Goal: Task Accomplishment & Management: Use online tool/utility

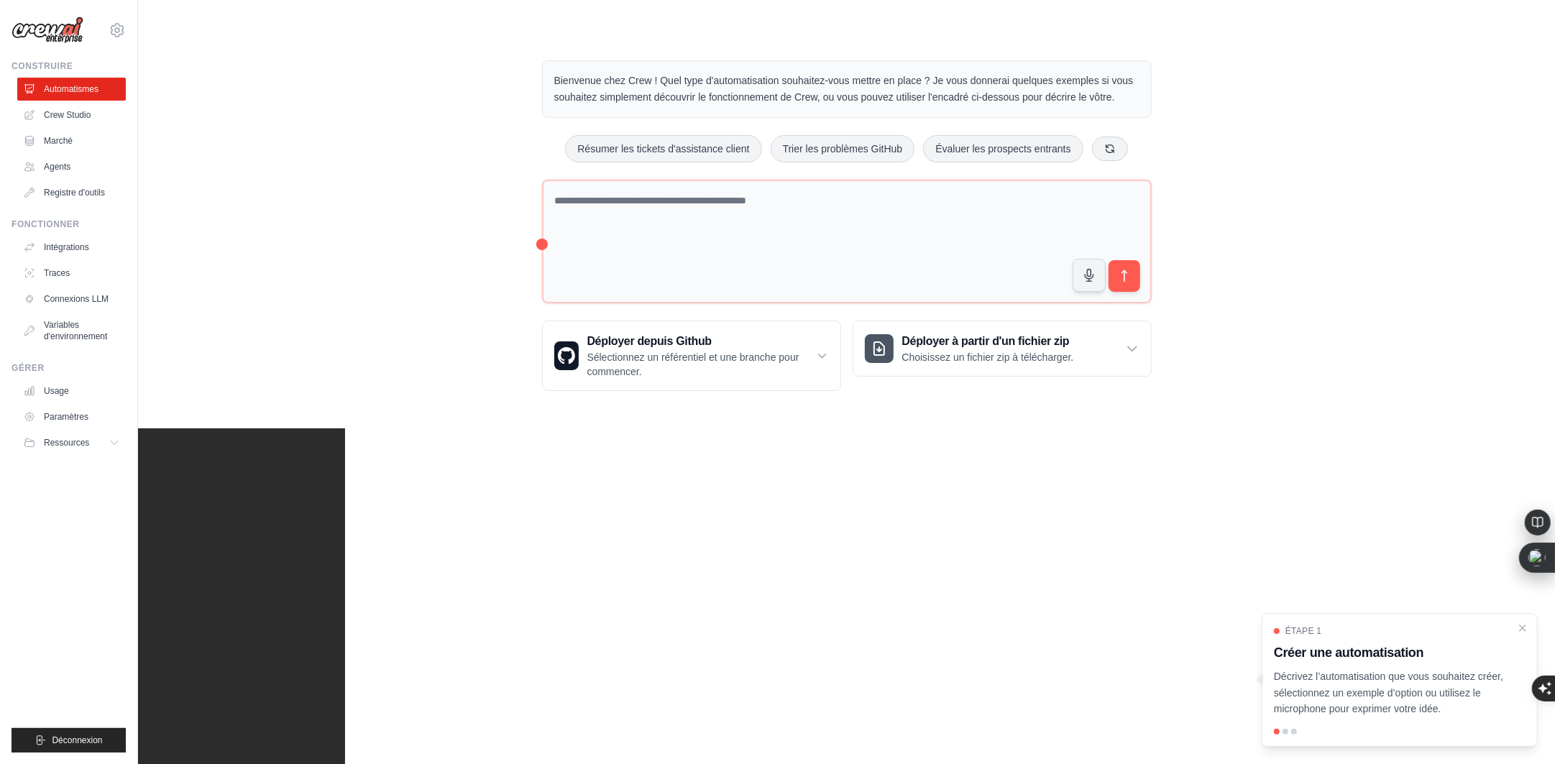
click at [1371, 118] on div "Bienvenue chez Crew ! Quel type d'automatisation souhaitez-vous mettre en place…" at bounding box center [846, 225] width 1371 height 377
click at [631, 223] on textarea at bounding box center [847, 242] width 610 height 124
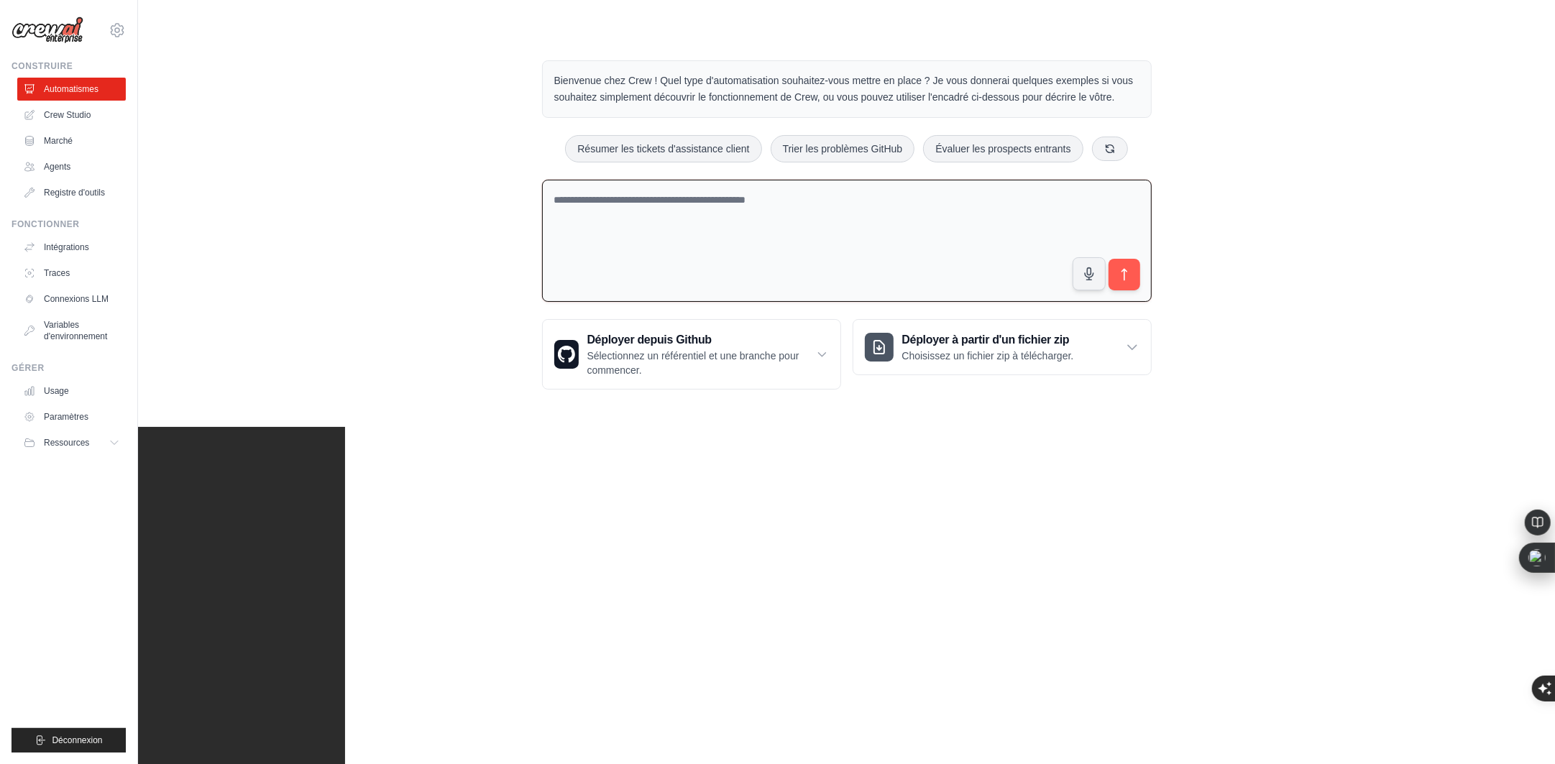
paste textarea "**********"
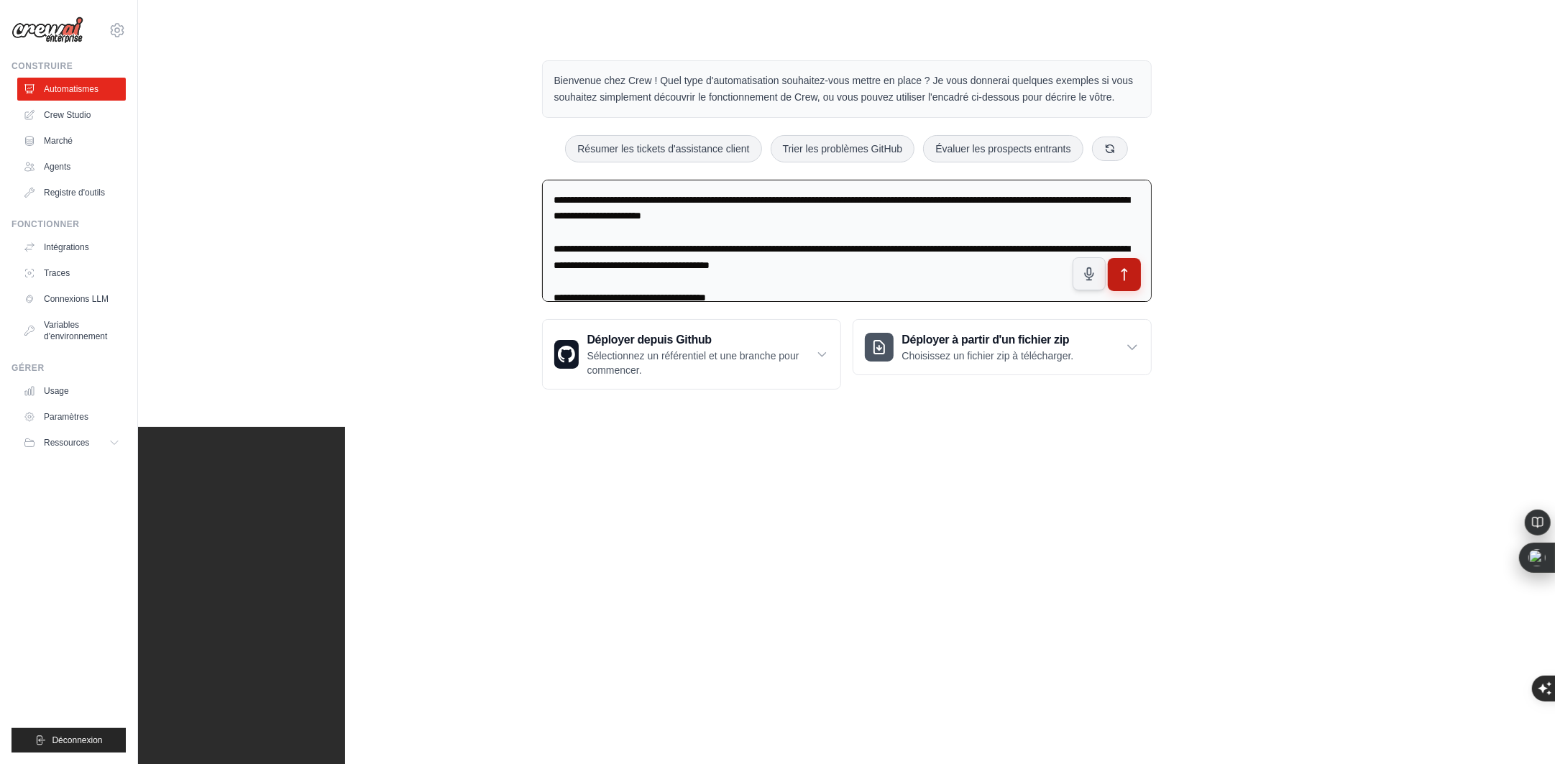
type textarea "**********"
click at [1122, 273] on icon "submit" at bounding box center [1124, 274] width 15 height 15
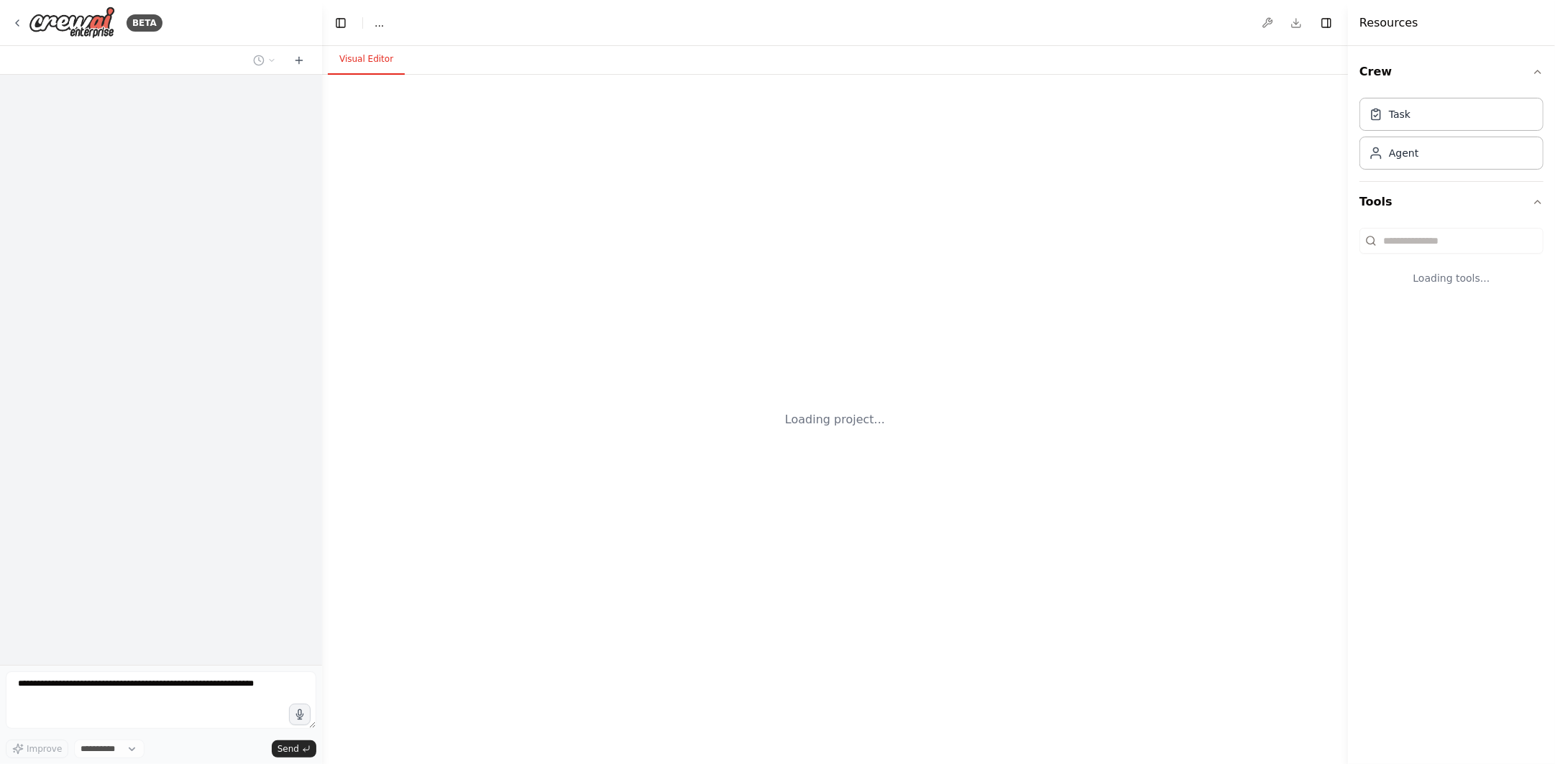
select select "****"
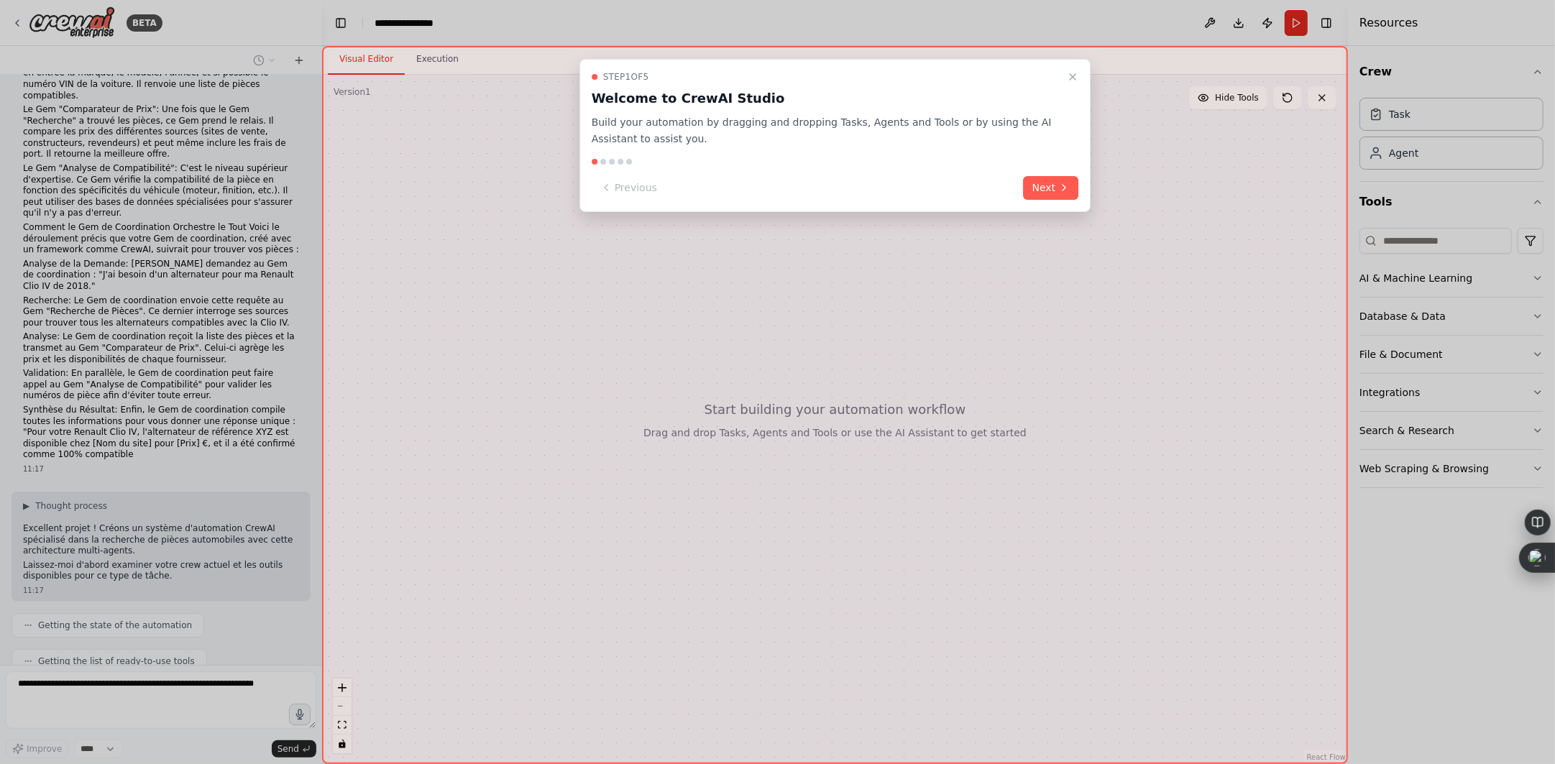
scroll to position [226, 0]
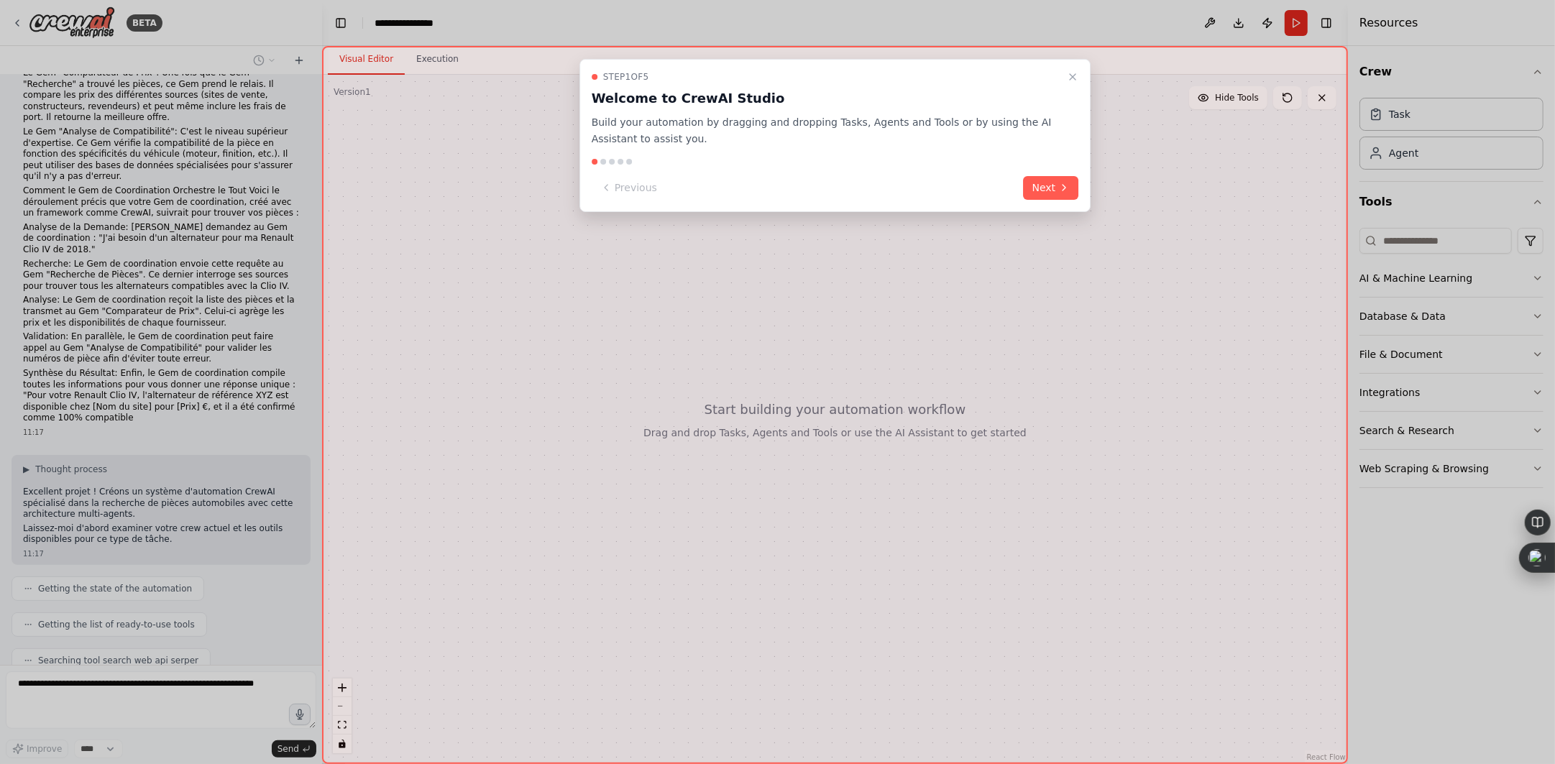
click at [1058, 178] on button "Next" at bounding box center [1051, 188] width 55 height 24
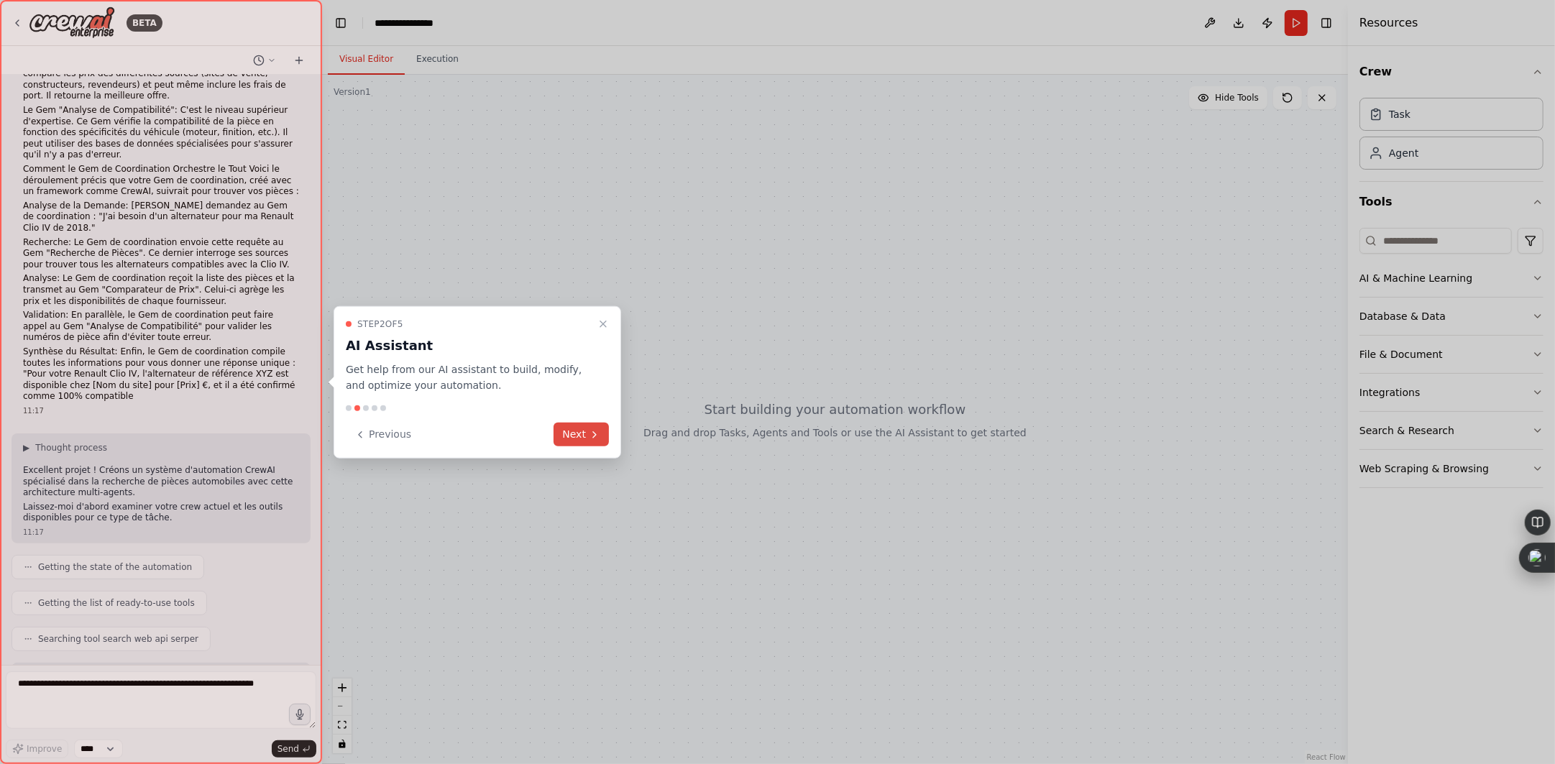
scroll to position [259, 0]
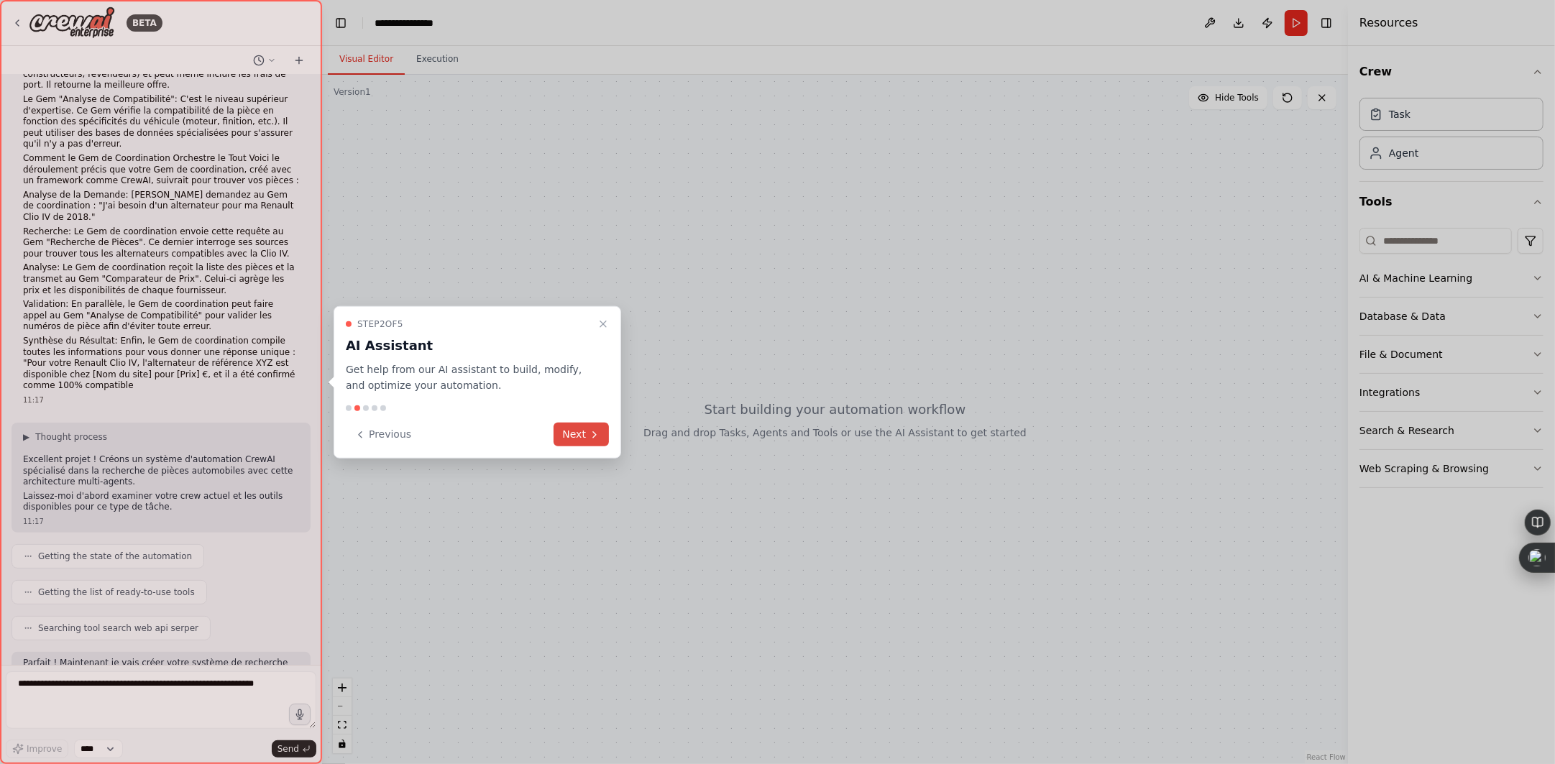
click at [587, 436] on button "Next" at bounding box center [581, 435] width 55 height 24
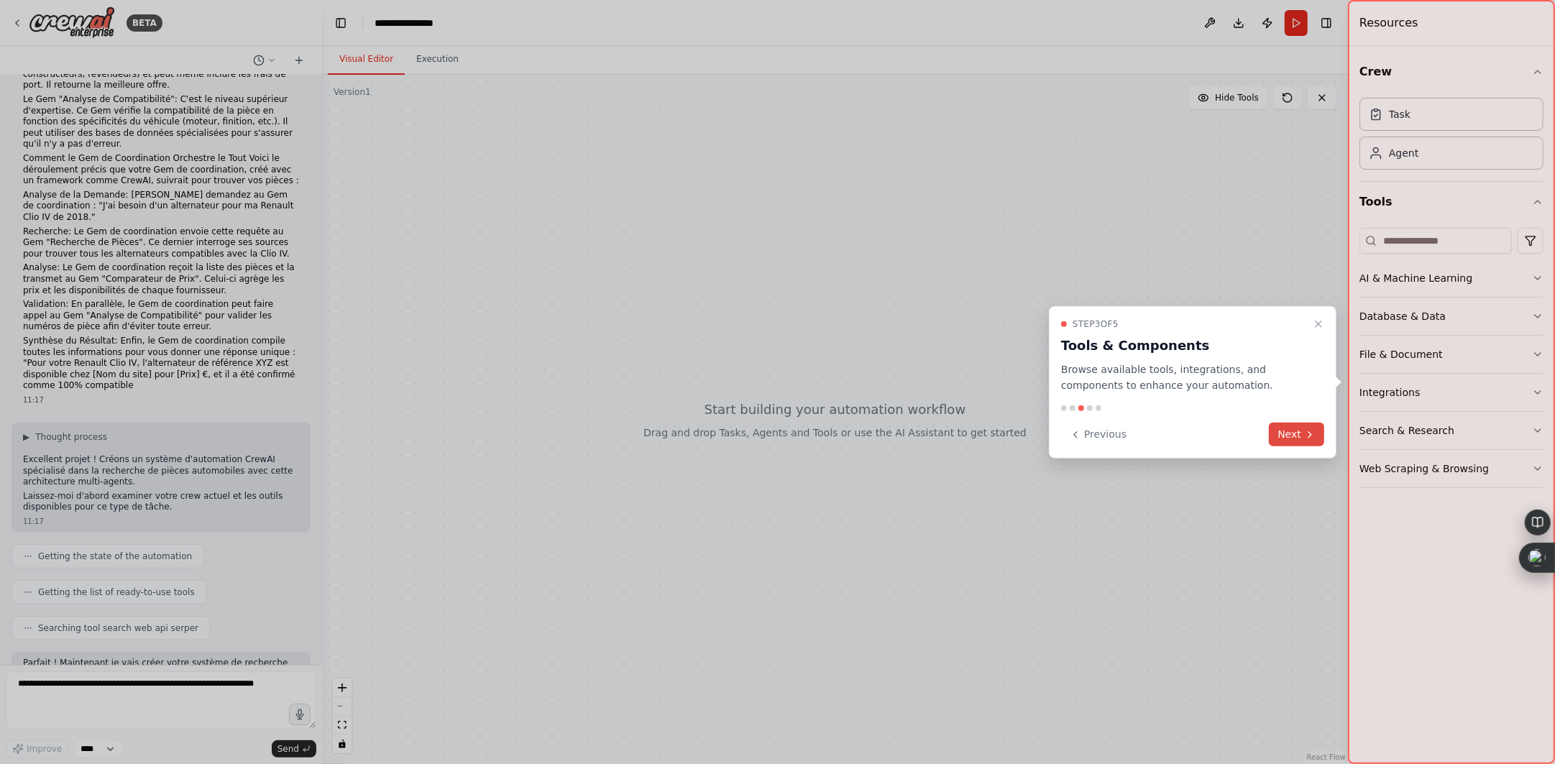
click at [1289, 436] on button "Next" at bounding box center [1296, 435] width 55 height 24
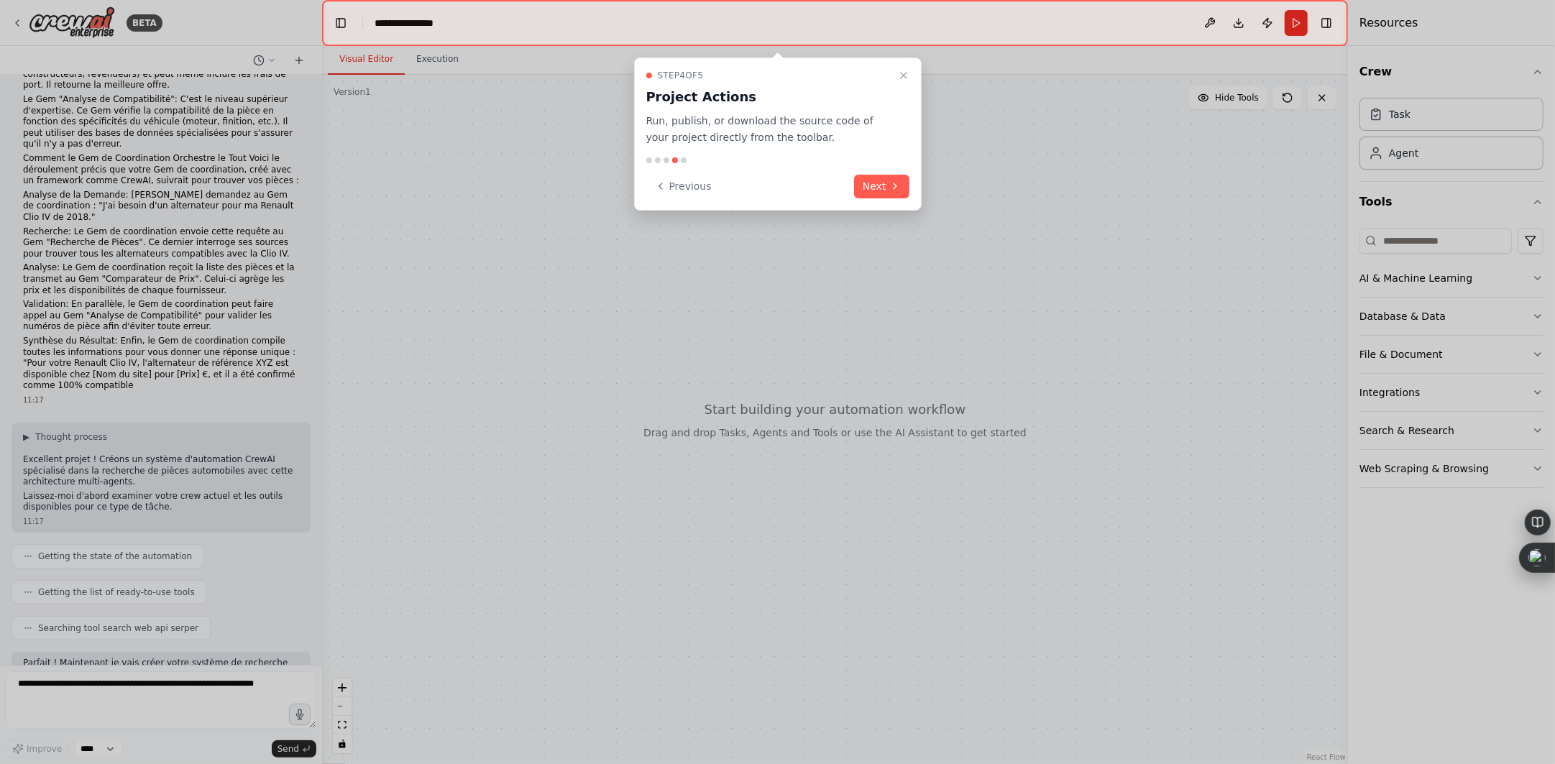
click at [882, 185] on button "Next" at bounding box center [881, 187] width 55 height 24
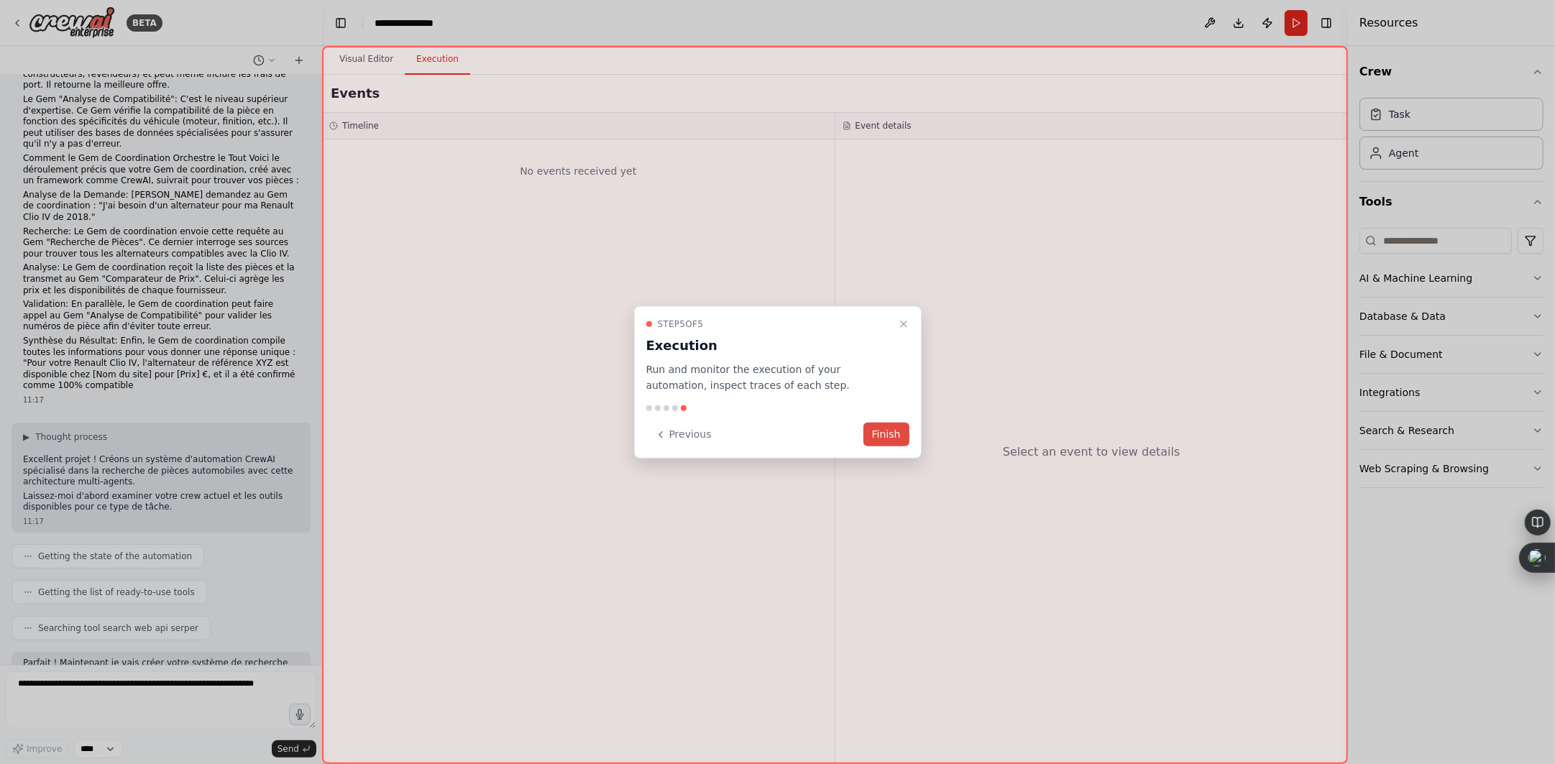
click at [889, 432] on button "Finish" at bounding box center [887, 435] width 46 height 24
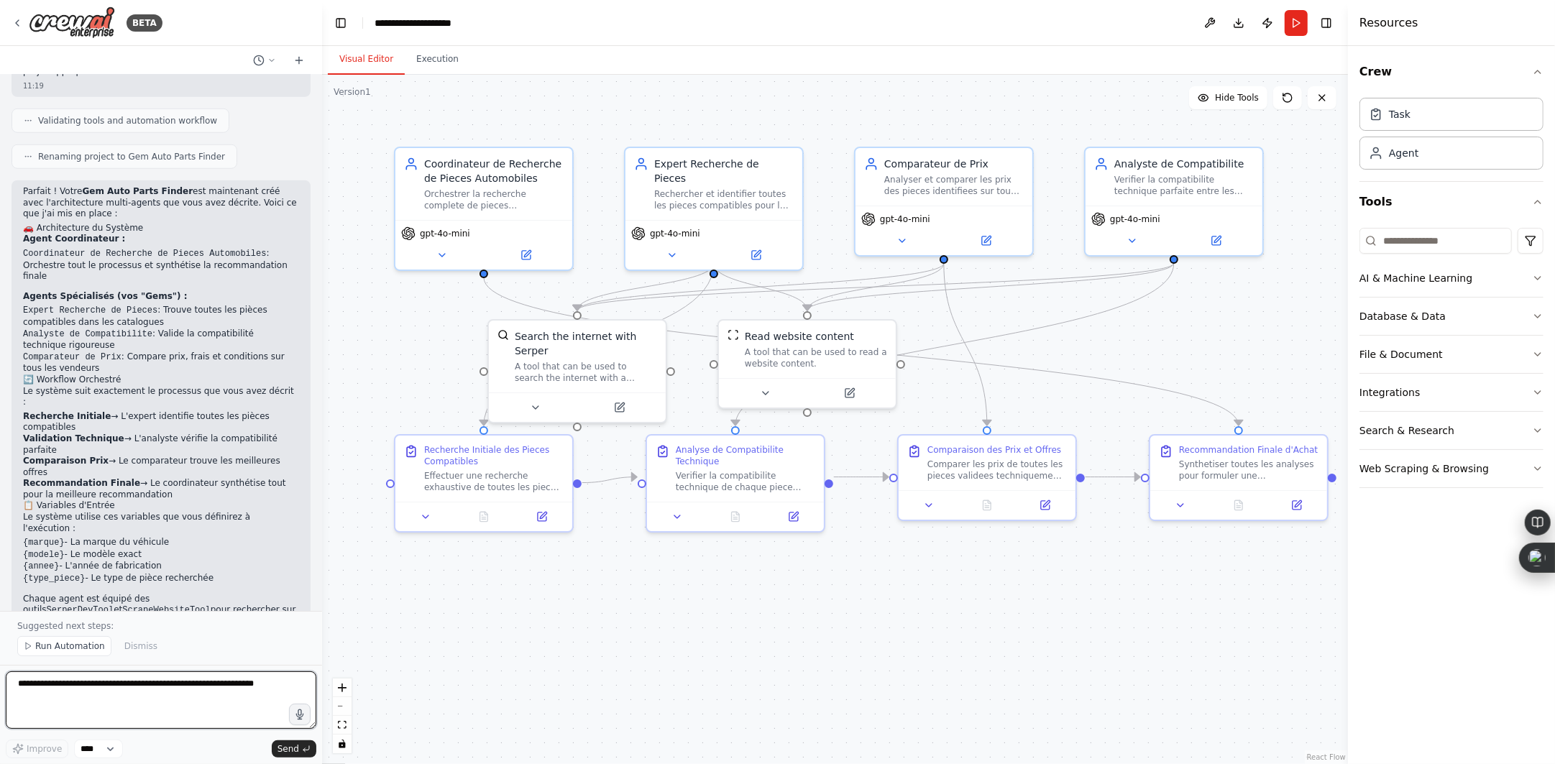
scroll to position [1336, 0]
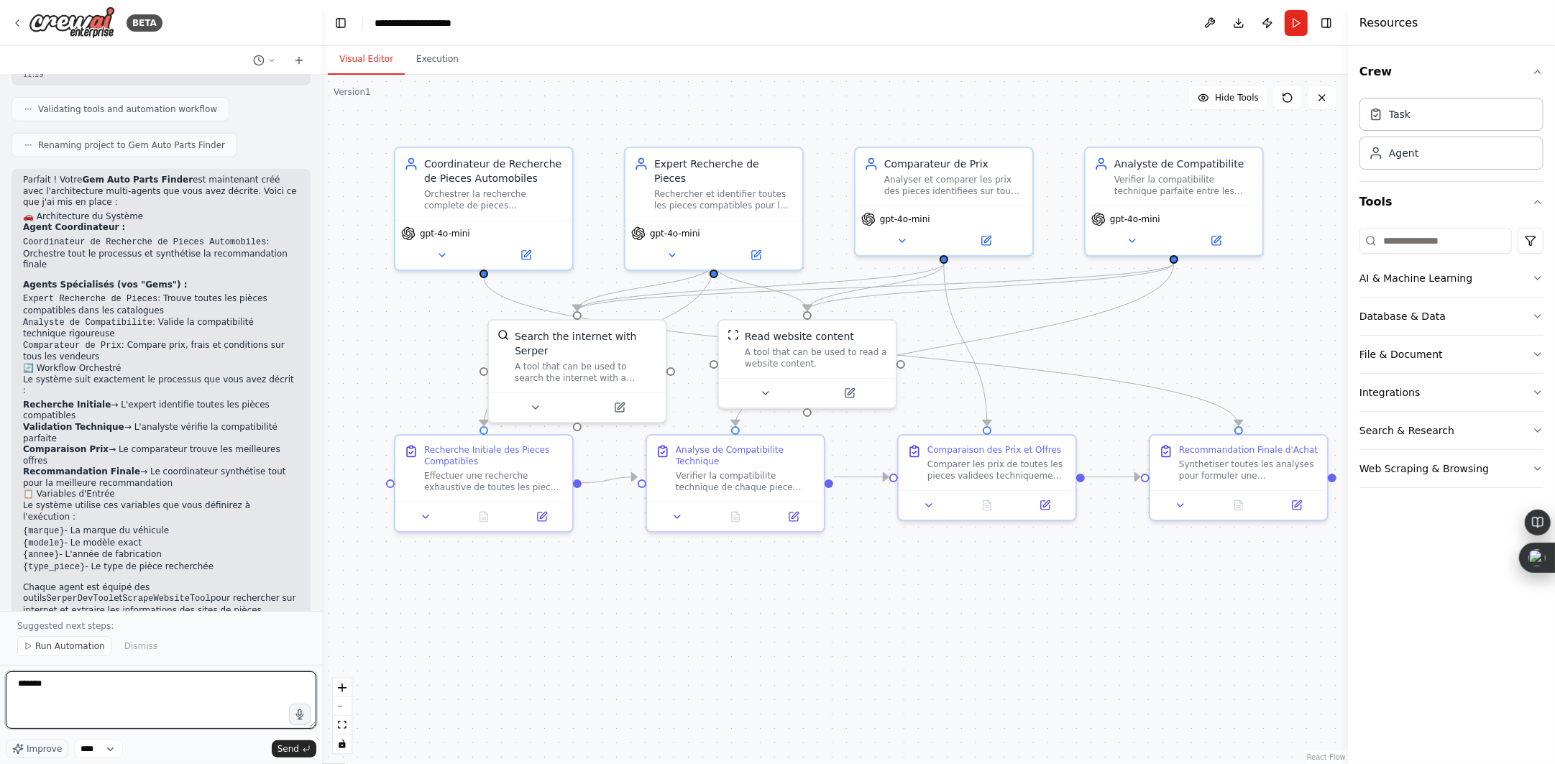
type textarea "********"
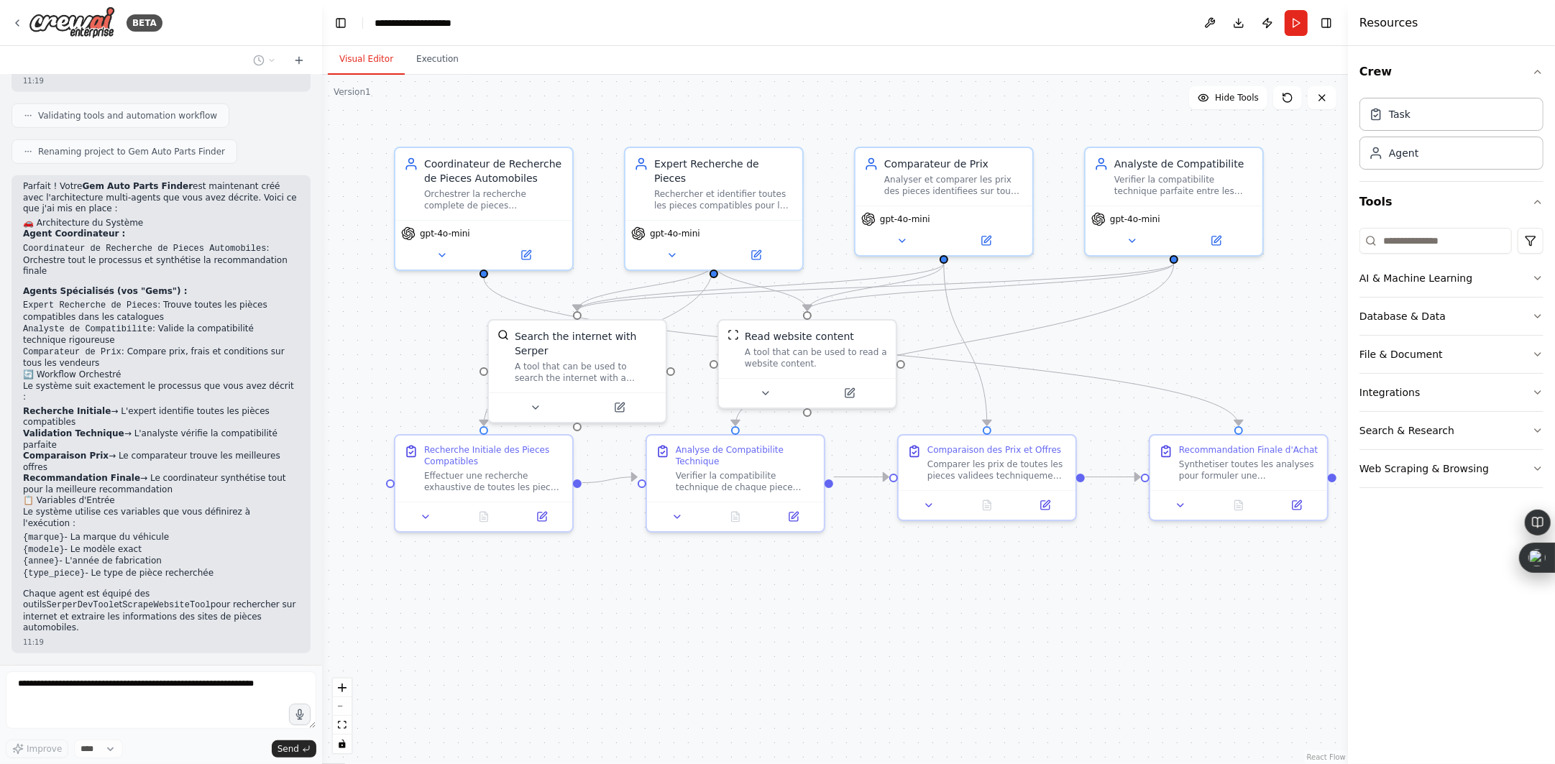
scroll to position [1366, 0]
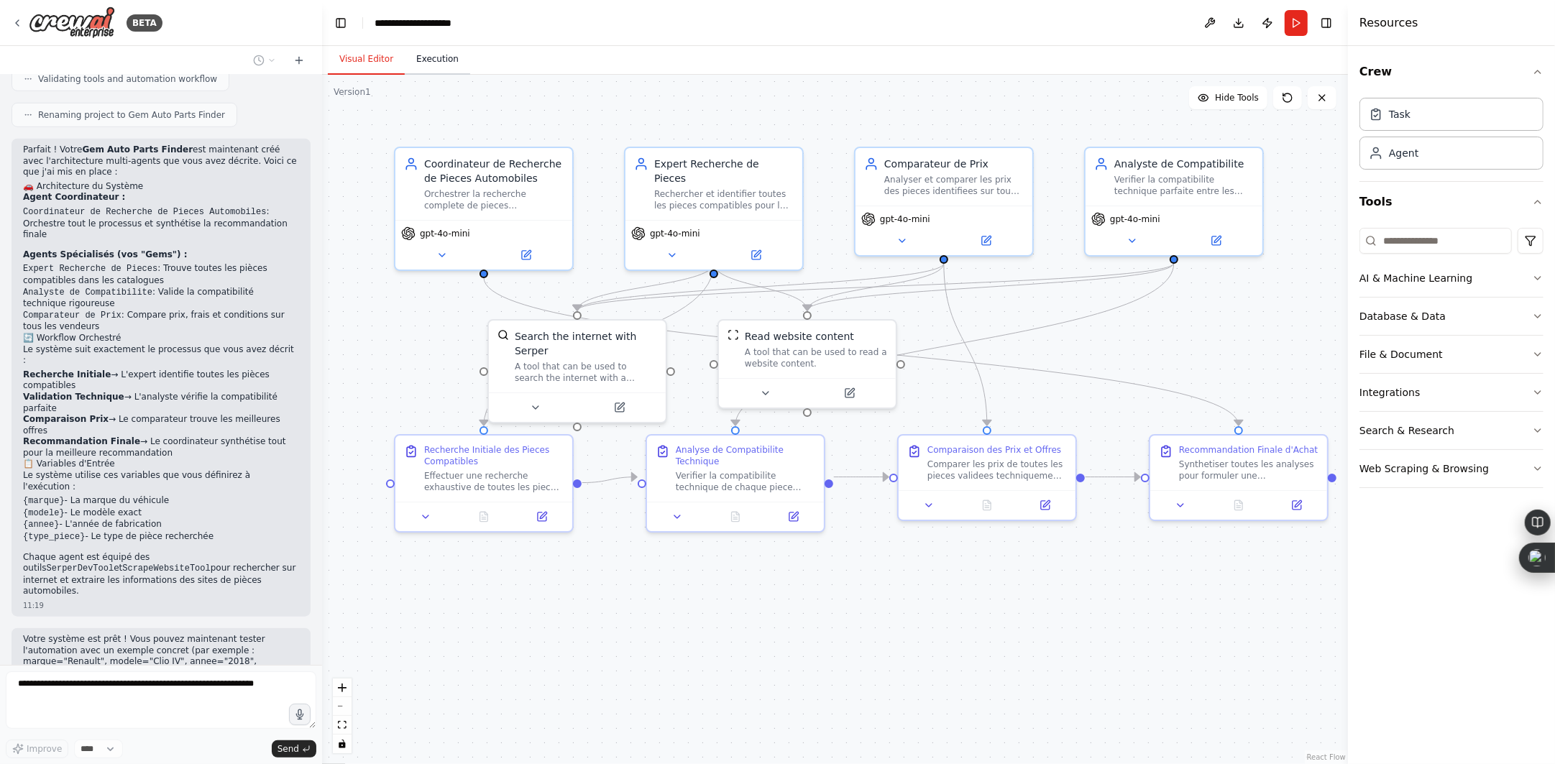
click at [422, 64] on button "Execution" at bounding box center [437, 60] width 65 height 30
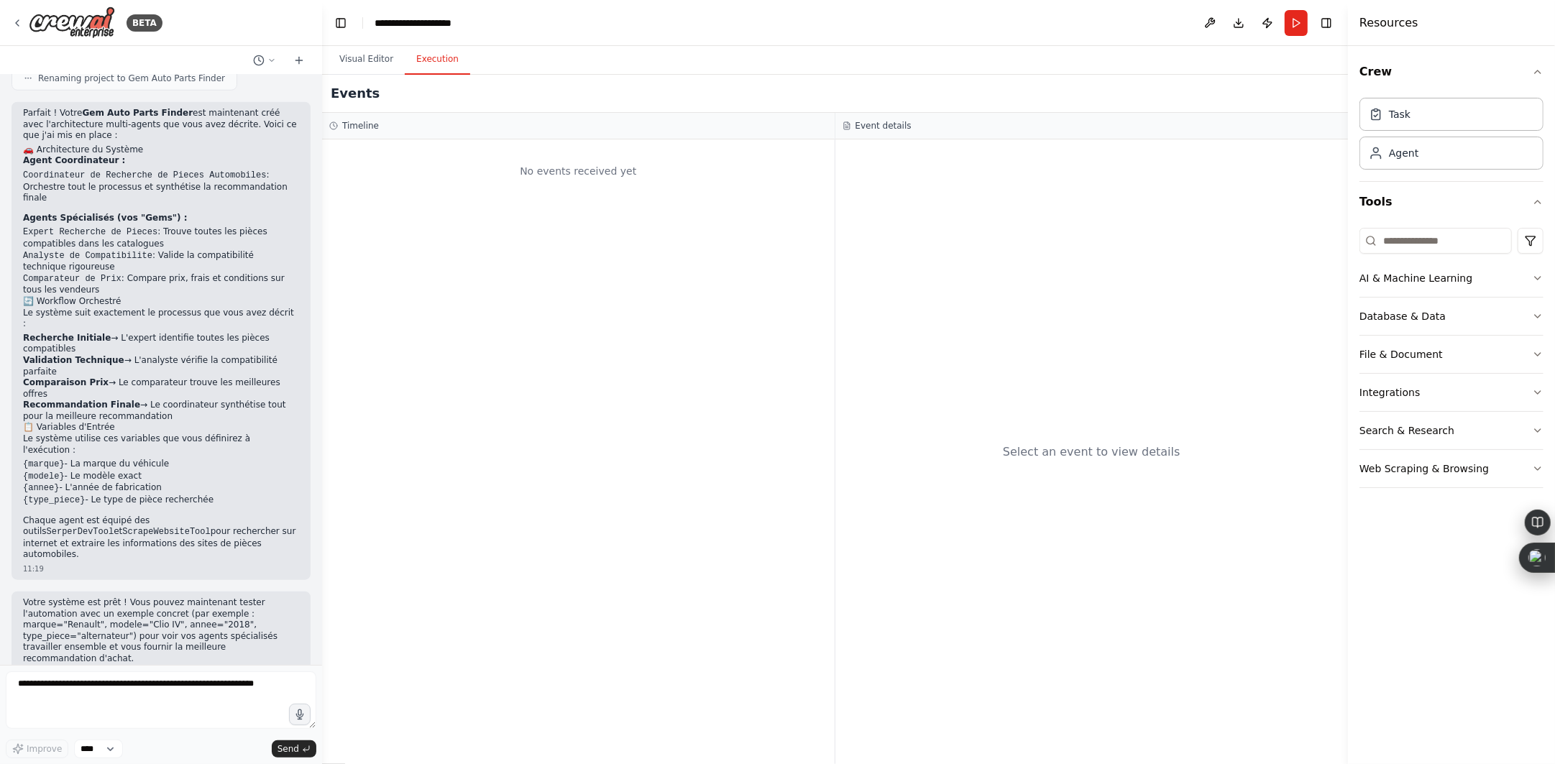
click at [658, 197] on div "No events received yet" at bounding box center [578, 451] width 513 height 625
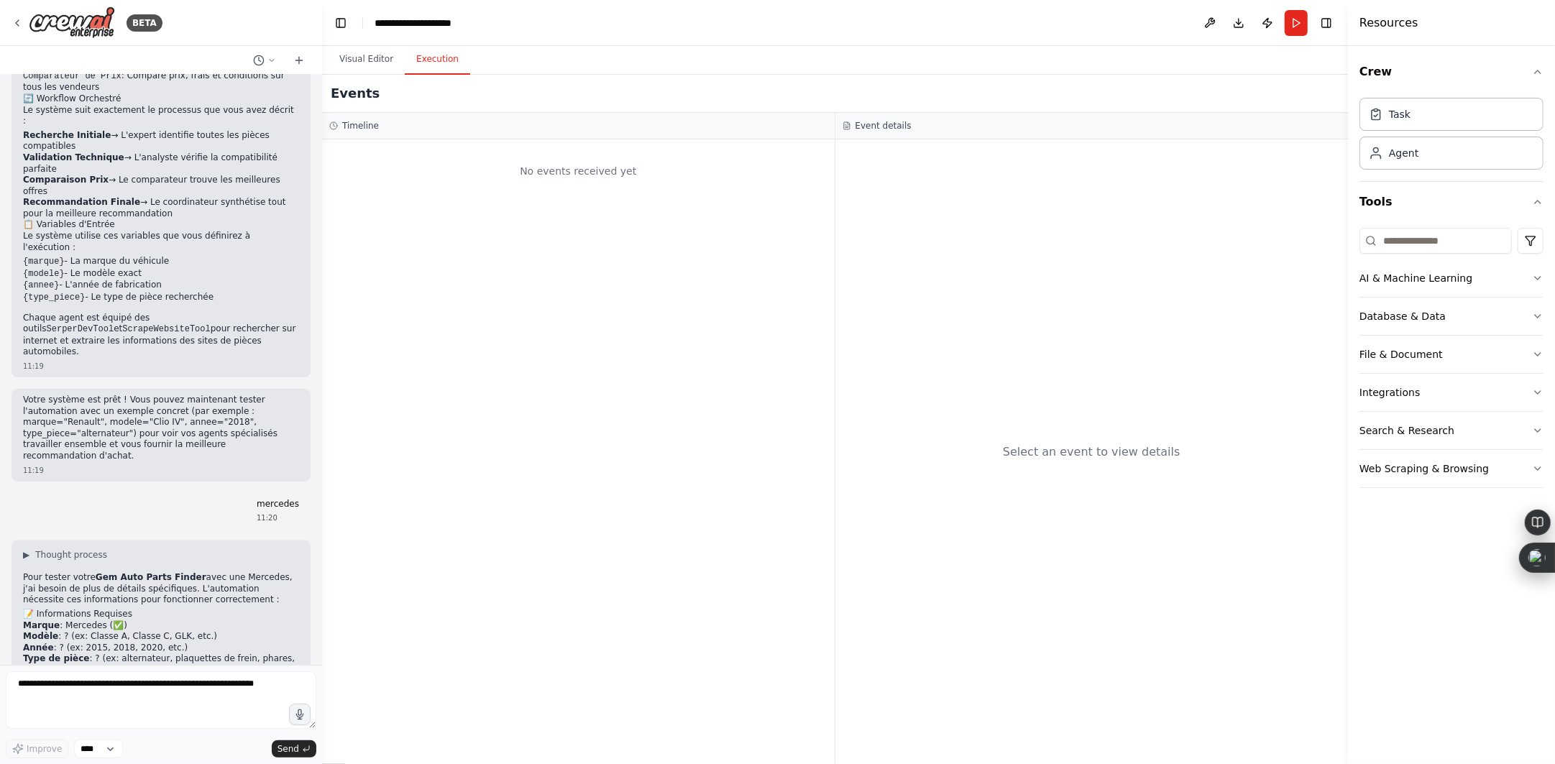
scroll to position [1616, 0]
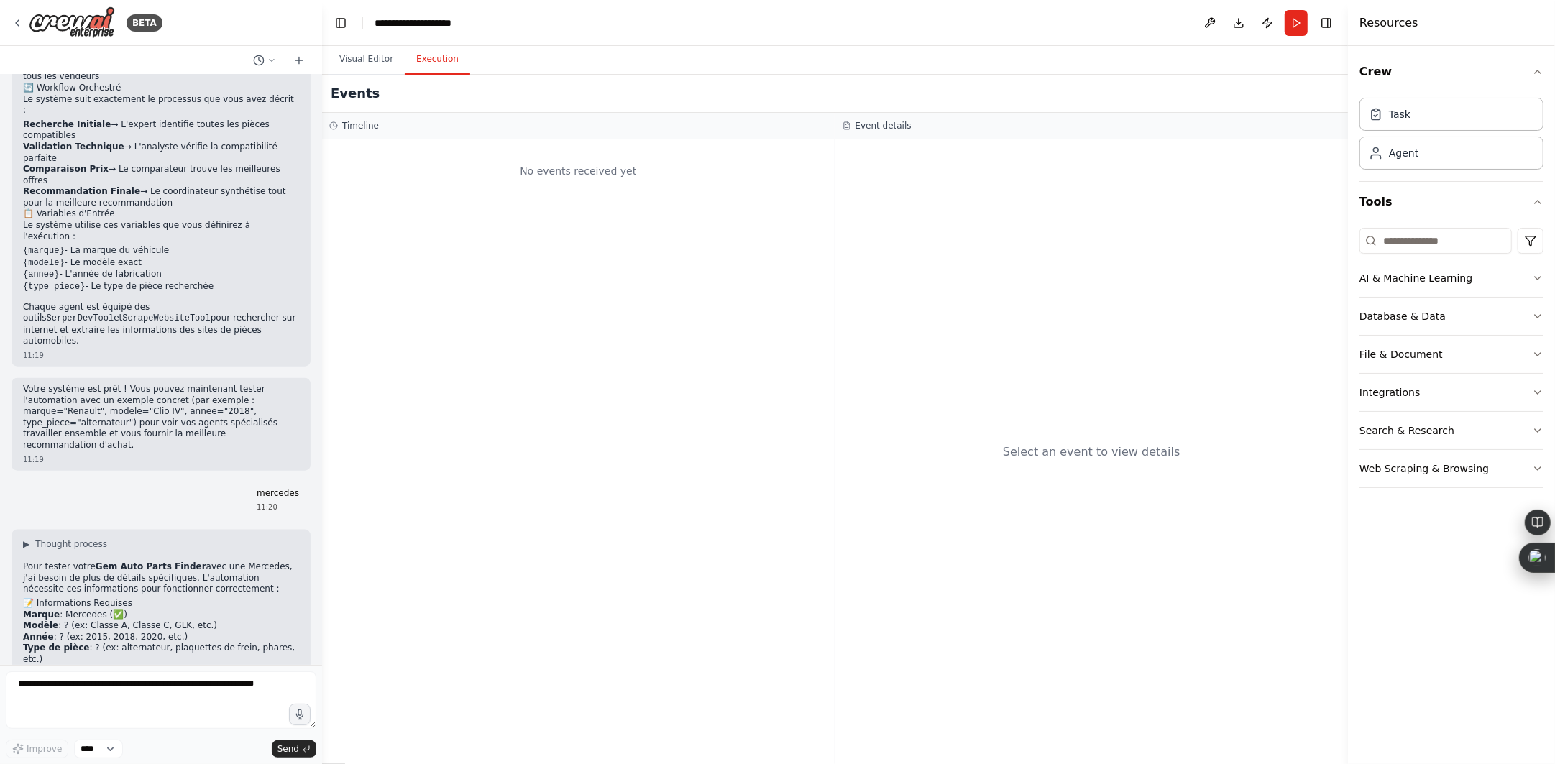
click at [536, 280] on div "No events received yet" at bounding box center [578, 451] width 513 height 625
click at [608, 171] on div "No events received yet" at bounding box center [578, 171] width 498 height 49
click at [156, 685] on textarea at bounding box center [161, 701] width 311 height 58
paste textarea "**********"
type textarea "**********"
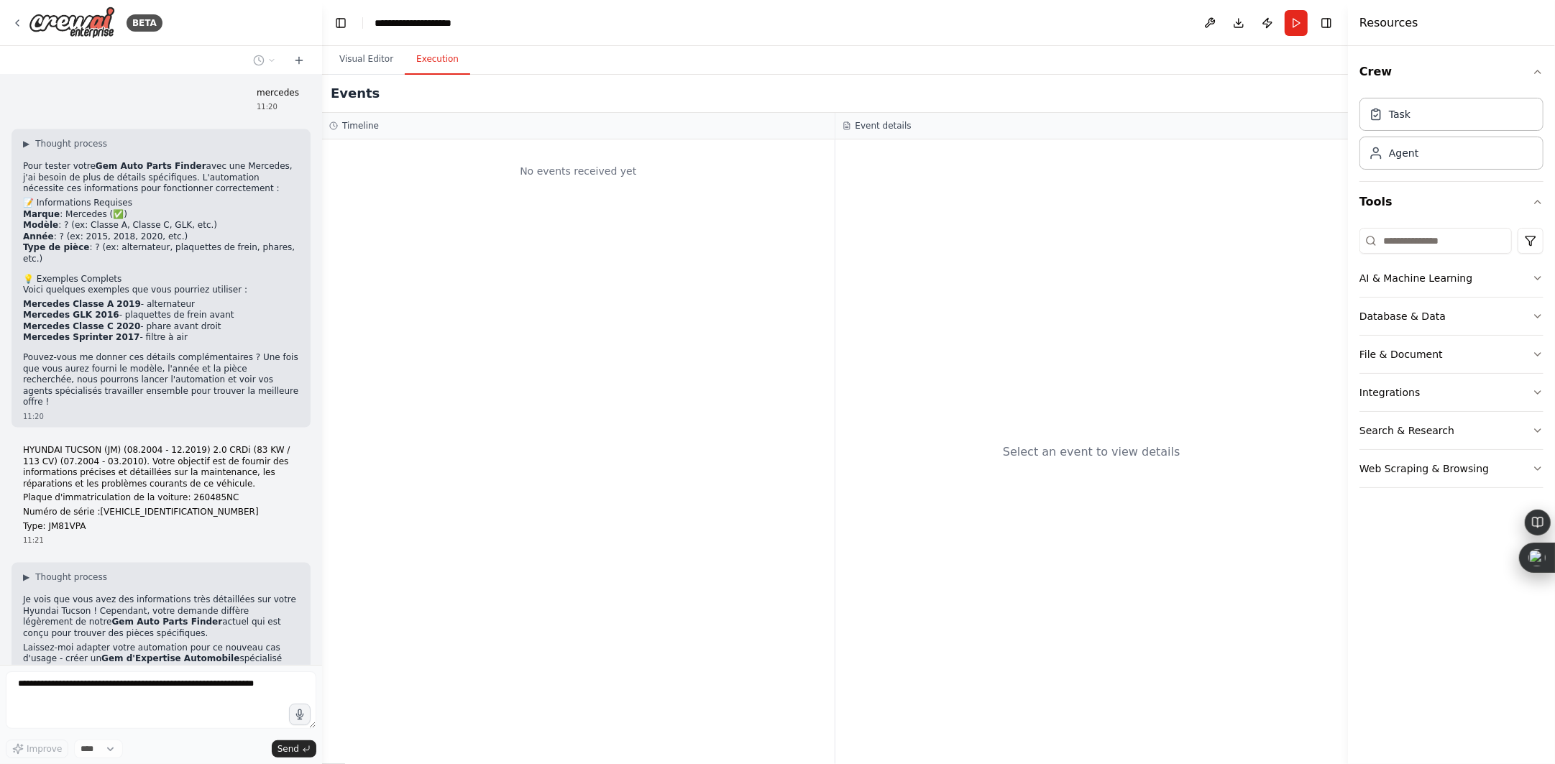
scroll to position [2053, 0]
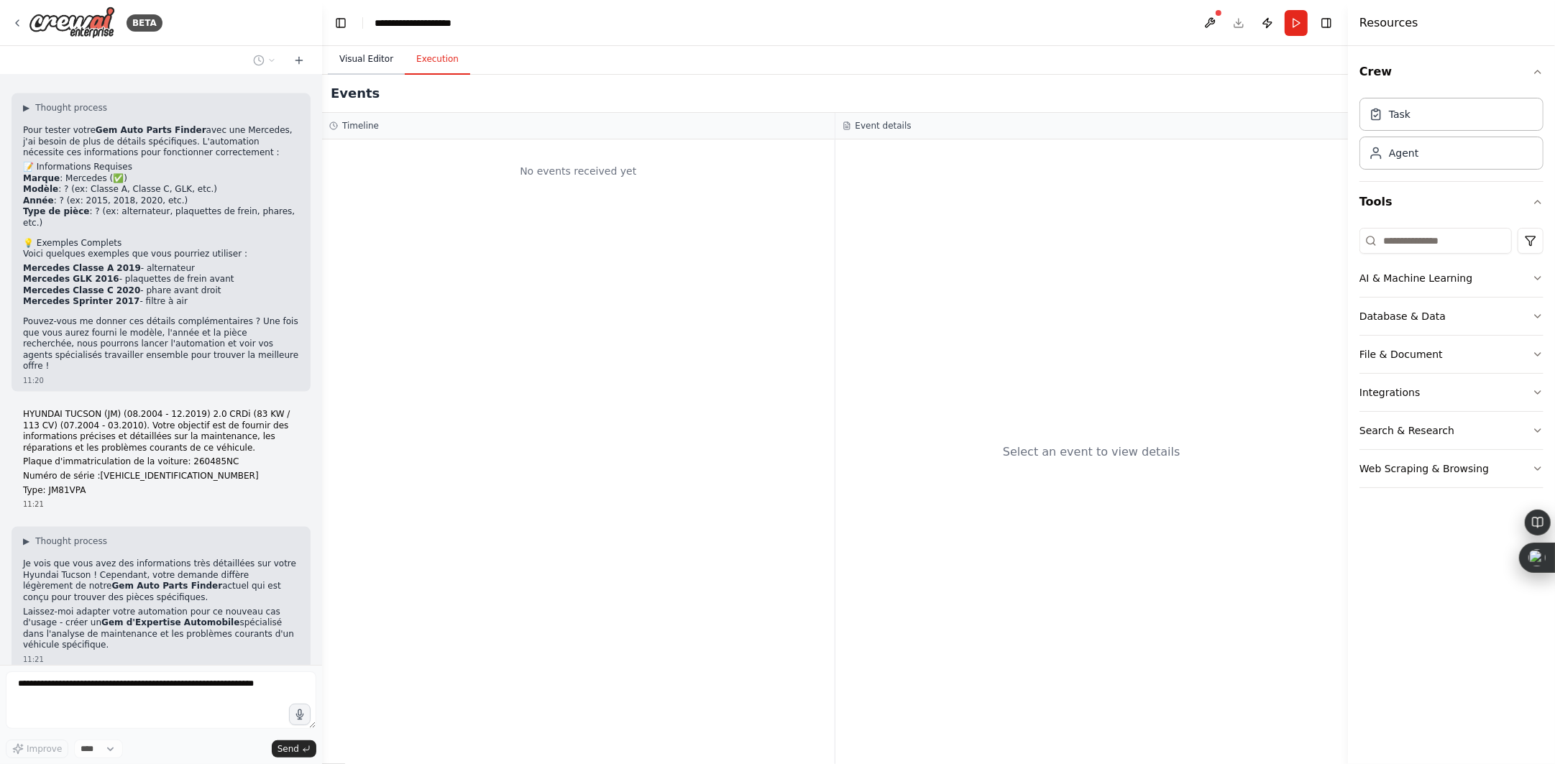
click at [372, 65] on button "Visual Editor" at bounding box center [366, 60] width 77 height 30
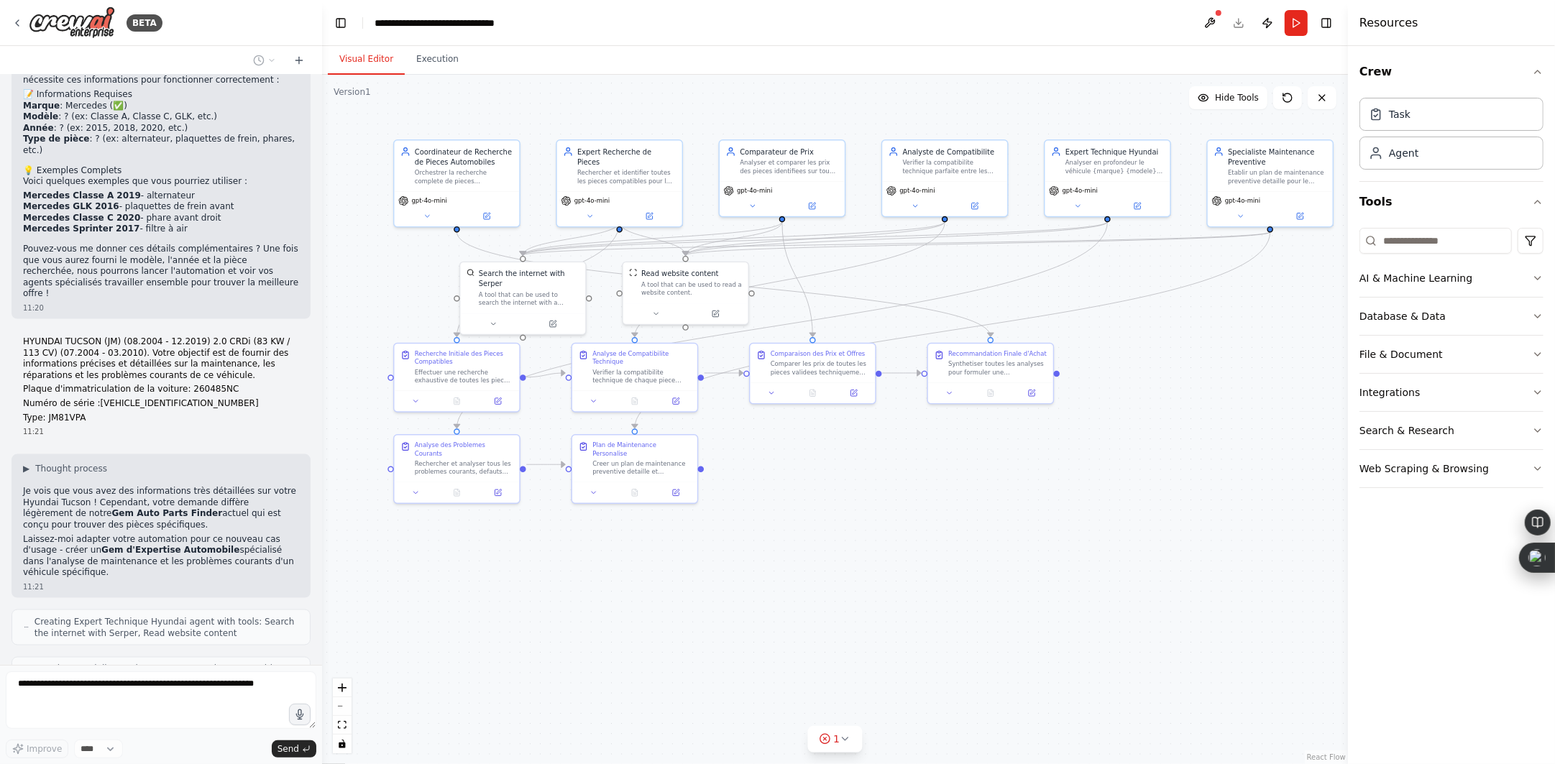
scroll to position [2161, 0]
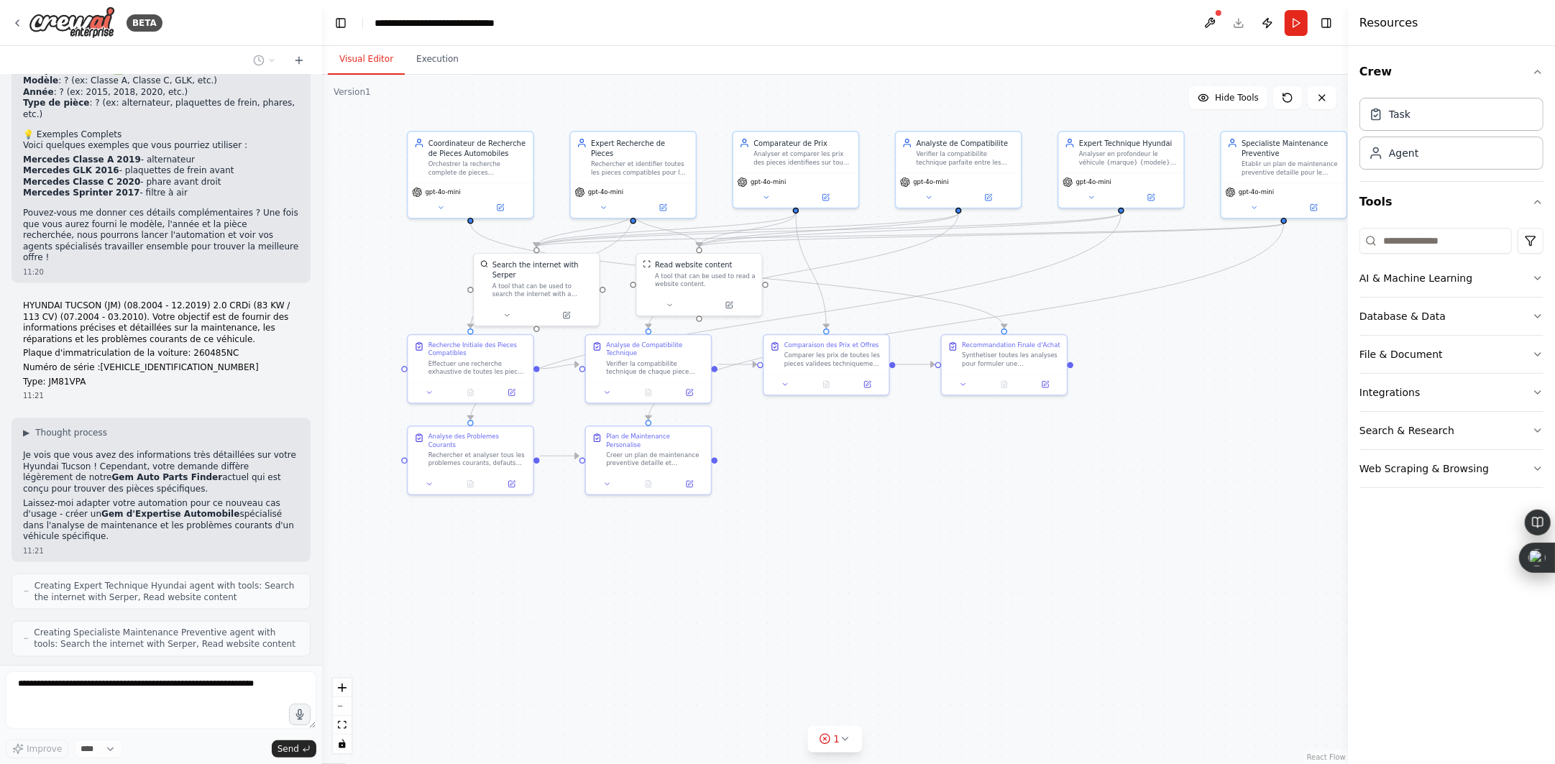
drag, startPoint x: 961, startPoint y: 522, endPoint x: 876, endPoint y: 415, distance: 137.1
click at [876, 415] on div ".deletable-edge-delete-btn { width: 20px; height: 20px; border: 0px solid #ffff…" at bounding box center [835, 420] width 1026 height 690
click at [440, 210] on button at bounding box center [441, 205] width 58 height 12
click at [441, 206] on icon at bounding box center [440, 205] width 8 height 8
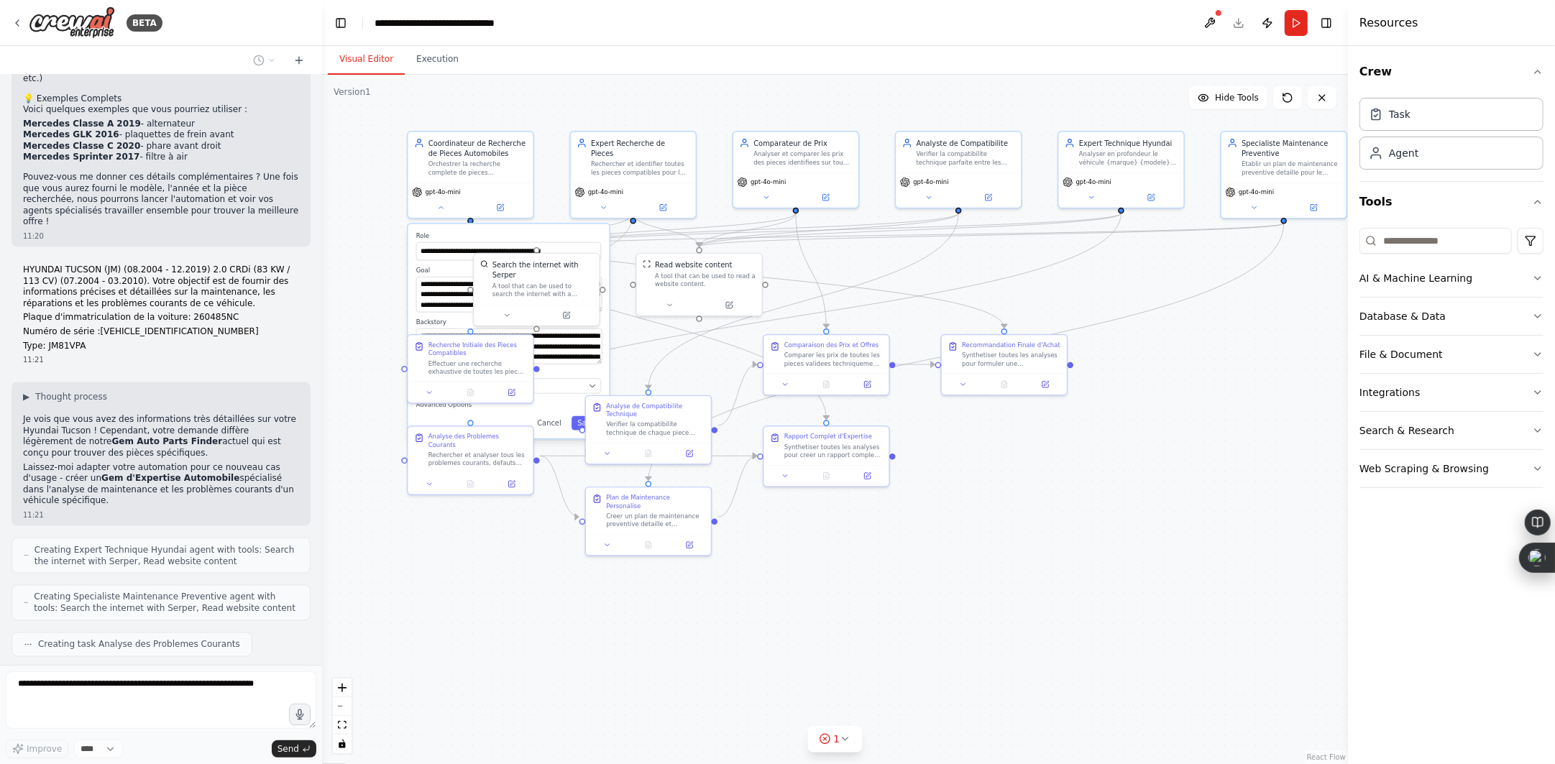
scroll to position [2233, 0]
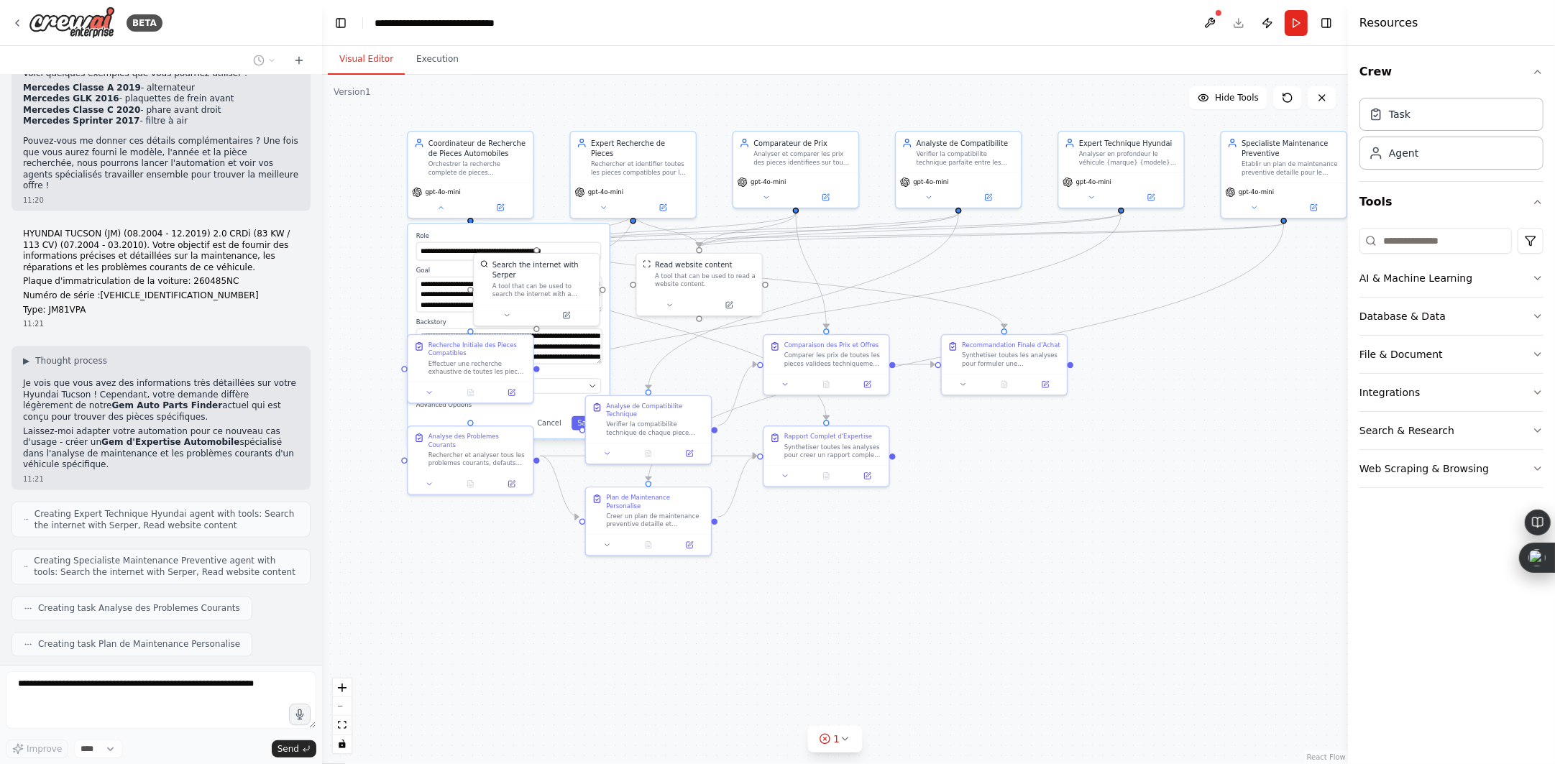
click at [1099, 492] on div ".deletable-edge-delete-btn { width: 20px; height: 20px; border: 0px solid #ffff…" at bounding box center [835, 420] width 1026 height 690
click at [618, 199] on button at bounding box center [604, 205] width 58 height 12
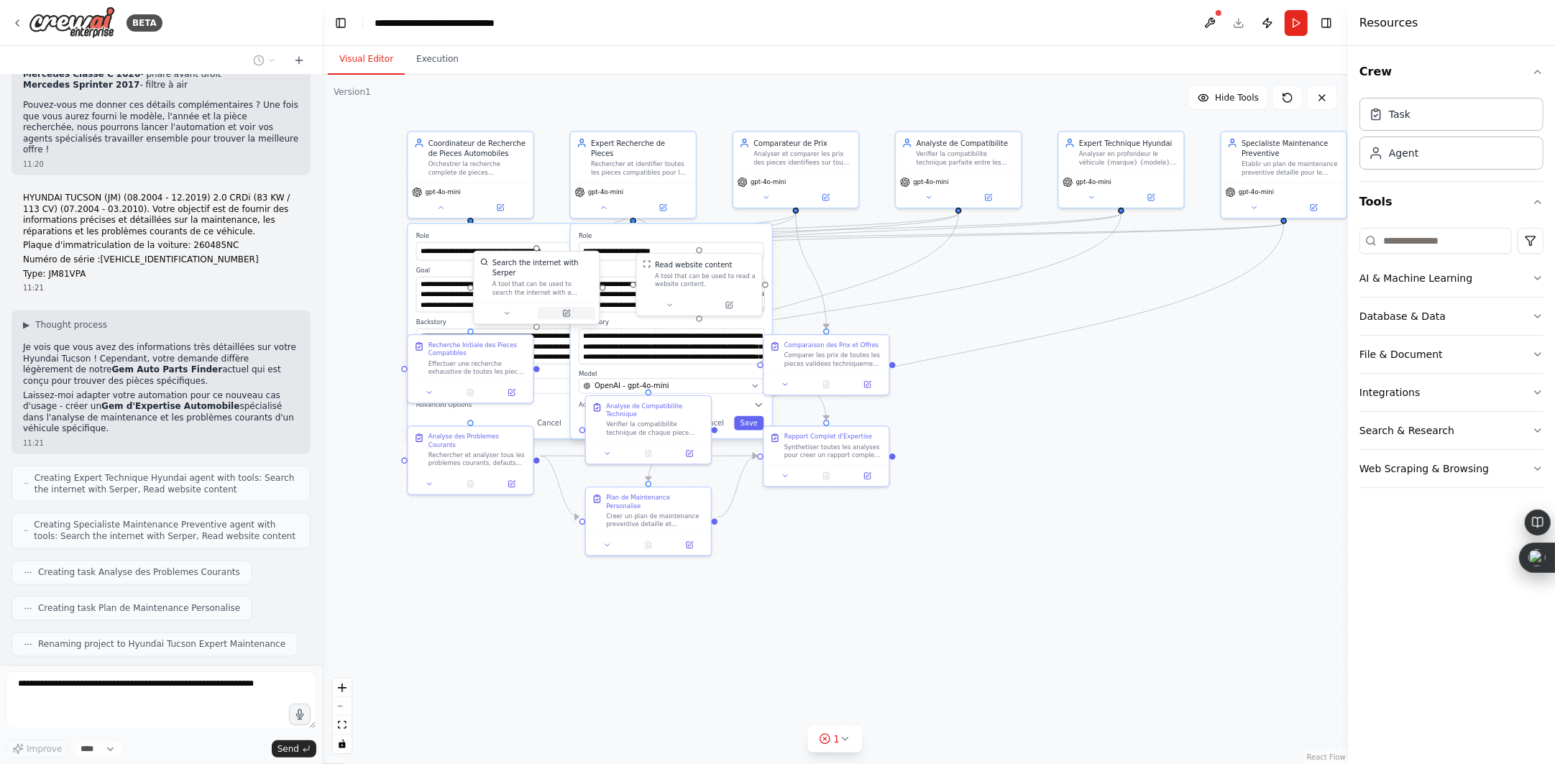
scroll to position [2306, 0]
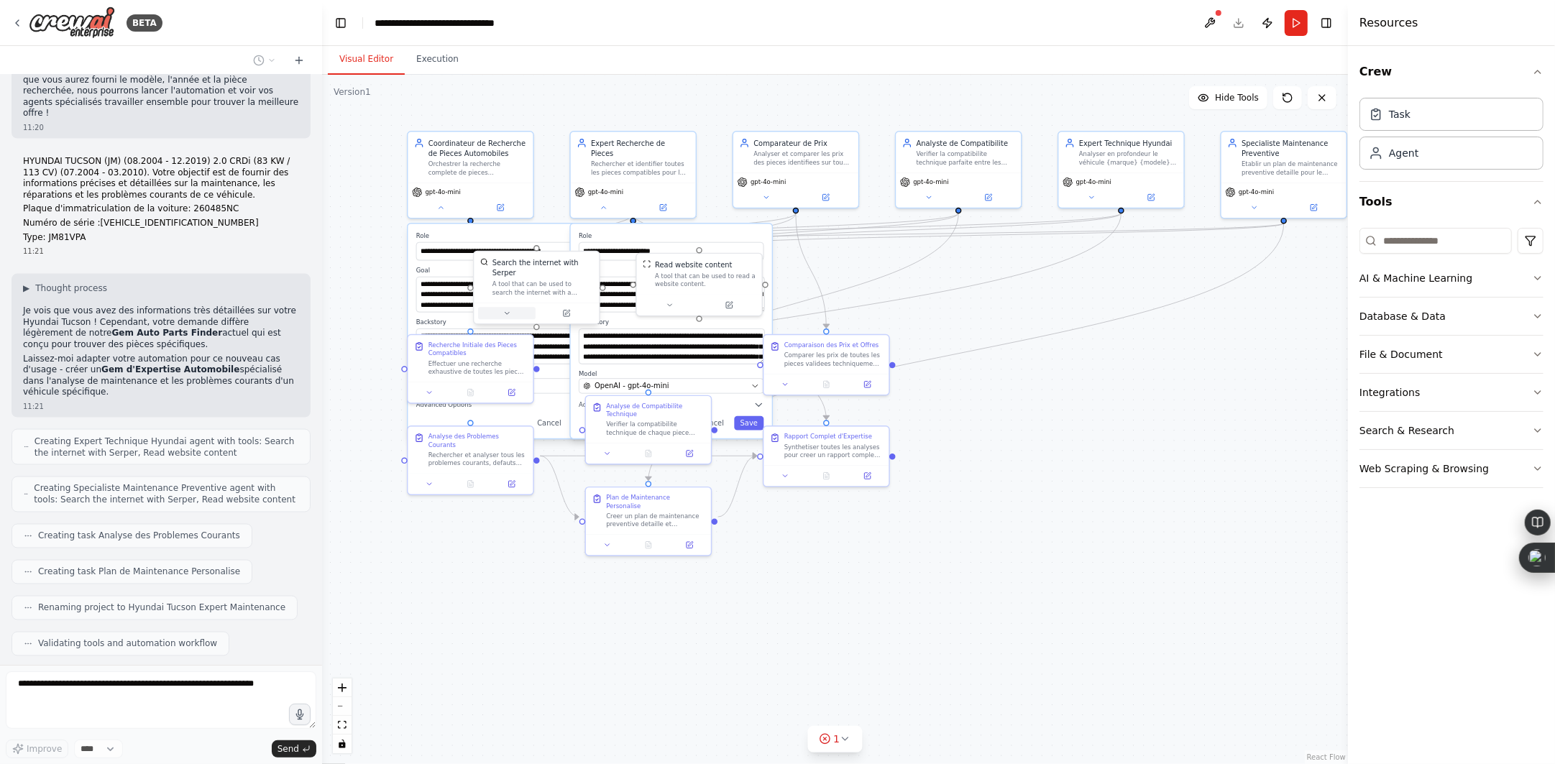
click at [506, 309] on icon at bounding box center [507, 313] width 8 height 8
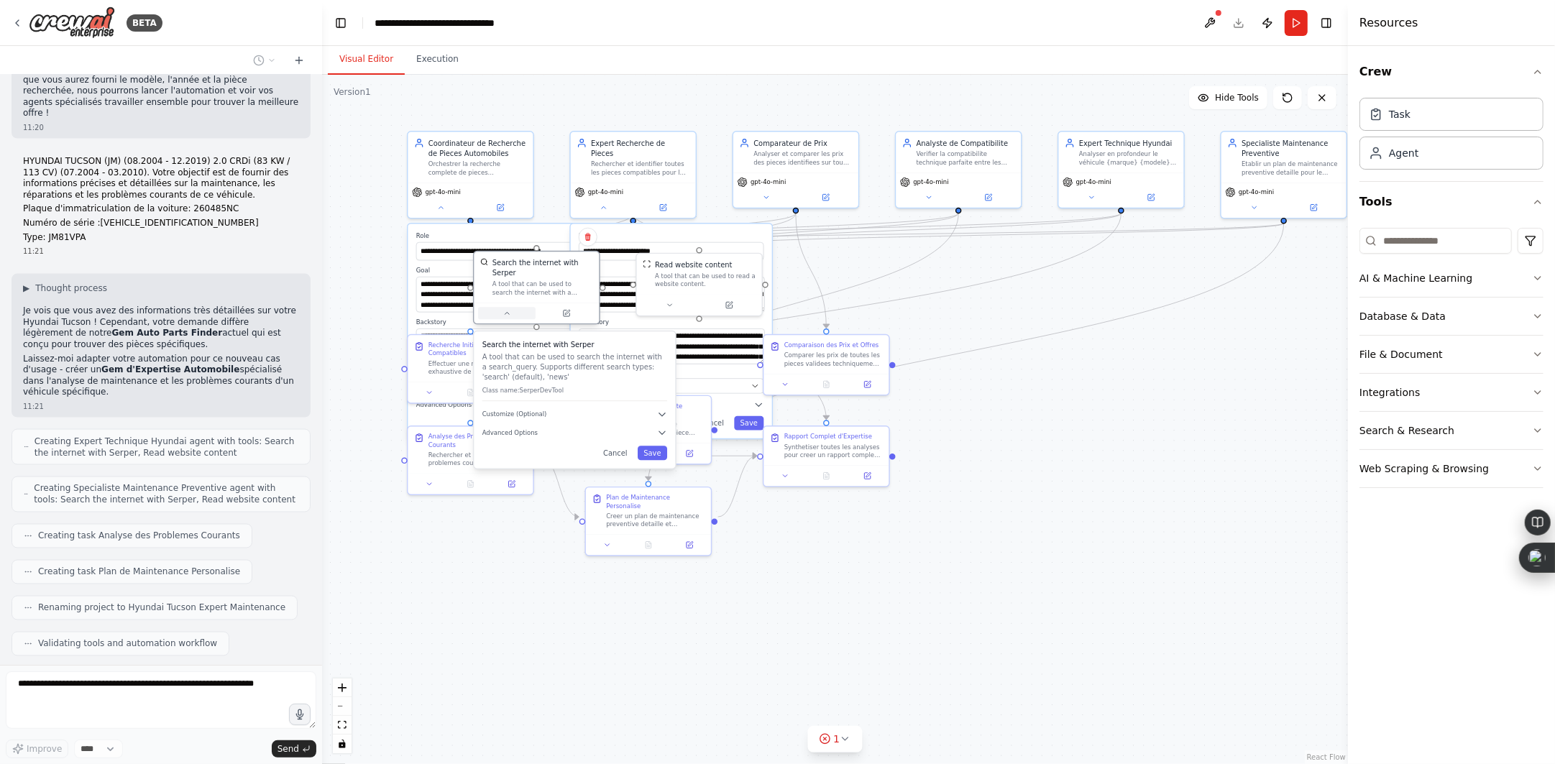
scroll to position [2342, 0]
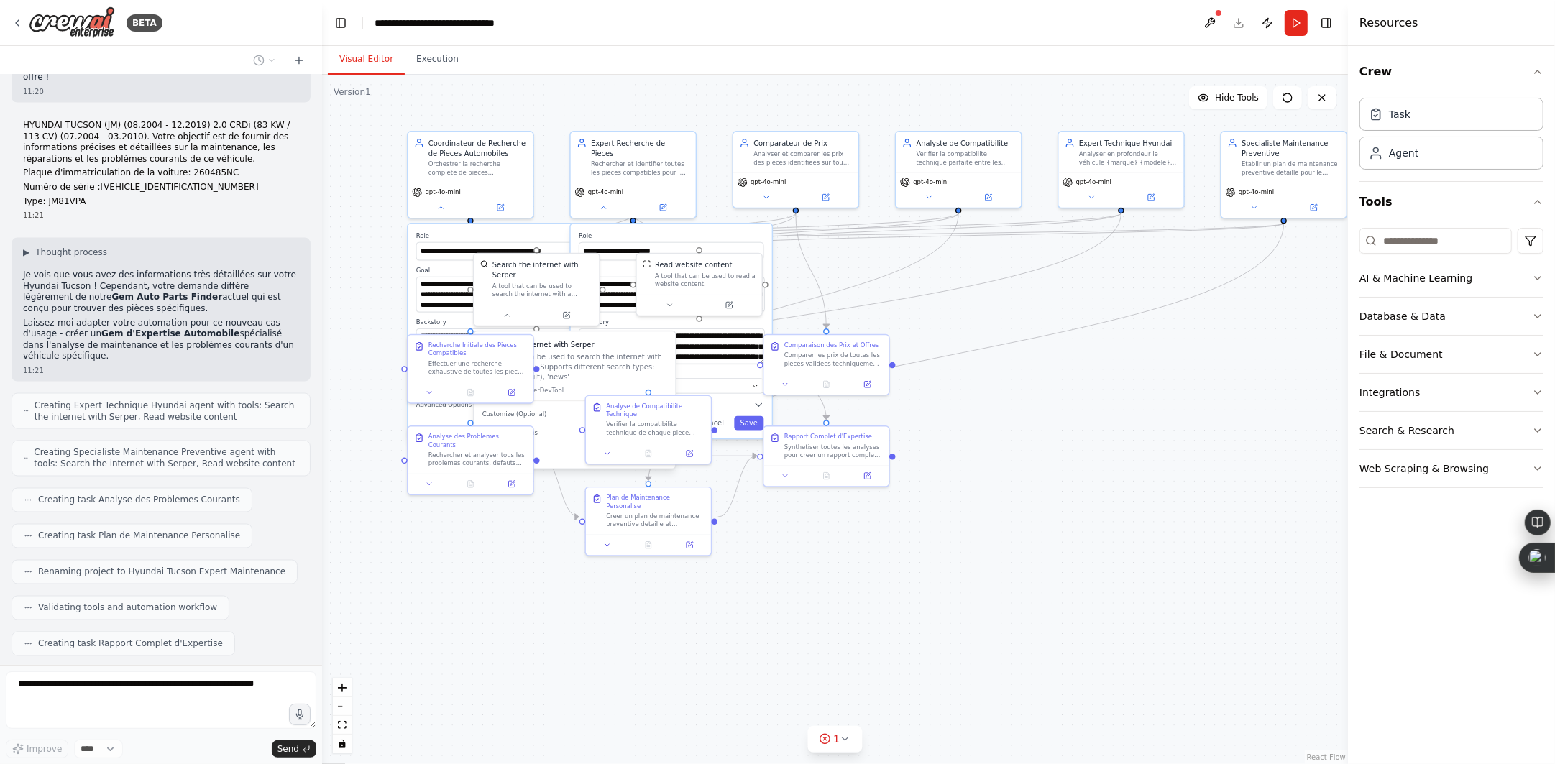
click at [1074, 613] on div ".deletable-edge-delete-btn { width: 20px; height: 20px; border: 0px solid #ffff…" at bounding box center [835, 420] width 1026 height 690
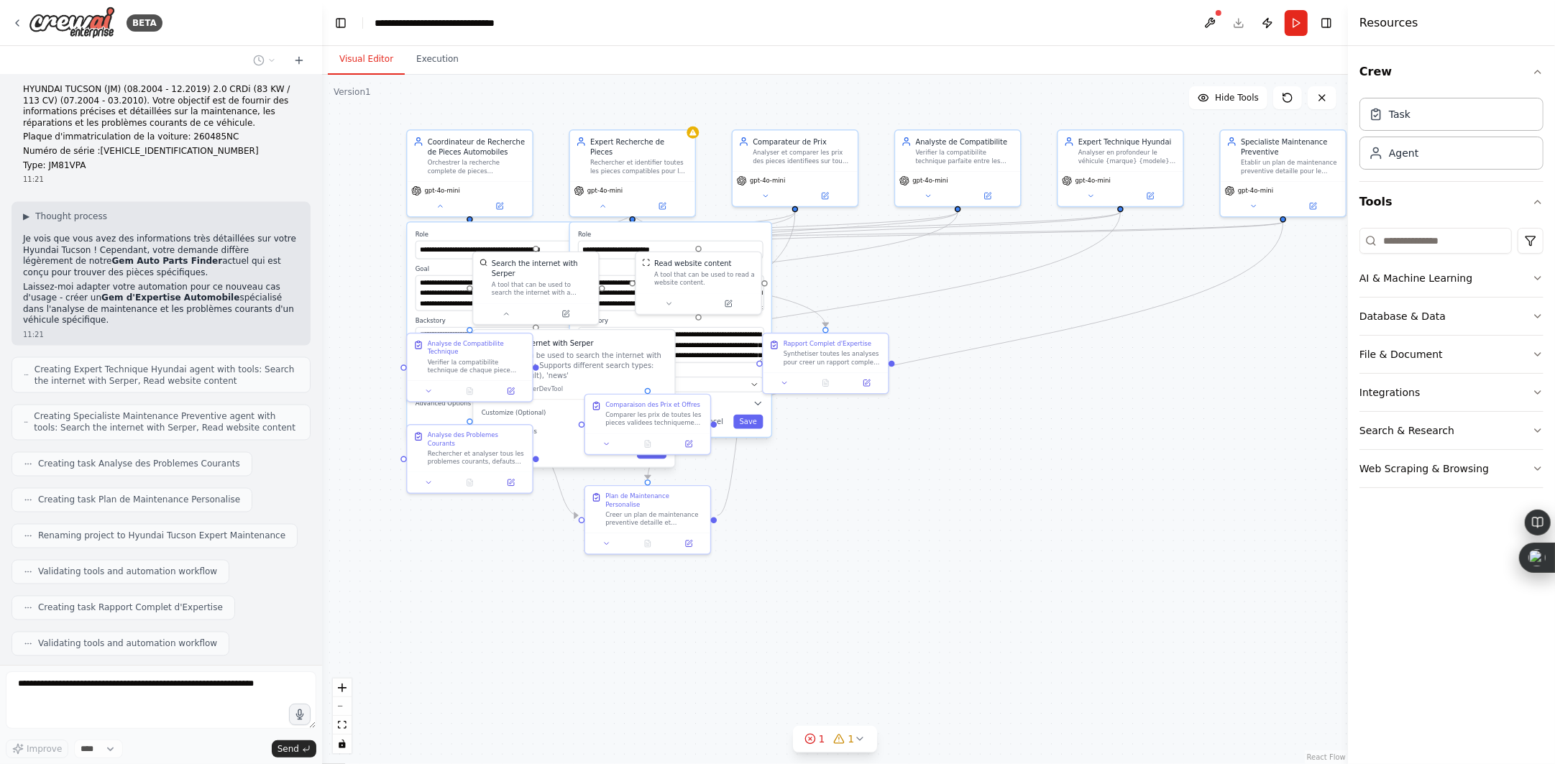
click at [435, 75] on div ".deletable-edge-delete-btn { width: 20px; height: 20px; border: 0px solid #ffff…" at bounding box center [835, 420] width 1026 height 690
click at [421, 62] on button "Execution" at bounding box center [437, 60] width 65 height 30
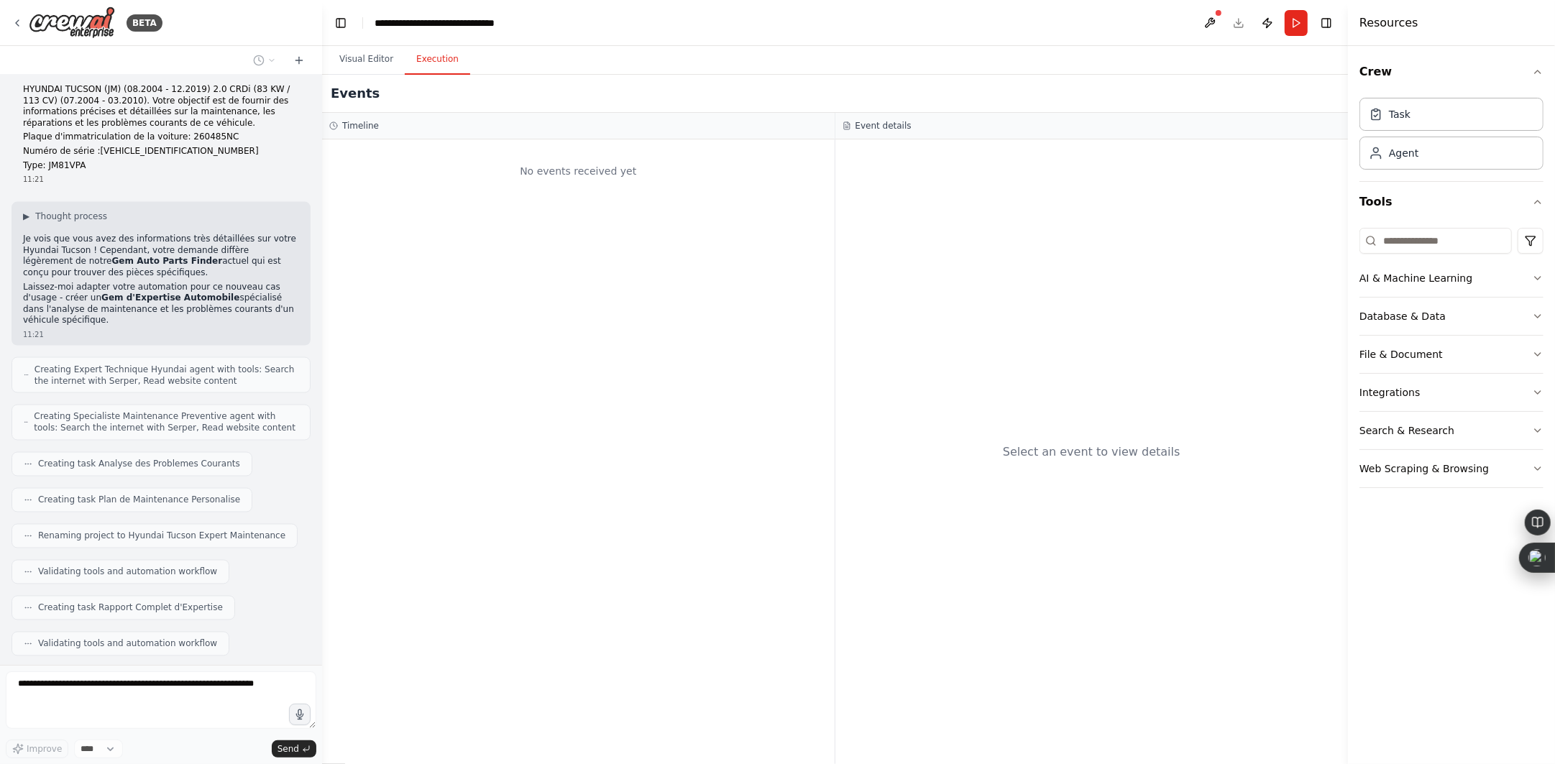
scroll to position [2415, 0]
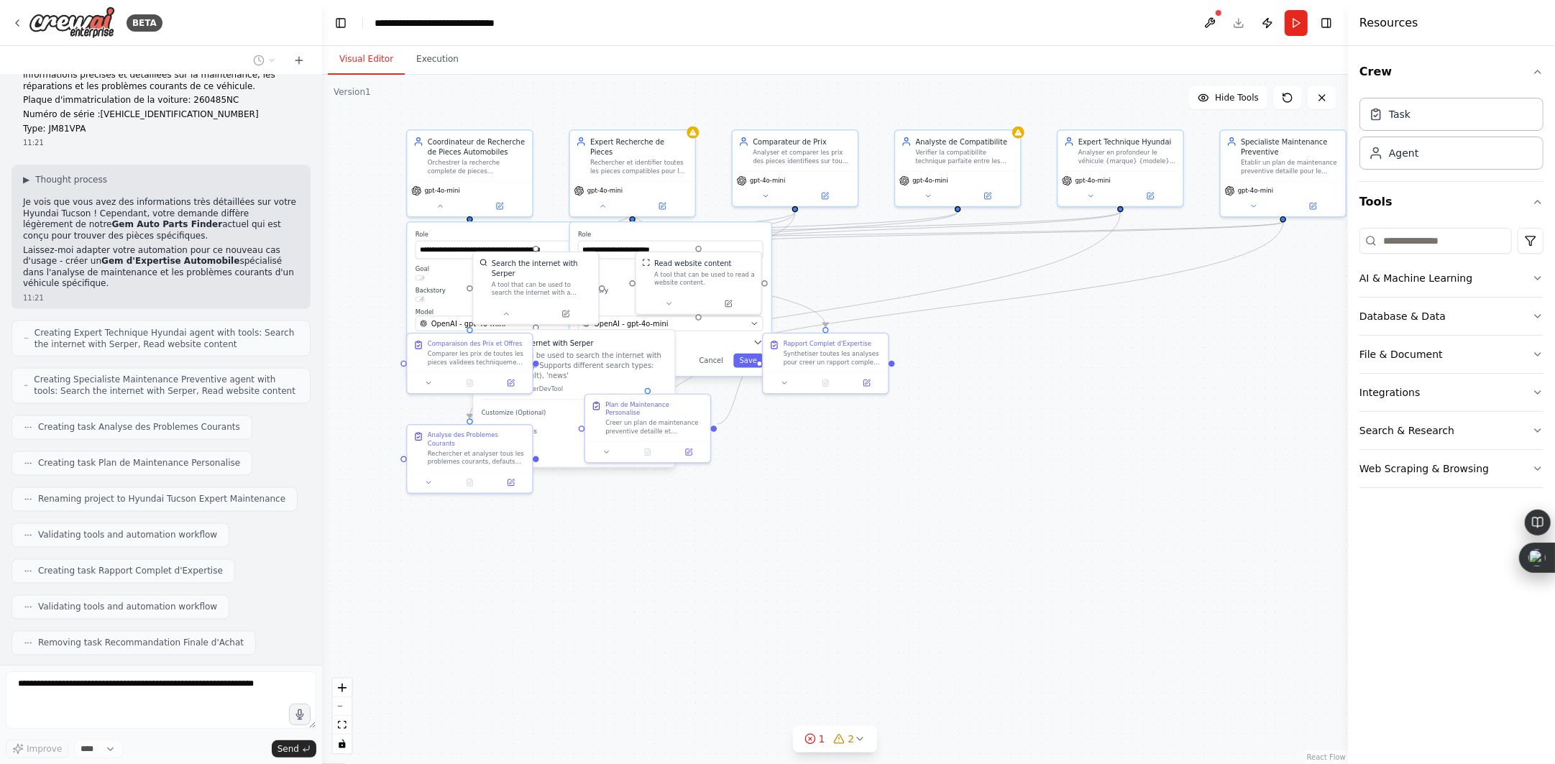
click at [360, 64] on button "Visual Editor" at bounding box center [366, 60] width 77 height 30
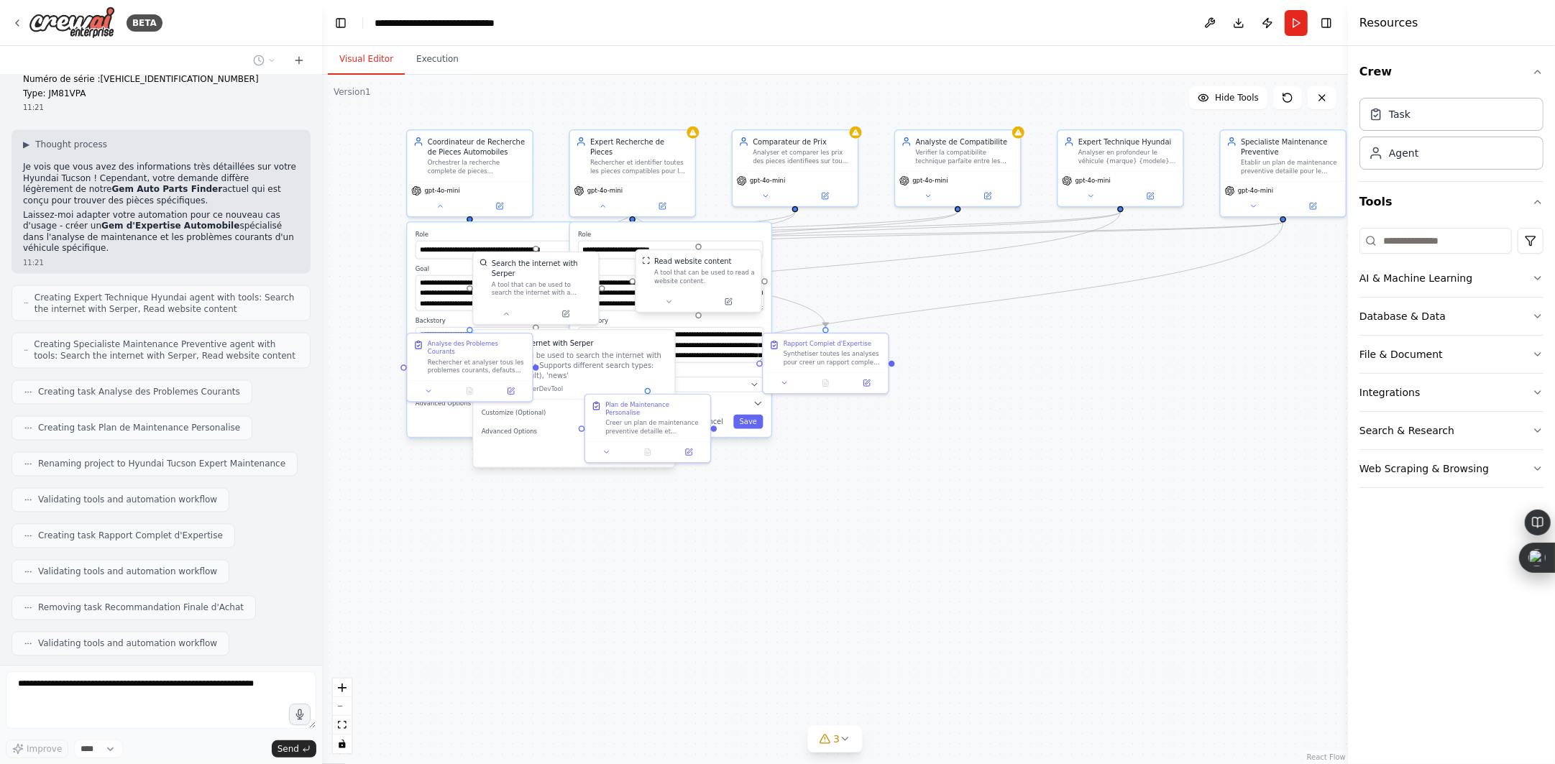
scroll to position [2486, 0]
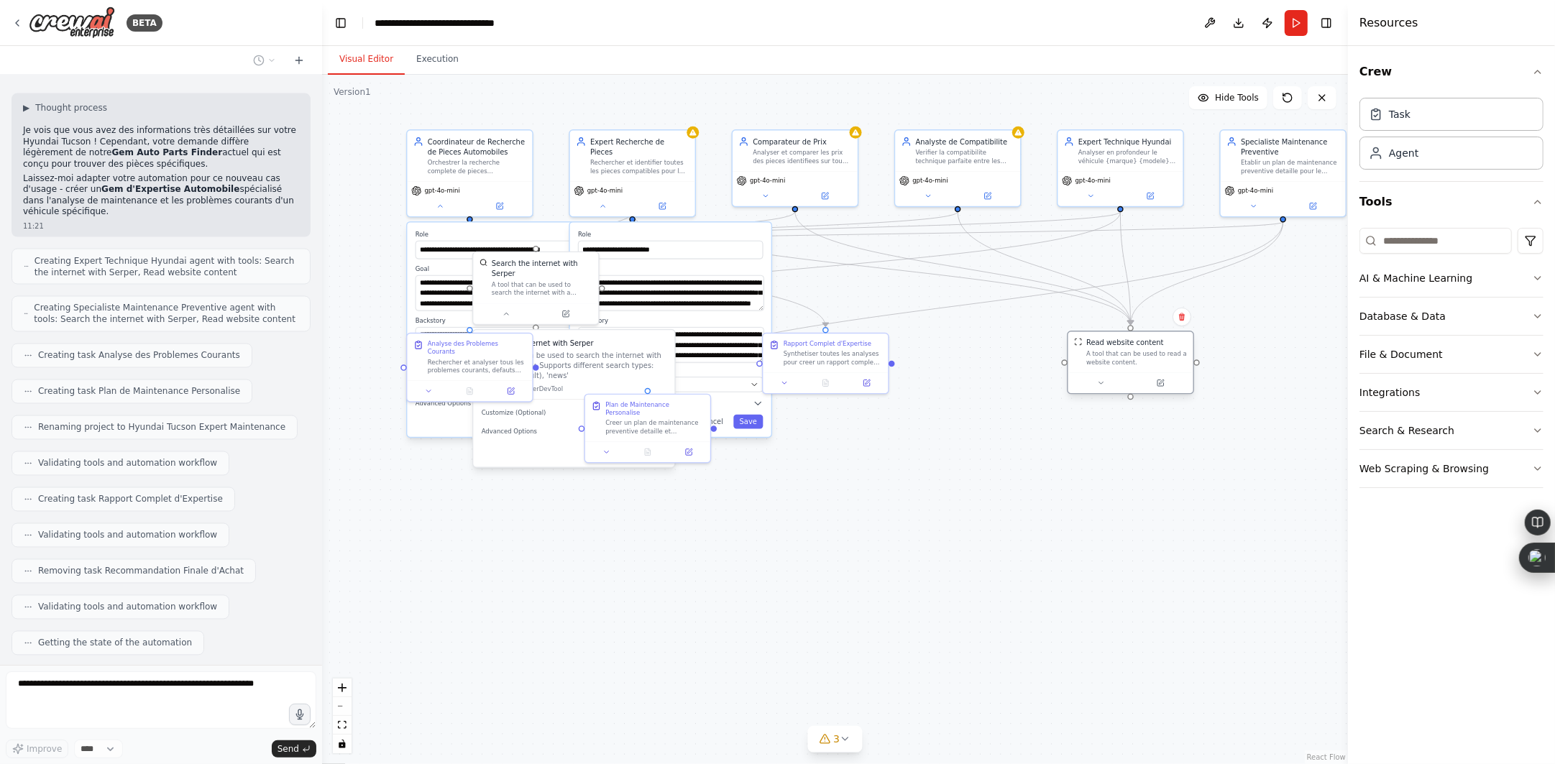
drag, startPoint x: 697, startPoint y: 287, endPoint x: 1134, endPoint y: 372, distance: 444.8
click at [1134, 372] on div "Read website content A tool that can be used to read a website content." at bounding box center [1130, 362] width 127 height 63
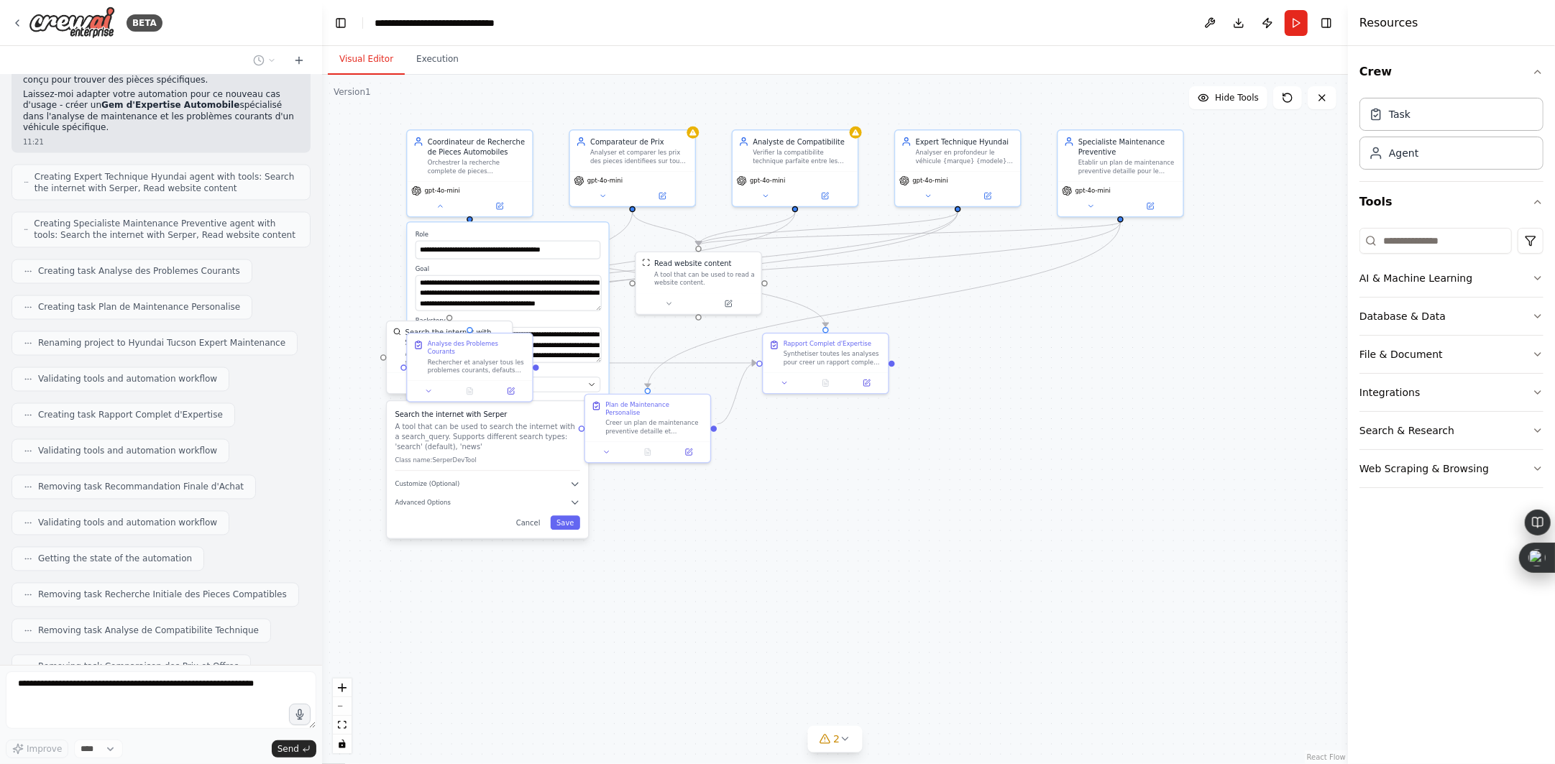
scroll to position [2581, 0]
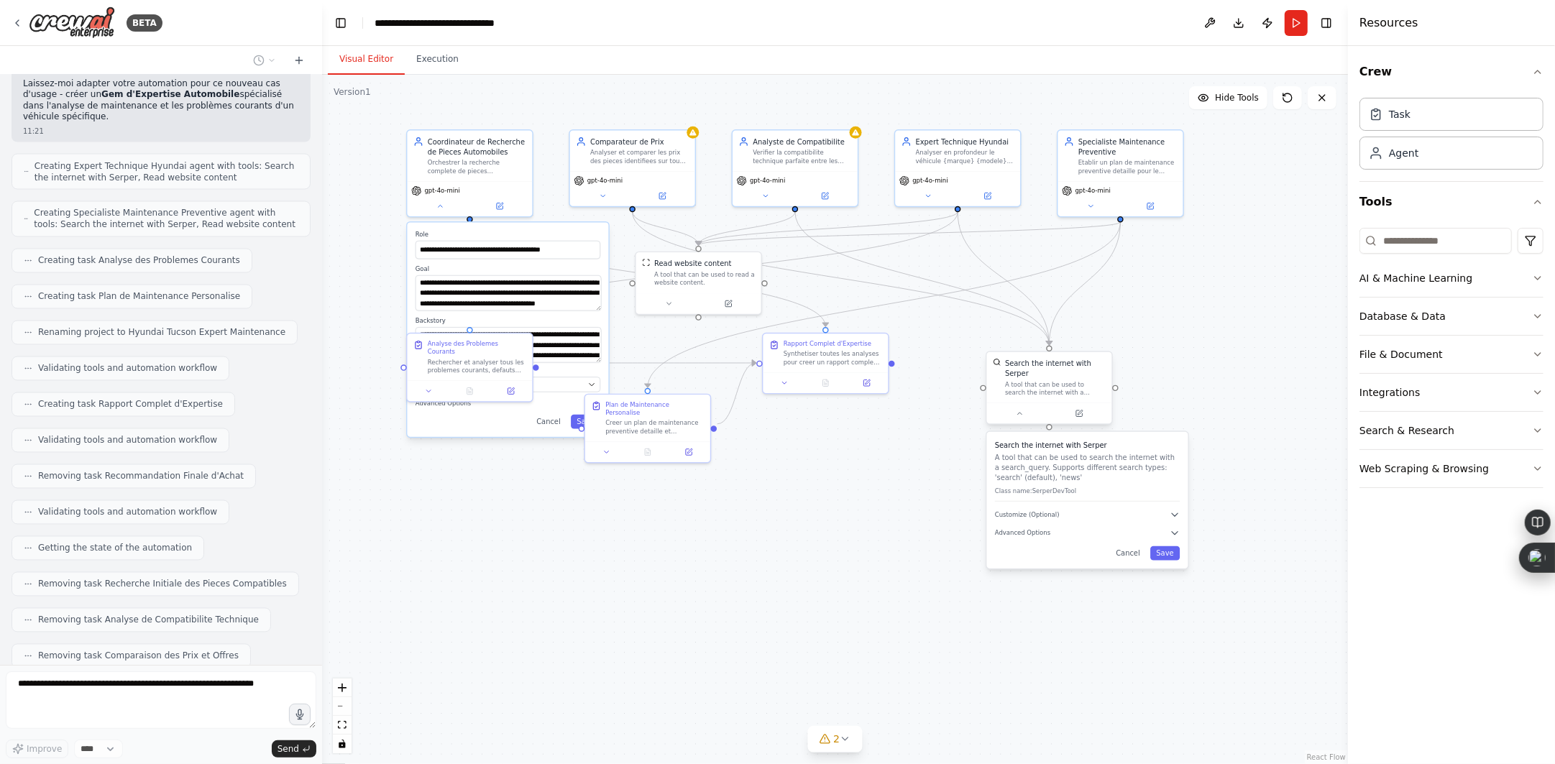
drag, startPoint x: 493, startPoint y: 299, endPoint x: 1089, endPoint y: 372, distance: 600.6
click at [1089, 372] on div "Search the internet with Serper A tool that can be used to search the internet …" at bounding box center [1049, 388] width 127 height 74
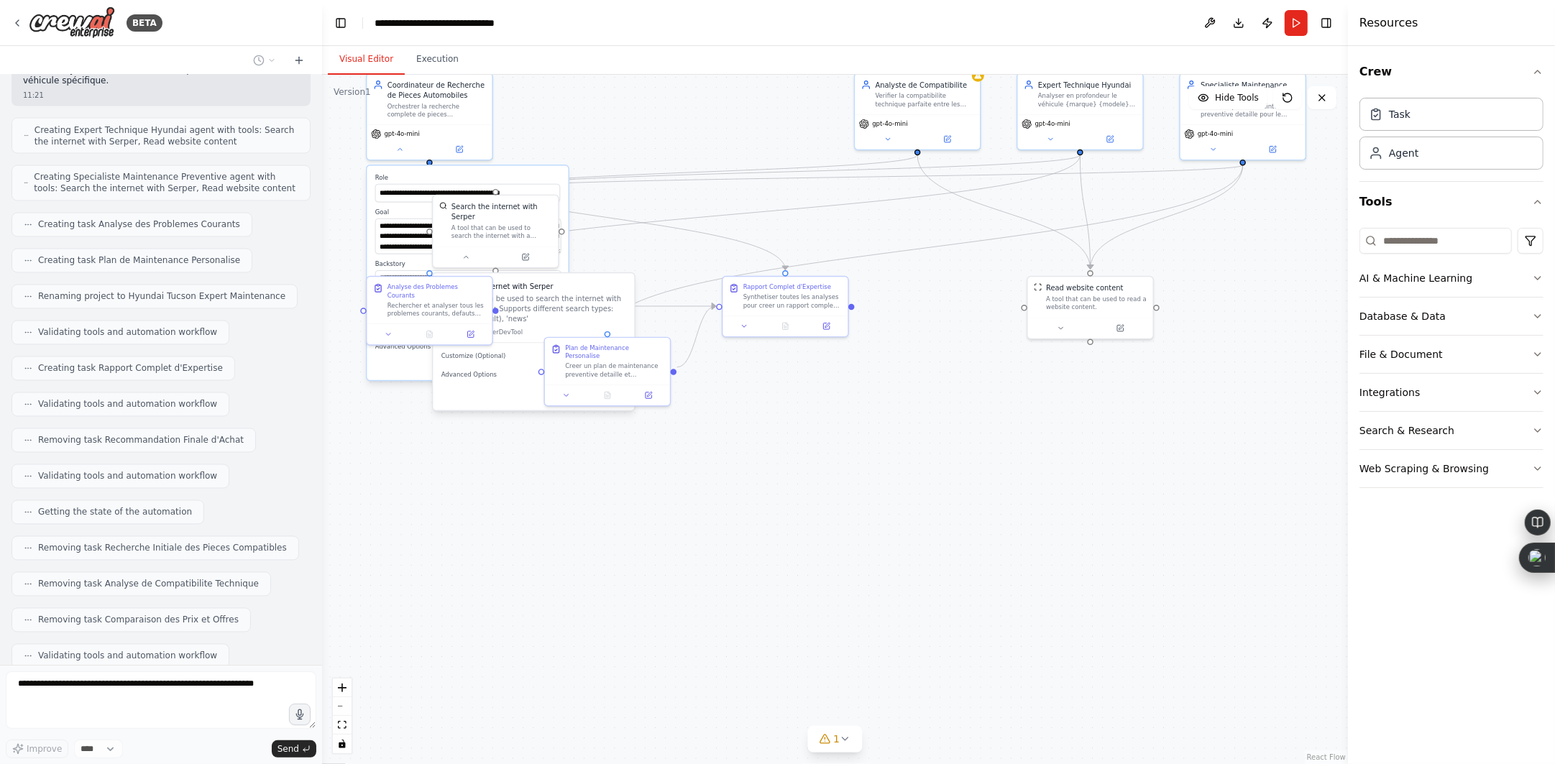
drag, startPoint x: 730, startPoint y: 299, endPoint x: 690, endPoint y: 232, distance: 78.1
click at [690, 232] on div ".deletable-edge-delete-btn { width: 20px; height: 20px; border: 0px solid #ffff…" at bounding box center [835, 420] width 1026 height 690
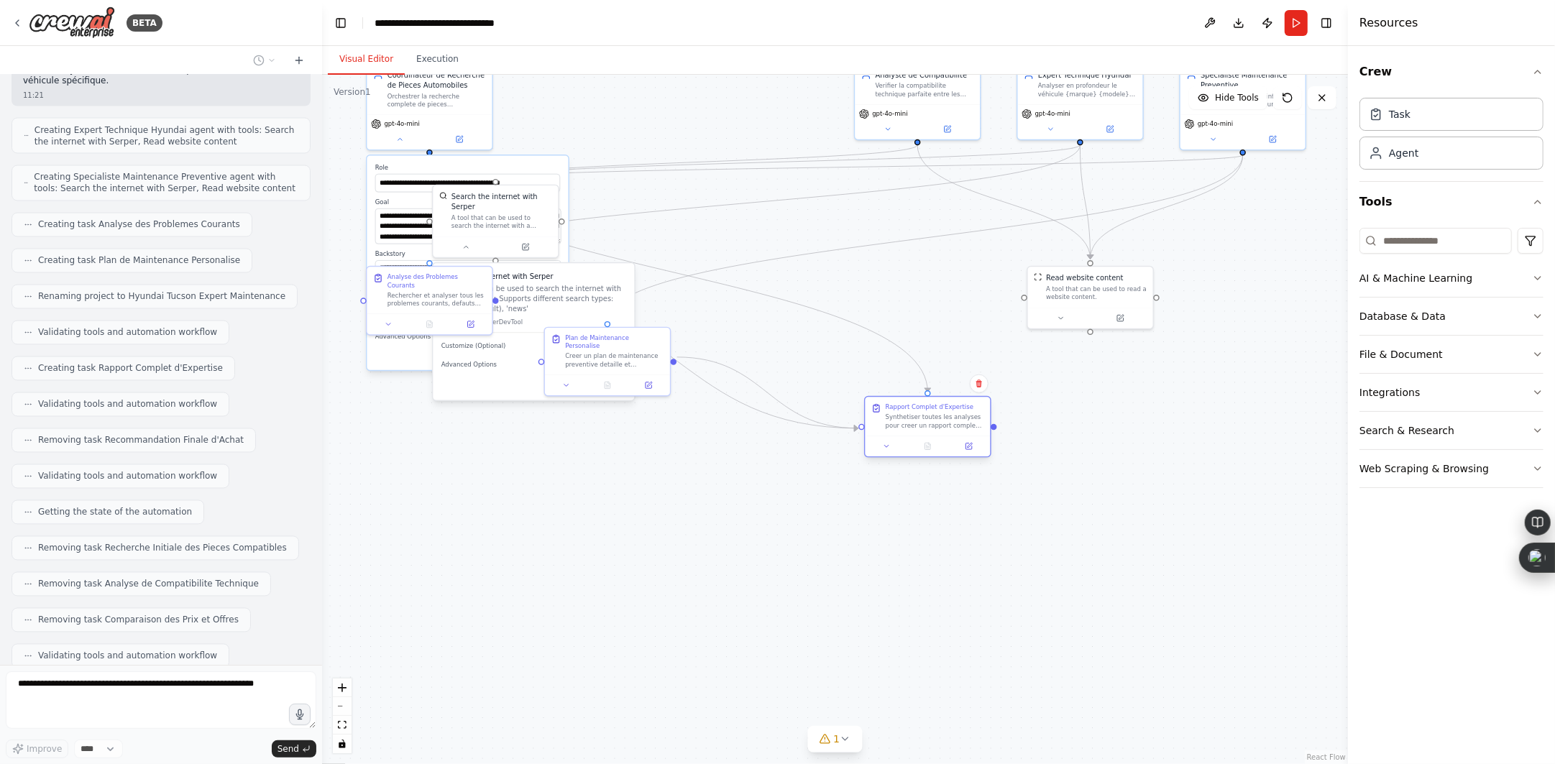
drag, startPoint x: 798, startPoint y: 306, endPoint x: 941, endPoint y: 438, distance: 194.9
click at [941, 438] on div at bounding box center [927, 446] width 125 height 21
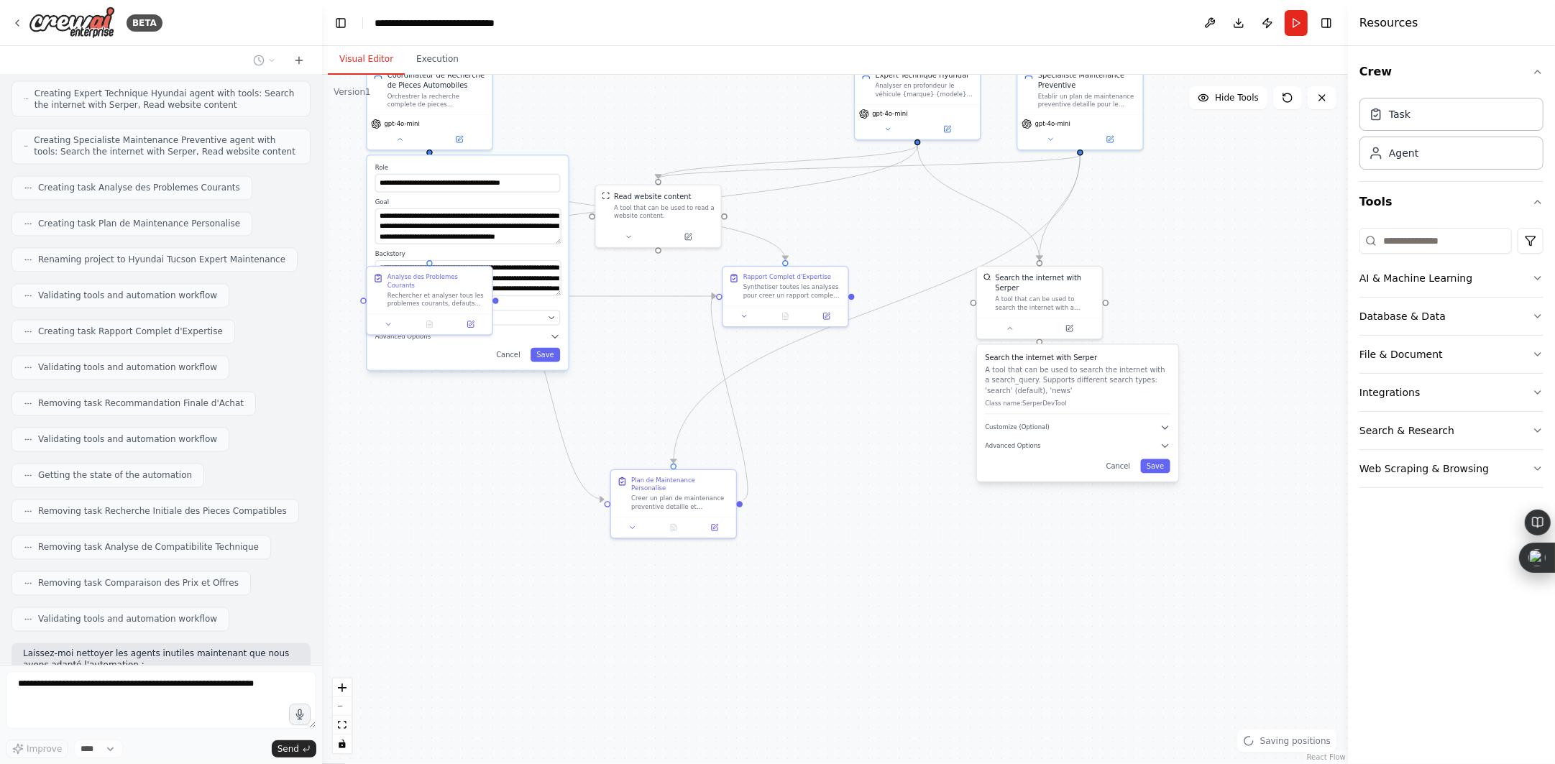
drag, startPoint x: 614, startPoint y: 385, endPoint x: 690, endPoint y: 550, distance: 182.1
click at [690, 550] on div ".deletable-edge-delete-btn { width: 20px; height: 20px; border: 0px solid #ffff…" at bounding box center [835, 420] width 1026 height 690
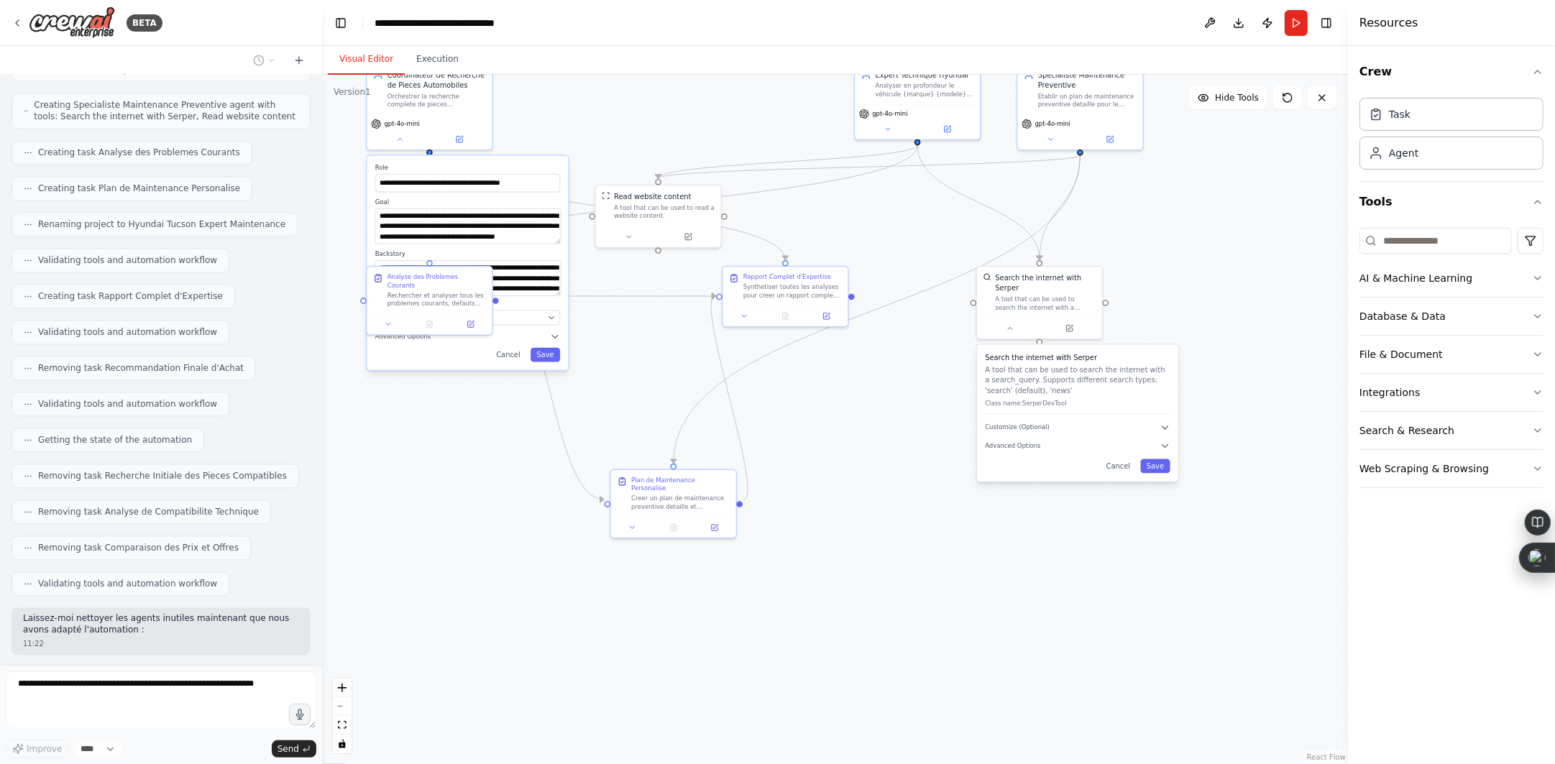
click at [951, 485] on div ".deletable-edge-delete-btn { width: 20px; height: 20px; border: 0px solid #ffff…" at bounding box center [835, 420] width 1026 height 690
drag, startPoint x: 782, startPoint y: 290, endPoint x: 1017, endPoint y: 501, distance: 316.7
click at [1017, 501] on div "Synthetiser toutes les analyses pour creer un rapport complet d'expertise sur l…" at bounding box center [1026, 503] width 99 height 17
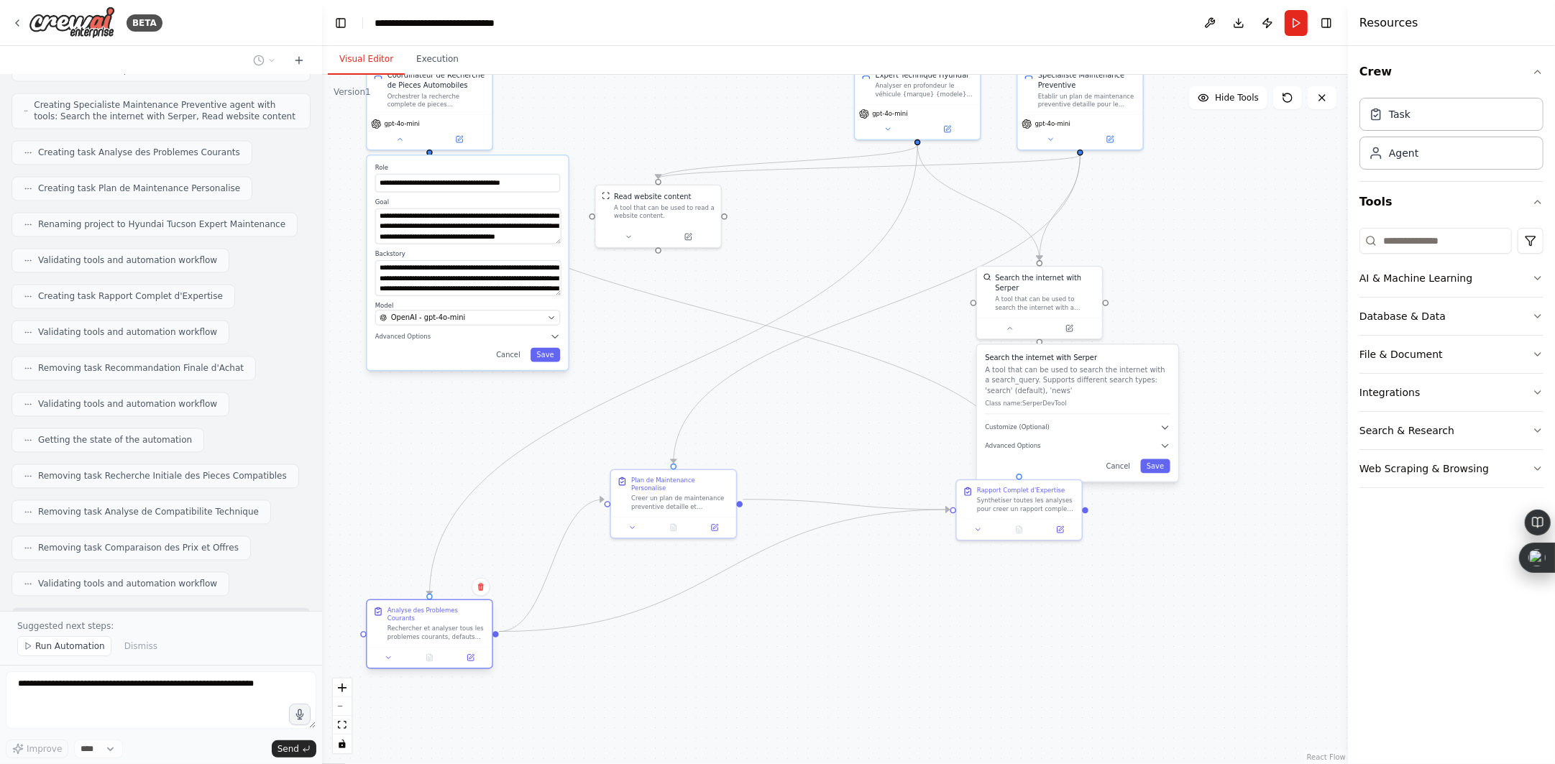
drag, startPoint x: 444, startPoint y: 301, endPoint x: 444, endPoint y: 638, distance: 336.5
click at [444, 638] on div "Analyse des Problemes Courants Rechercher et analyser tous les problemes couran…" at bounding box center [429, 635] width 127 height 70
click at [401, 137] on icon at bounding box center [400, 138] width 4 height 2
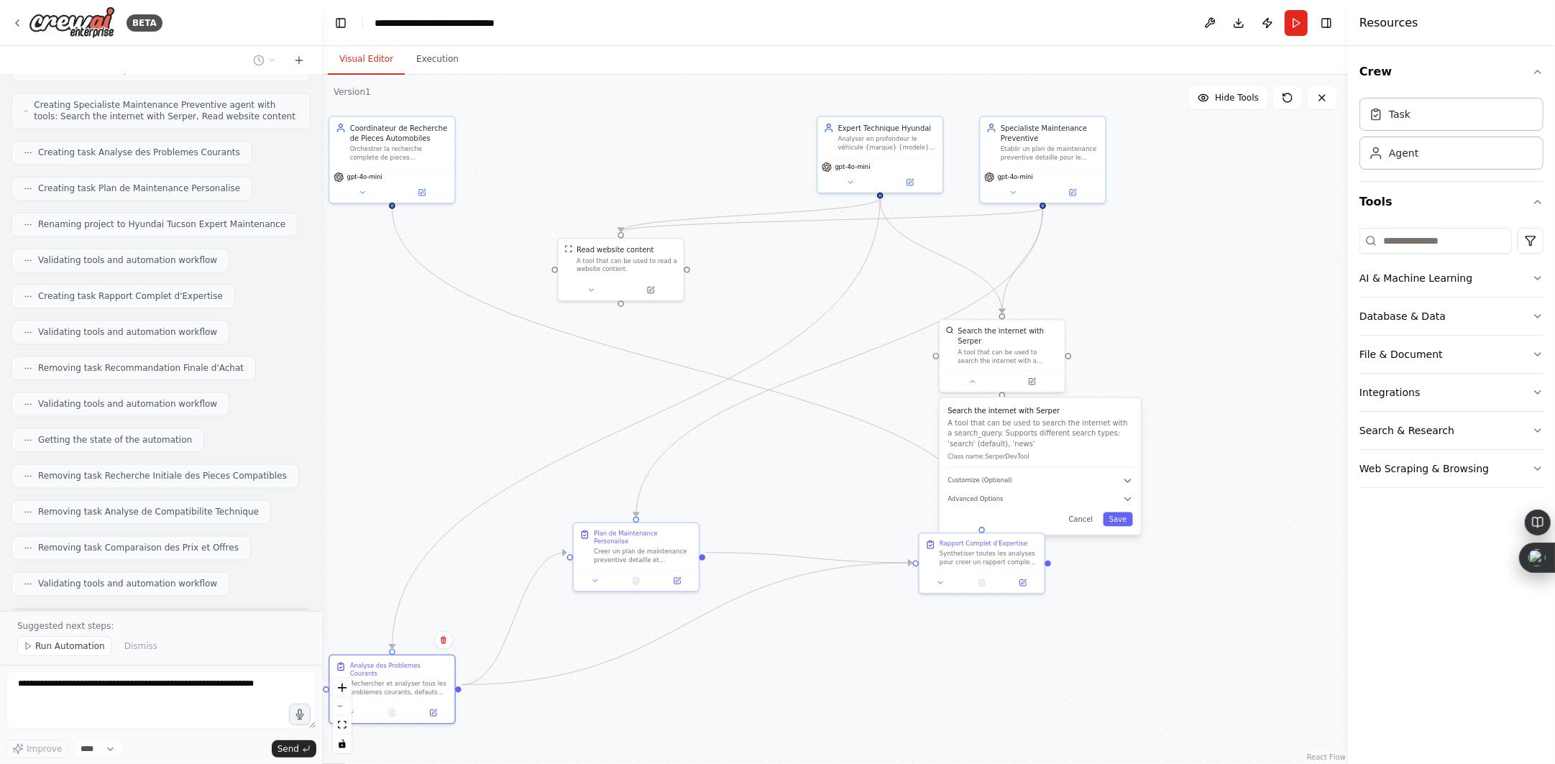
drag, startPoint x: 436, startPoint y: 270, endPoint x: 400, endPoint y: 321, distance: 62.4
click at [400, 321] on div ".deletable-edge-delete-btn { width: 20px; height: 20px; border: 0px solid #ffff…" at bounding box center [835, 420] width 1026 height 690
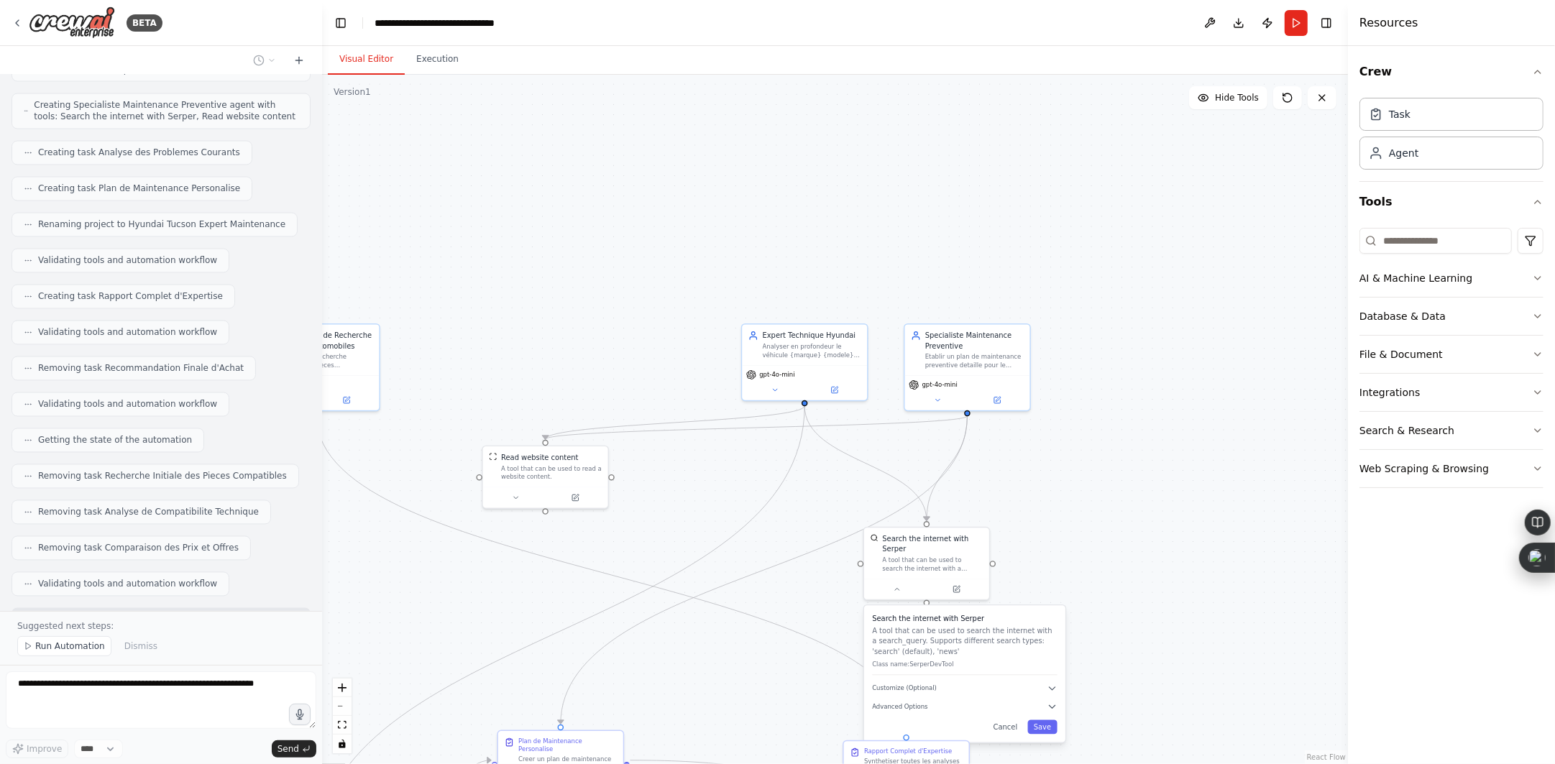
drag, startPoint x: 683, startPoint y: 156, endPoint x: 629, endPoint y: 406, distance: 255.3
click at [646, 333] on div ".deletable-edge-delete-btn { width: 20px; height: 20px; border: 0px solid #ffff…" at bounding box center [835, 420] width 1026 height 690
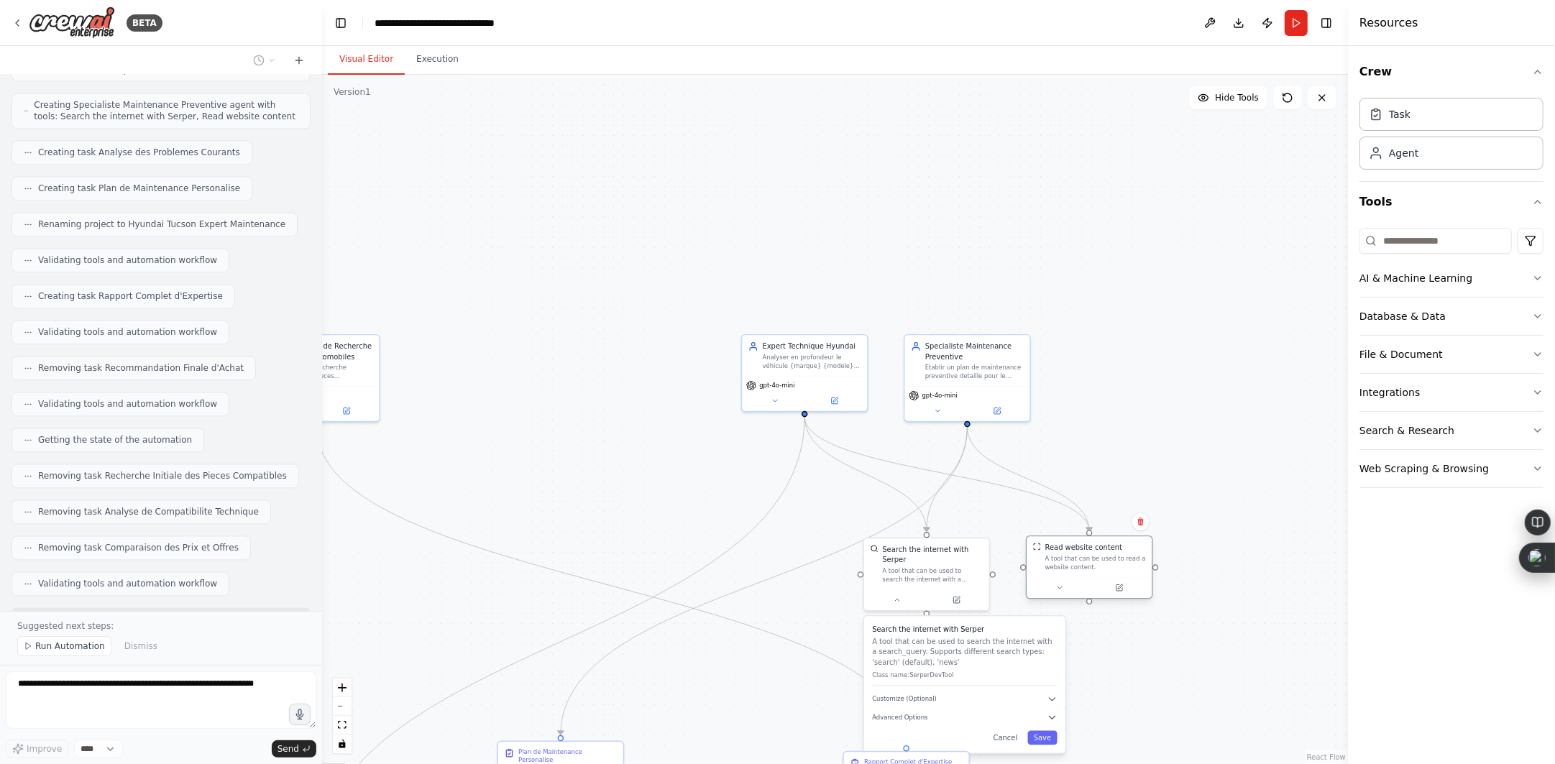
drag, startPoint x: 555, startPoint y: 488, endPoint x: 1103, endPoint y: 572, distance: 554.4
click at [1103, 572] on div "Read website content A tool that can be used to read a website content." at bounding box center [1089, 556] width 125 height 41
click at [1148, 430] on div ".deletable-edge-delete-btn { width: 20px; height: 20px; border: 0px solid #ffff…" at bounding box center [835, 420] width 1026 height 690
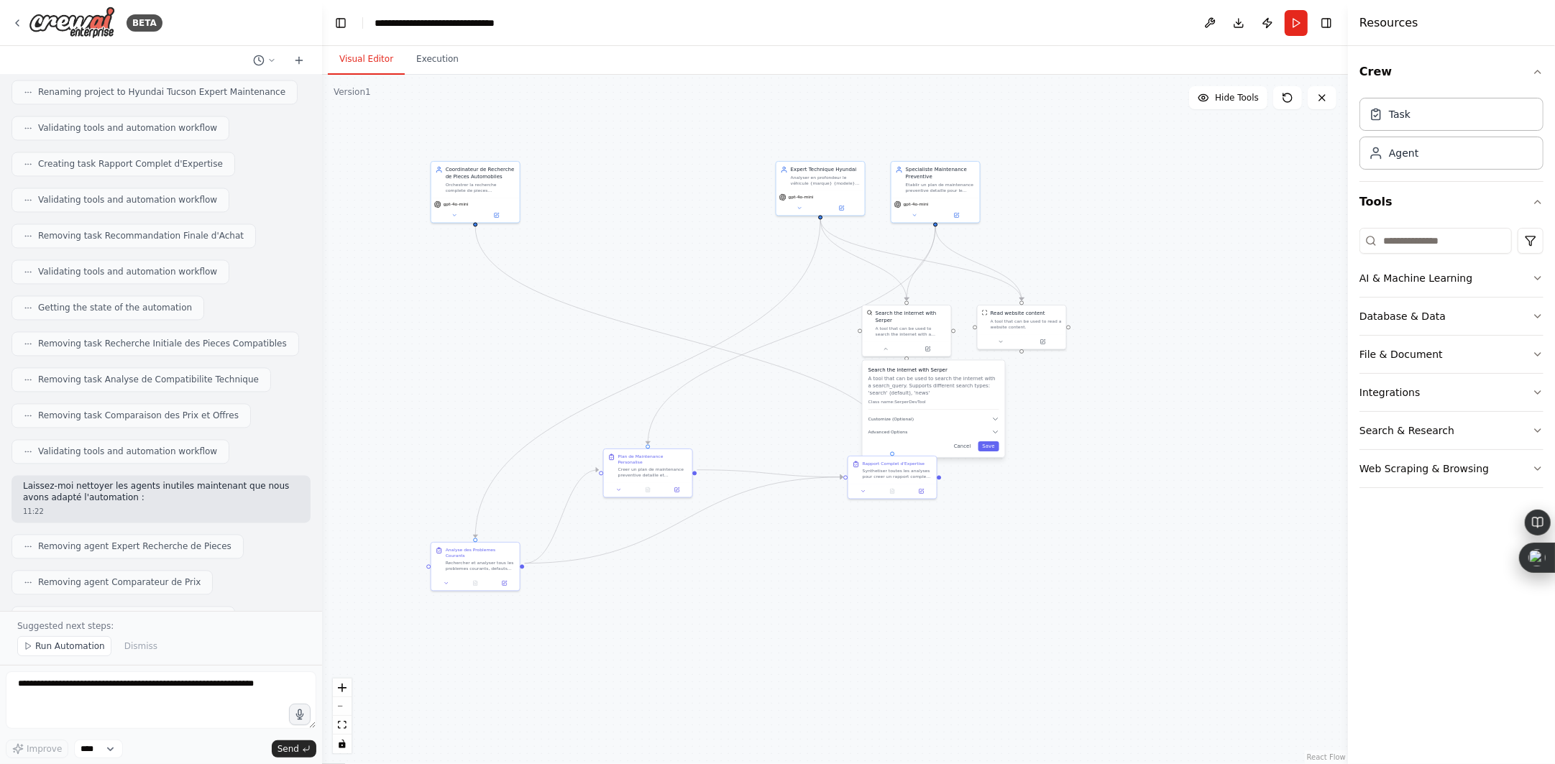
drag, startPoint x: 1178, startPoint y: 337, endPoint x: 1184, endPoint y: 212, distance: 124.6
click at [1184, 212] on div ".deletable-edge-delete-btn { width: 20px; height: 20px; border: 0px solid #ffff…" at bounding box center [835, 420] width 1026 height 690
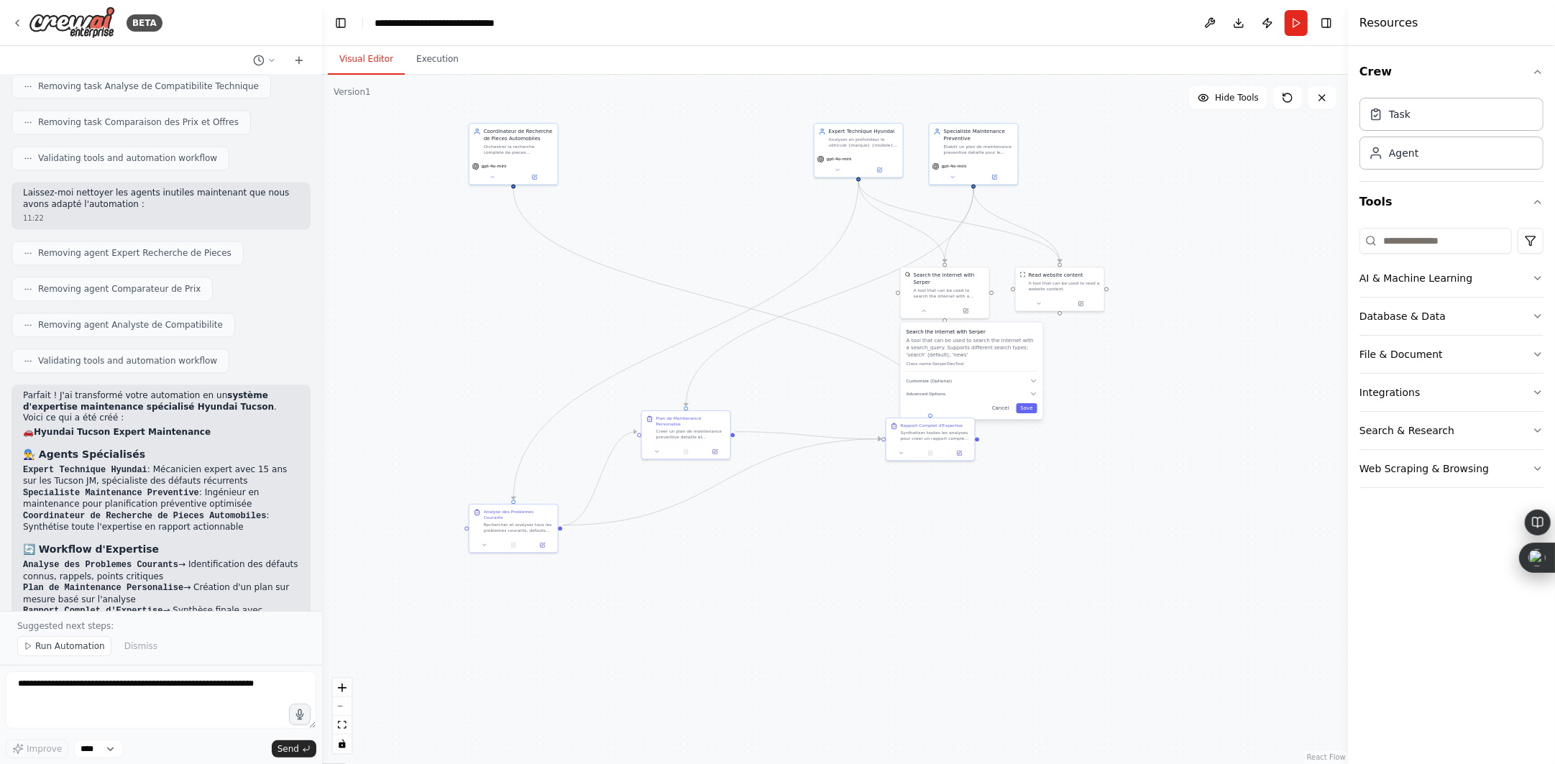
scroll to position [3127, 0]
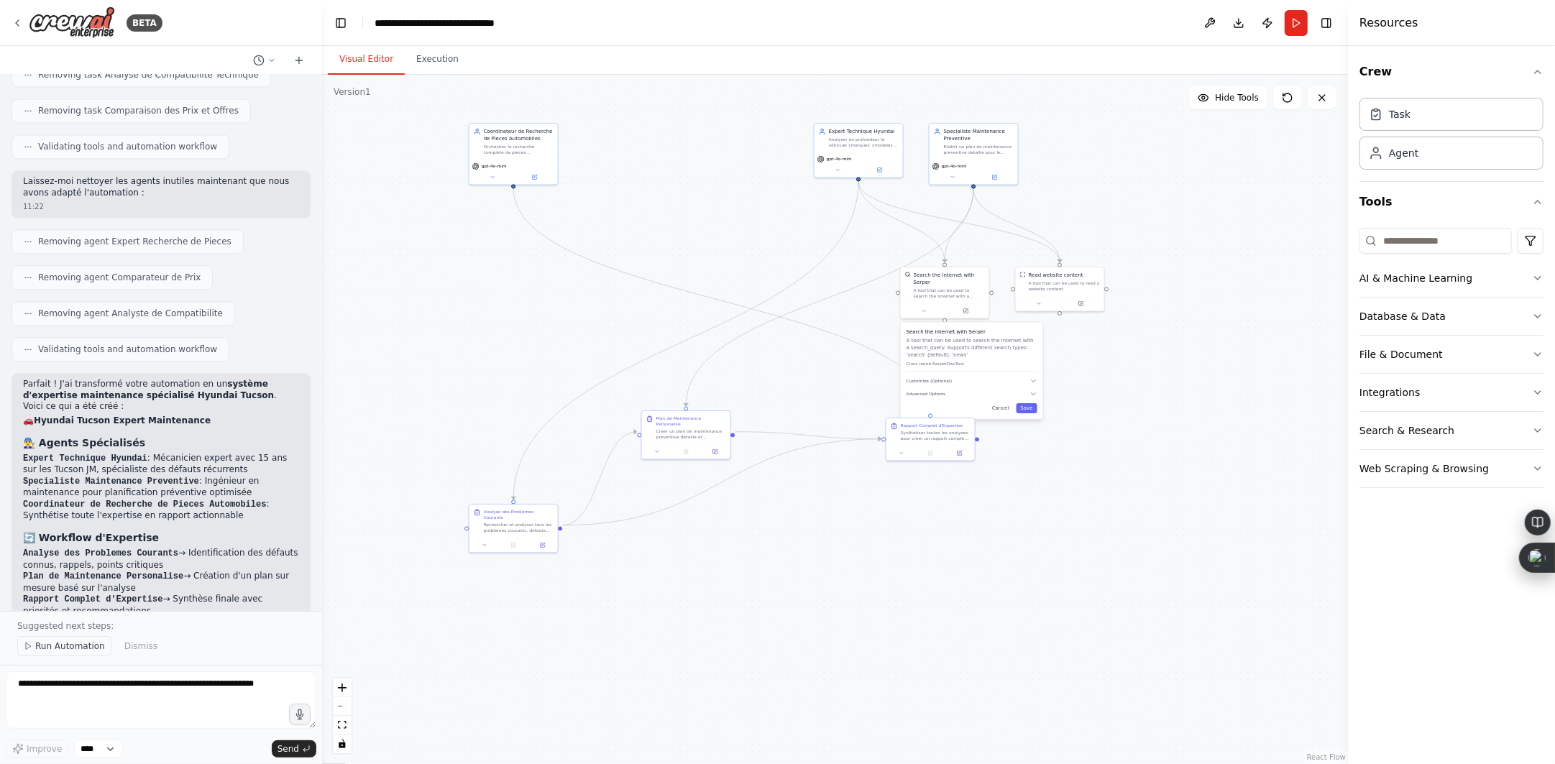
click at [52, 643] on span "Run Automation" at bounding box center [70, 647] width 70 height 12
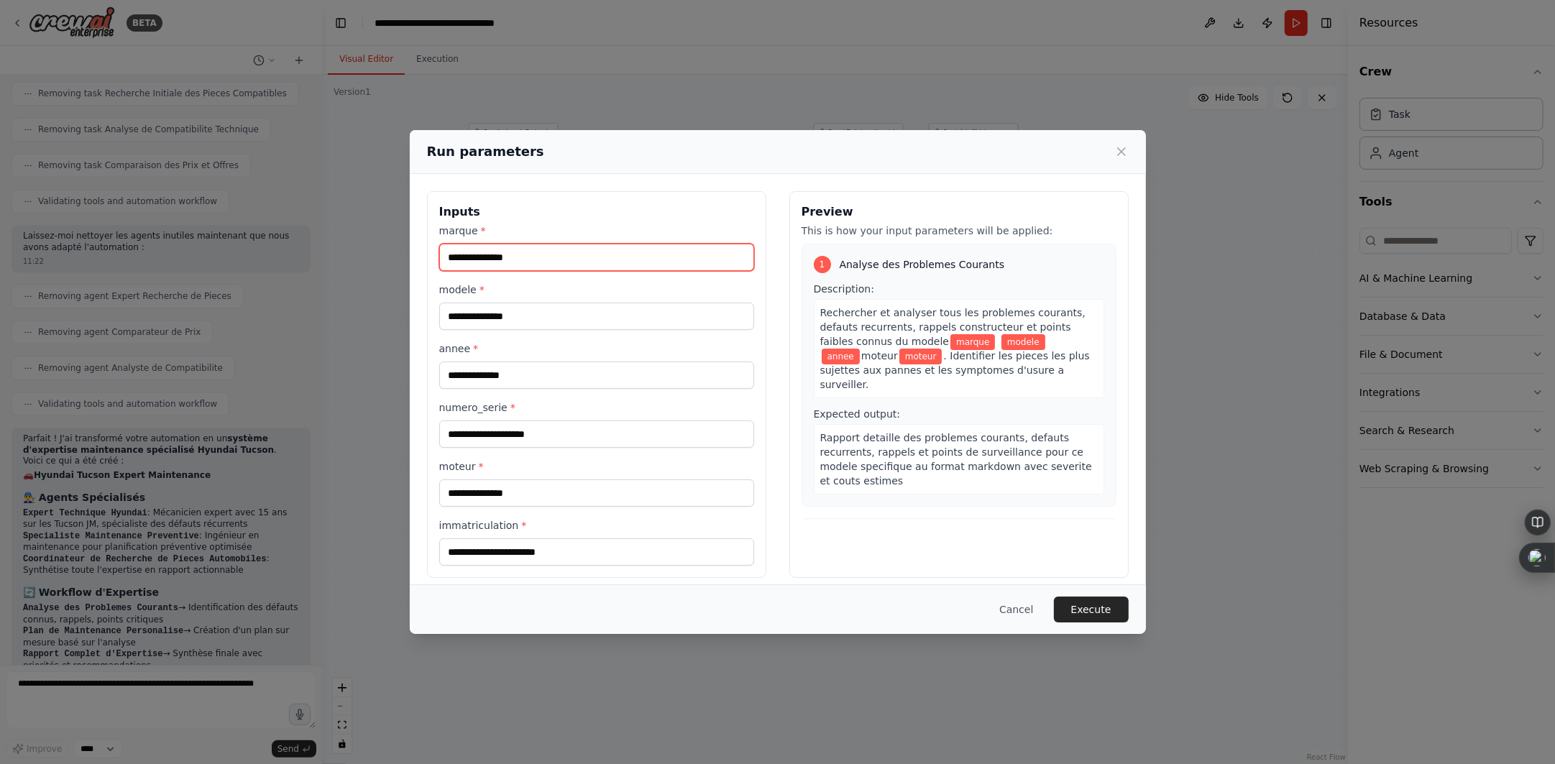
click at [482, 255] on input "marque *" at bounding box center [596, 257] width 315 height 27
click at [591, 226] on label "marque *" at bounding box center [596, 231] width 315 height 14
click at [591, 244] on input "marque *" at bounding box center [596, 257] width 315 height 27
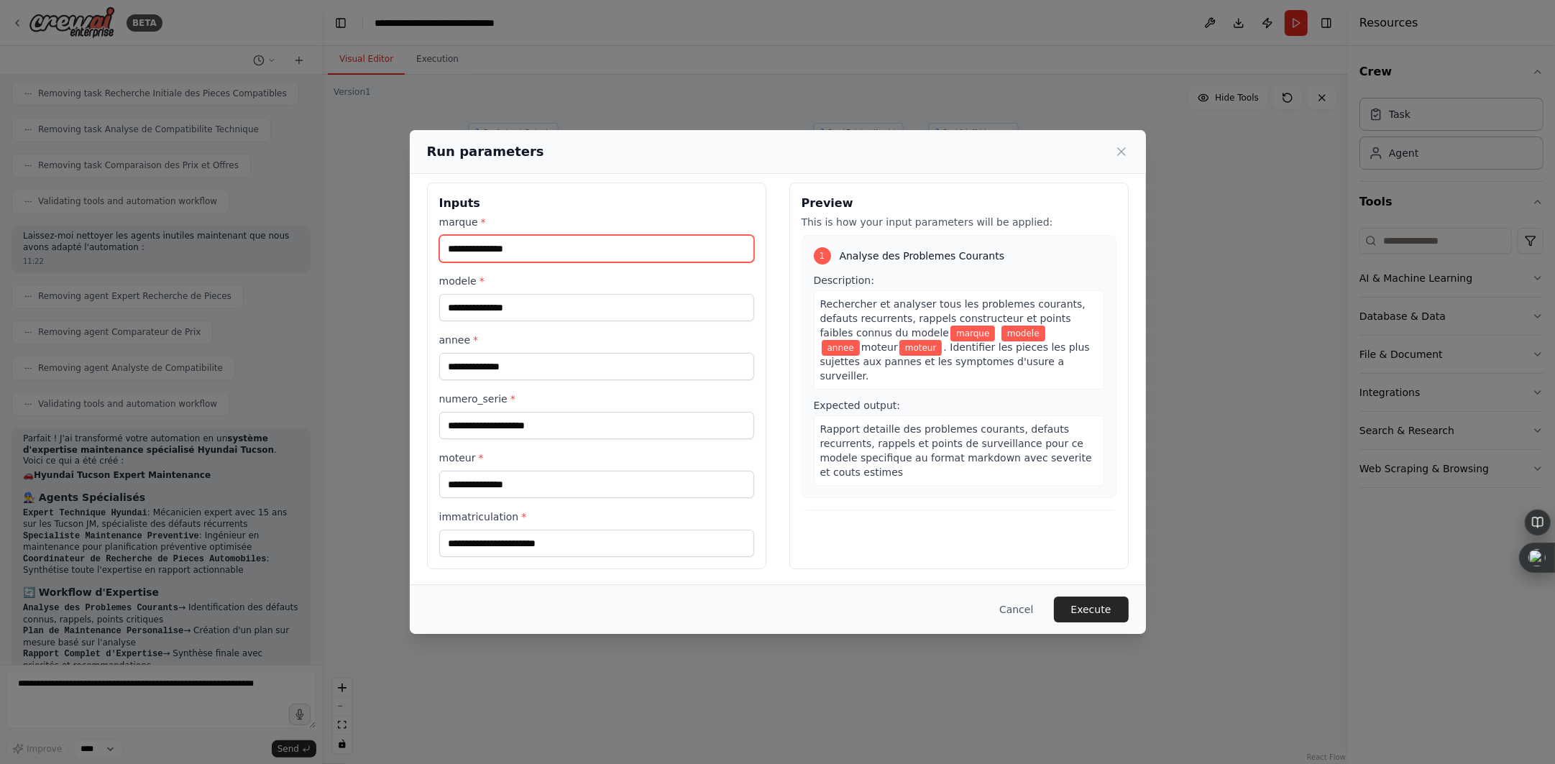
scroll to position [11, 0]
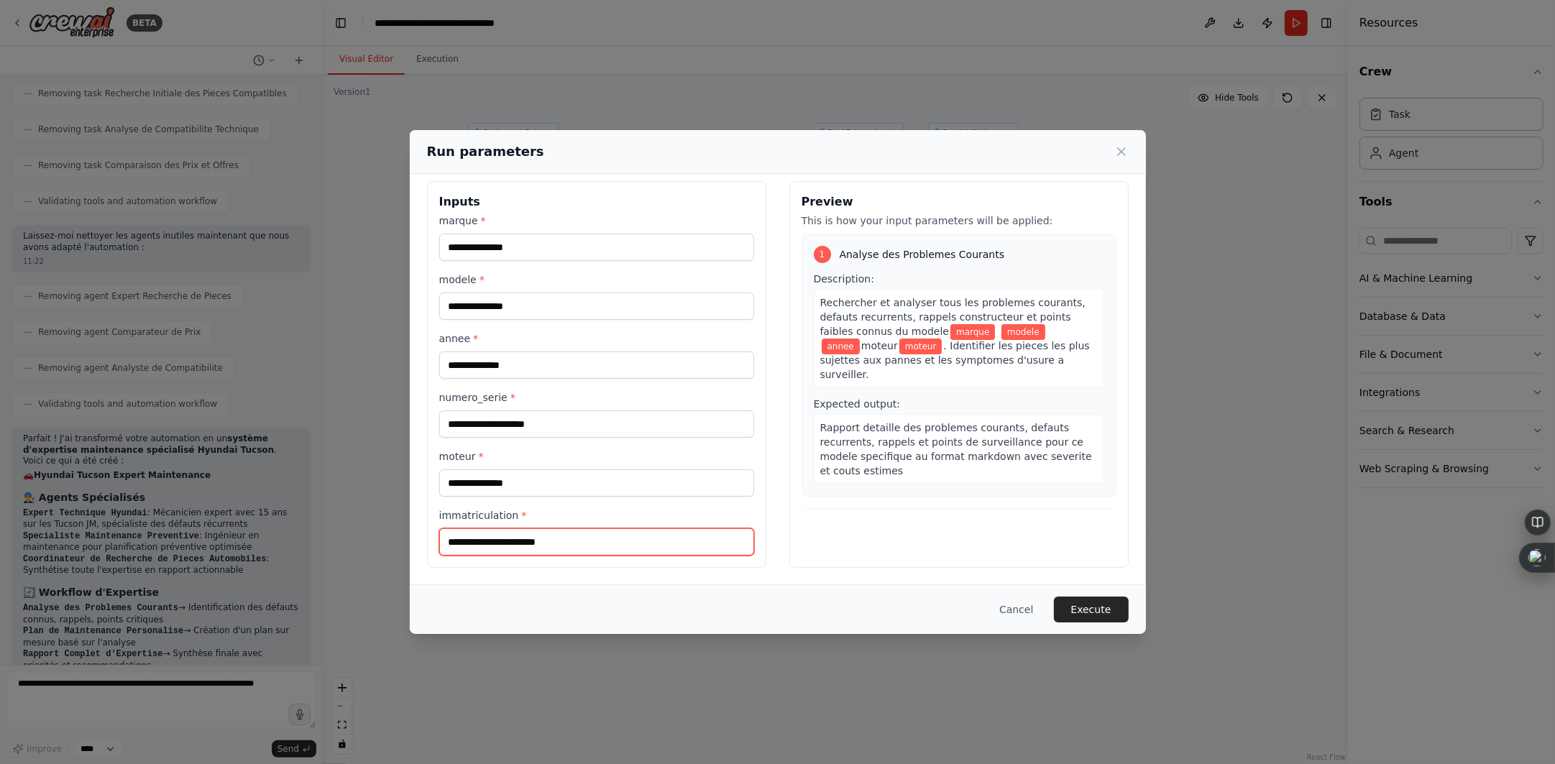
click at [574, 531] on input "immatriculation *" at bounding box center [596, 541] width 315 height 27
click at [555, 248] on input "marque *" at bounding box center [596, 247] width 315 height 27
type input "*******"
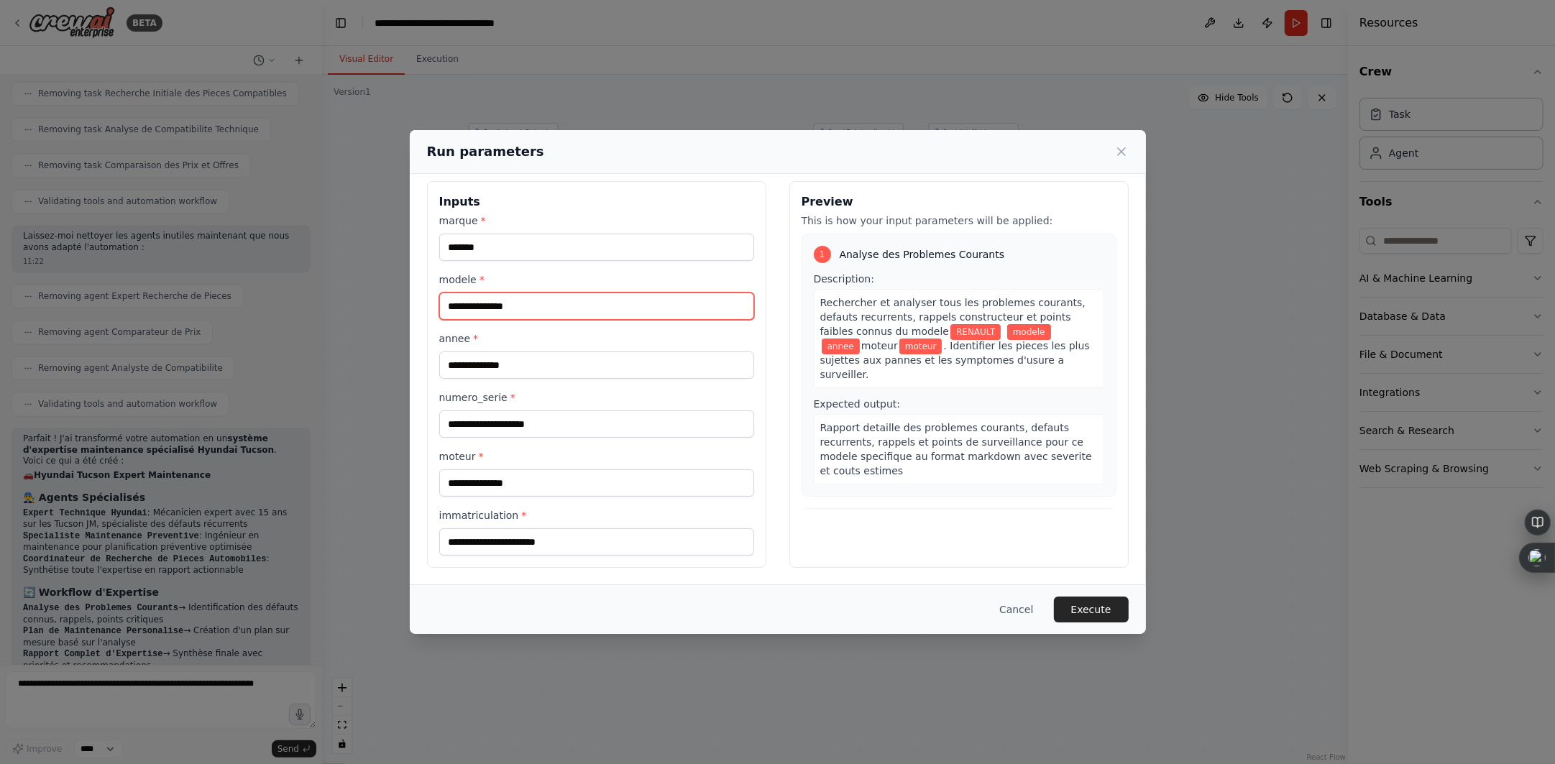
click at [551, 306] on input "modele *" at bounding box center [596, 306] width 315 height 27
click at [554, 311] on input "modele *" at bounding box center [596, 306] width 315 height 27
click at [546, 245] on input "*******" at bounding box center [596, 247] width 315 height 27
drag, startPoint x: 546, startPoint y: 245, endPoint x: 397, endPoint y: 253, distance: 149.8
click at [397, 253] on div "Run parameters Inputs marque * ******* modele * annee * numero_serie * moteur *…" at bounding box center [777, 382] width 1555 height 764
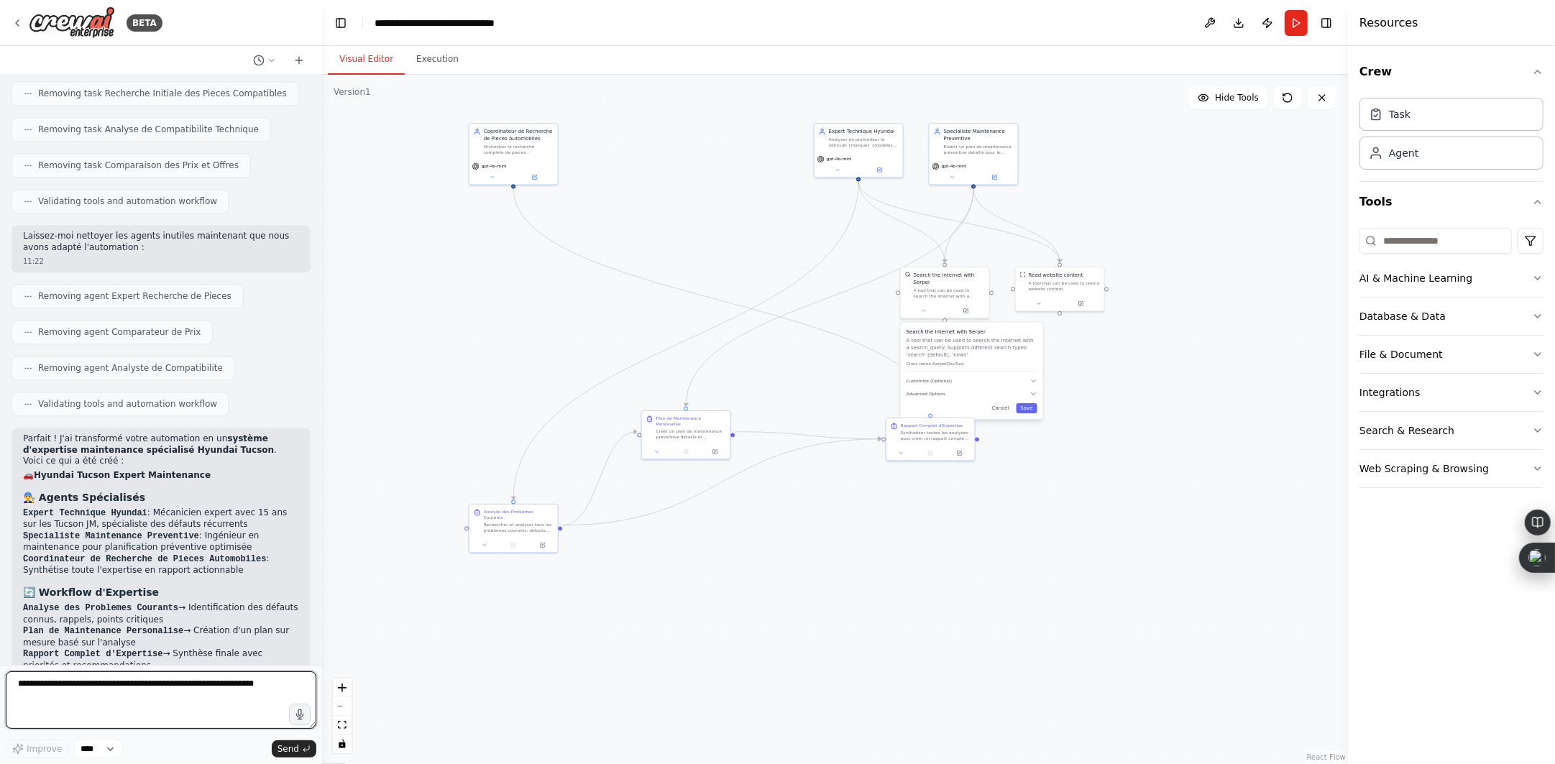
click at [54, 679] on textarea at bounding box center [161, 701] width 311 height 58
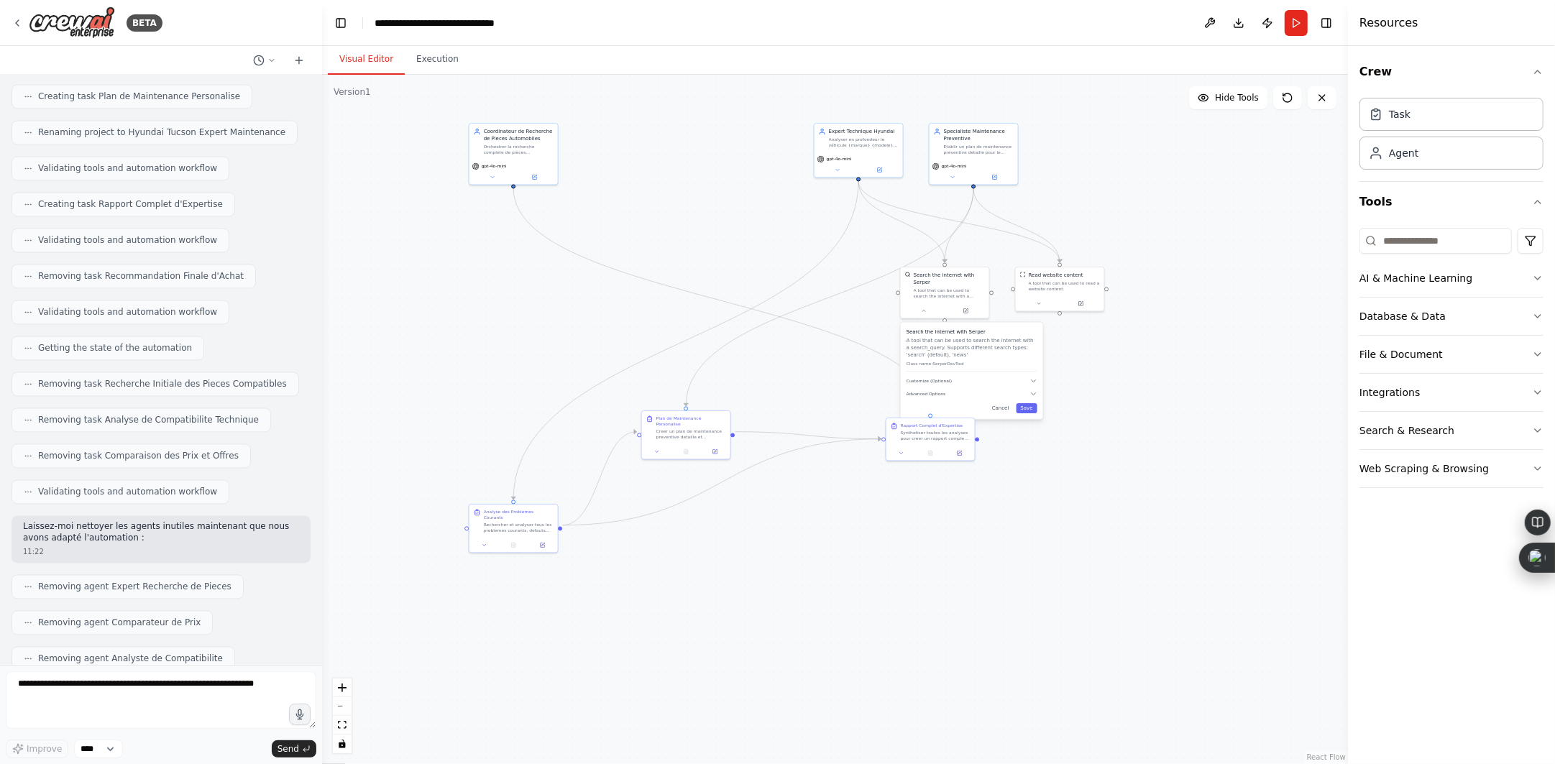
scroll to position [3072, 0]
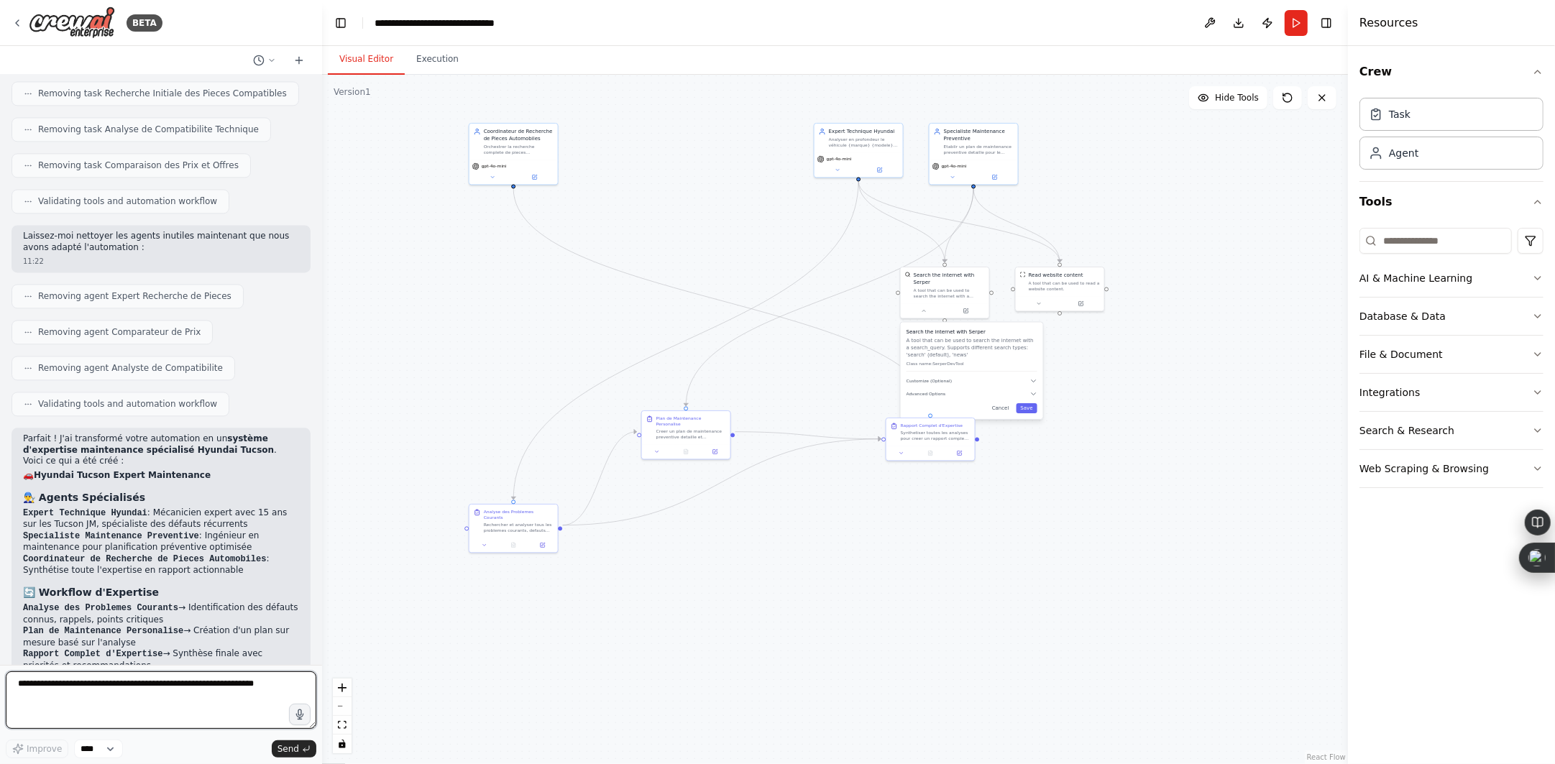
click at [175, 690] on textarea at bounding box center [161, 701] width 311 height 58
type textarea "**********"
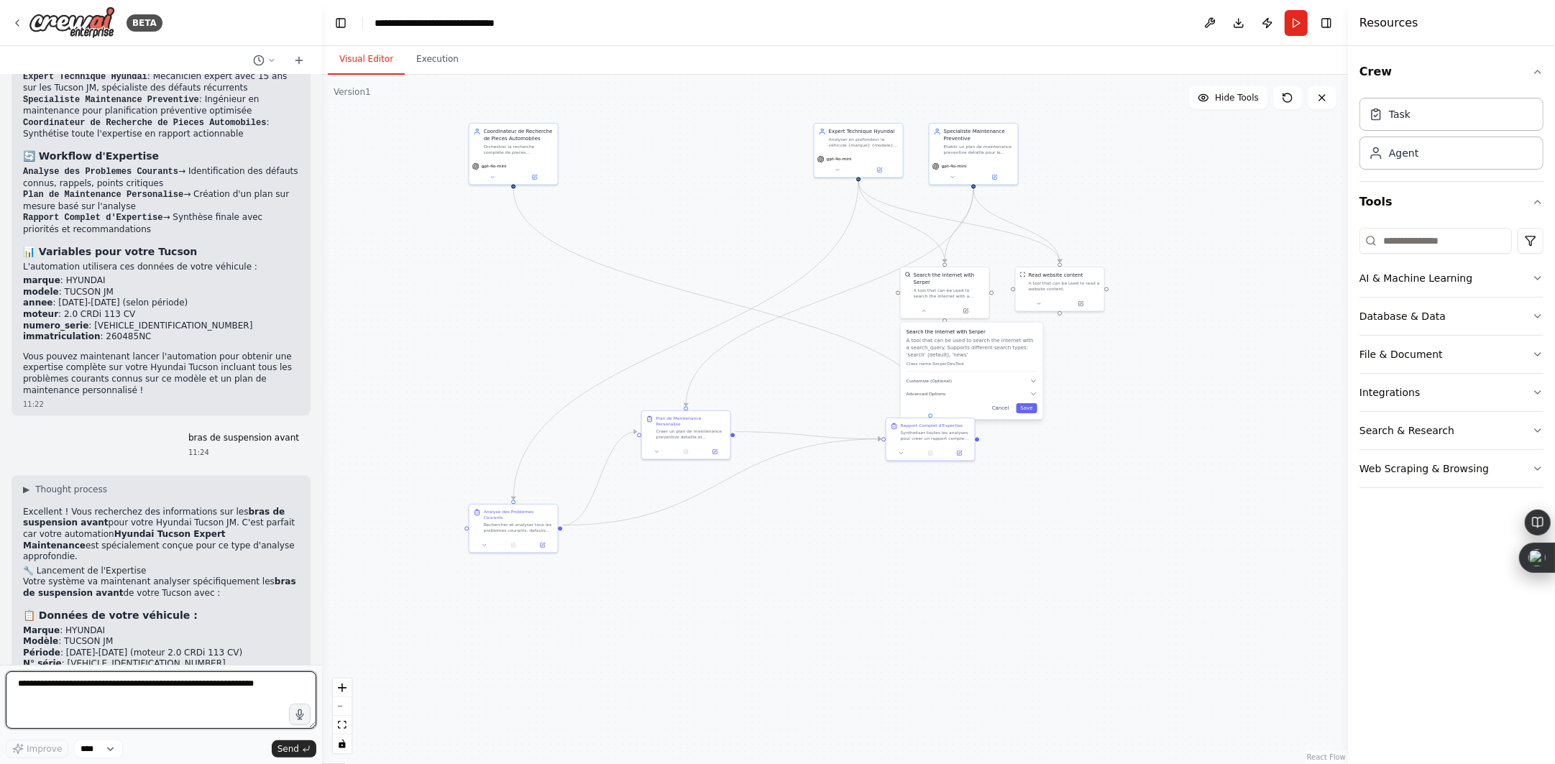
scroll to position [3509, 0]
click at [1534, 430] on icon "button" at bounding box center [1538, 431] width 12 height 12
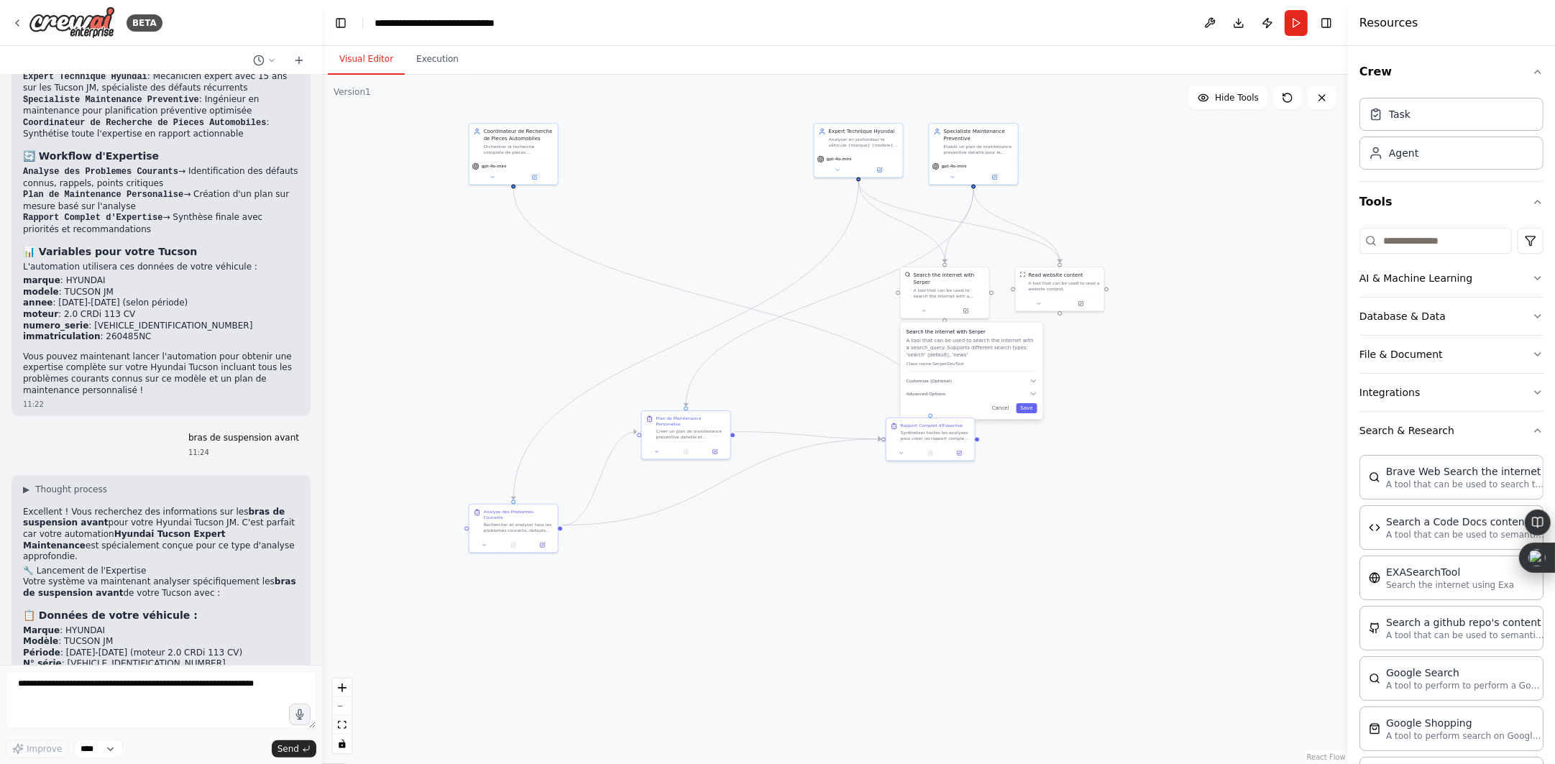
click at [1532, 430] on div "Crew Task Agent Tools AI & Machine Learning Database & Data File & Document Int…" at bounding box center [1451, 405] width 207 height 718
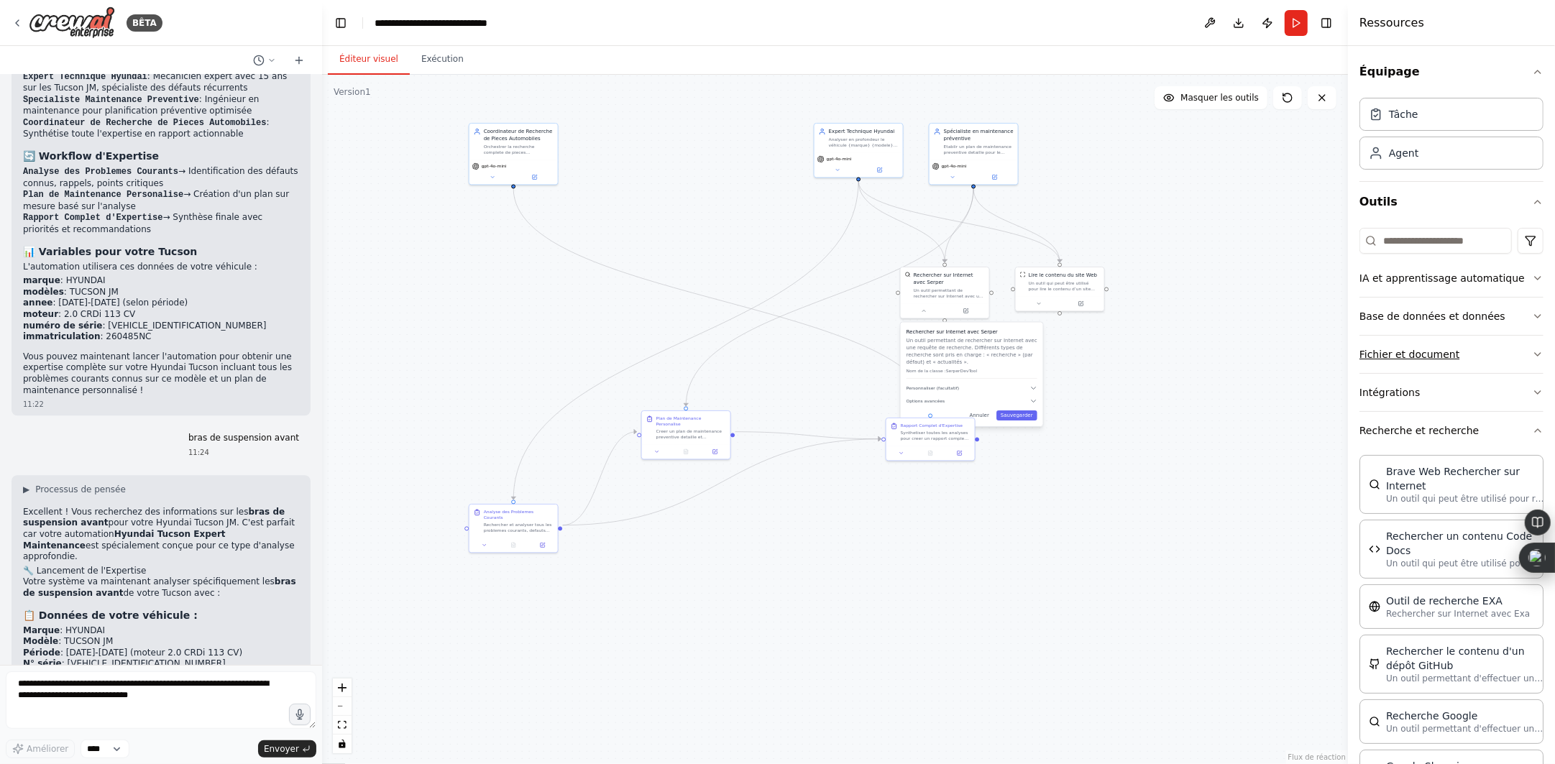
click at [1532, 349] on icon "button" at bounding box center [1538, 355] width 12 height 12
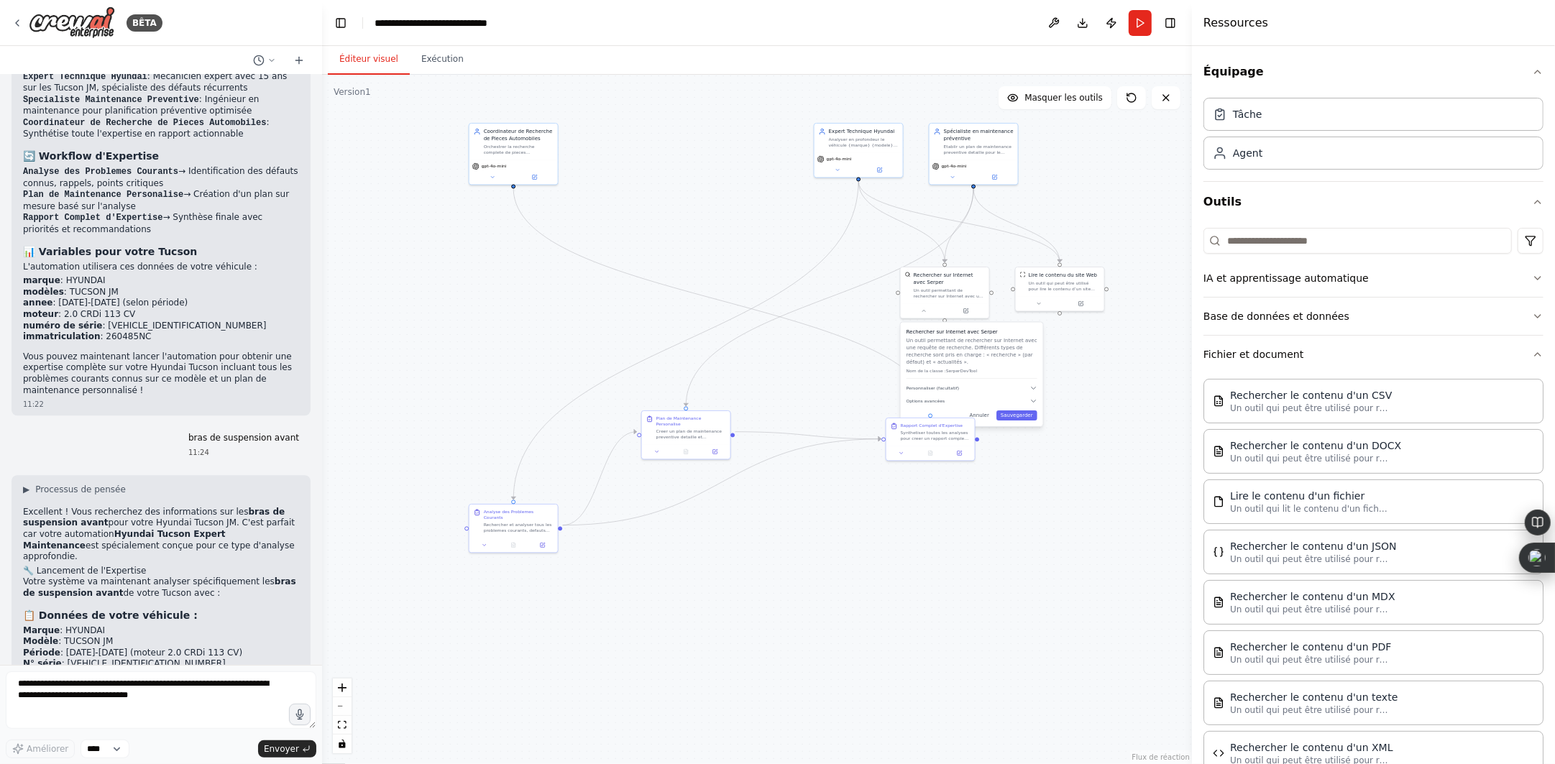
drag, startPoint x: 1350, startPoint y: 311, endPoint x: 1192, endPoint y: 330, distance: 159.4
click at [1192, 330] on div at bounding box center [1195, 382] width 6 height 764
click at [1532, 277] on icon "button" at bounding box center [1538, 279] width 12 height 12
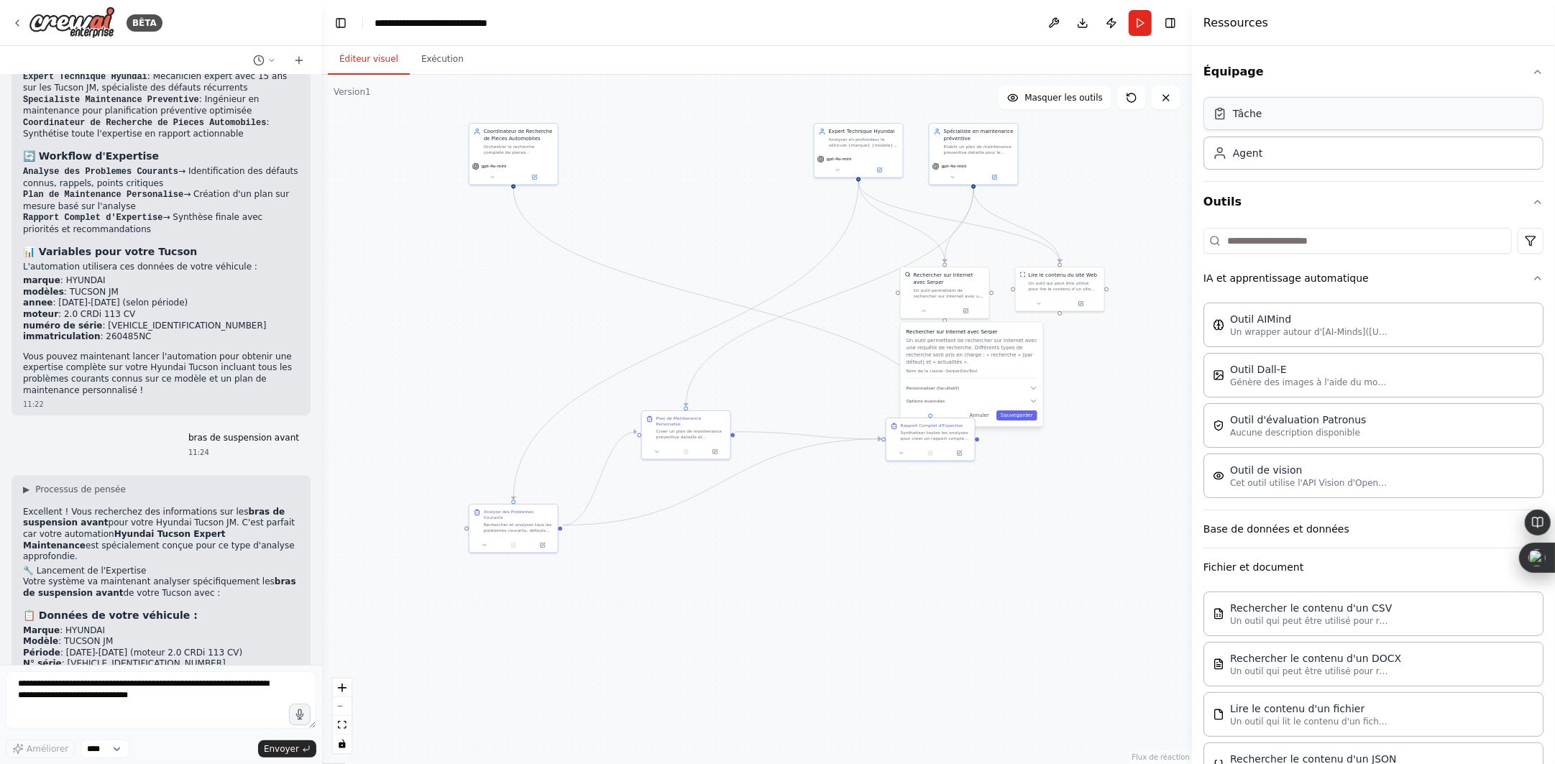
click at [1466, 116] on div "Tâche" at bounding box center [1374, 113] width 340 height 33
click at [1167, 162] on div "Nouvelle tâche Description de la tâche" at bounding box center [1204, 155] width 88 height 22
click at [1518, 56] on button "Équipage" at bounding box center [1374, 72] width 340 height 40
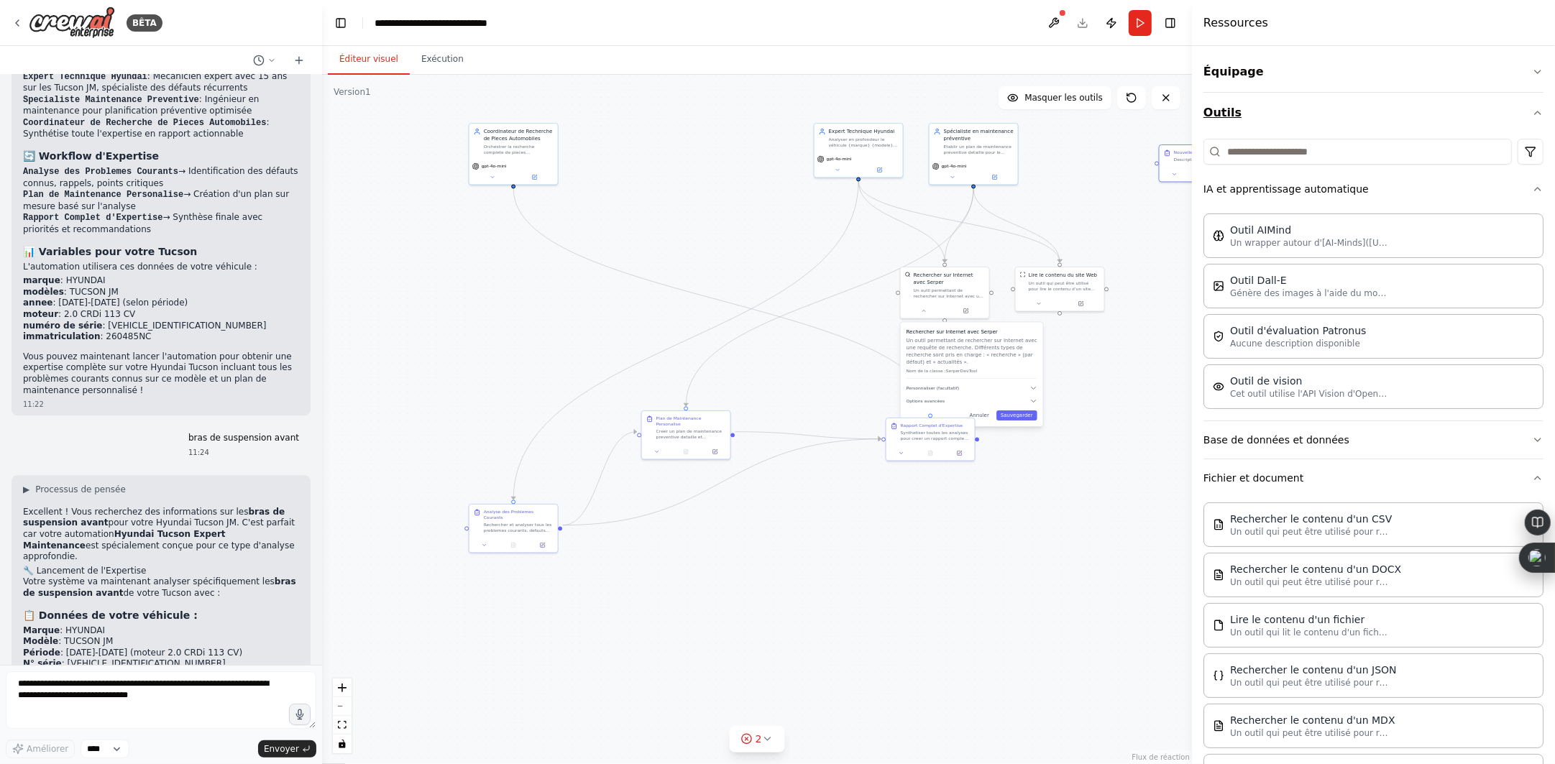
click at [1532, 109] on icon "button" at bounding box center [1538, 113] width 12 height 12
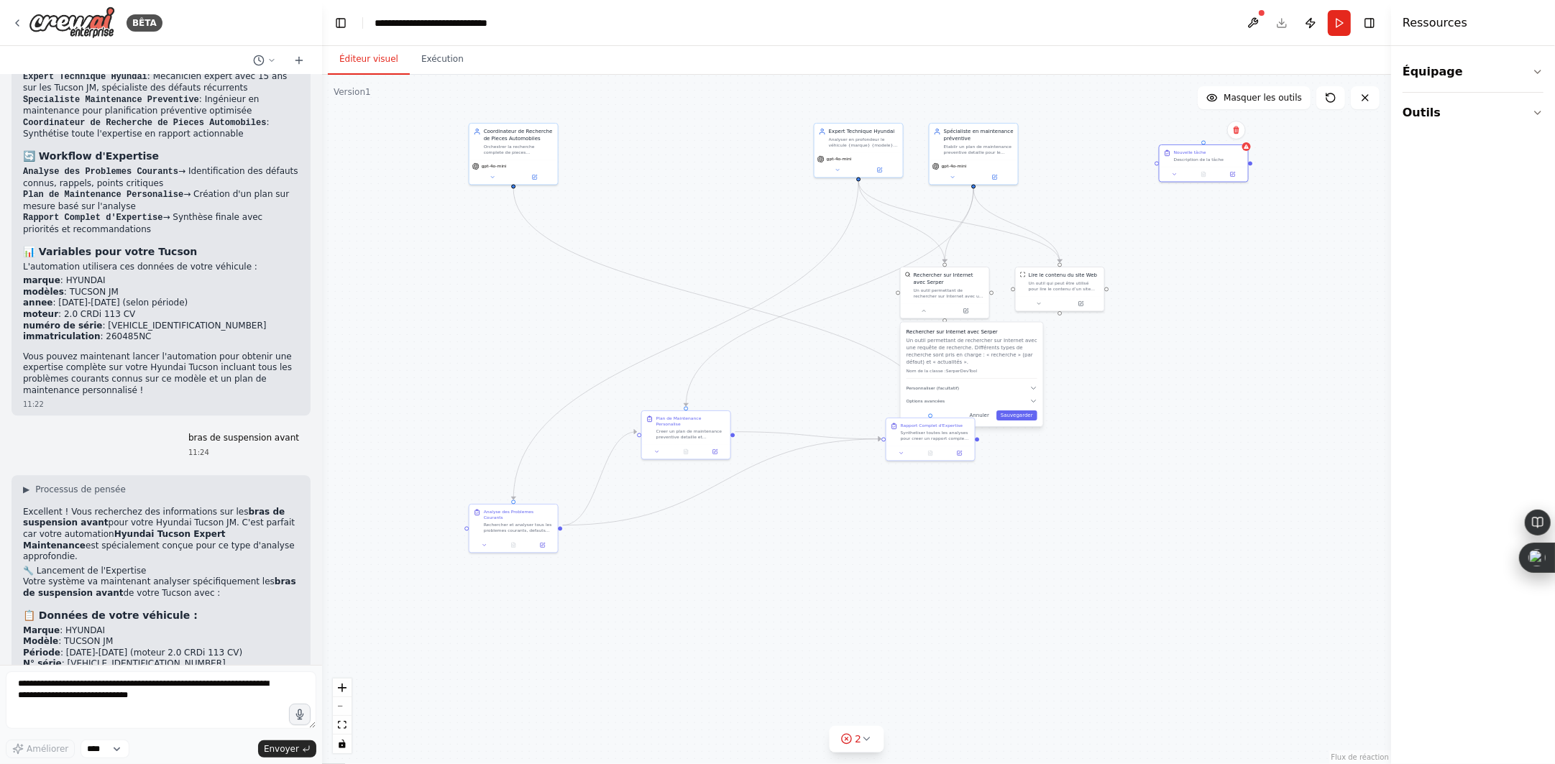
drag, startPoint x: 1234, startPoint y: 148, endPoint x: 1404, endPoint y: 144, distance: 169.7
click at [1397, 144] on div at bounding box center [1394, 382] width 6 height 764
click at [1240, 136] on button at bounding box center [1236, 130] width 19 height 19
click at [1196, 128] on font "Confirmer" at bounding box center [1191, 130] width 43 height 10
click at [442, 58] on font "Exécution" at bounding box center [442, 59] width 42 height 10
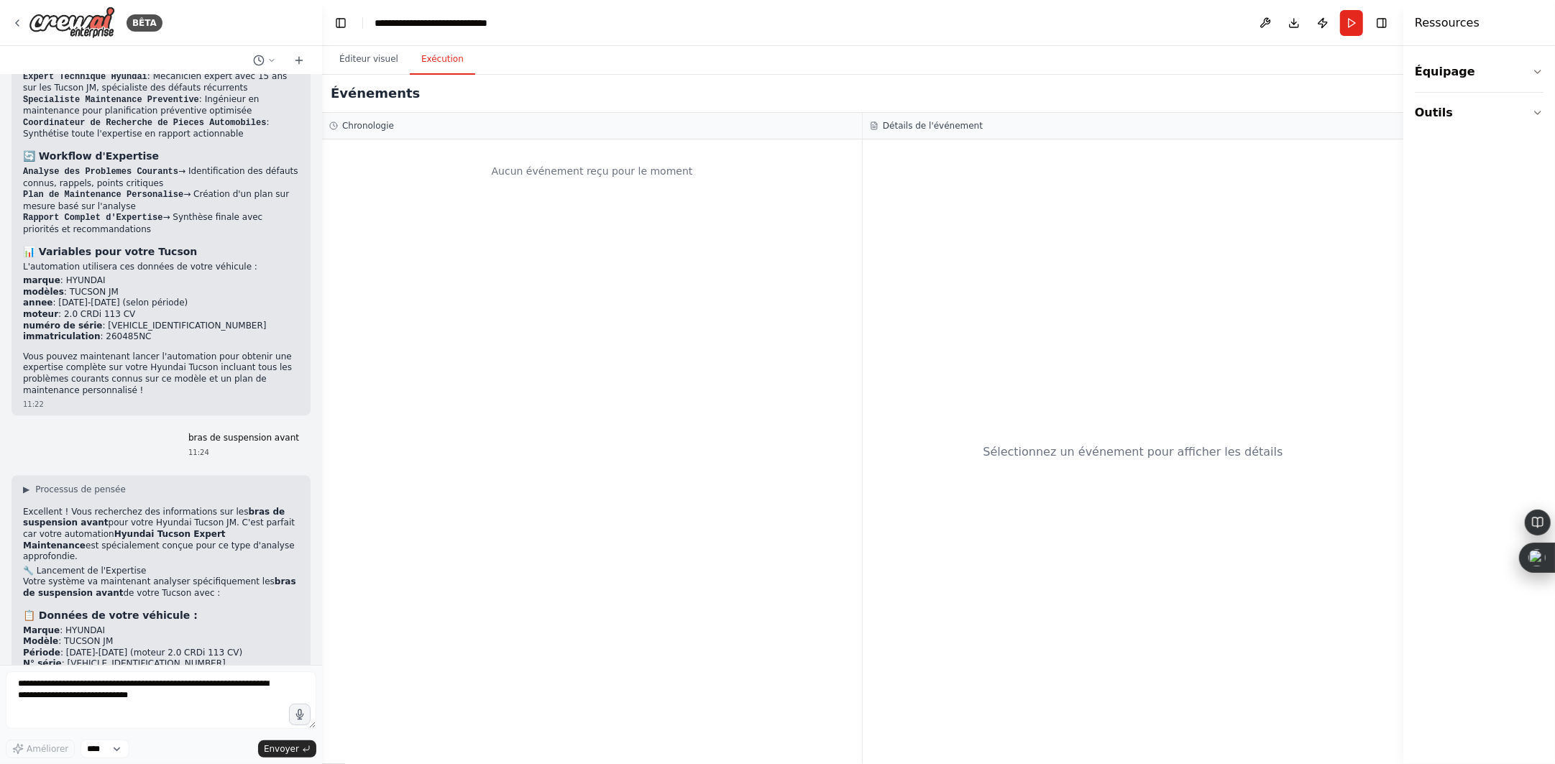
click at [603, 176] on font "Aucun événement reçu pour le moment" at bounding box center [592, 171] width 201 height 12
click at [1160, 452] on font "Sélectionnez un événement pour afficher les détails" at bounding box center [1133, 452] width 300 height 14
drag, startPoint x: 1035, startPoint y: 436, endPoint x: 993, endPoint y: 310, distance: 133.5
click at [1035, 435] on div "Sélectionnez un événement pour afficher les détails" at bounding box center [1133, 451] width 541 height 625
click at [1259, 26] on button at bounding box center [1265, 23] width 23 height 26
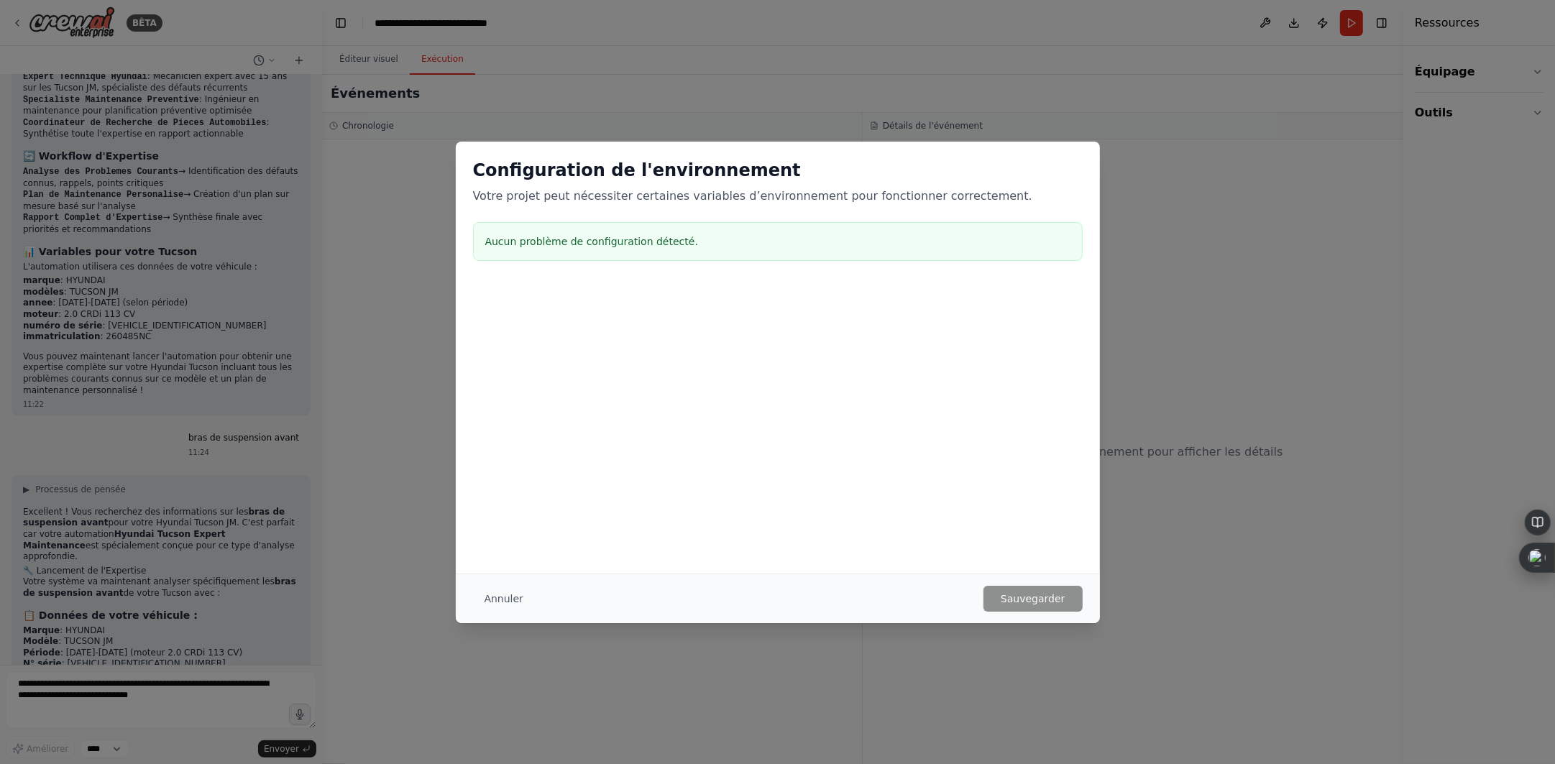
drag, startPoint x: 475, startPoint y: 595, endPoint x: 486, endPoint y: 595, distance: 10.8
click at [476, 595] on button "Annuler" at bounding box center [504, 599] width 62 height 26
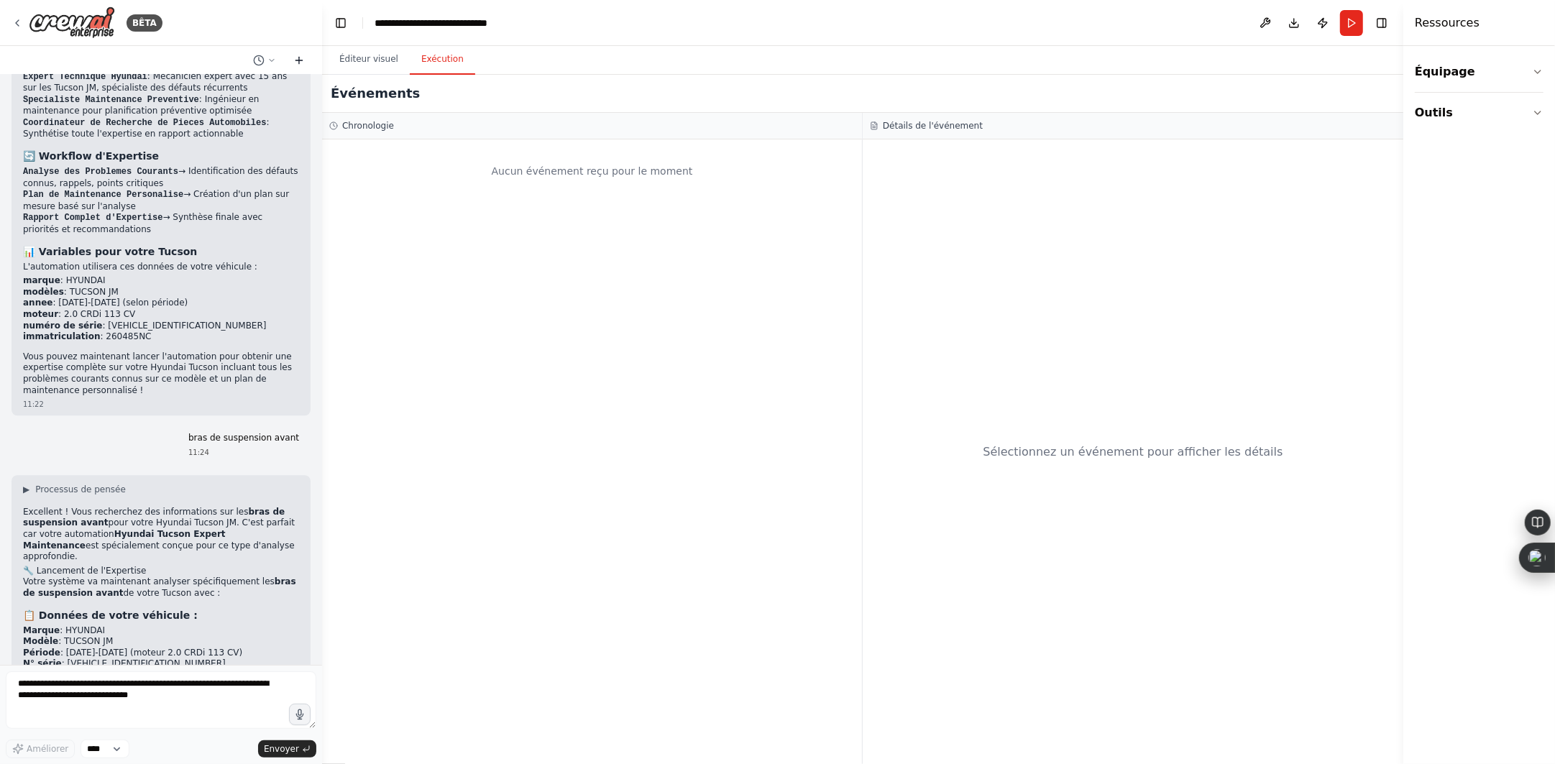
click at [299, 58] on icon at bounding box center [299, 60] width 0 height 6
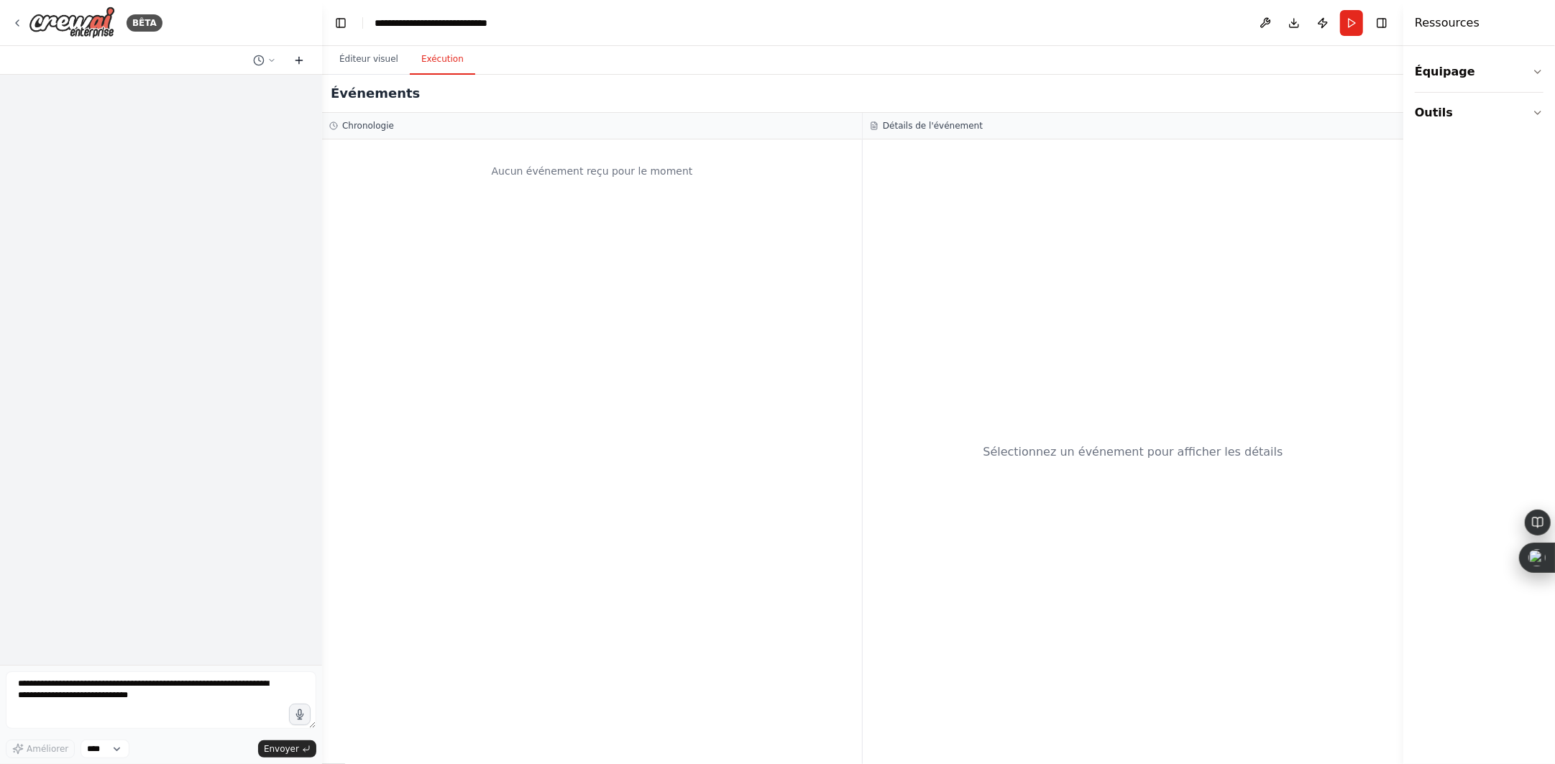
scroll to position [0, 0]
click at [384, 47] on button "Éditeur visuel" at bounding box center [369, 60] width 82 height 30
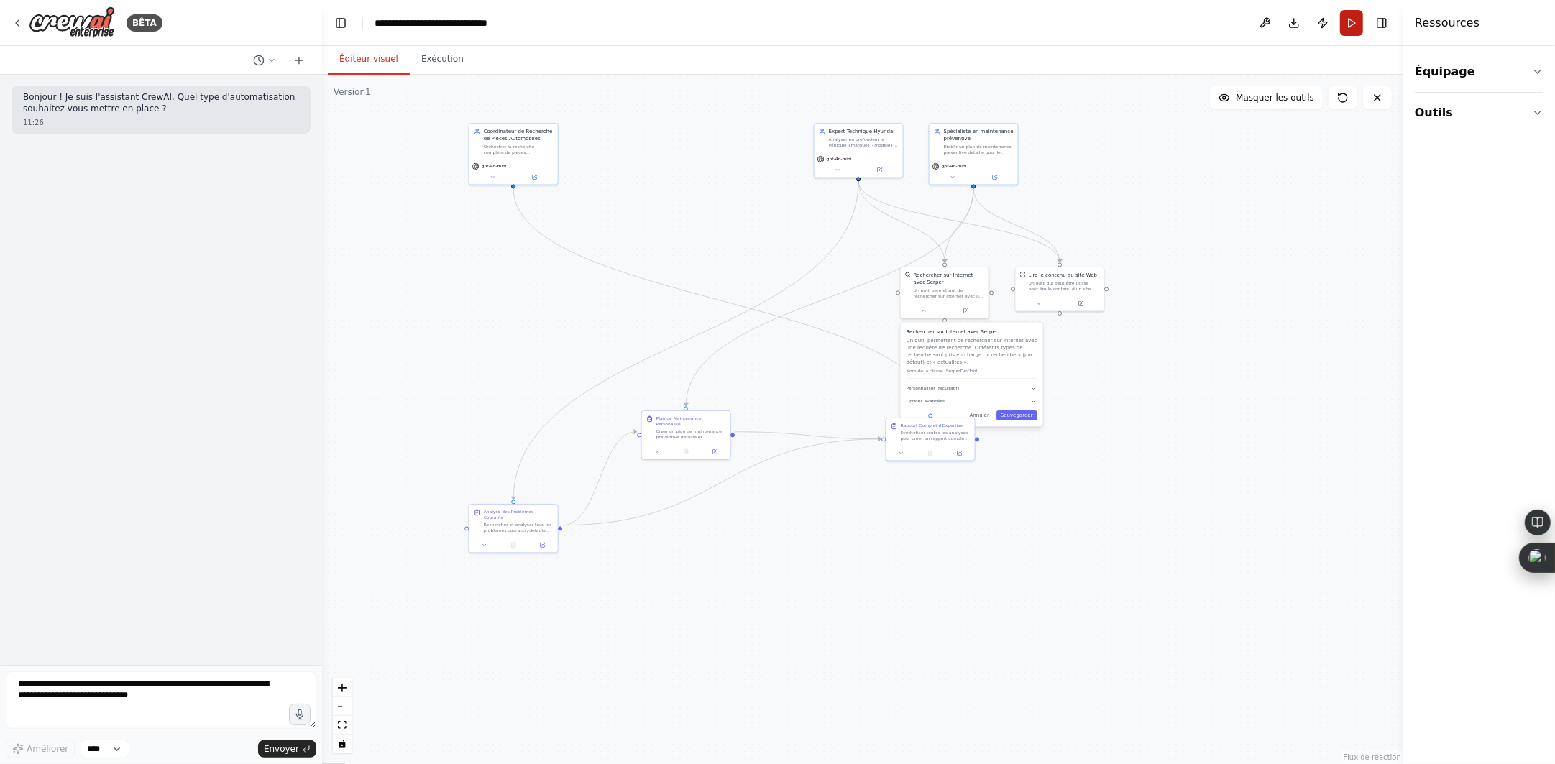
click at [1351, 30] on button "Courir" at bounding box center [1351, 23] width 23 height 26
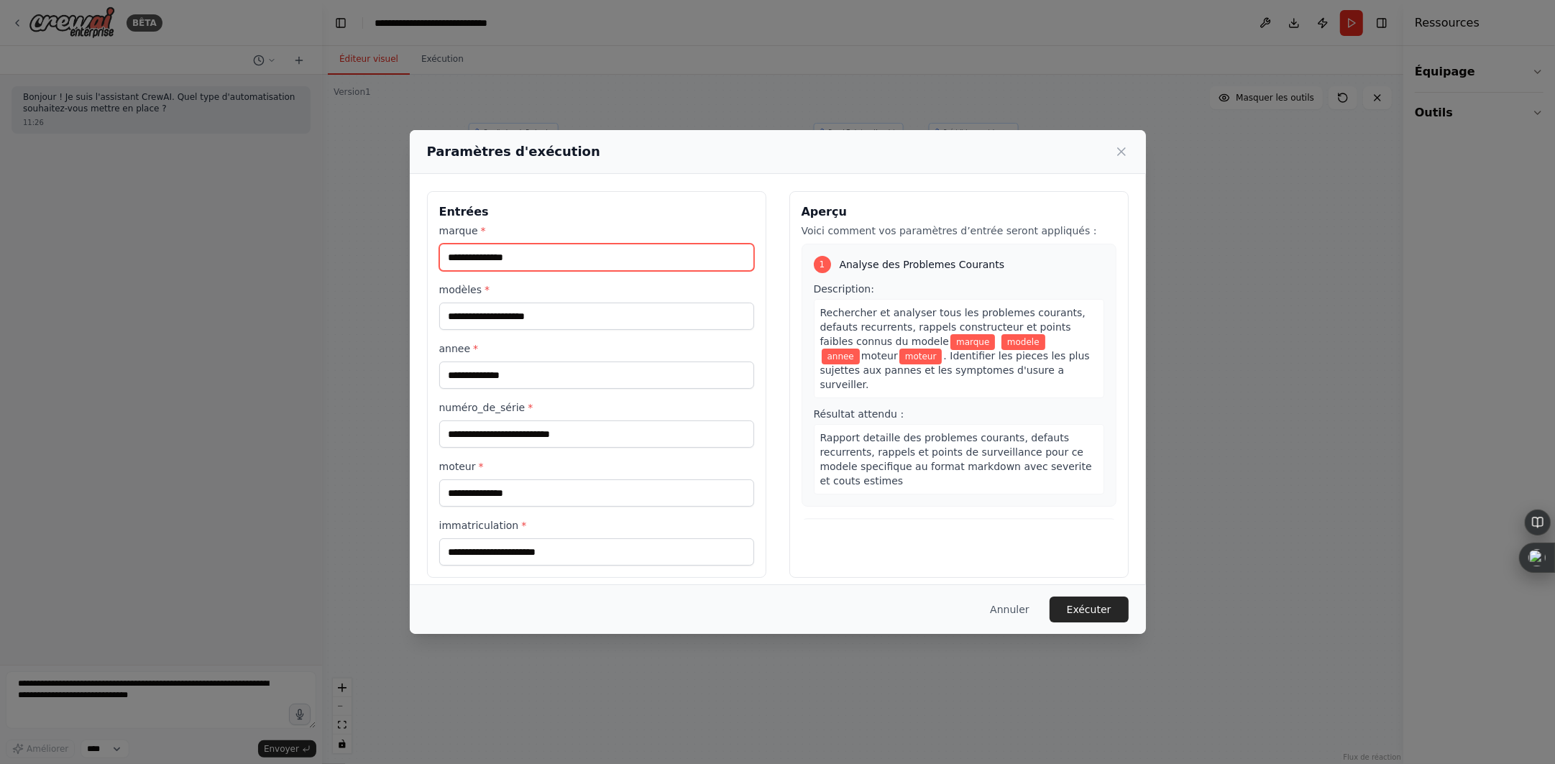
click at [575, 264] on input "marque *" at bounding box center [596, 257] width 315 height 27
click at [514, 262] on input "marque *" at bounding box center [596, 257] width 315 height 27
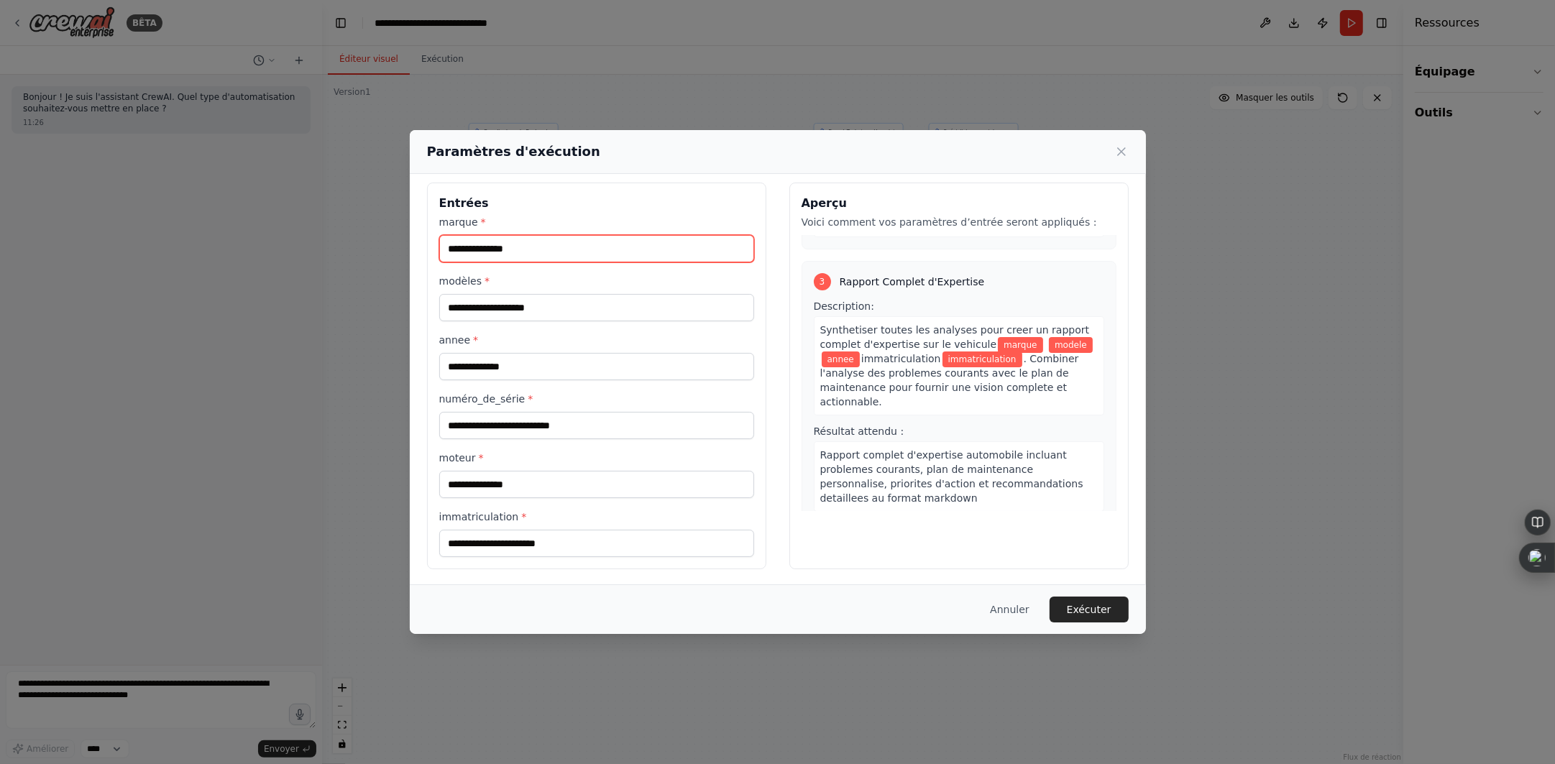
scroll to position [11, 0]
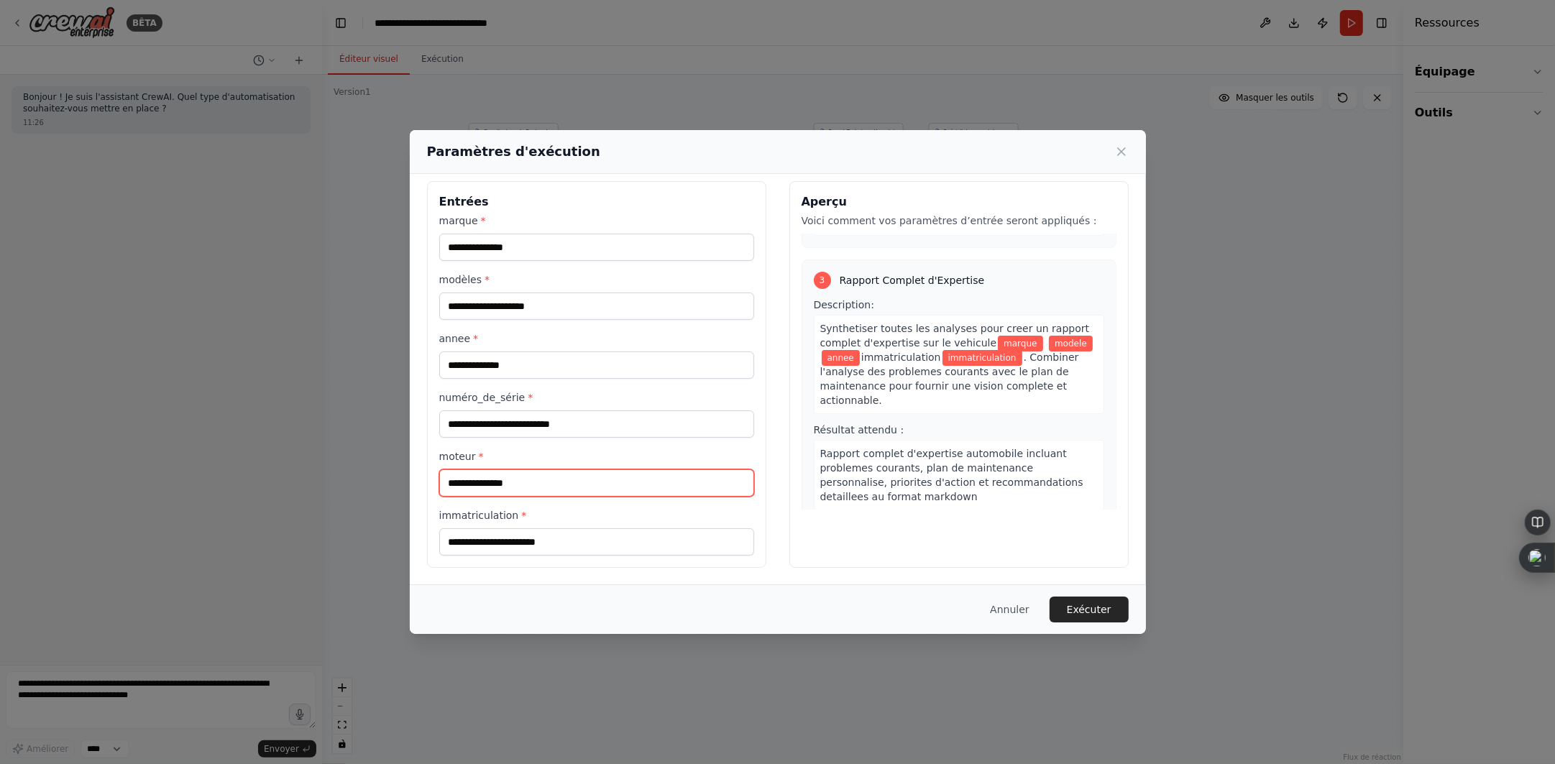
click at [561, 479] on input "moteur *" at bounding box center [596, 483] width 315 height 27
click at [1023, 604] on font "Annuler" at bounding box center [1009, 610] width 39 height 12
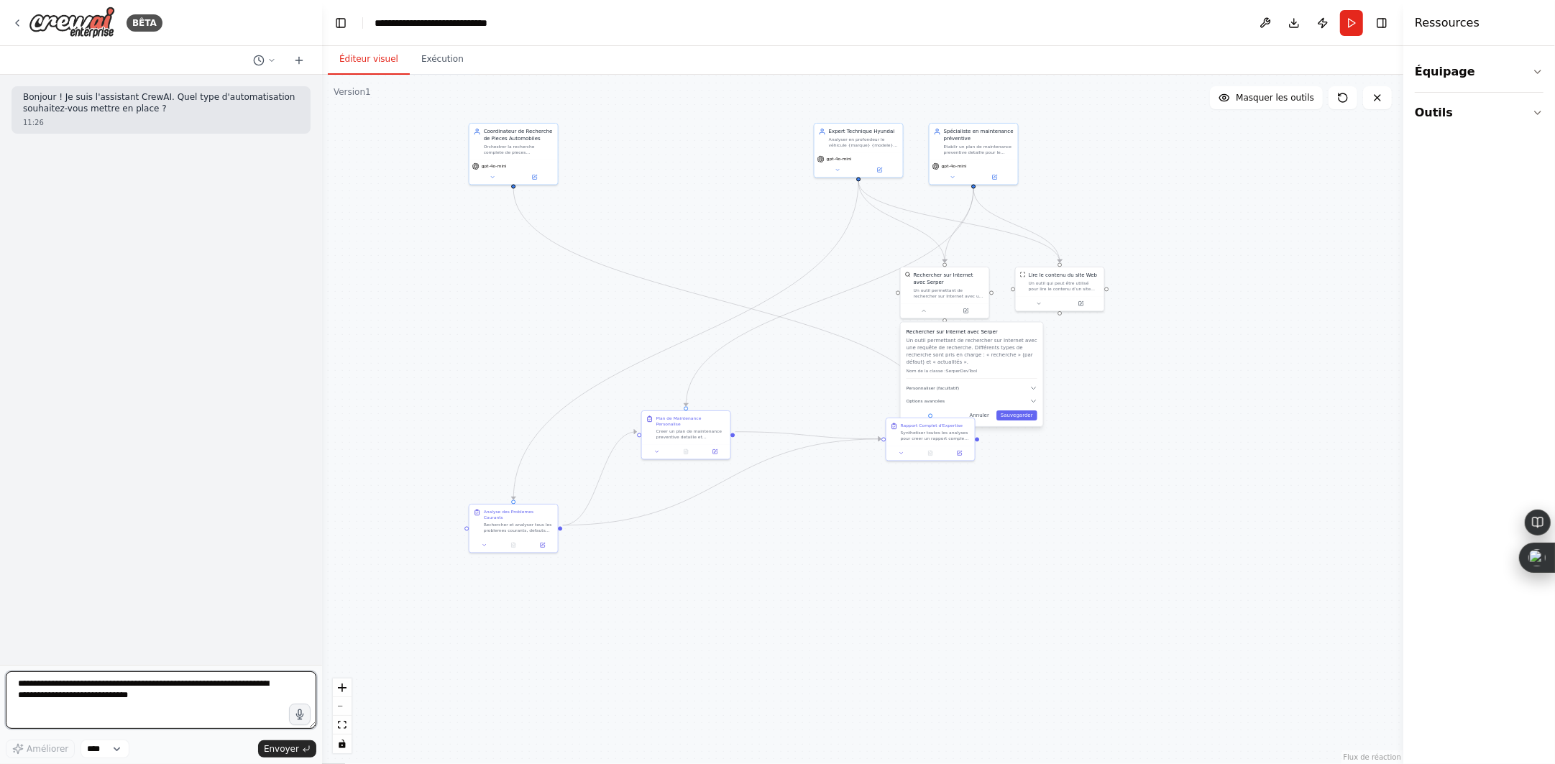
click at [136, 700] on textarea at bounding box center [161, 701] width 311 height 58
click at [157, 113] on p "Bonjour ! Je suis l'assistant CrewAI. Quel type d'automatisation souhaitez-vous…" at bounding box center [161, 103] width 276 height 22
click at [139, 713] on textarea at bounding box center [161, 701] width 311 height 58
type textarea "*"
type textarea "**********"
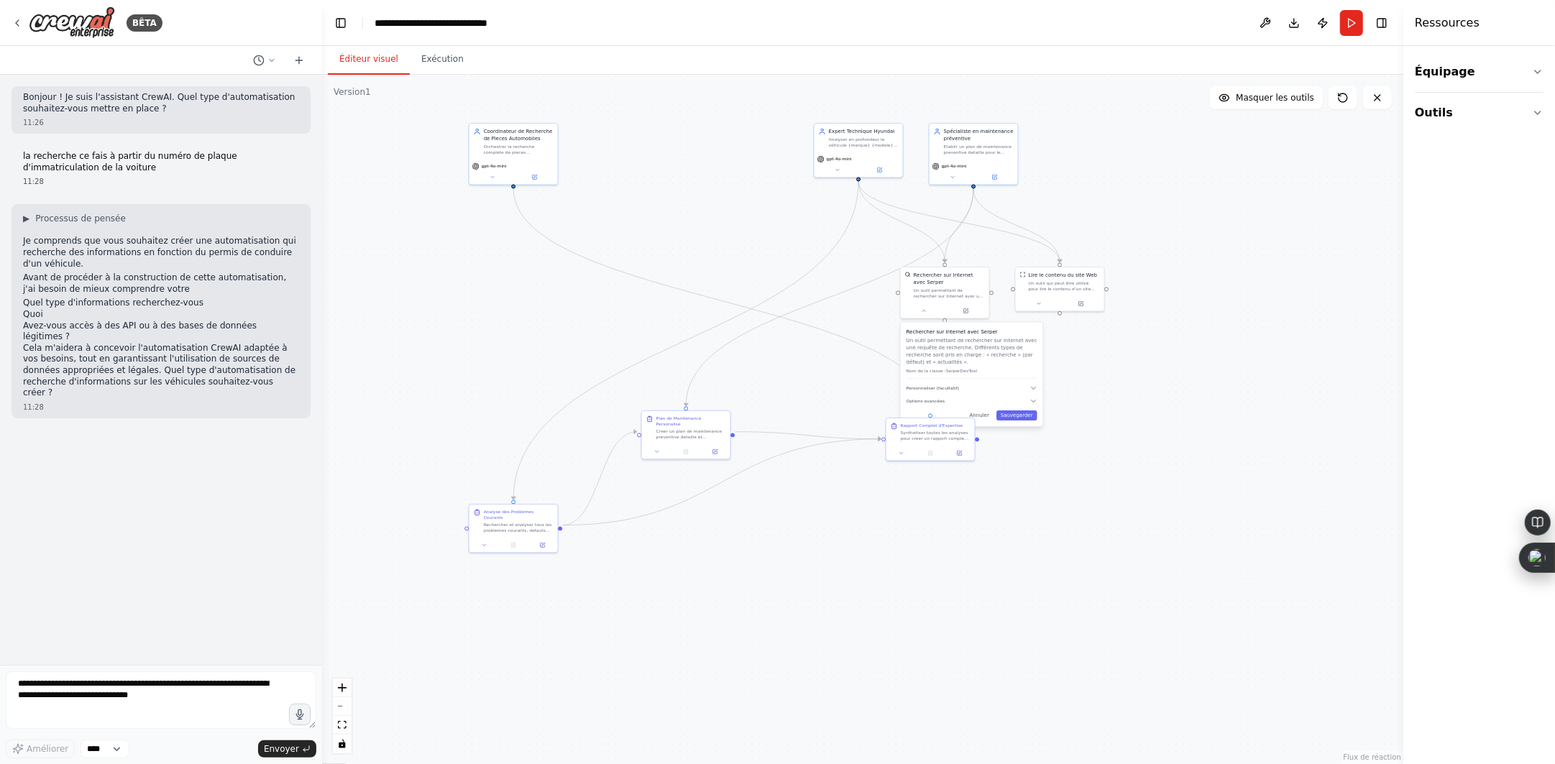
click at [164, 102] on font "Bonjour ! Je suis l'assistant CrewAI. Quel type d'automatisation souhaitez-vous…" at bounding box center [159, 103] width 273 height 22
click at [273, 63] on icon at bounding box center [271, 60] width 9 height 9
click at [203, 113] on font "bras de suspension avant" at bounding box center [211, 112] width 111 height 10
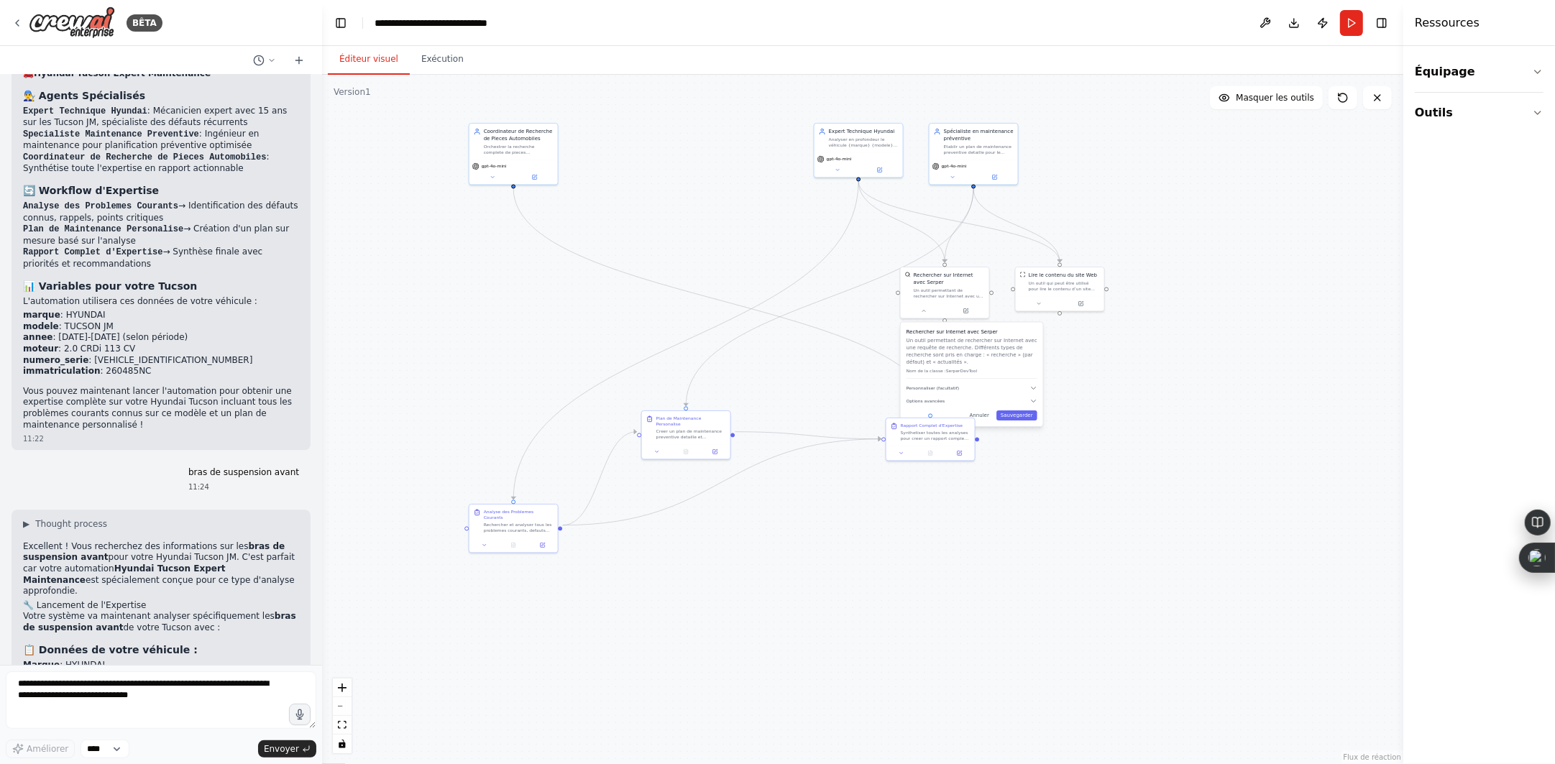
scroll to position [3544, 0]
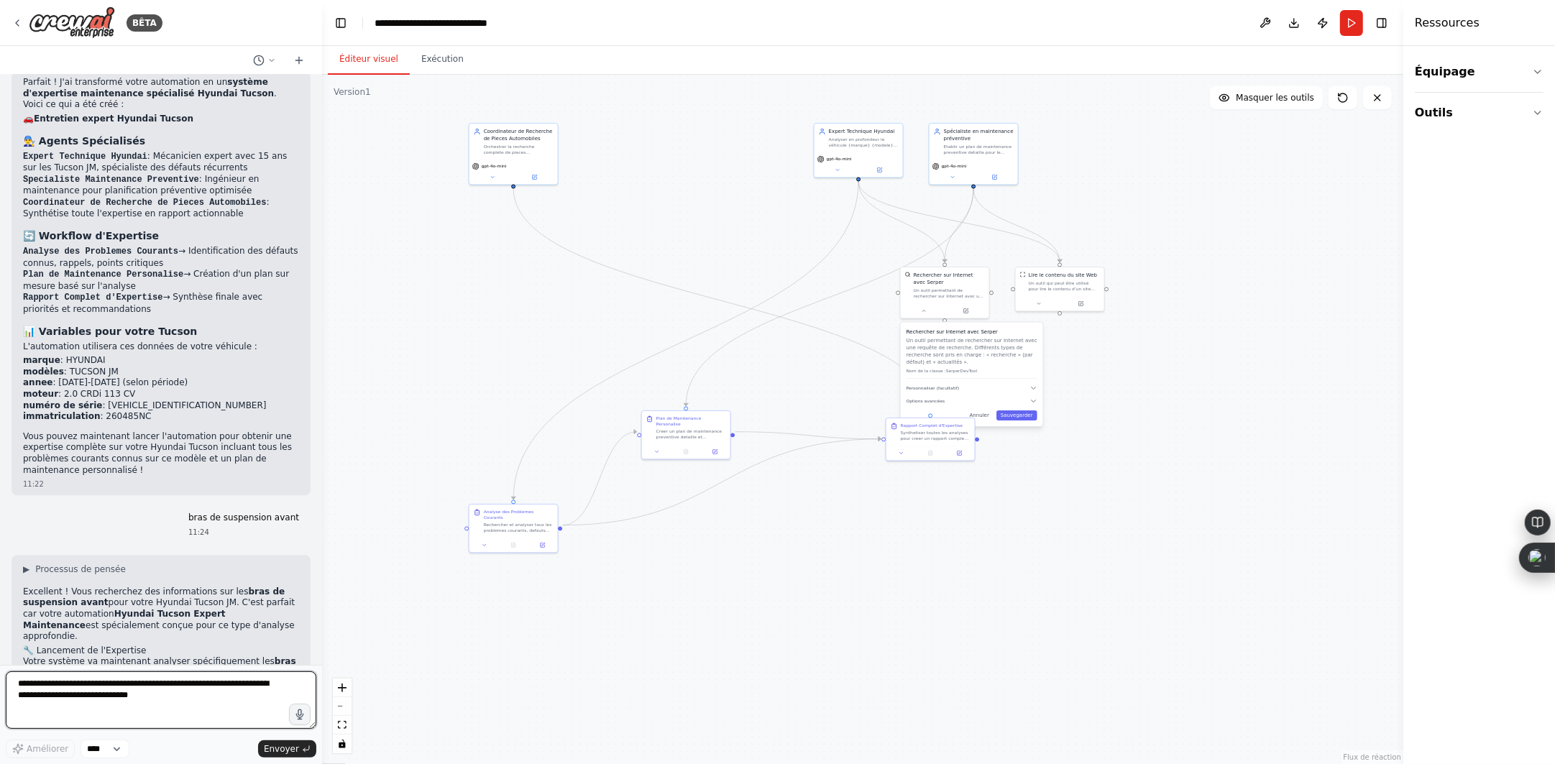
click at [129, 695] on textarea at bounding box center [161, 701] width 311 height 58
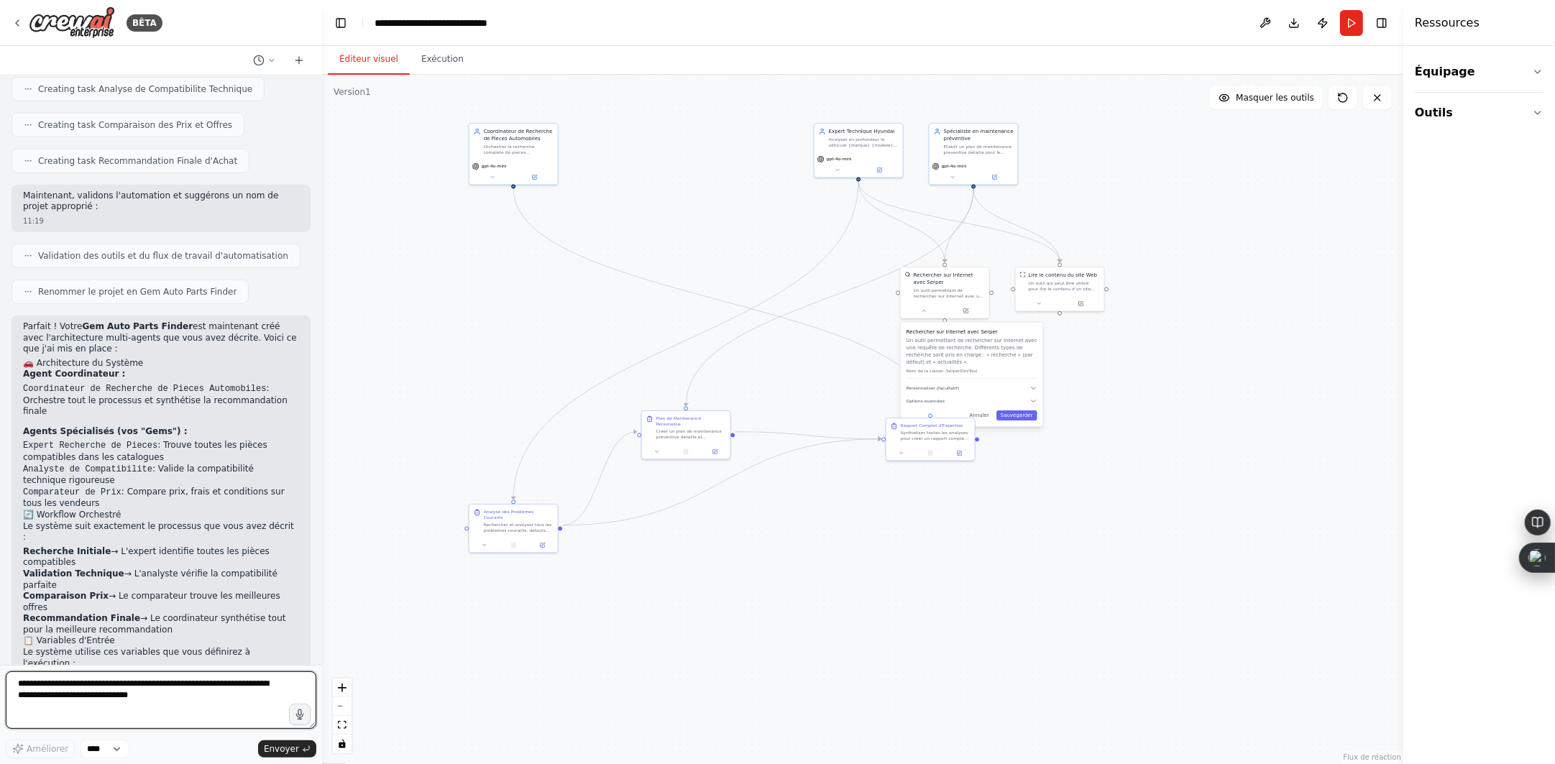
scroll to position [1207, 0]
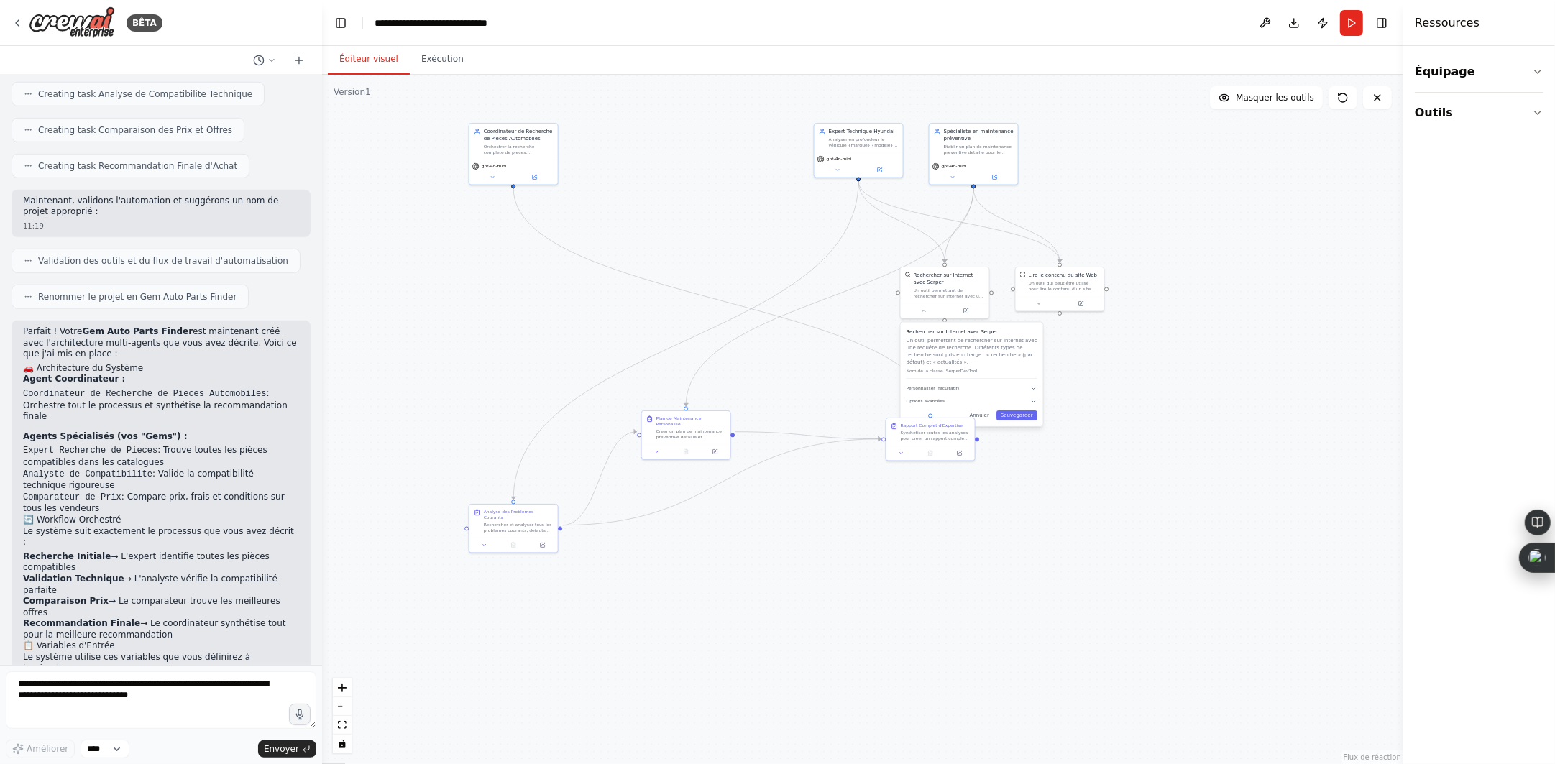
drag, startPoint x: 21, startPoint y: 252, endPoint x: 208, endPoint y: 609, distance: 403.3
click at [208, 609] on div "Parfait ! Votre Gem Auto Parts Finder est maintenant créé avec l'architecture m…" at bounding box center [161, 560] width 299 height 478
copy div "Parfait ! Votre Gem Auto Parts Finder est maintenant créé avec l'architecture m…"
click at [273, 60] on icon at bounding box center [271, 60] width 9 height 9
click at [225, 90] on font "la recherche ce fais à partir du numéro de plaque d'immatriculation de la voitu…" at bounding box center [331, 89] width 350 height 10
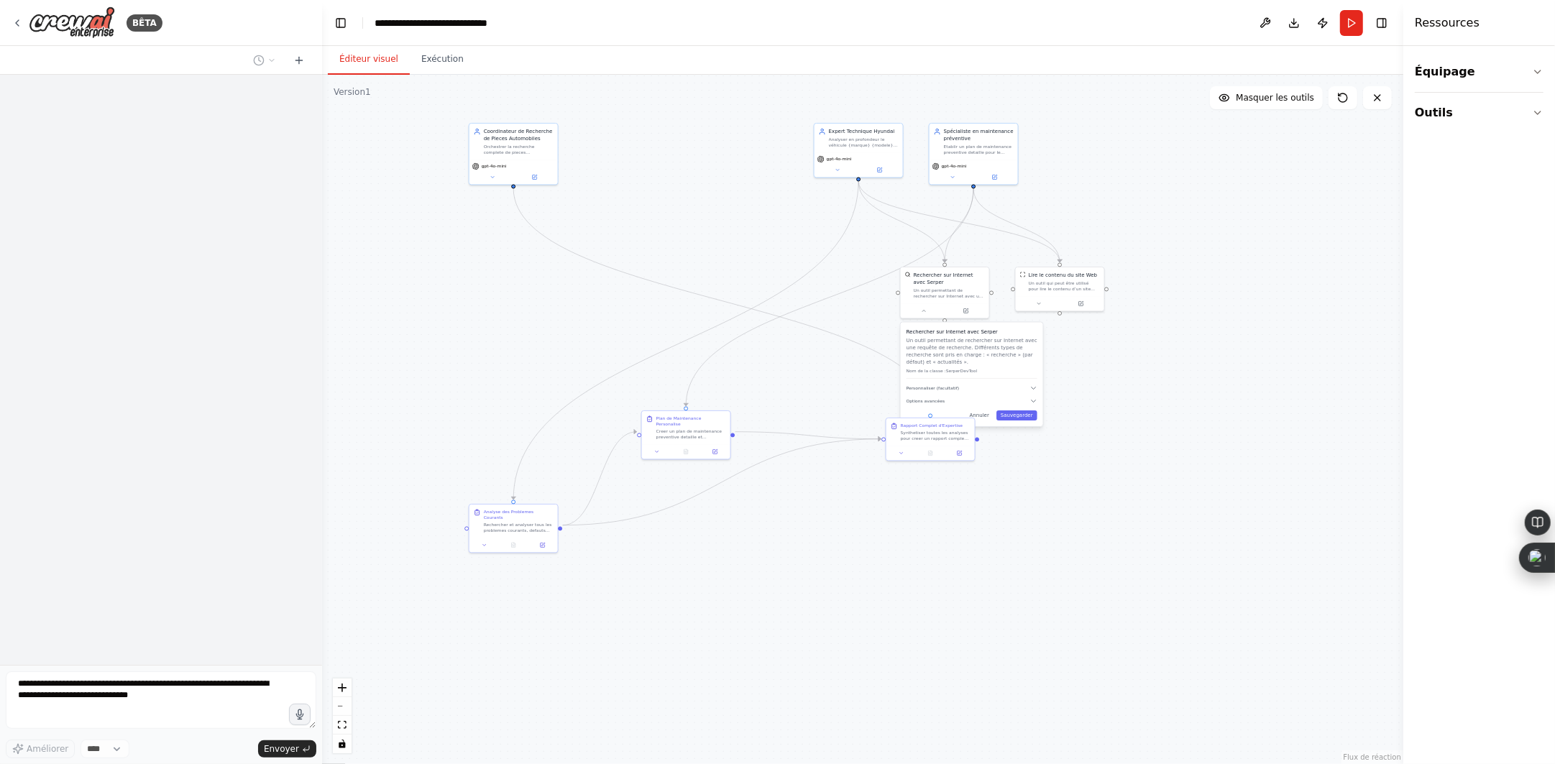
scroll to position [0, 0]
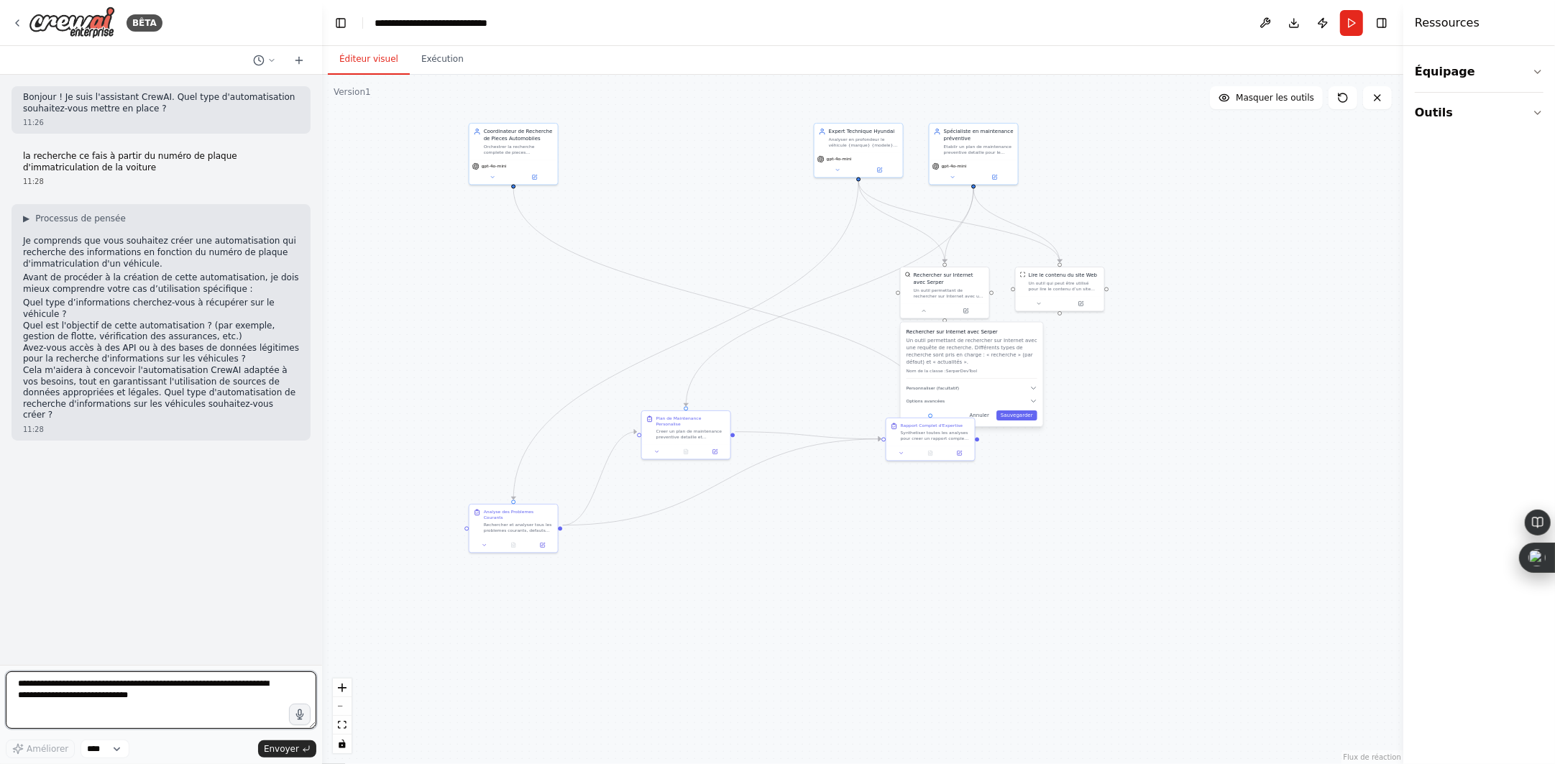
click at [91, 687] on textarea at bounding box center [161, 701] width 311 height 58
paste textarea "**********"
type textarea "**********"
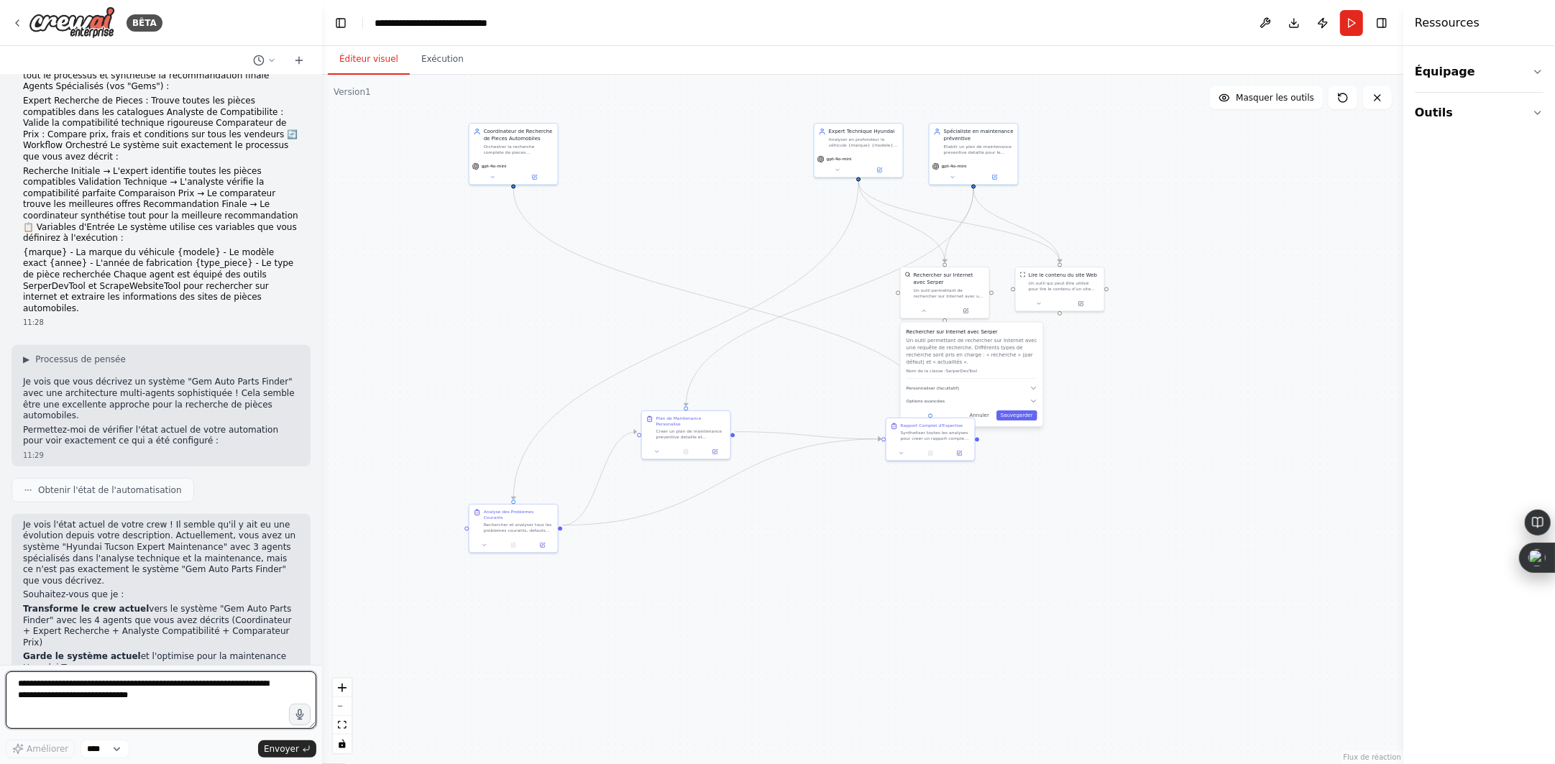
scroll to position [460, 0]
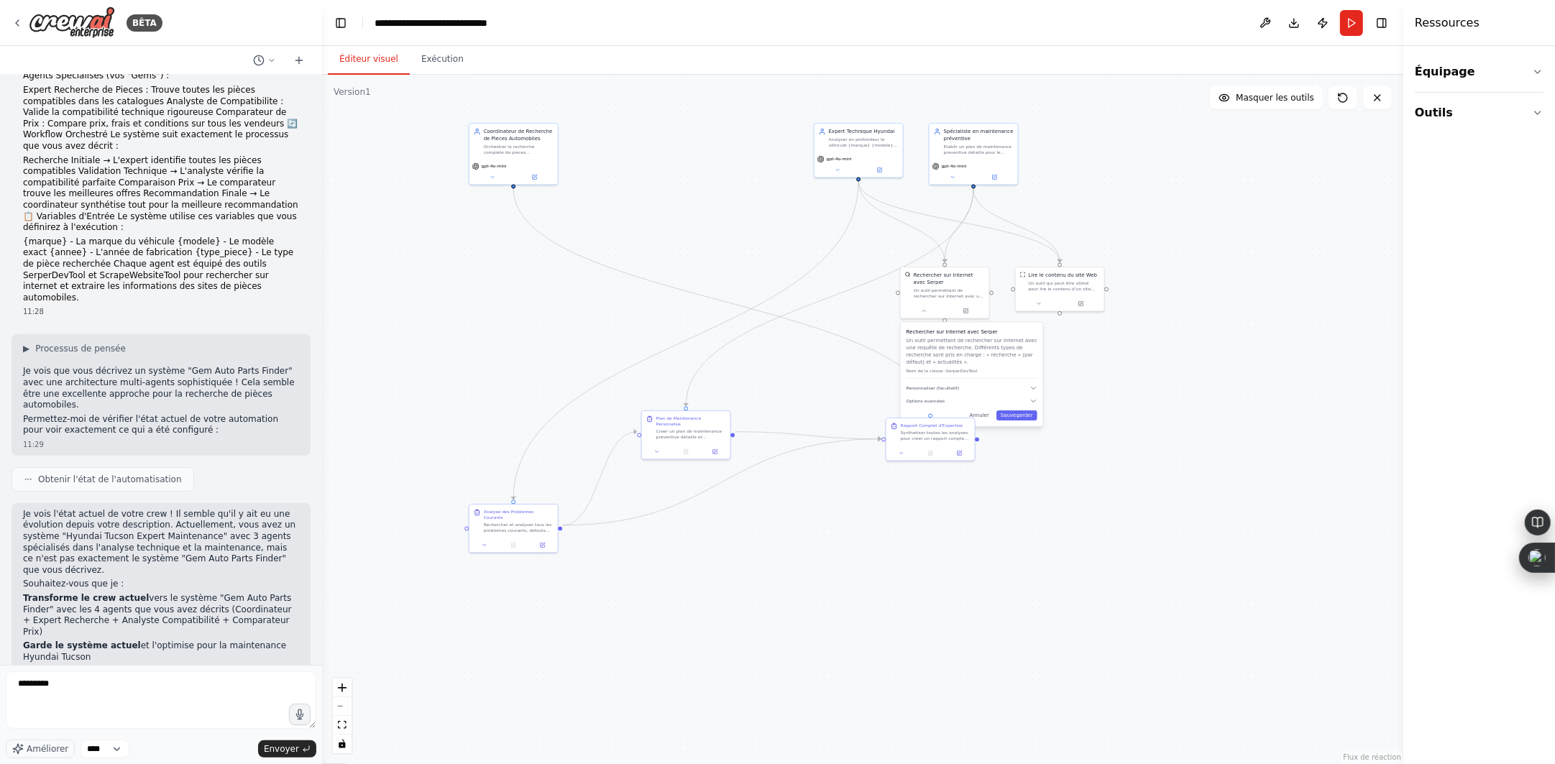
drag, startPoint x: 22, startPoint y: 526, endPoint x: 249, endPoint y: 551, distance: 227.8
click at [249, 593] on p "Transforme le crew actuel vers le système "Gem Auto Parts Finder" avec les 4 ag…" at bounding box center [161, 615] width 276 height 45
copy p "Transforme le crew actuel vers le système "Gem Auto Parts Finder" avec les 4 ag…"
click at [106, 695] on textarea "*********" at bounding box center [161, 701] width 311 height 58
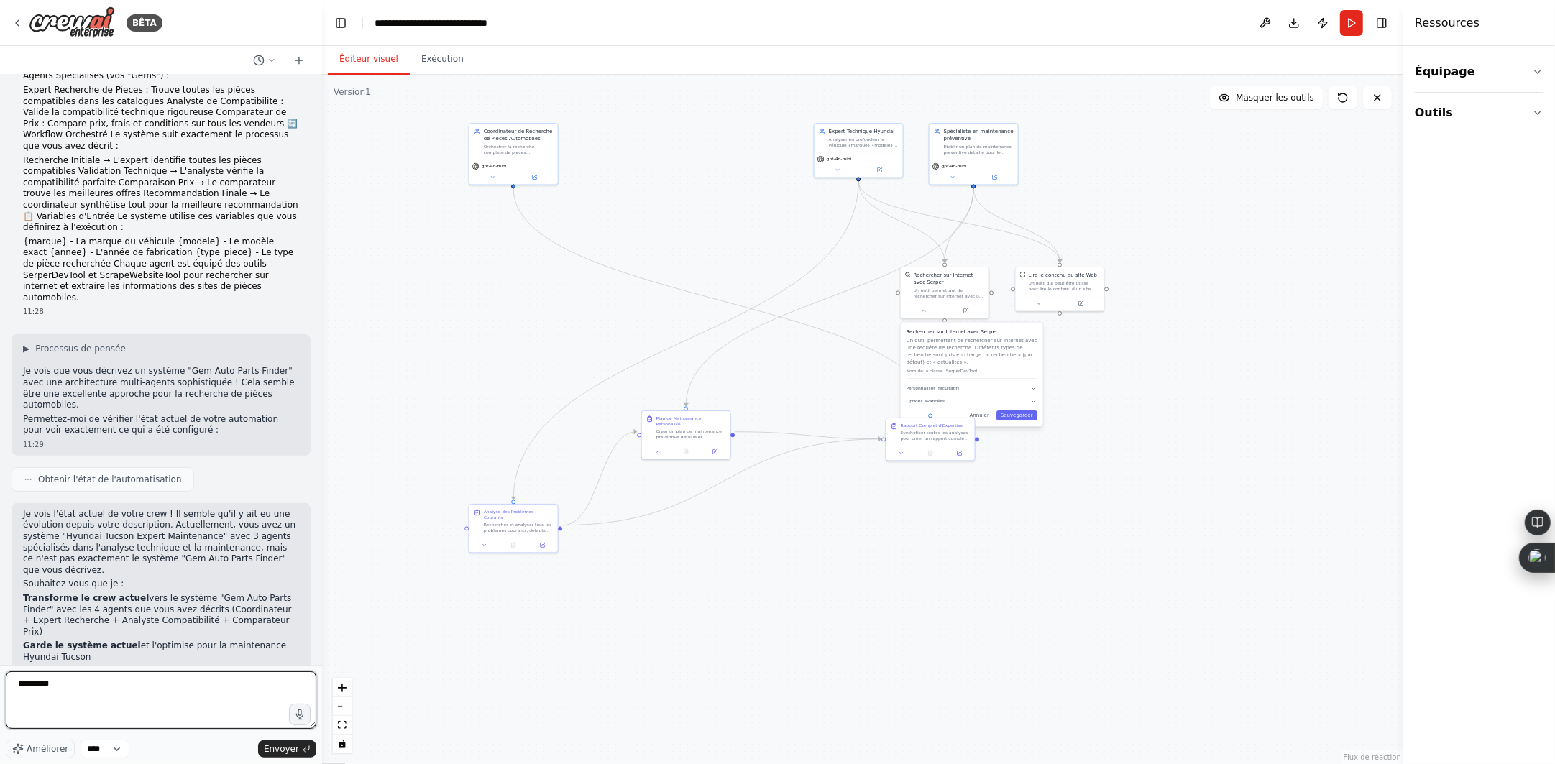
click at [106, 695] on textarea "*********" at bounding box center [161, 701] width 311 height 58
paste textarea "**********"
type textarea "**********"
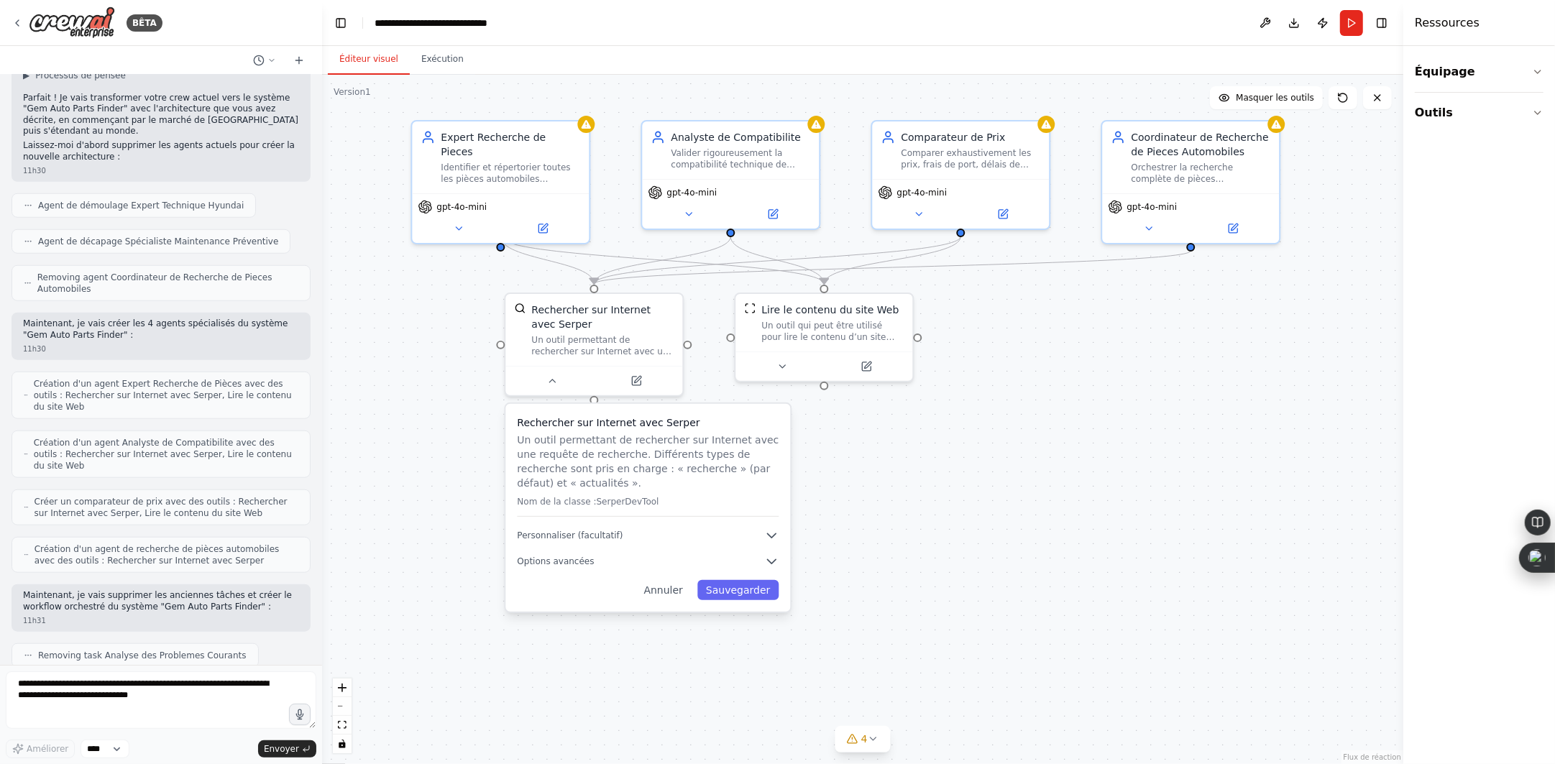
scroll to position [1332, 0]
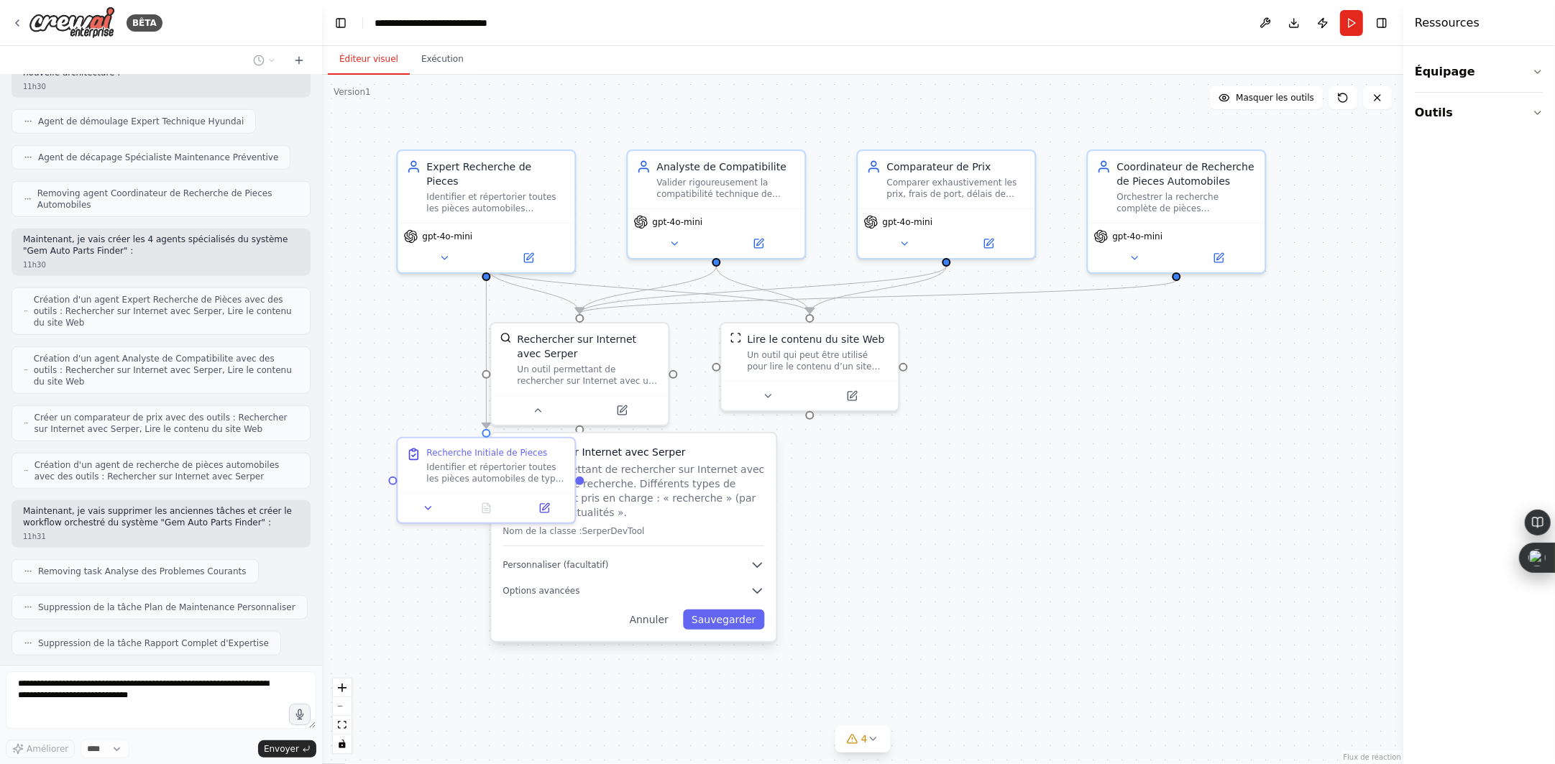
drag, startPoint x: 887, startPoint y: 259, endPoint x: 900, endPoint y: 471, distance: 212.6
click at [900, 471] on div ".deletable-edge-delete-btn { width: 20px; height: 20px; border: 0px solid #ffff…" at bounding box center [862, 420] width 1081 height 690
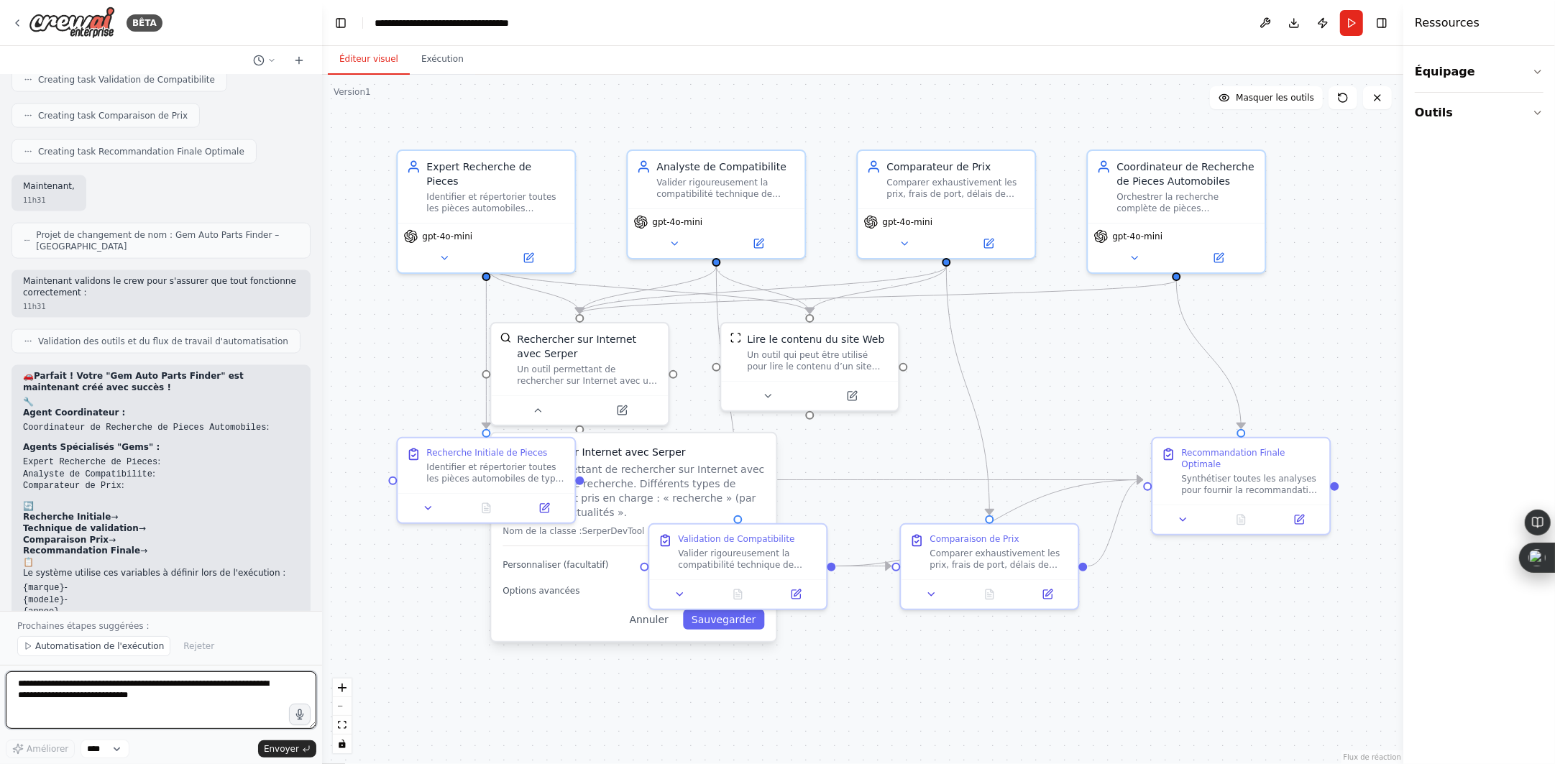
scroll to position [2038, 0]
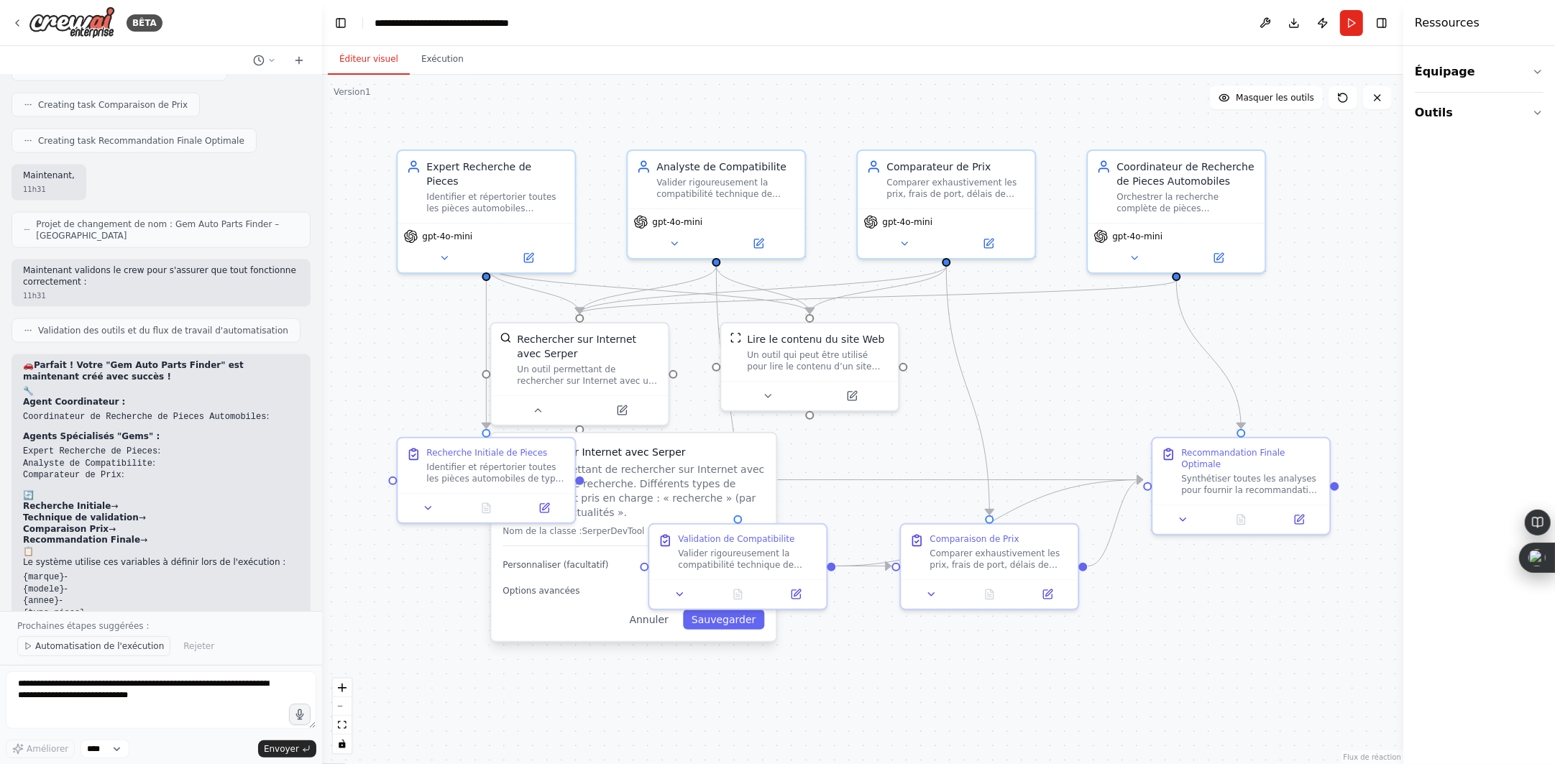
click at [135, 648] on font "Automatisation de l'exécution" at bounding box center [99, 646] width 129 height 10
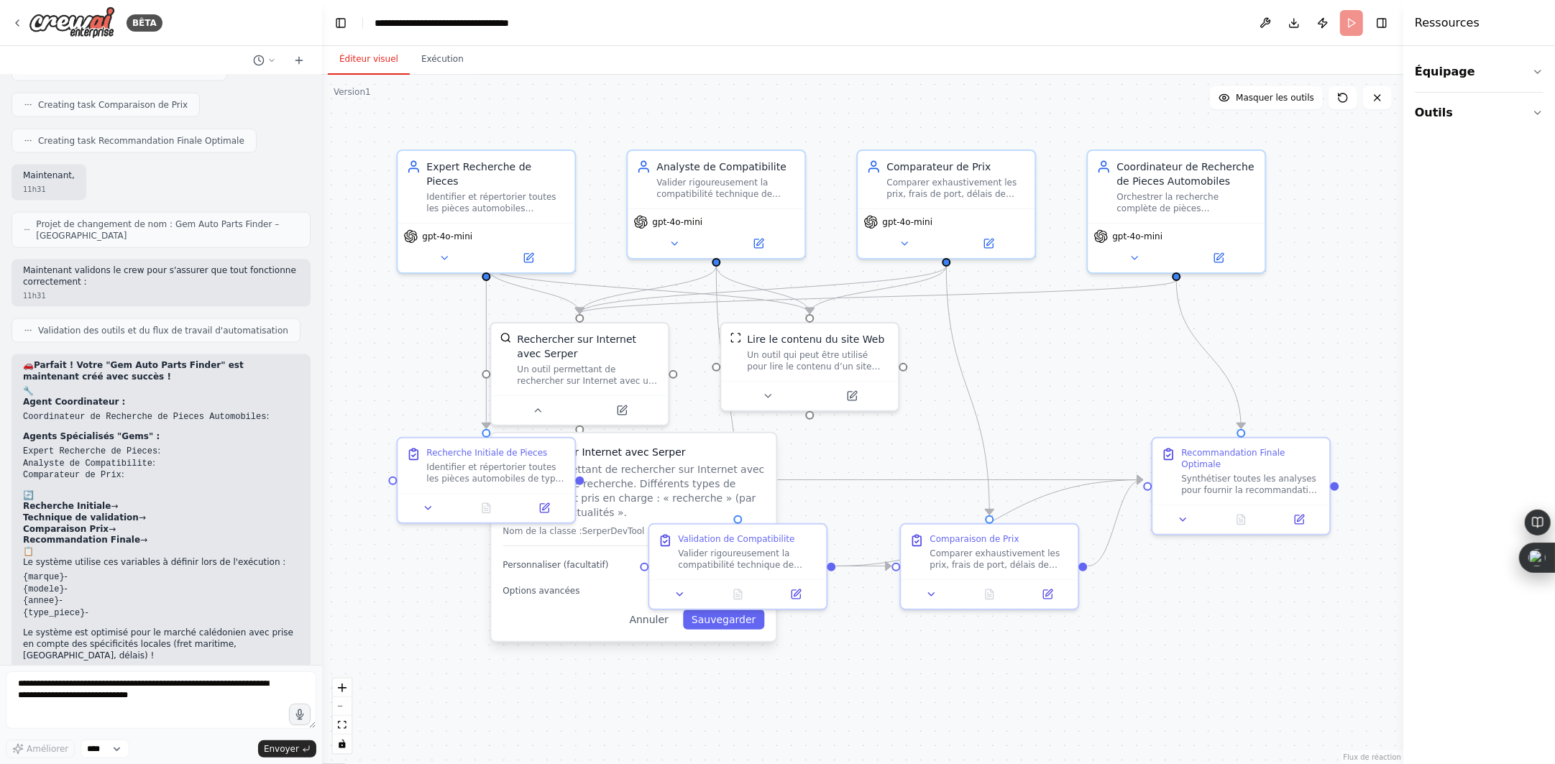
scroll to position [1985, 0]
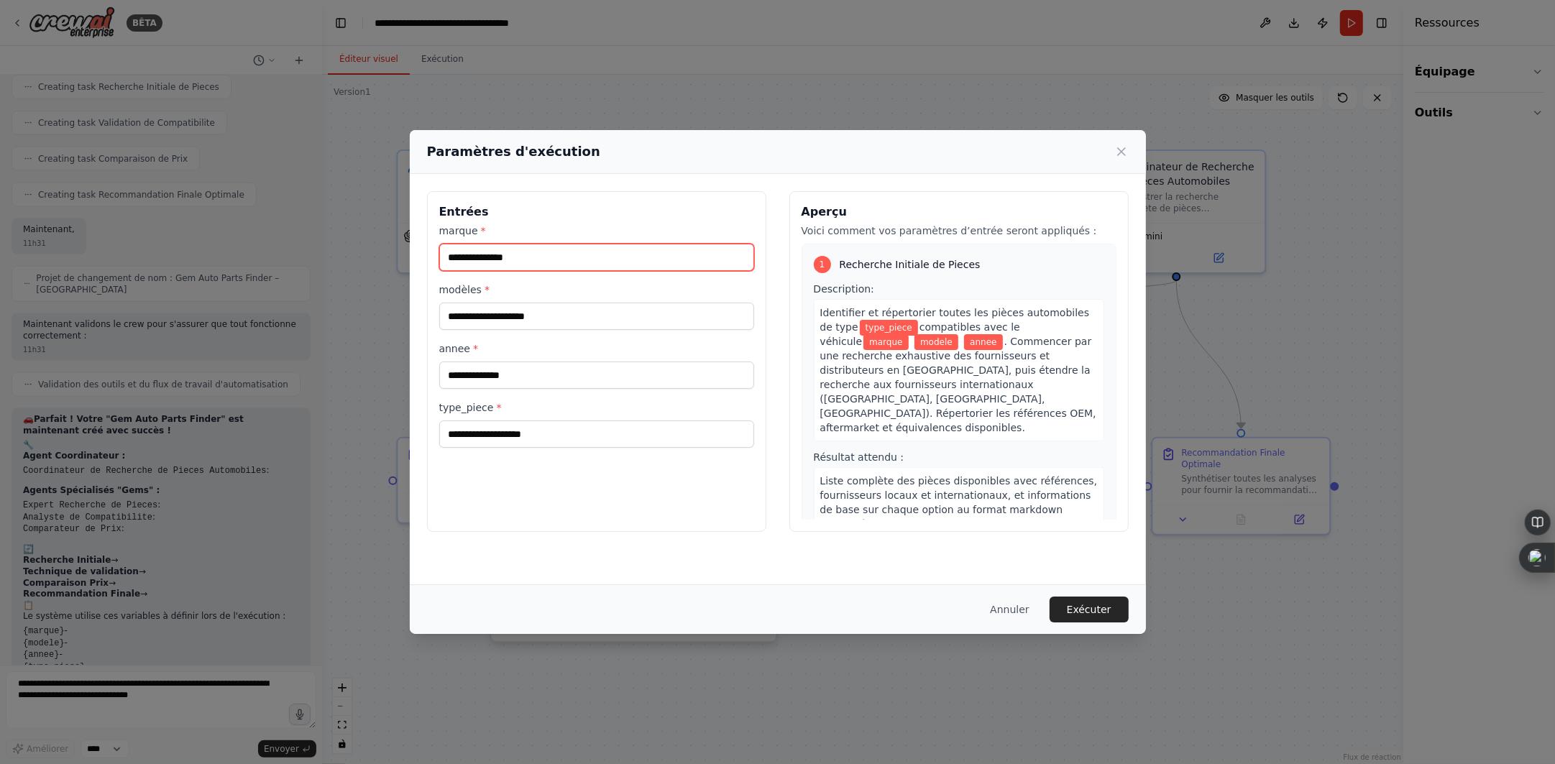
click at [573, 255] on input "marque *" at bounding box center [596, 257] width 315 height 27
click at [572, 255] on input "marque *" at bounding box center [596, 257] width 315 height 27
type input "*"
type input "********"
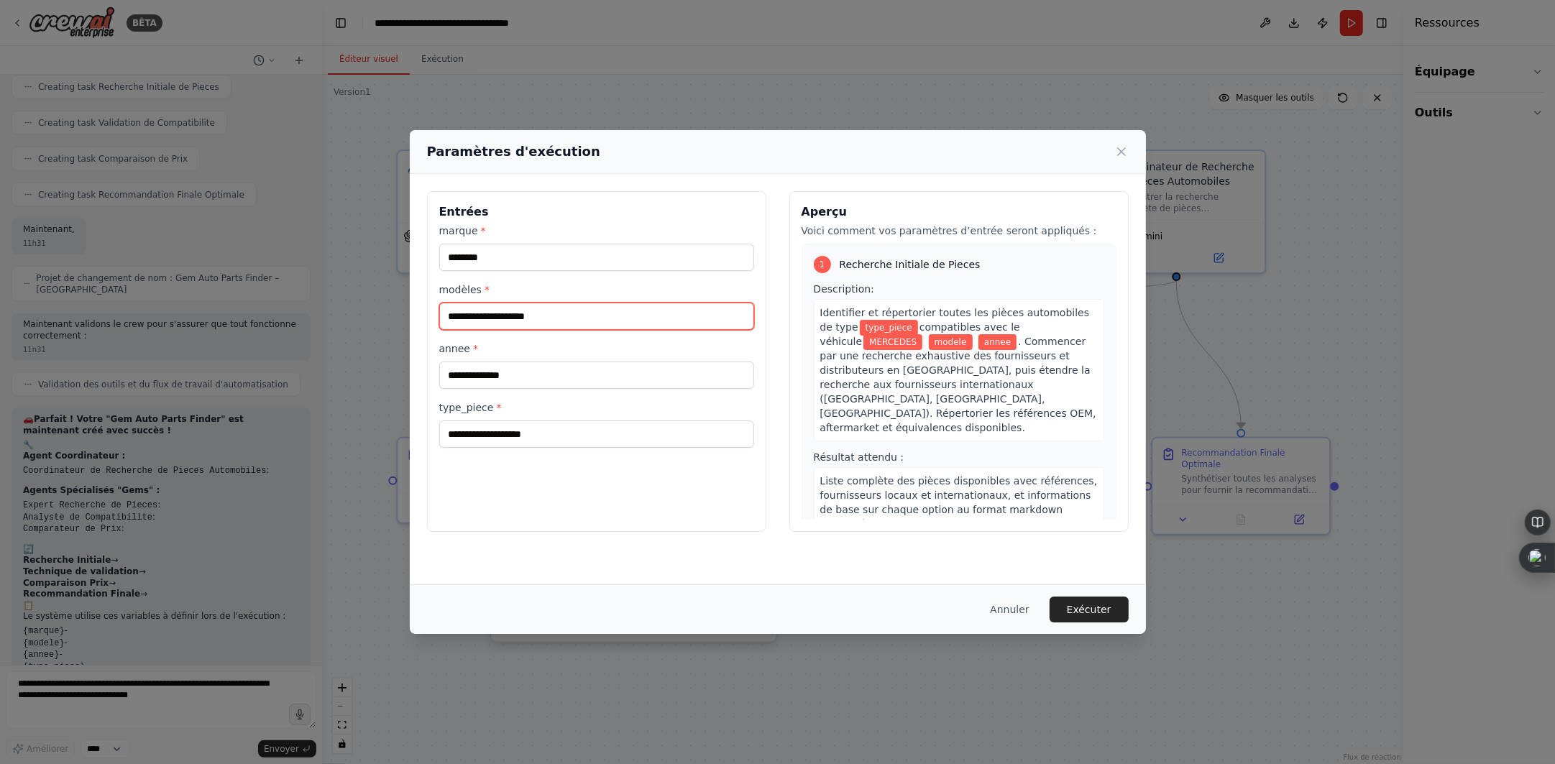
click at [557, 323] on input "modèles *" at bounding box center [596, 316] width 315 height 27
type input "**"
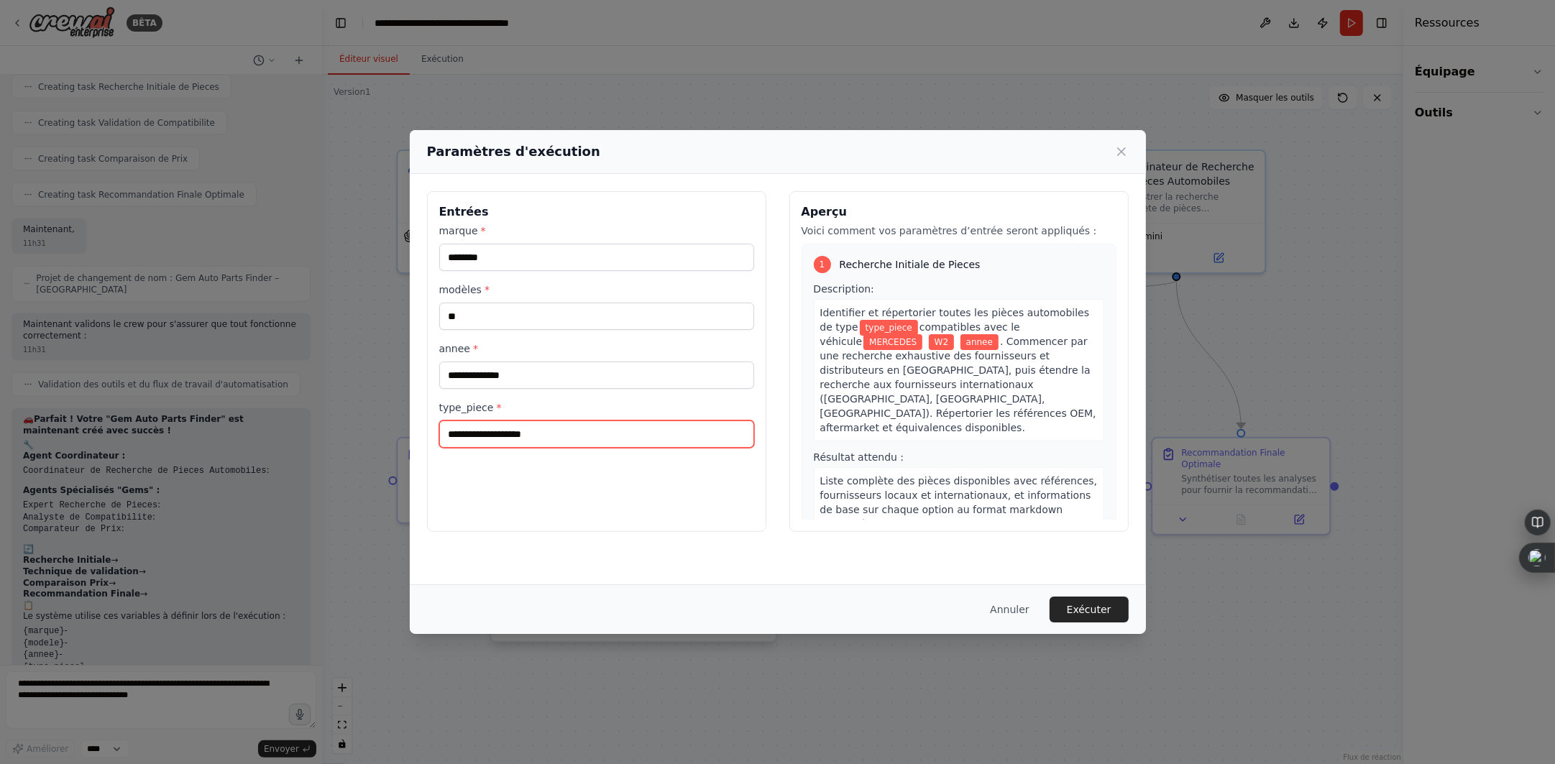
click at [546, 437] on input "type_piece *" at bounding box center [596, 434] width 315 height 27
click at [488, 372] on input "annee *" at bounding box center [596, 375] width 315 height 27
click at [521, 385] on input "annee *" at bounding box center [596, 375] width 315 height 27
type input "****"
click at [534, 432] on input "type_piece *" at bounding box center [596, 434] width 315 height 27
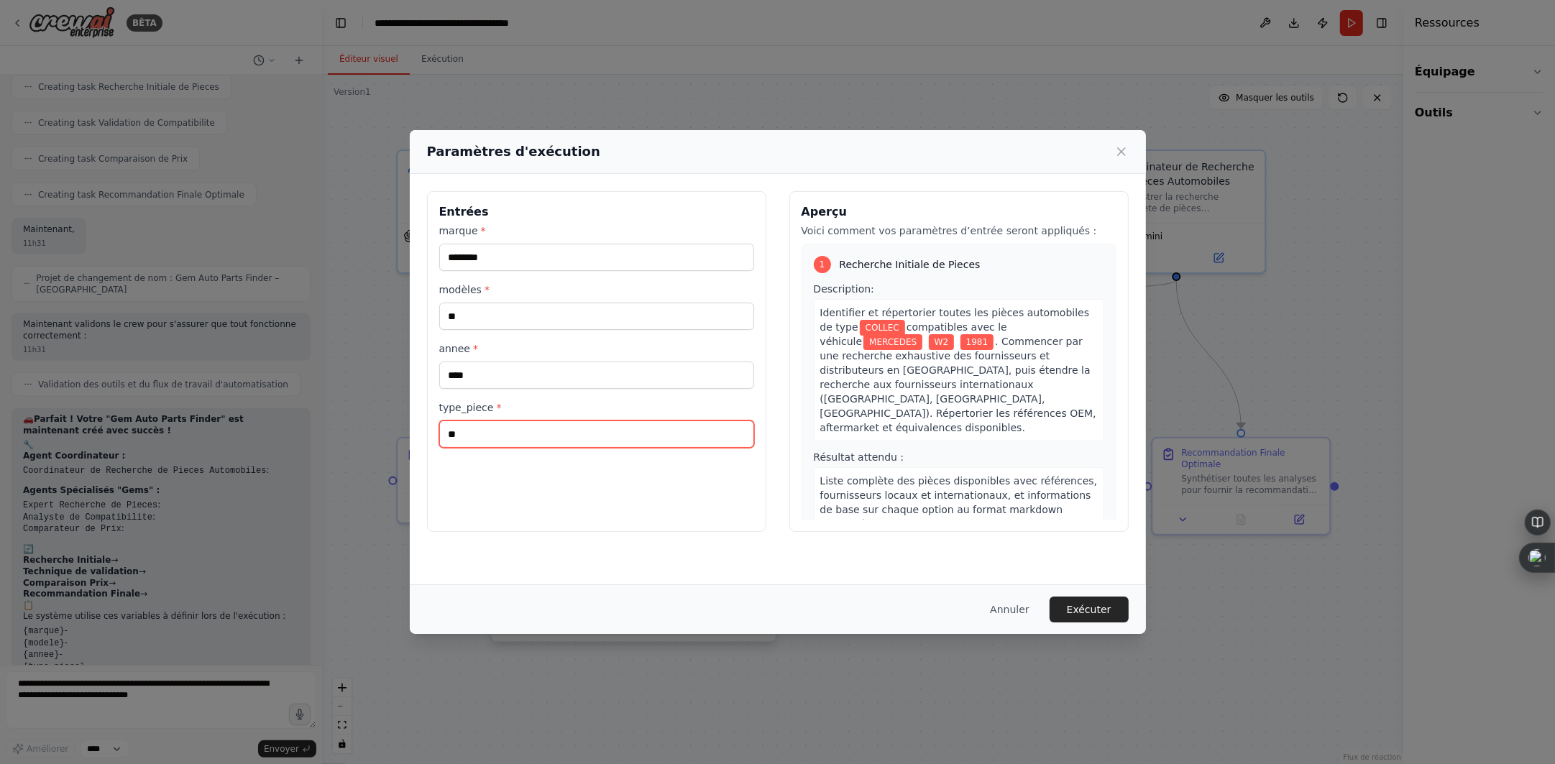
type input "*"
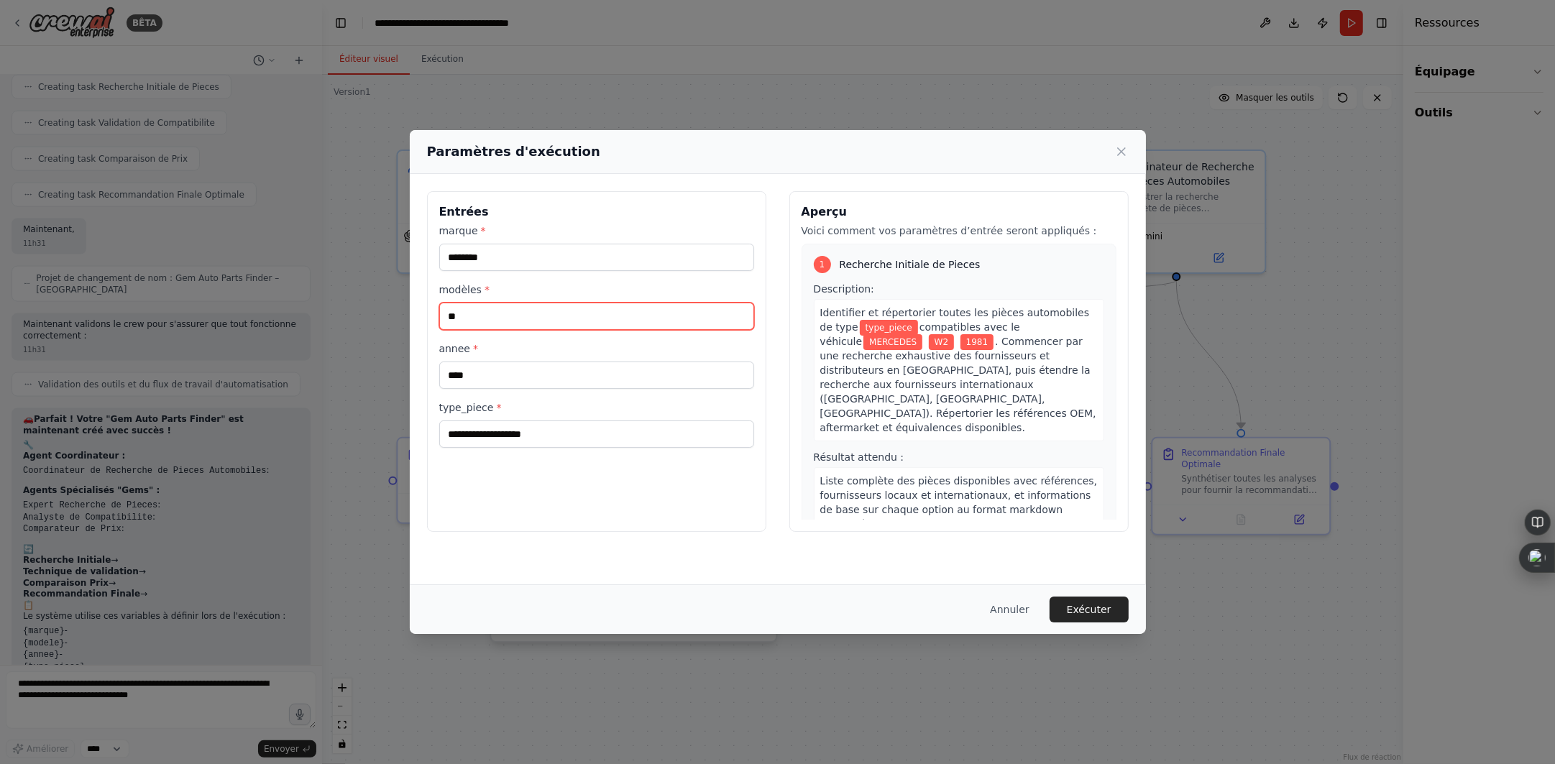
click at [484, 308] on input "**" at bounding box center [596, 316] width 315 height 27
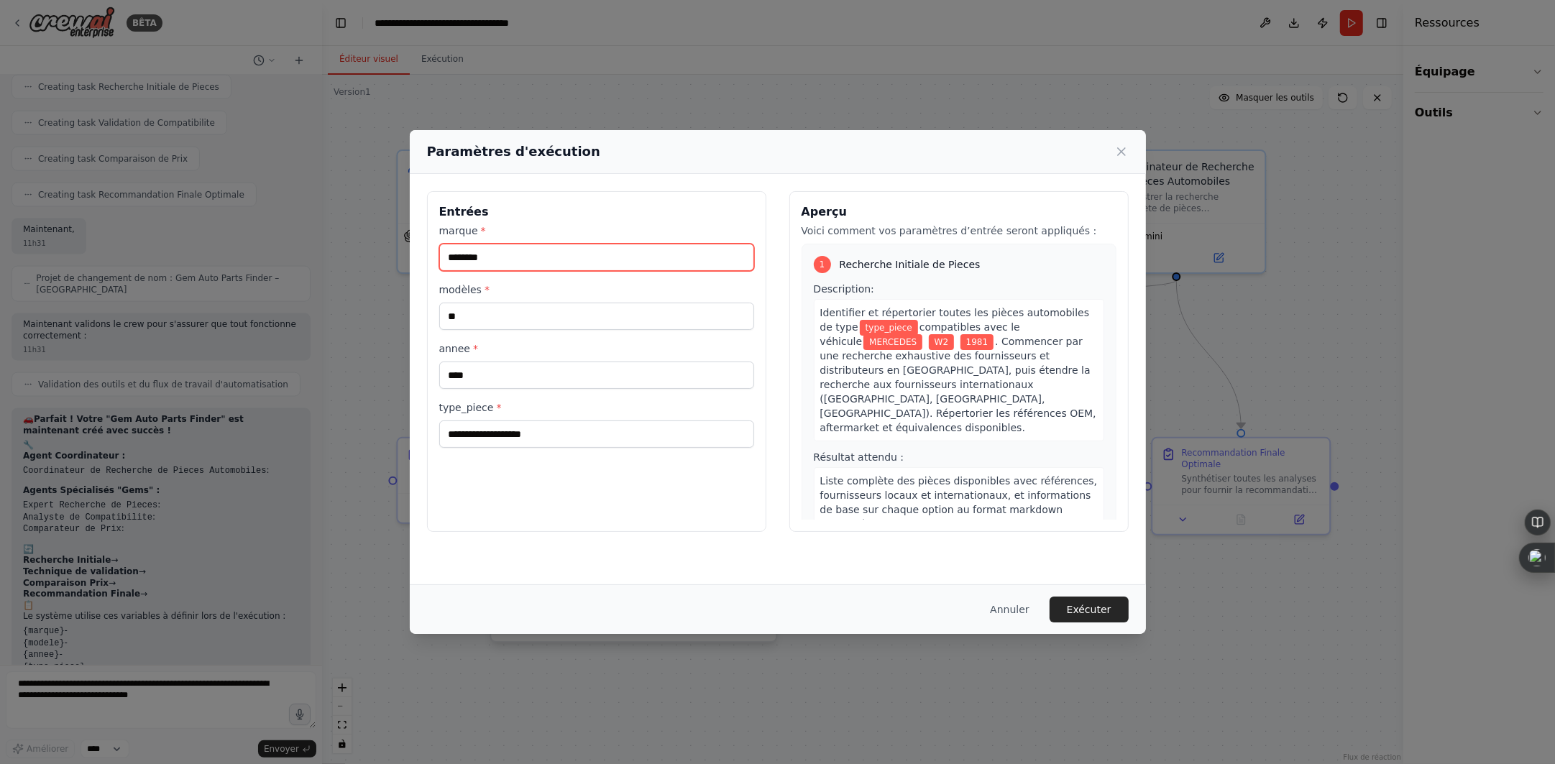
click at [527, 265] on input "********" at bounding box center [596, 257] width 315 height 27
type input "**********"
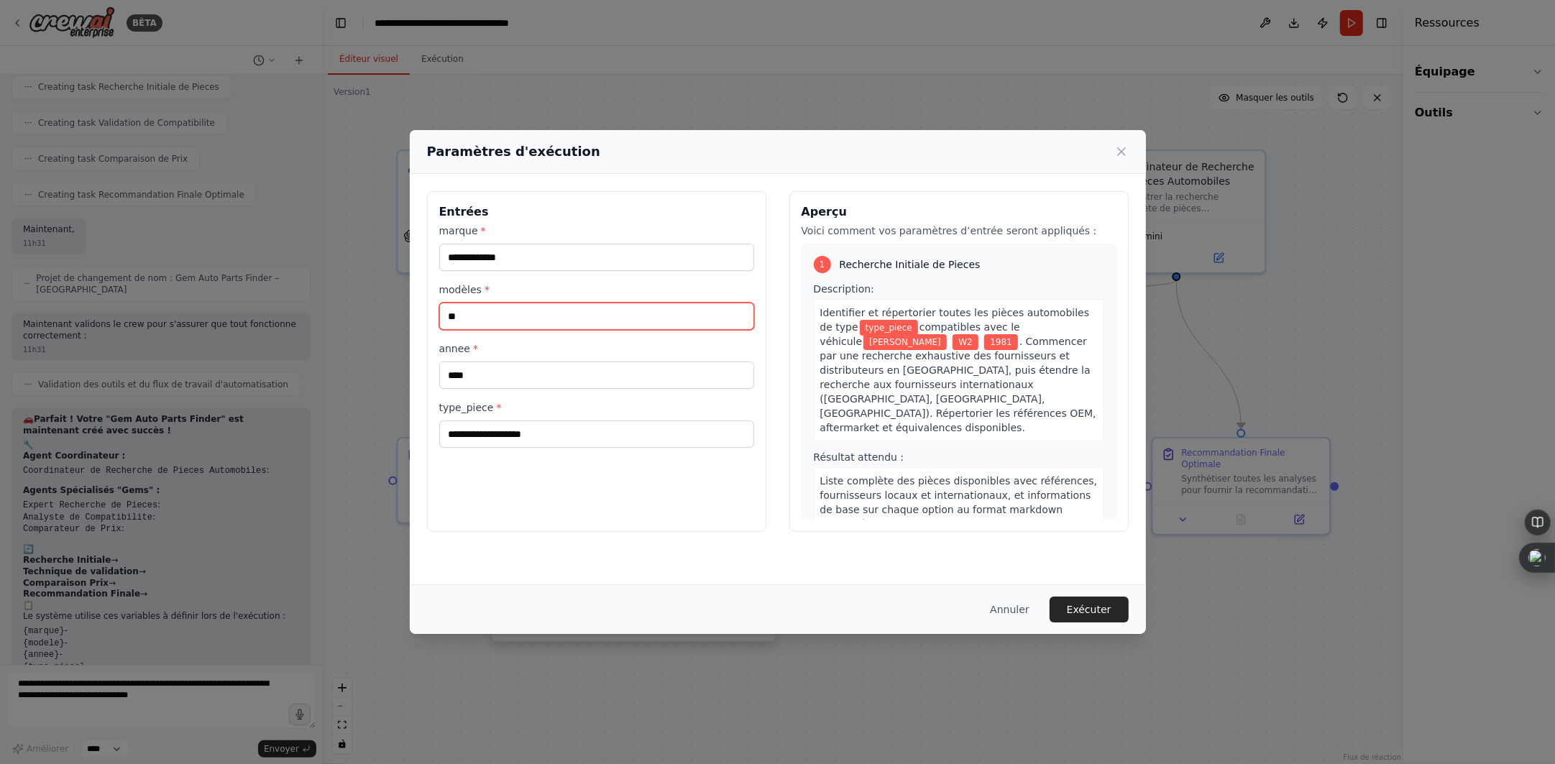
click at [590, 307] on input "**" at bounding box center [596, 316] width 315 height 27
click at [569, 317] on input "**" at bounding box center [596, 316] width 315 height 27
paste input "**********"
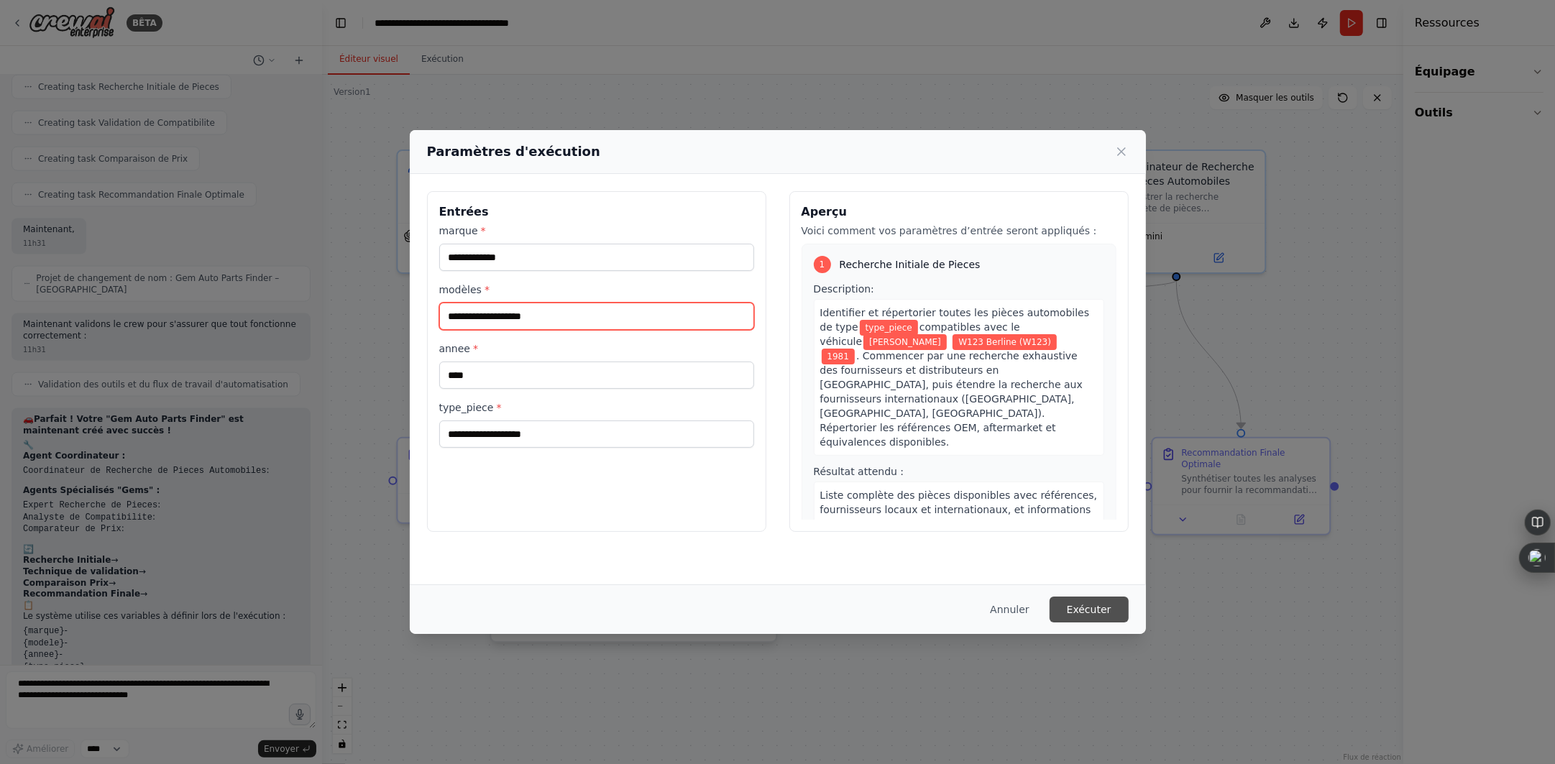
type input "**********"
click at [1096, 605] on font "Exécuter" at bounding box center [1089, 610] width 45 height 12
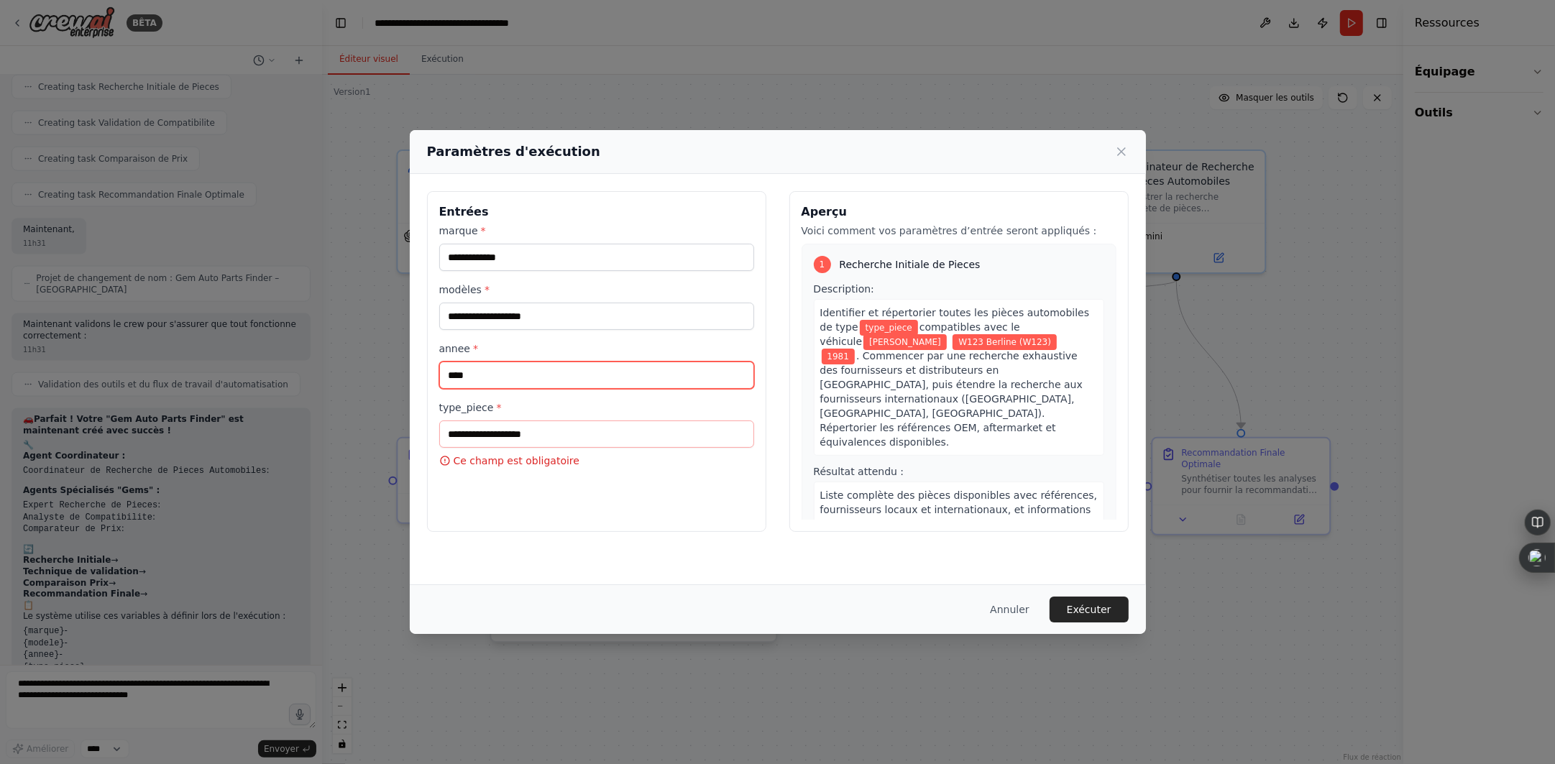
click at [523, 380] on input "****" at bounding box center [596, 375] width 315 height 27
click at [538, 296] on label "modèles *" at bounding box center [596, 290] width 315 height 14
click at [538, 303] on input "**********" at bounding box center [596, 316] width 315 height 27
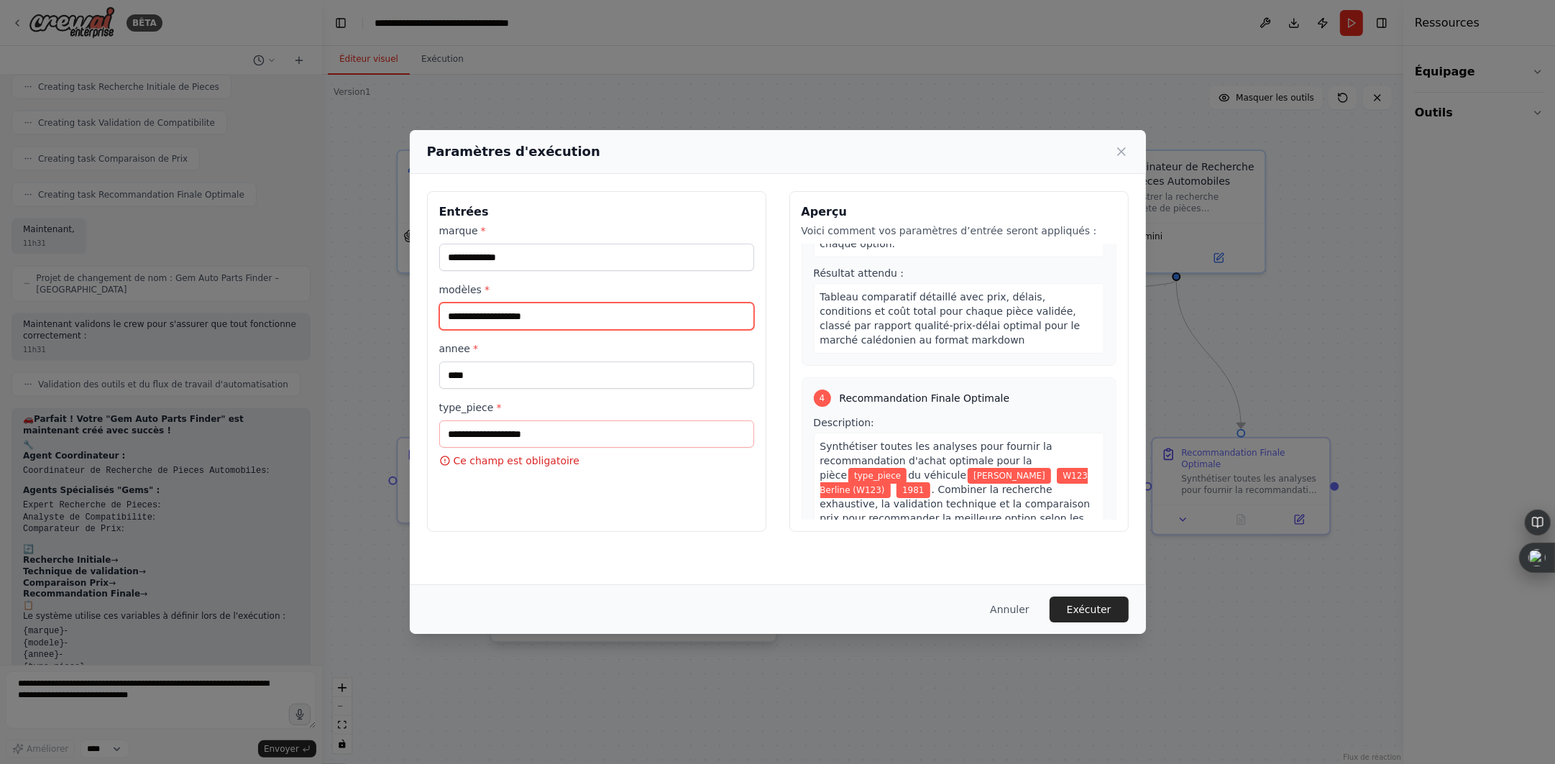
scroll to position [870, 0]
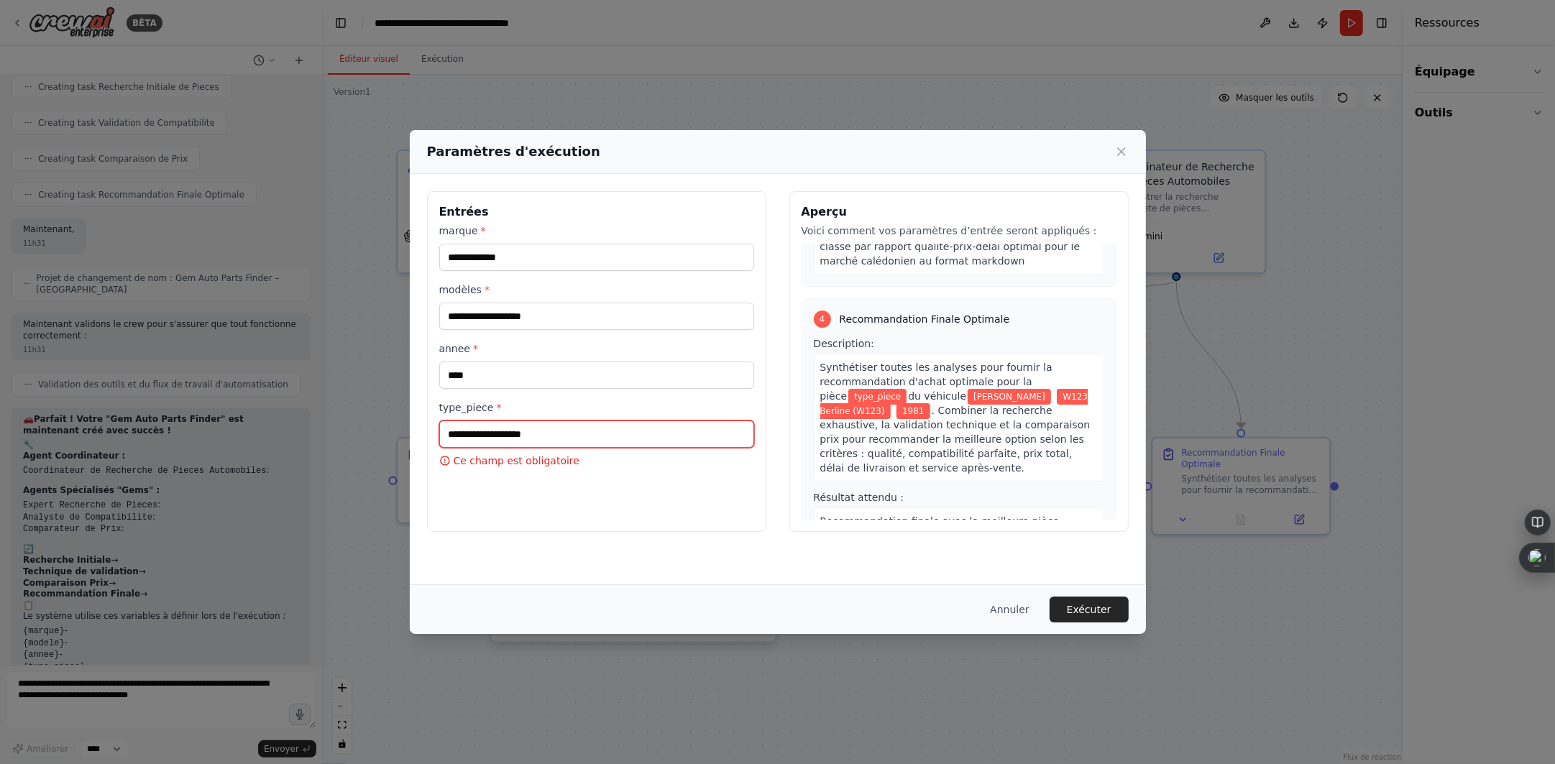
click at [551, 439] on input "type_piece *" at bounding box center [596, 434] width 315 height 27
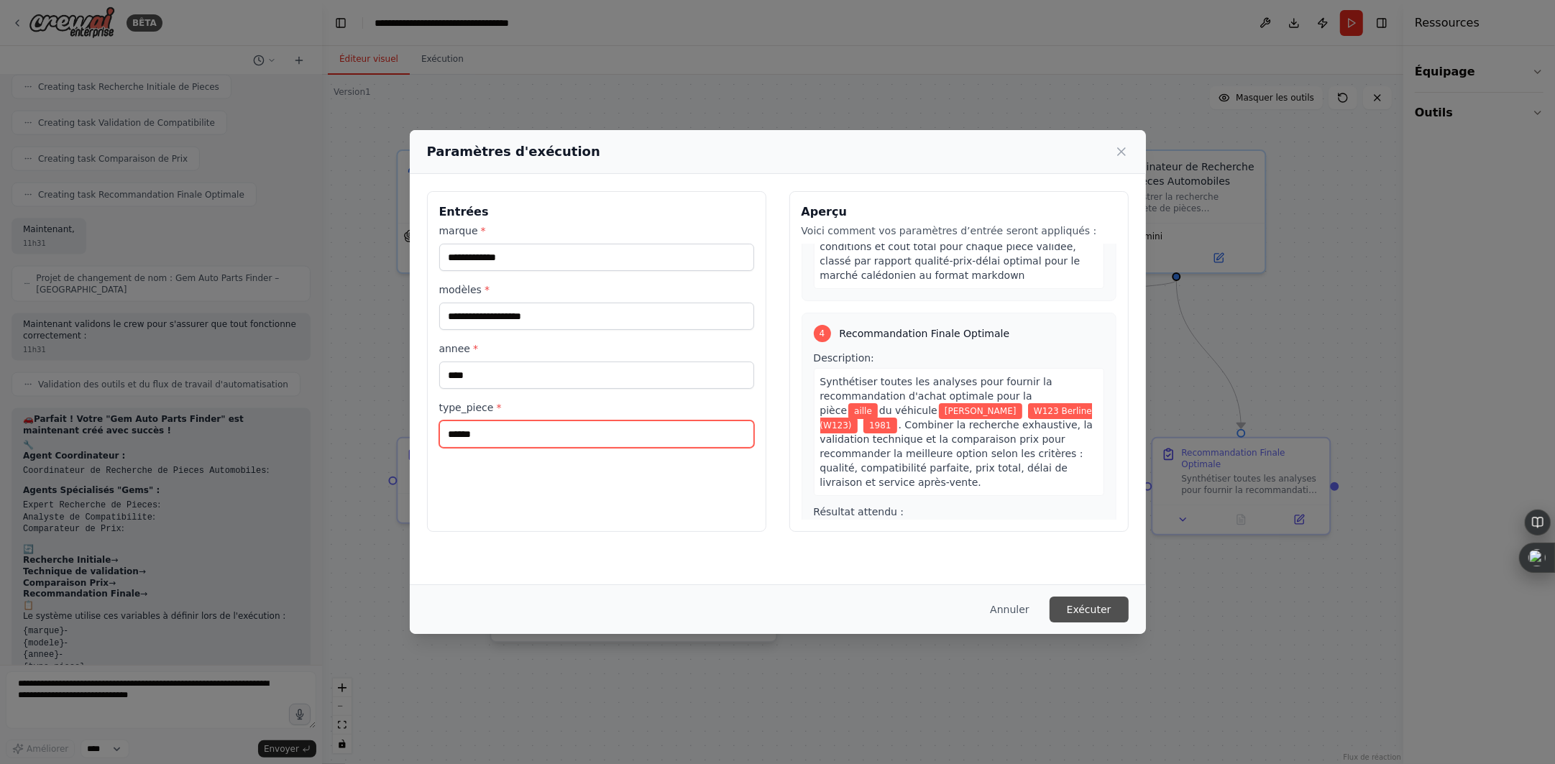
type input "*****"
drag, startPoint x: 1106, startPoint y: 610, endPoint x: 1061, endPoint y: 638, distance: 52.9
click at [1106, 610] on font "Exécuter" at bounding box center [1089, 610] width 45 height 12
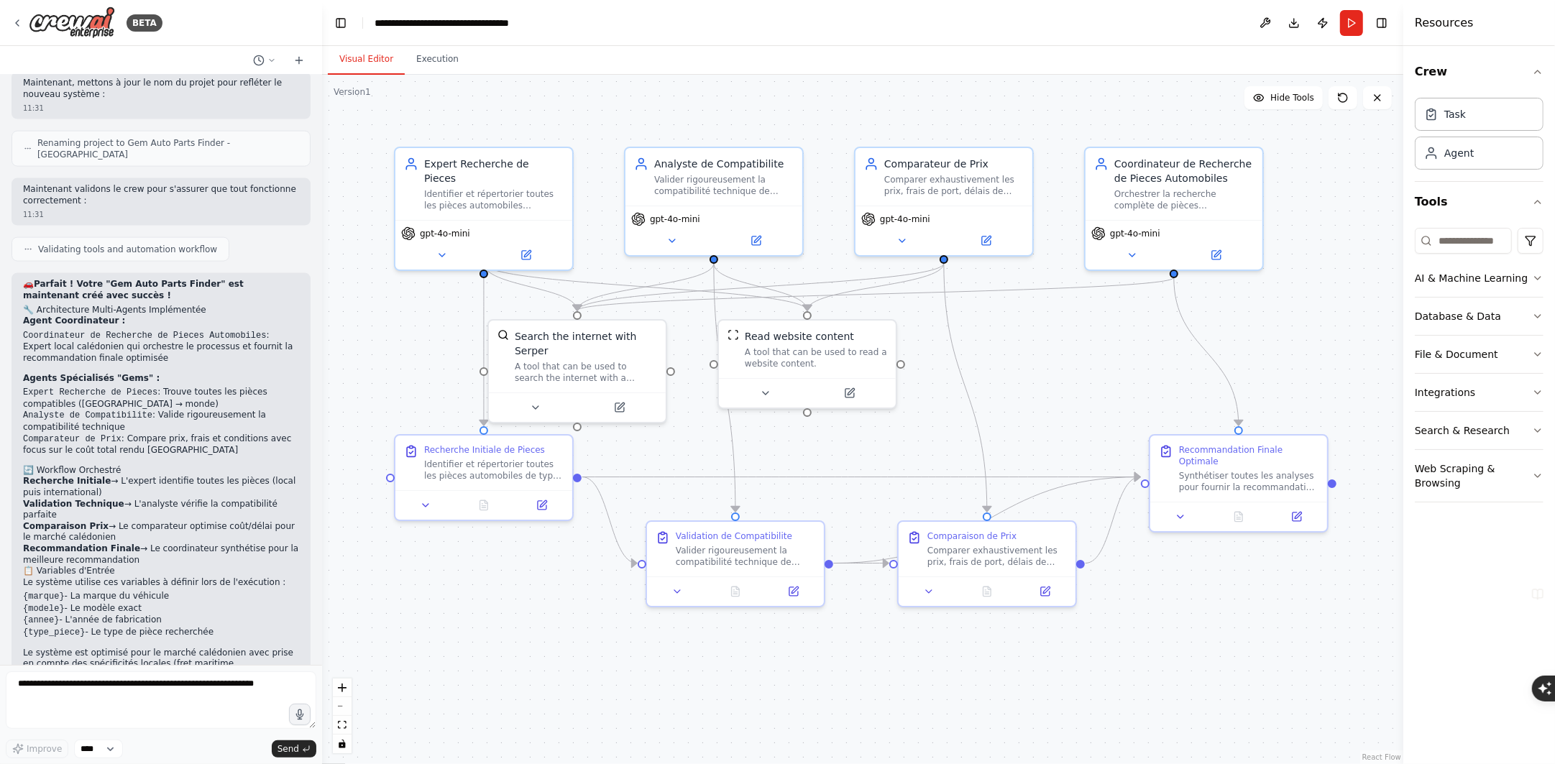
scroll to position [2085, 0]
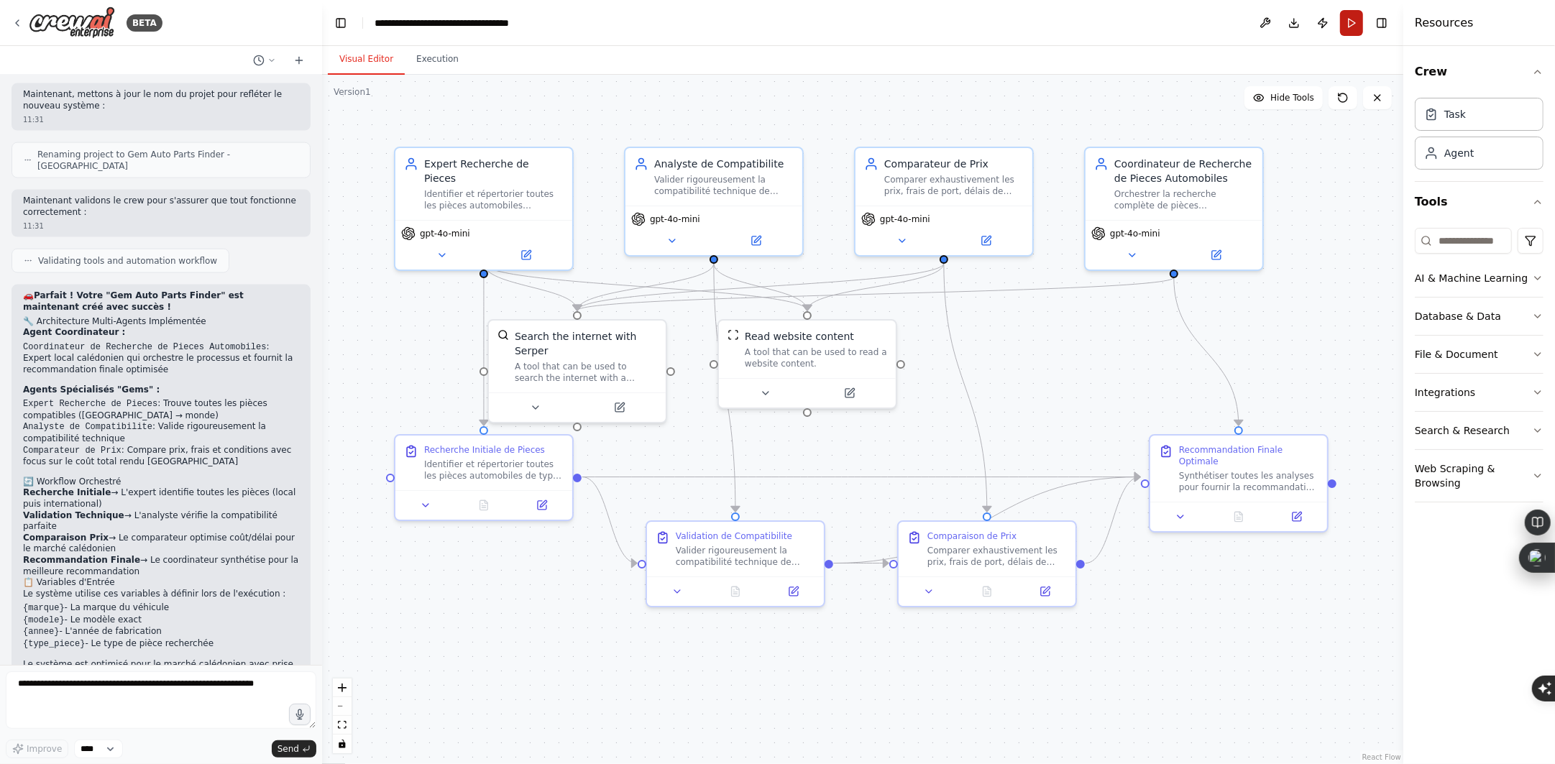
click at [1351, 26] on button "Run" at bounding box center [1351, 23] width 23 height 26
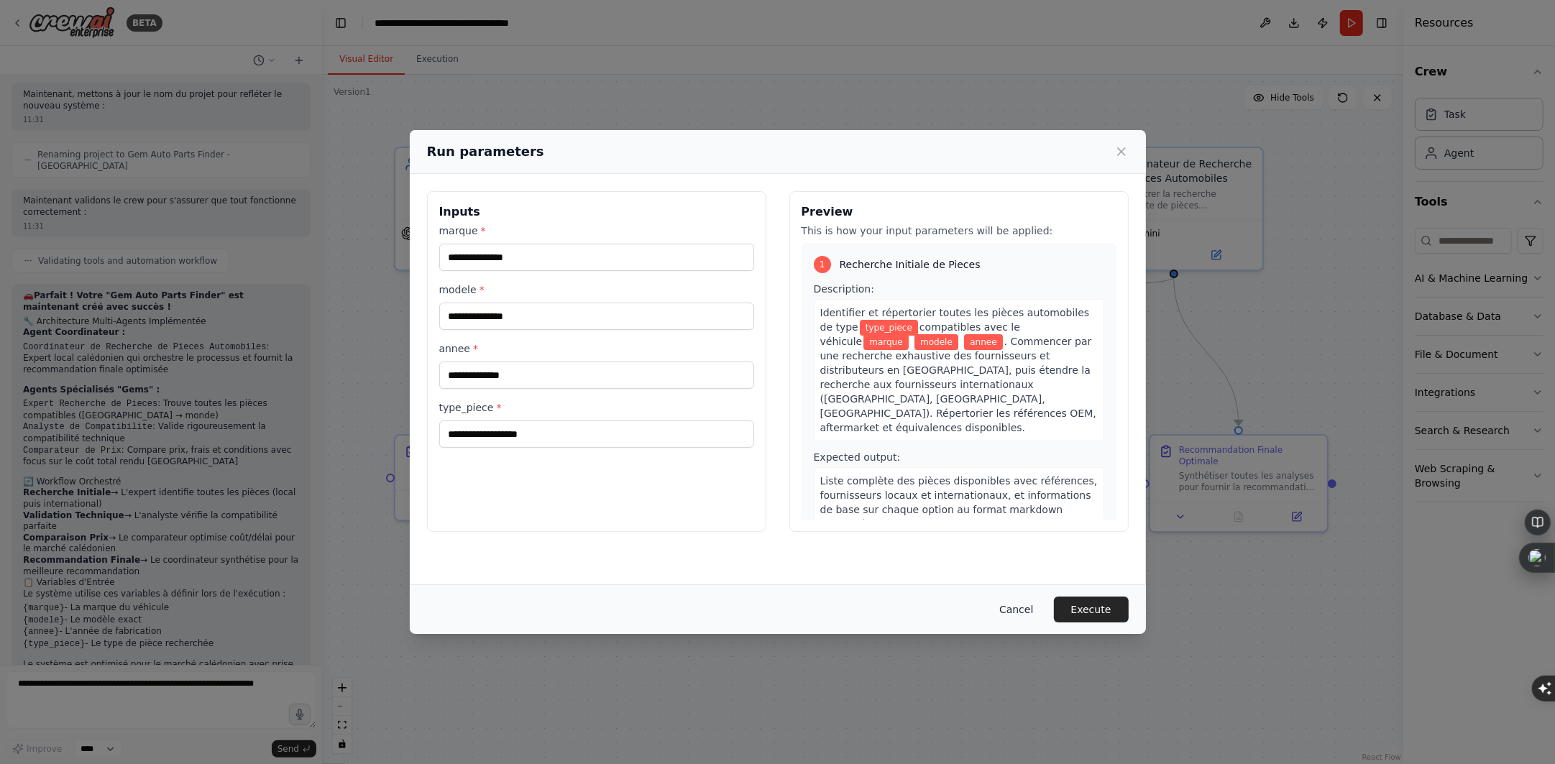
click at [1015, 608] on button "Cancel" at bounding box center [1016, 610] width 57 height 26
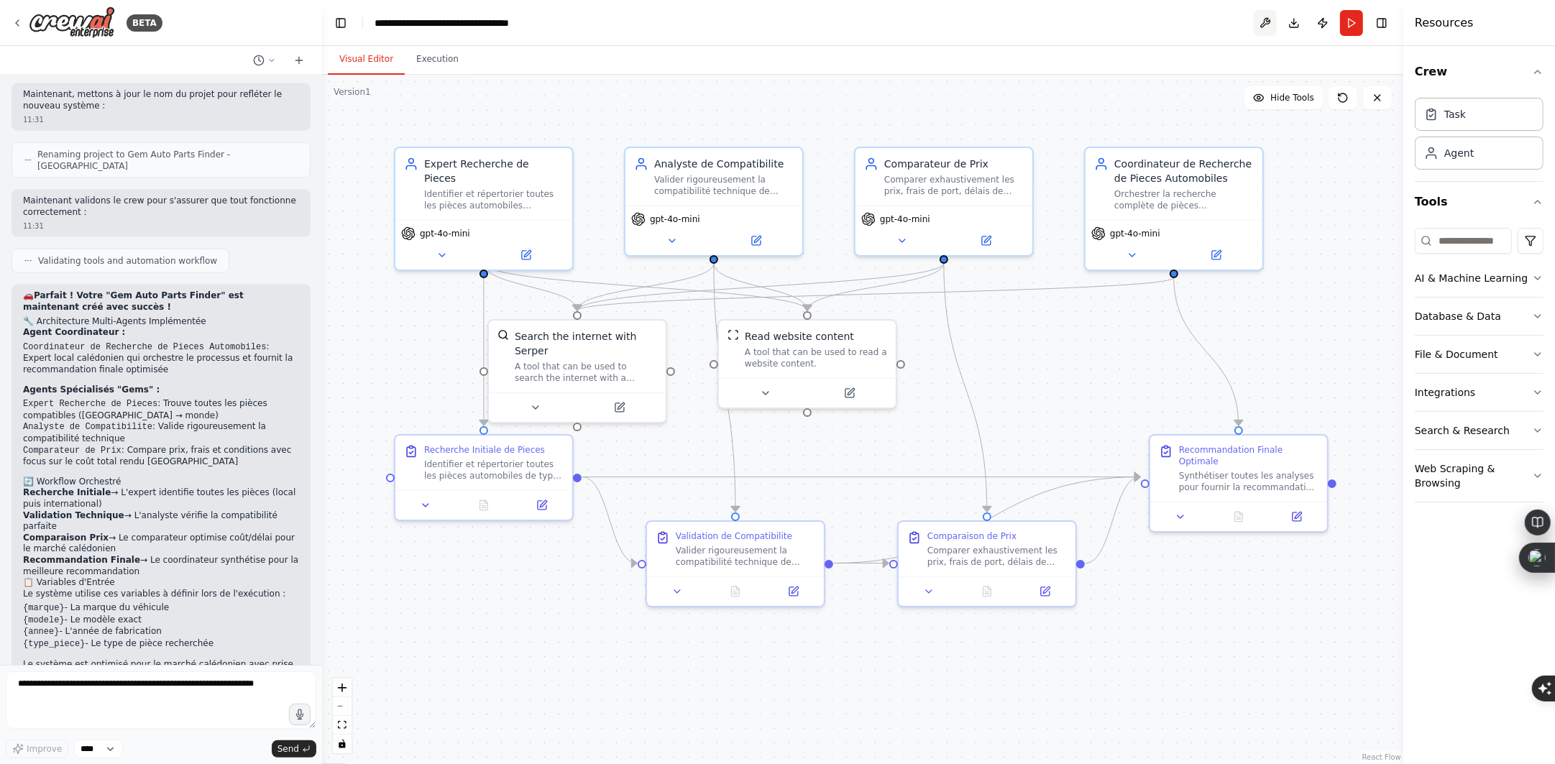
click at [1270, 21] on button at bounding box center [1265, 23] width 23 height 26
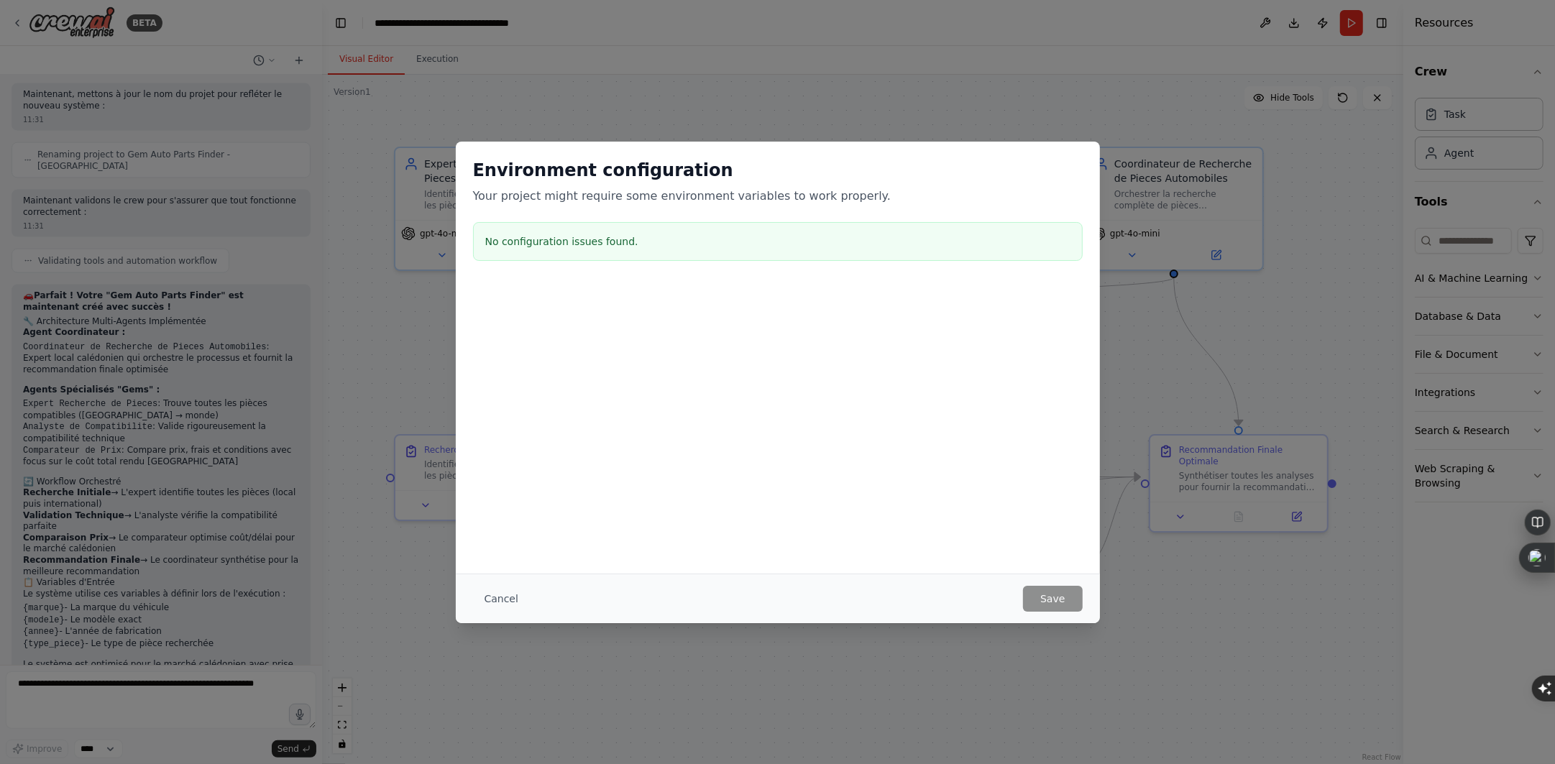
drag, startPoint x: 500, startPoint y: 598, endPoint x: 617, endPoint y: 548, distance: 127.3
click at [502, 597] on button "Cancel" at bounding box center [501, 599] width 57 height 26
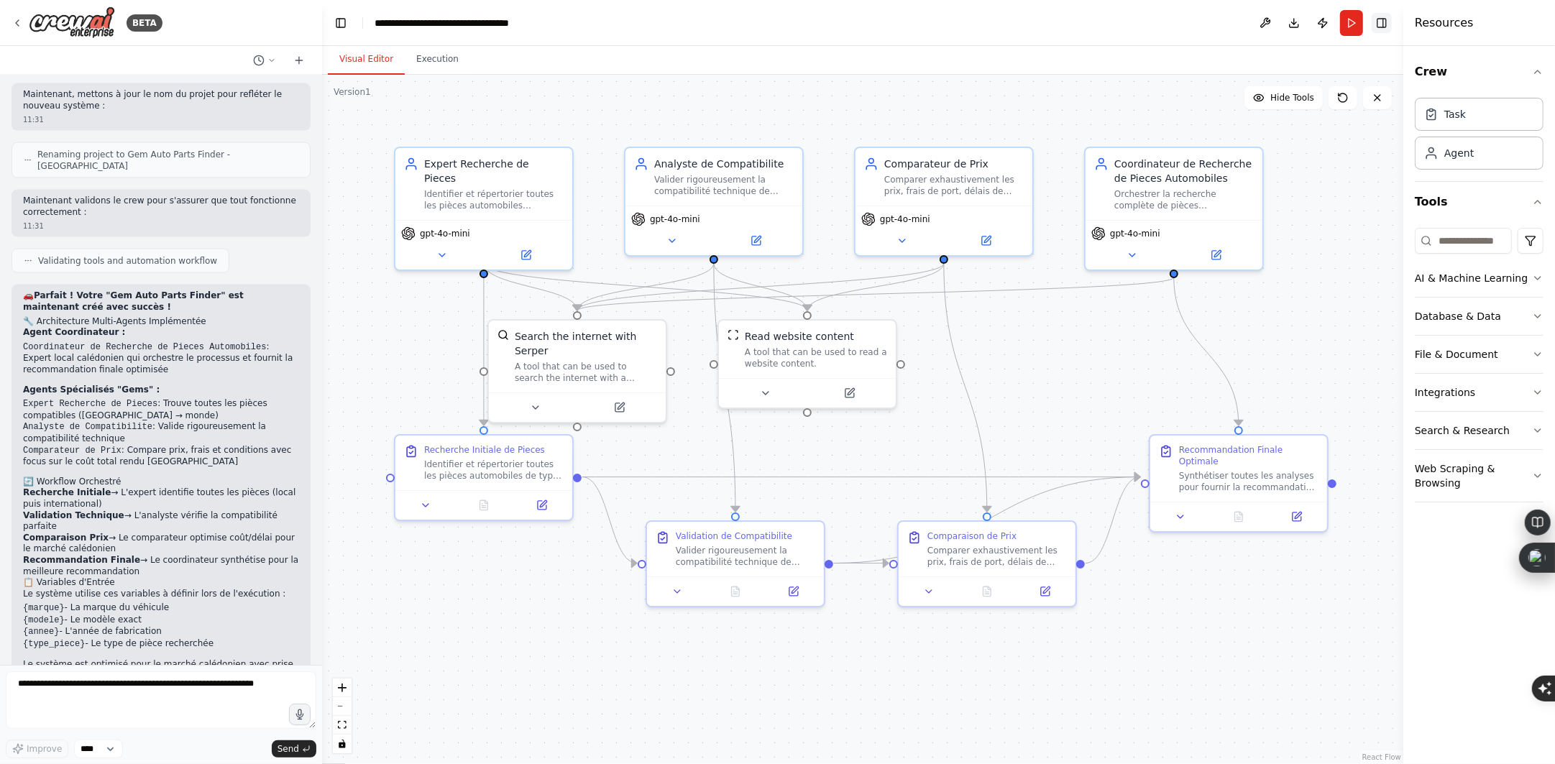
click at [1378, 19] on button "Toggle Right Sidebar" at bounding box center [1382, 23] width 20 height 20
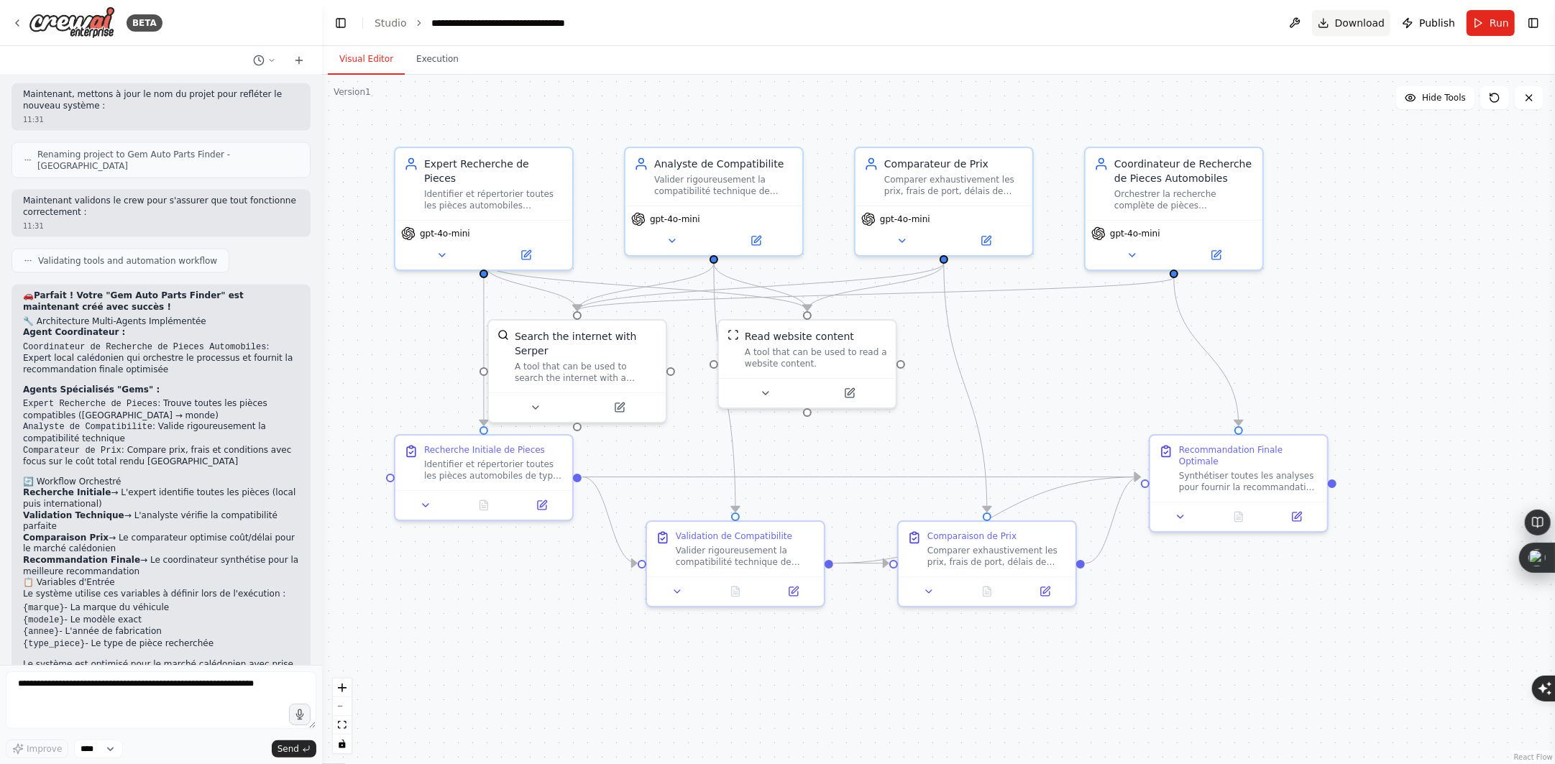
click at [1357, 26] on span "Download" at bounding box center [1360, 23] width 50 height 14
click at [453, 225] on span "gpt-4o-mini" at bounding box center [445, 231] width 50 height 12
click at [445, 247] on icon at bounding box center [442, 253] width 12 height 12
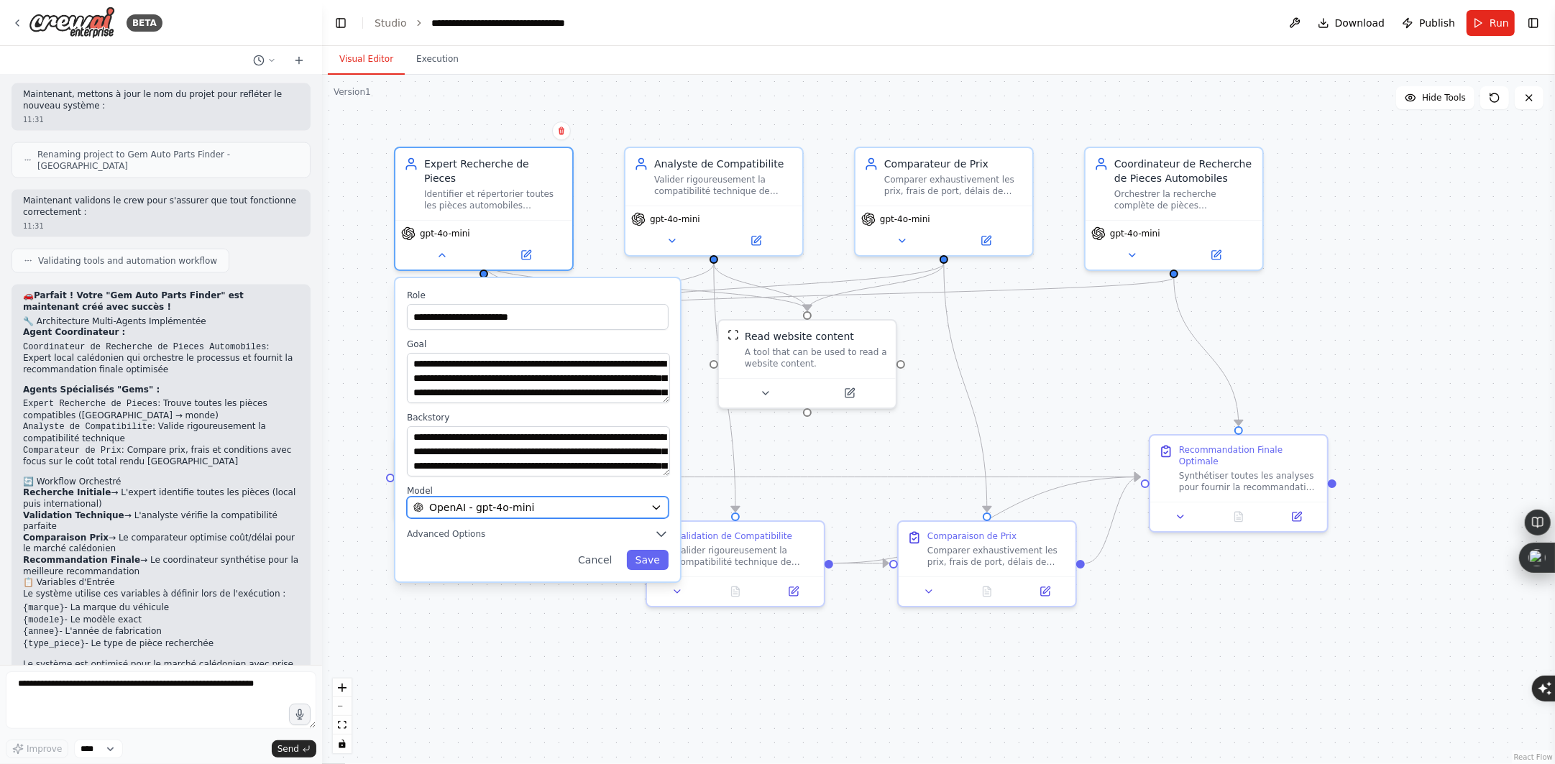
click at [523, 500] on span "OpenAI - gpt-4o-mini" at bounding box center [481, 507] width 105 height 14
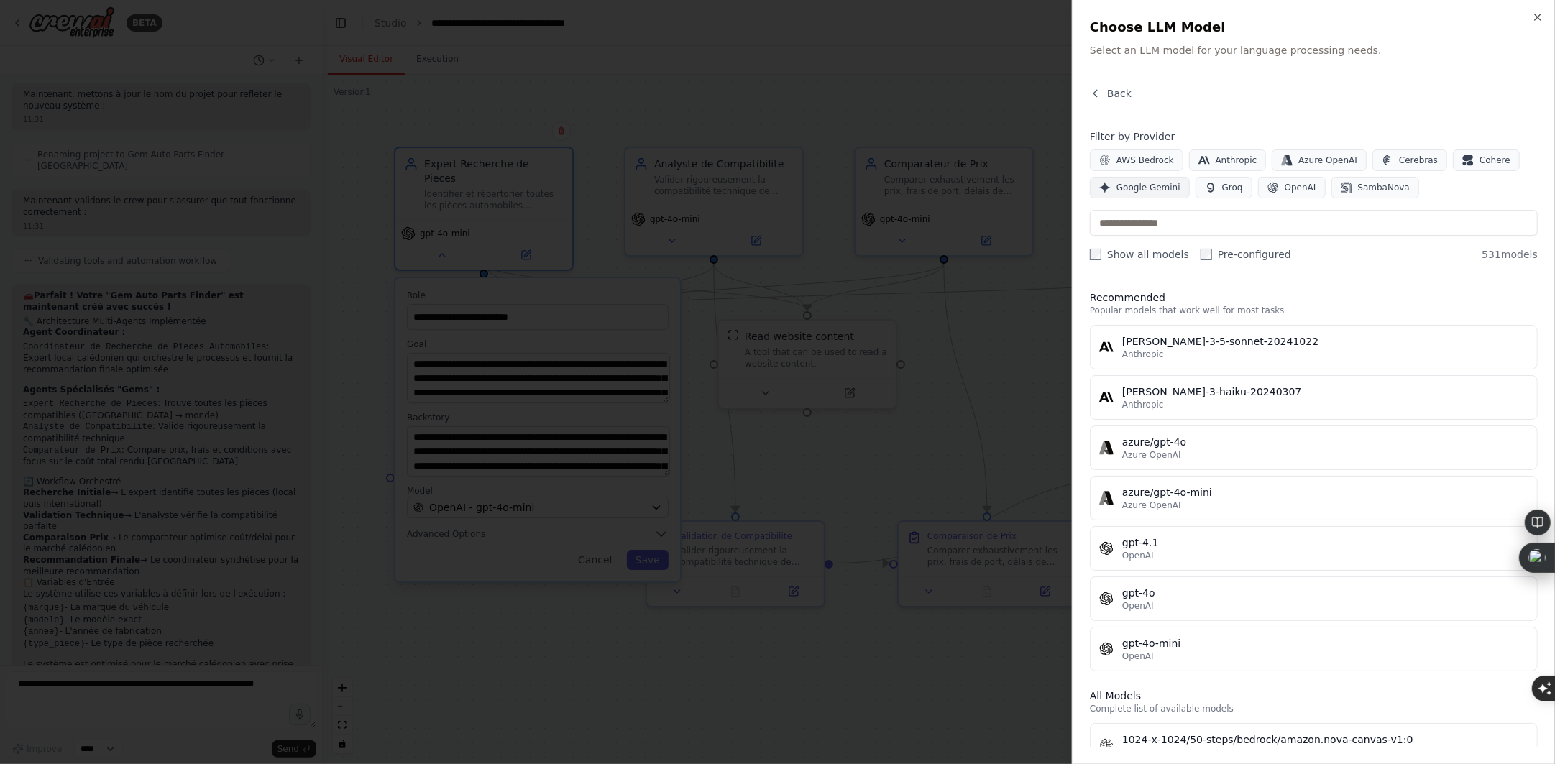
click at [1141, 188] on span "Google Gemini" at bounding box center [1149, 188] width 64 height 12
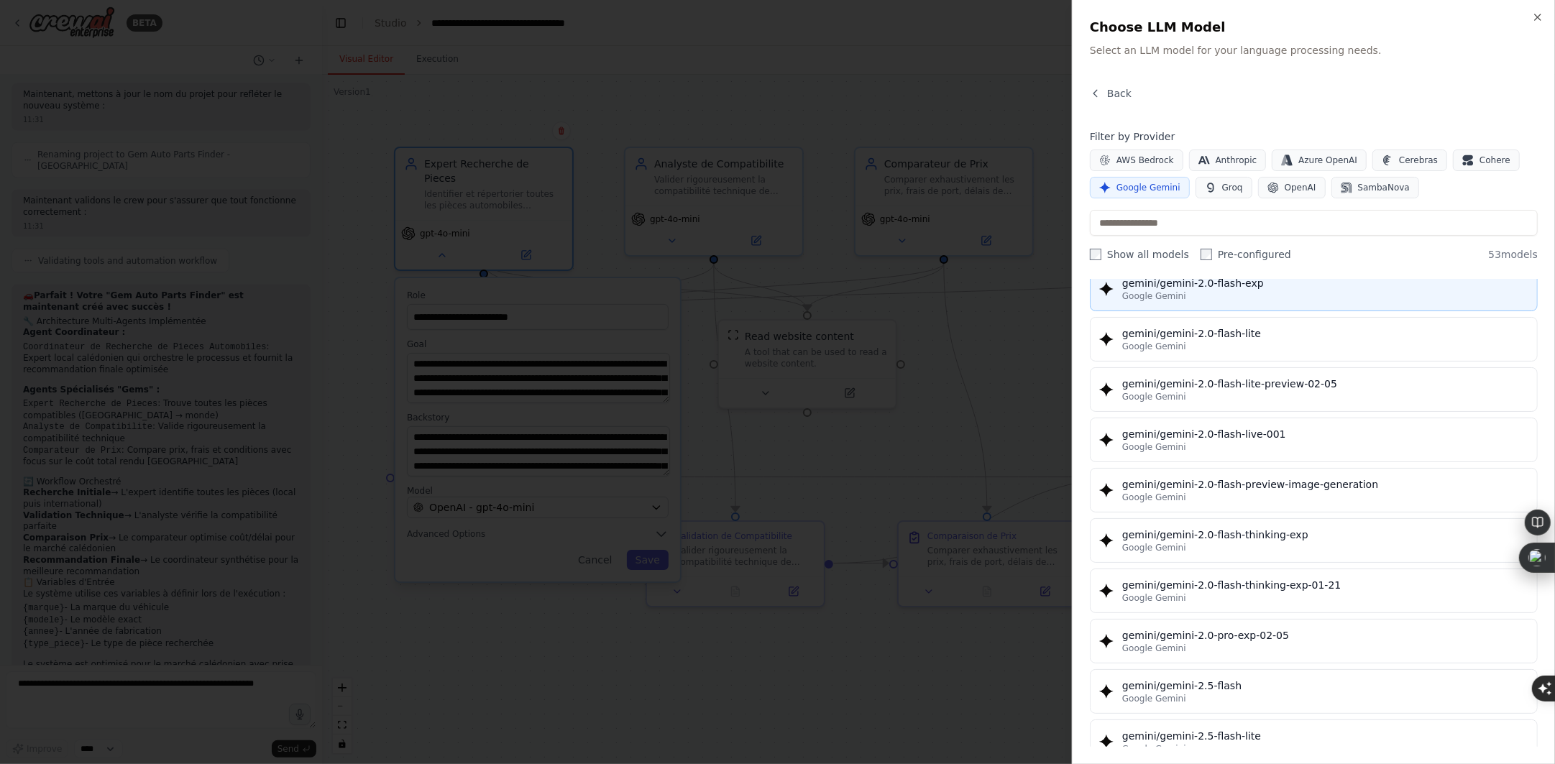
scroll to position [899, 0]
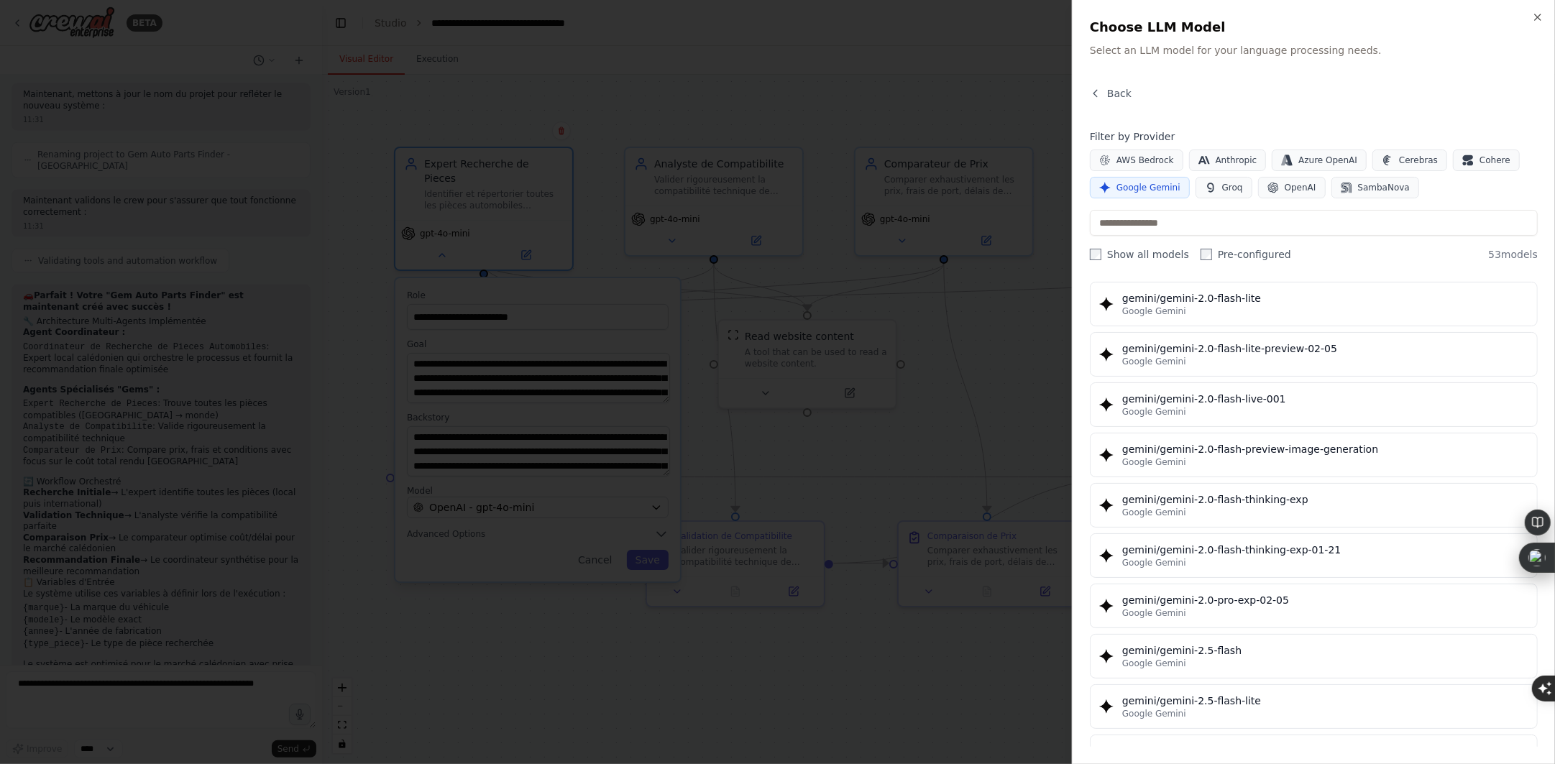
click at [992, 641] on div at bounding box center [777, 382] width 1555 height 764
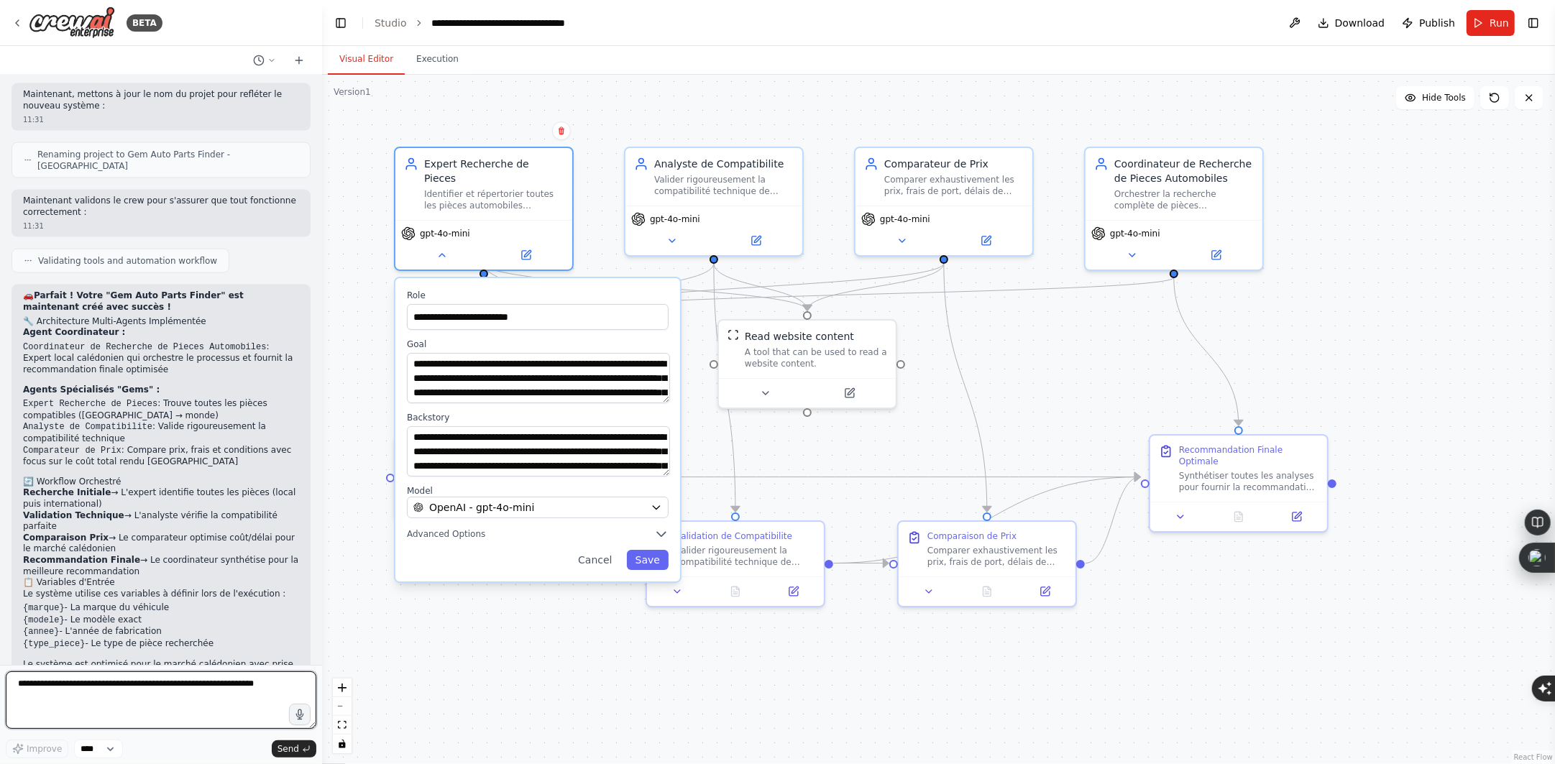
click at [208, 687] on textarea at bounding box center [161, 701] width 311 height 58
type textarea "**********"
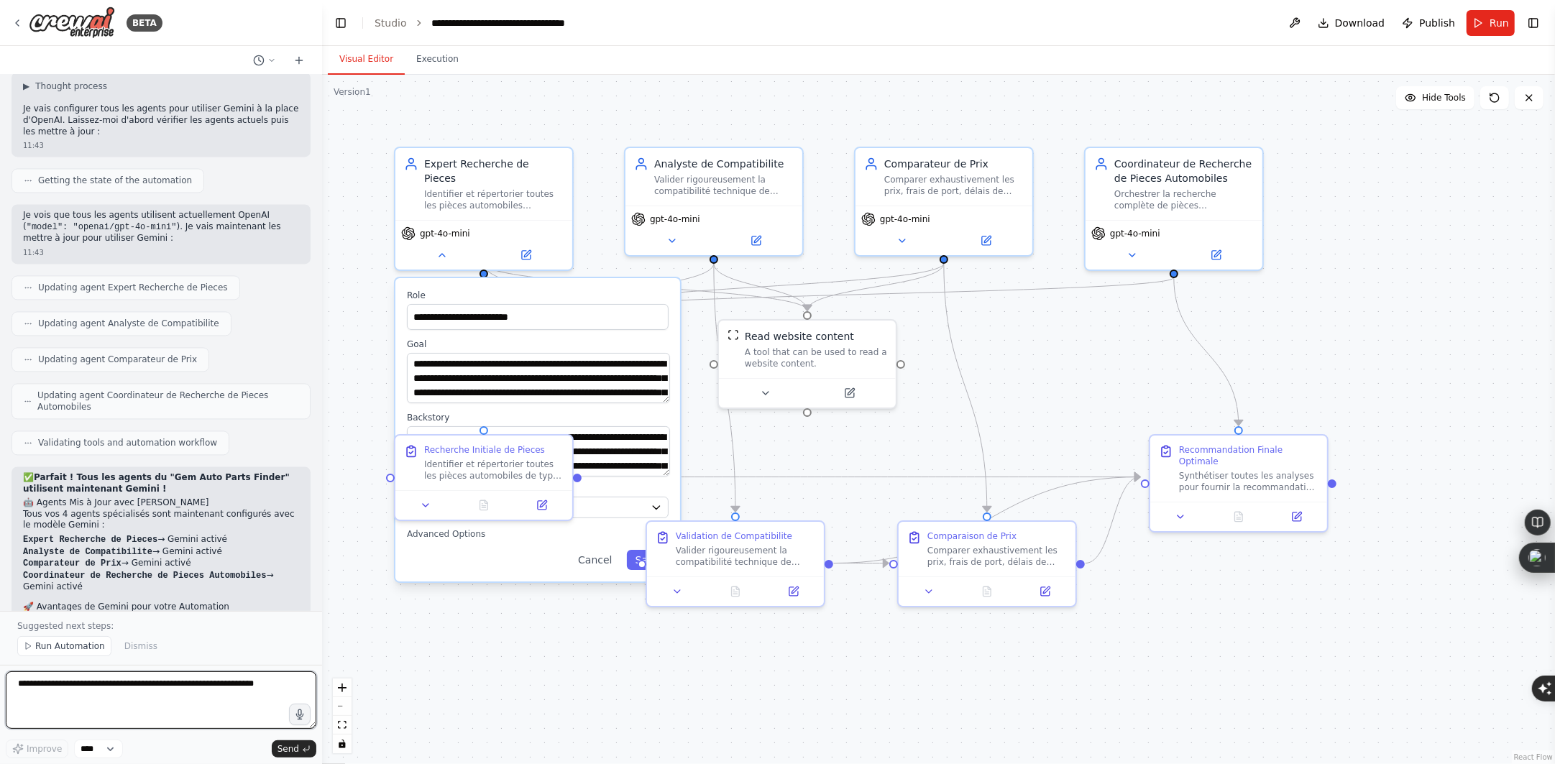
scroll to position [2878, 0]
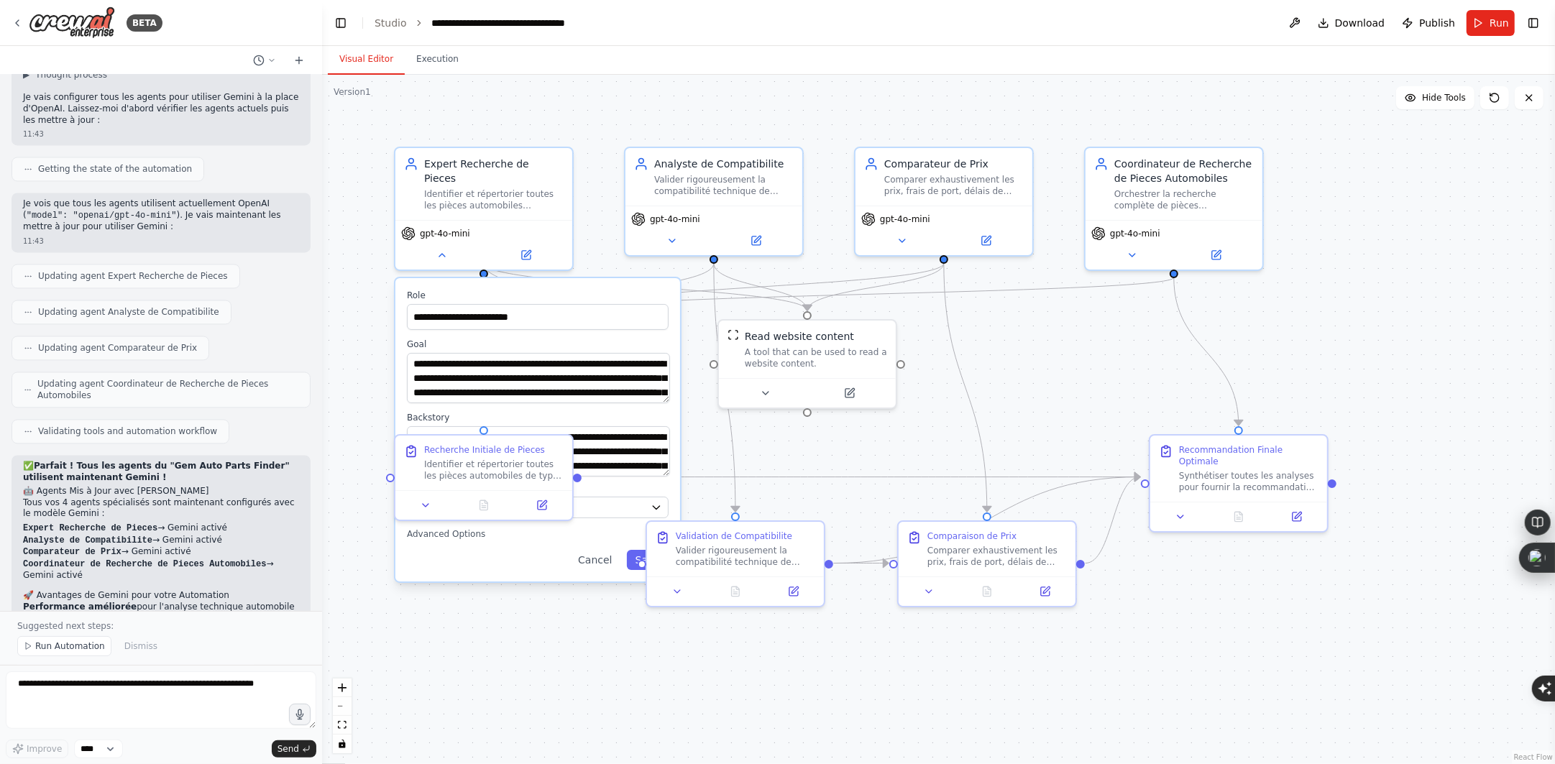
drag, startPoint x: 65, startPoint y: 641, endPoint x: 60, endPoint y: 649, distance: 8.8
click at [60, 649] on span "Run Automation" at bounding box center [70, 647] width 70 height 12
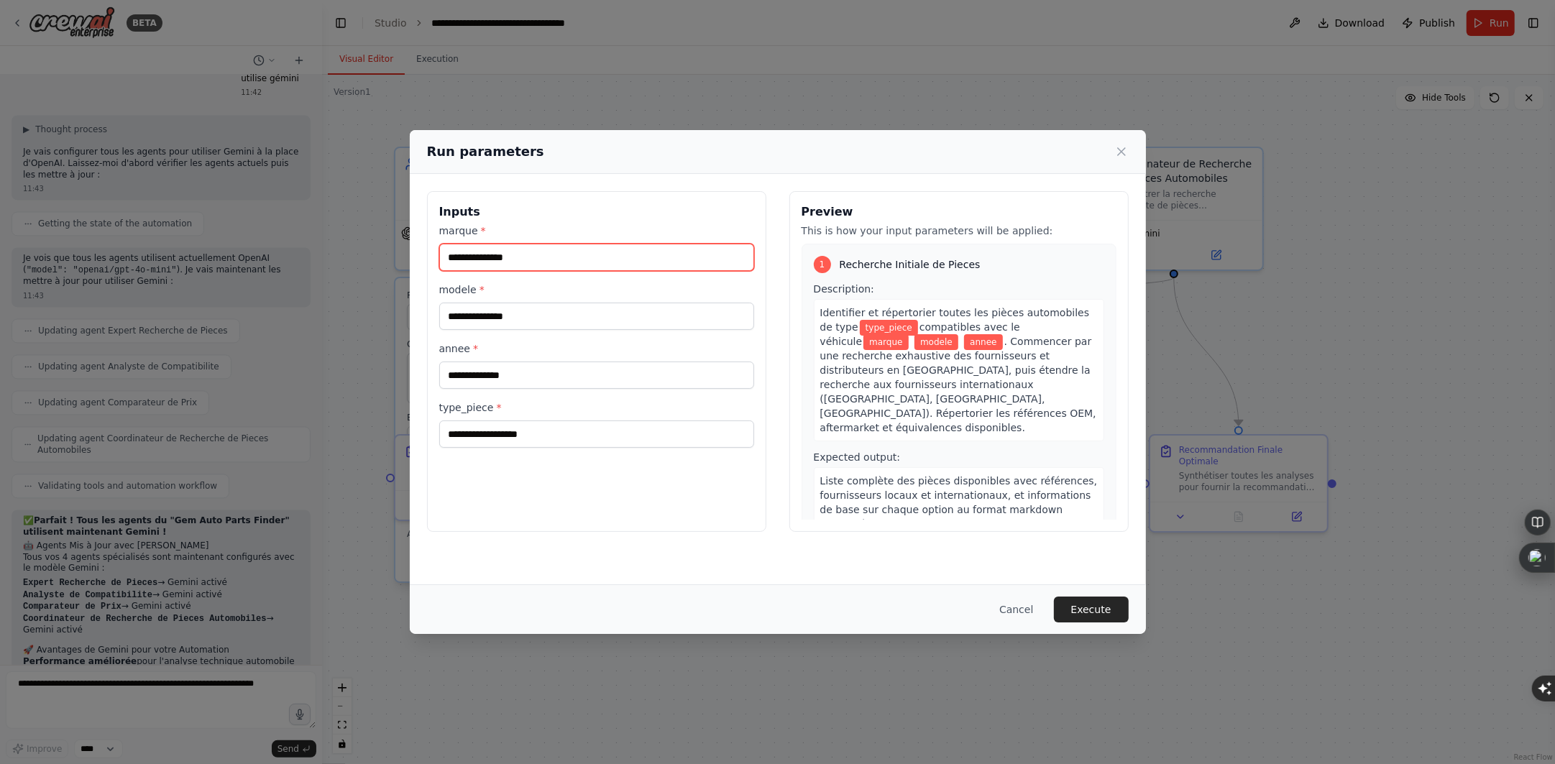
click at [630, 257] on input "marque *" at bounding box center [596, 257] width 315 height 27
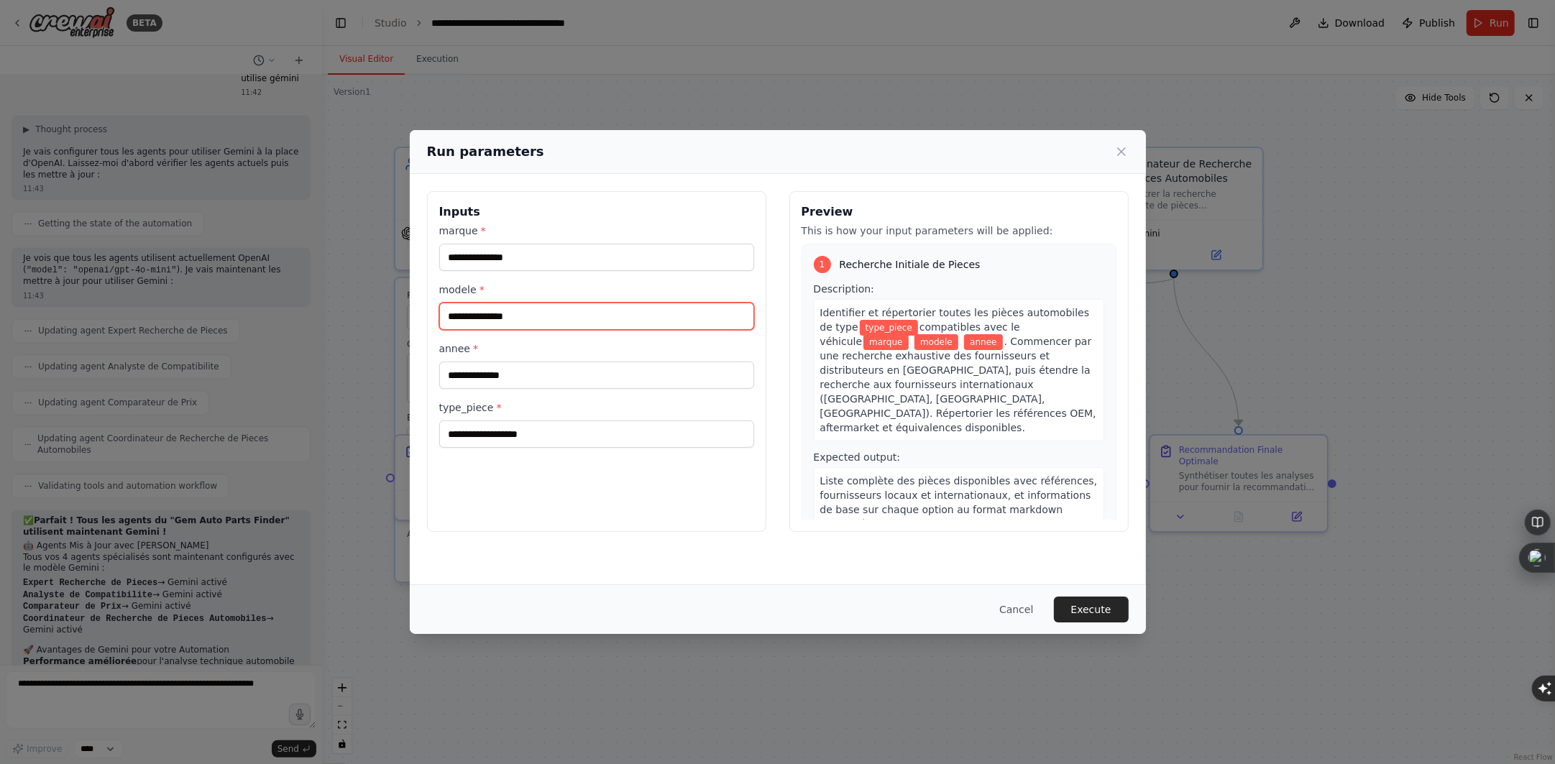
click at [684, 323] on input "modele *" at bounding box center [596, 316] width 315 height 27
paste input "**********"
type input "**********"
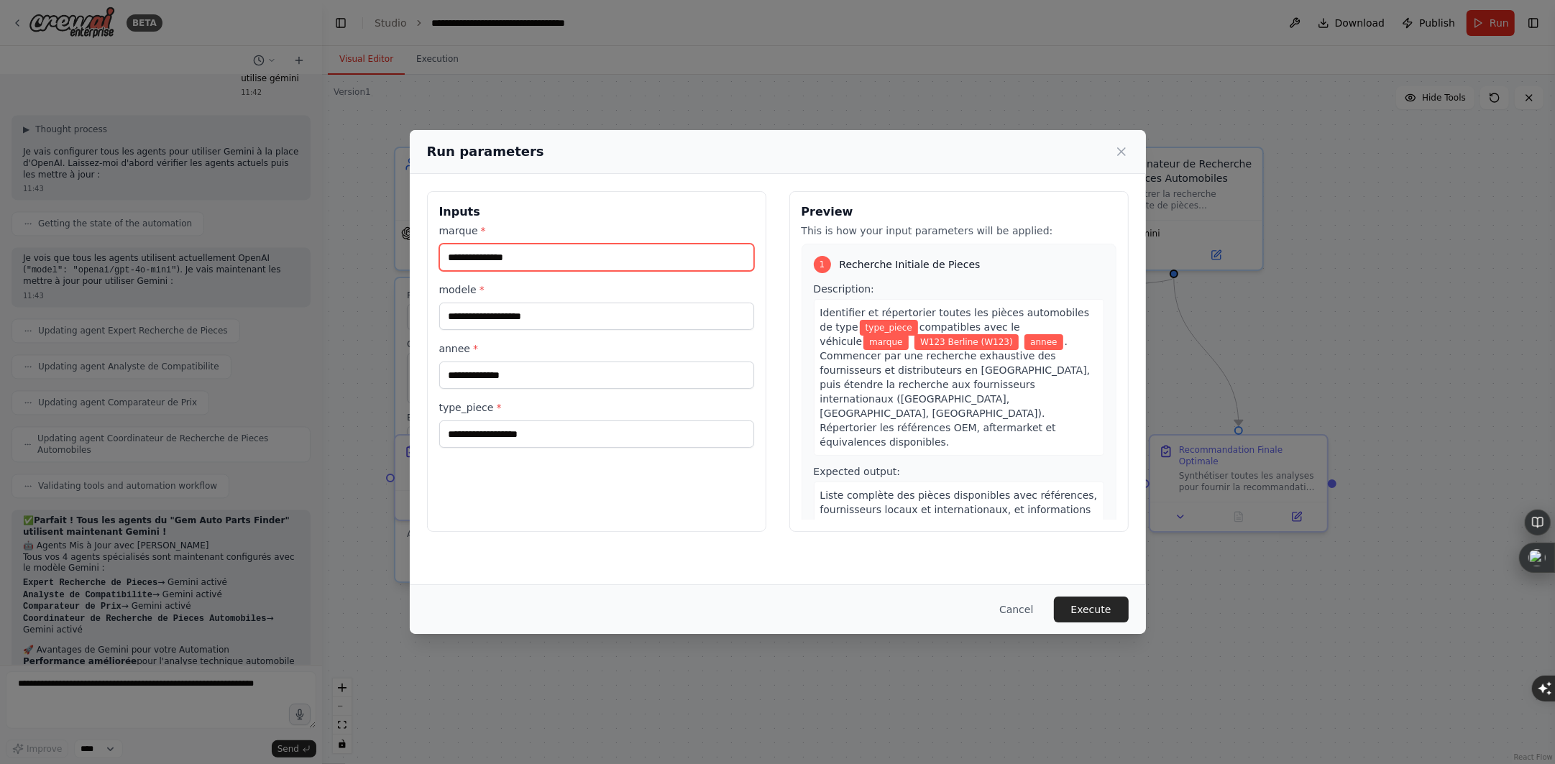
click at [710, 270] on input "marque *" at bounding box center [596, 257] width 315 height 27
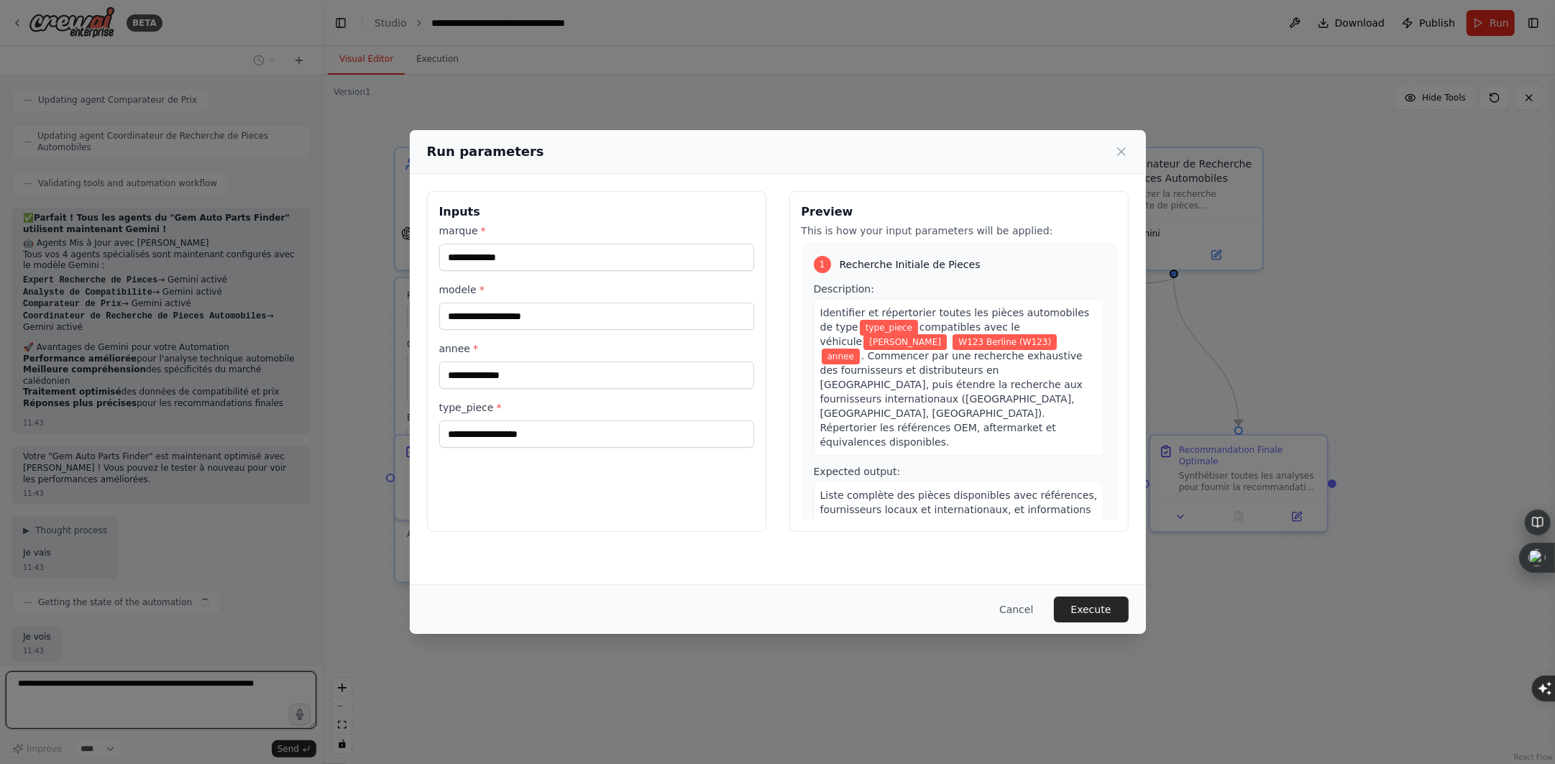
type input "**********"
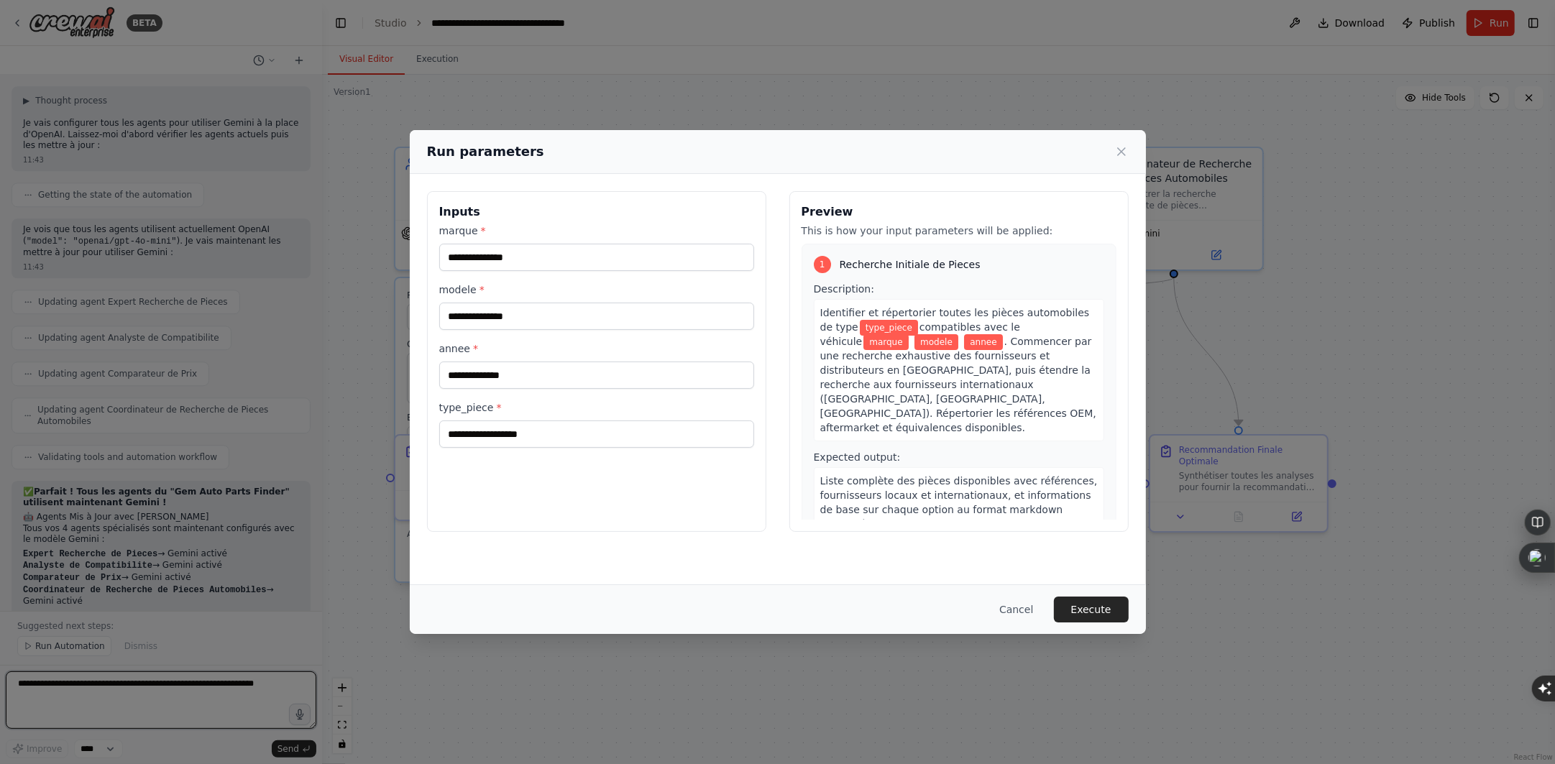
scroll to position [3566, 0]
click at [605, 240] on div "marque *" at bounding box center [596, 247] width 315 height 47
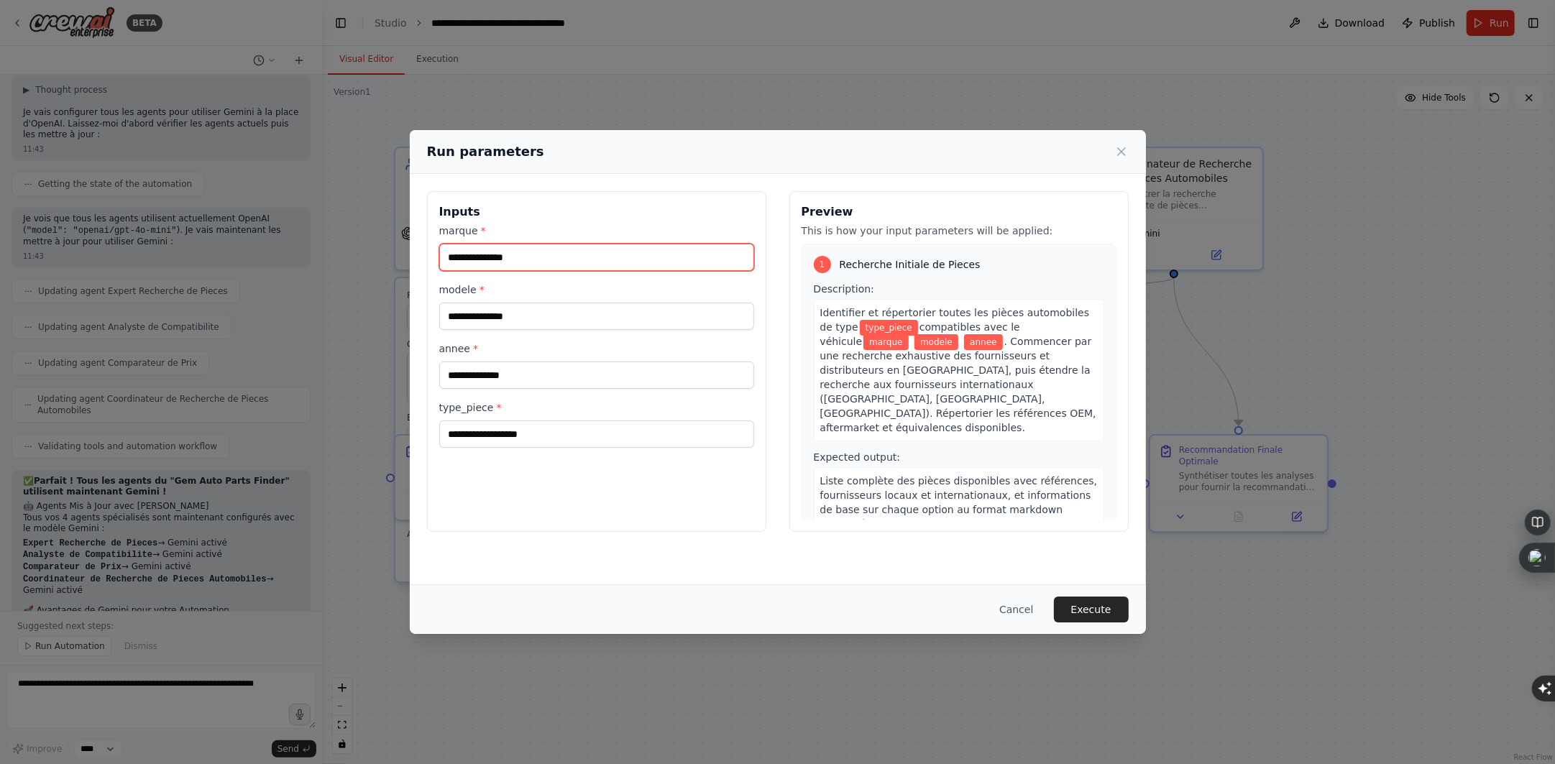
click at [598, 253] on input "marque *" at bounding box center [596, 257] width 315 height 27
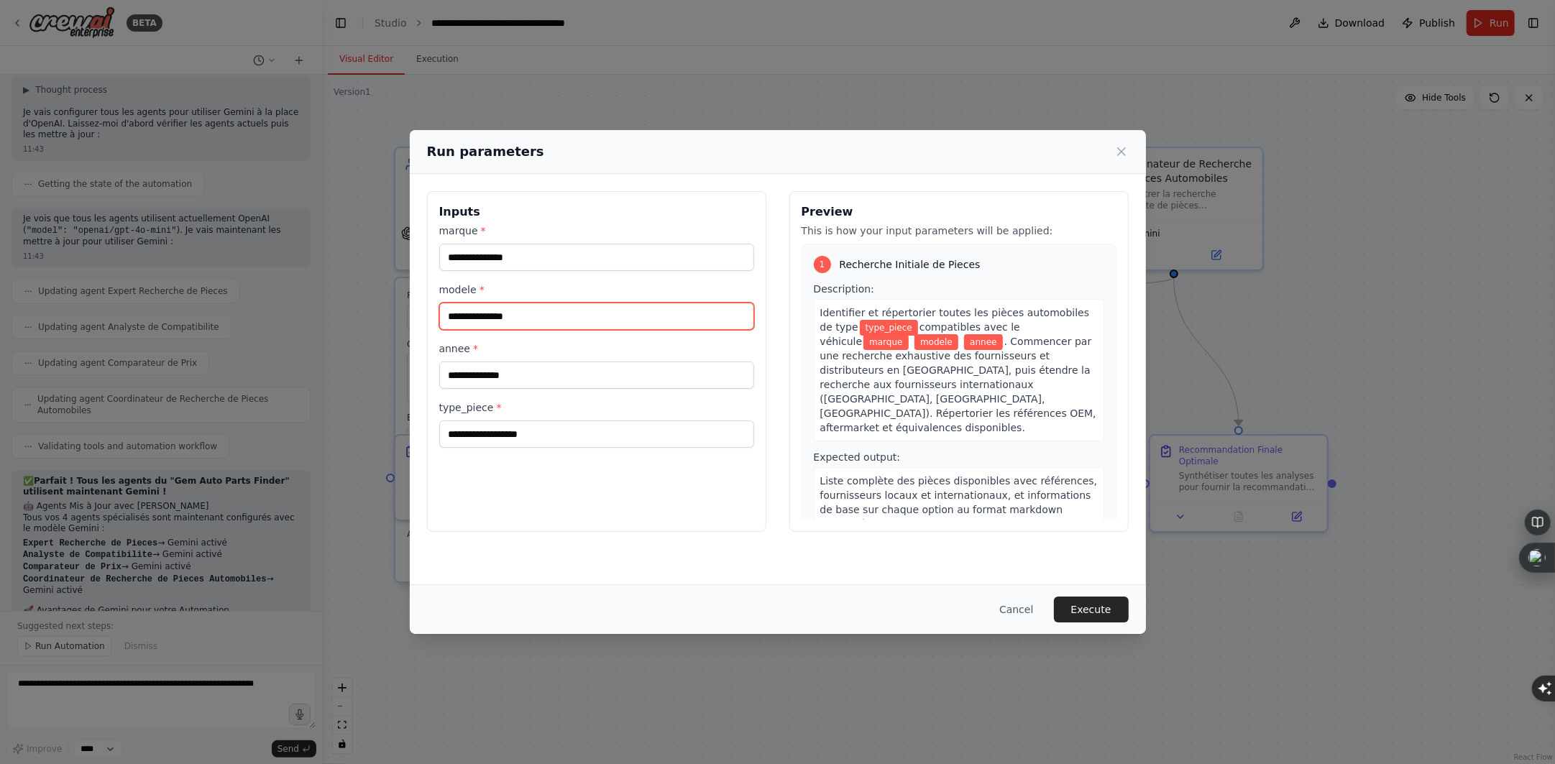
click at [502, 313] on input "modele *" at bounding box center [596, 316] width 315 height 27
paste input "**********"
type input "**********"
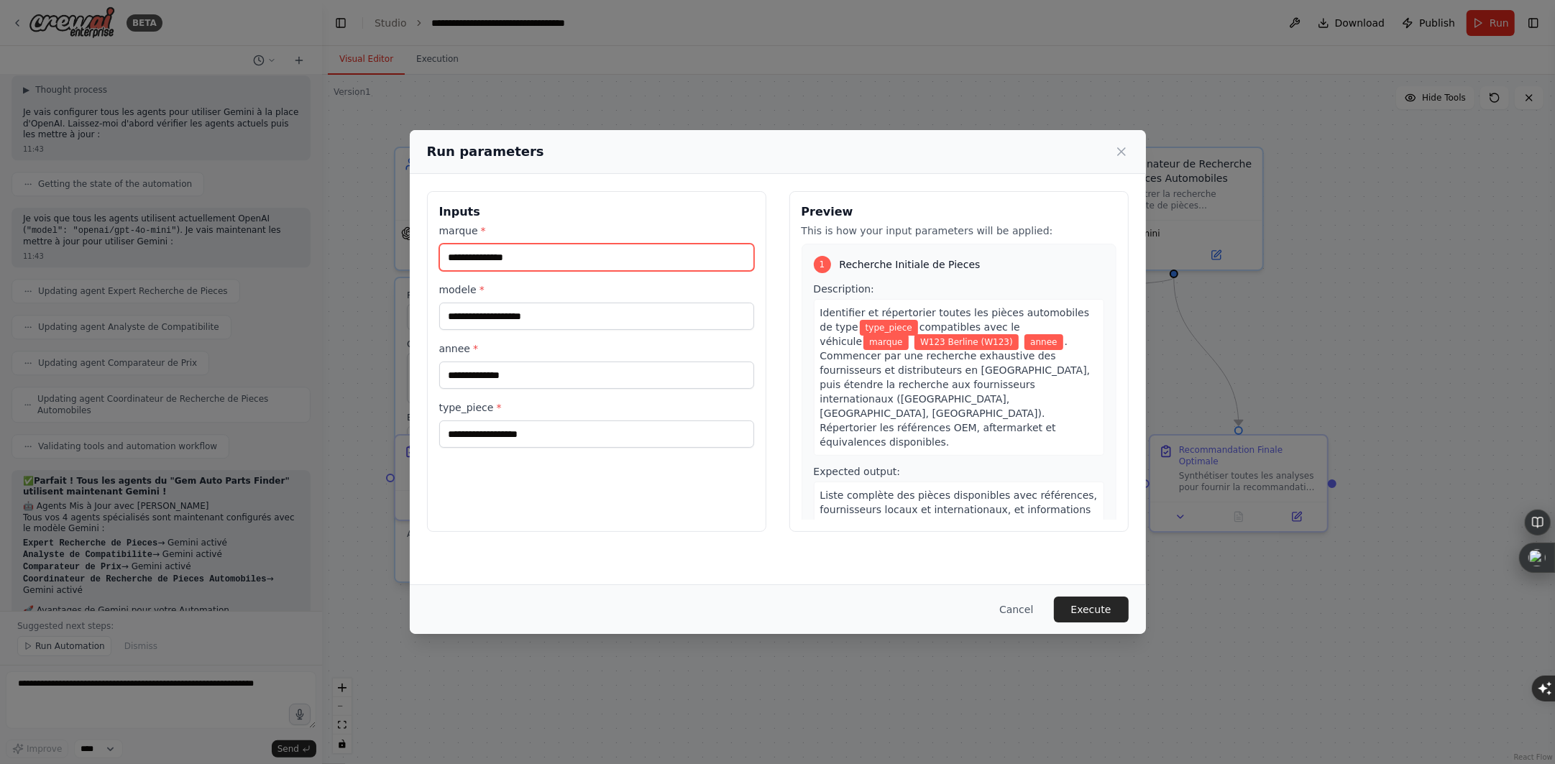
click at [517, 259] on input "marque *" at bounding box center [596, 257] width 315 height 27
type input "**********"
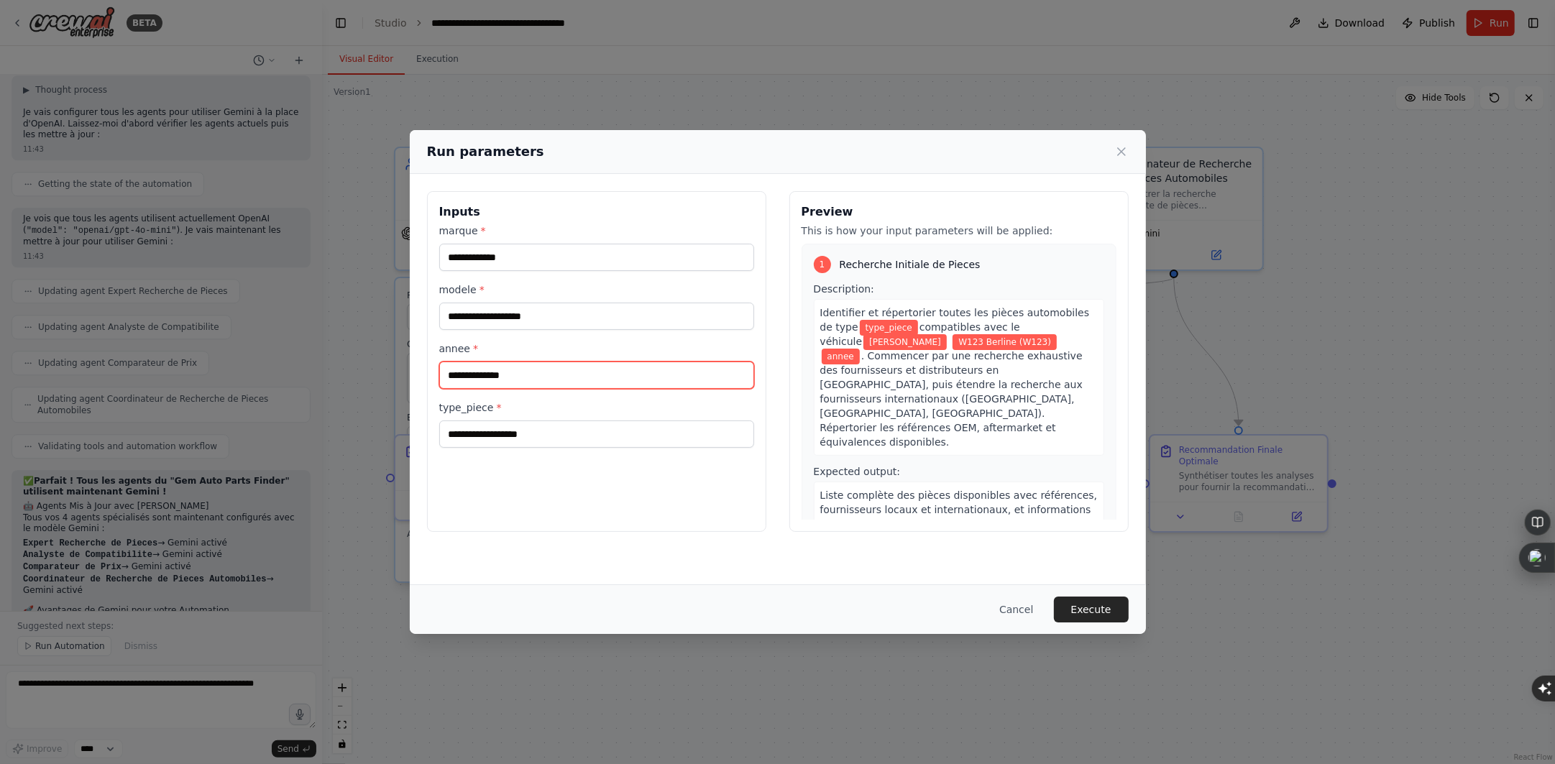
click at [549, 367] on input "annee *" at bounding box center [596, 375] width 315 height 27
type input "****"
click at [544, 444] on input "type_piece *" at bounding box center [596, 434] width 315 height 27
type input "**********"
click at [1124, 611] on button "Execute" at bounding box center [1091, 610] width 75 height 26
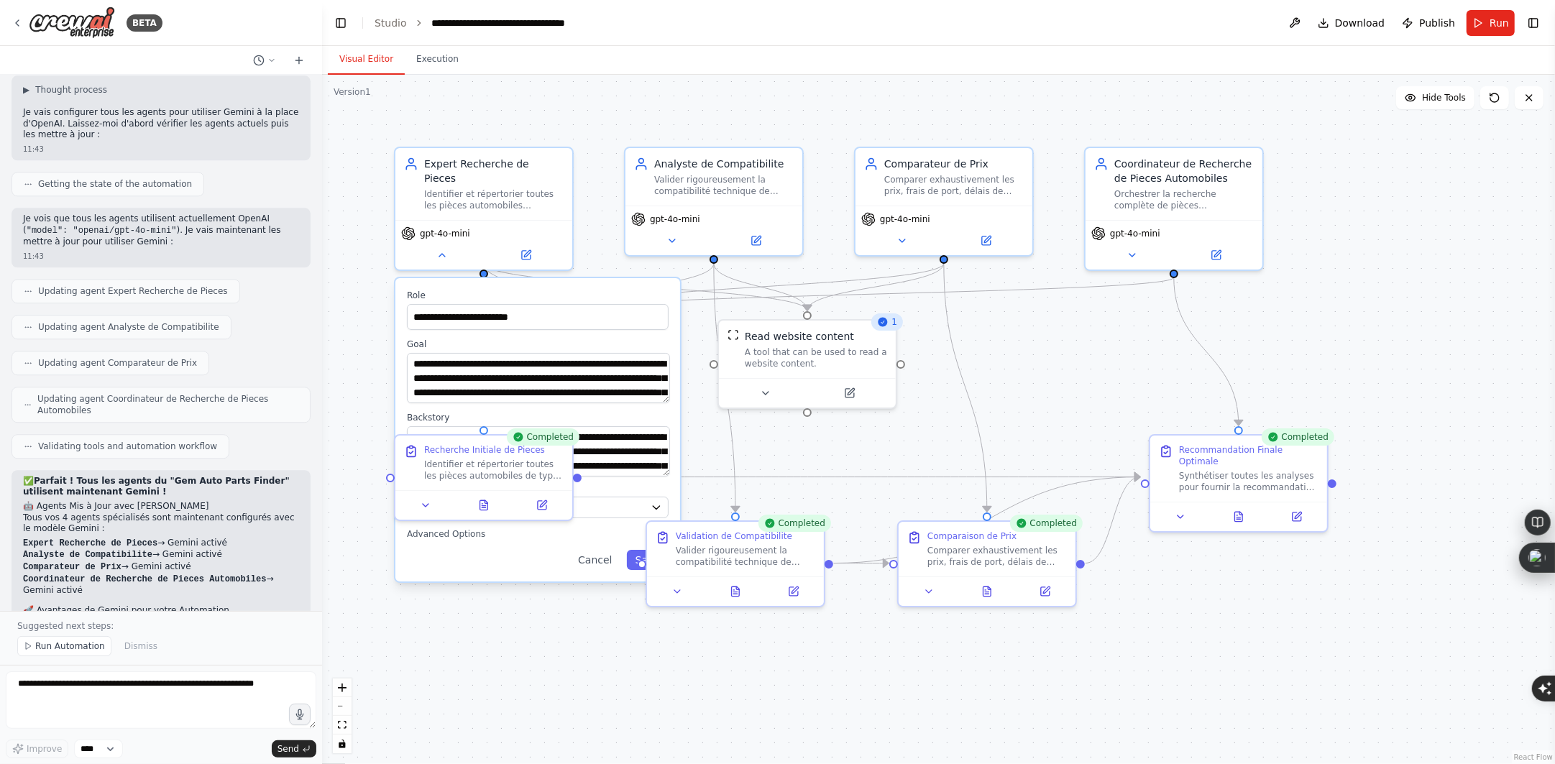
click at [892, 324] on div "1" at bounding box center [887, 322] width 32 height 17
click at [863, 349] on div "A tool that can be used to read a website content." at bounding box center [823, 355] width 142 height 23
click at [1453, 97] on span "Hide Tools" at bounding box center [1444, 98] width 44 height 12
click at [1433, 111] on div ".deletable-edge-delete-btn { width: 20px; height: 20px; border: 0px solid #ffff…" at bounding box center [938, 420] width 1233 height 690
click at [1436, 104] on button "Show Tools" at bounding box center [1434, 97] width 82 height 23
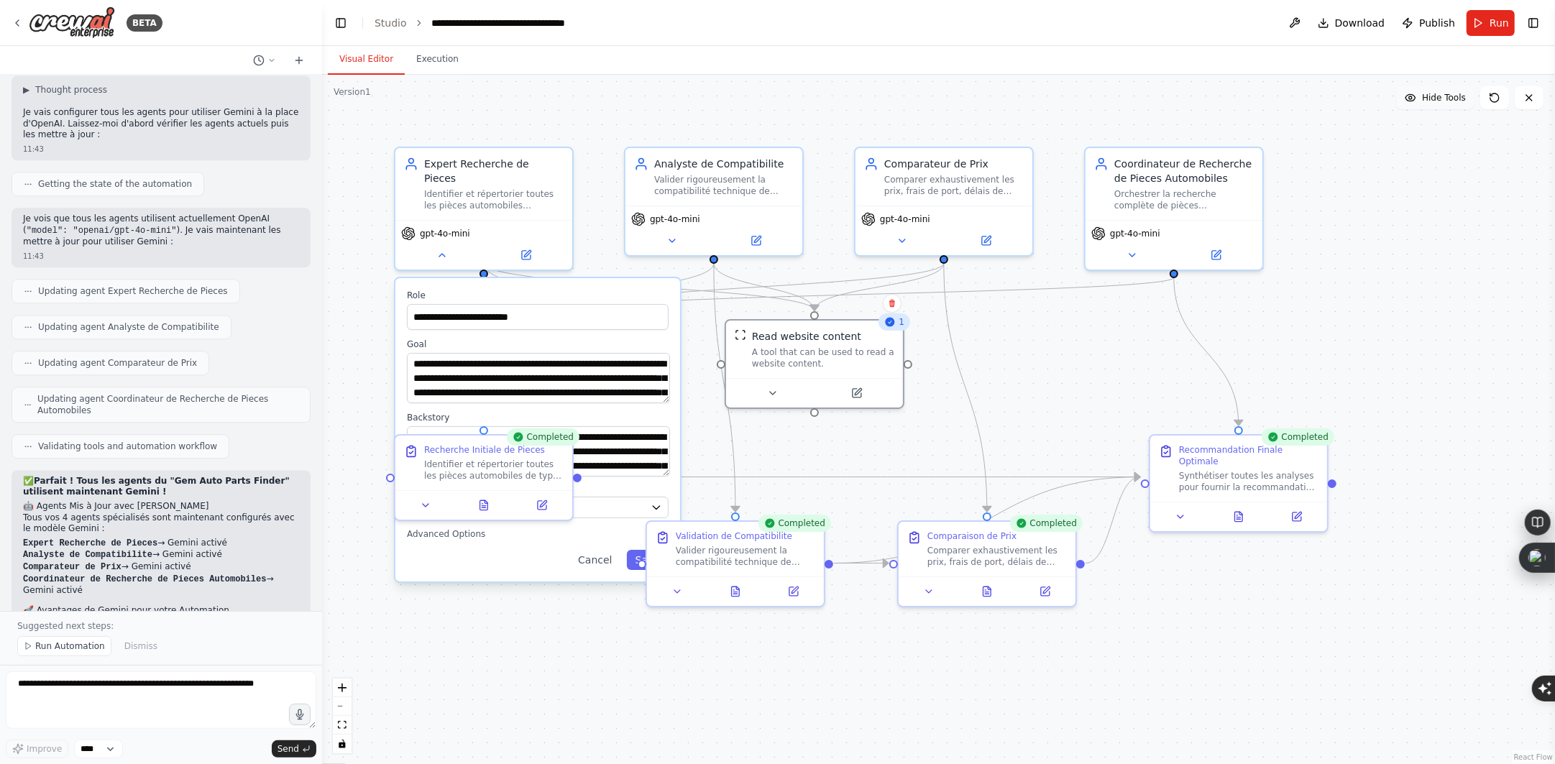
click at [1436, 103] on span "Hide Tools" at bounding box center [1444, 98] width 44 height 12
click at [1488, 24] on button "Run" at bounding box center [1491, 23] width 48 height 26
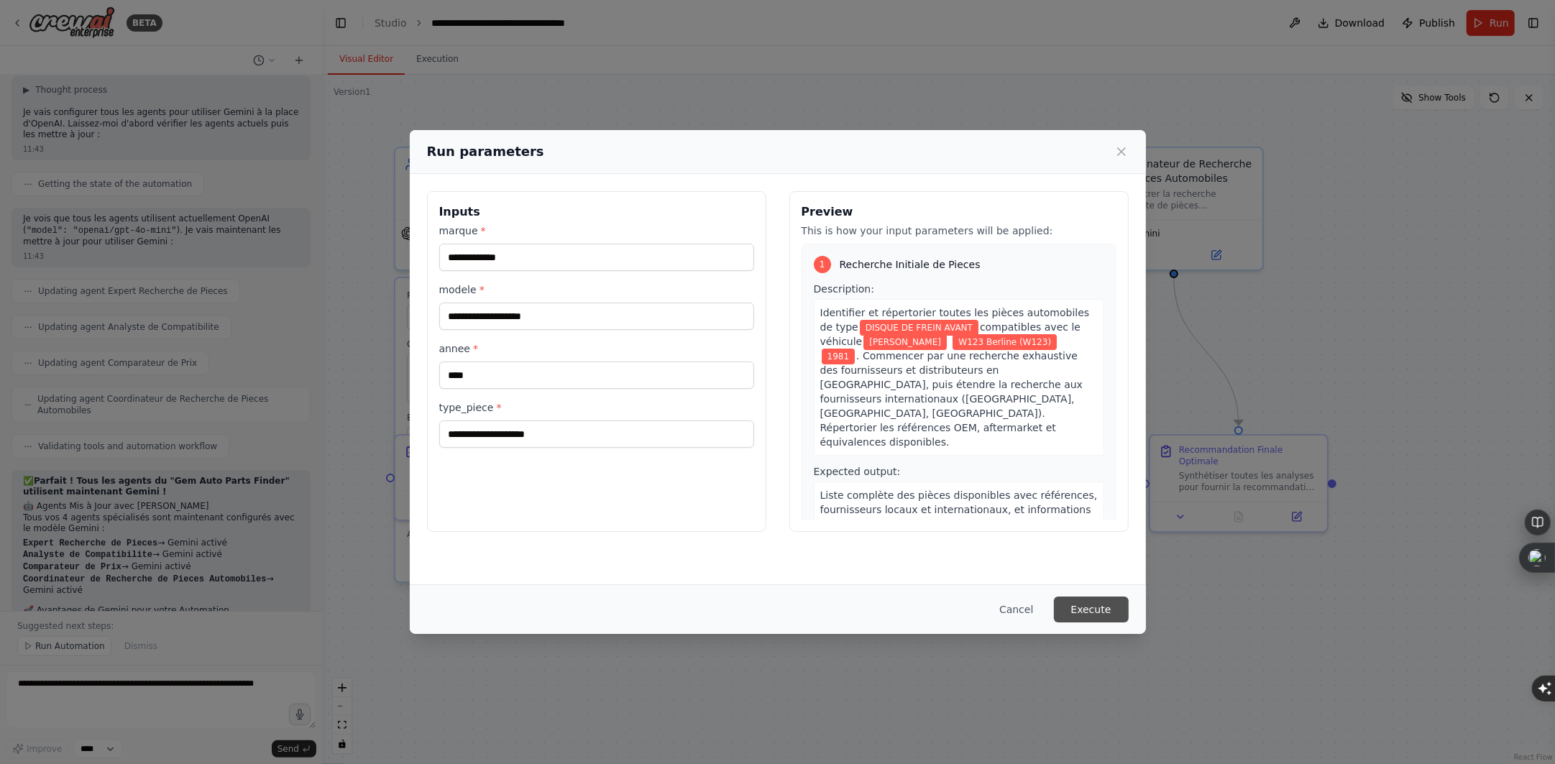
click at [1125, 623] on div "Cancel Execute" at bounding box center [778, 610] width 736 height 50
click at [1116, 610] on button "Execute" at bounding box center [1091, 610] width 75 height 26
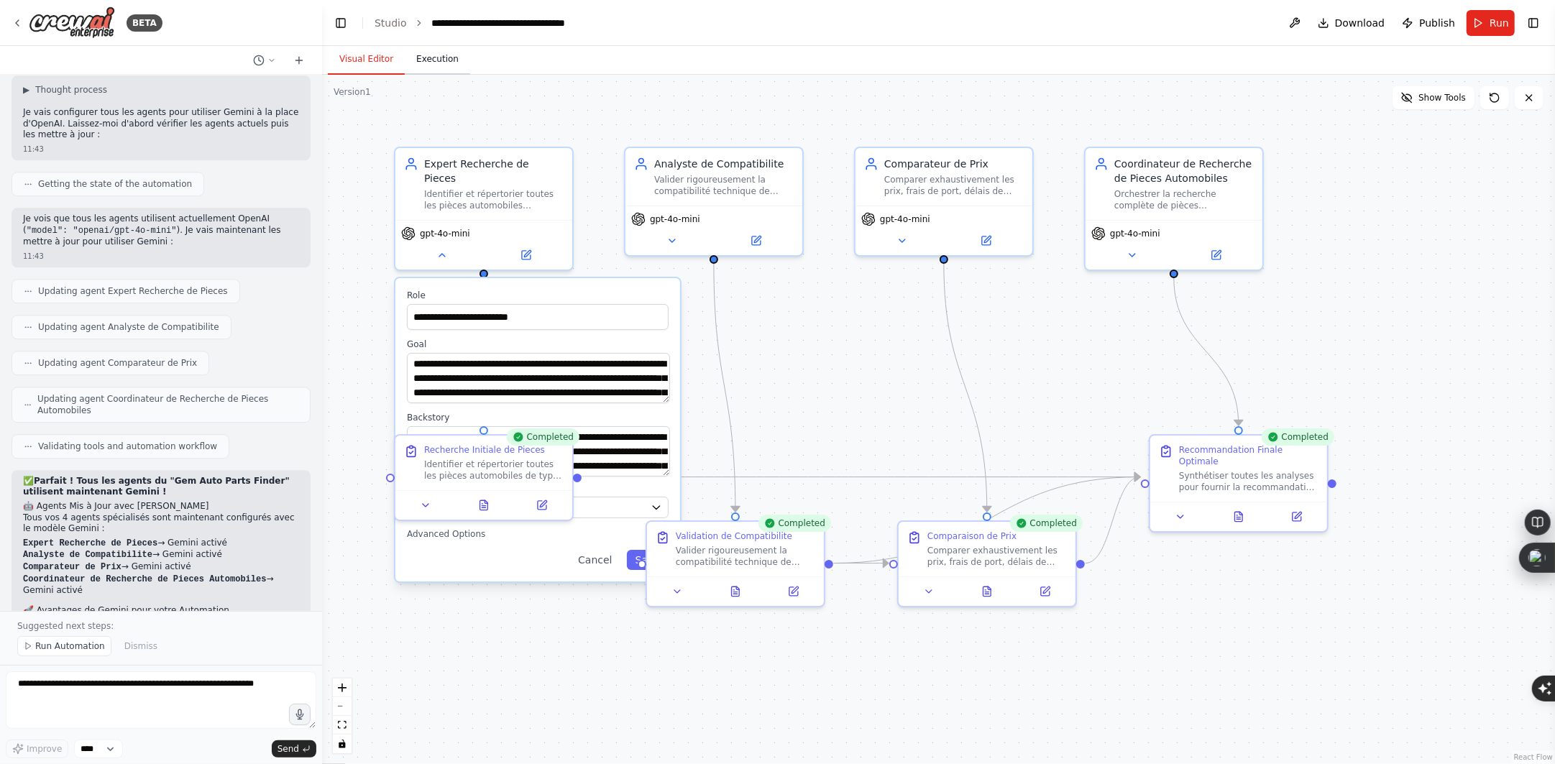
click at [416, 57] on button "Execution" at bounding box center [437, 60] width 65 height 30
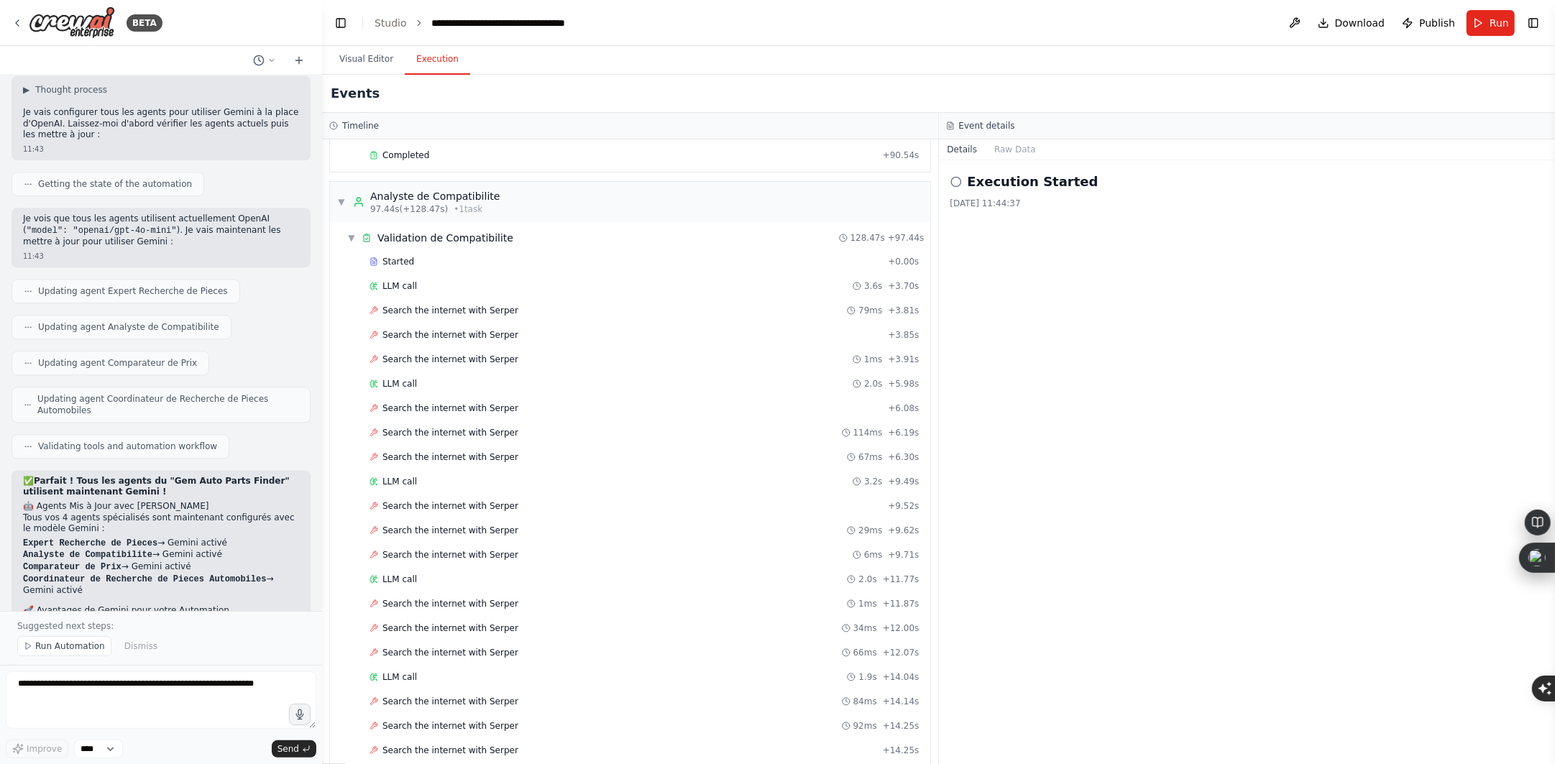
scroll to position [2337, 0]
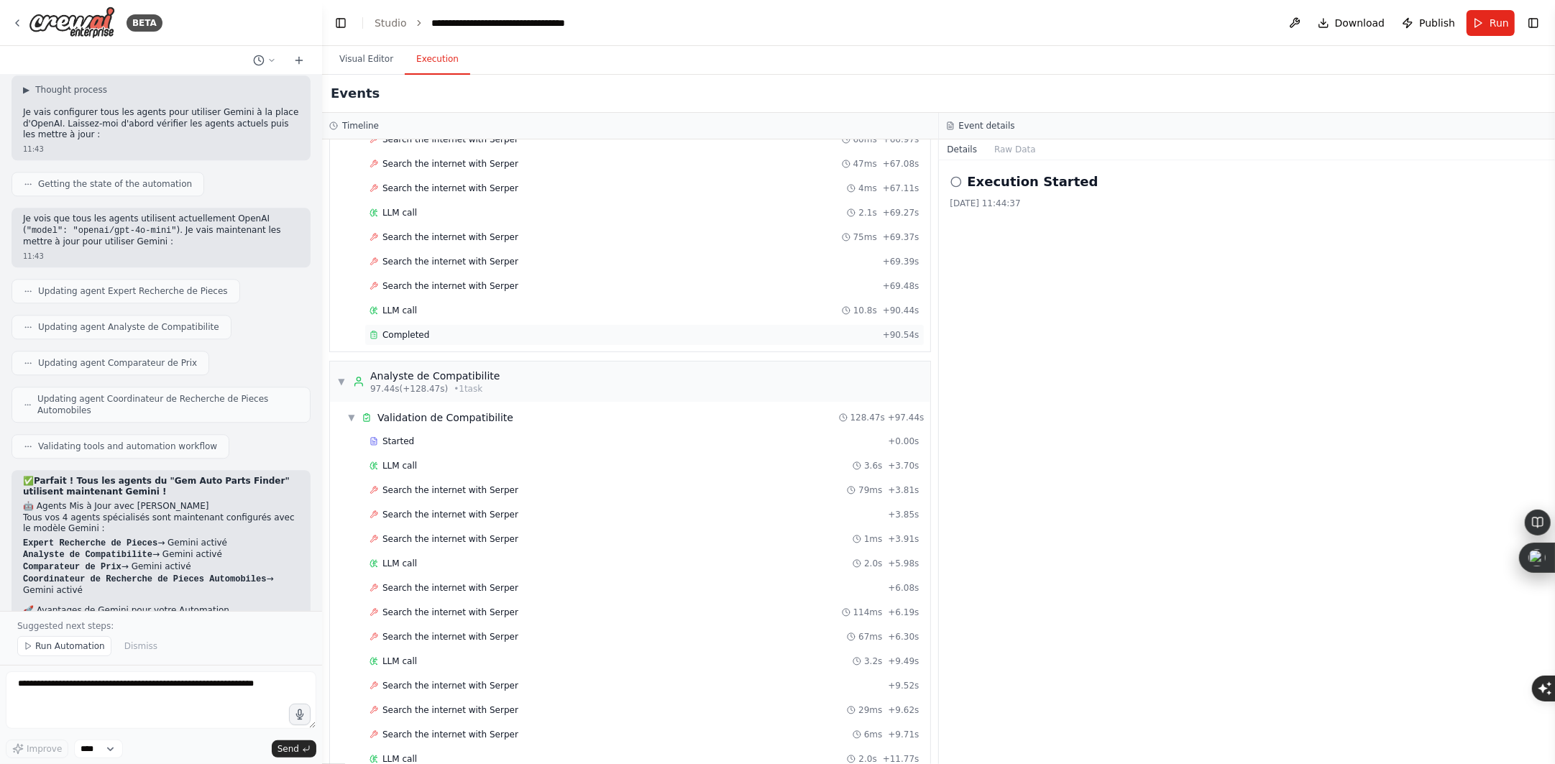
click at [437, 341] on div "Completed" at bounding box center [624, 335] width 508 height 12
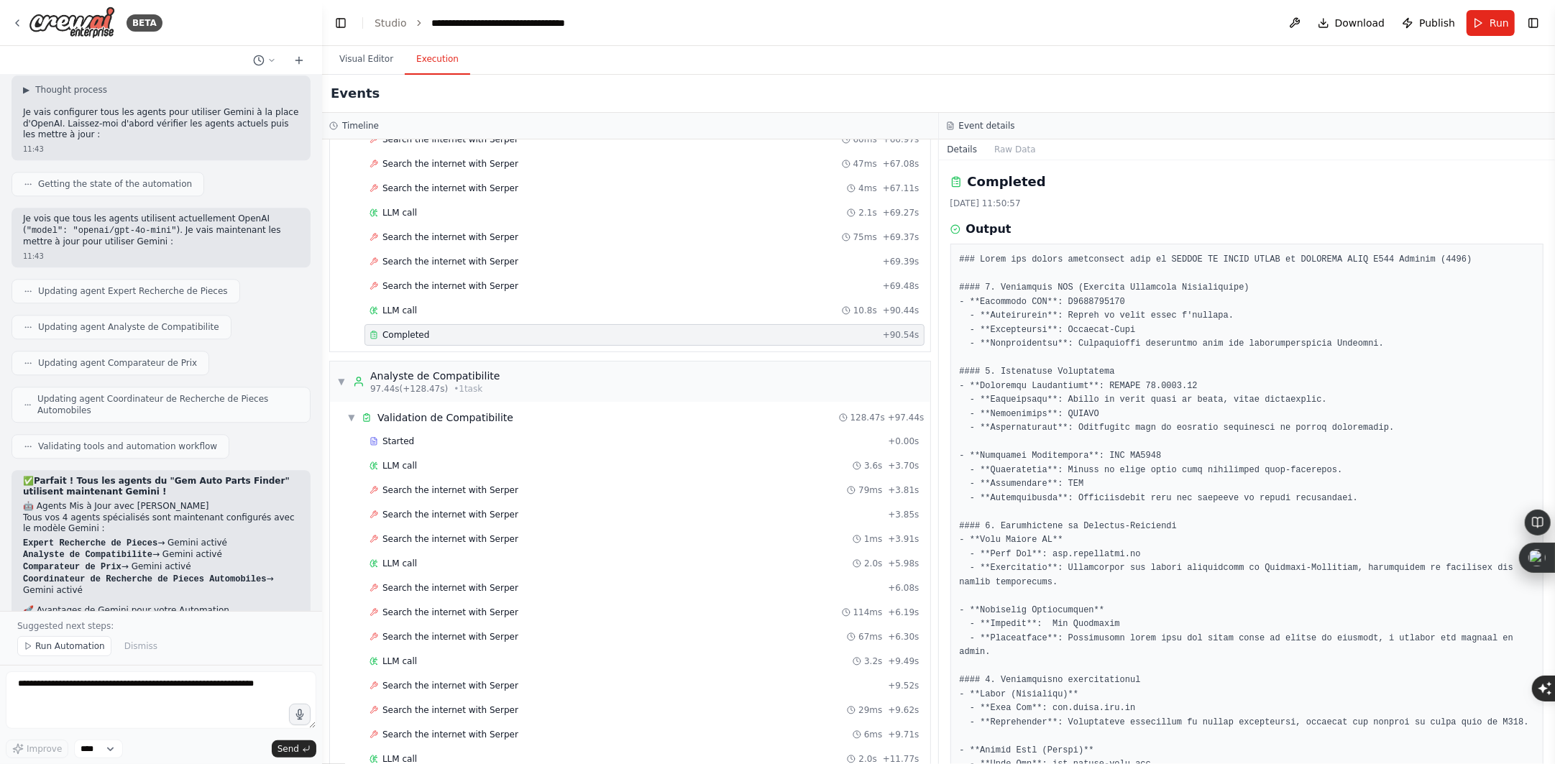
scroll to position [124, 0]
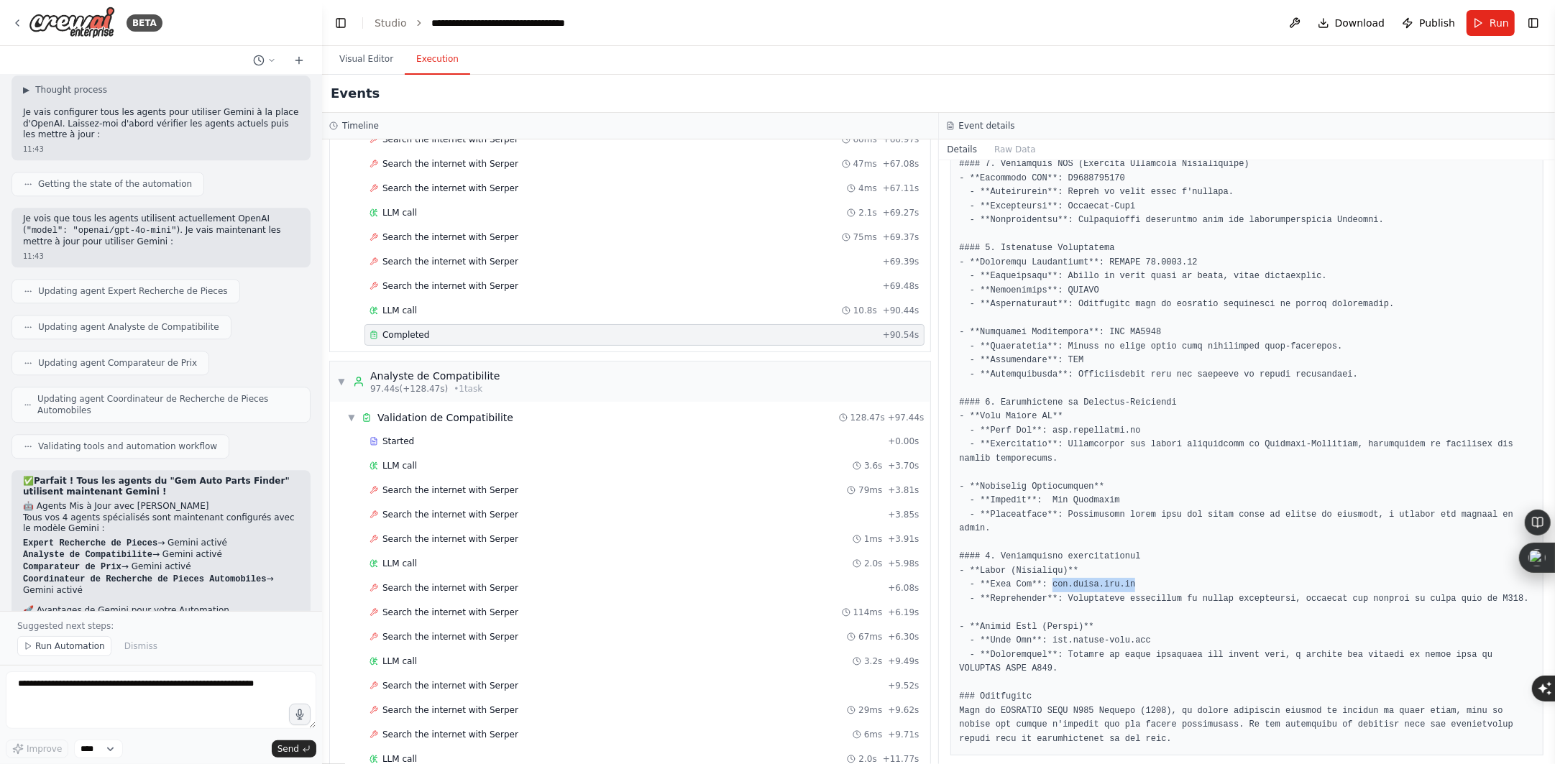
drag, startPoint x: 1043, startPoint y: 574, endPoint x: 1125, endPoint y: 569, distance: 82.8
click at [1125, 569] on pre at bounding box center [1247, 437] width 575 height 617
drag, startPoint x: 1042, startPoint y: 625, endPoint x: 1151, endPoint y: 625, distance: 109.3
click at [1145, 625] on pre at bounding box center [1247, 437] width 575 height 617
copy pre "www.mister-auto.com"
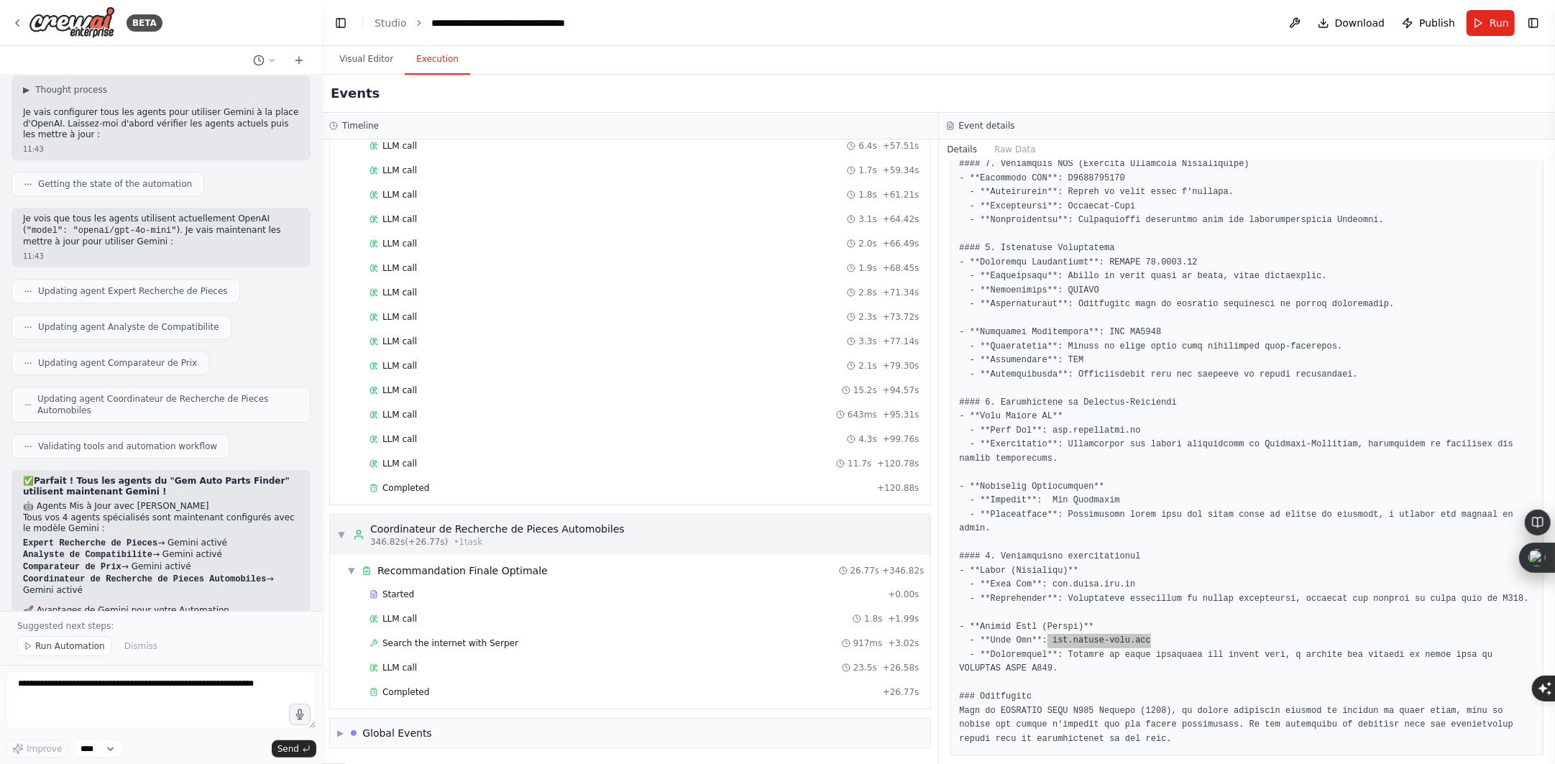
scroll to position [5634, 0]
click at [403, 734] on div "Global Events" at bounding box center [397, 733] width 70 height 14
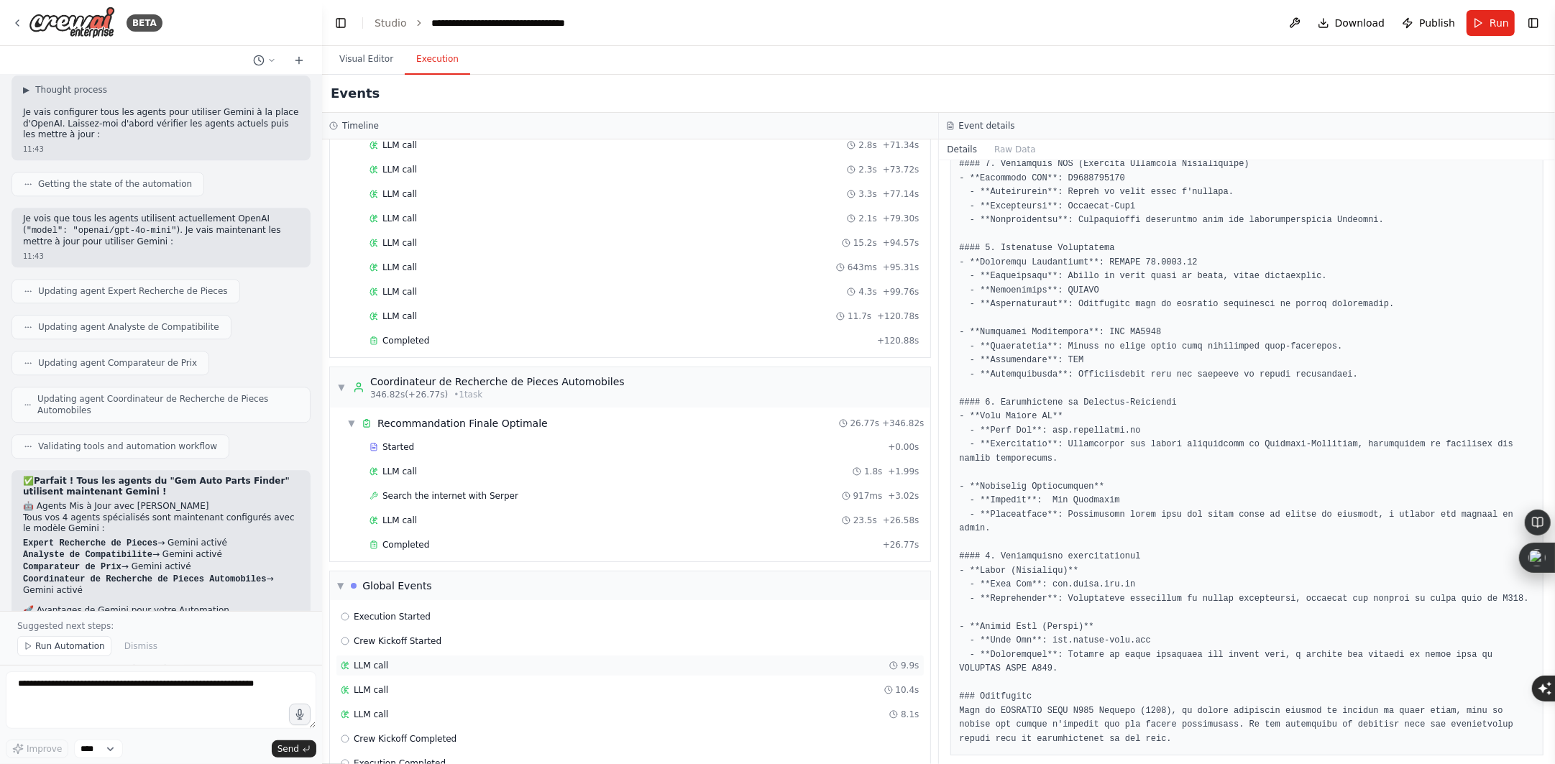
scroll to position [5815, 0]
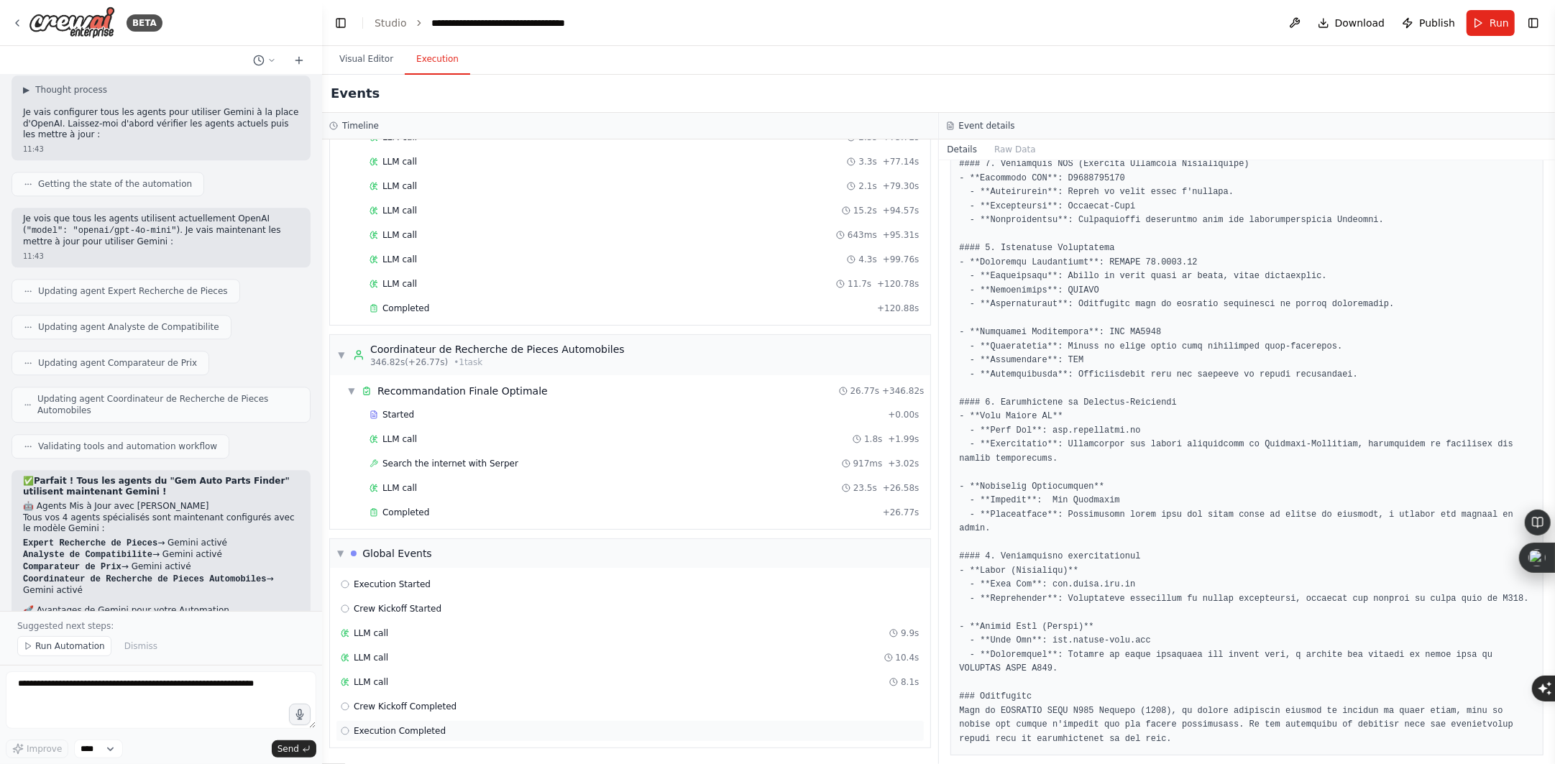
click at [431, 726] on span "Execution Completed" at bounding box center [400, 732] width 92 height 12
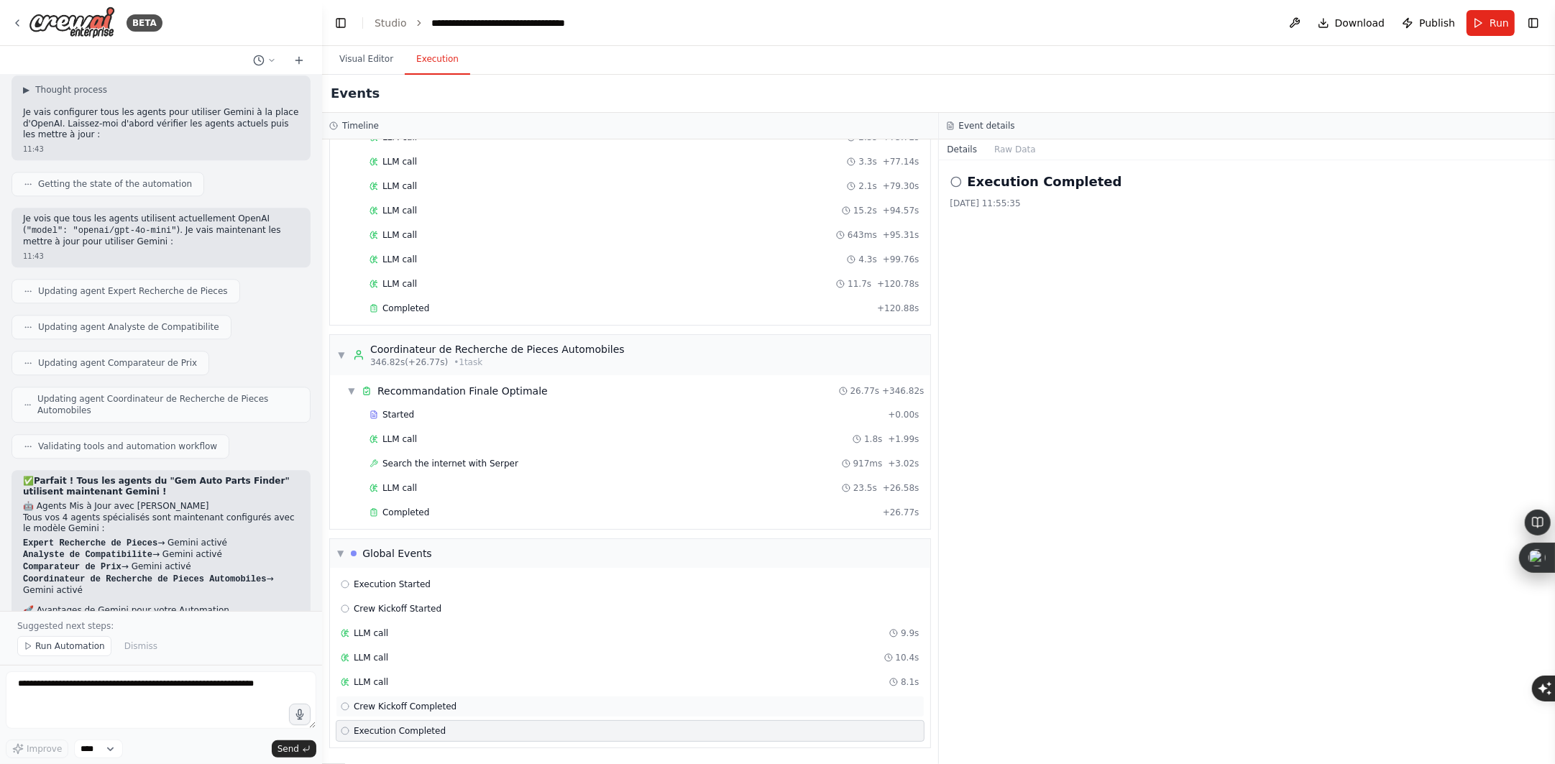
click at [497, 708] on div "Crew Kickoff Completed" at bounding box center [630, 707] width 579 height 12
drag, startPoint x: 460, startPoint y: 649, endPoint x: 536, endPoint y: 641, distance: 76.6
click at [467, 648] on div "LLM call 10.4s" at bounding box center [630, 658] width 589 height 22
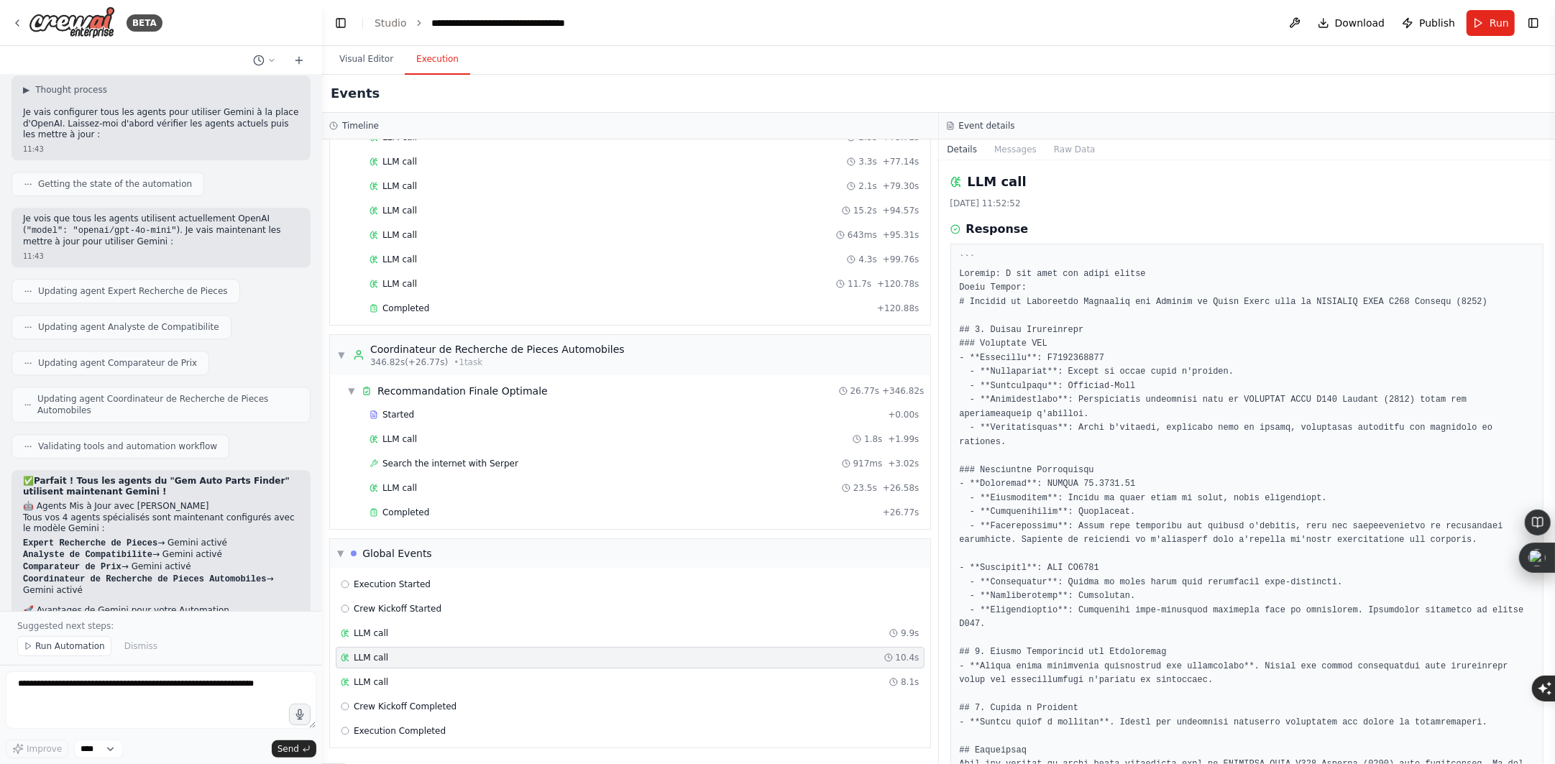
scroll to position [155, 0]
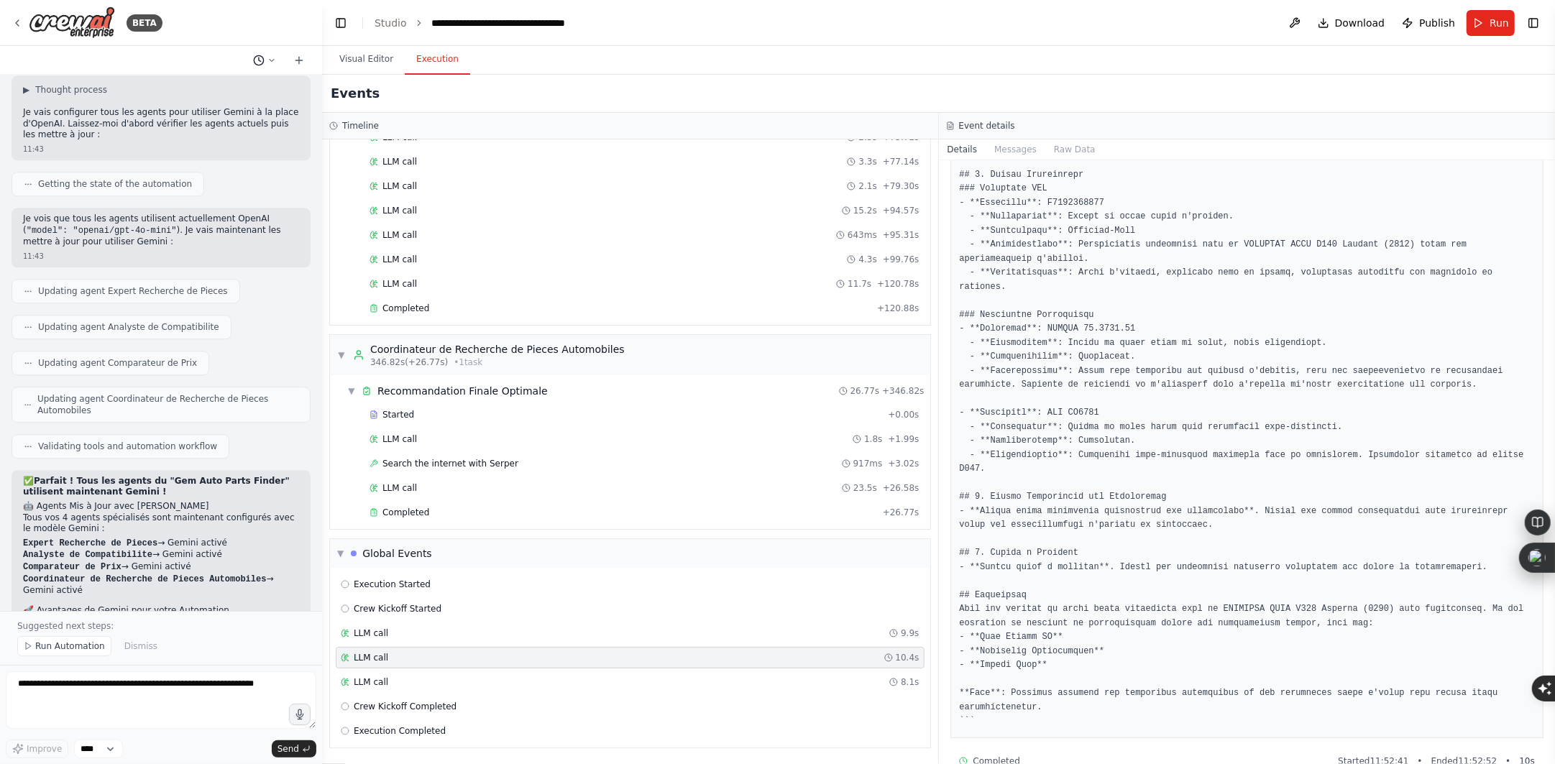
click at [268, 60] on icon at bounding box center [271, 60] width 9 height 9
click at [245, 115] on span "bras de suspension avant" at bounding box center [209, 112] width 106 height 12
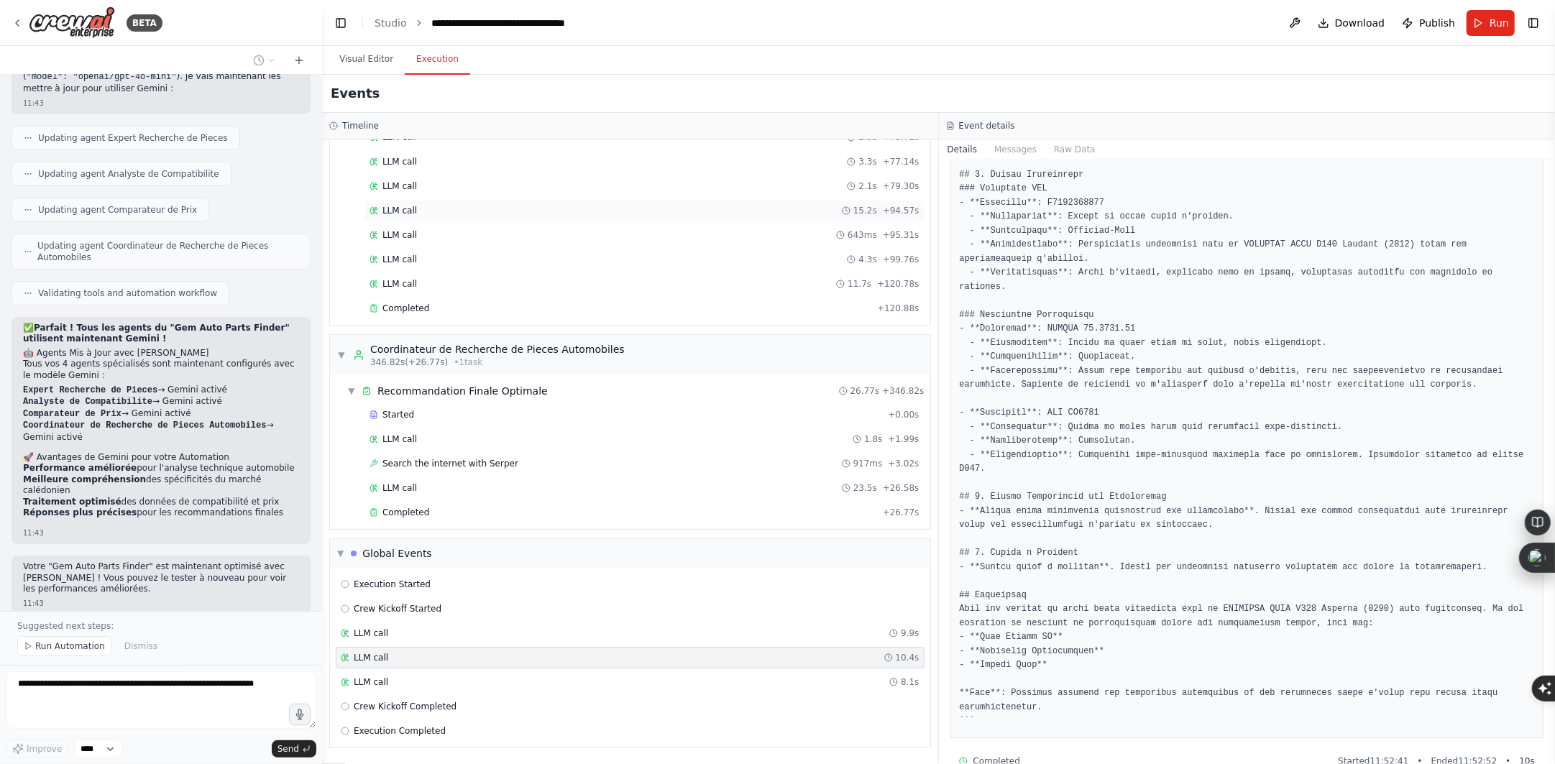
scroll to position [4253, 0]
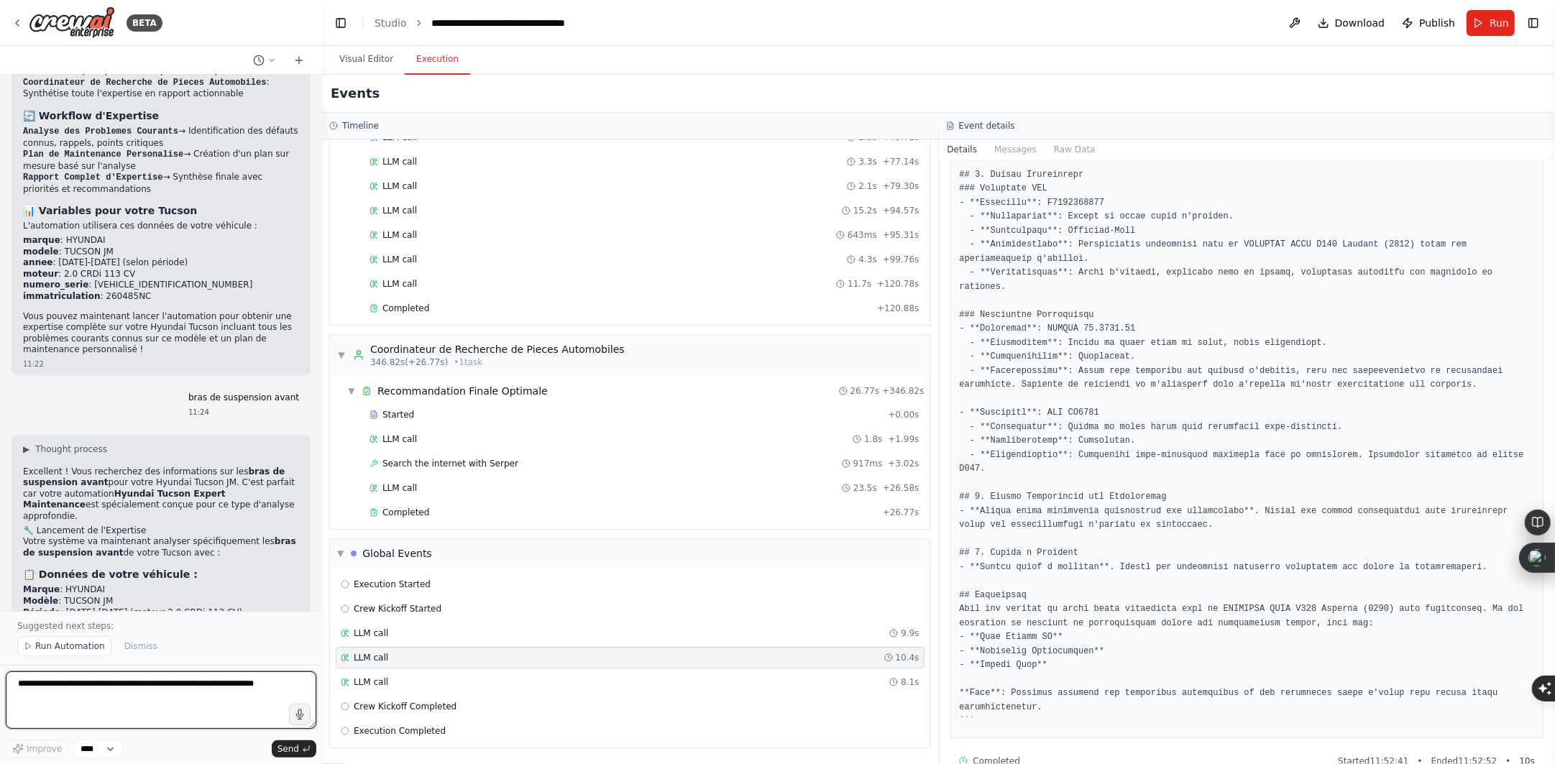
click at [107, 683] on textarea at bounding box center [161, 701] width 311 height 58
click at [191, 691] on textarea at bounding box center [161, 701] width 311 height 58
click at [272, 58] on icon at bounding box center [271, 60] width 9 height 9
click at [244, 109] on span "bras de suspension avant" at bounding box center [209, 112] width 106 height 12
click at [184, 683] on textarea at bounding box center [161, 701] width 311 height 58
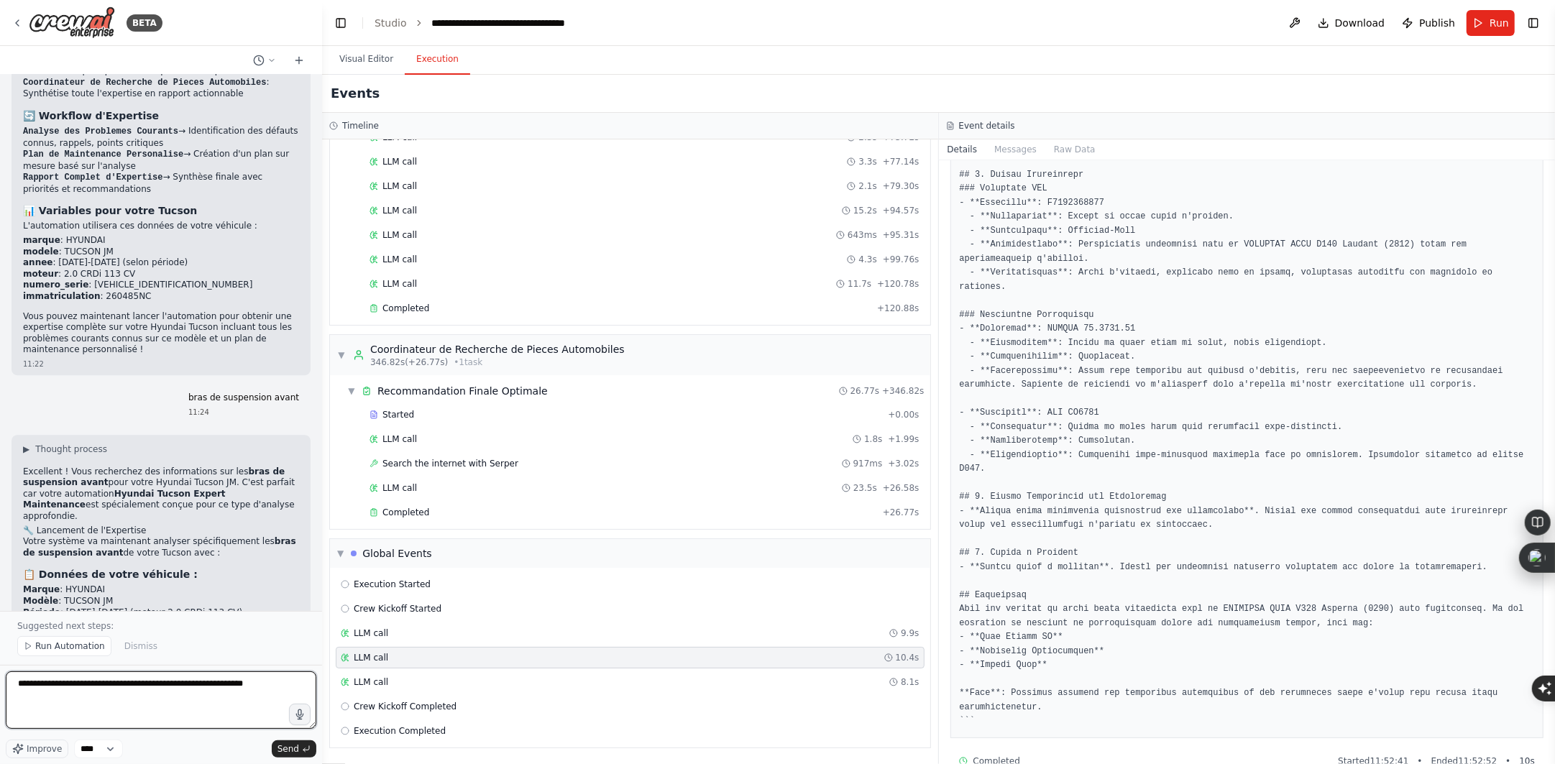
type textarea "**********"
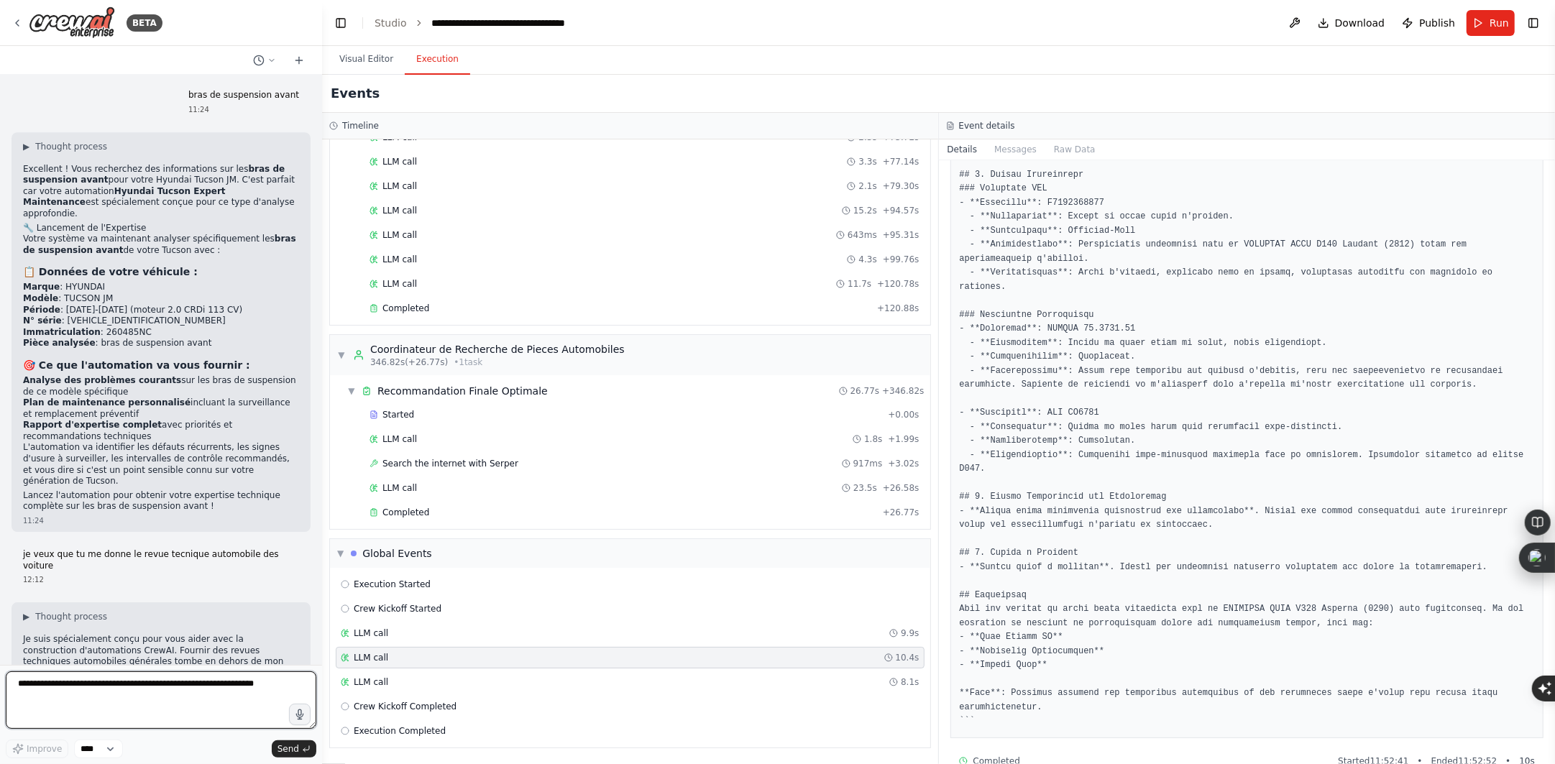
scroll to position [4567, 0]
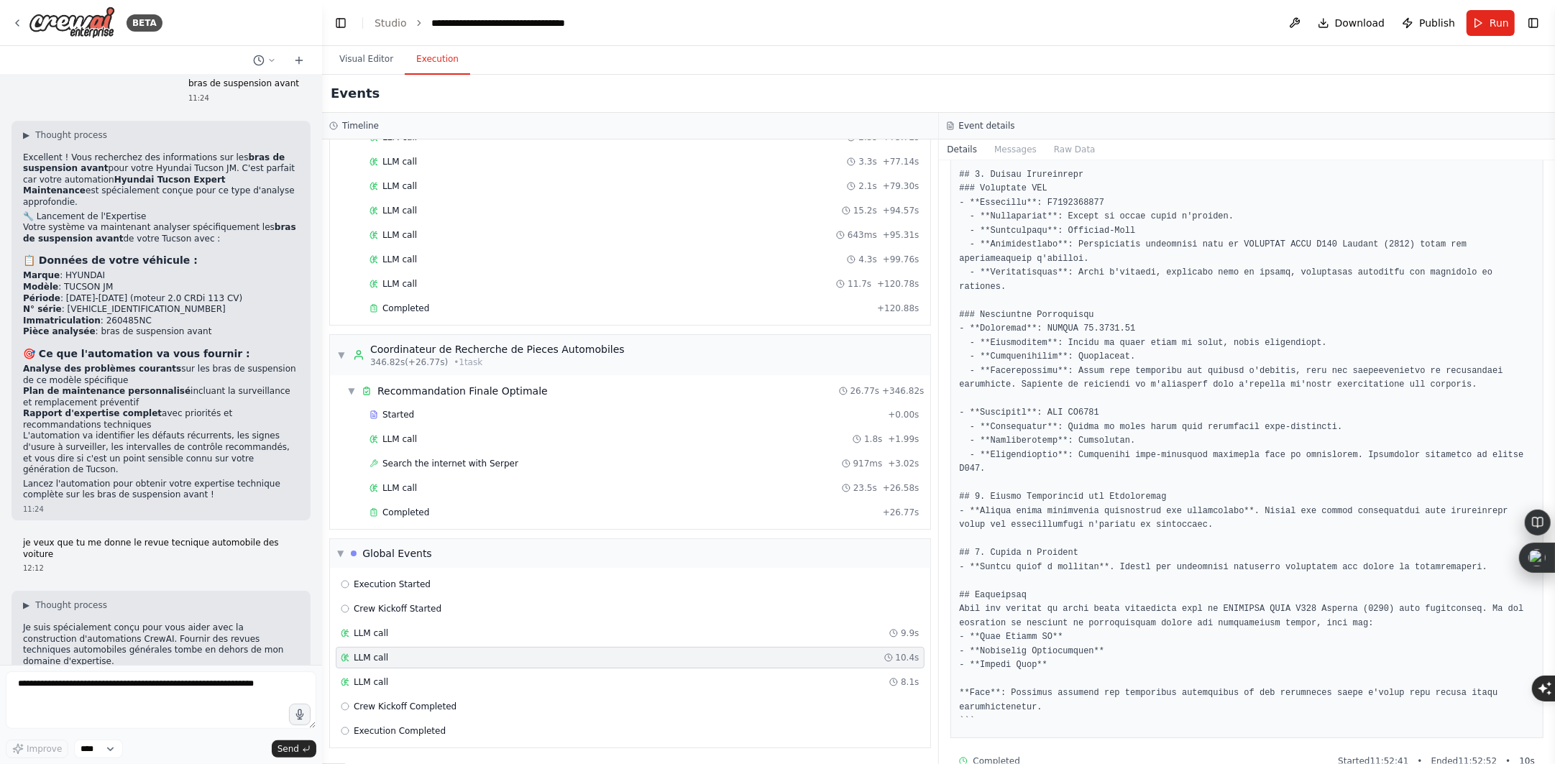
drag, startPoint x: 216, startPoint y: 480, endPoint x: 24, endPoint y: 482, distance: 192.7
click at [24, 733] on strong "Un collecteur automatique de revues techniques" at bounding box center [141, 738] width 237 height 10
copy strong "Un collecteur automatique de revues techniques"
click at [129, 699] on textarea at bounding box center [161, 701] width 311 height 58
drag, startPoint x: 23, startPoint y: 486, endPoint x: 55, endPoint y: 500, distance: 35.4
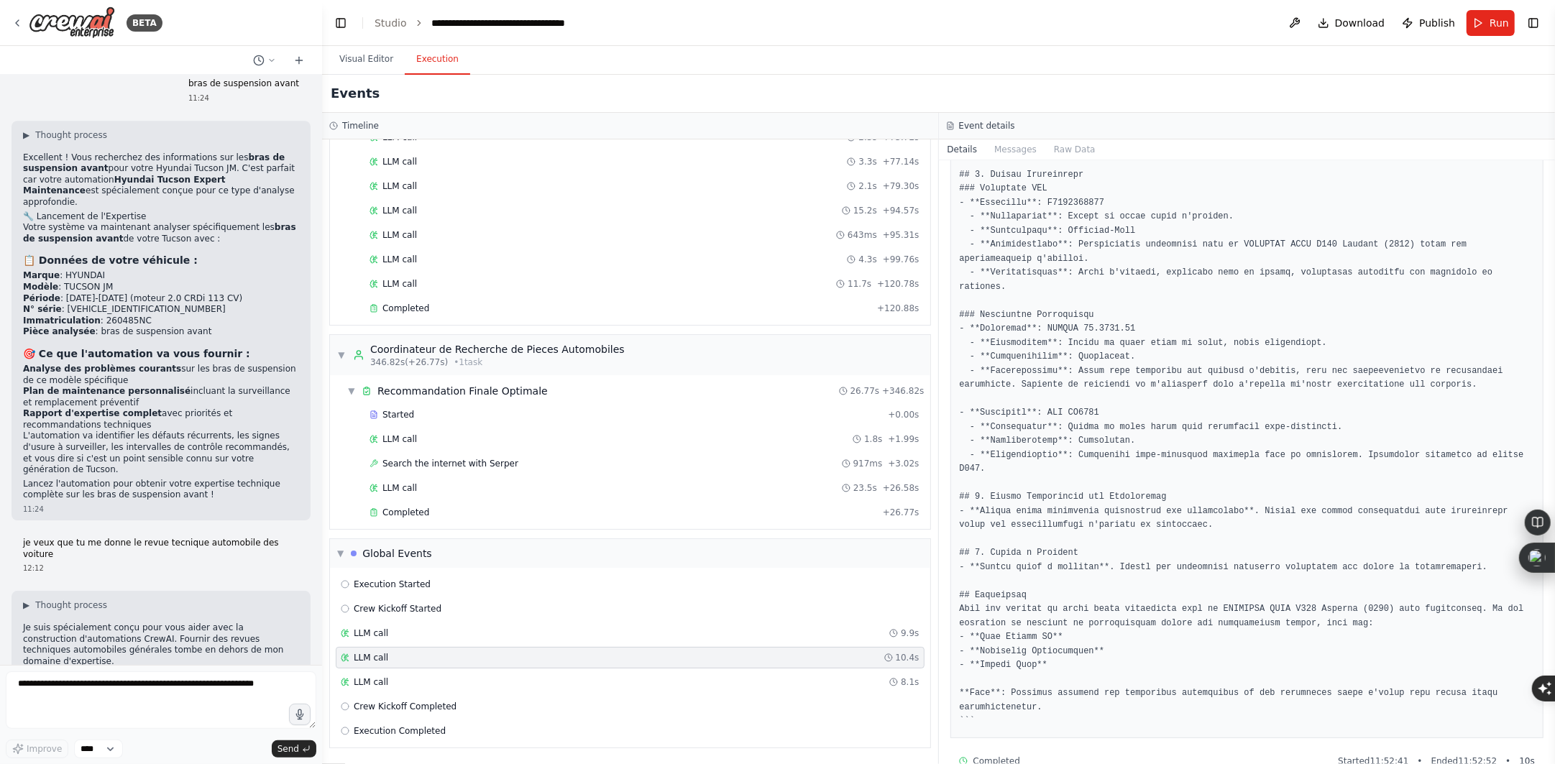
click at [55, 733] on li "Un collecteur automatique de revues techniques - Agents qui recherchent et comp…" at bounding box center [161, 750] width 276 height 34
drag, startPoint x: 56, startPoint y: 505, endPoint x: 24, endPoint y: 482, distance: 39.1
click at [24, 733] on li "Un collecteur automatique de revues techniques - Agents qui recherchent et comp…" at bounding box center [161, 750] width 276 height 34
click at [124, 681] on textarea at bounding box center [161, 701] width 311 height 58
paste textarea "**********"
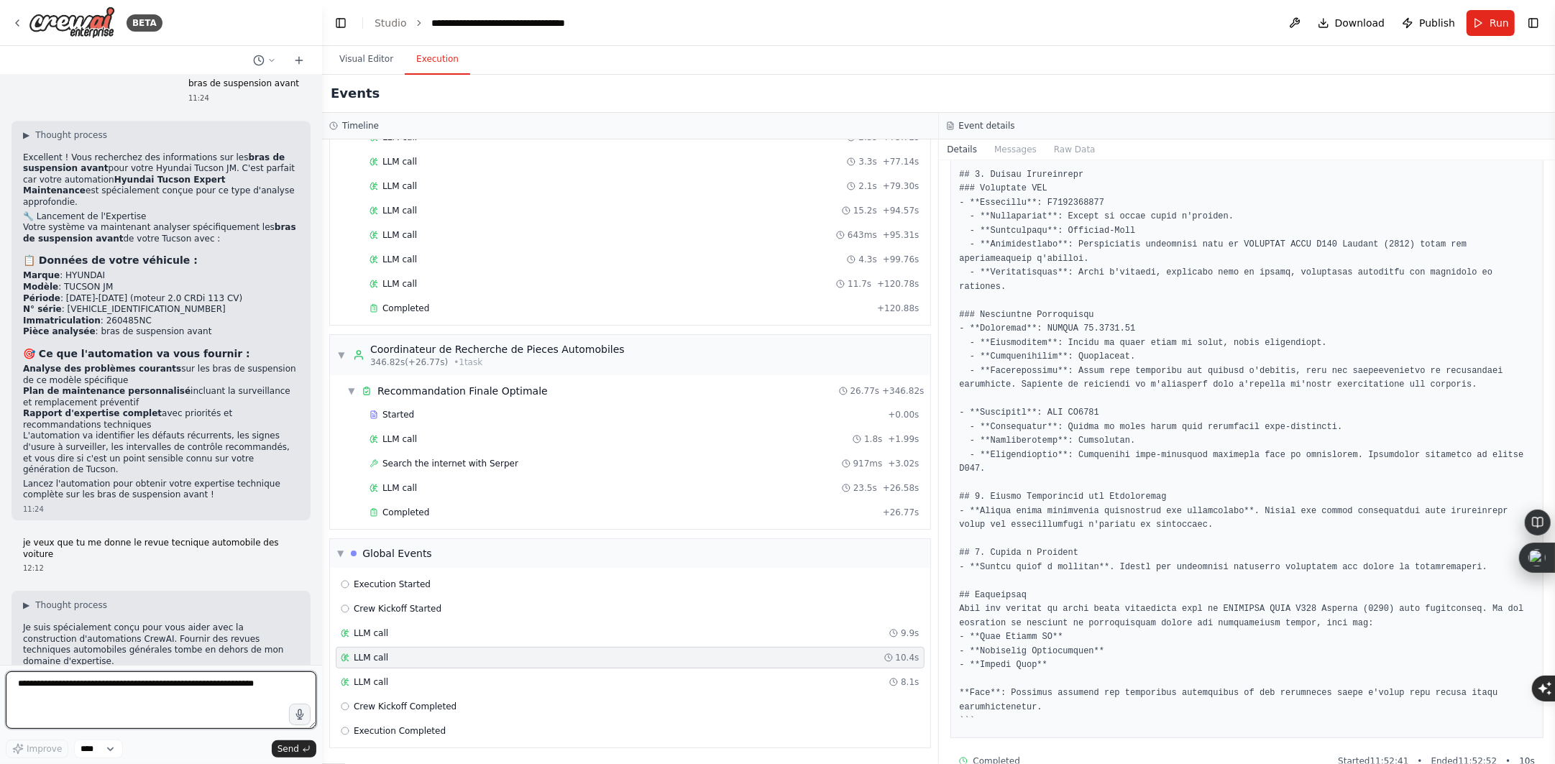
type textarea "**********"
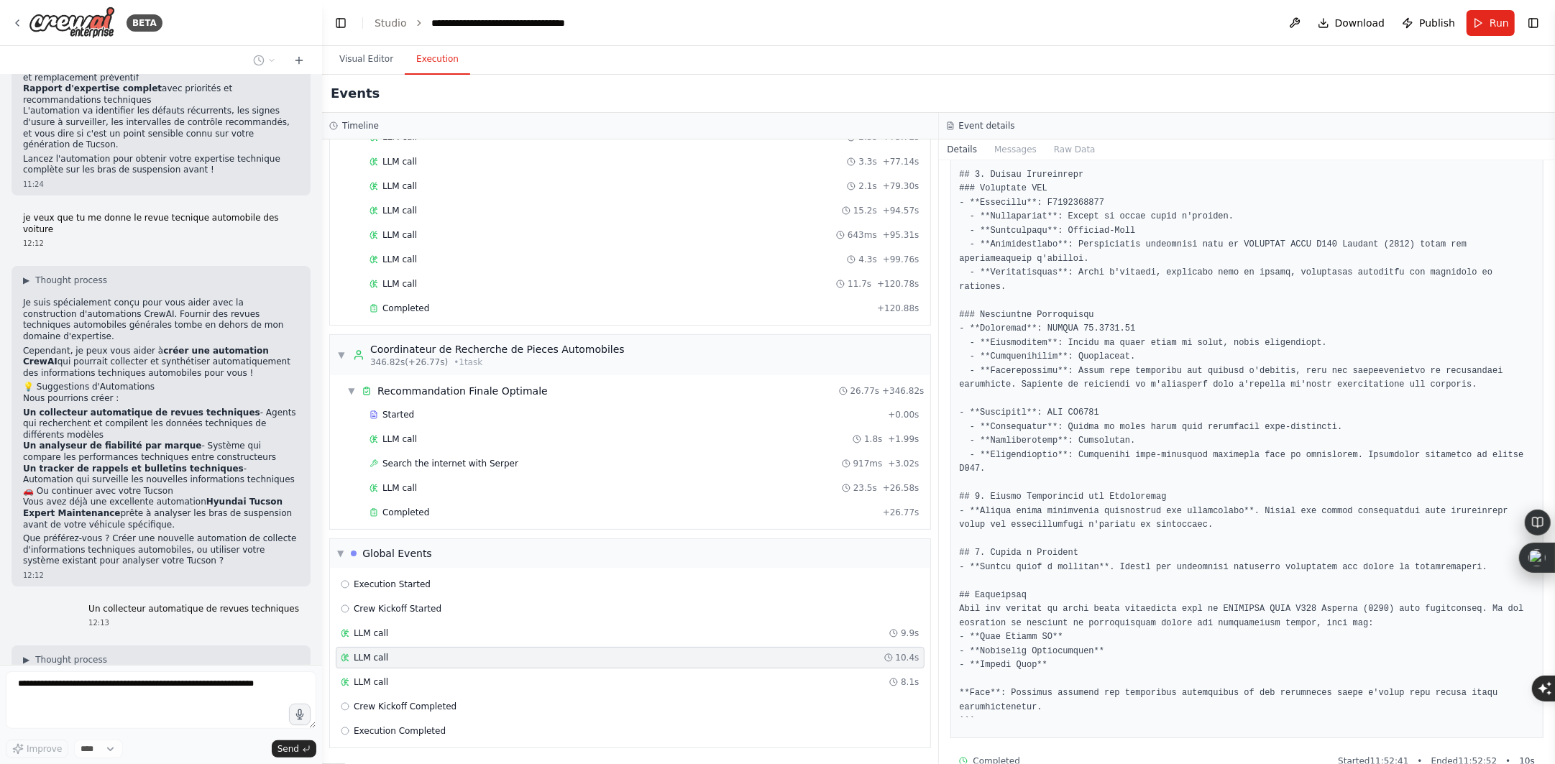
scroll to position [4902, 0]
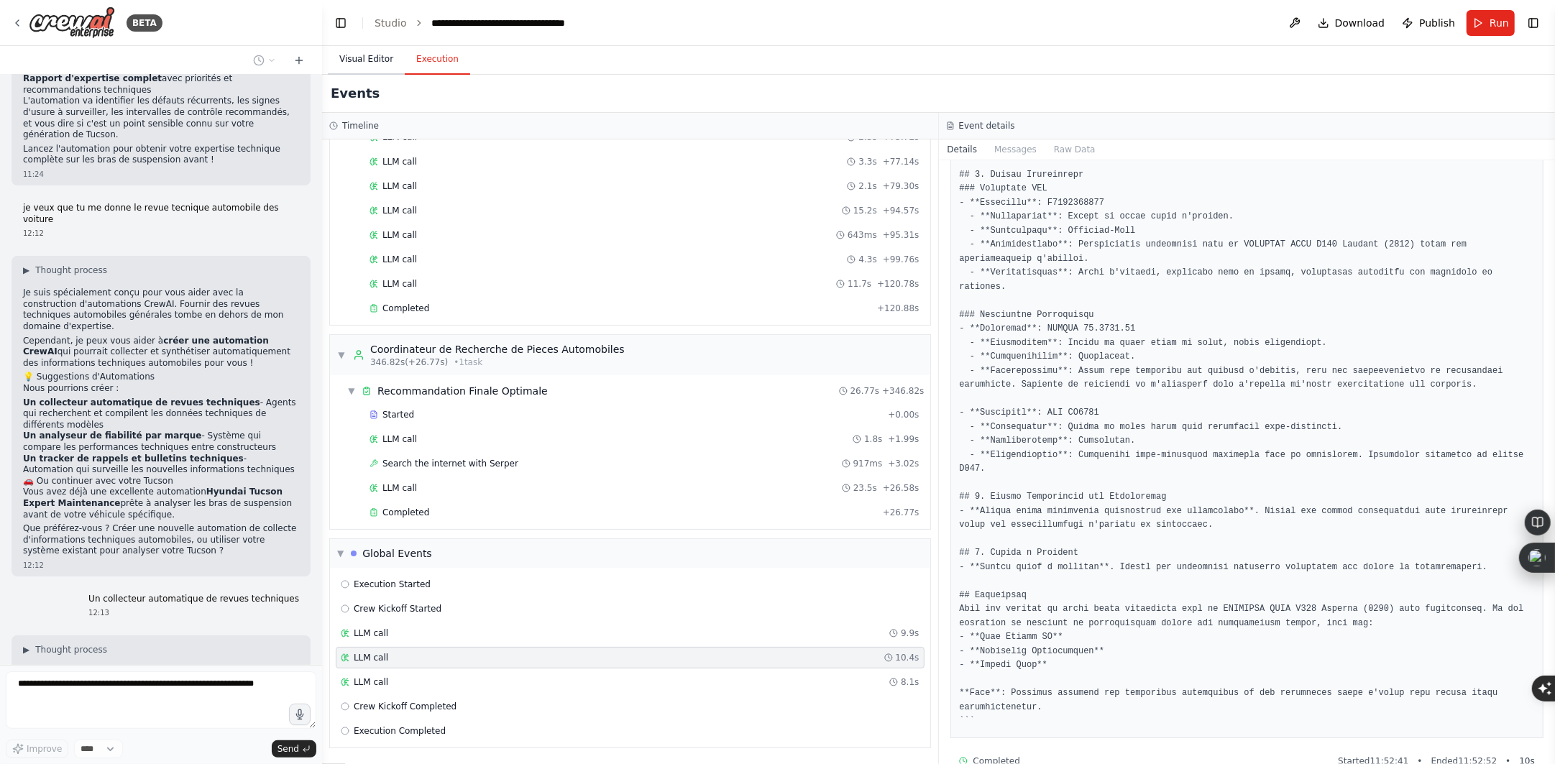
click at [374, 51] on button "Visual Editor" at bounding box center [366, 60] width 77 height 30
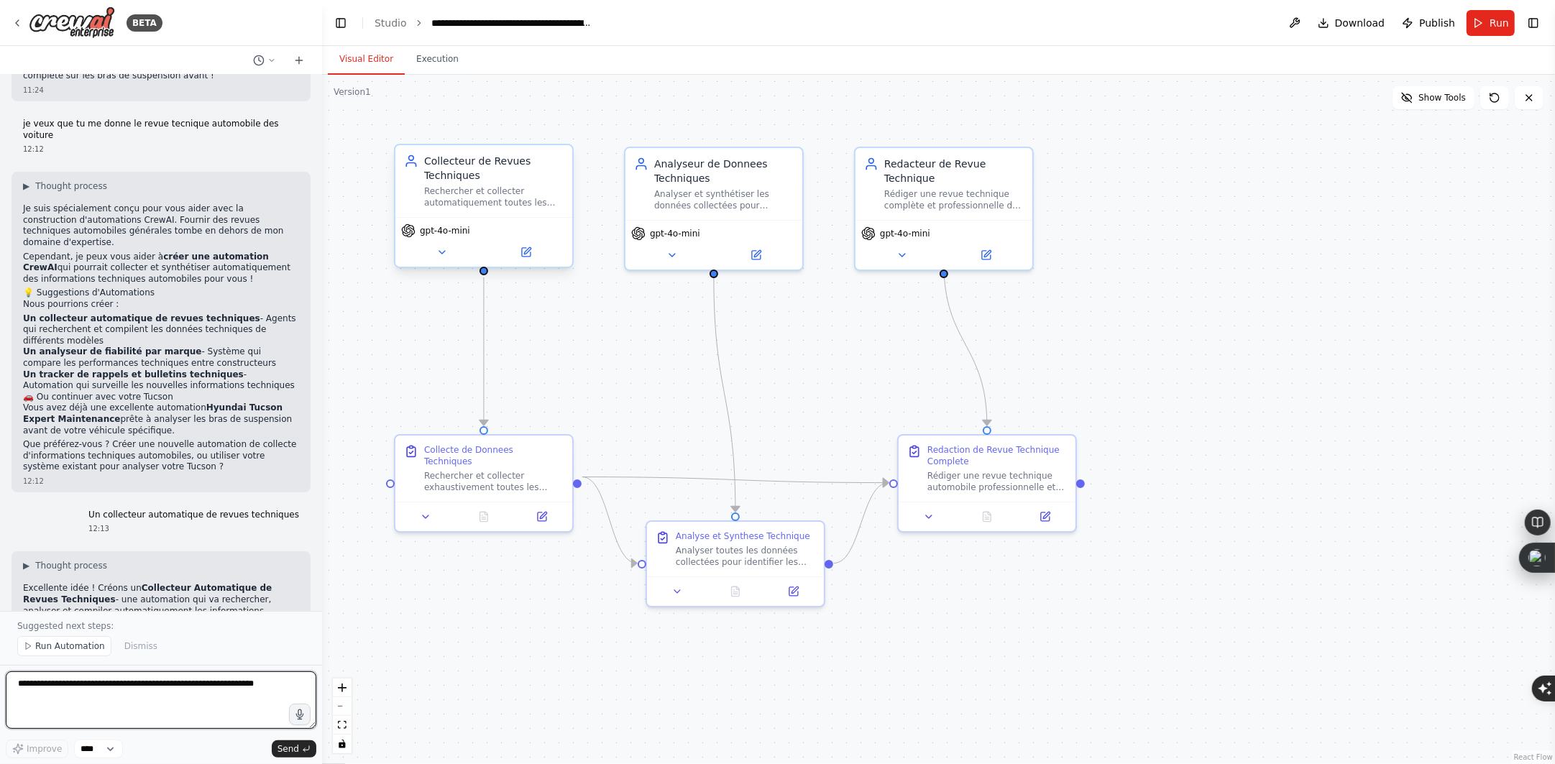
scroll to position [6171, 0]
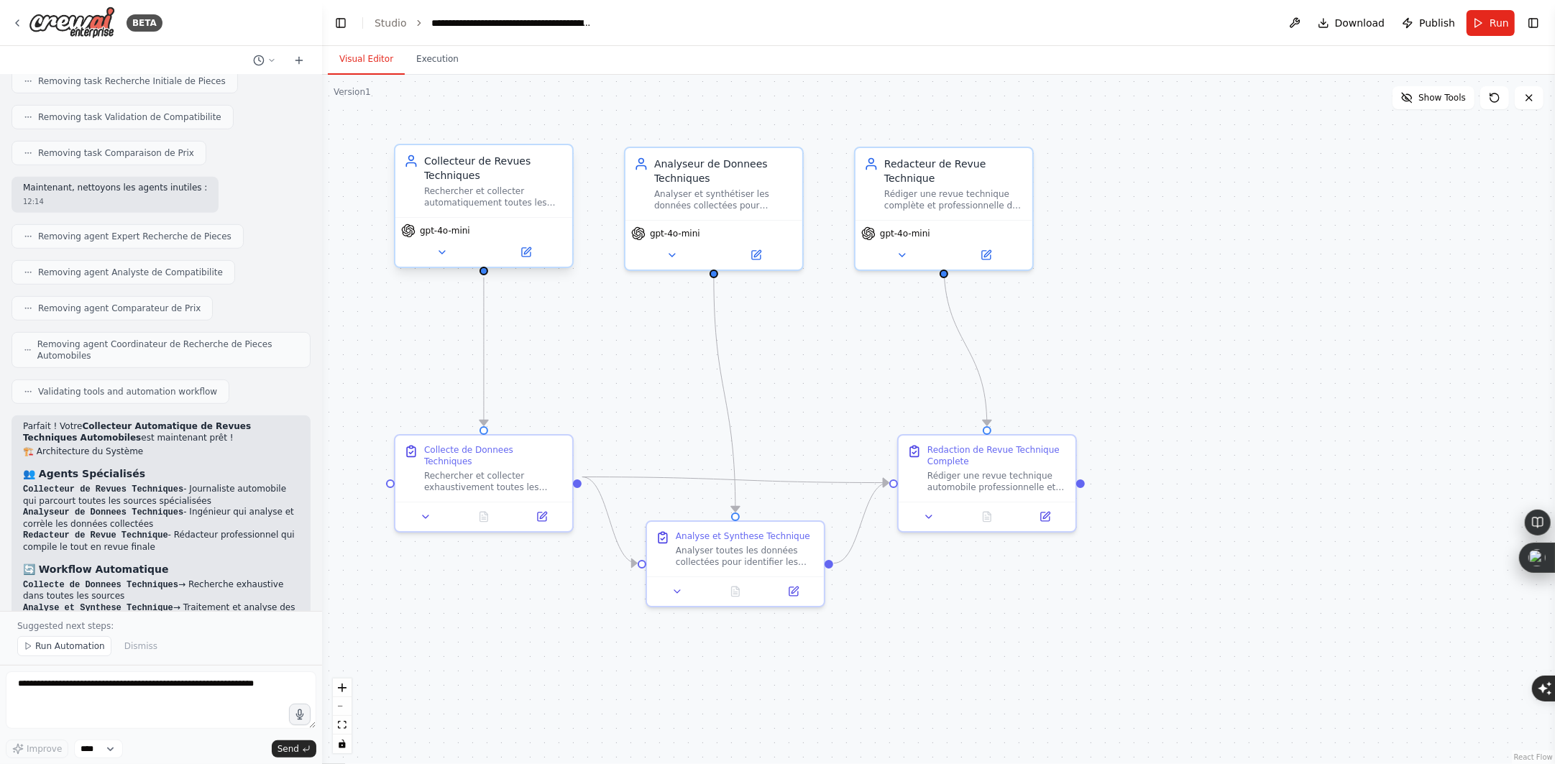
click at [59, 643] on span "Run Automation" at bounding box center [70, 647] width 70 height 12
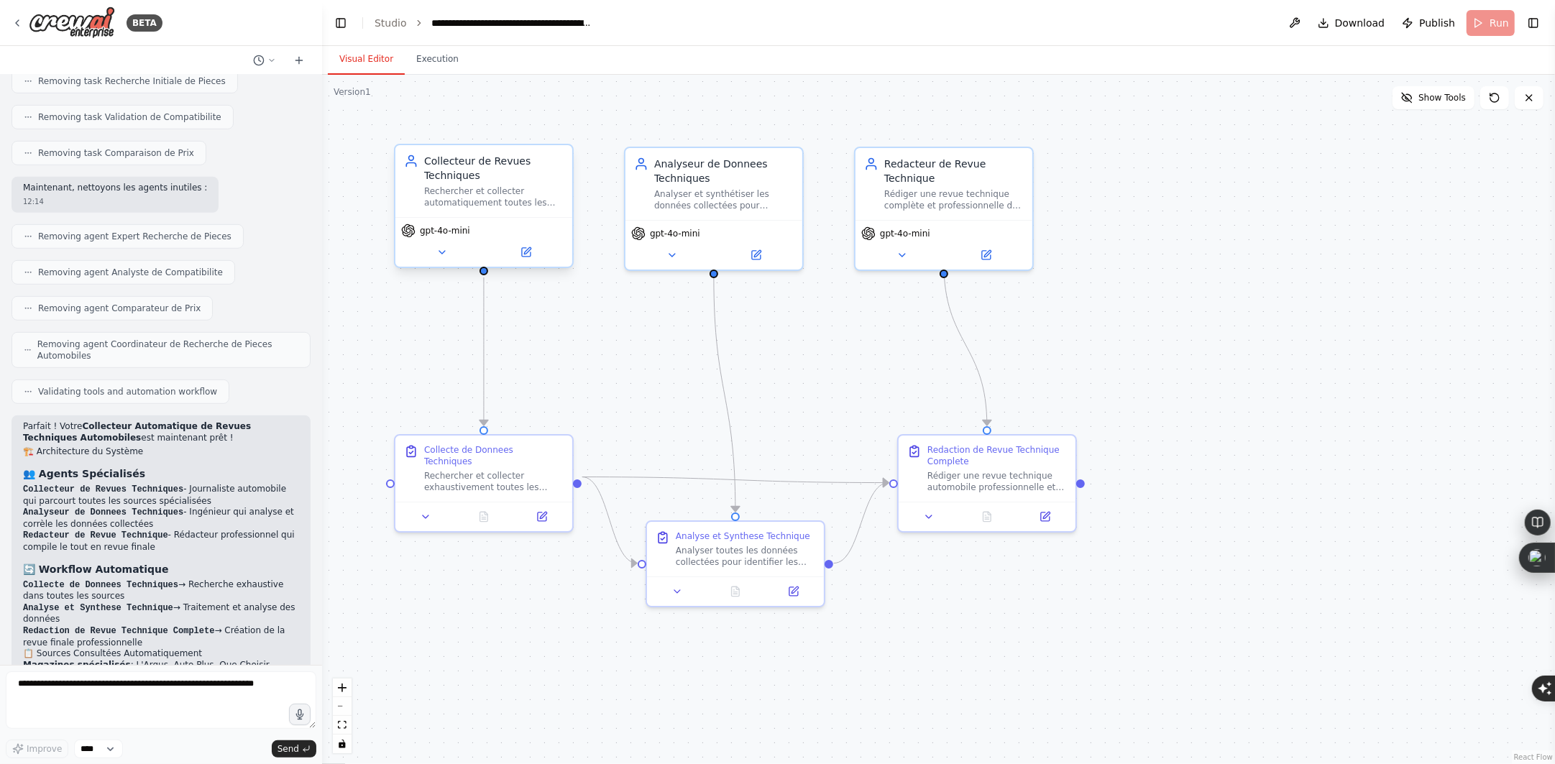
scroll to position [6116, 0]
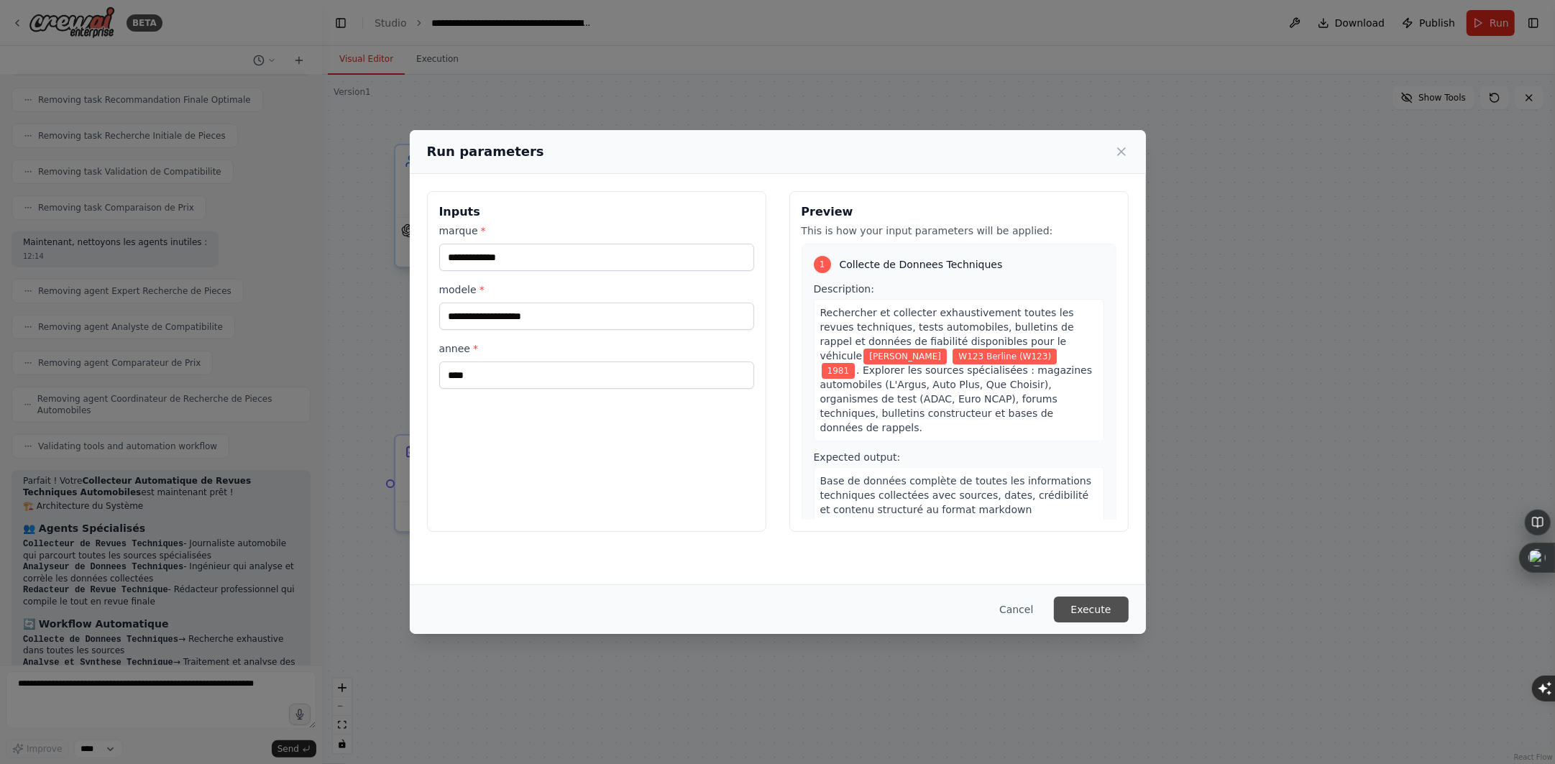
click at [1092, 598] on button "Execute" at bounding box center [1091, 610] width 75 height 26
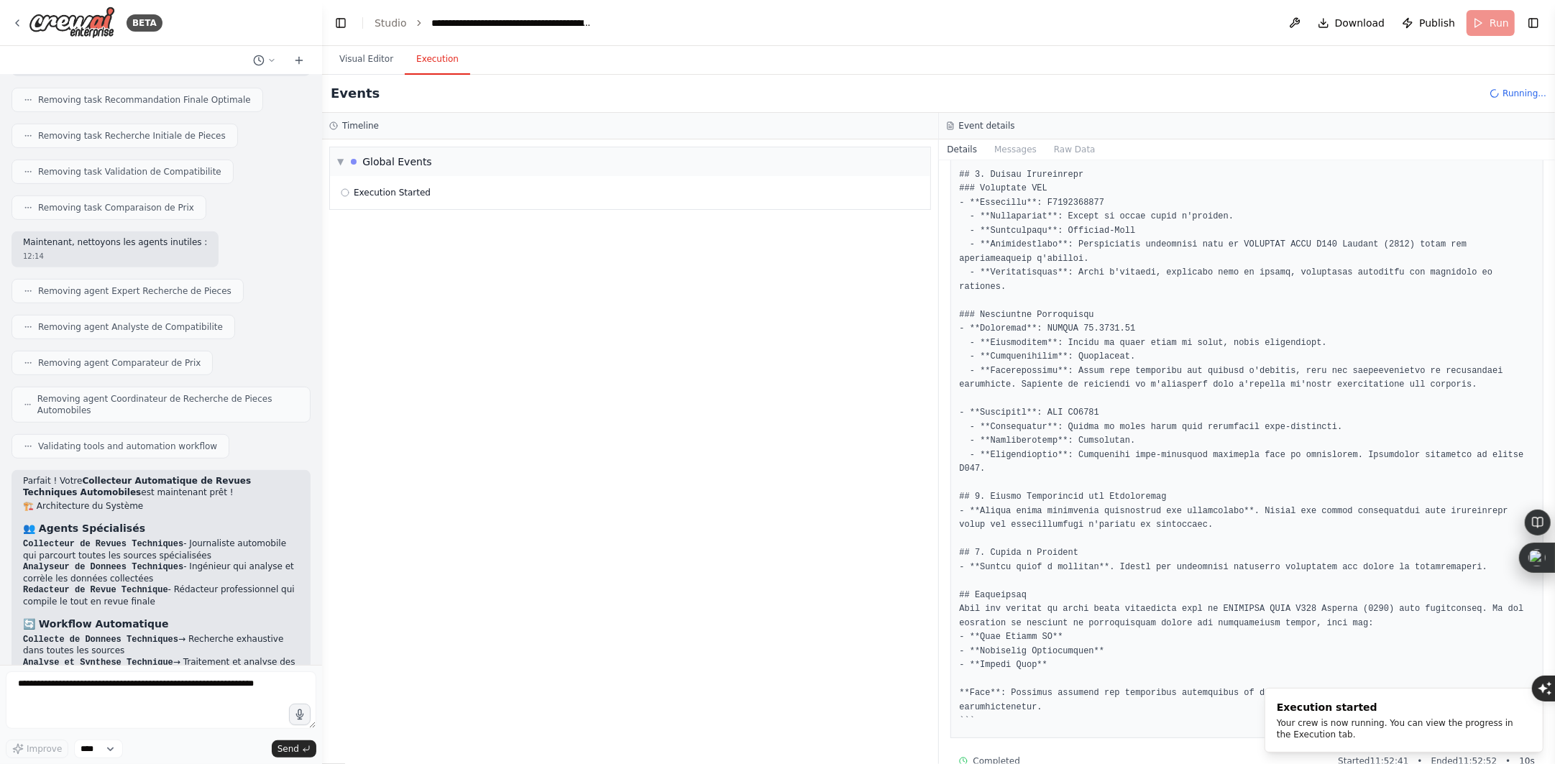
scroll to position [0, 0]
click at [440, 71] on button "Execution" at bounding box center [437, 60] width 65 height 30
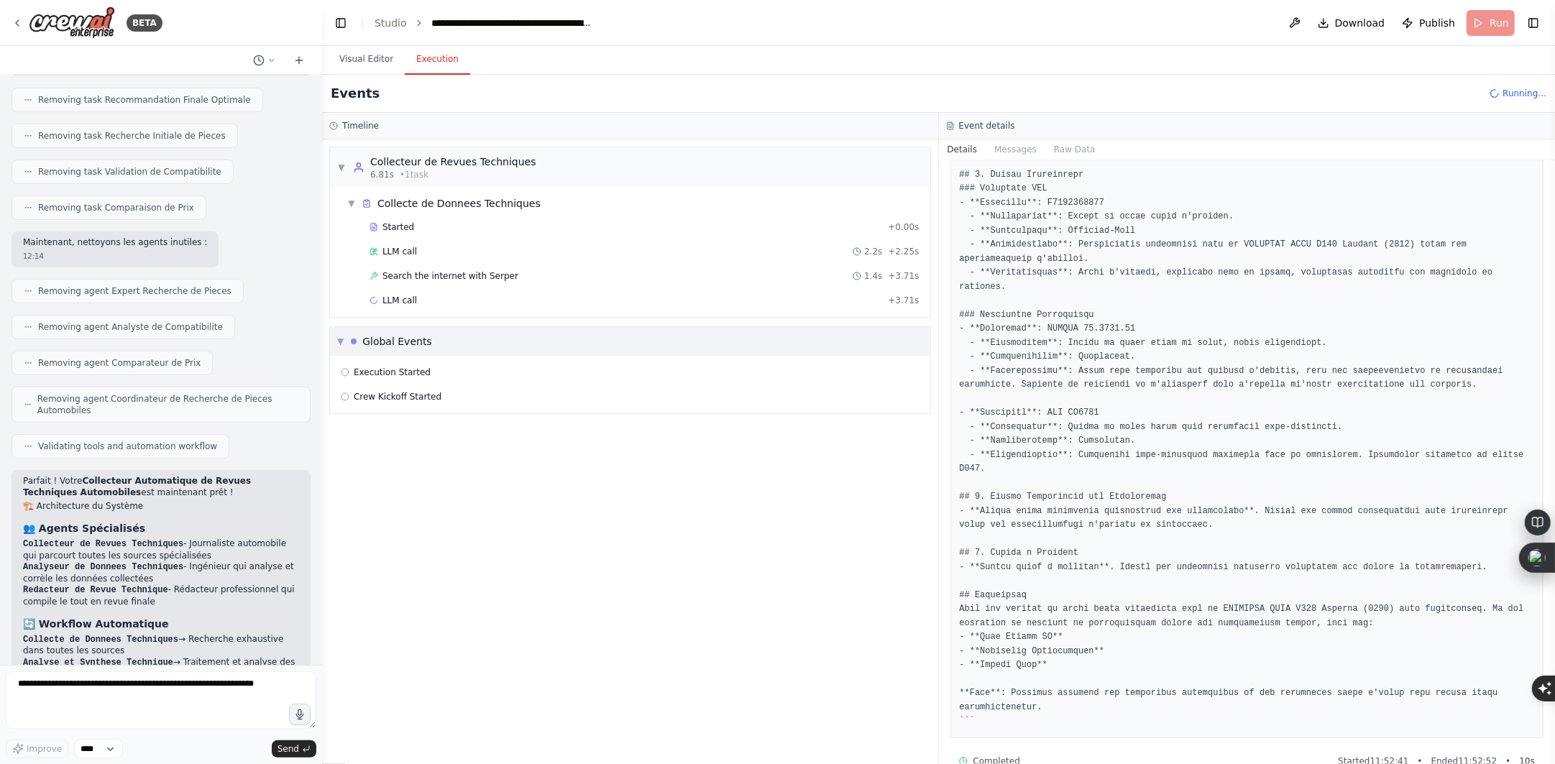
click at [528, 304] on div "LLM call + 3.71s" at bounding box center [645, 301] width 550 height 12
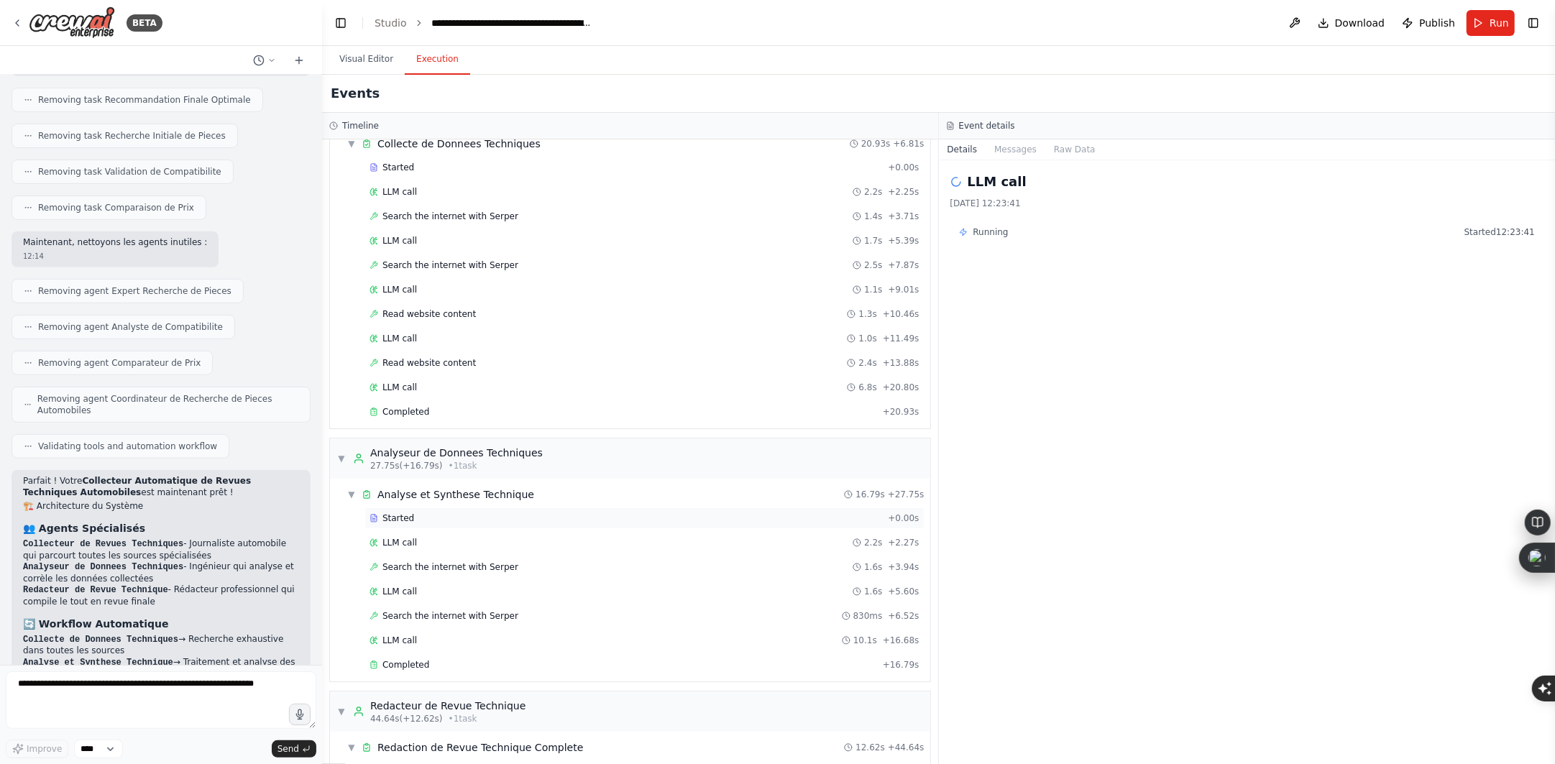
scroll to position [298, 0]
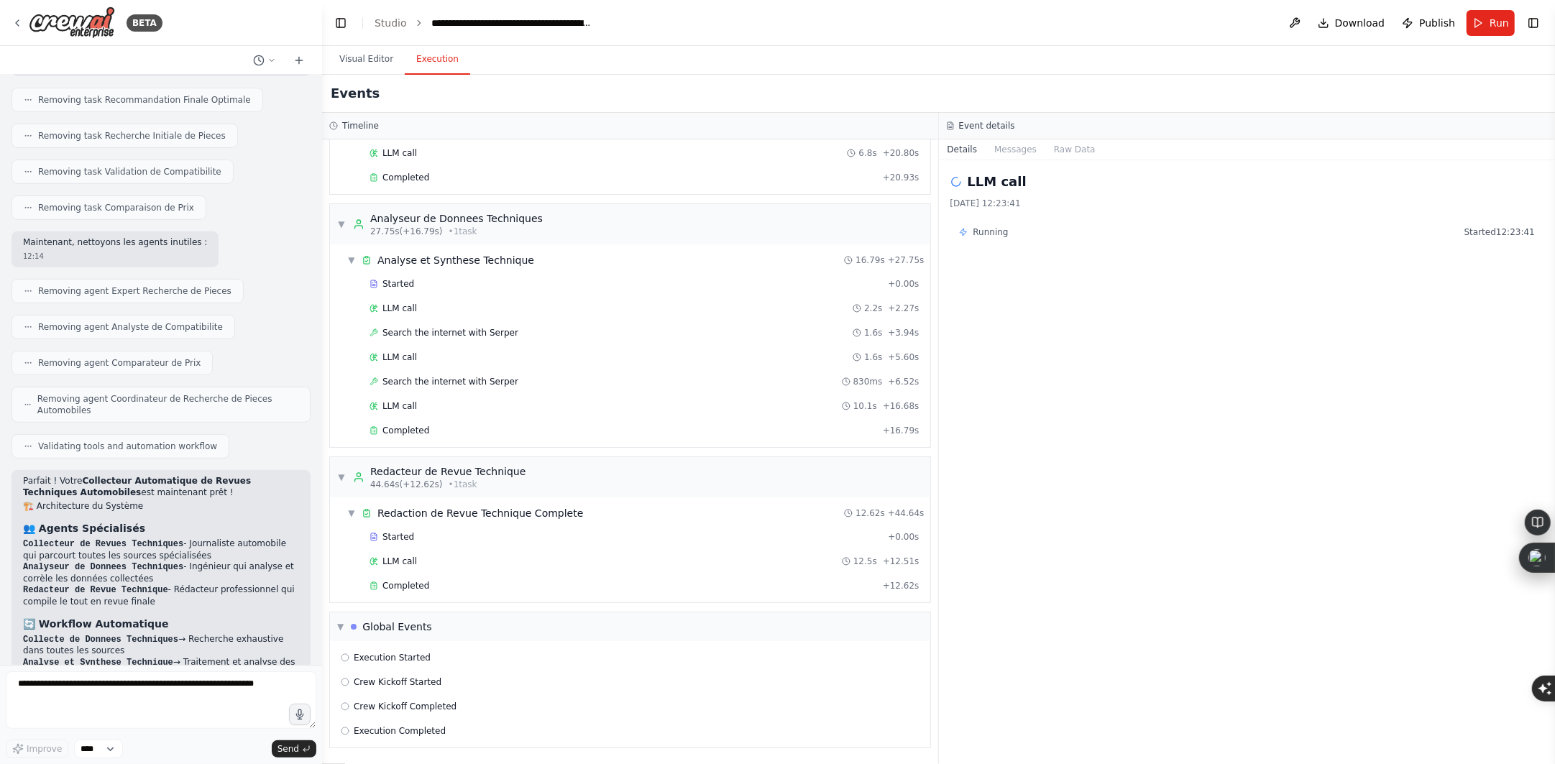
click at [1002, 182] on h2 "LLM call" at bounding box center [997, 182] width 59 height 20
click at [357, 67] on button "Visual Editor" at bounding box center [366, 60] width 77 height 30
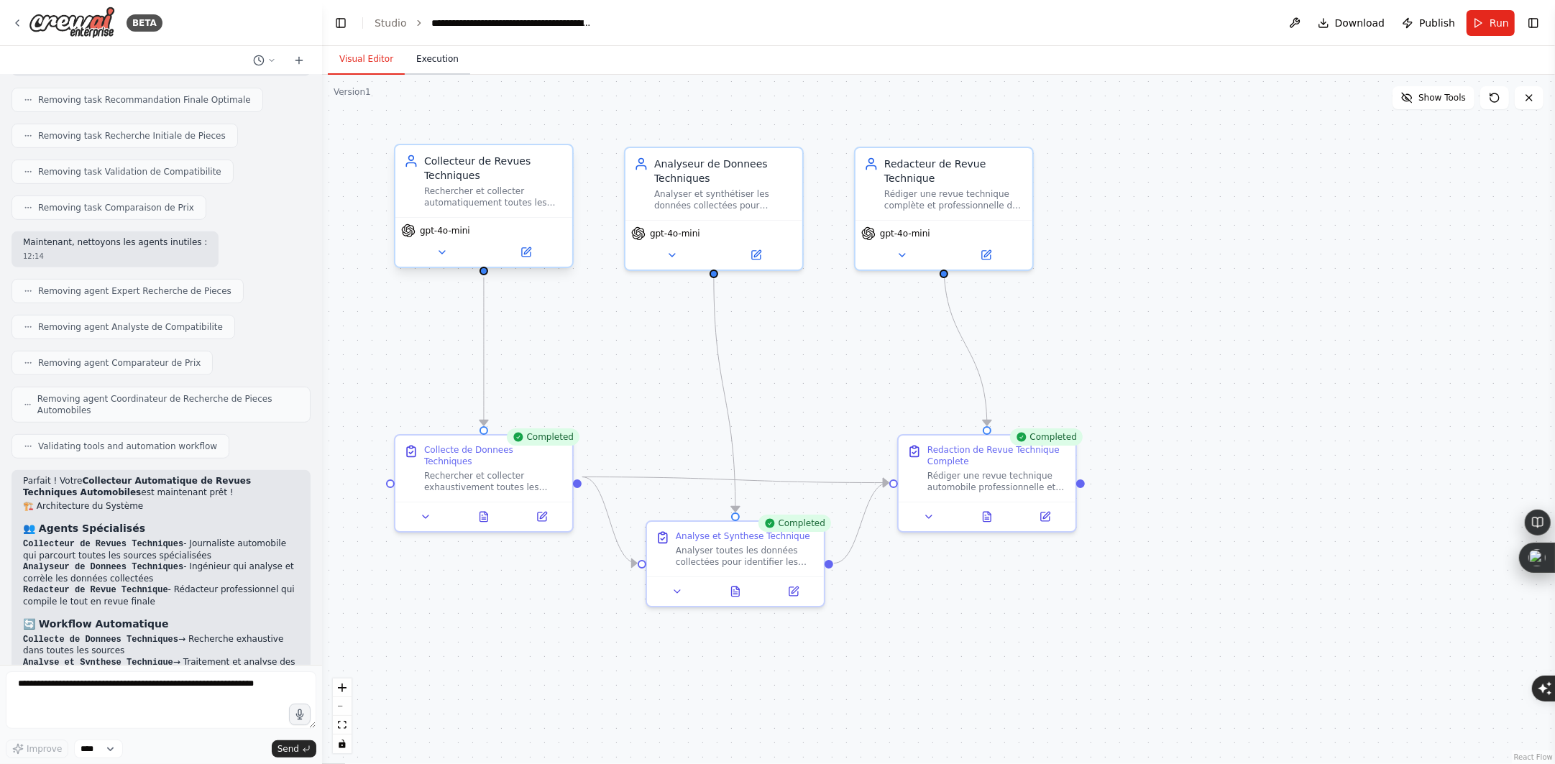
click at [449, 54] on button "Execution" at bounding box center [437, 60] width 65 height 30
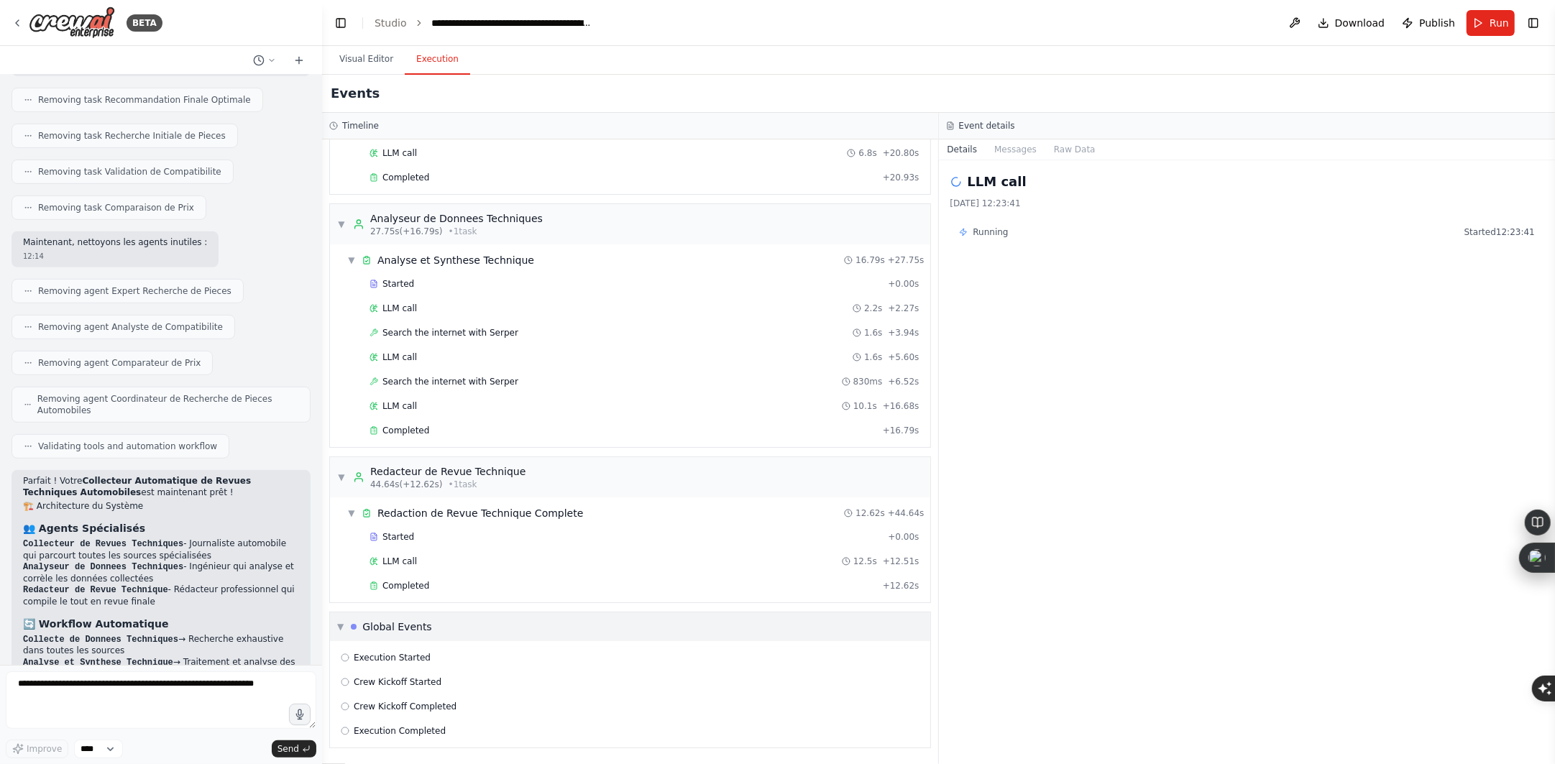
click at [388, 624] on div "Global Events" at bounding box center [397, 627] width 70 height 14
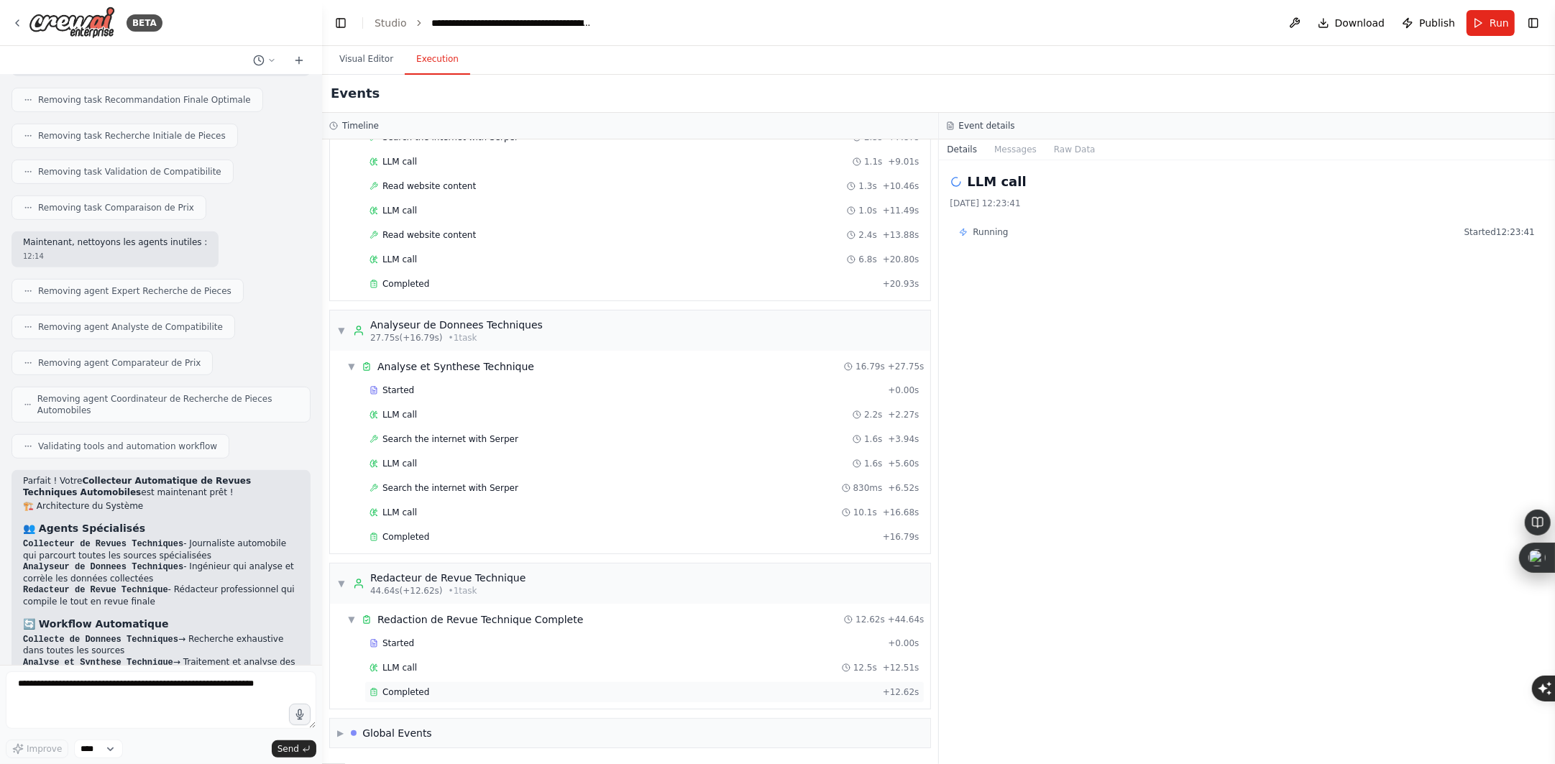
click at [388, 691] on span "Completed" at bounding box center [406, 693] width 47 height 12
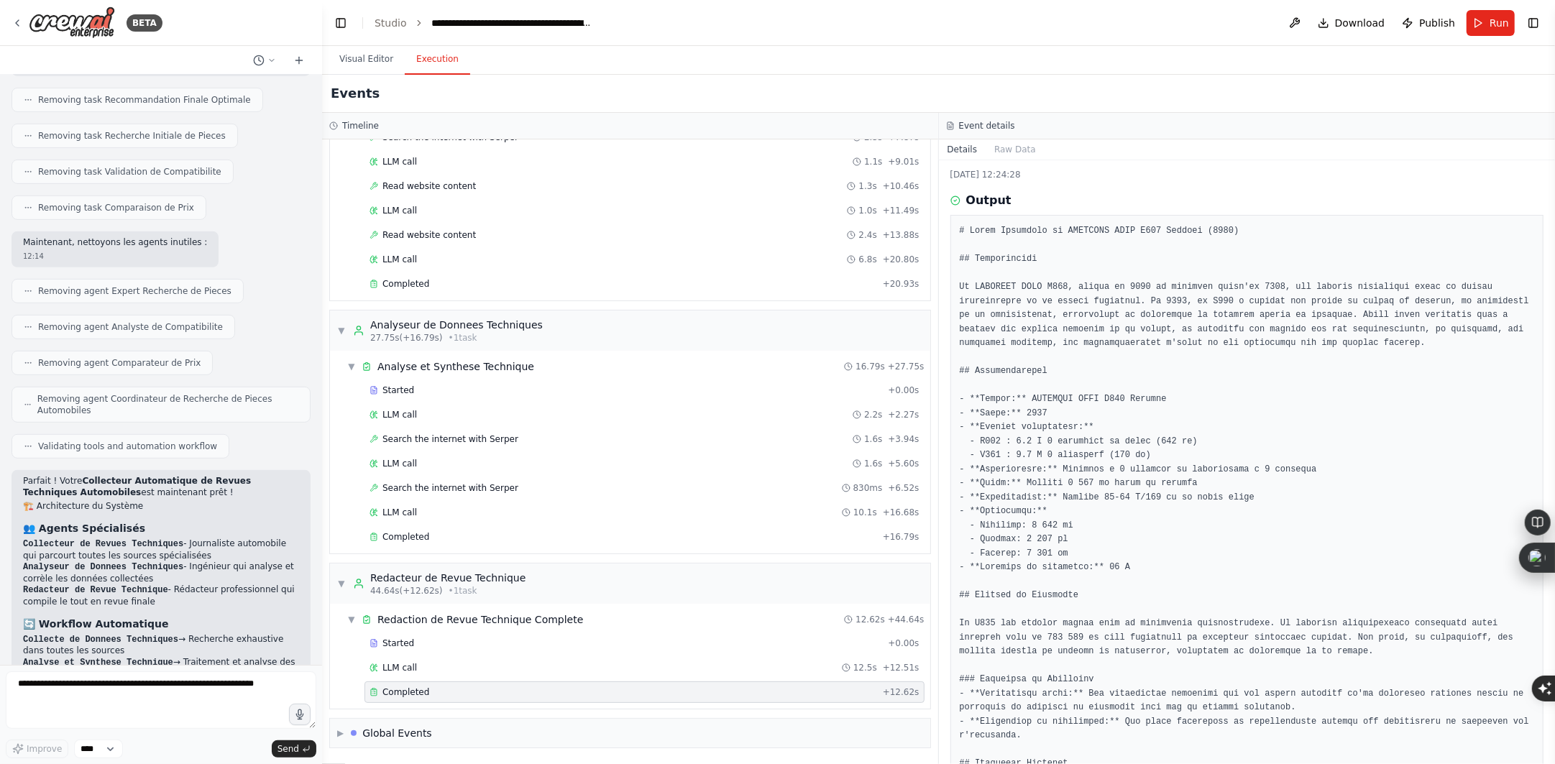
scroll to position [0, 0]
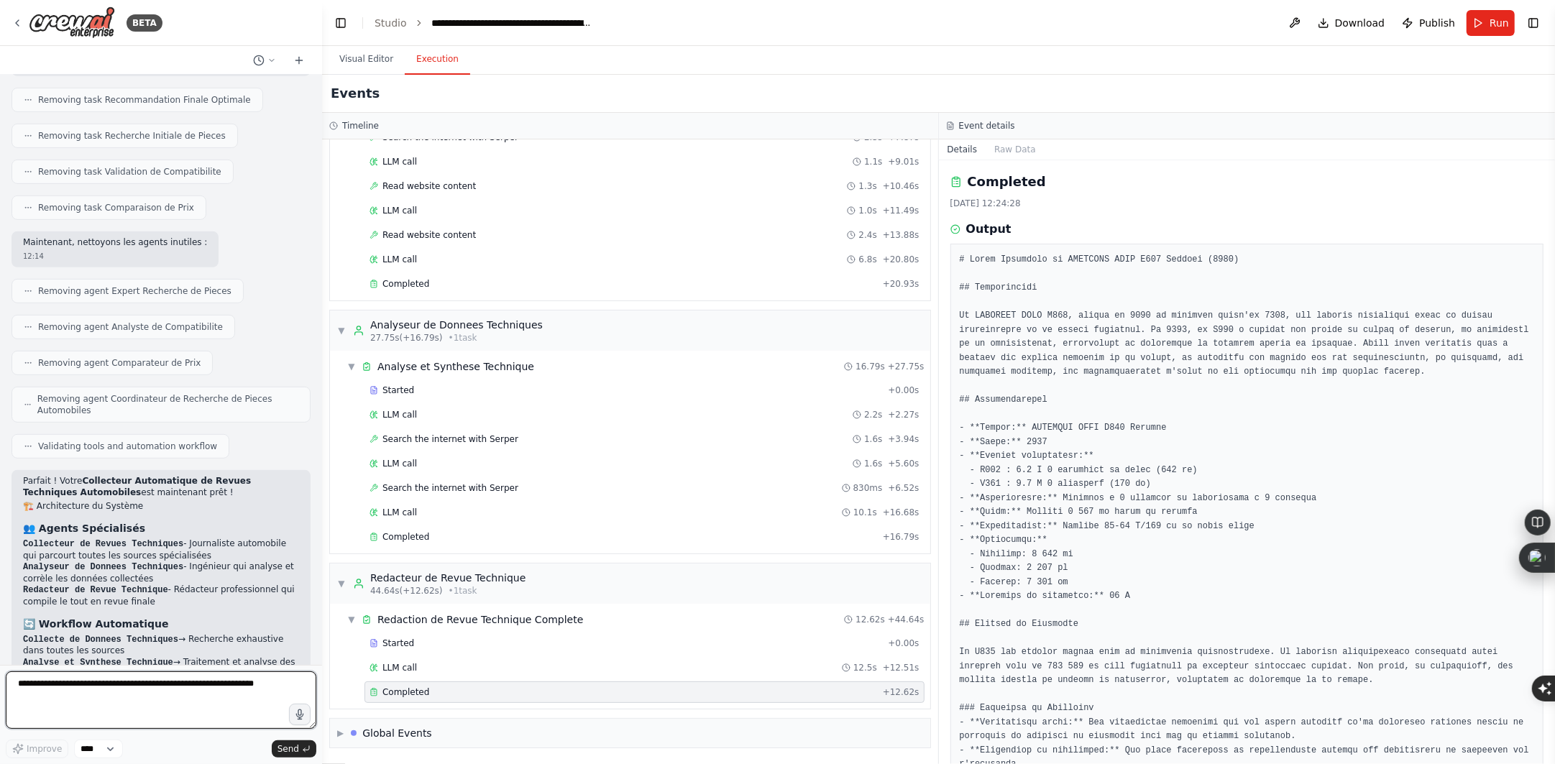
click at [156, 682] on textarea at bounding box center [161, 701] width 311 height 58
type textarea "**********"
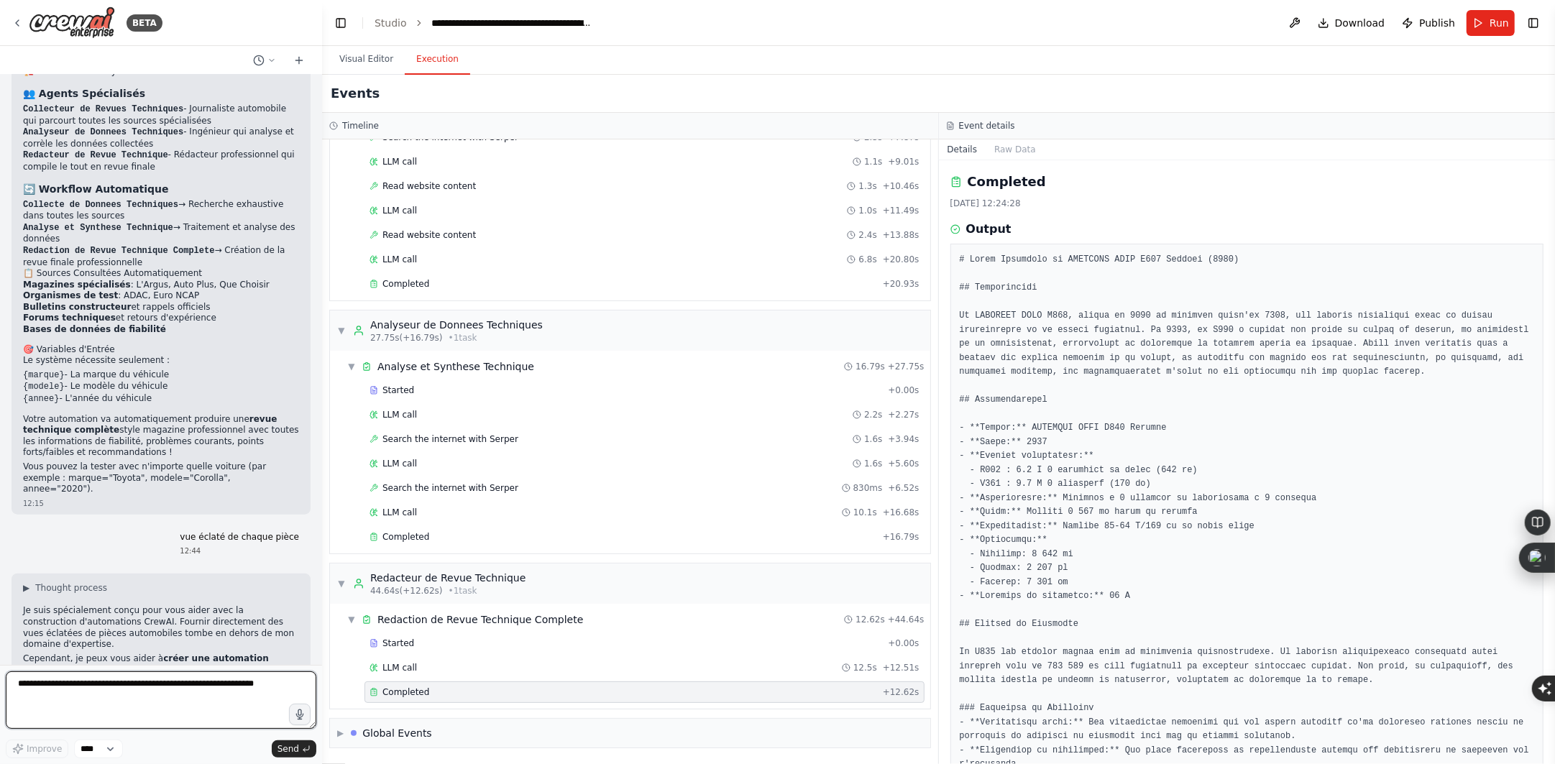
scroll to position [6563, 0]
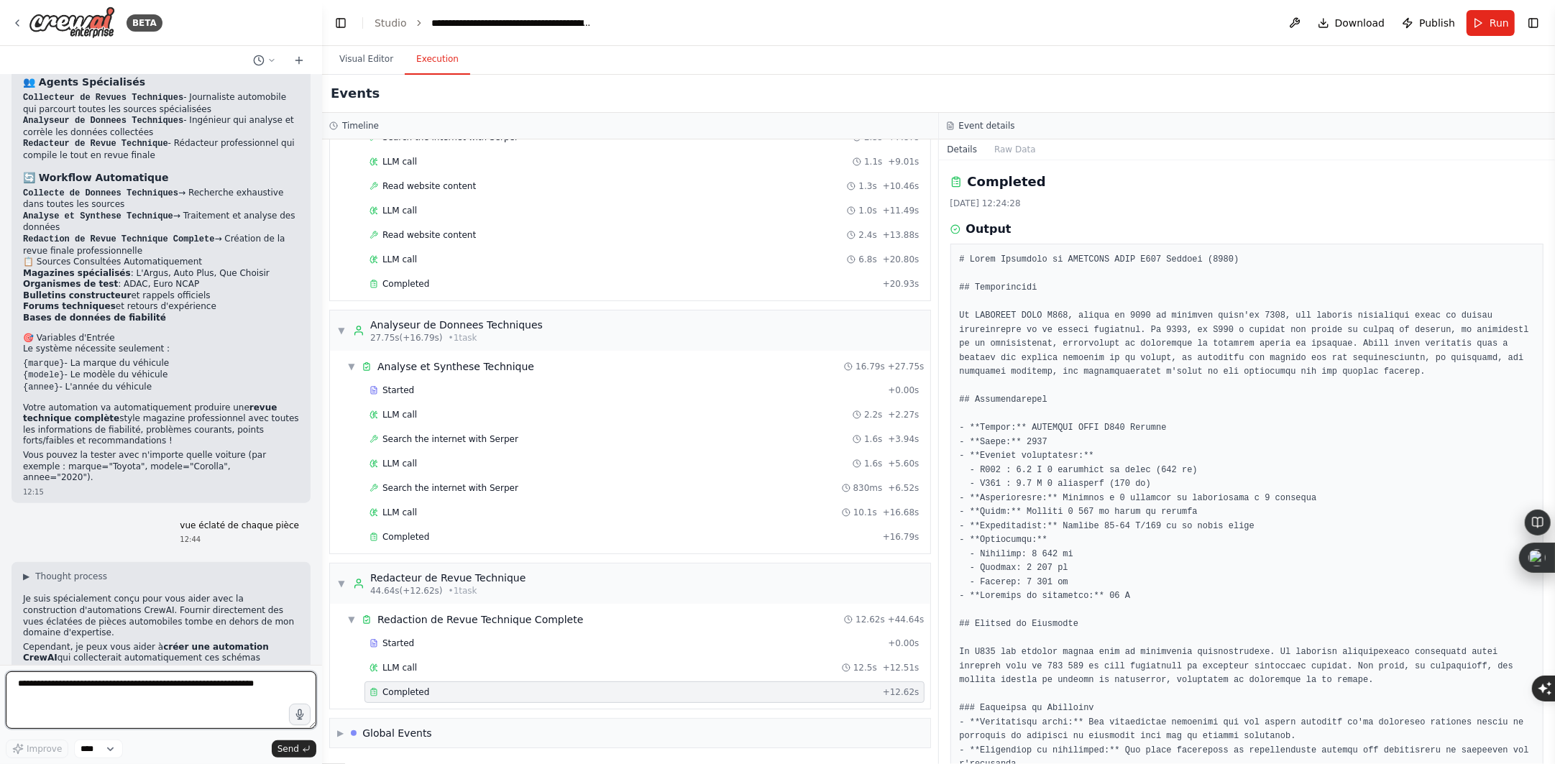
click at [139, 677] on textarea at bounding box center [161, 701] width 311 height 58
drag, startPoint x: 24, startPoint y: 586, endPoint x: 247, endPoint y: 583, distance: 222.9
copy li "Créer une nouvelle automation dédiée aux vues éclatées"
click at [160, 687] on textarea at bounding box center [161, 701] width 311 height 58
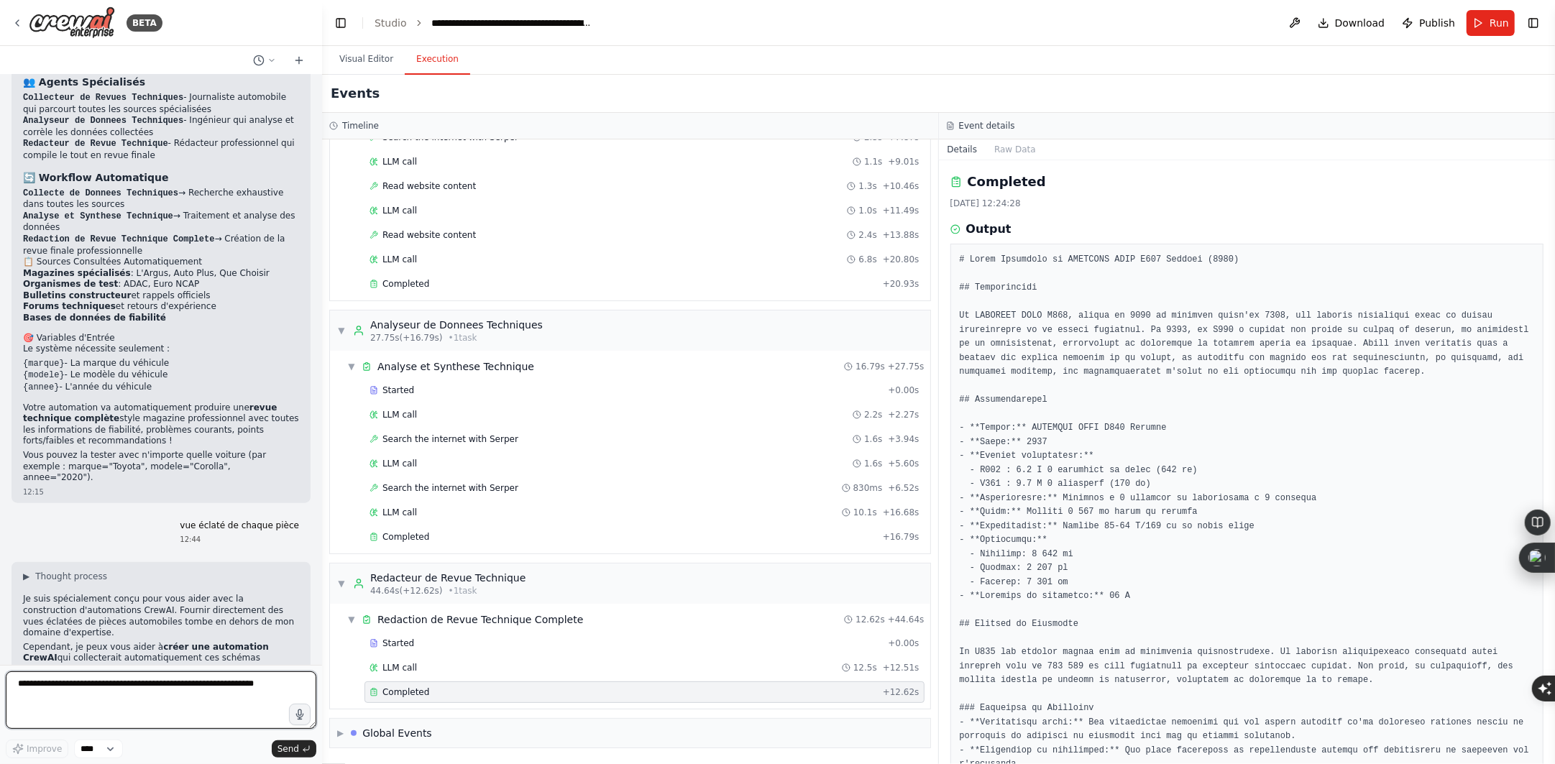
paste textarea "**********"
type textarea "**********"
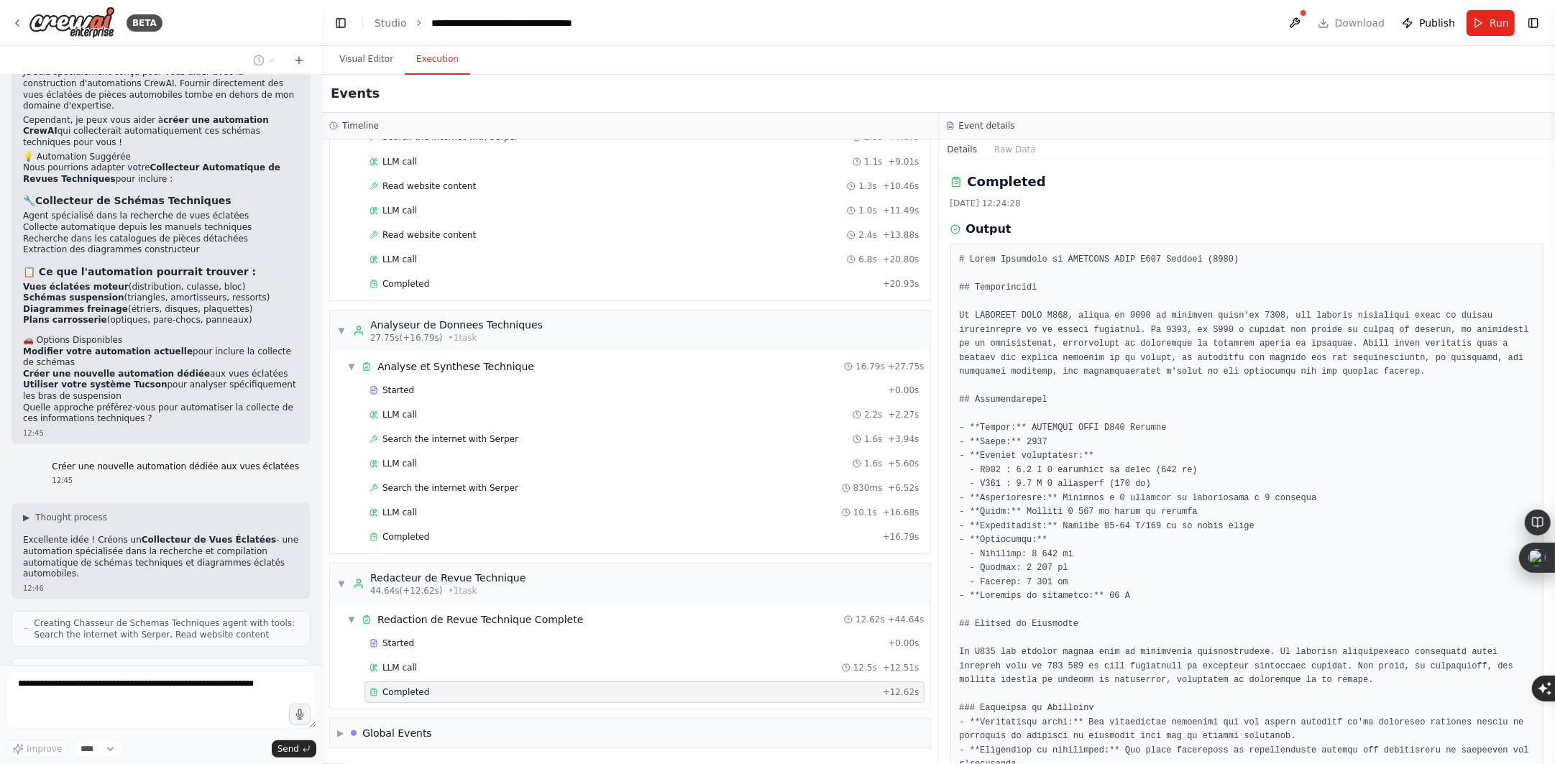
scroll to position [7125, 0]
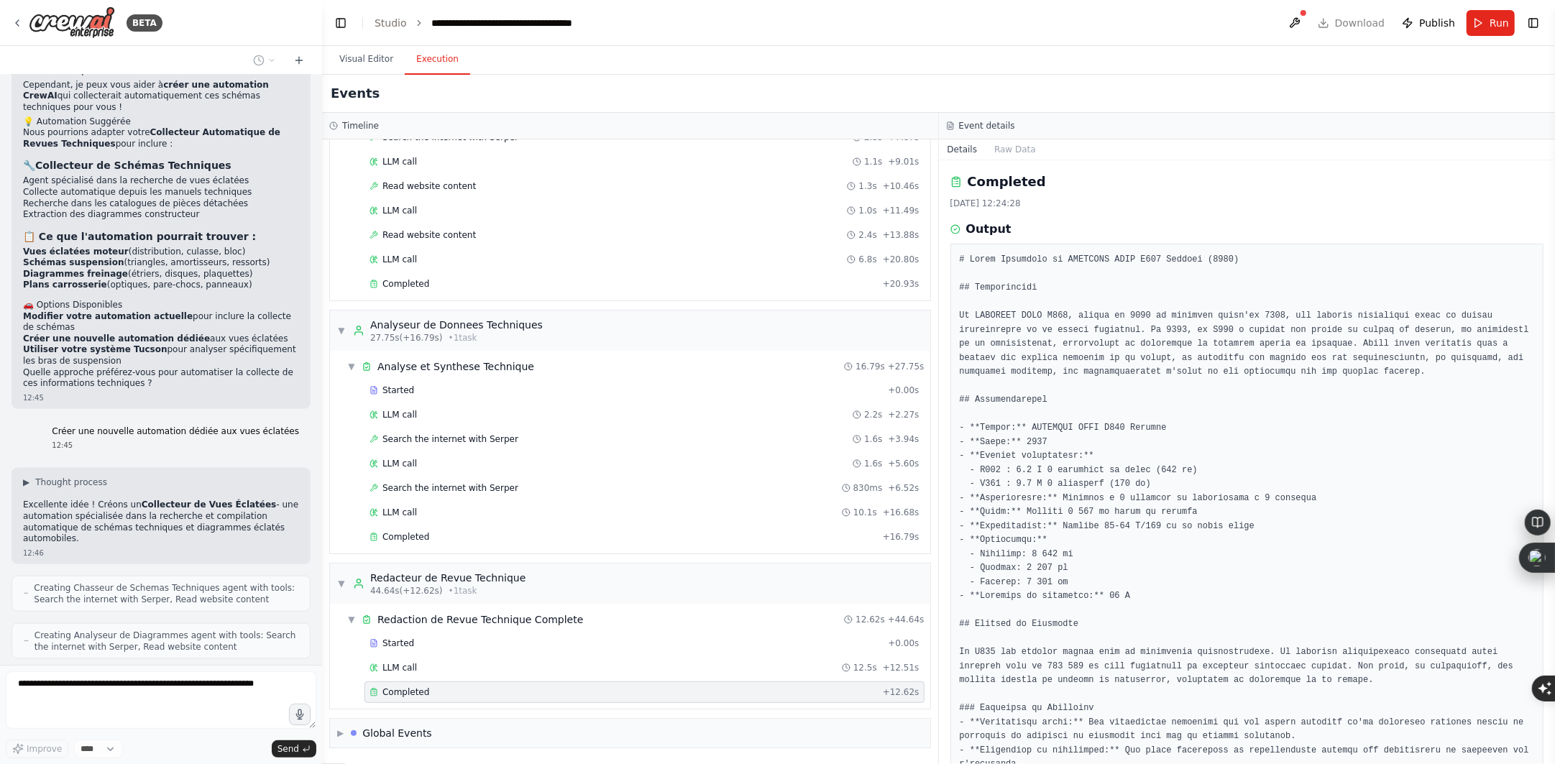
drag, startPoint x: 356, startPoint y: 55, endPoint x: 431, endPoint y: 45, distance: 75.5
click at [356, 55] on button "Visual Editor" at bounding box center [366, 60] width 77 height 30
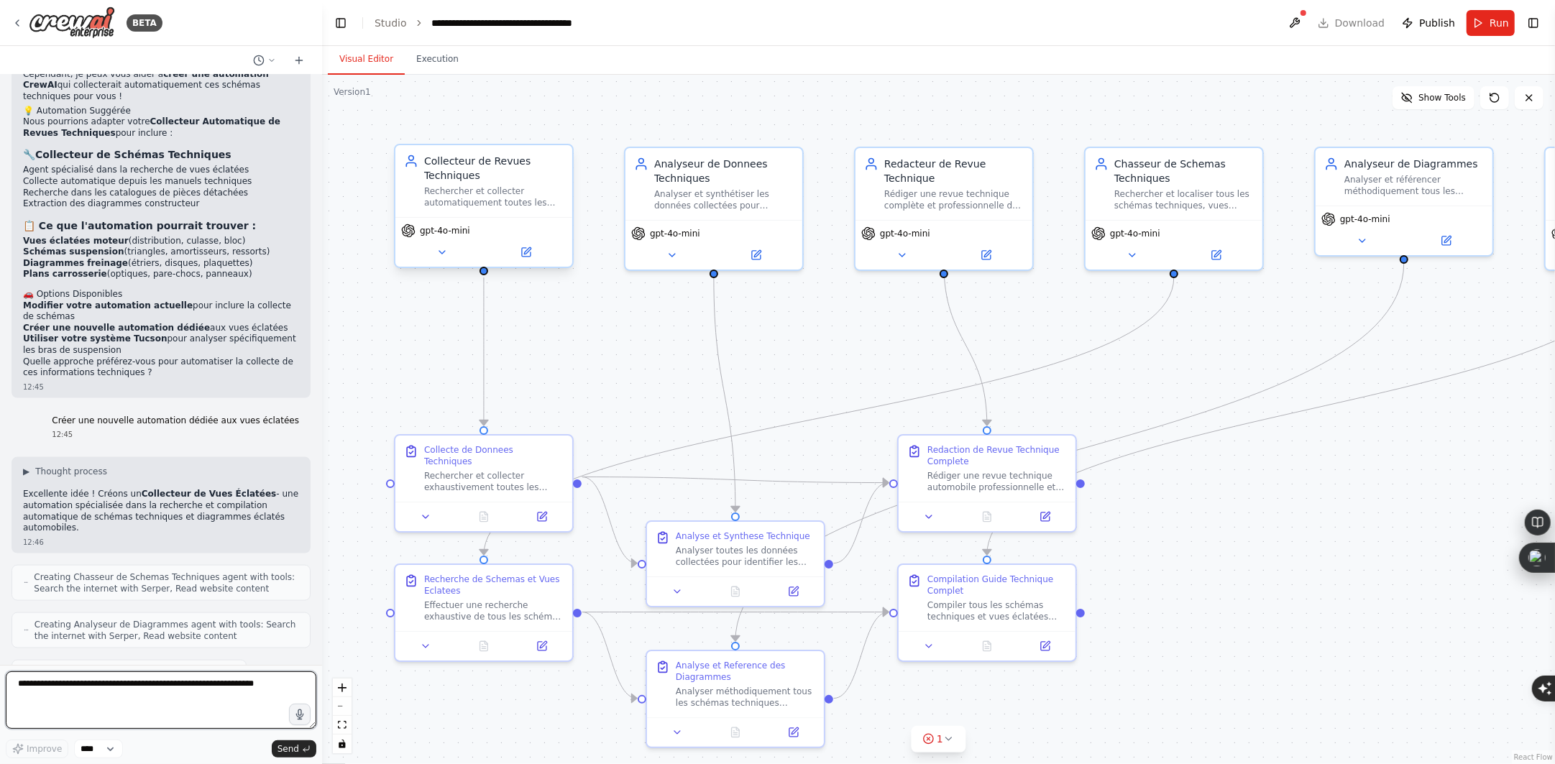
scroll to position [7147, 0]
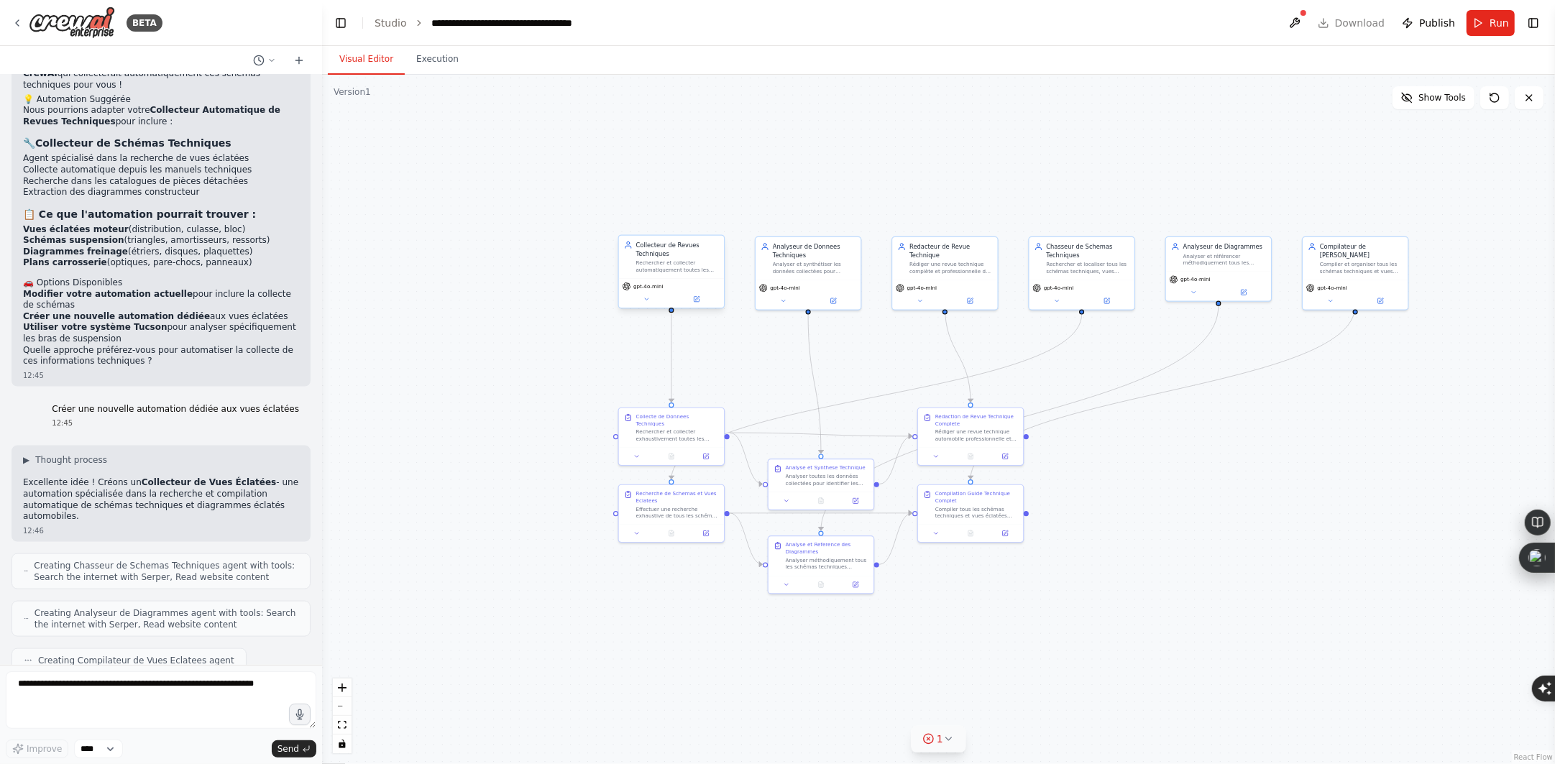
click at [951, 745] on button "1" at bounding box center [938, 739] width 55 height 27
click at [1021, 697] on div at bounding box center [1025, 696] width 9 height 9
click at [1007, 703] on button at bounding box center [1016, 702] width 24 height 17
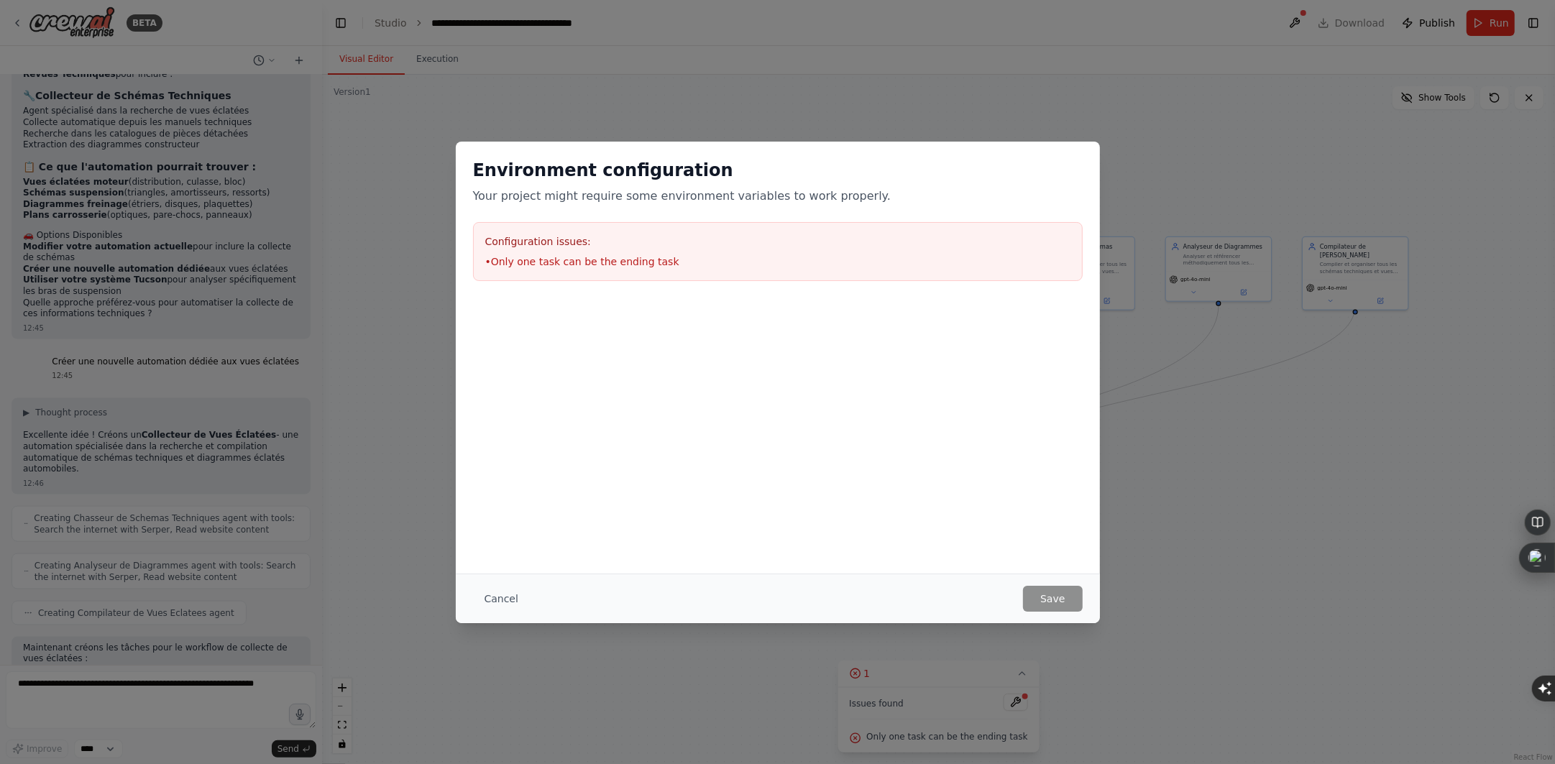
drag, startPoint x: 499, startPoint y: 598, endPoint x: 497, endPoint y: 567, distance: 31.7
click at [499, 598] on button "Cancel" at bounding box center [501, 599] width 57 height 26
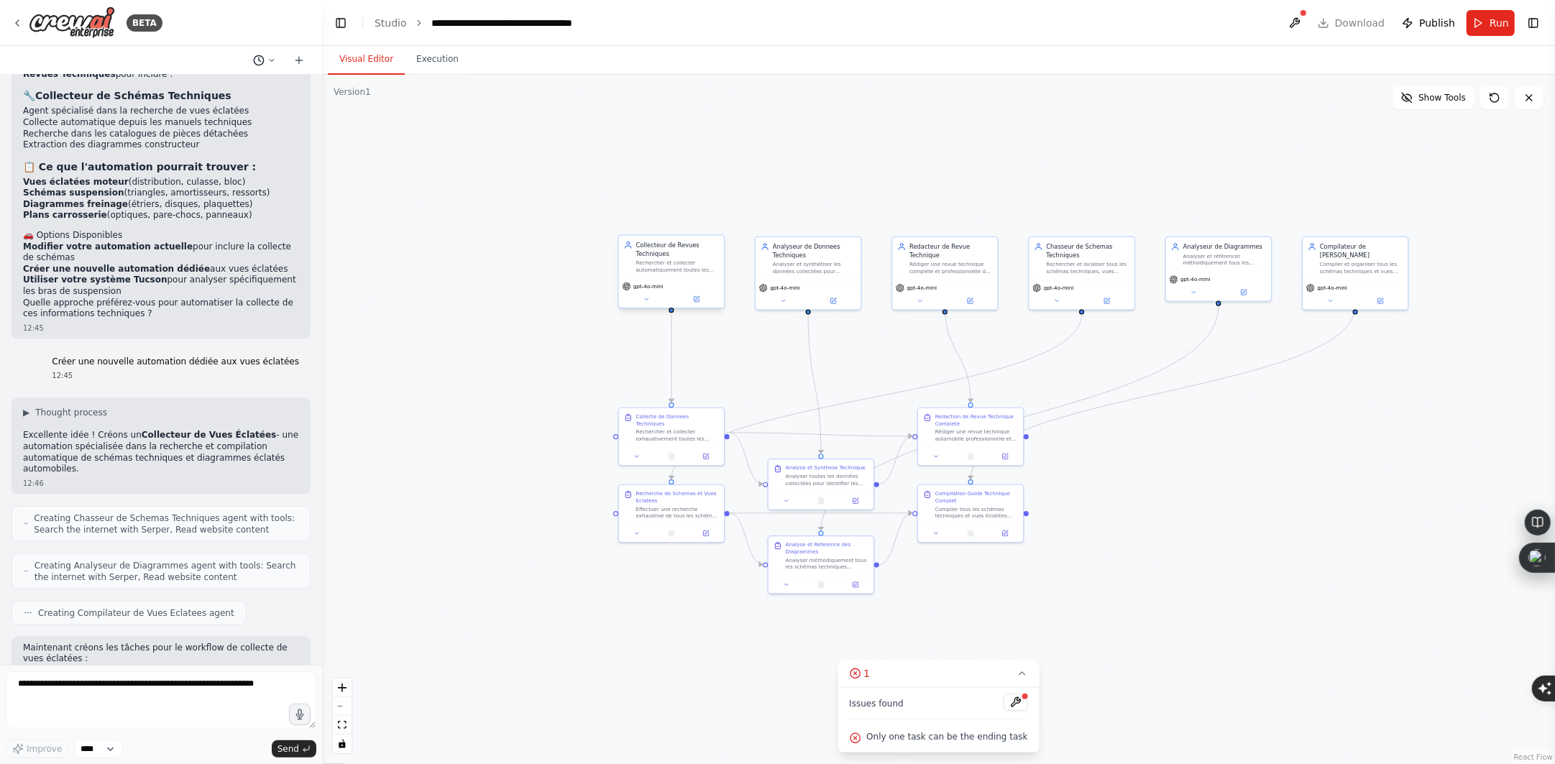
click at [267, 58] on icon at bounding box center [271, 60] width 9 height 9
click at [299, 116] on span "Today 11:17" at bounding box center [291, 112] width 47 height 12
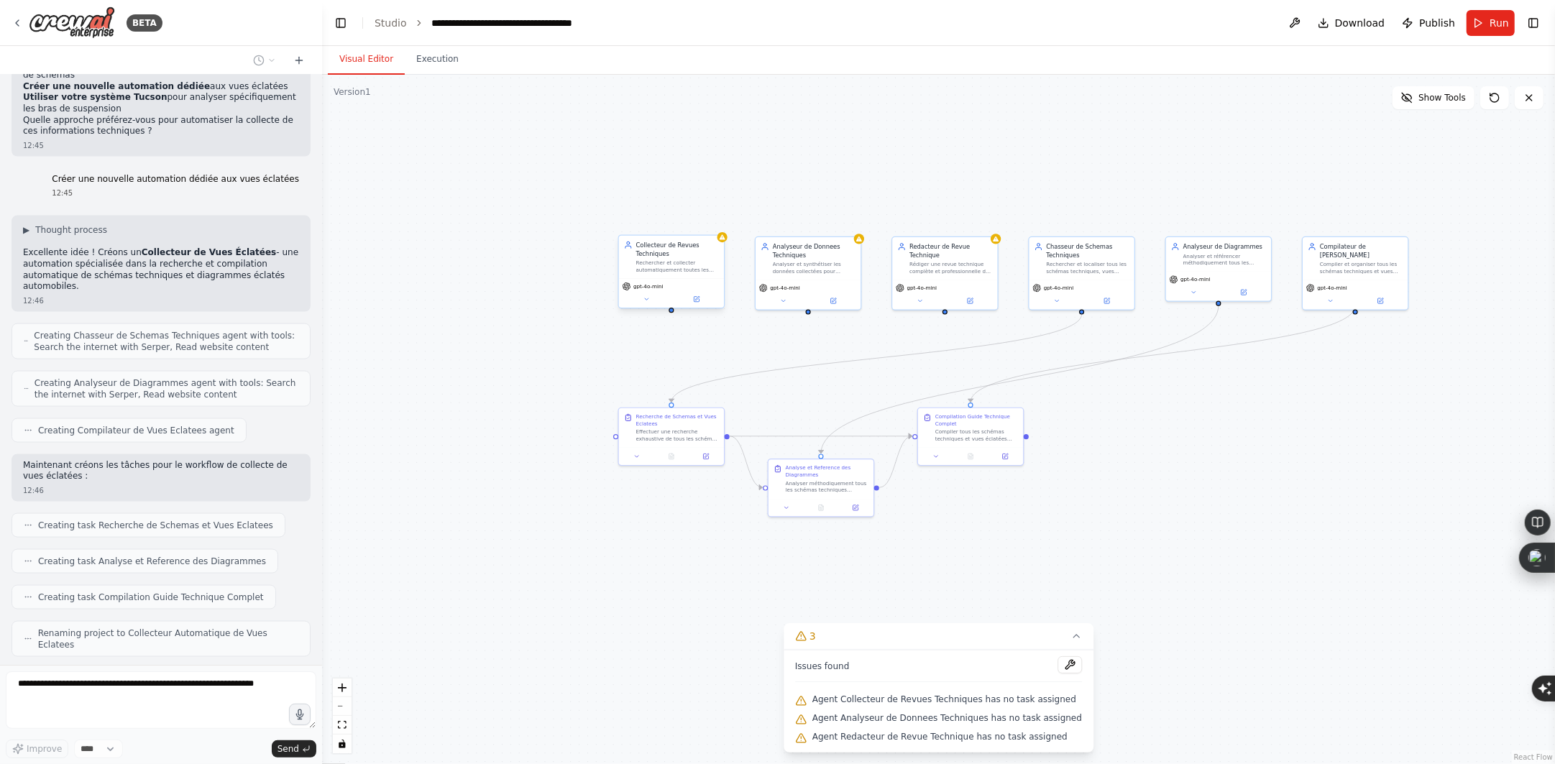
scroll to position [7413, 0]
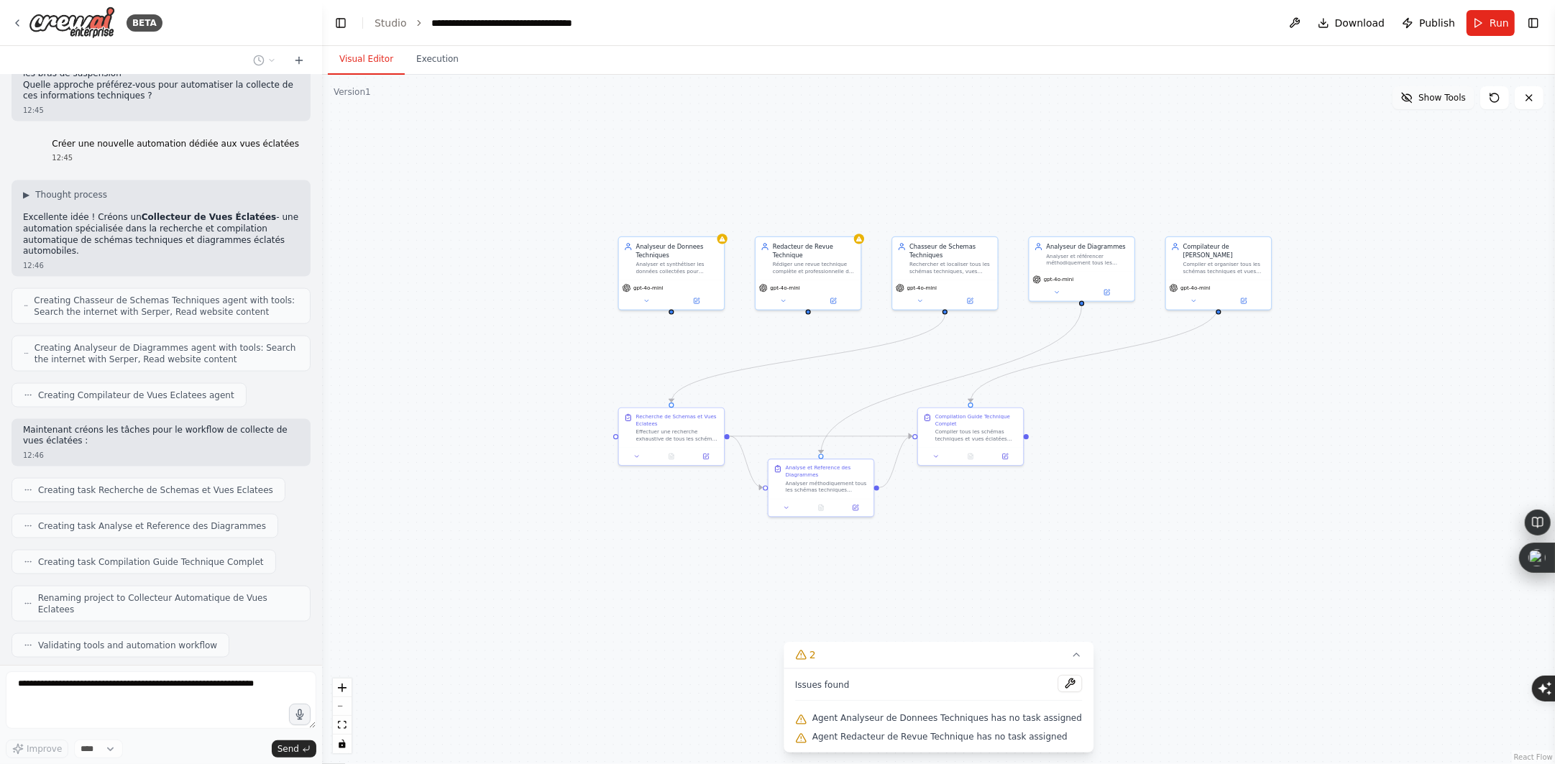
click at [1452, 104] on button "Show Tools" at bounding box center [1434, 97] width 82 height 23
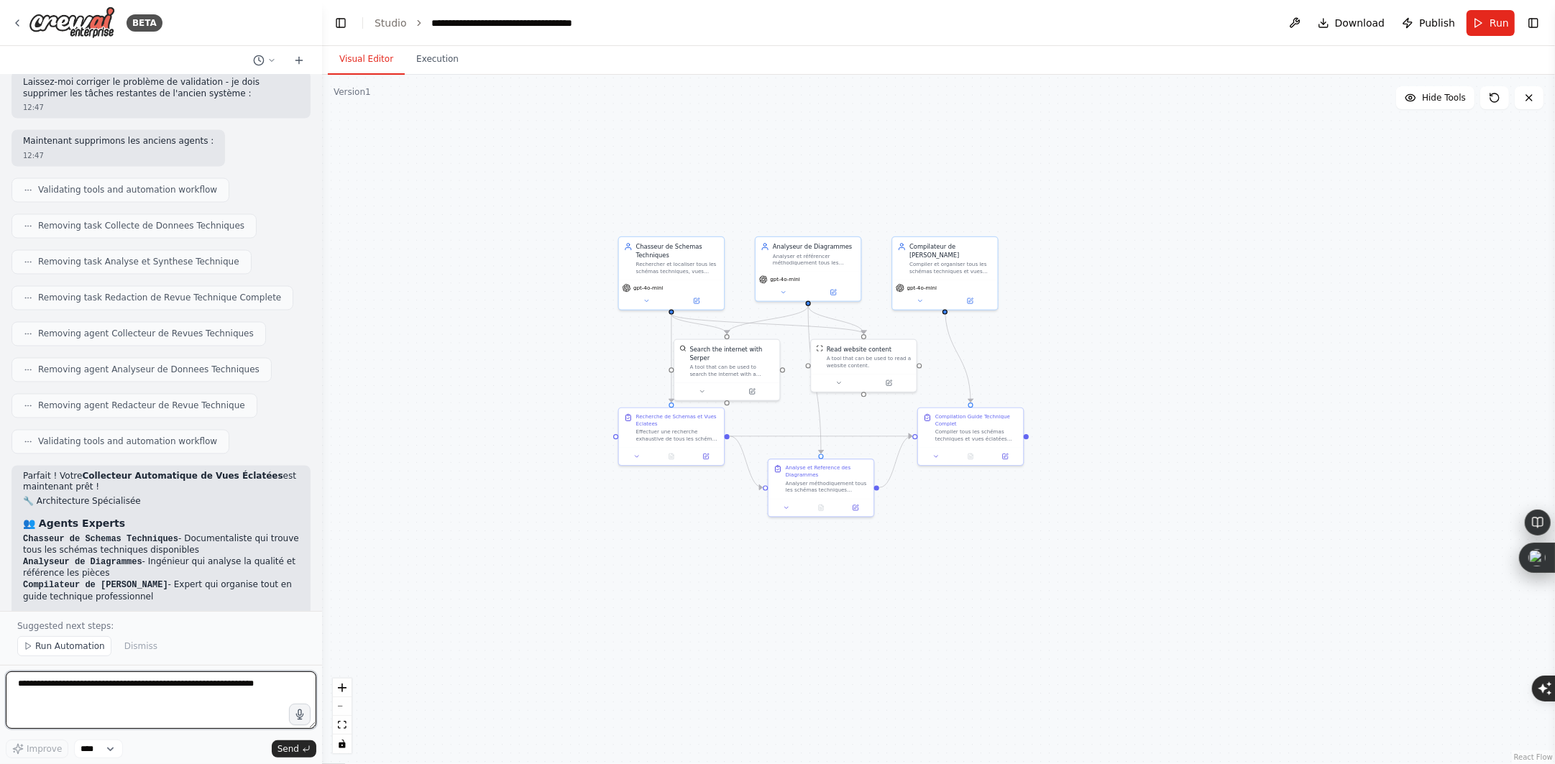
scroll to position [8022, 0]
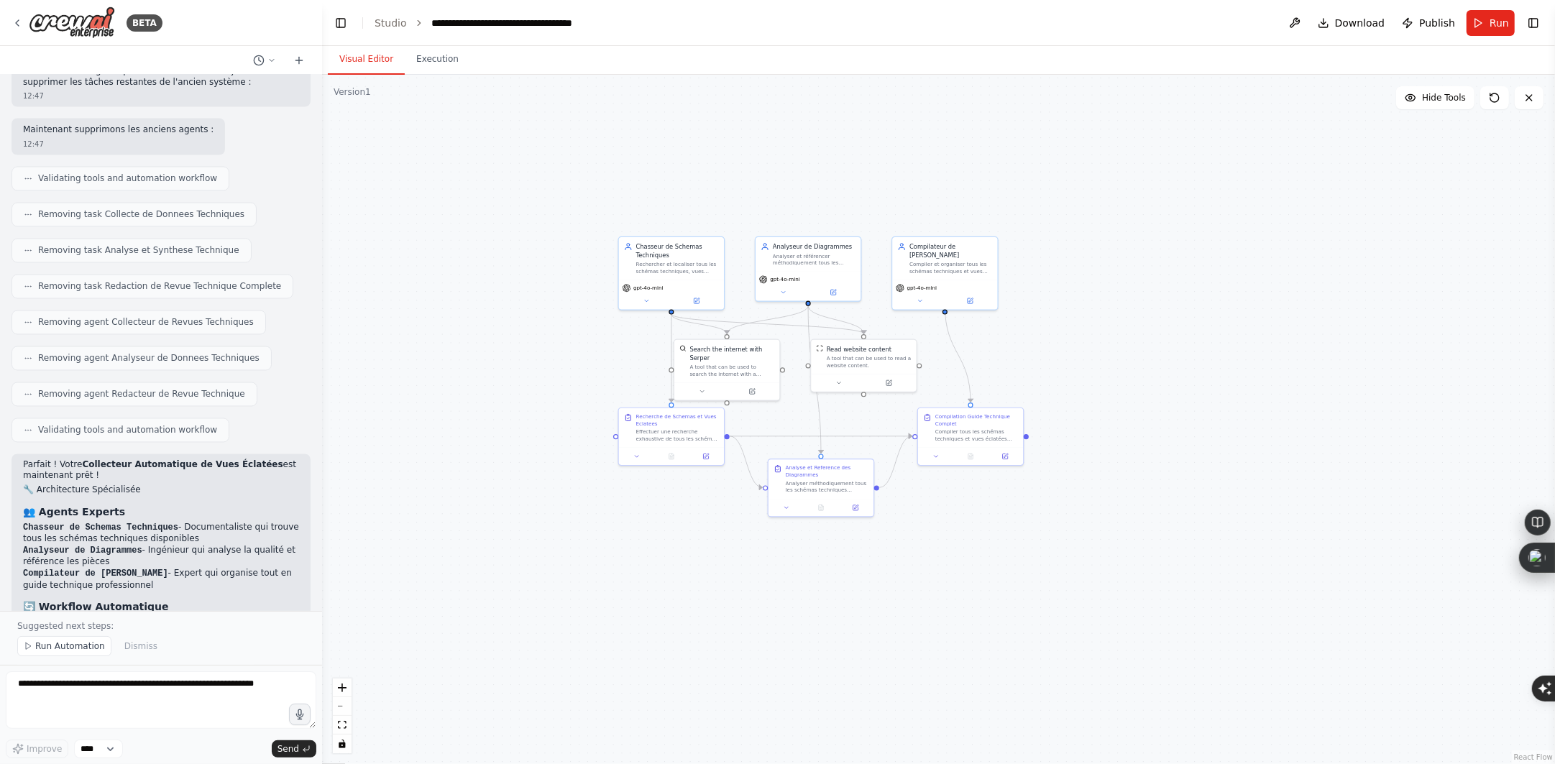
click at [65, 640] on button "Run Automation" at bounding box center [64, 646] width 94 height 20
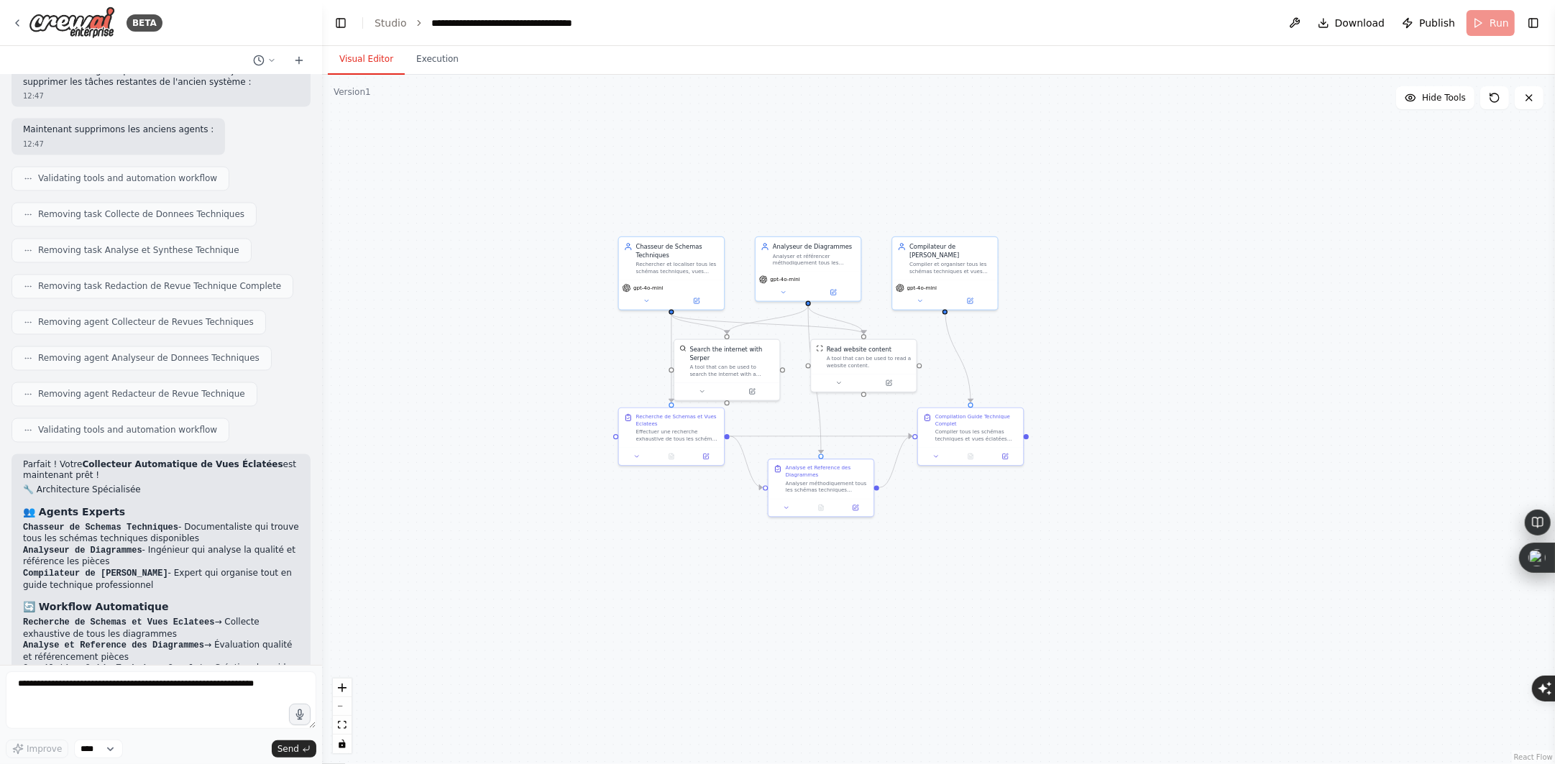
scroll to position [7968, 0]
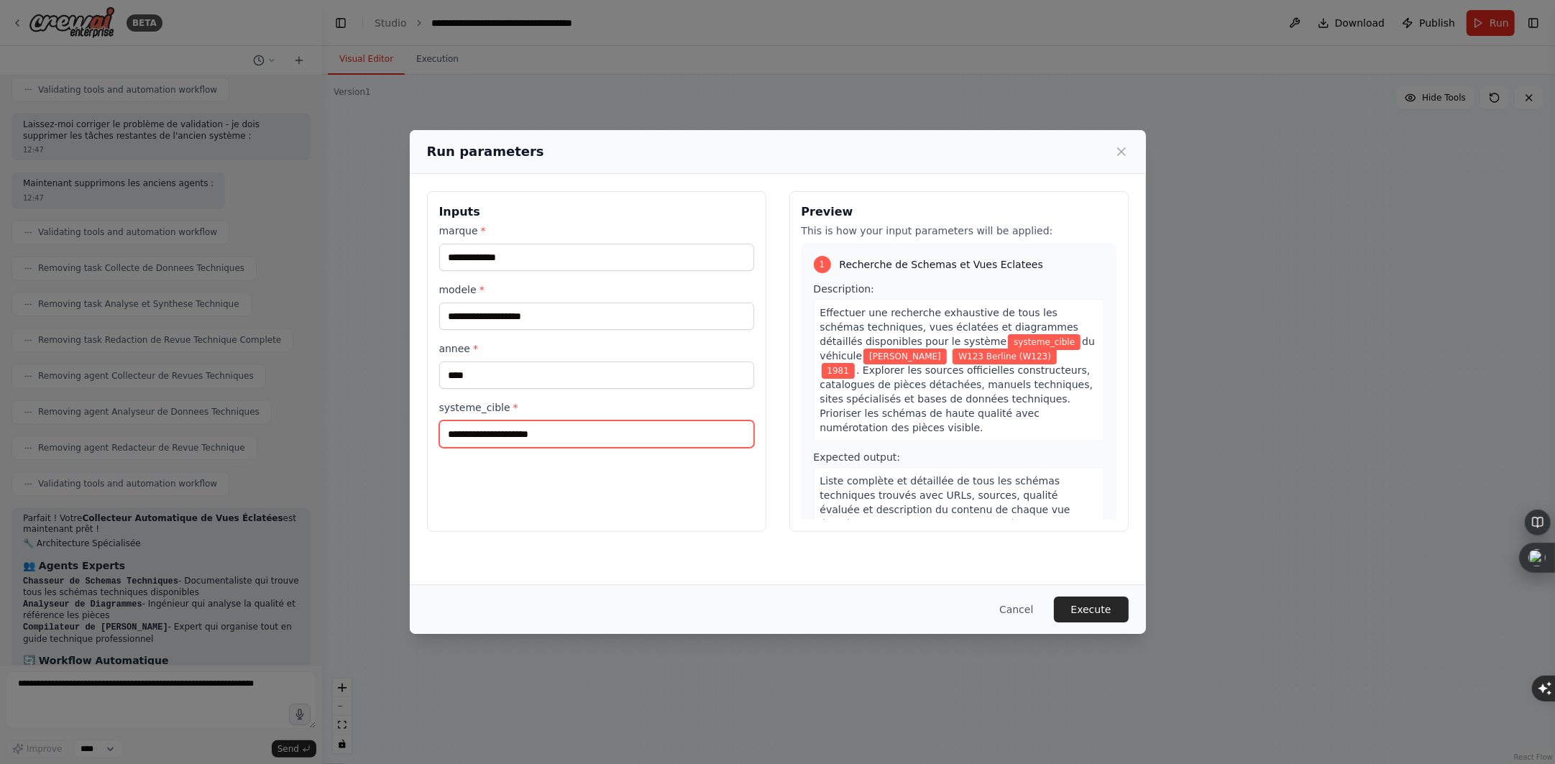
click at [581, 439] on input "systeme_cible *" at bounding box center [596, 434] width 315 height 27
type input "**********"
click at [1096, 612] on button "Execute" at bounding box center [1091, 610] width 75 height 26
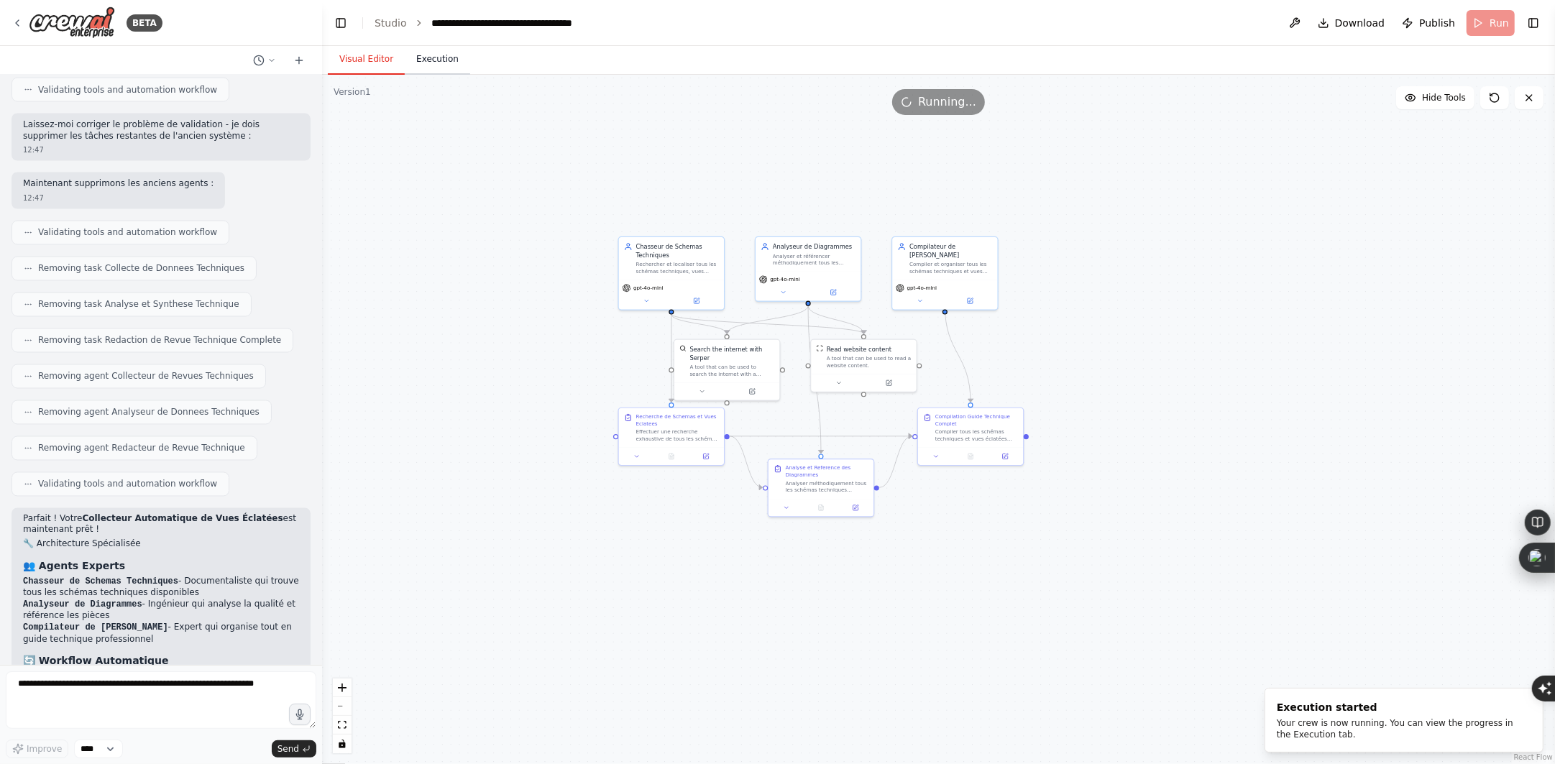
click at [424, 53] on button "Execution" at bounding box center [437, 60] width 65 height 30
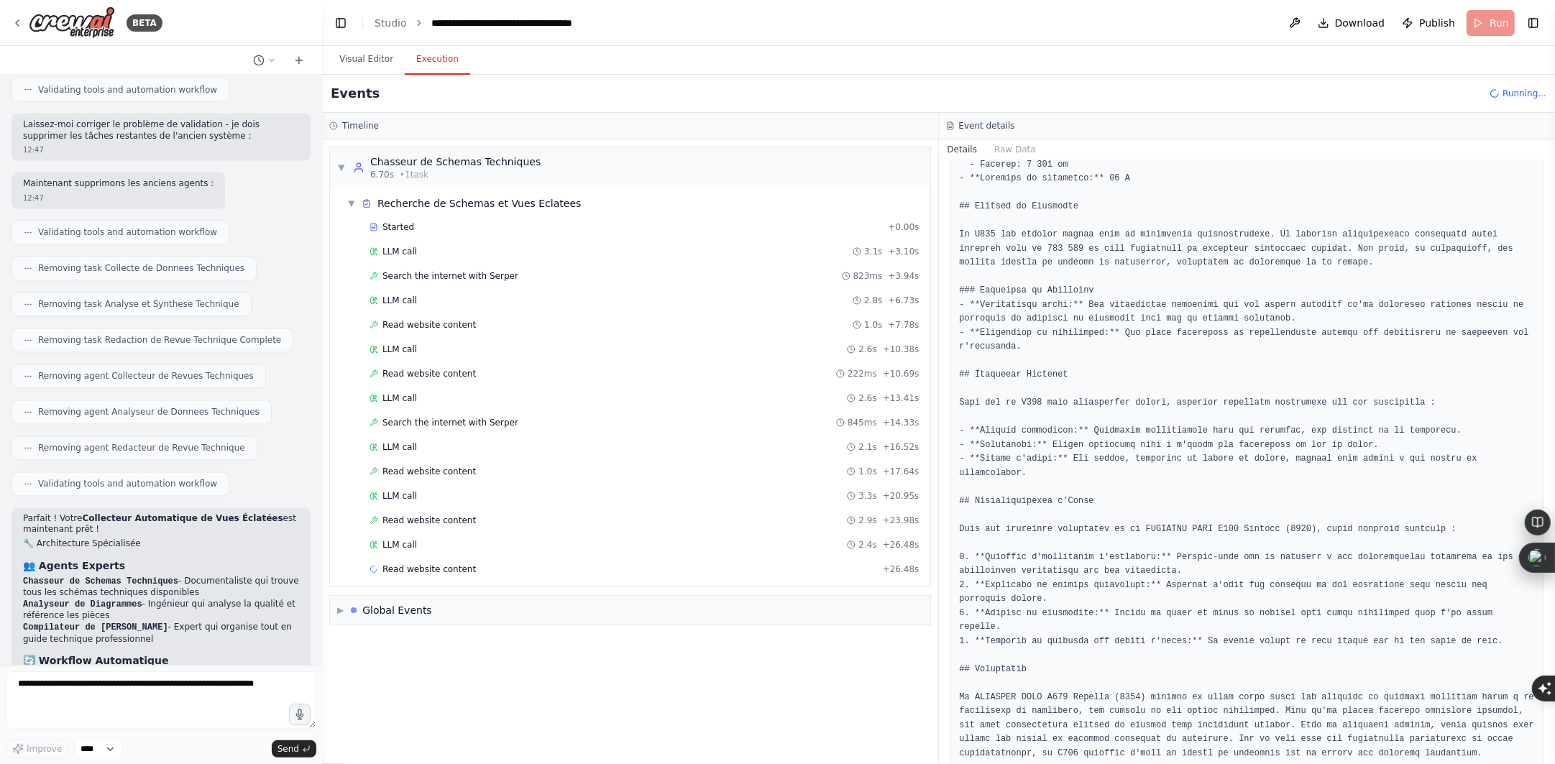
scroll to position [418, 0]
click at [528, 574] on div "Read website content + 26.48s" at bounding box center [645, 570] width 550 height 12
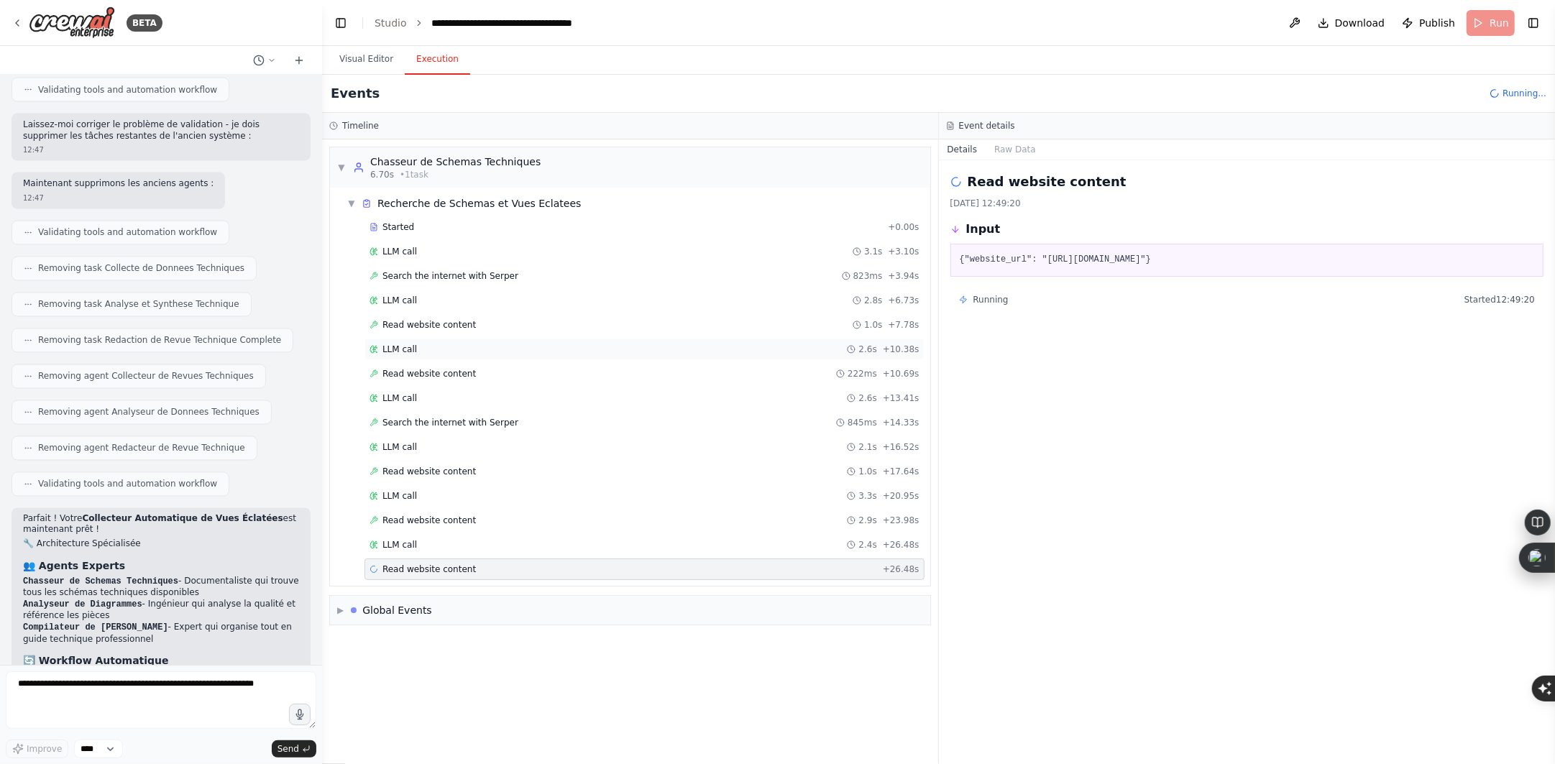
click at [428, 349] on div "LLM call 2.6s + 10.38s" at bounding box center [645, 350] width 550 height 12
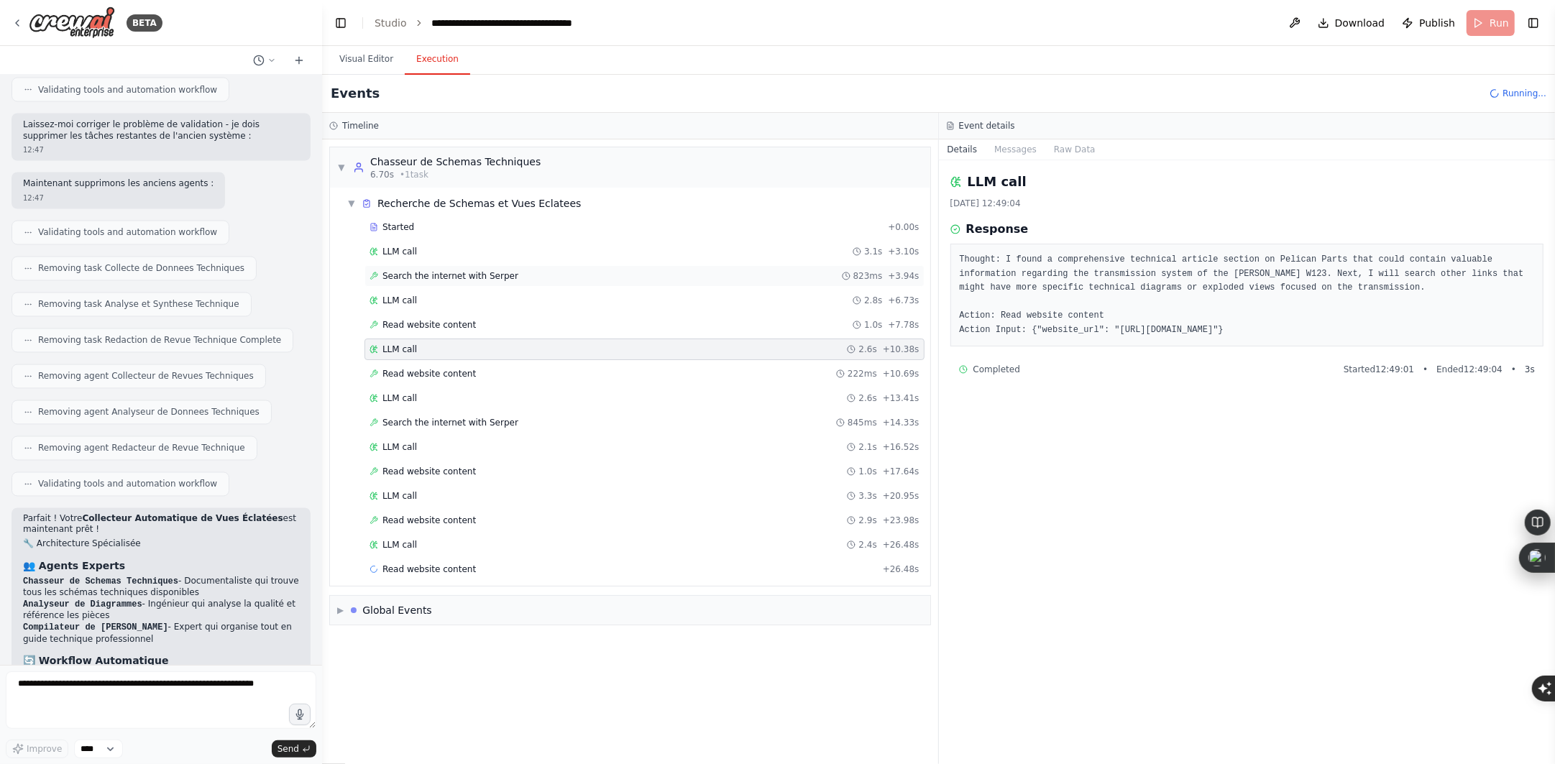
click at [465, 278] on span "Search the internet with Serper" at bounding box center [451, 276] width 136 height 12
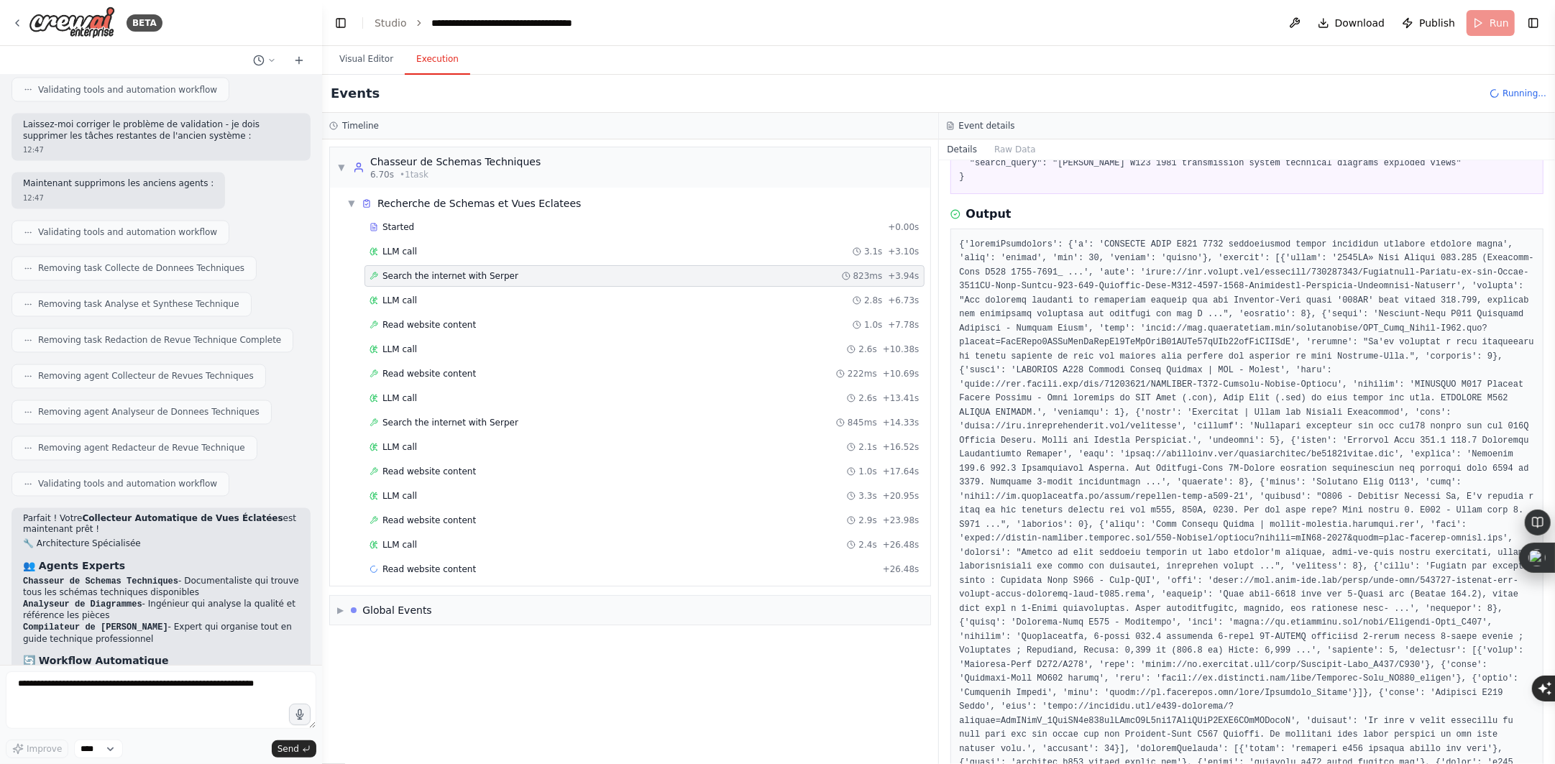
scroll to position [180, 0]
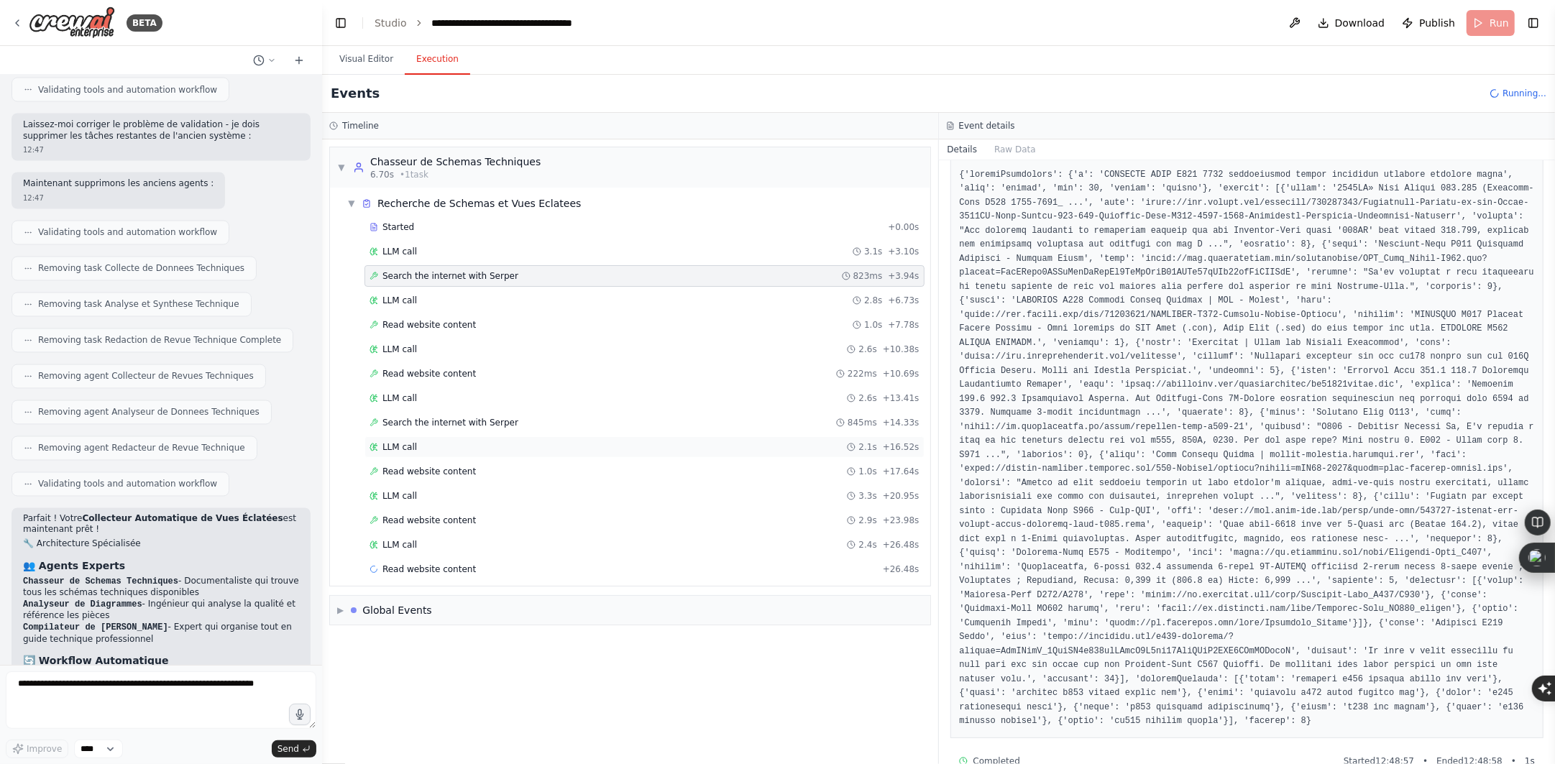
click at [523, 447] on div "LLM call 2.1s + 16.52s" at bounding box center [645, 447] width 550 height 12
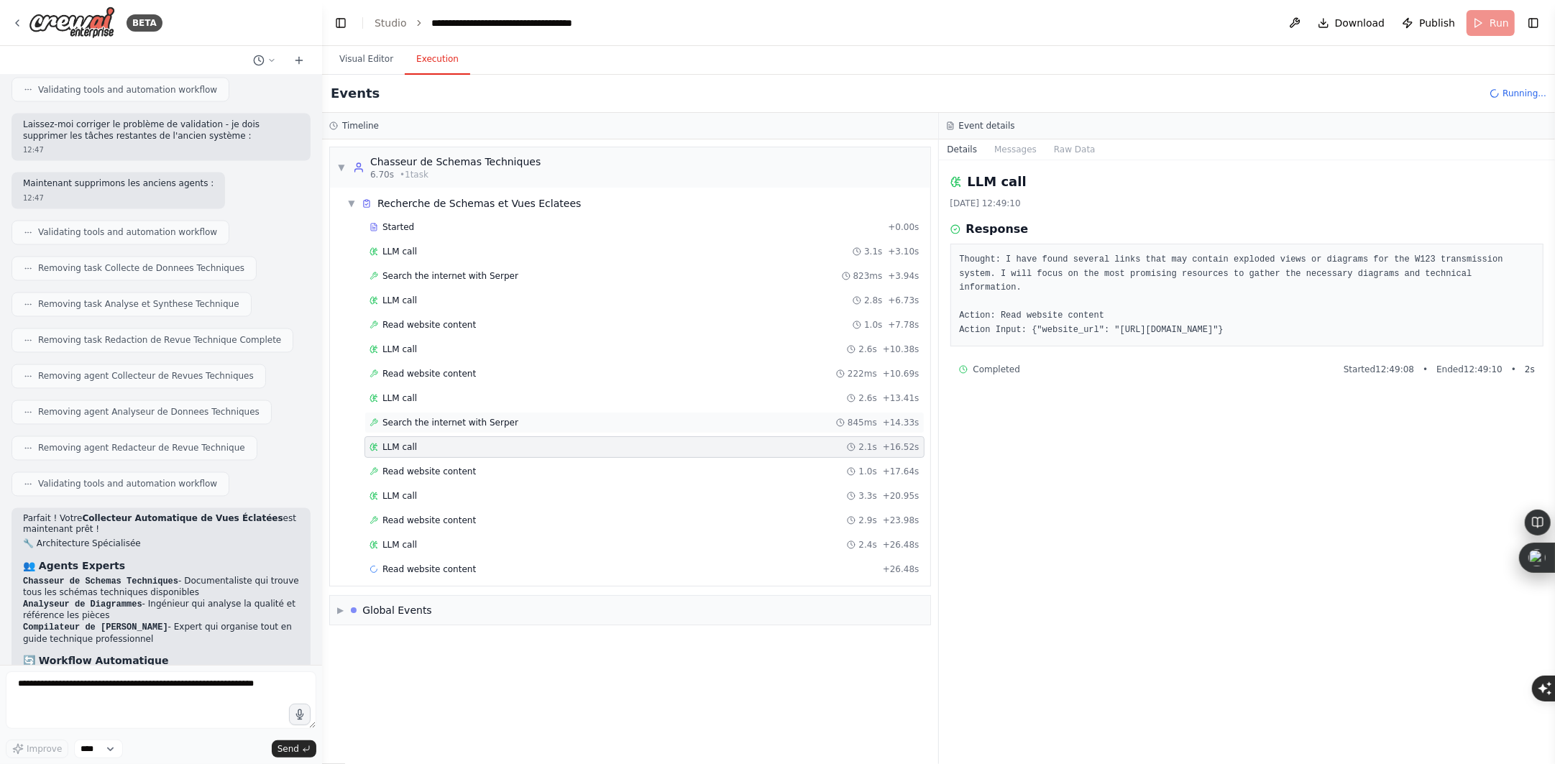
click at [554, 422] on div "Search the internet with Serper 845ms + 14.33s" at bounding box center [645, 423] width 550 height 12
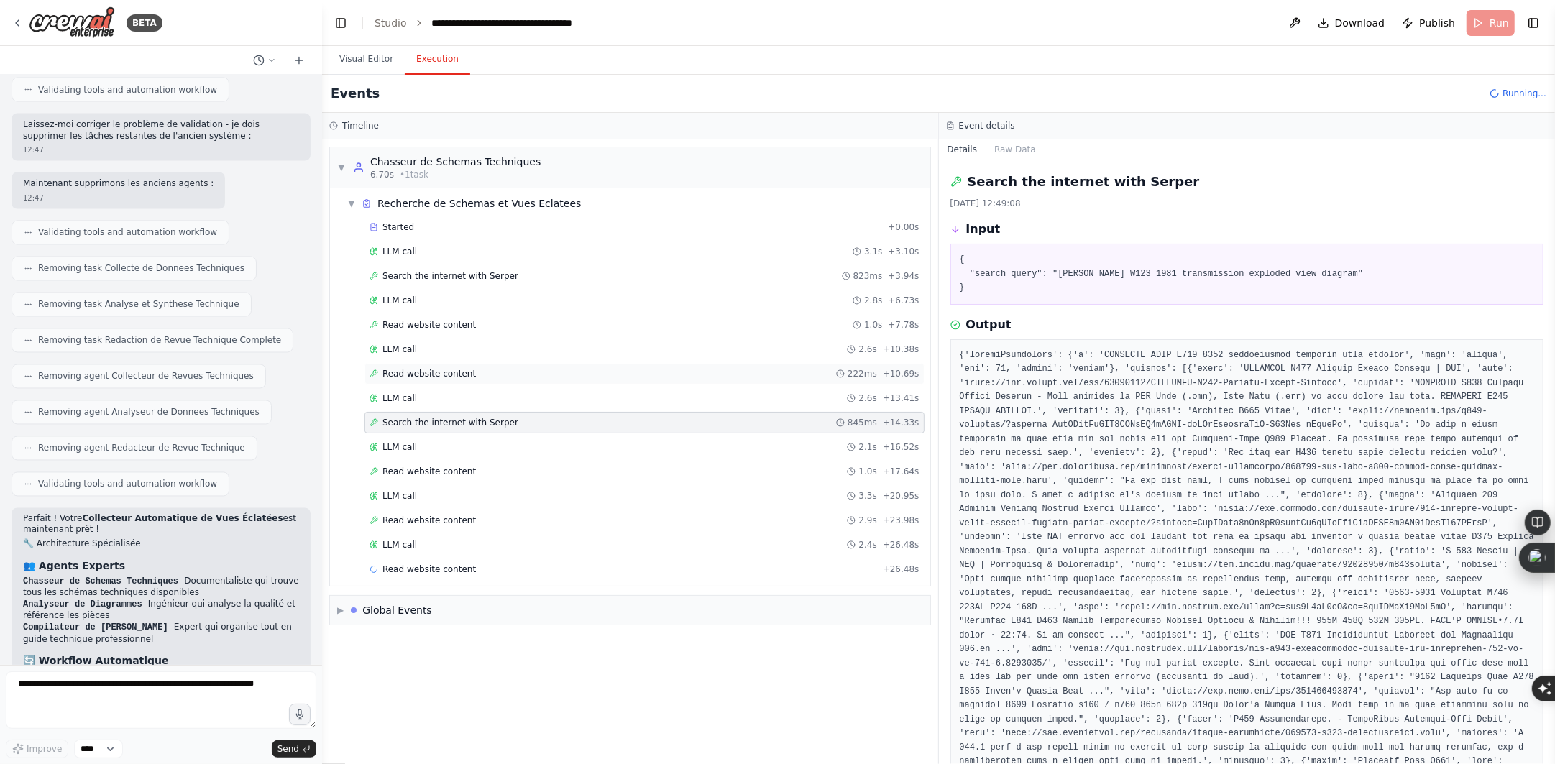
click at [606, 385] on div "Read website content 222ms + 10.69s" at bounding box center [645, 374] width 560 height 22
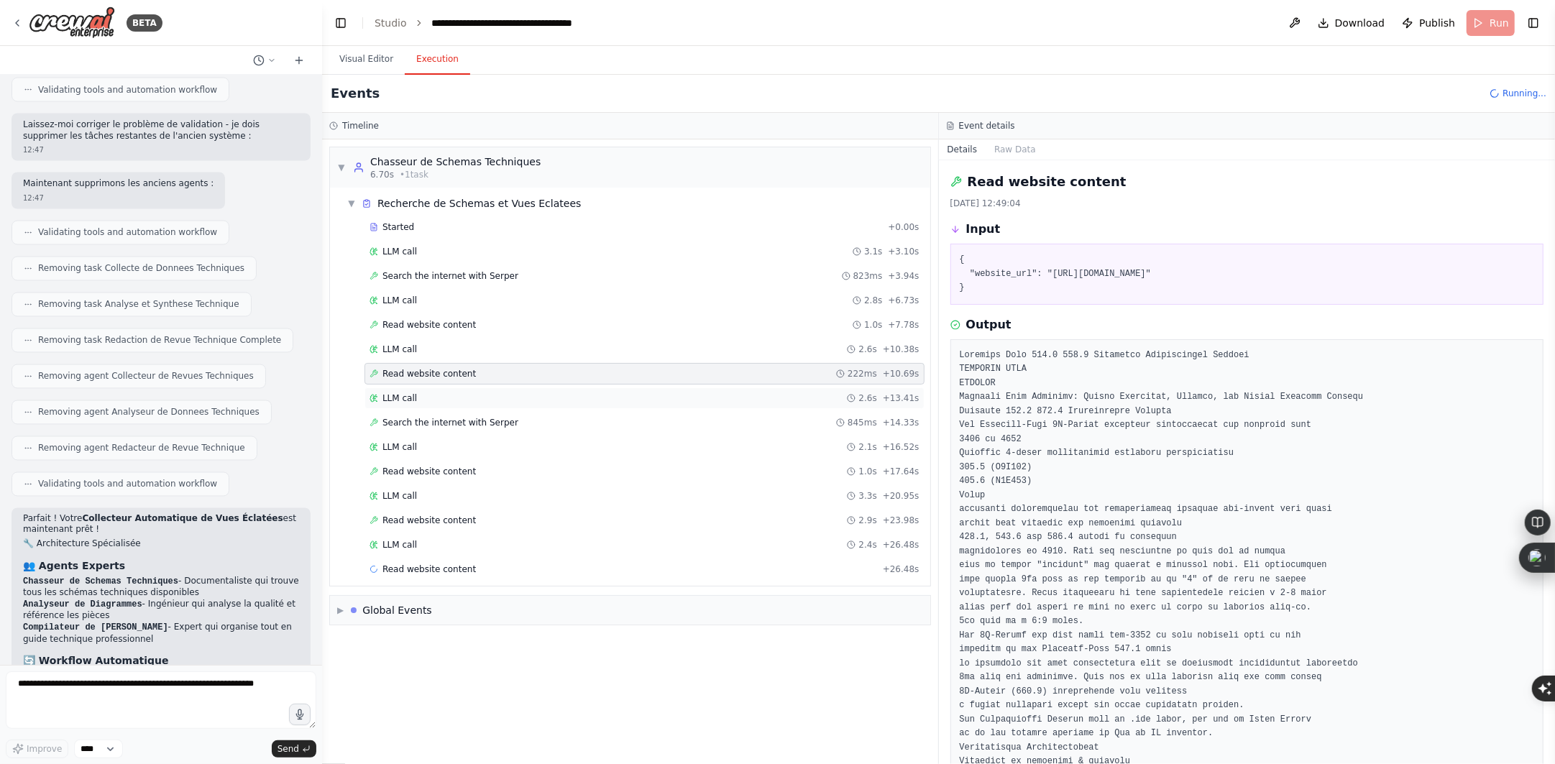
click at [595, 390] on div "LLM call 2.6s + 13.41s" at bounding box center [645, 399] width 560 height 22
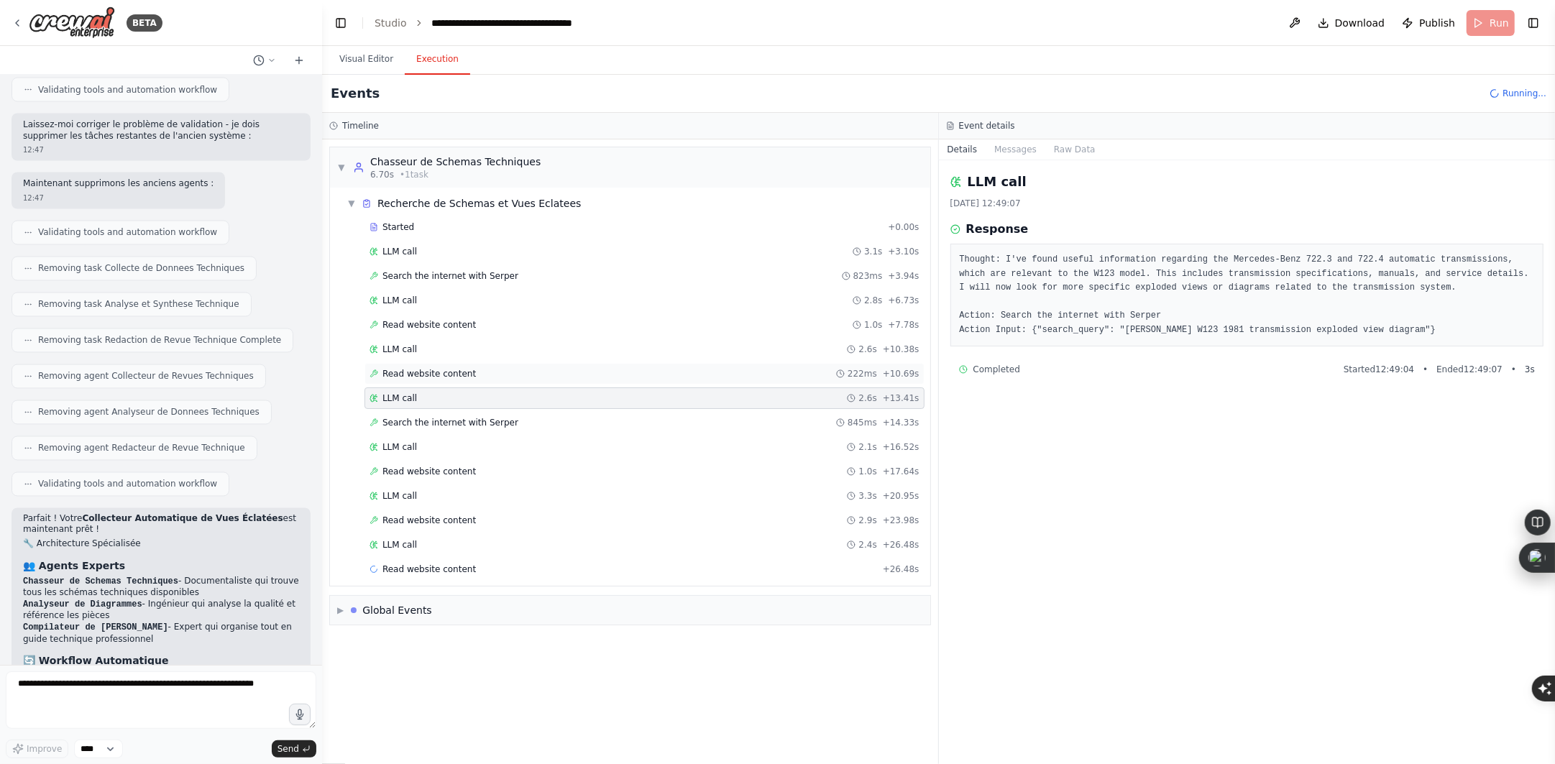
click at [598, 377] on div "Read website content 222ms + 10.69s" at bounding box center [645, 374] width 550 height 12
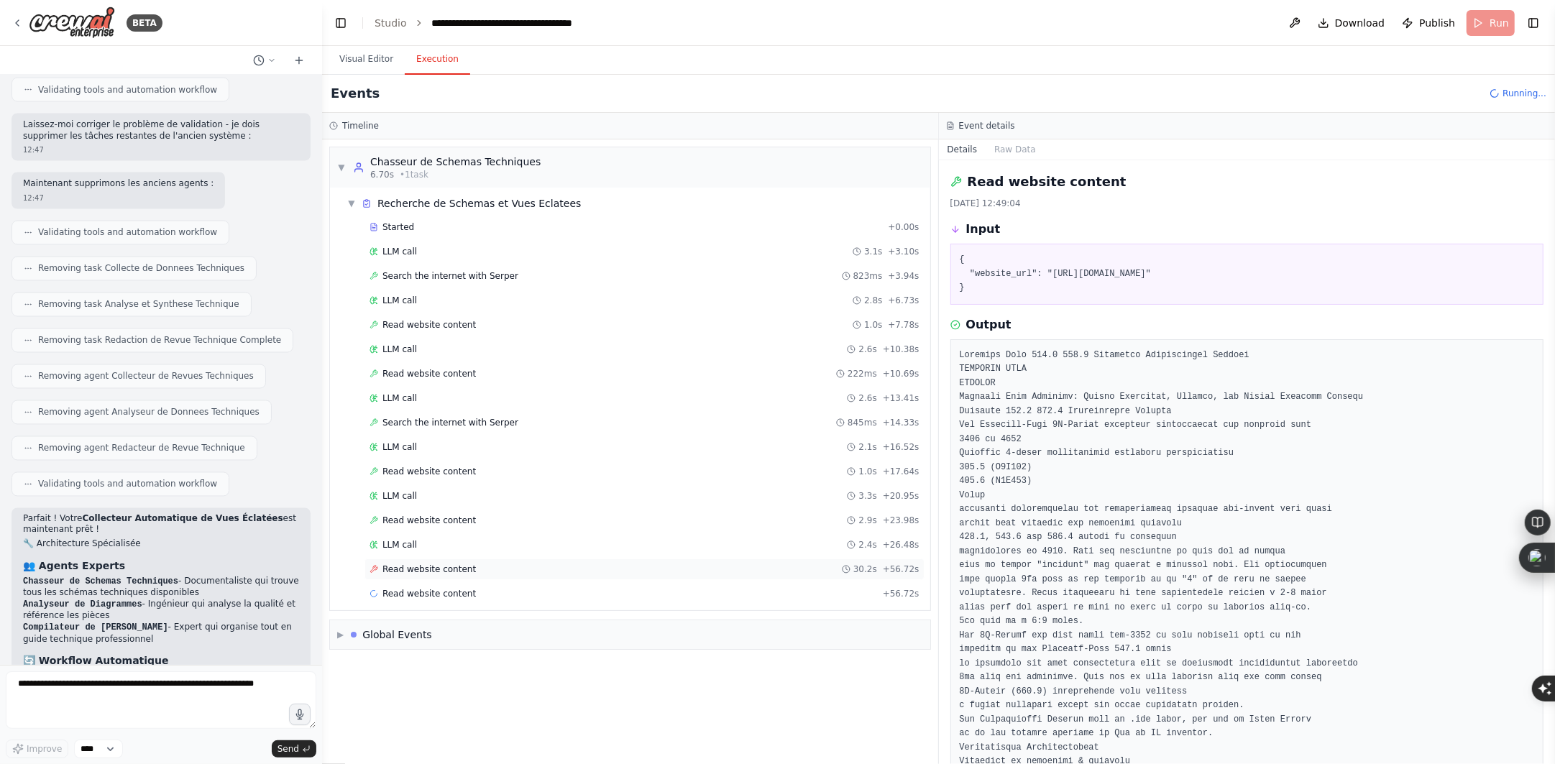
click at [578, 569] on div "Read website content 30.2s + 56.72s" at bounding box center [645, 570] width 550 height 12
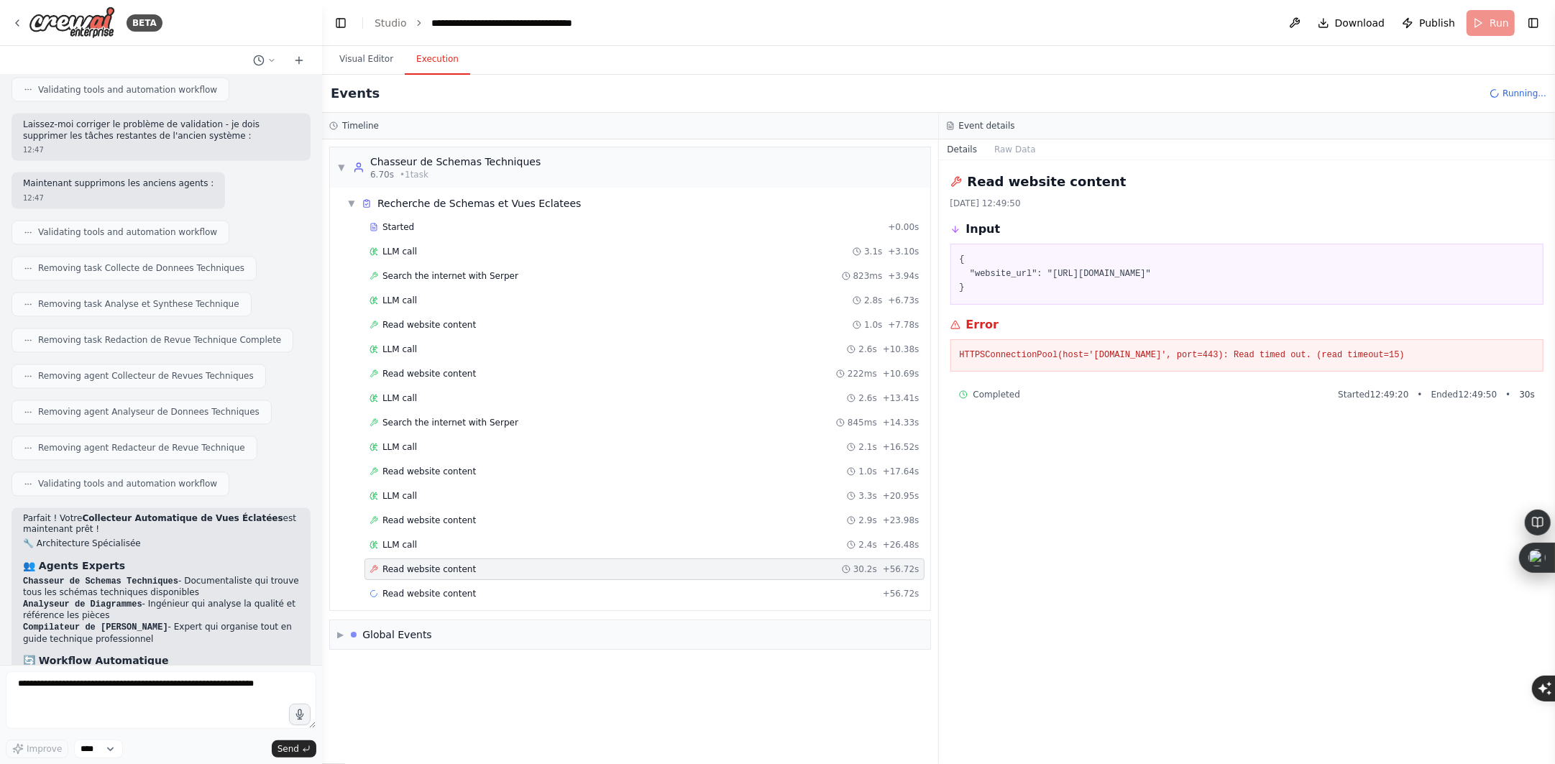
drag, startPoint x: 1044, startPoint y: 275, endPoint x: 1006, endPoint y: 290, distance: 41.0
click at [1006, 290] on pre "{ "website_url": "https://www.benzworld.org/threads/diy-w123-transmission-diagn…" at bounding box center [1247, 274] width 575 height 42
copy pre "https://www.benzworld.org/threads/diy-w123-transmission-diagnose-and-adjustment…"
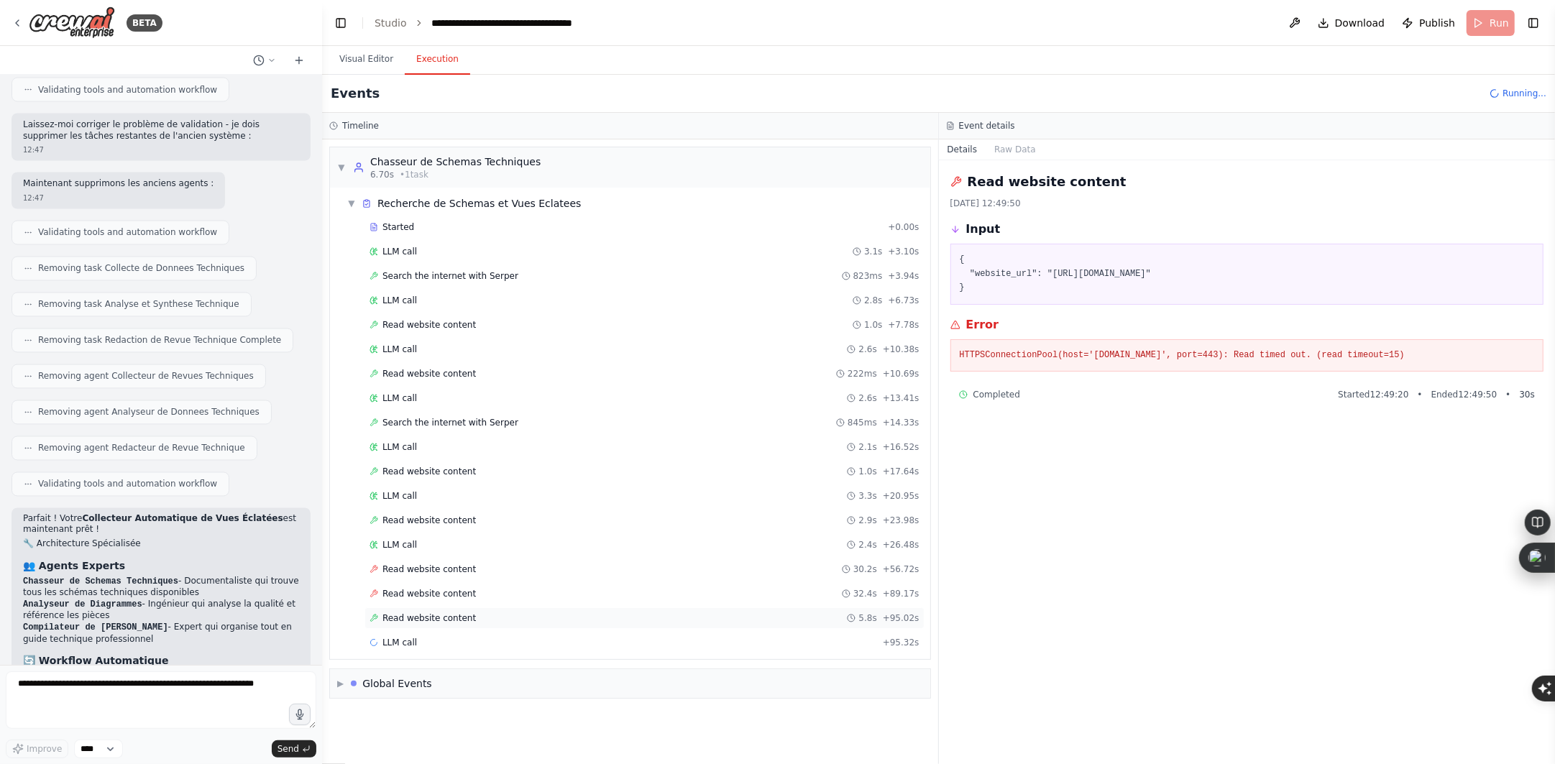
click at [440, 616] on span "Read website content" at bounding box center [429, 619] width 93 height 12
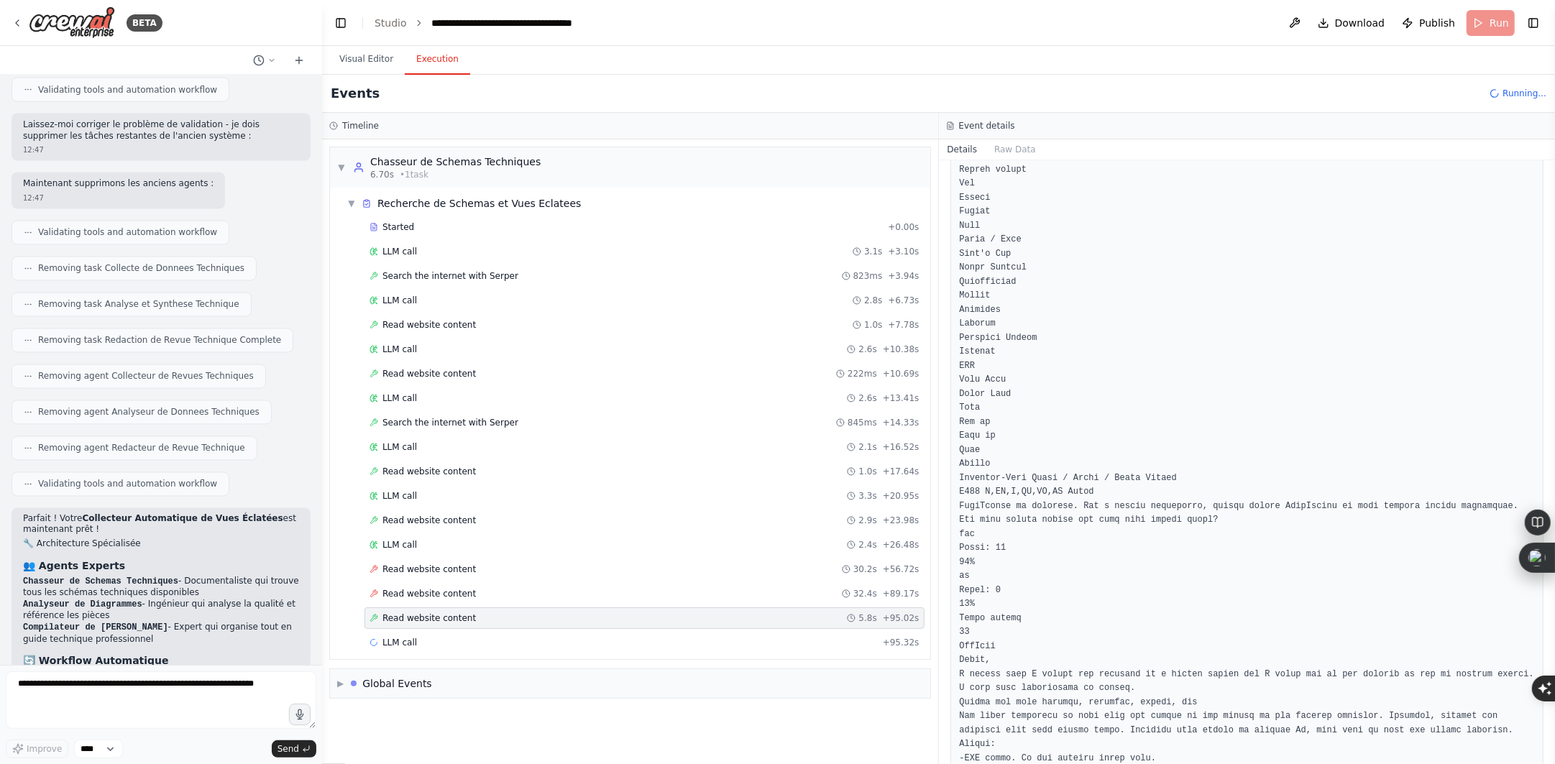
scroll to position [809, 0]
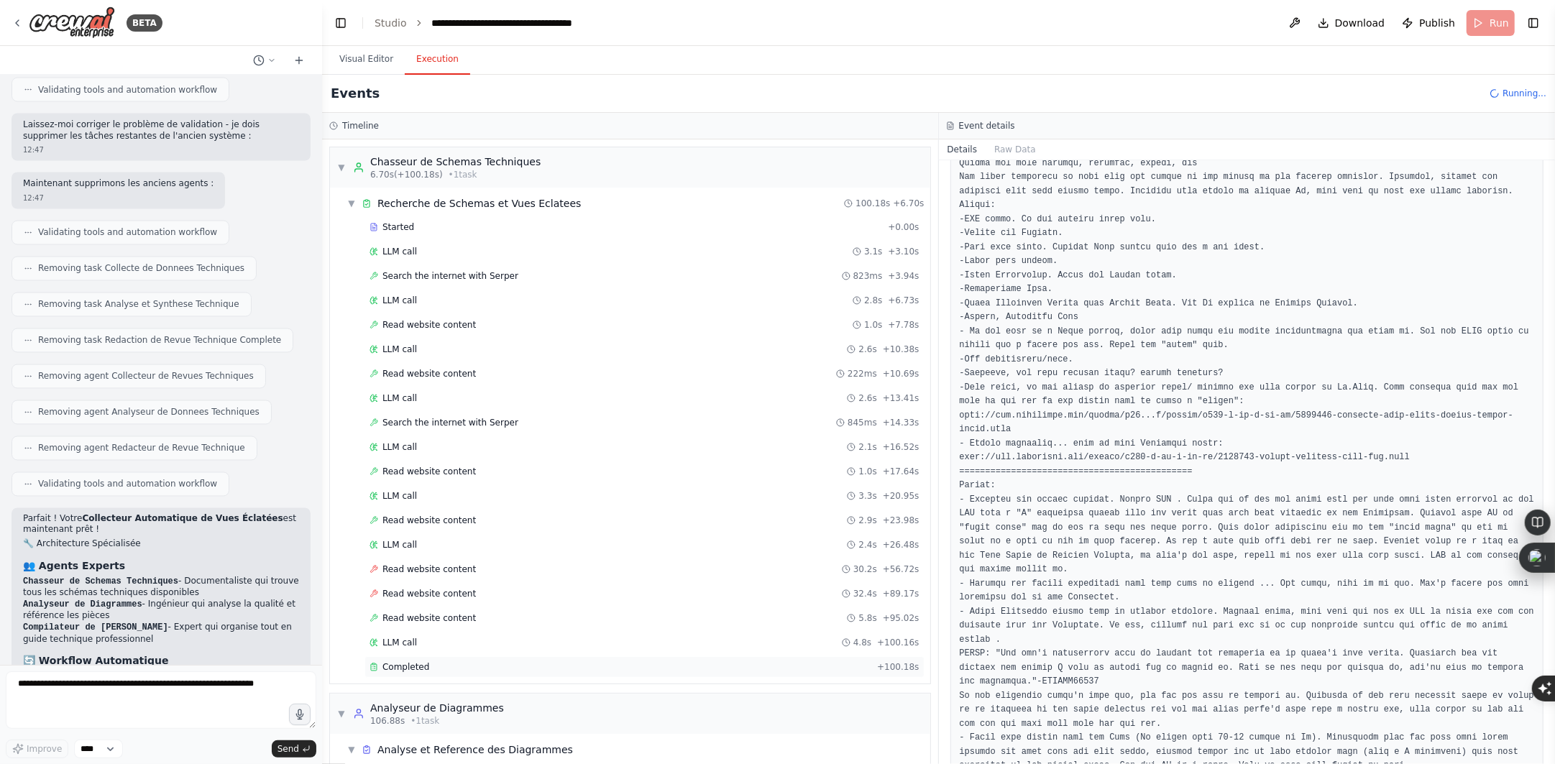
click at [408, 669] on span "Completed" at bounding box center [406, 668] width 47 height 12
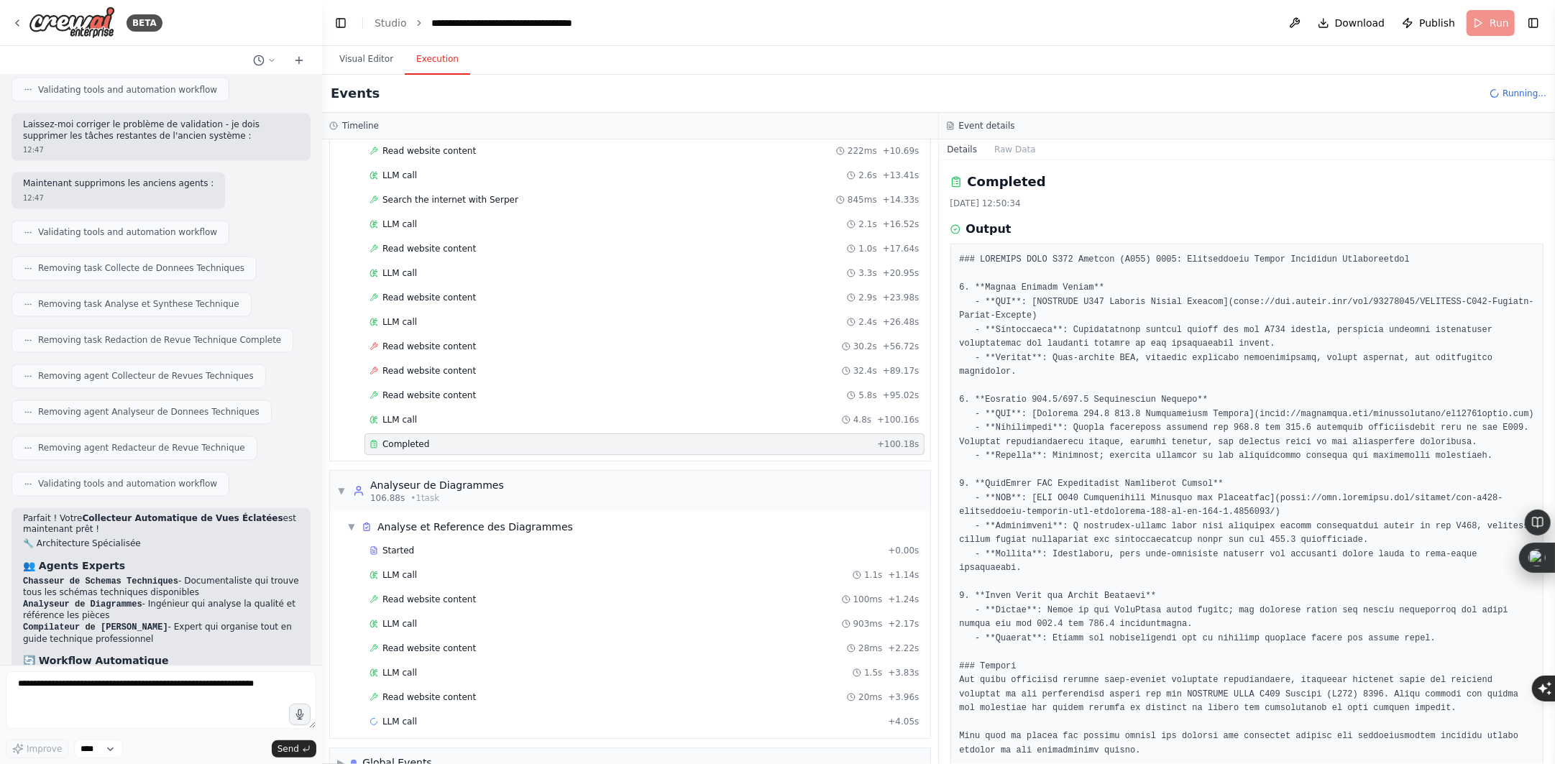
scroll to position [256, 0]
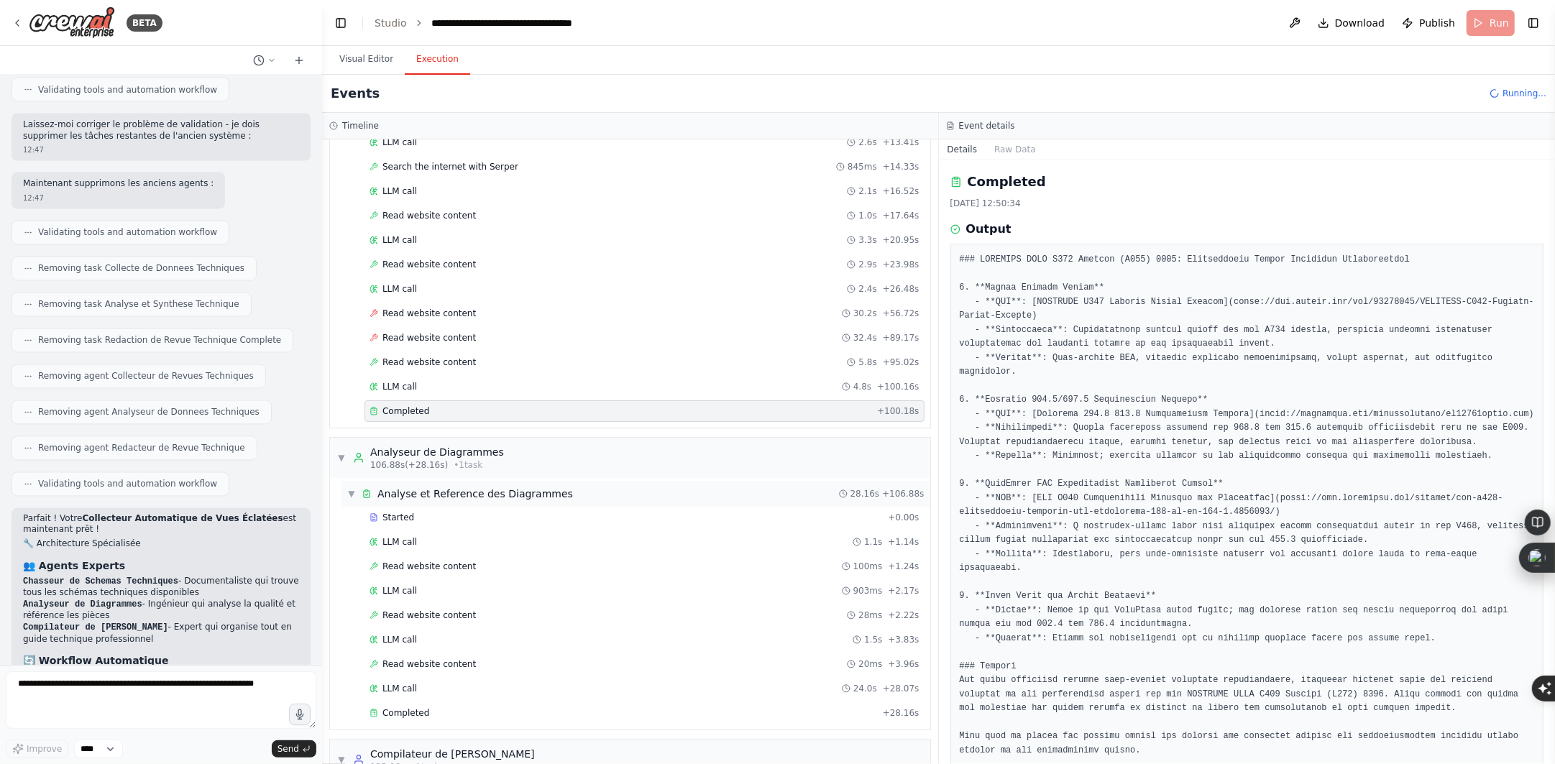
click at [486, 500] on div "Analyse et Reference des Diagrammes" at bounding box center [475, 494] width 196 height 14
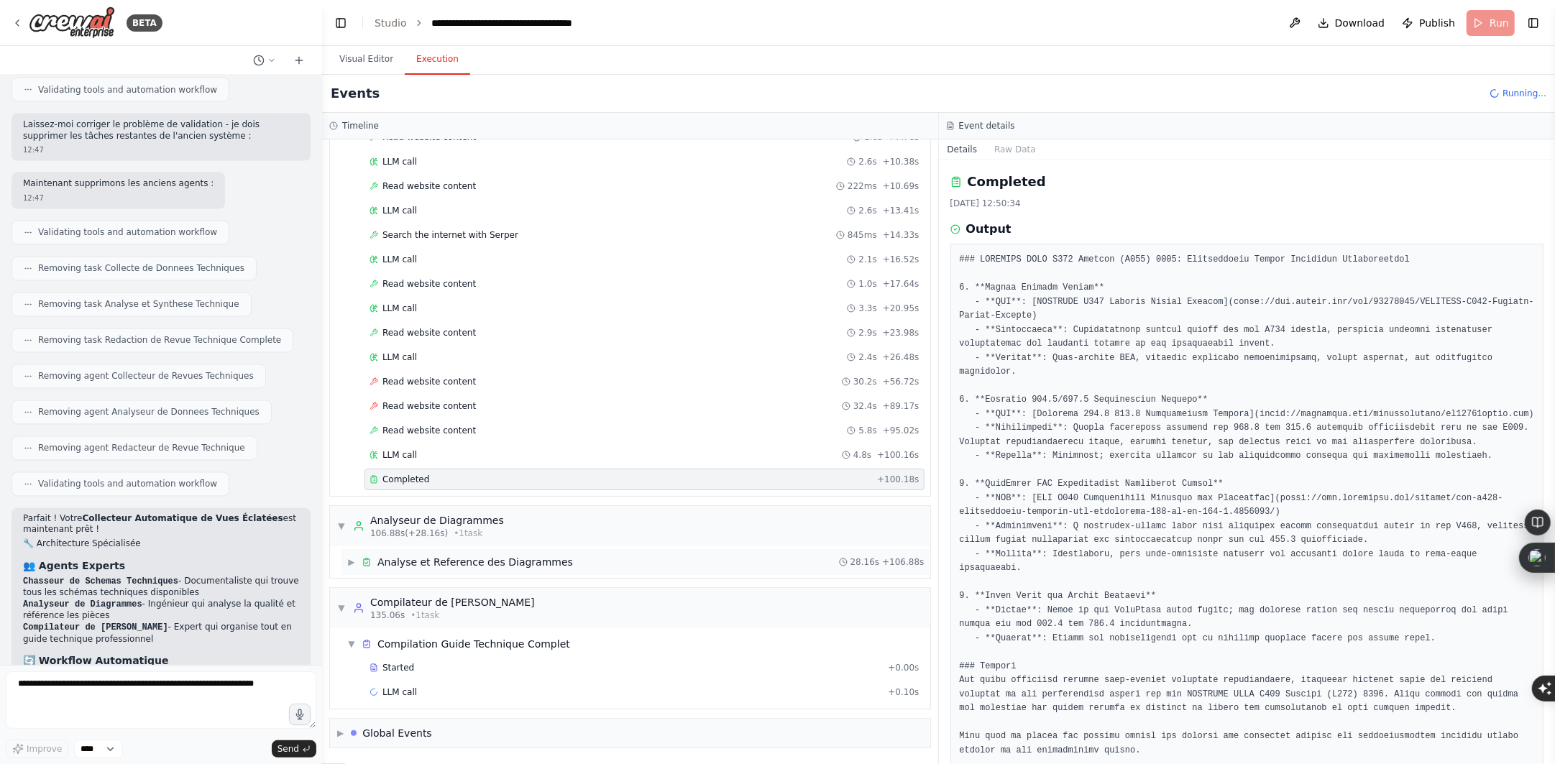
scroll to position [191, 0]
click at [436, 566] on div "Analyse et Reference des Diagrammes" at bounding box center [475, 562] width 196 height 14
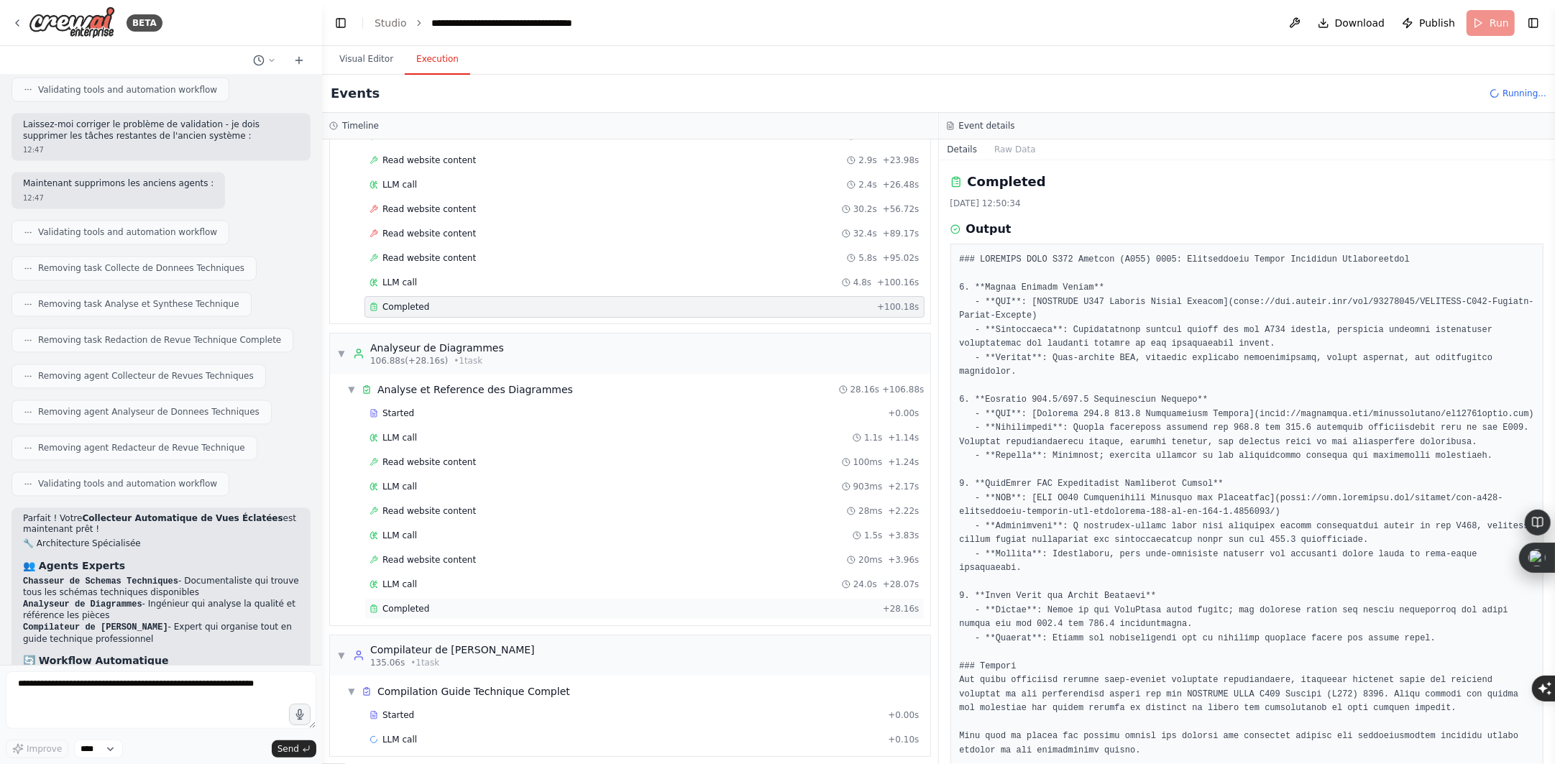
scroll to position [412, 0]
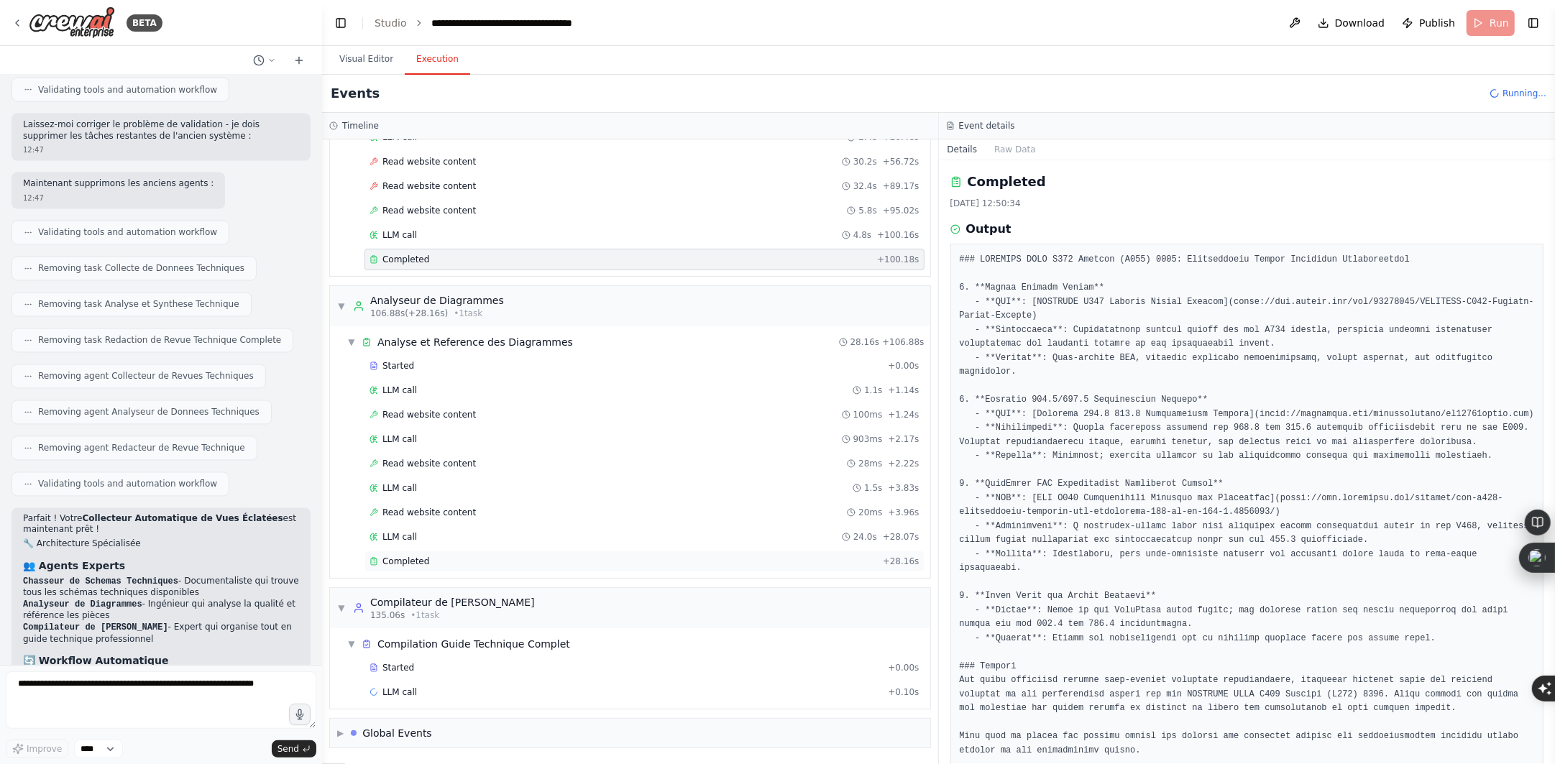
click at [426, 561] on div "Completed" at bounding box center [624, 562] width 508 height 12
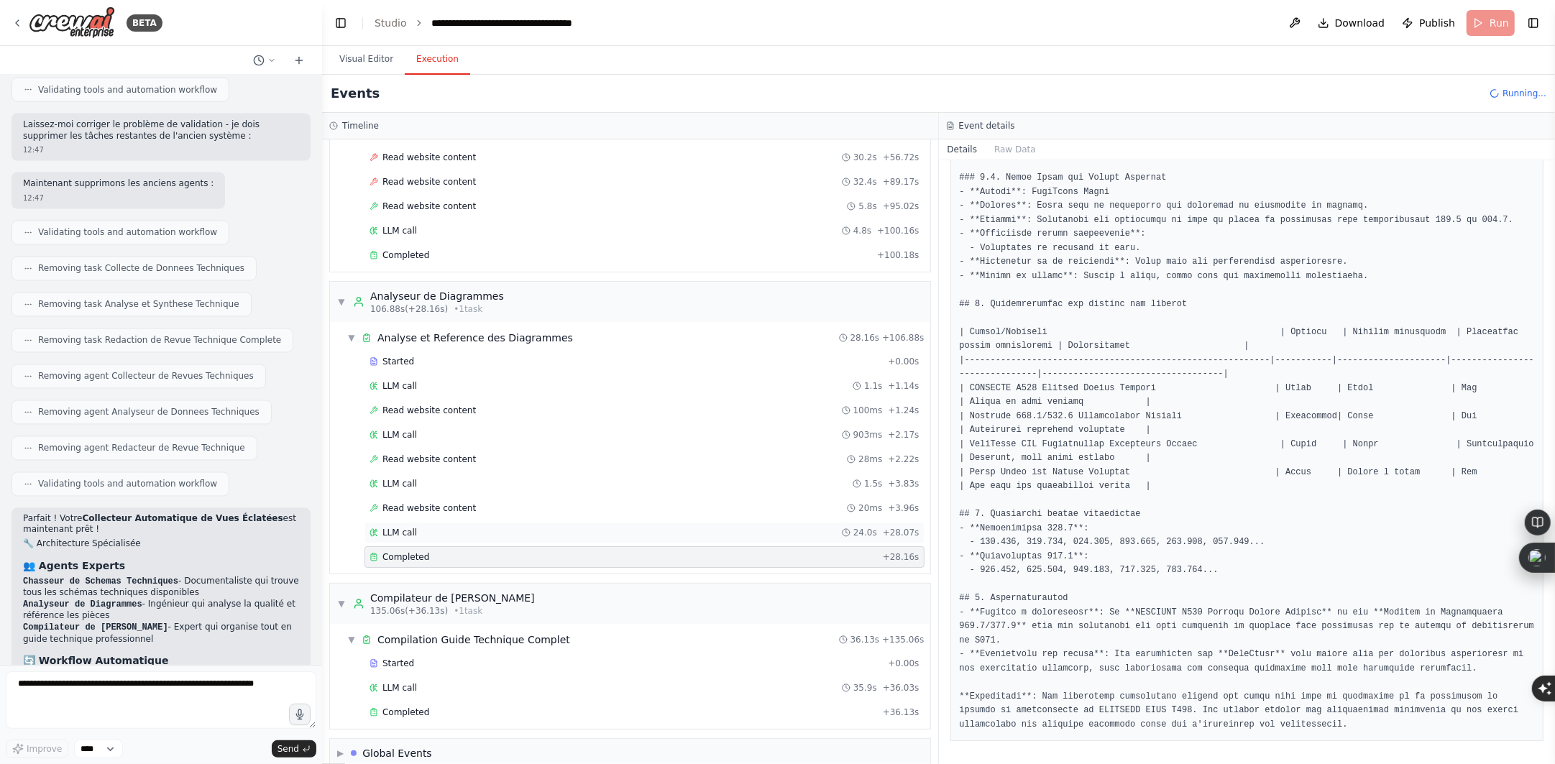
scroll to position [437, 0]
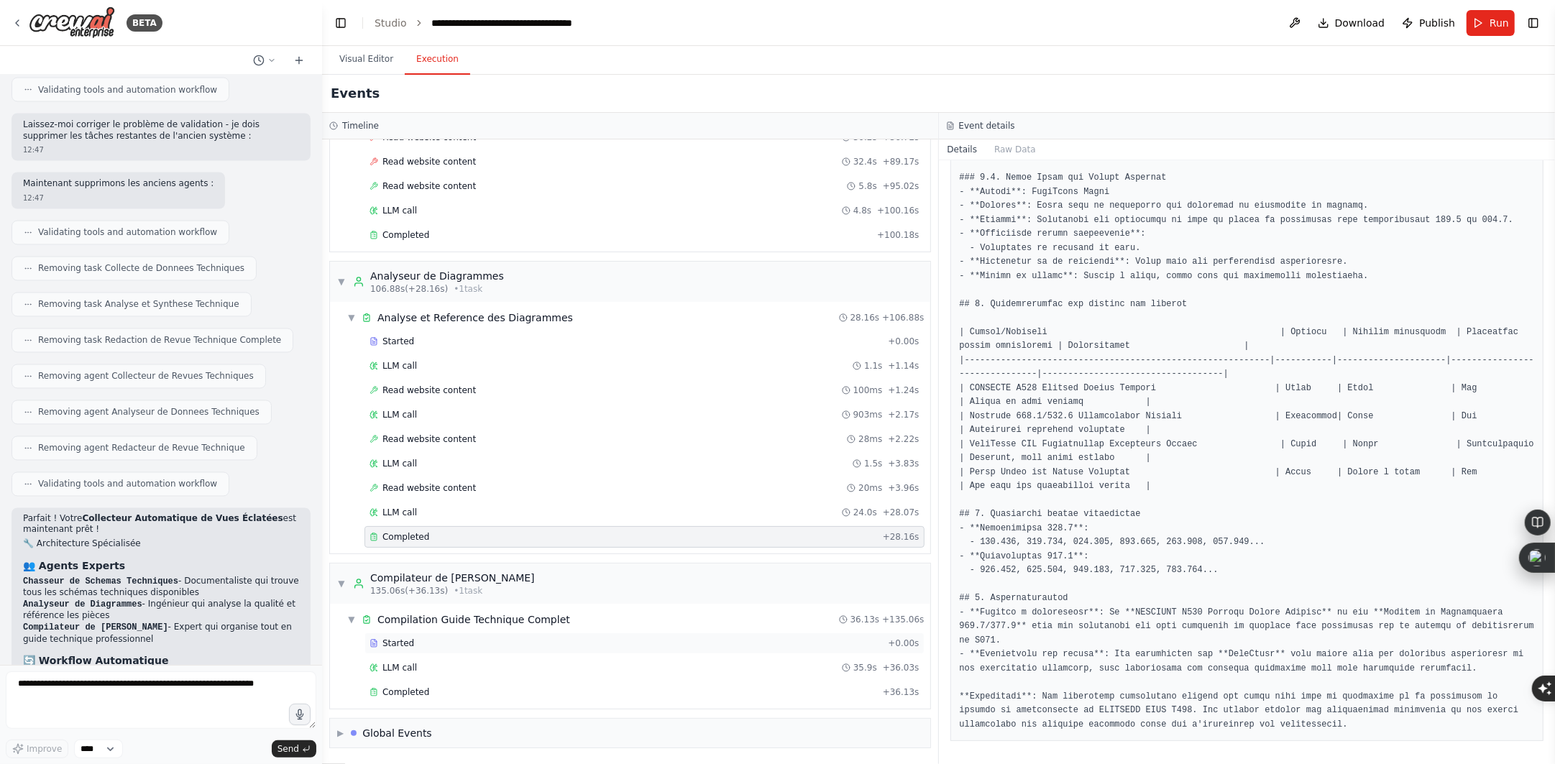
click at [442, 642] on div "Started" at bounding box center [626, 644] width 513 height 12
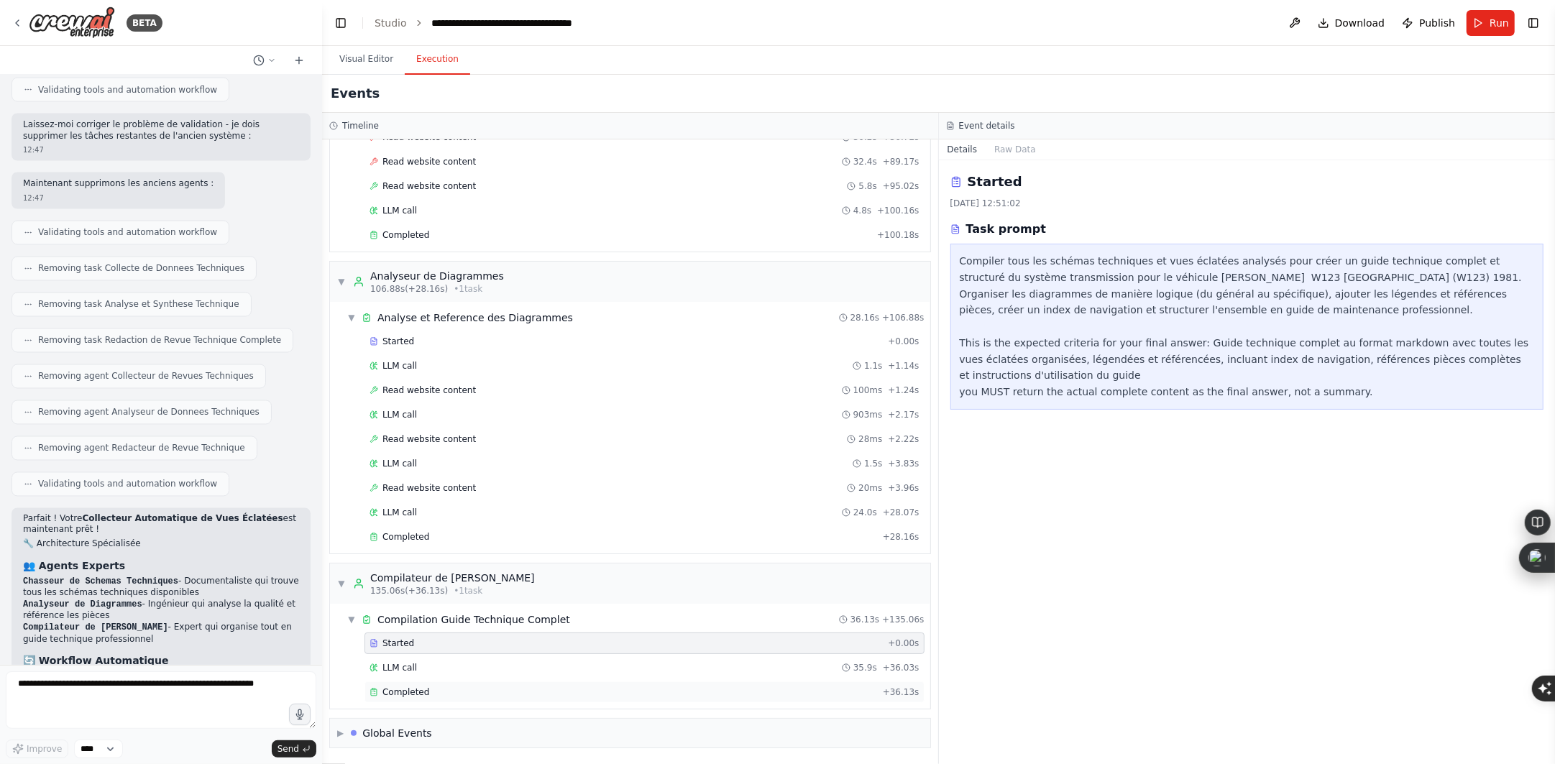
click at [466, 691] on div "Completed" at bounding box center [624, 693] width 508 height 12
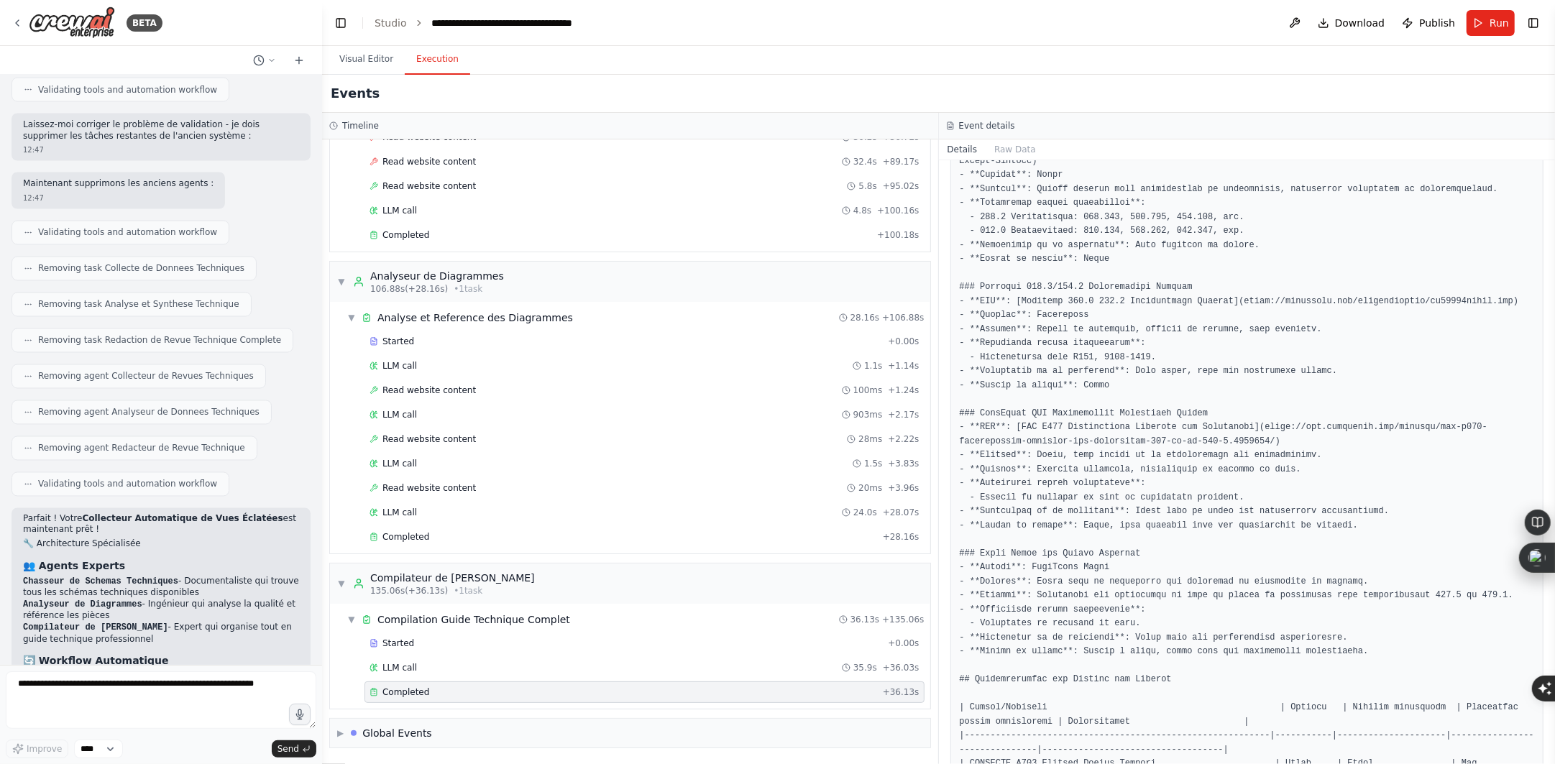
scroll to position [867, 0]
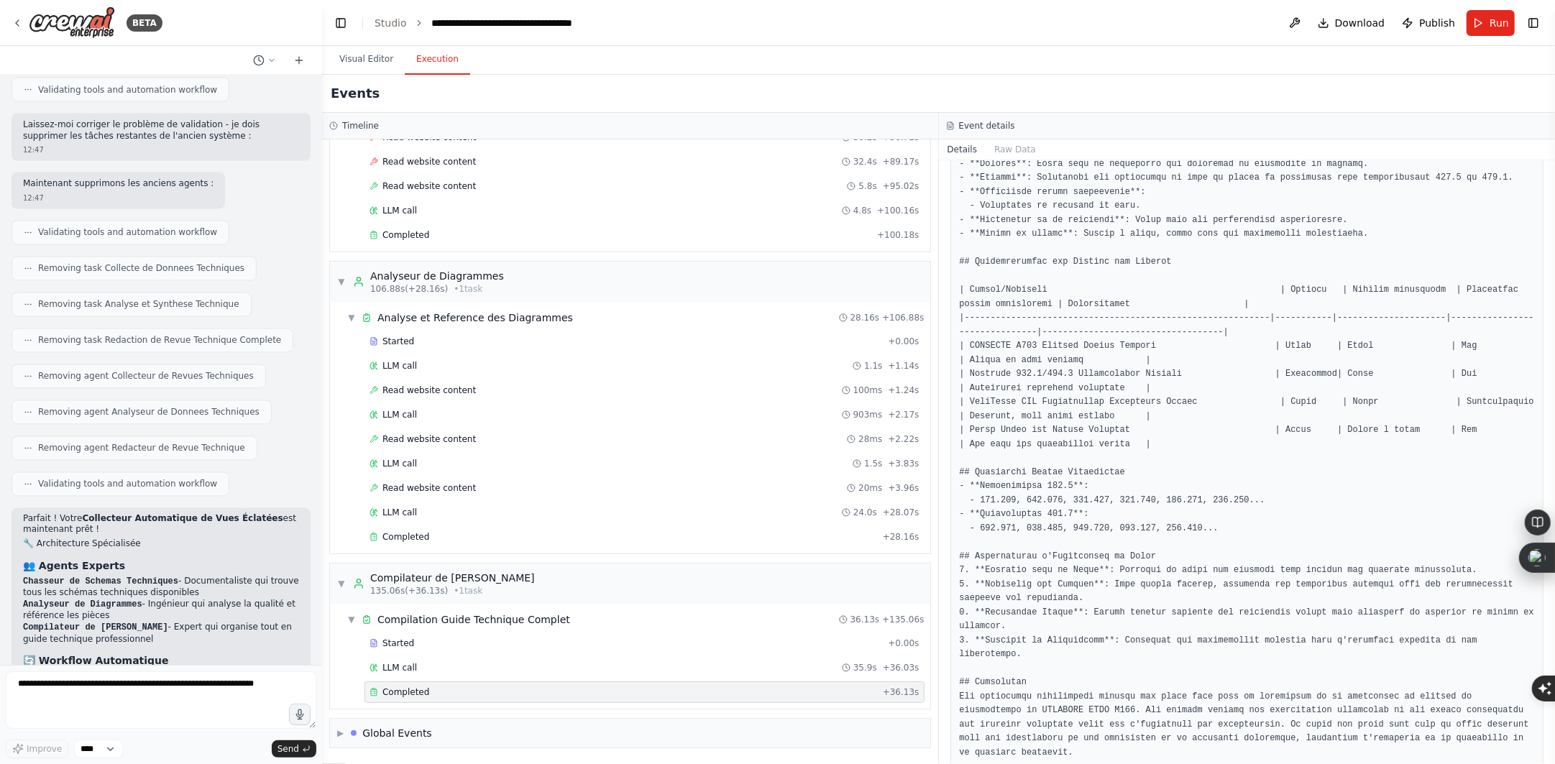
click at [403, 682] on div "Completed + 36.13s" at bounding box center [645, 693] width 560 height 22
click at [463, 736] on div "▶ Global Events" at bounding box center [630, 733] width 600 height 29
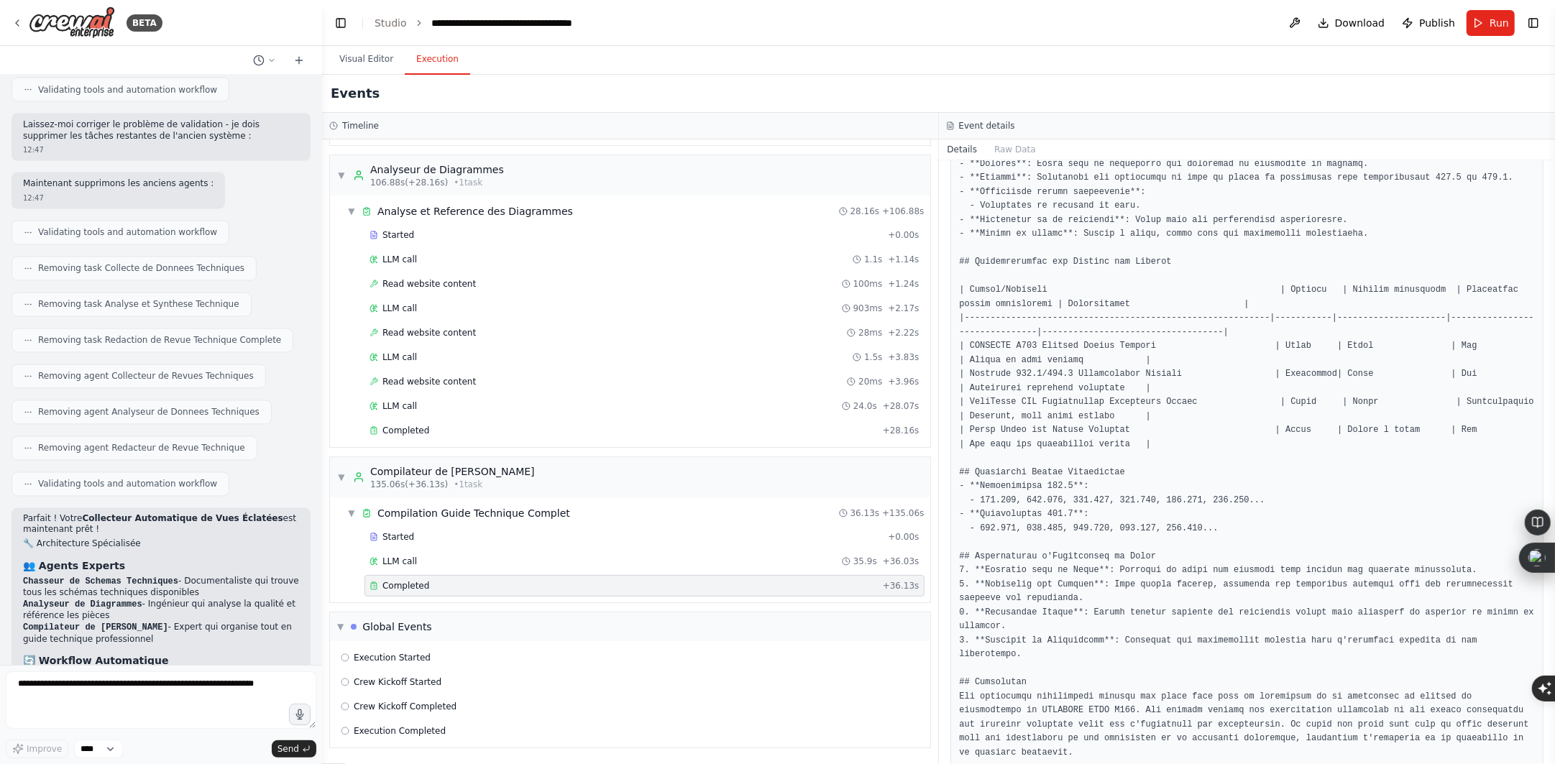
scroll to position [544, 0]
click at [408, 728] on span "Execution Completed" at bounding box center [400, 732] width 92 height 12
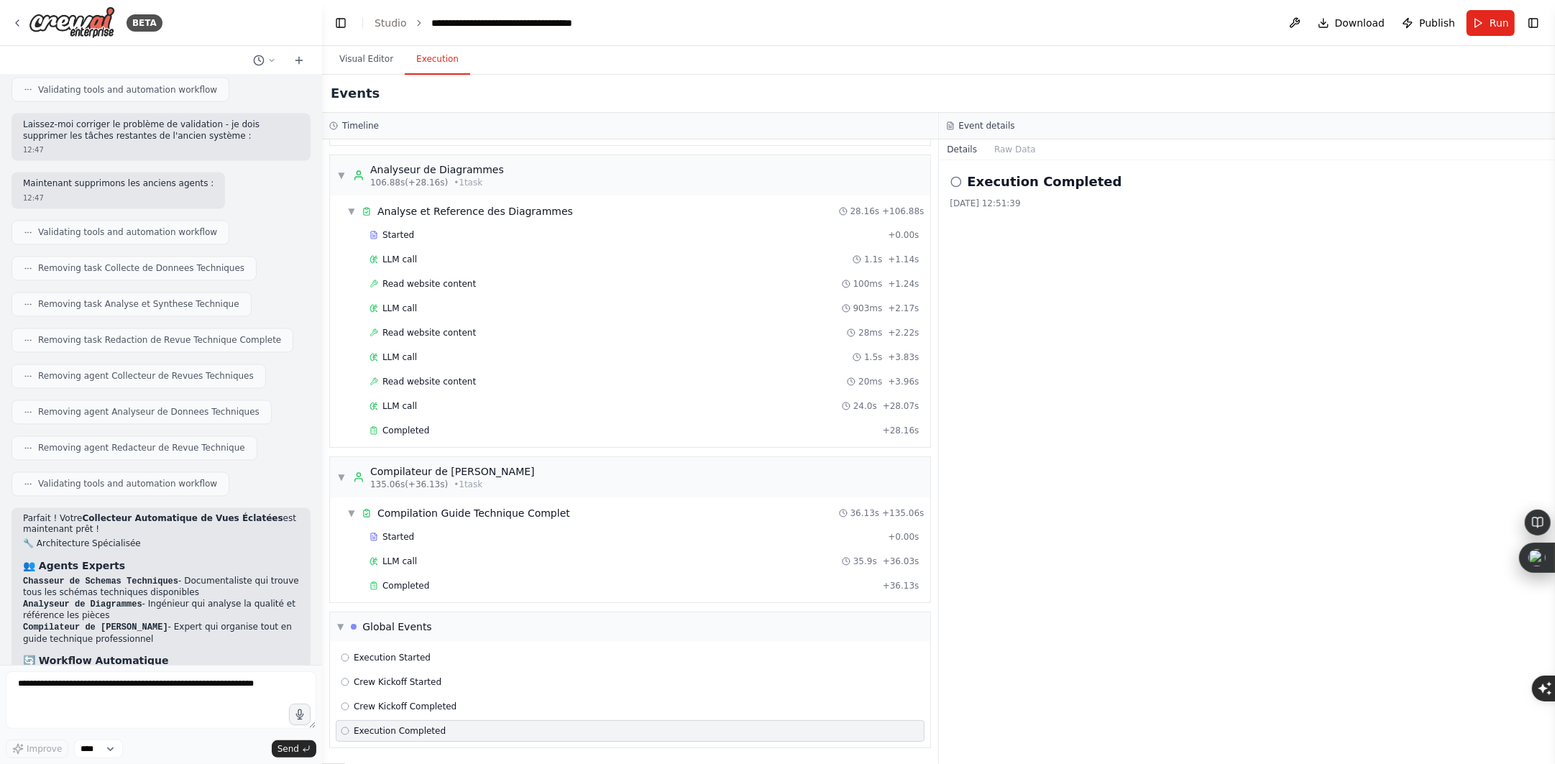
click at [957, 183] on icon at bounding box center [957, 182] width 12 height 12
click at [436, 705] on span "Crew Kickoff Completed" at bounding box center [405, 707] width 103 height 12
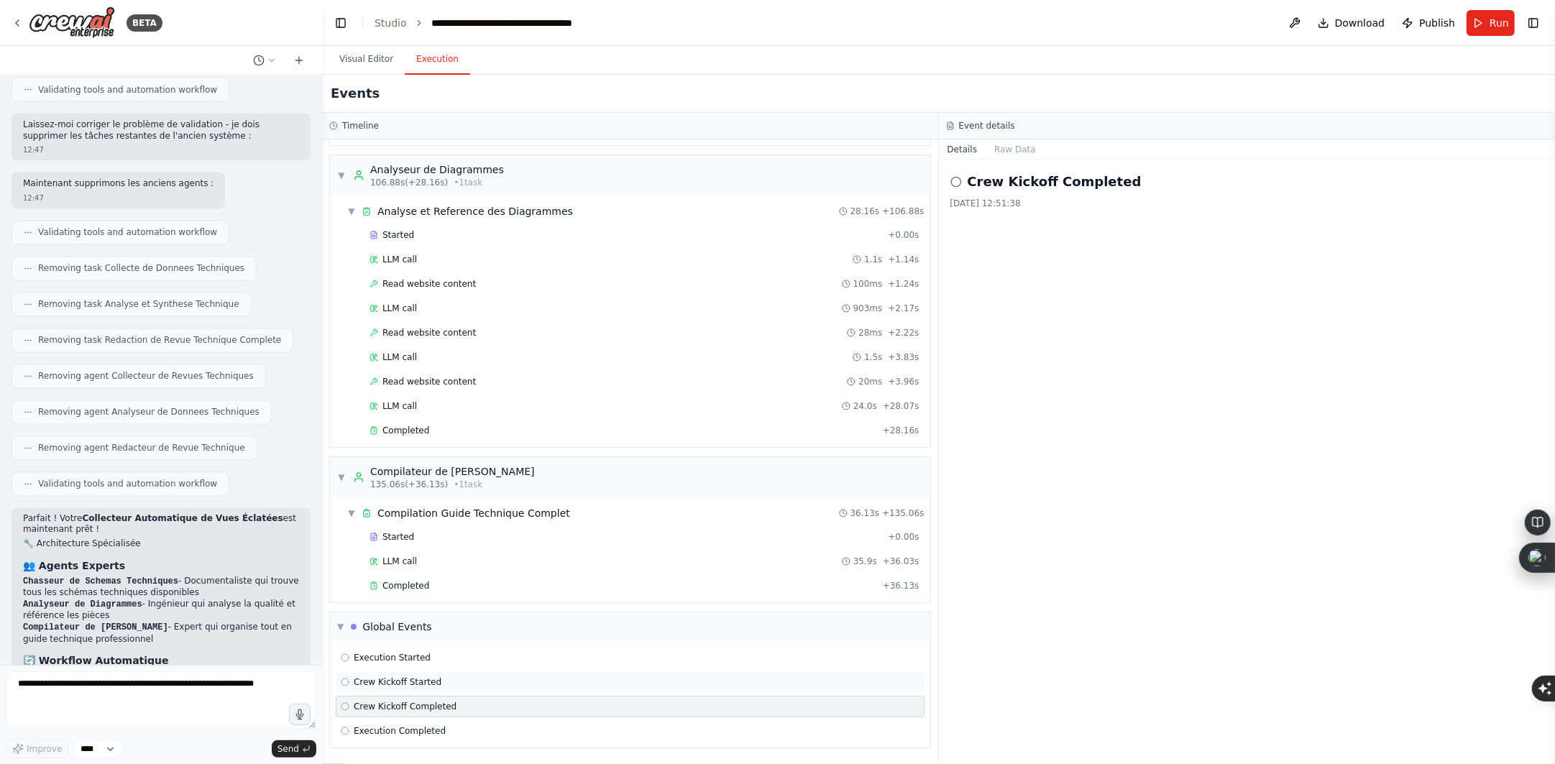
click at [448, 685] on div "Crew Kickoff Started" at bounding box center [630, 683] width 579 height 12
click at [465, 589] on div "Completed" at bounding box center [624, 586] width 508 height 12
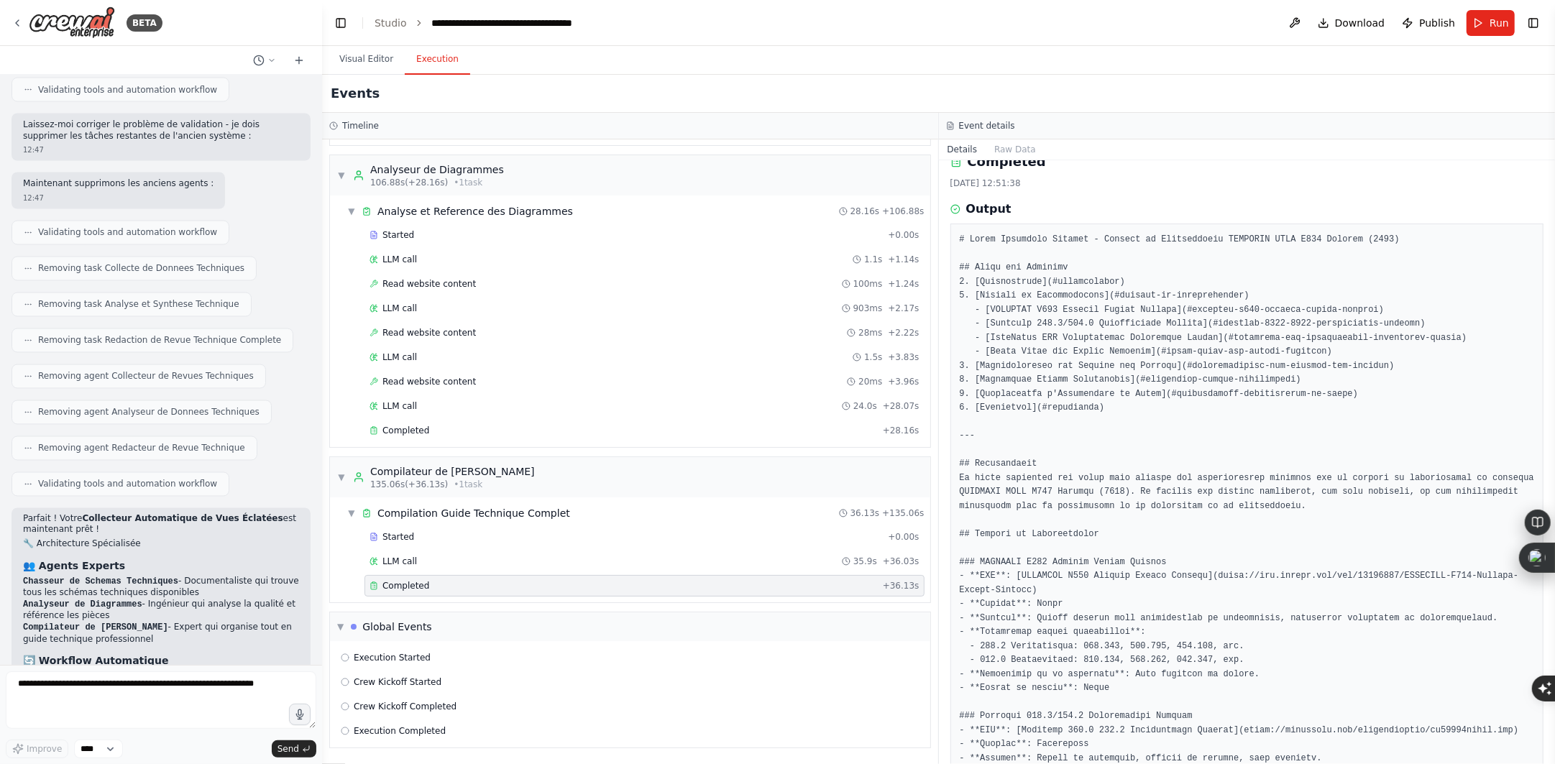
scroll to position [0, 0]
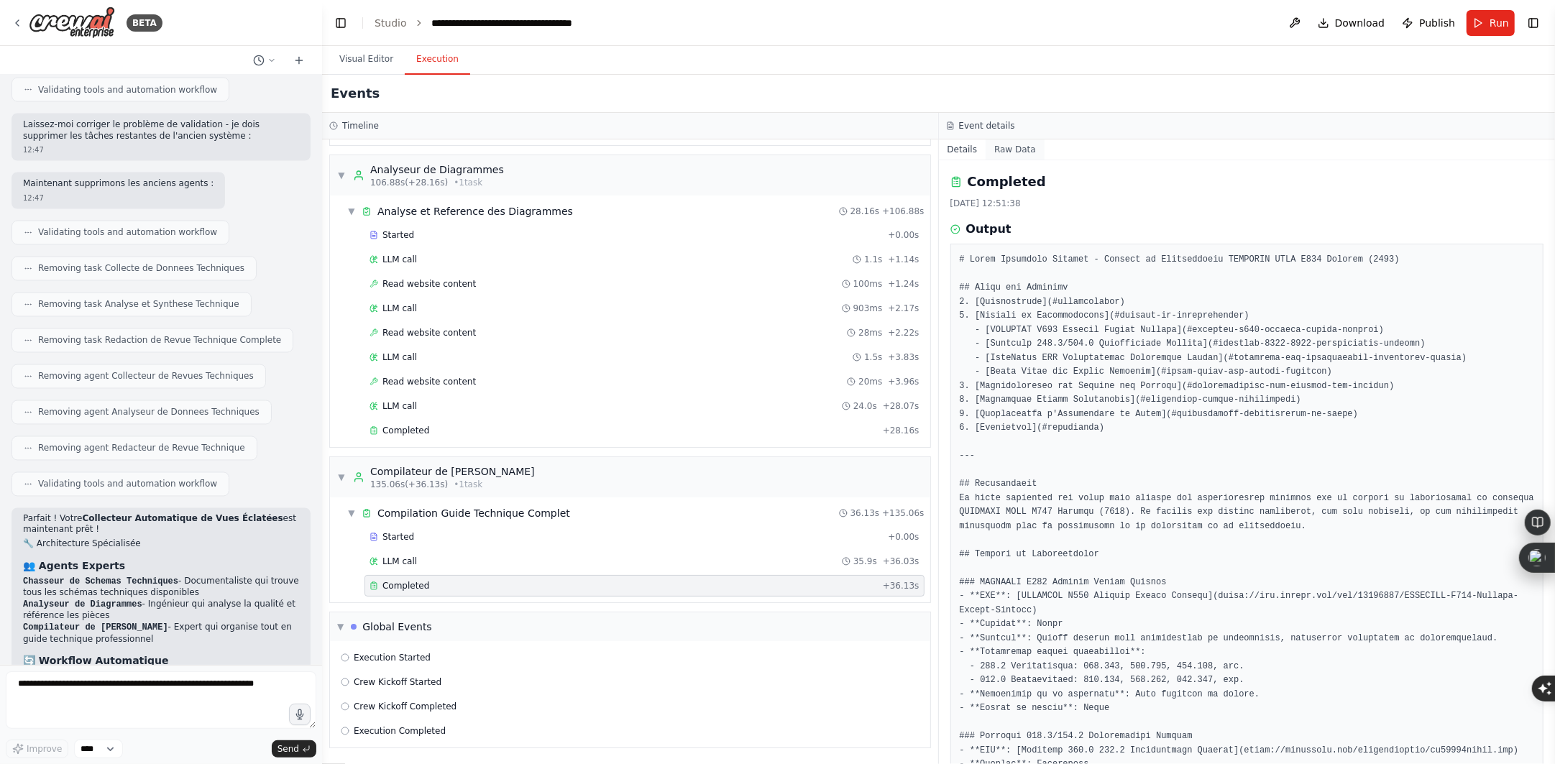
click at [1019, 154] on button "Raw Data" at bounding box center [1015, 149] width 59 height 20
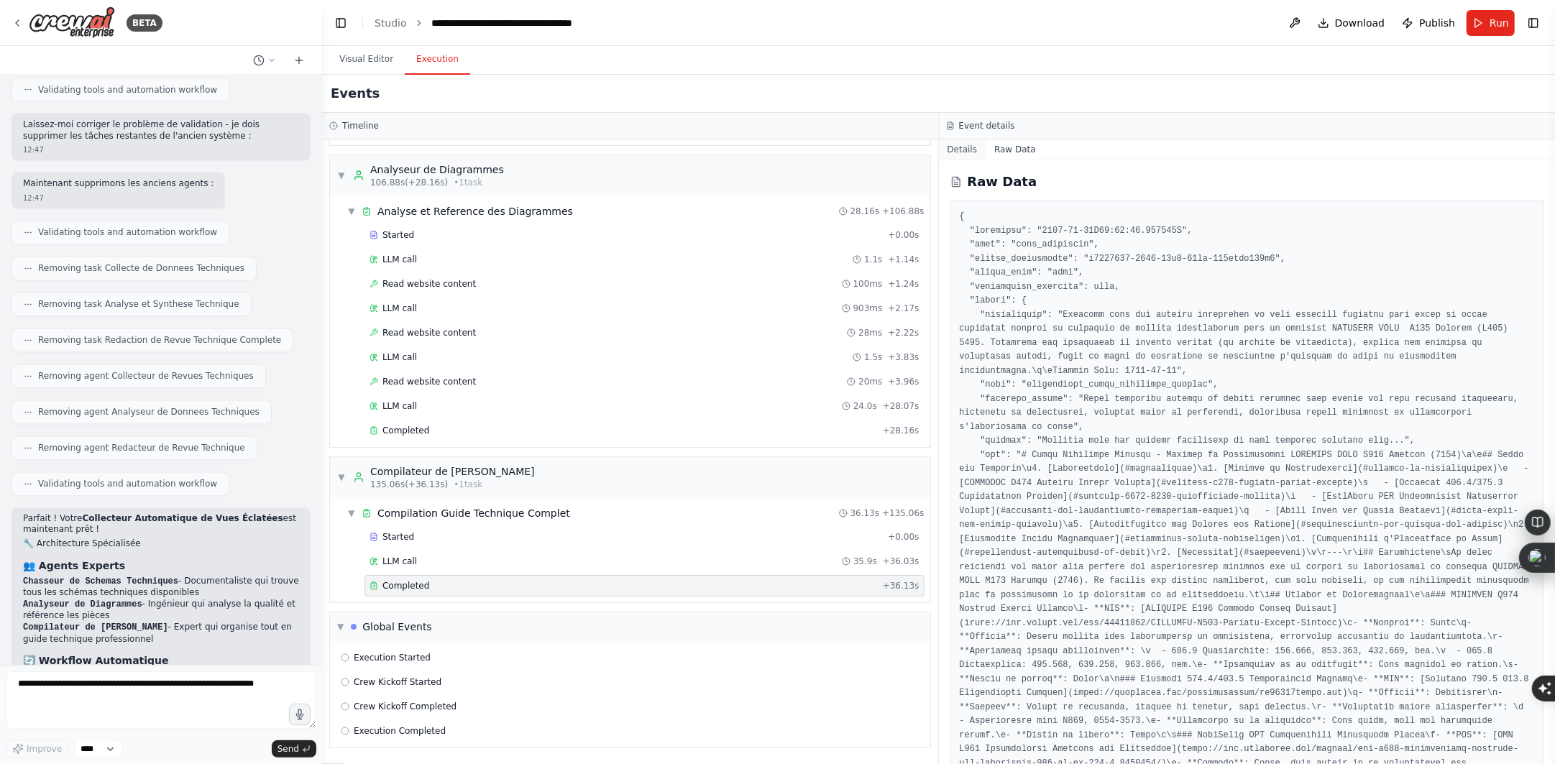
click at [959, 152] on button "Details" at bounding box center [962, 149] width 47 height 20
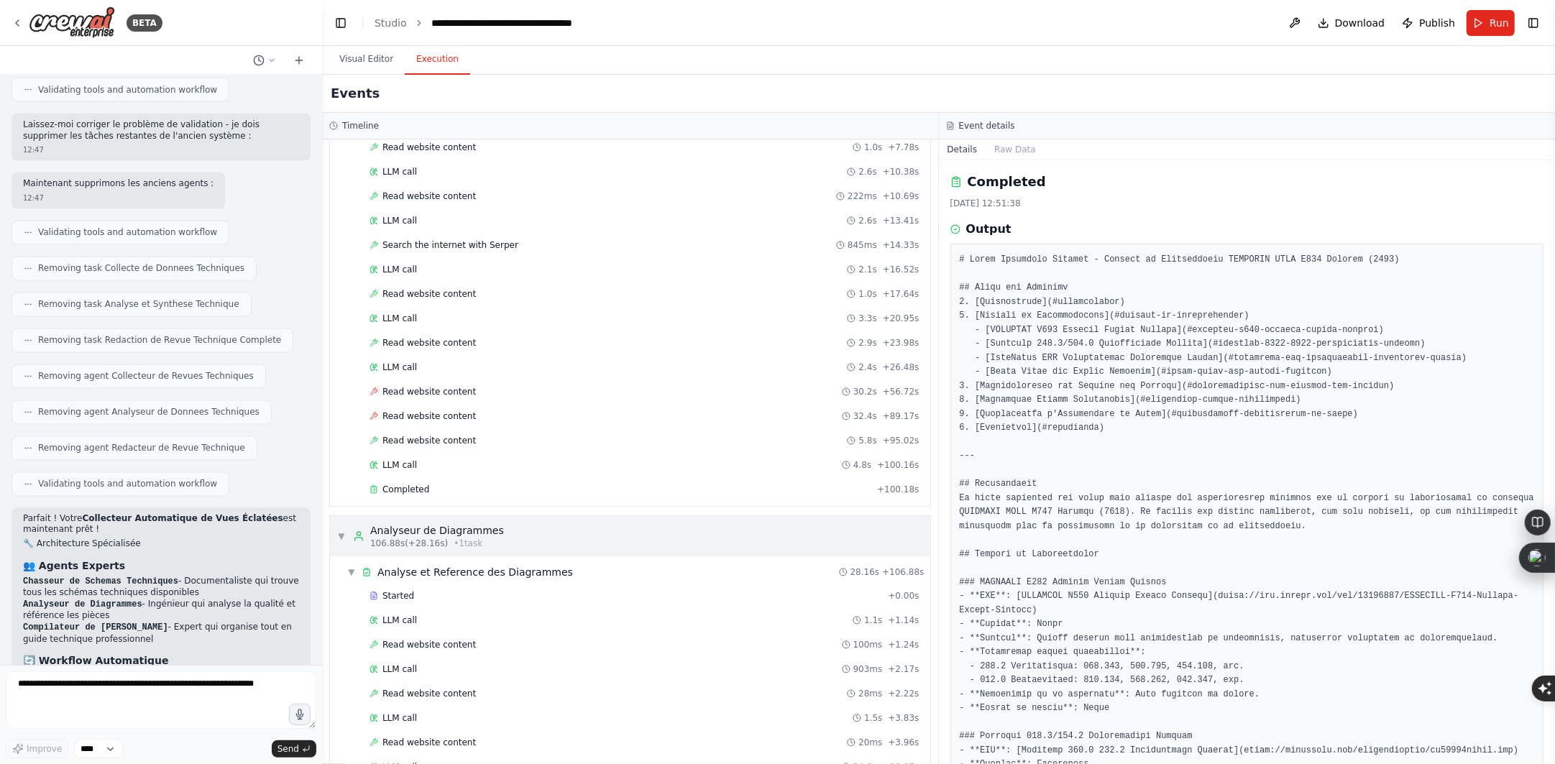
scroll to position [94, 0]
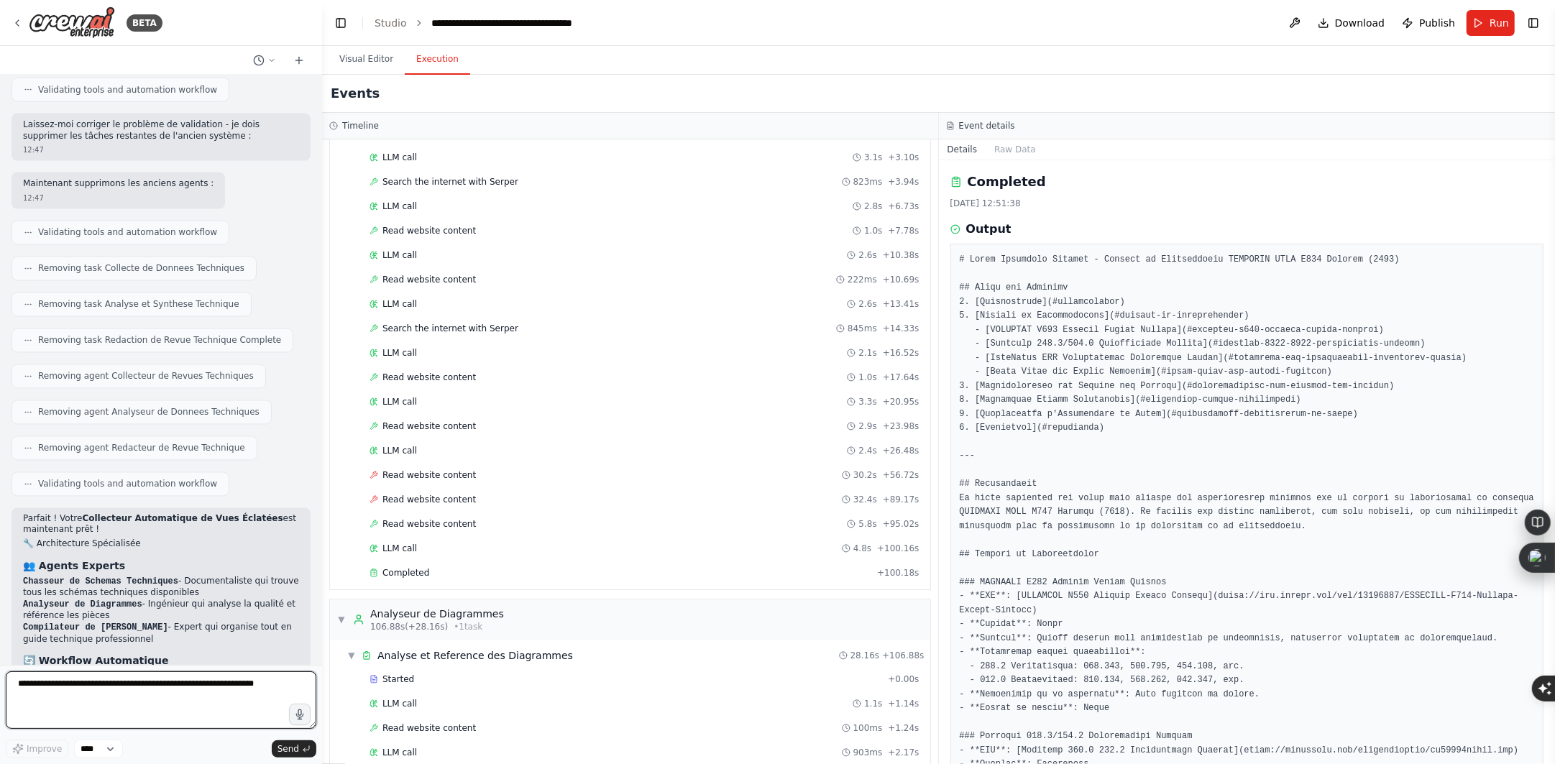
click at [145, 687] on textarea at bounding box center [161, 701] width 311 height 58
type textarea "*"
type textarea "**********"
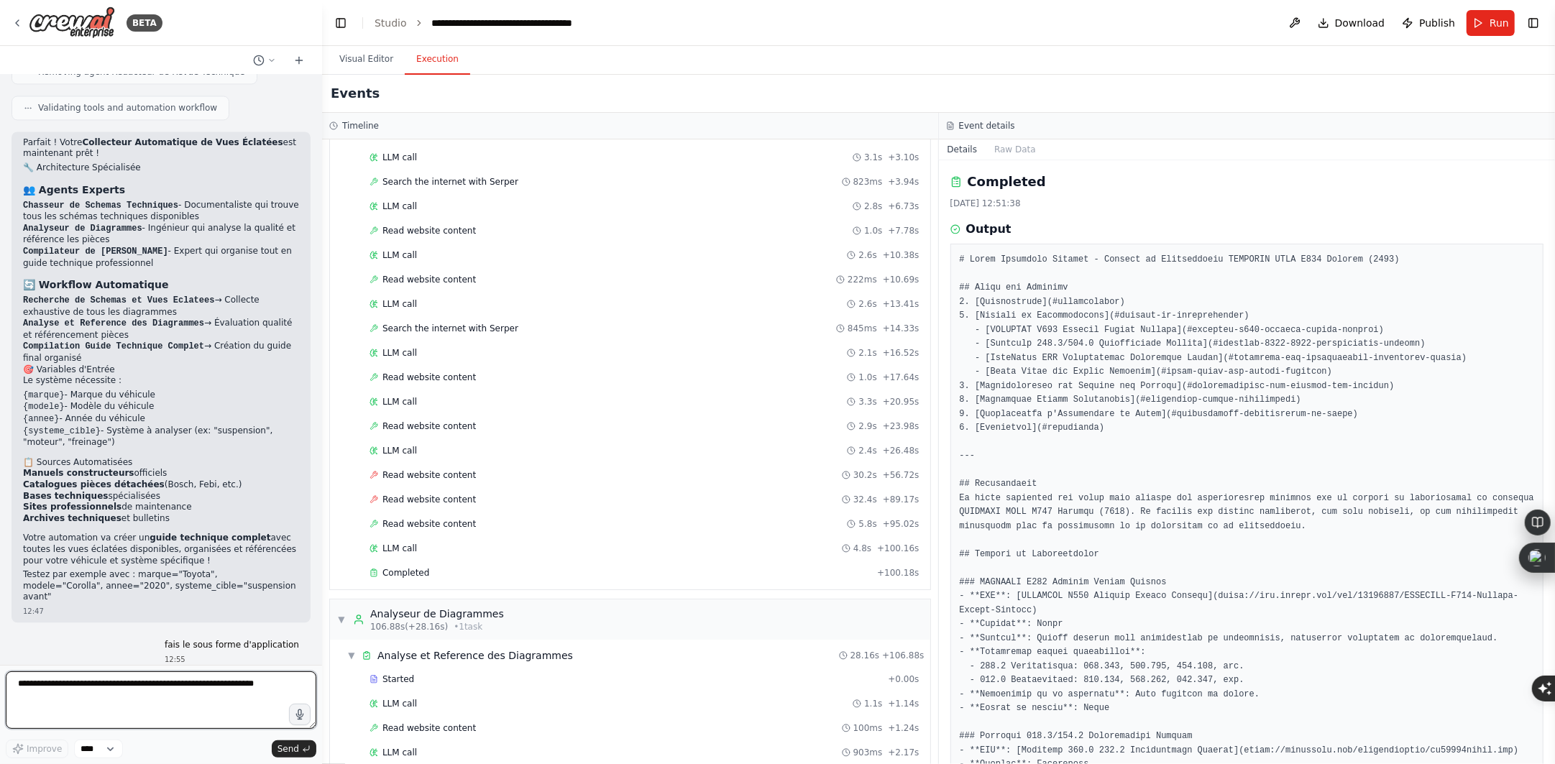
scroll to position [8357, 0]
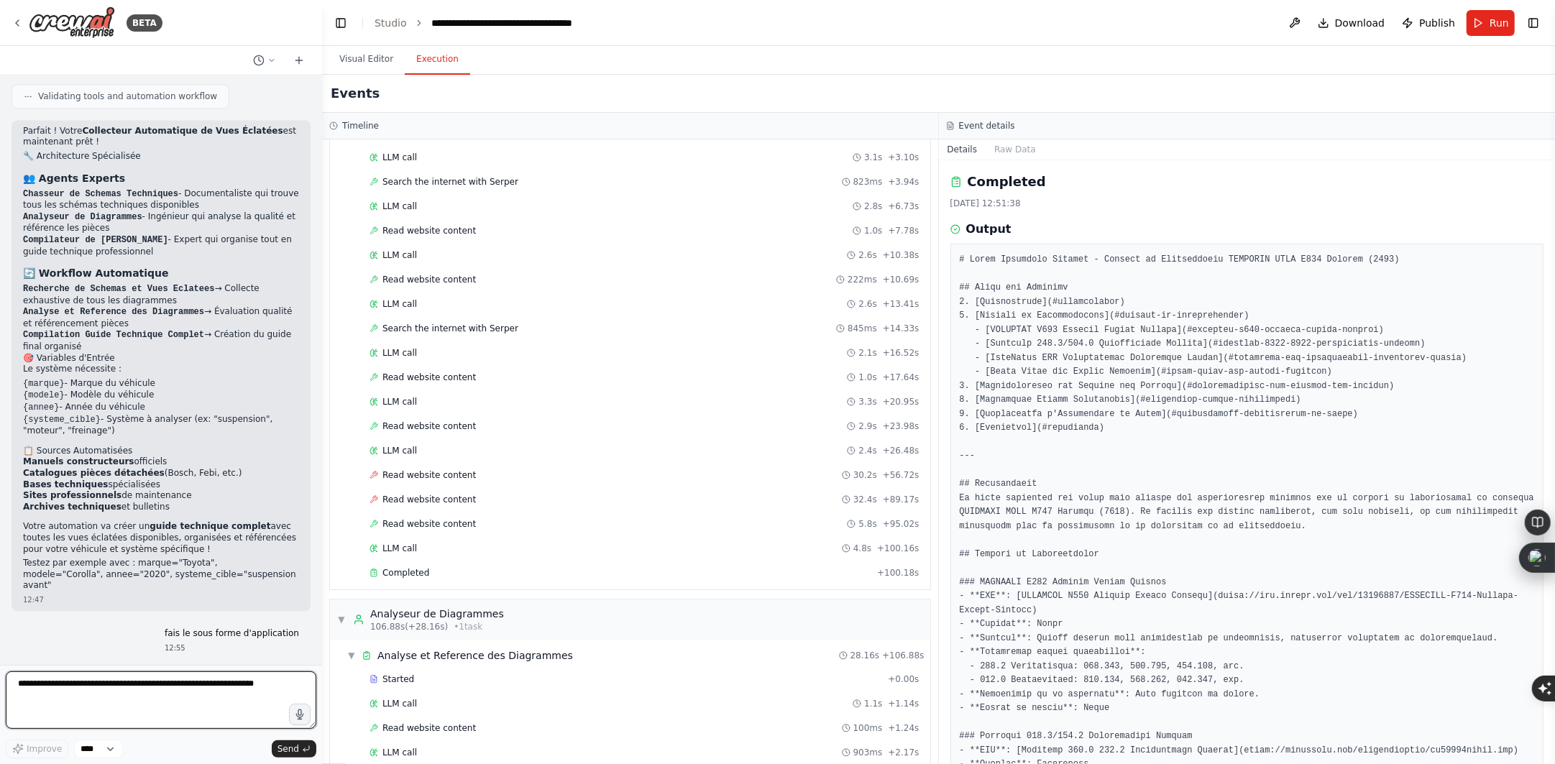
click at [223, 687] on textarea at bounding box center [161, 701] width 311 height 58
type textarea "**********"
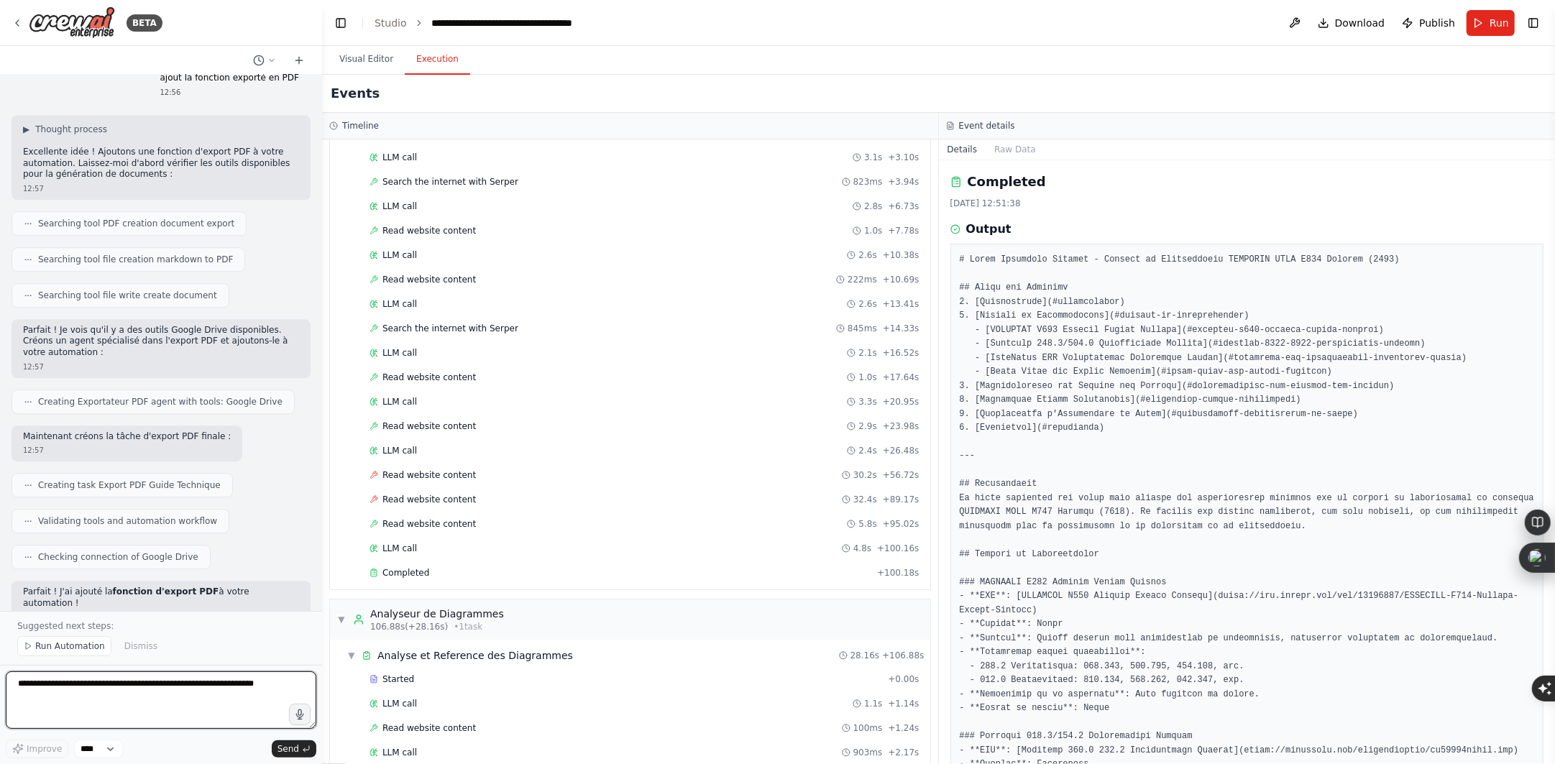
scroll to position [9334, 0]
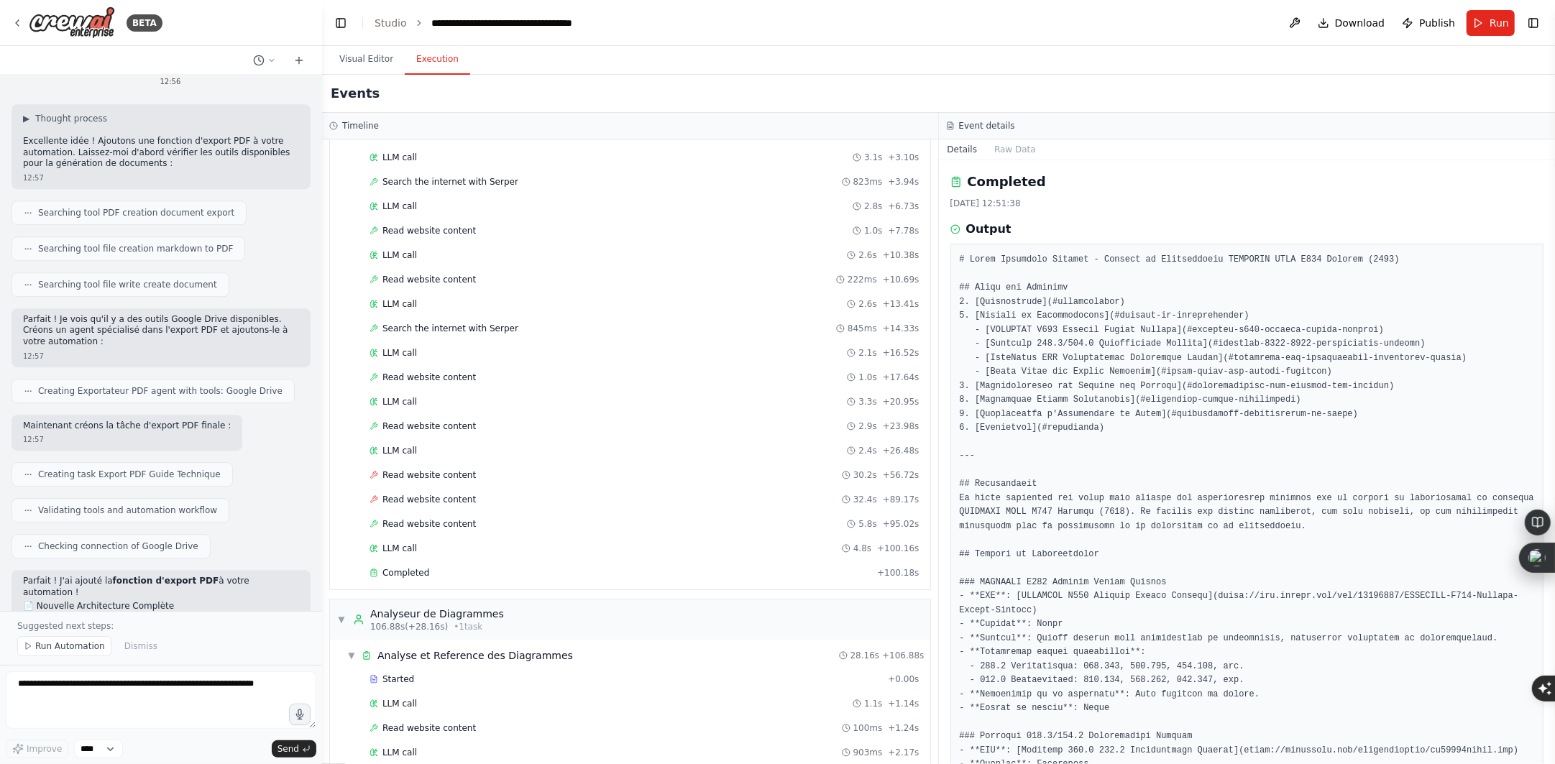
click at [45, 643] on span "Run Automation" at bounding box center [70, 647] width 70 height 12
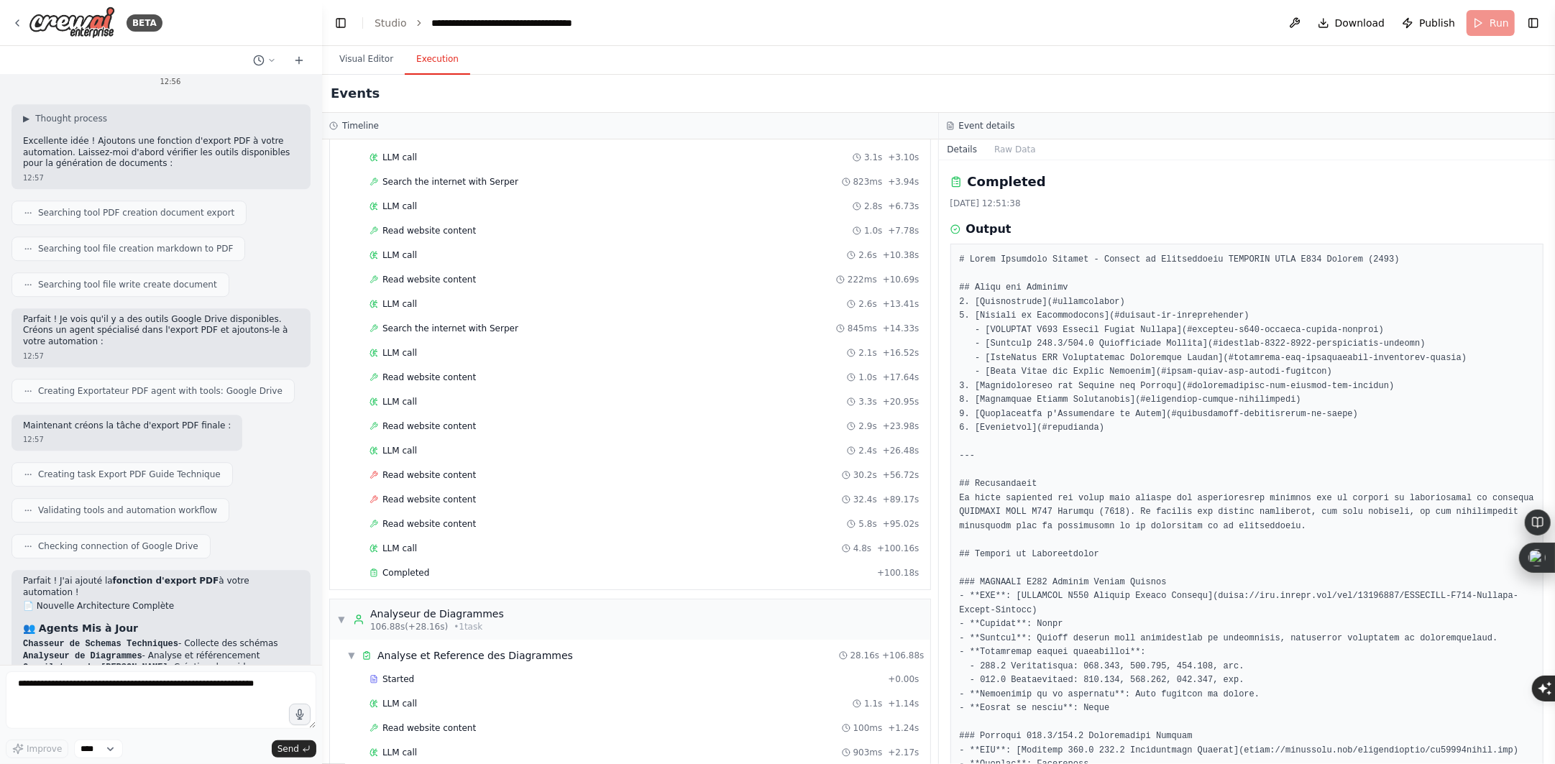
scroll to position [9280, 0]
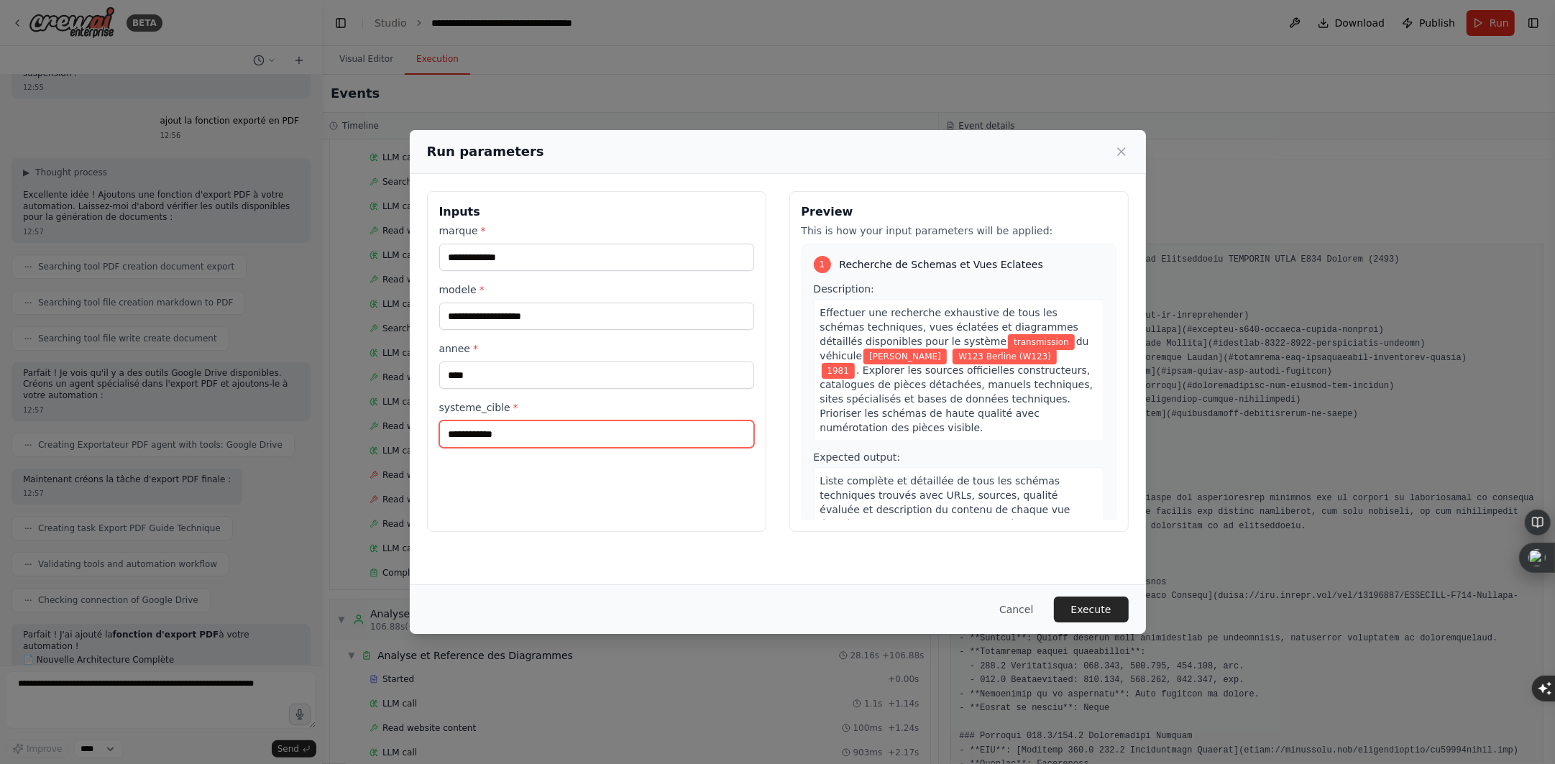
drag, startPoint x: 538, startPoint y: 442, endPoint x: 354, endPoint y: 442, distance: 184.1
click at [354, 442] on div "**********" at bounding box center [777, 382] width 1555 height 764
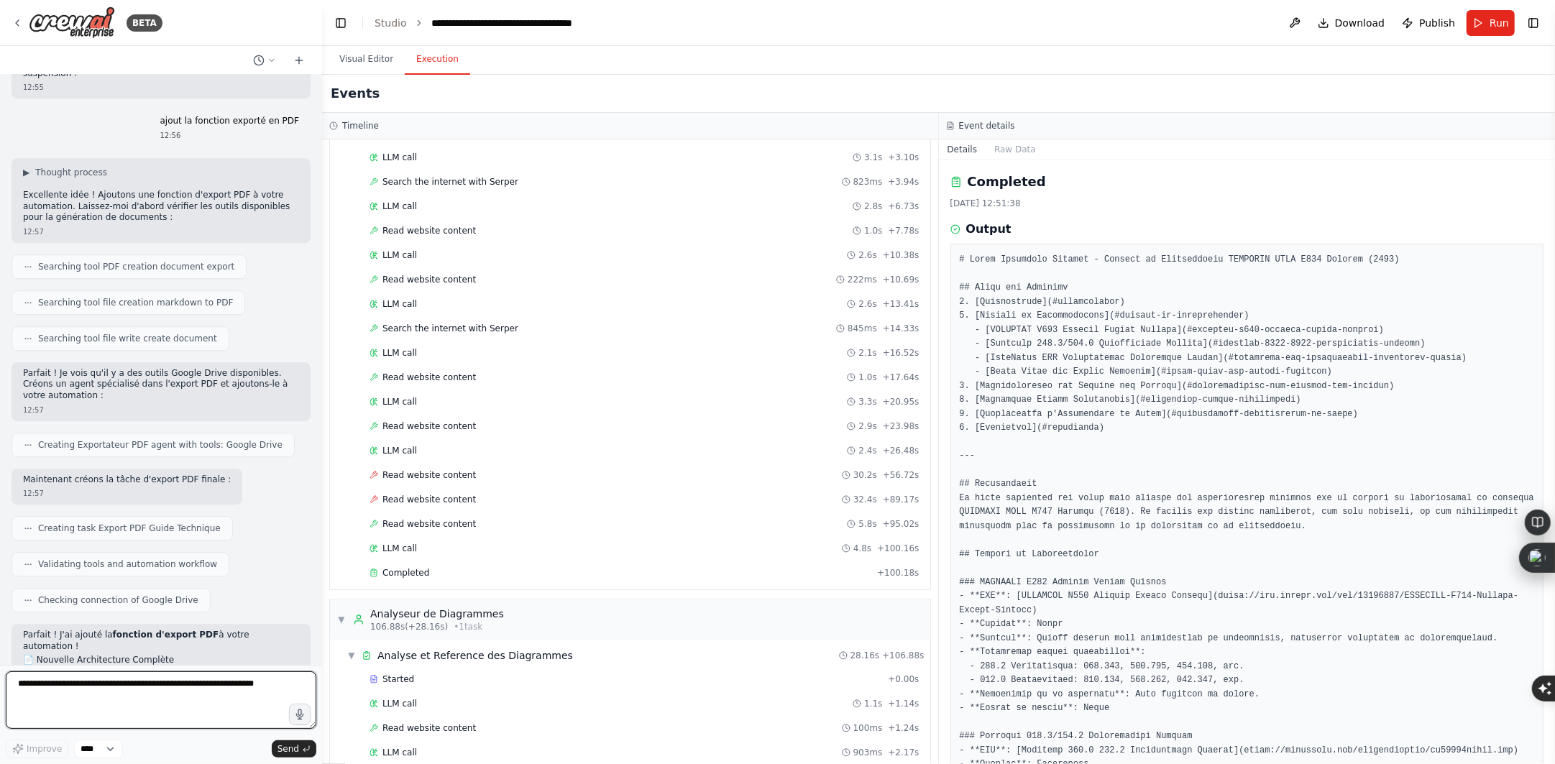
click at [52, 691] on textarea at bounding box center [161, 701] width 311 height 58
type textarea "**********"
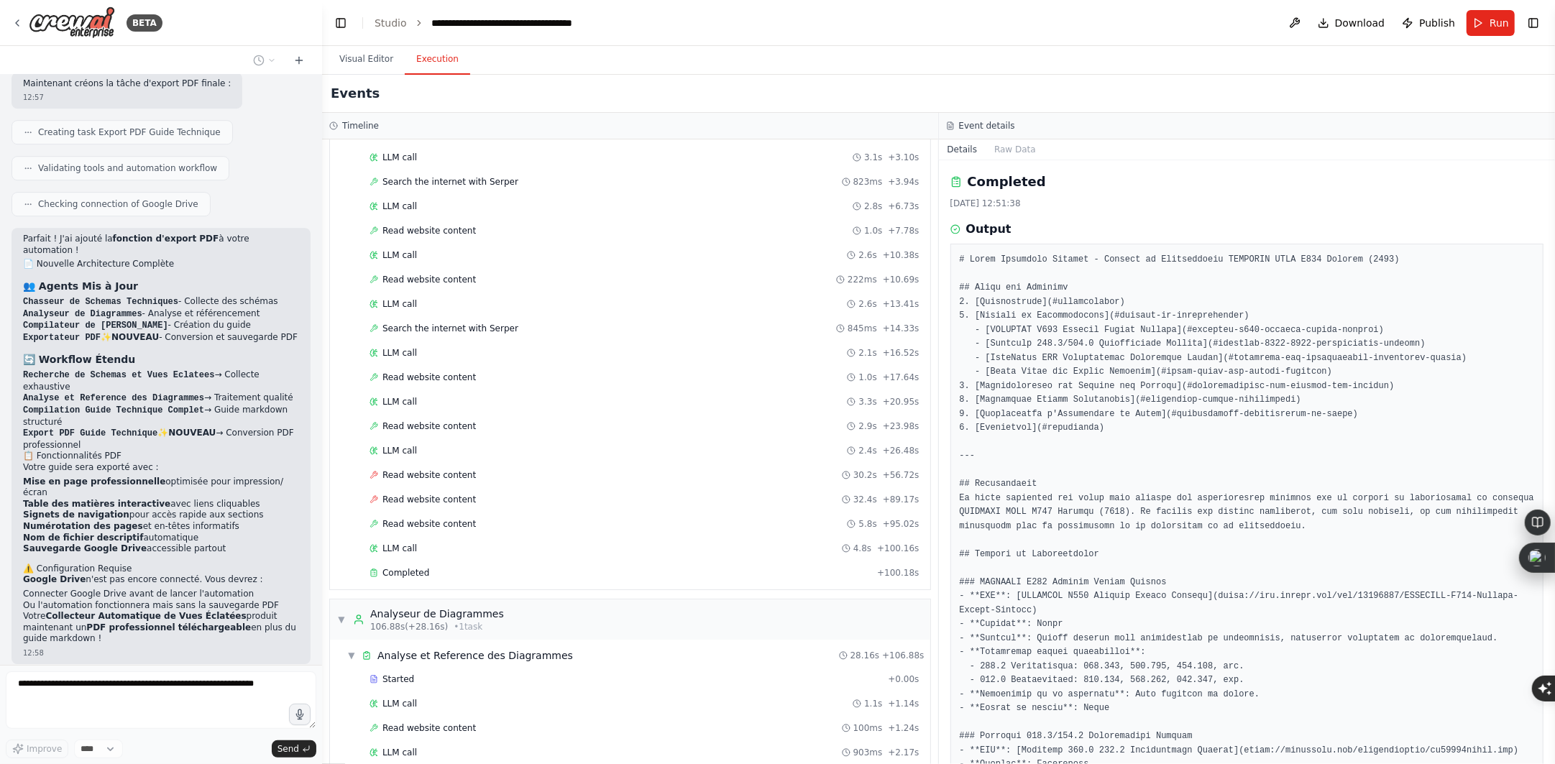
scroll to position [9718, 0]
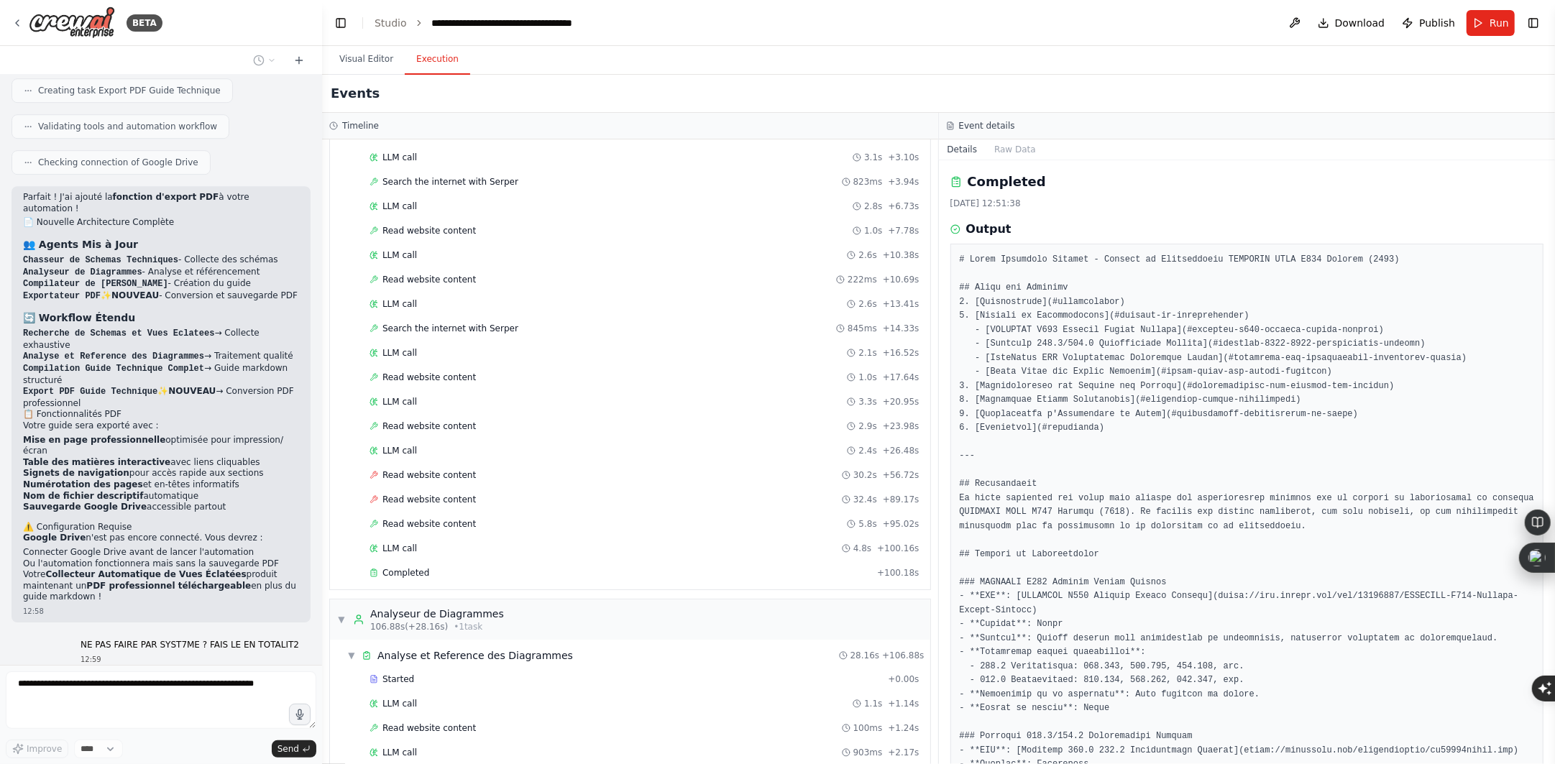
click at [346, 117] on div "Timeline" at bounding box center [630, 126] width 616 height 27
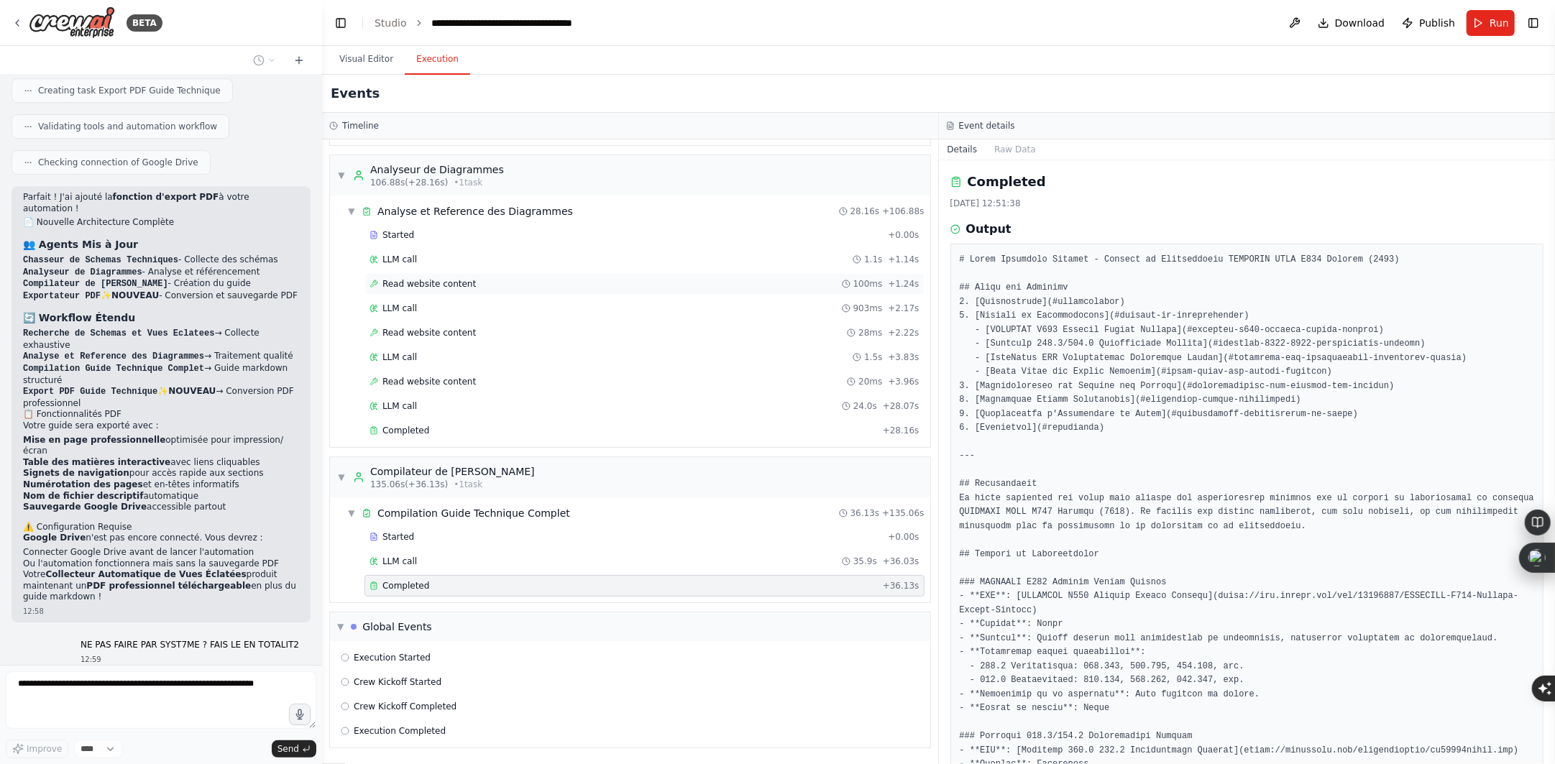
scroll to position [544, 0]
click at [341, 66] on button "Visual Editor" at bounding box center [366, 60] width 77 height 30
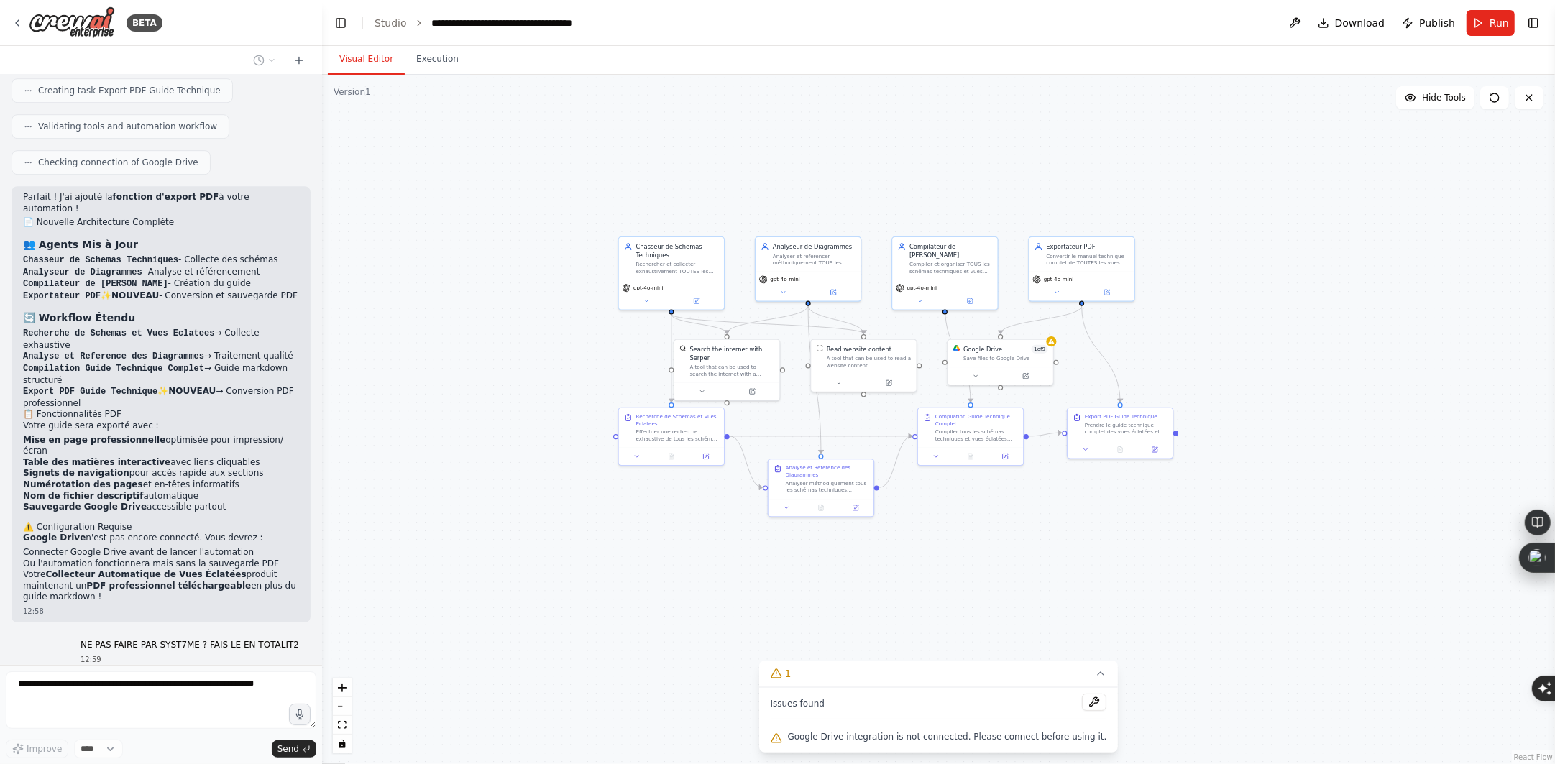
scroll to position [9808, 0]
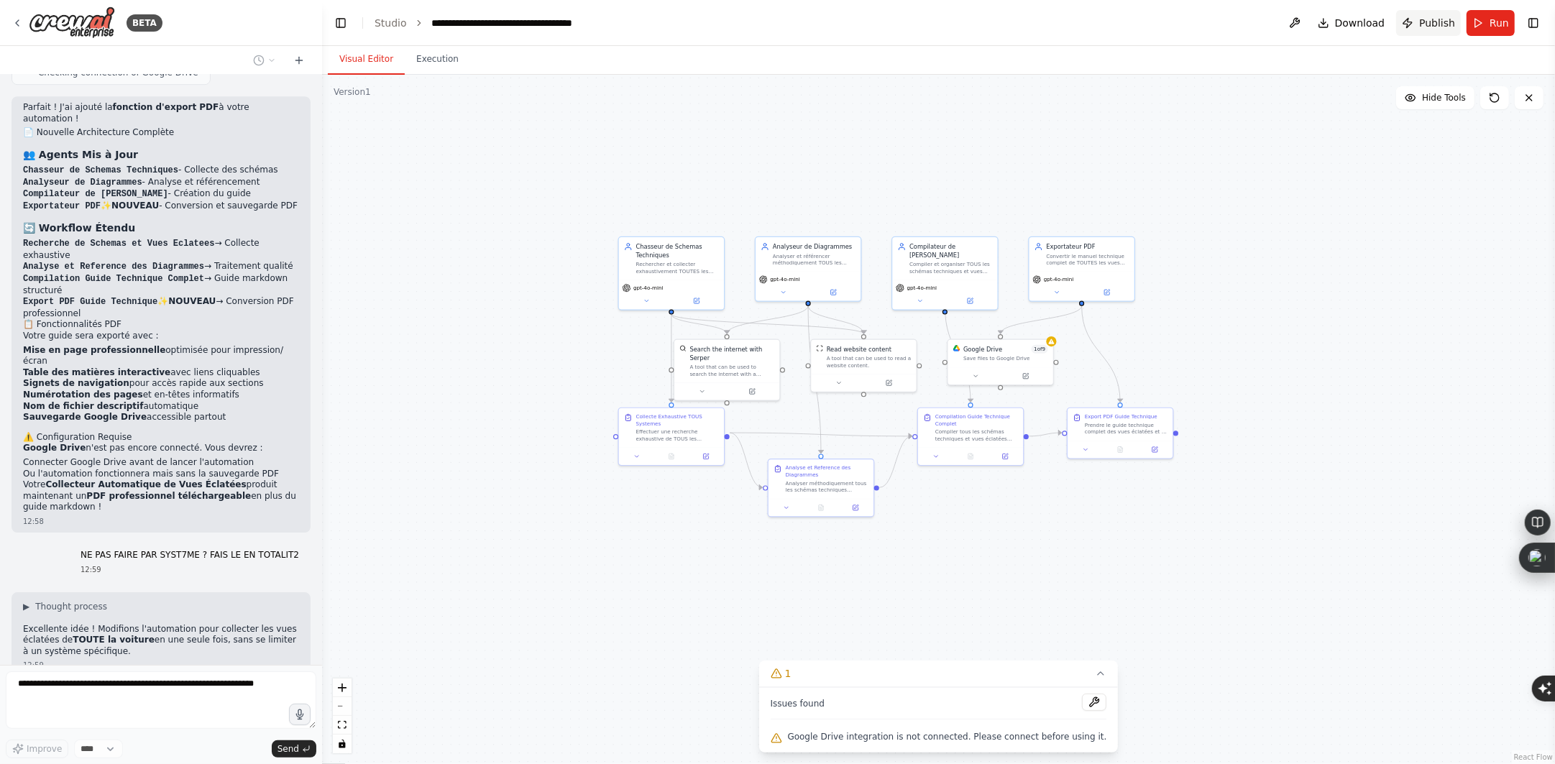
click at [1421, 27] on button "Publish" at bounding box center [1428, 23] width 65 height 26
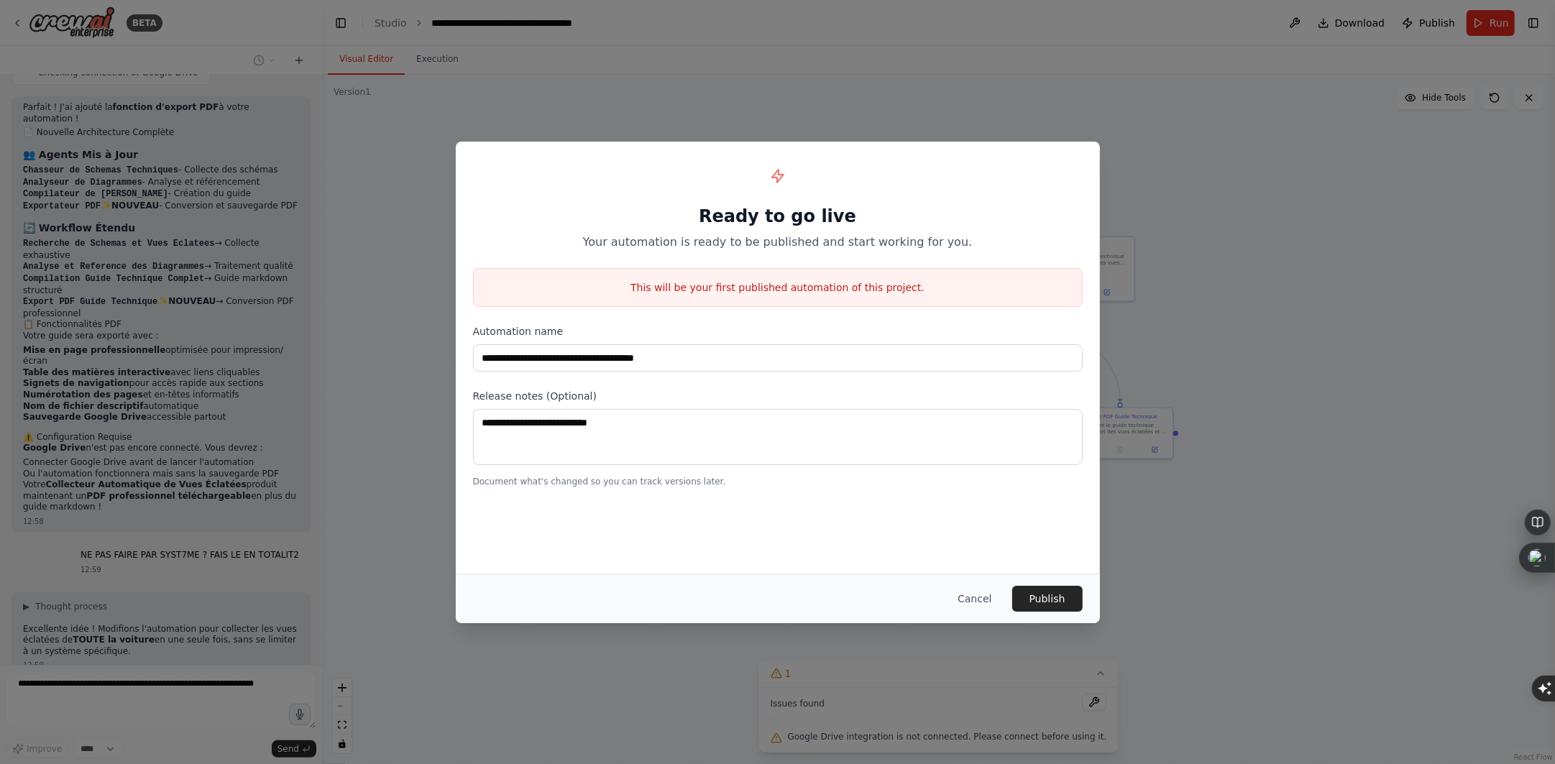
scroll to position [9849, 0]
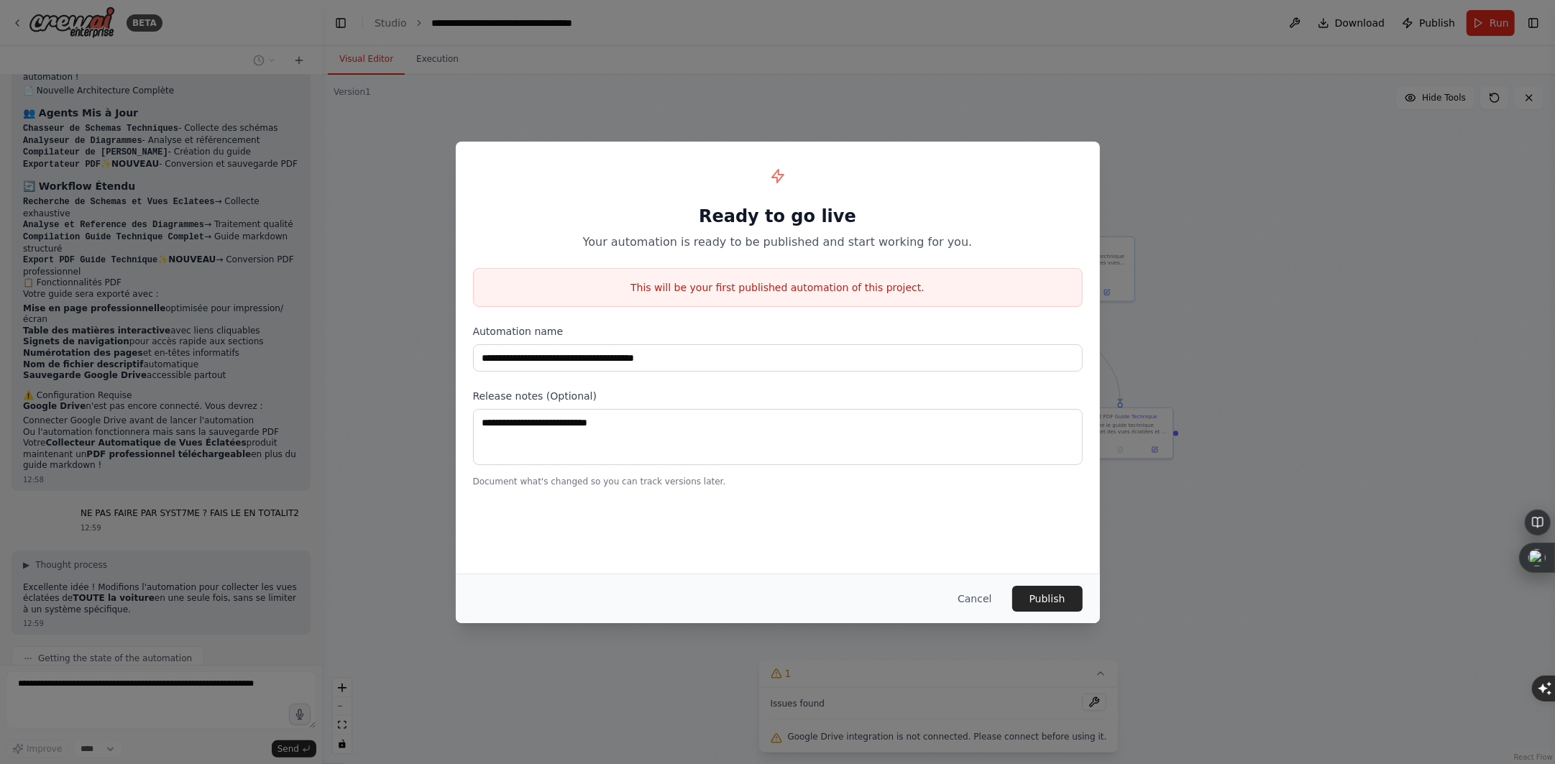
click at [1283, 154] on div "**********" at bounding box center [777, 382] width 1555 height 764
drag, startPoint x: 986, startPoint y: 595, endPoint x: 1284, endPoint y: 448, distance: 332.5
click at [991, 590] on button "Cancel" at bounding box center [974, 599] width 57 height 26
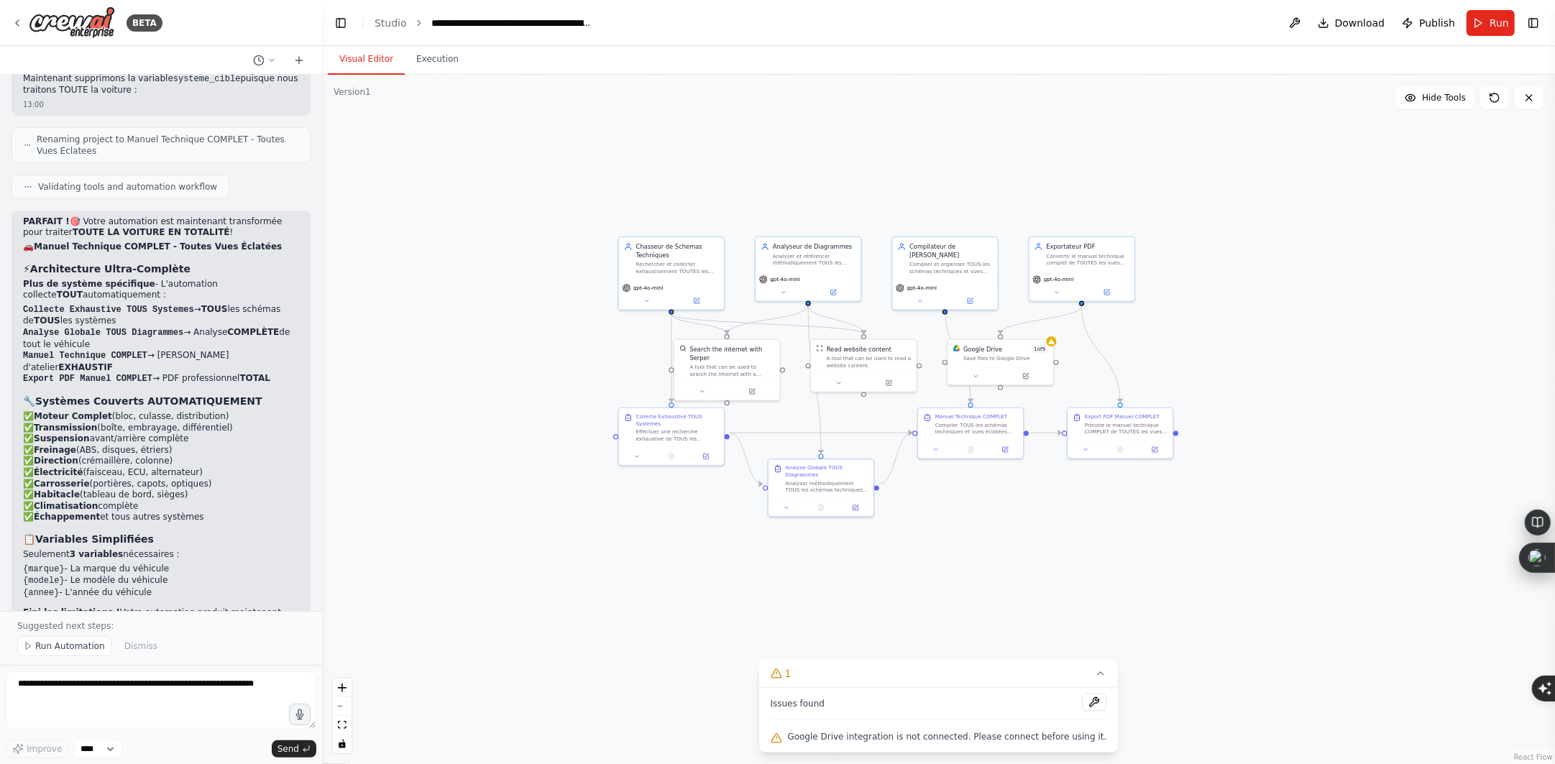
scroll to position [10928, 0]
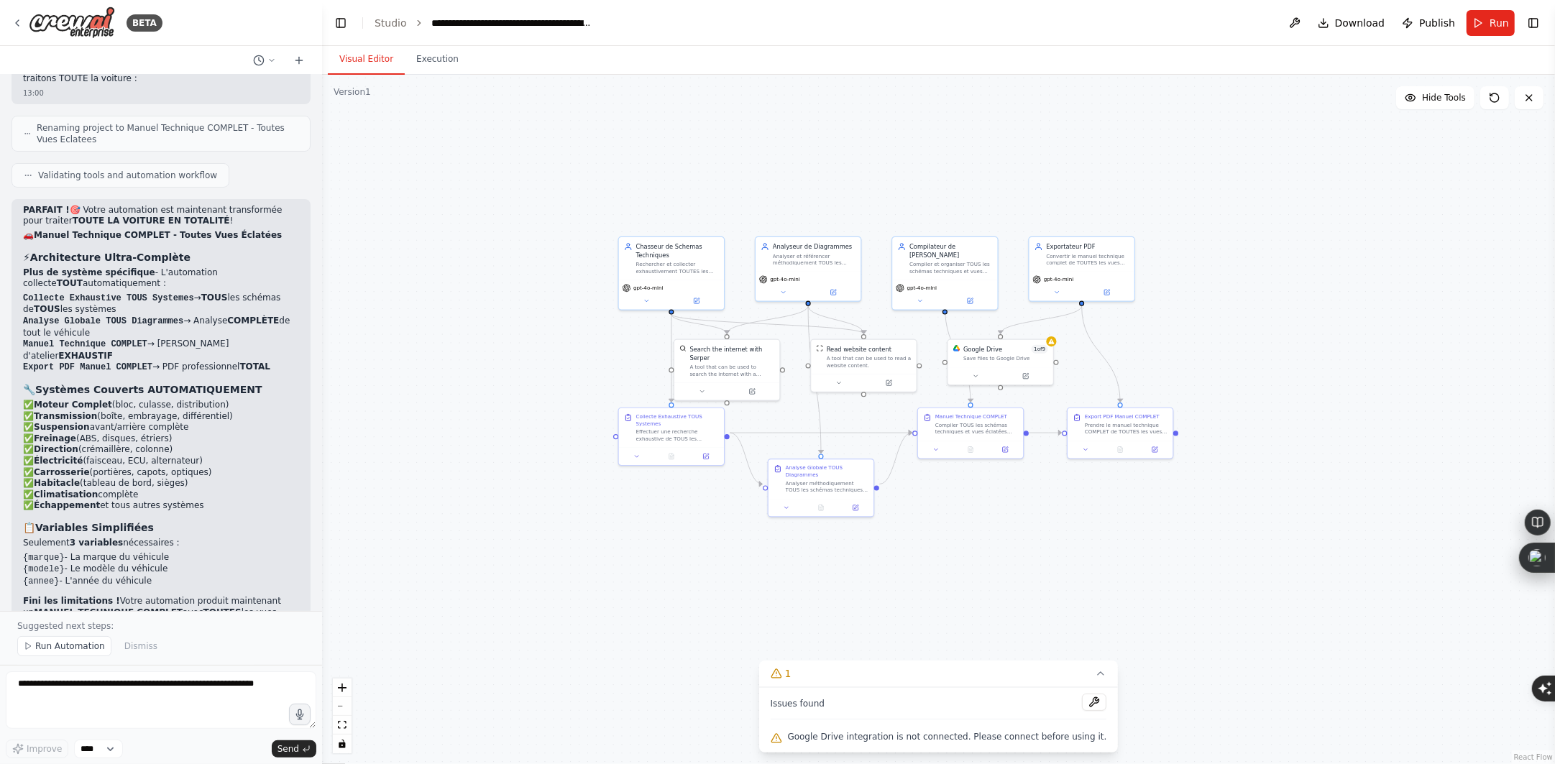
drag, startPoint x: 55, startPoint y: 649, endPoint x: 100, endPoint y: 639, distance: 46.6
click at [55, 649] on span "Run Automation" at bounding box center [70, 647] width 70 height 12
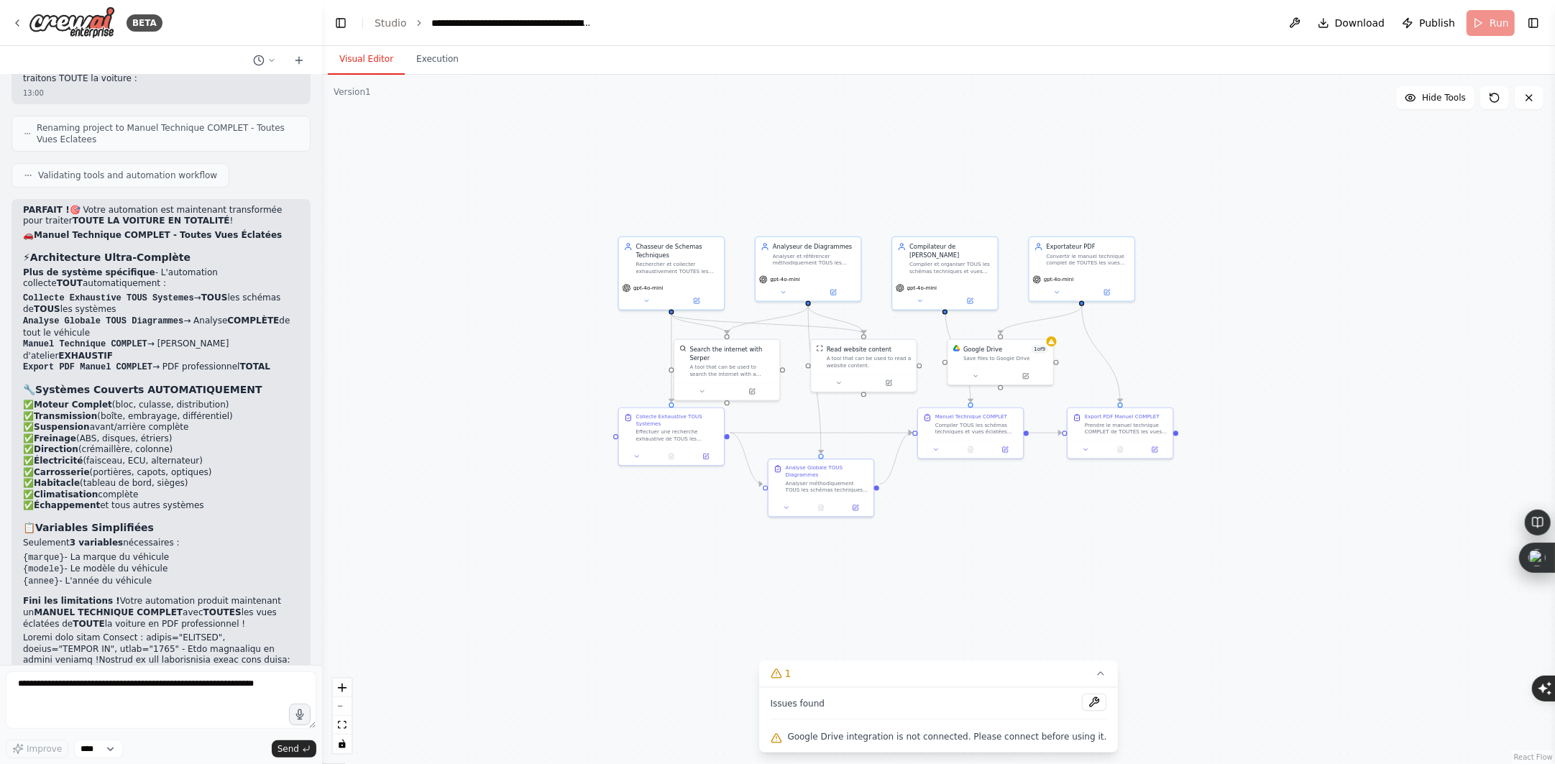
scroll to position [10873, 0]
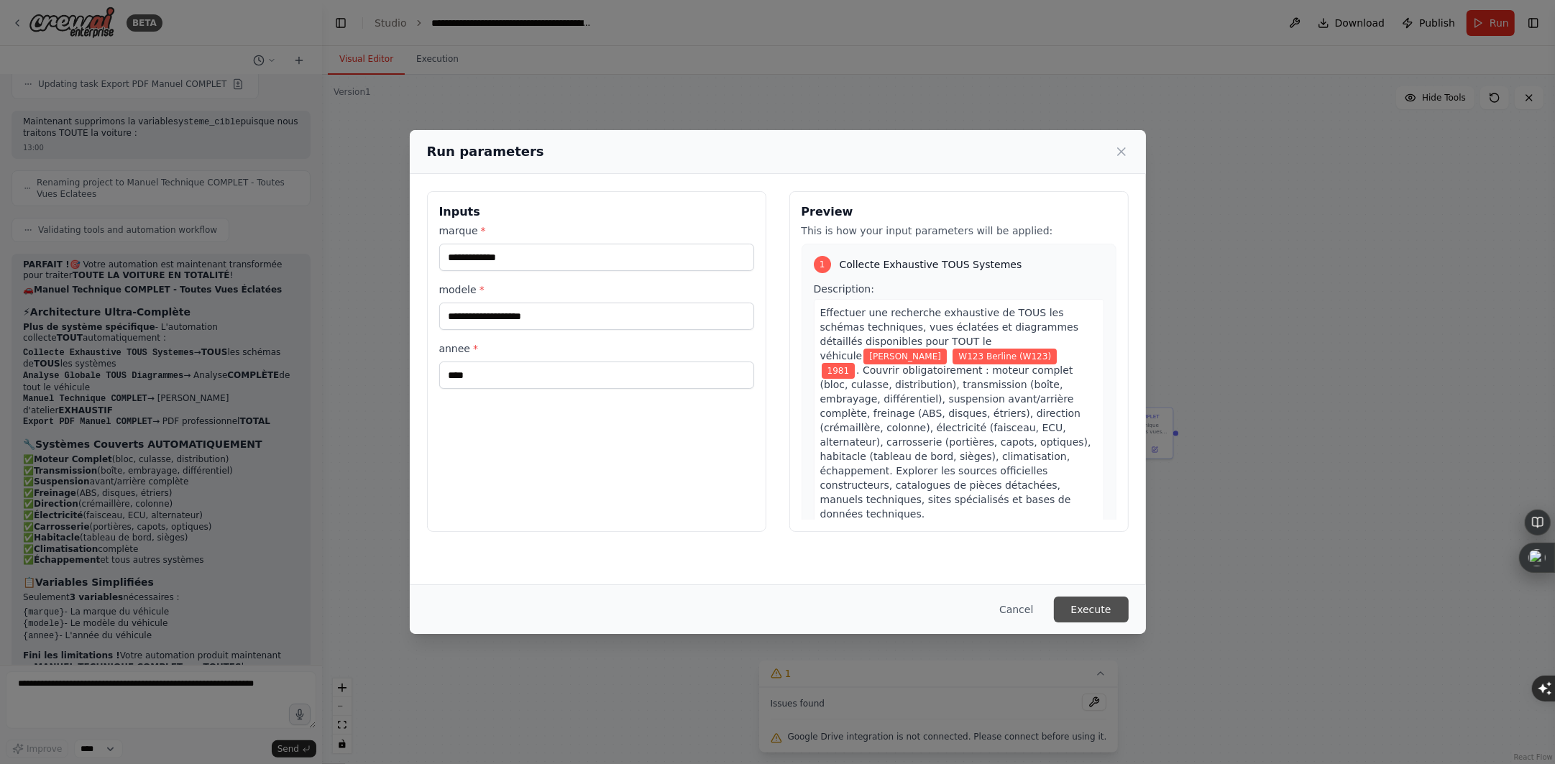
click at [1115, 608] on button "Execute" at bounding box center [1091, 610] width 75 height 26
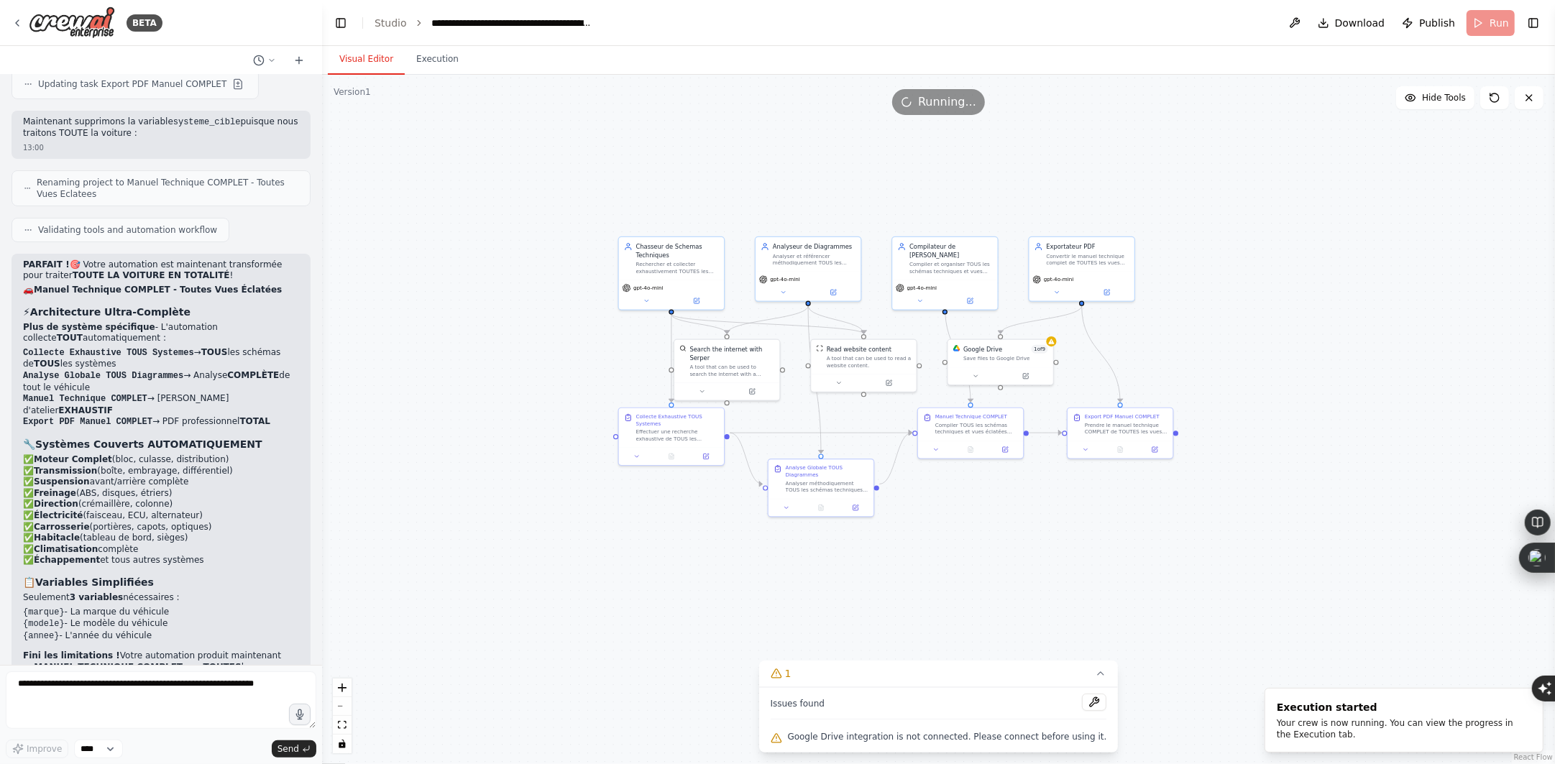
scroll to position [10694, 0]
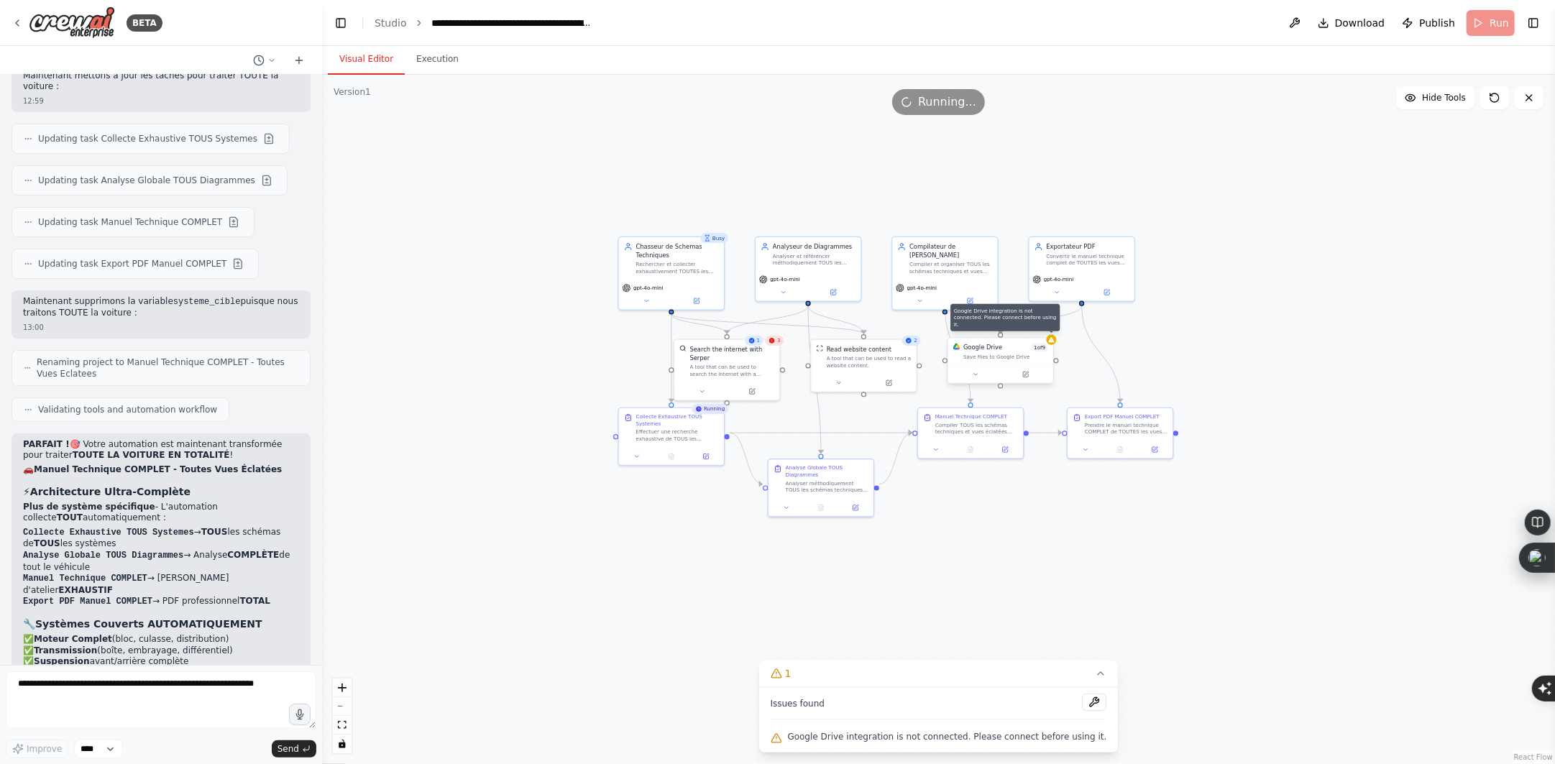
drag, startPoint x: 1052, startPoint y: 341, endPoint x: 1048, endPoint y: 348, distance: 8.4
click at [1052, 341] on icon at bounding box center [1052, 339] width 6 height 5
click at [1036, 354] on div "Save files to Google Drive" at bounding box center [1010, 357] width 85 height 7
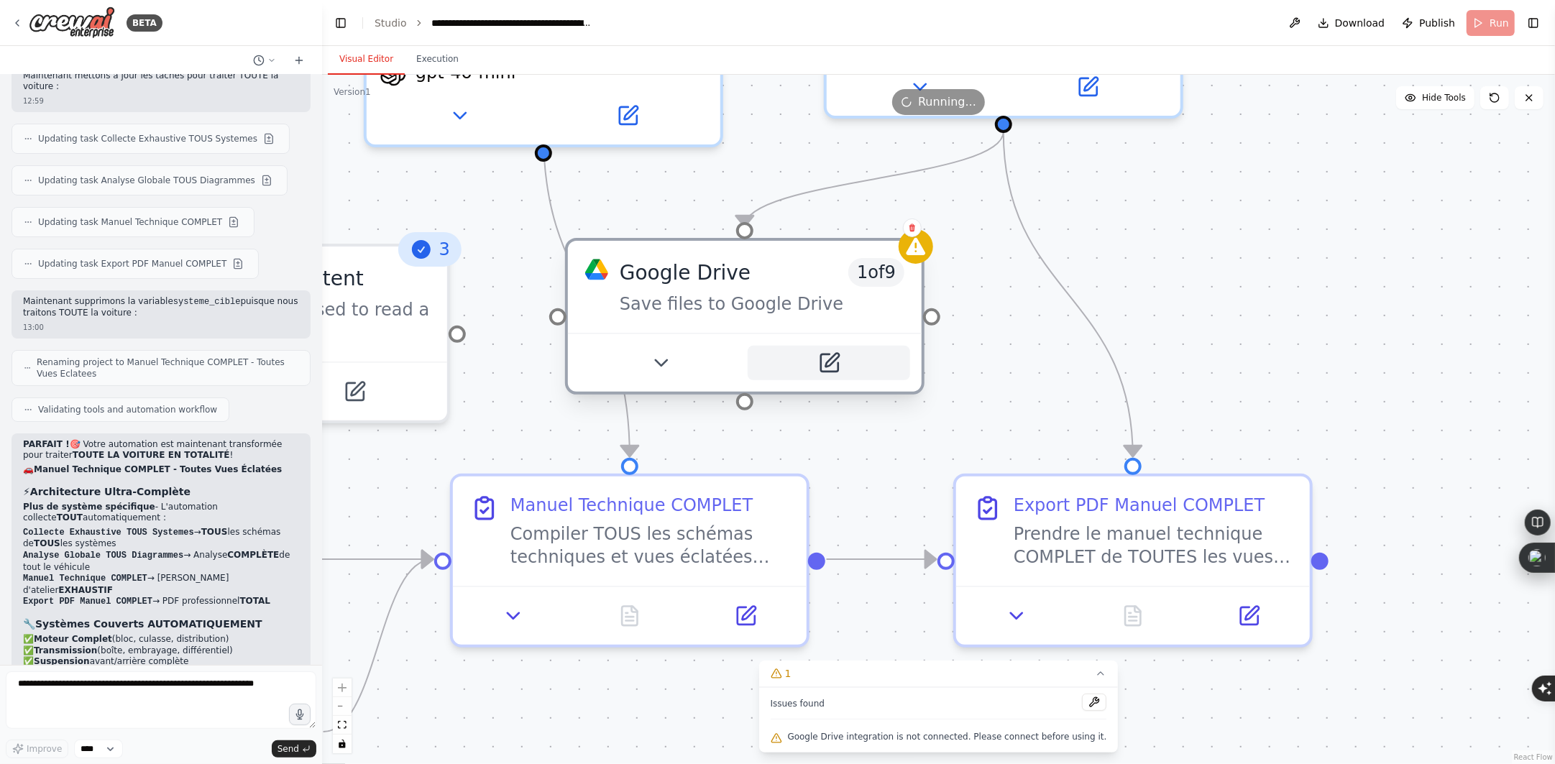
click at [829, 359] on icon at bounding box center [832, 361] width 14 height 14
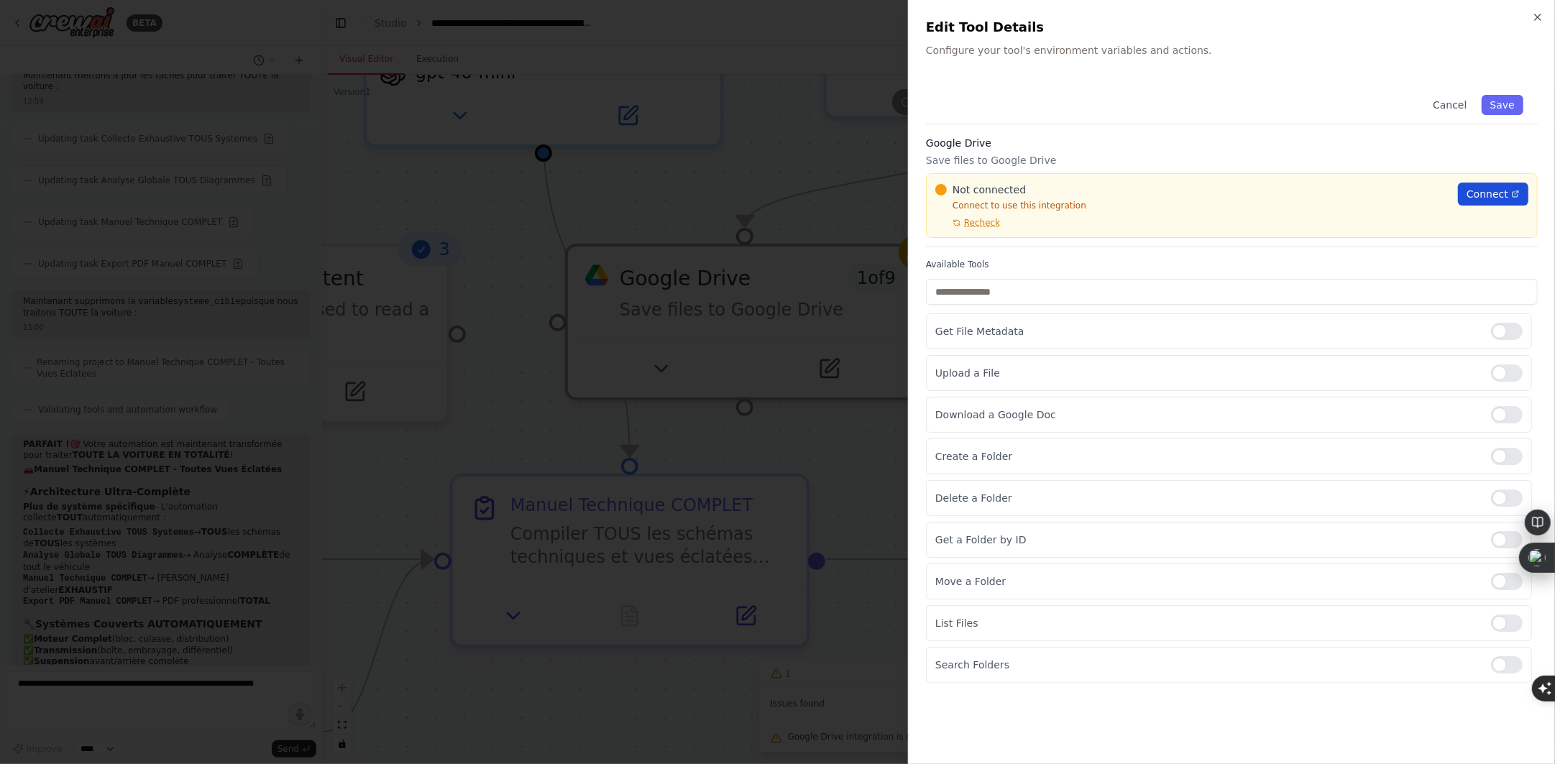
click at [1473, 187] on span "Connect" at bounding box center [1488, 194] width 42 height 14
click at [1542, 17] on icon "button" at bounding box center [1538, 18] width 12 height 12
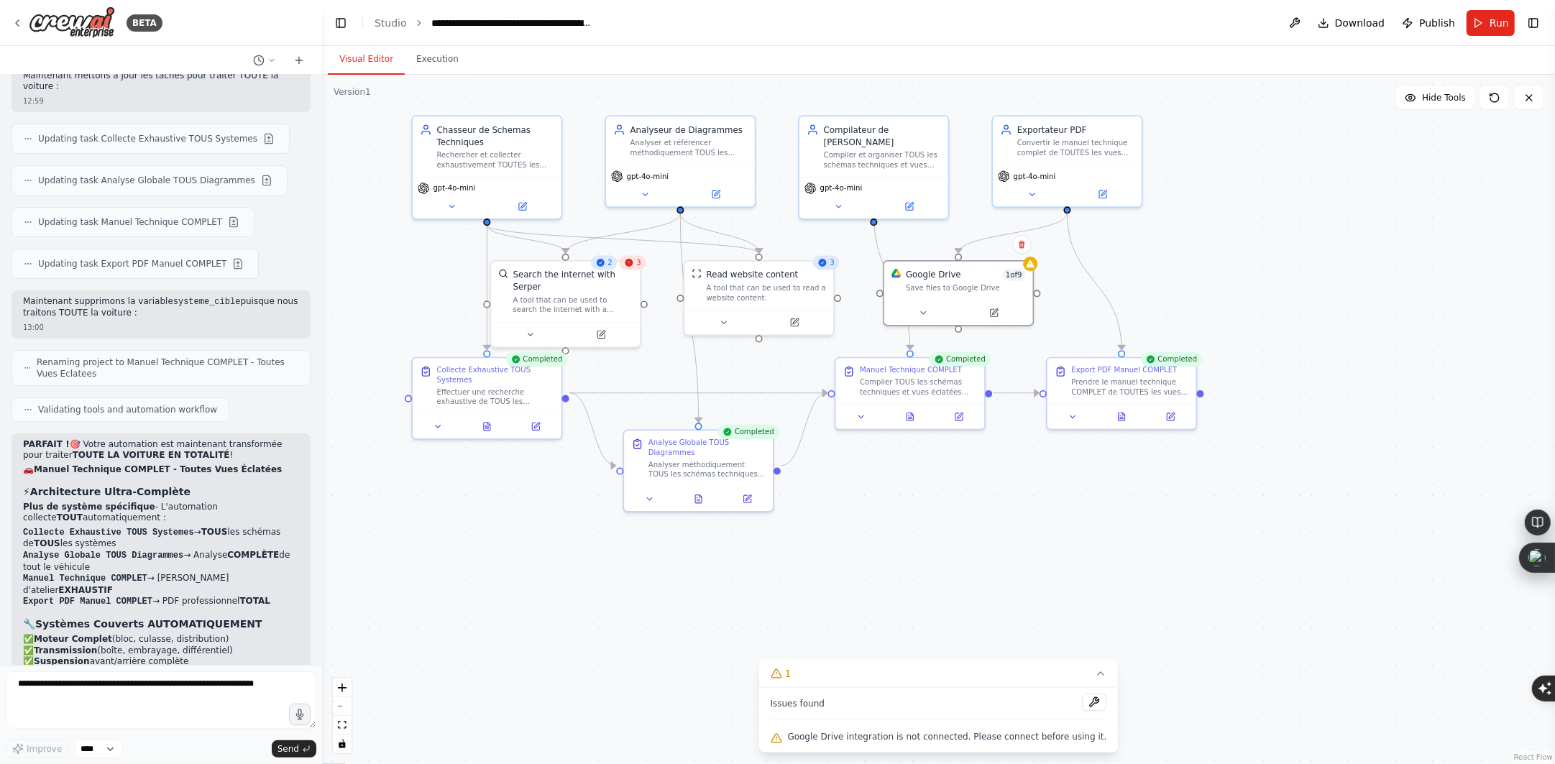
click at [634, 265] on icon at bounding box center [629, 262] width 9 height 9
click at [1004, 681] on button "1" at bounding box center [939, 674] width 360 height 27
click at [426, 68] on button "Execution" at bounding box center [437, 60] width 65 height 30
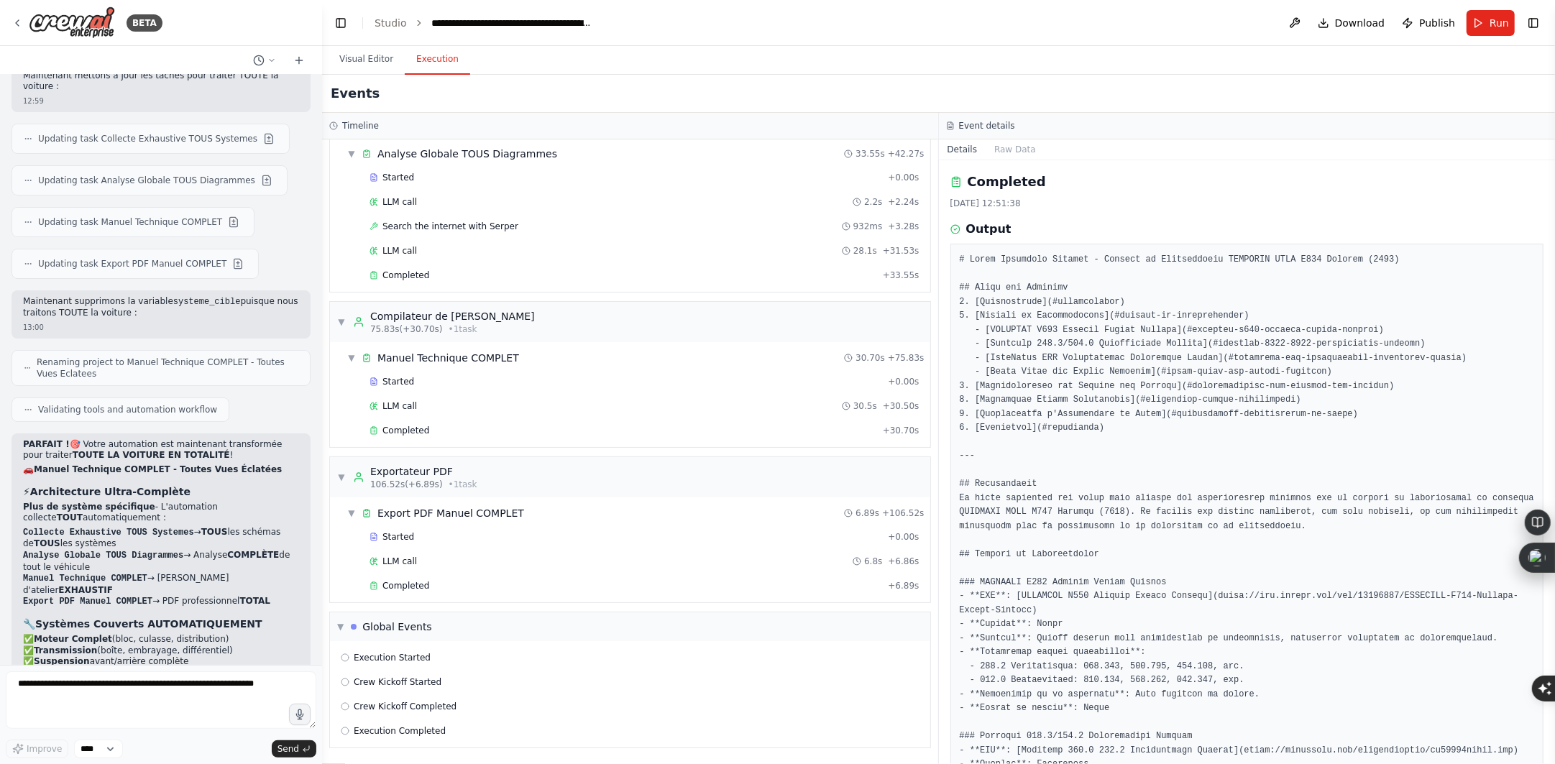
scroll to position [503, 0]
click at [393, 270] on span "Completed" at bounding box center [406, 276] width 47 height 12
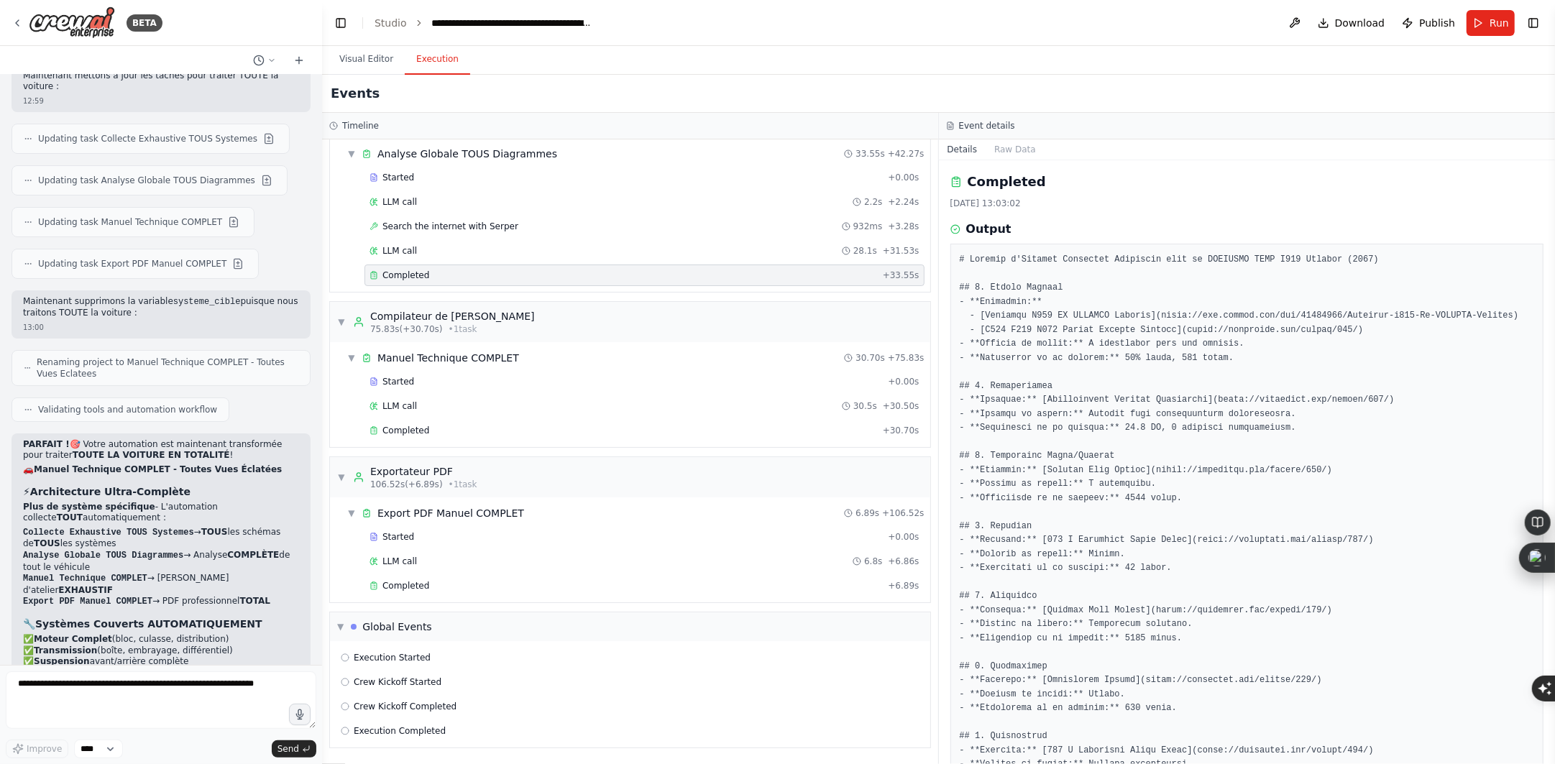
scroll to position [334, 0]
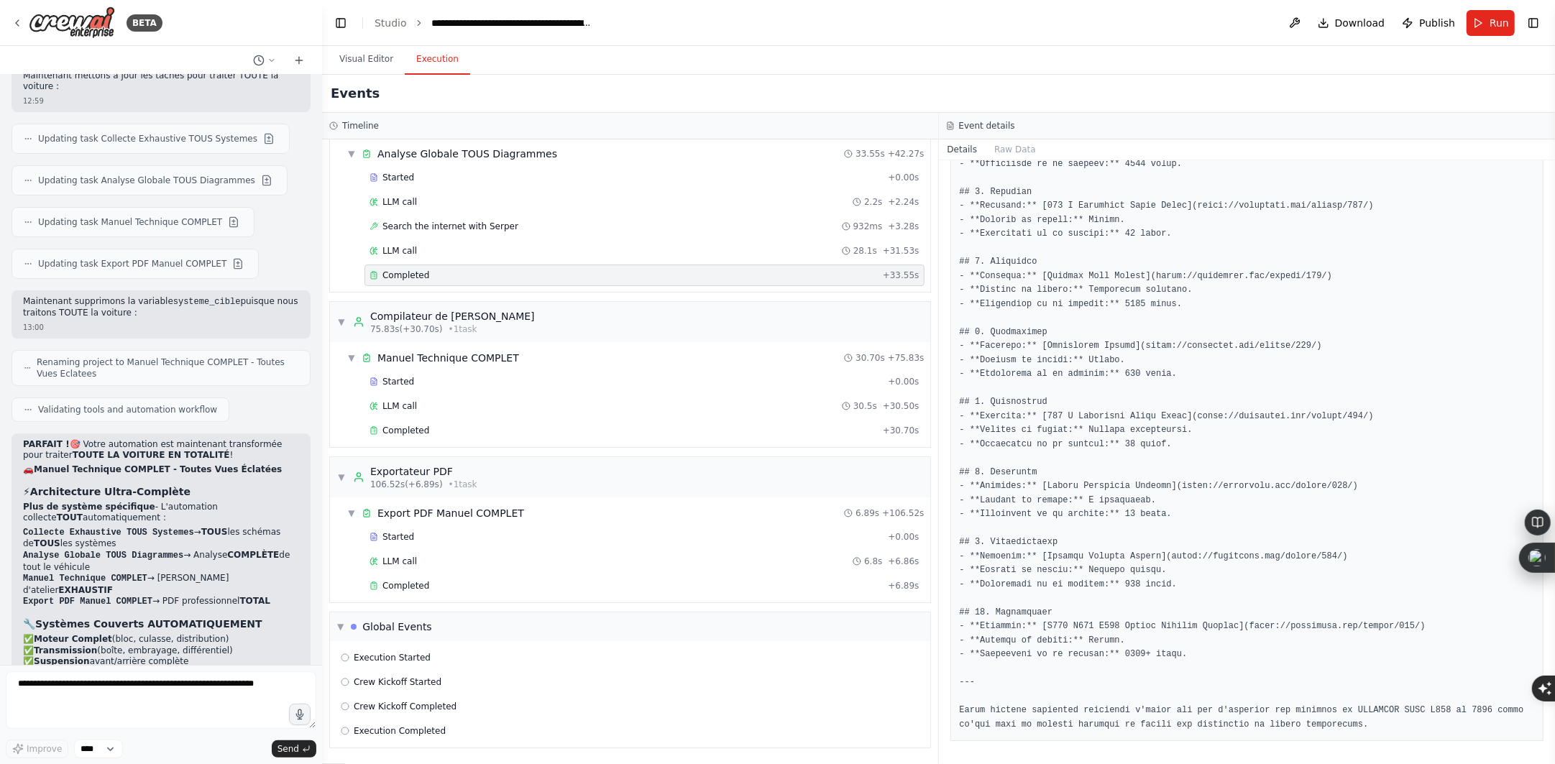
click at [1144, 648] on pre at bounding box center [1247, 325] width 575 height 813
click at [1138, 650] on pre at bounding box center [1247, 325] width 575 height 813
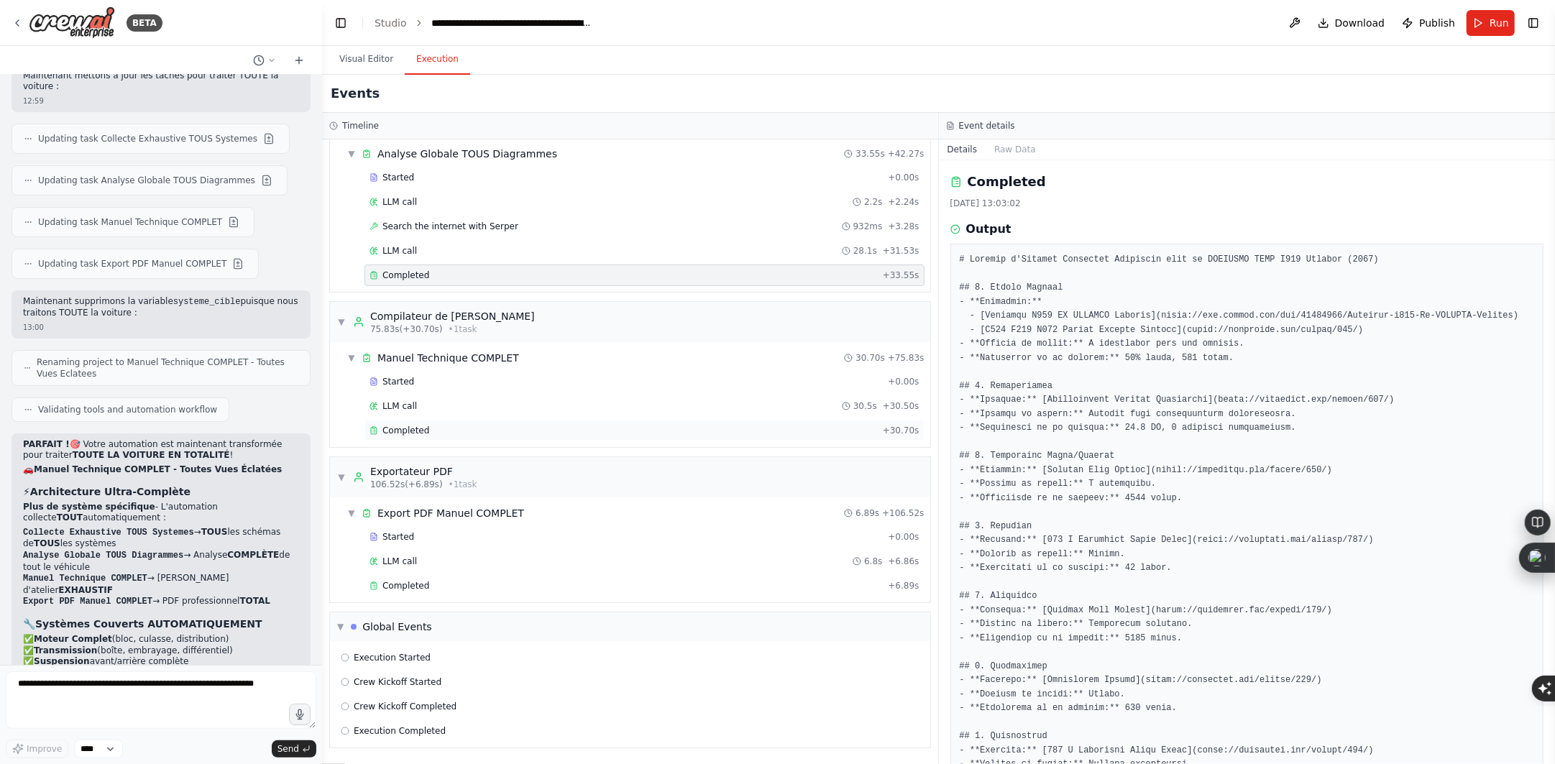
click at [400, 431] on span "Completed" at bounding box center [406, 431] width 47 height 12
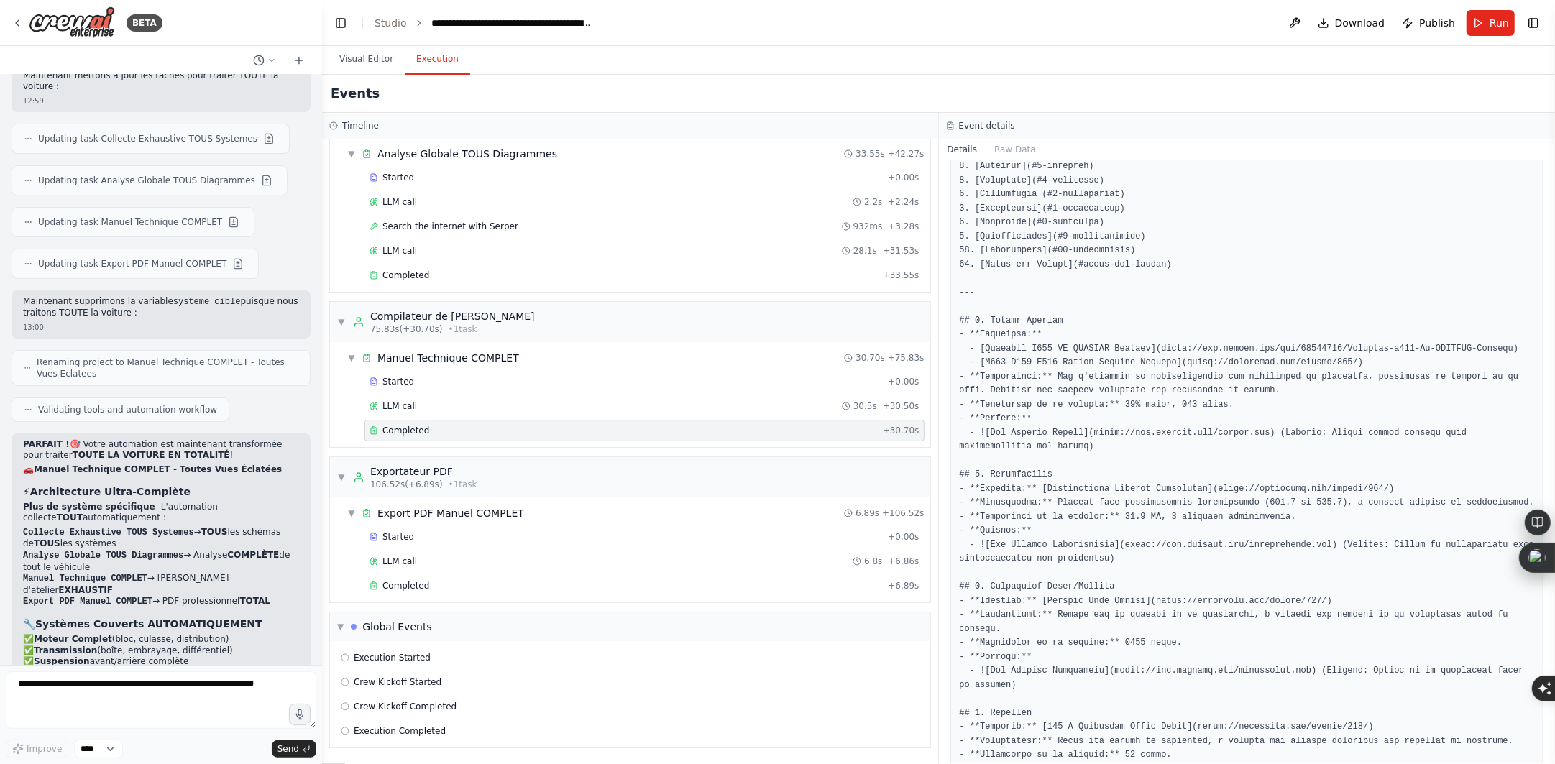
scroll to position [180, 0]
click at [346, 63] on button "Visual Editor" at bounding box center [366, 60] width 77 height 30
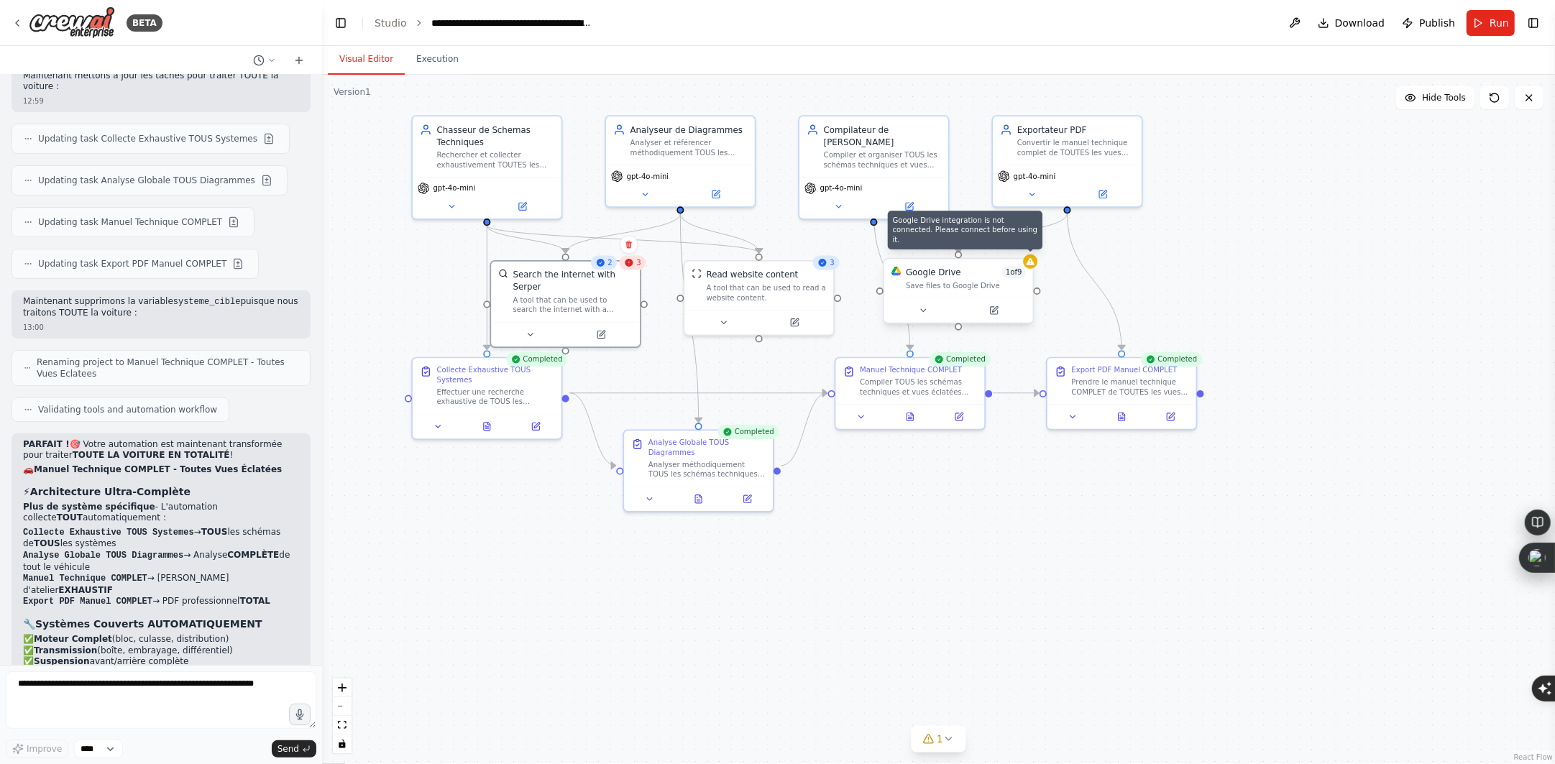
click at [1032, 263] on icon at bounding box center [1031, 261] width 8 height 7
click at [993, 307] on icon at bounding box center [993, 310] width 7 height 7
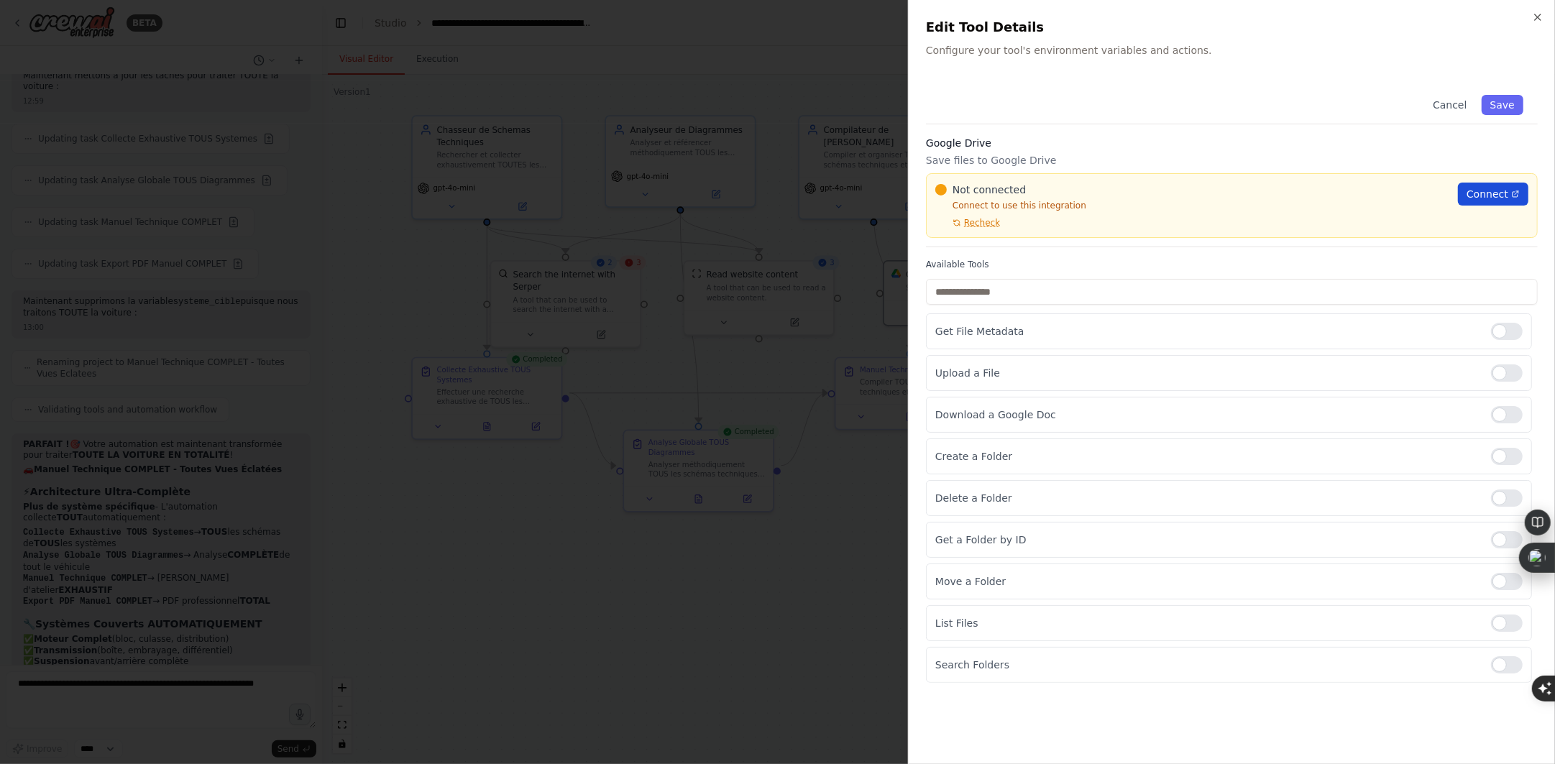
click at [1487, 194] on span "Connect" at bounding box center [1488, 194] width 42 height 14
click at [800, 253] on div at bounding box center [777, 382] width 1555 height 764
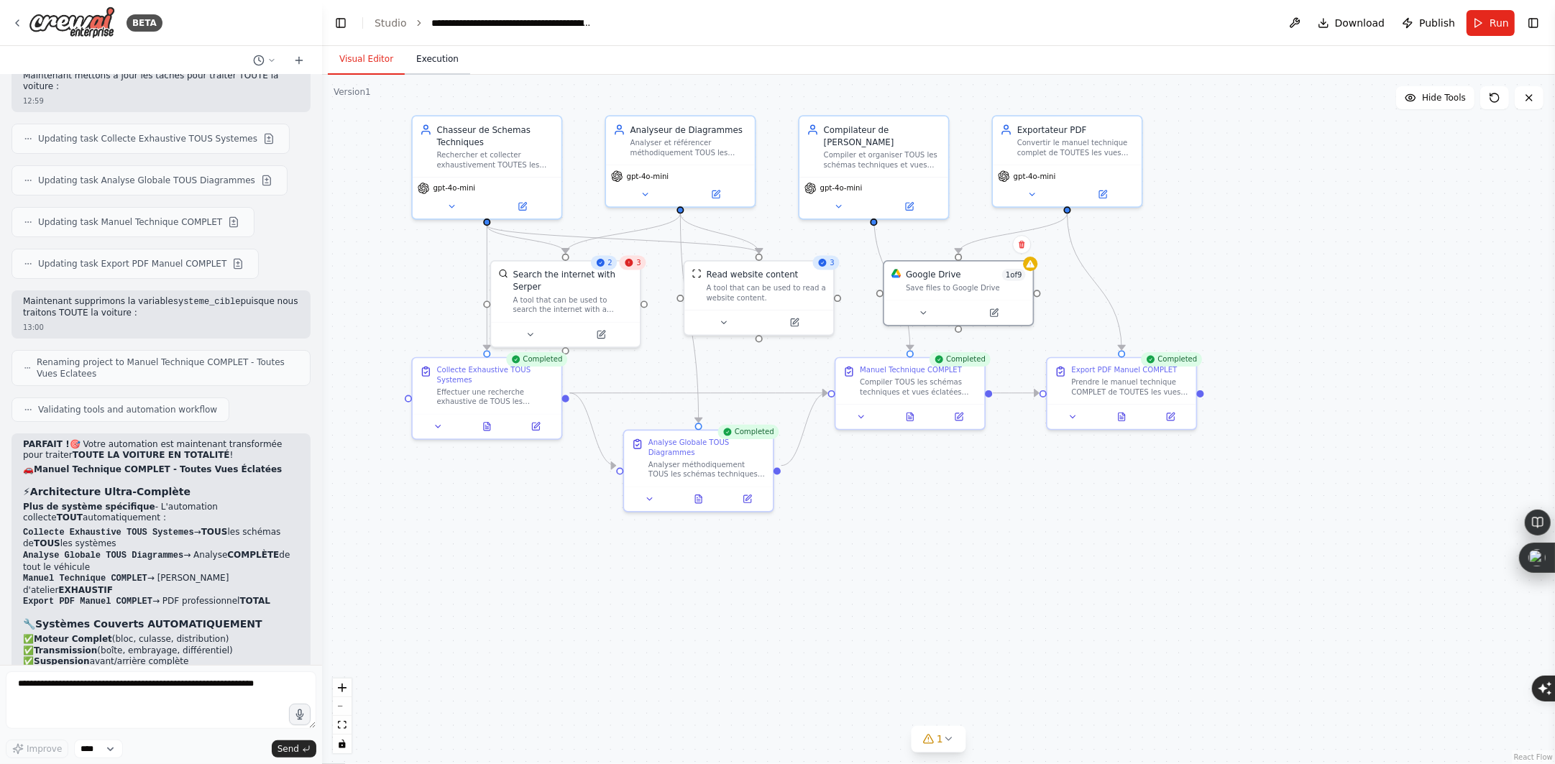
click at [437, 64] on button "Execution" at bounding box center [437, 60] width 65 height 30
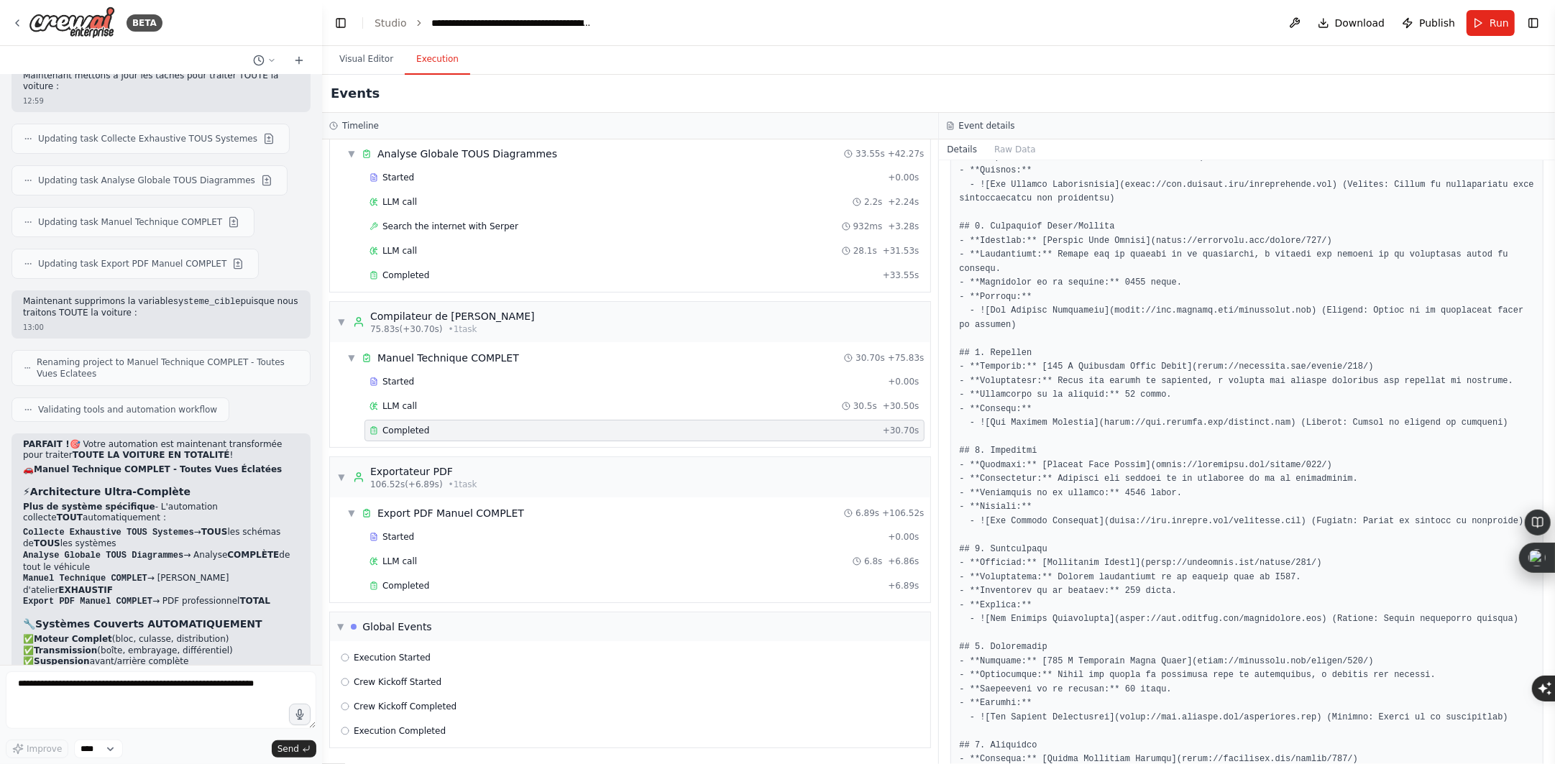
scroll to position [629, 0]
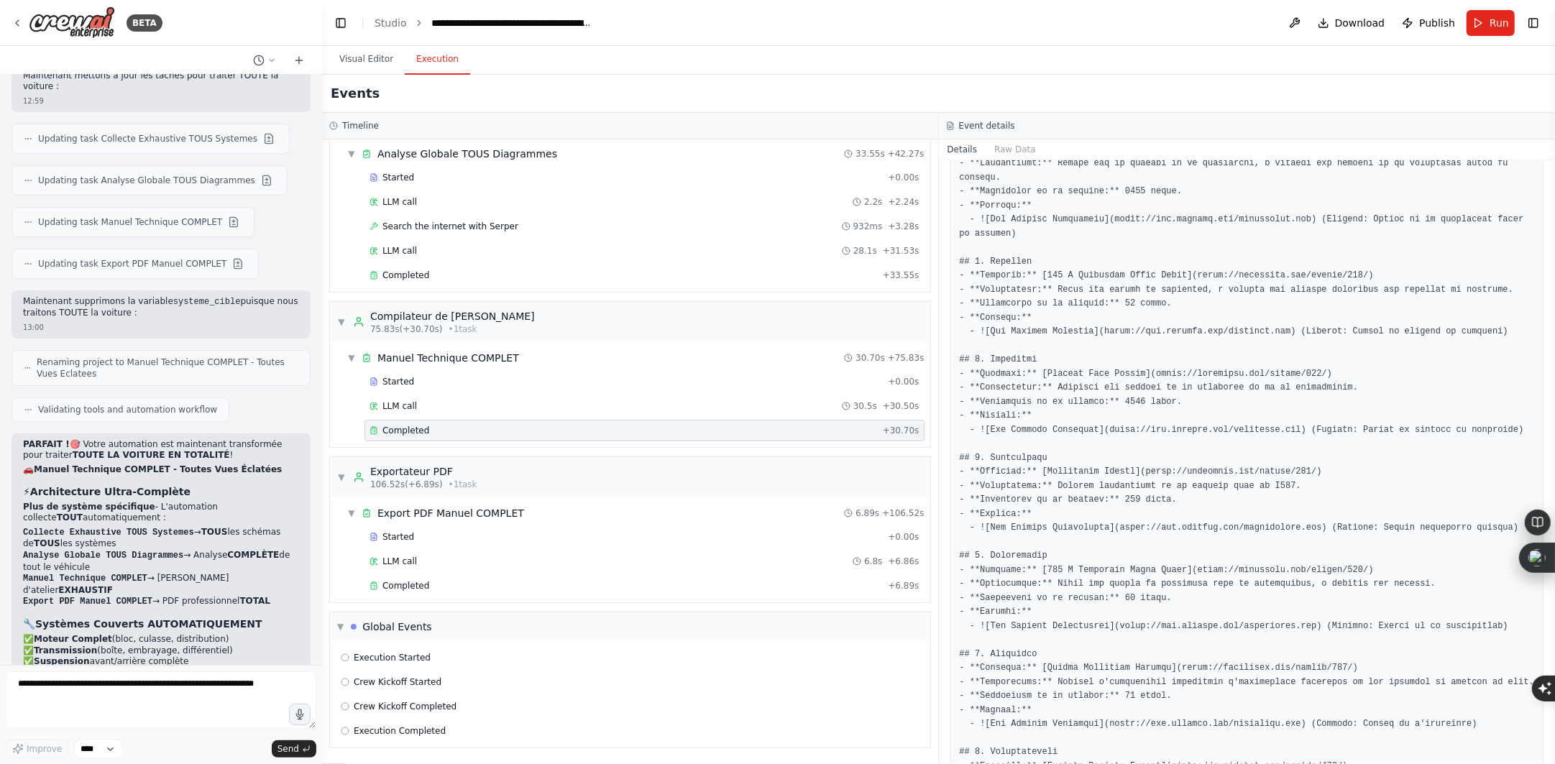
click at [1043, 407] on pre at bounding box center [1247, 507] width 575 height 1767
click at [1031, 422] on pre at bounding box center [1247, 507] width 575 height 1767
drag, startPoint x: 1096, startPoint y: 416, endPoint x: 1273, endPoint y: 418, distance: 176.9
click at [1273, 418] on pre at bounding box center [1247, 507] width 575 height 1767
copy pre "https://www.example.com/direction.png"
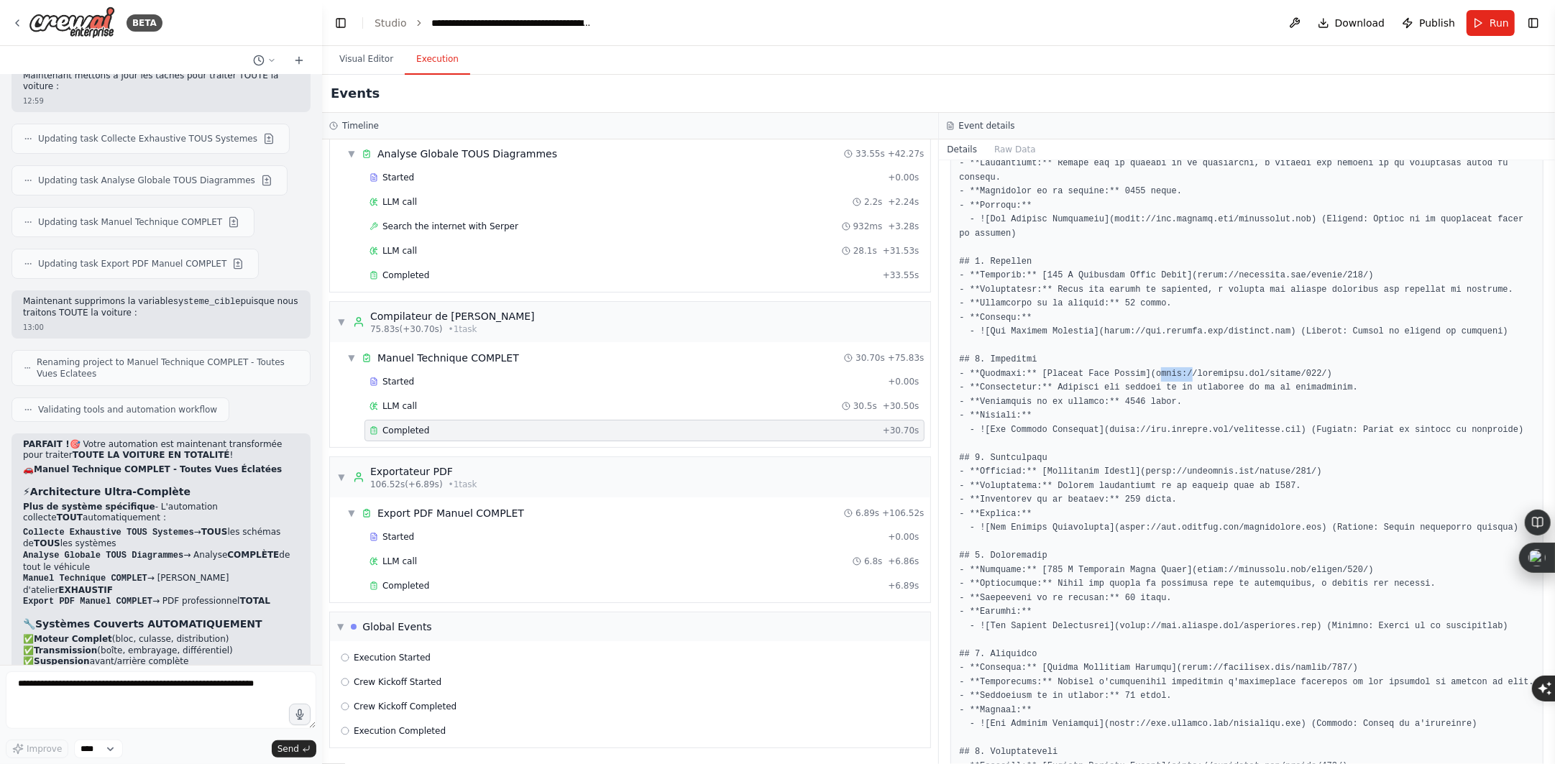
drag, startPoint x: 1143, startPoint y: 359, endPoint x: 1175, endPoint y: 354, distance: 31.9
click at [1175, 354] on pre at bounding box center [1247, 507] width 575 height 1767
drag, startPoint x: 1140, startPoint y: 357, endPoint x: 1298, endPoint y: 355, distance: 158.2
click at [1298, 355] on pre at bounding box center [1247, 507] width 575 height 1767
copy pre "https://mbmanuals.com/series/123/"
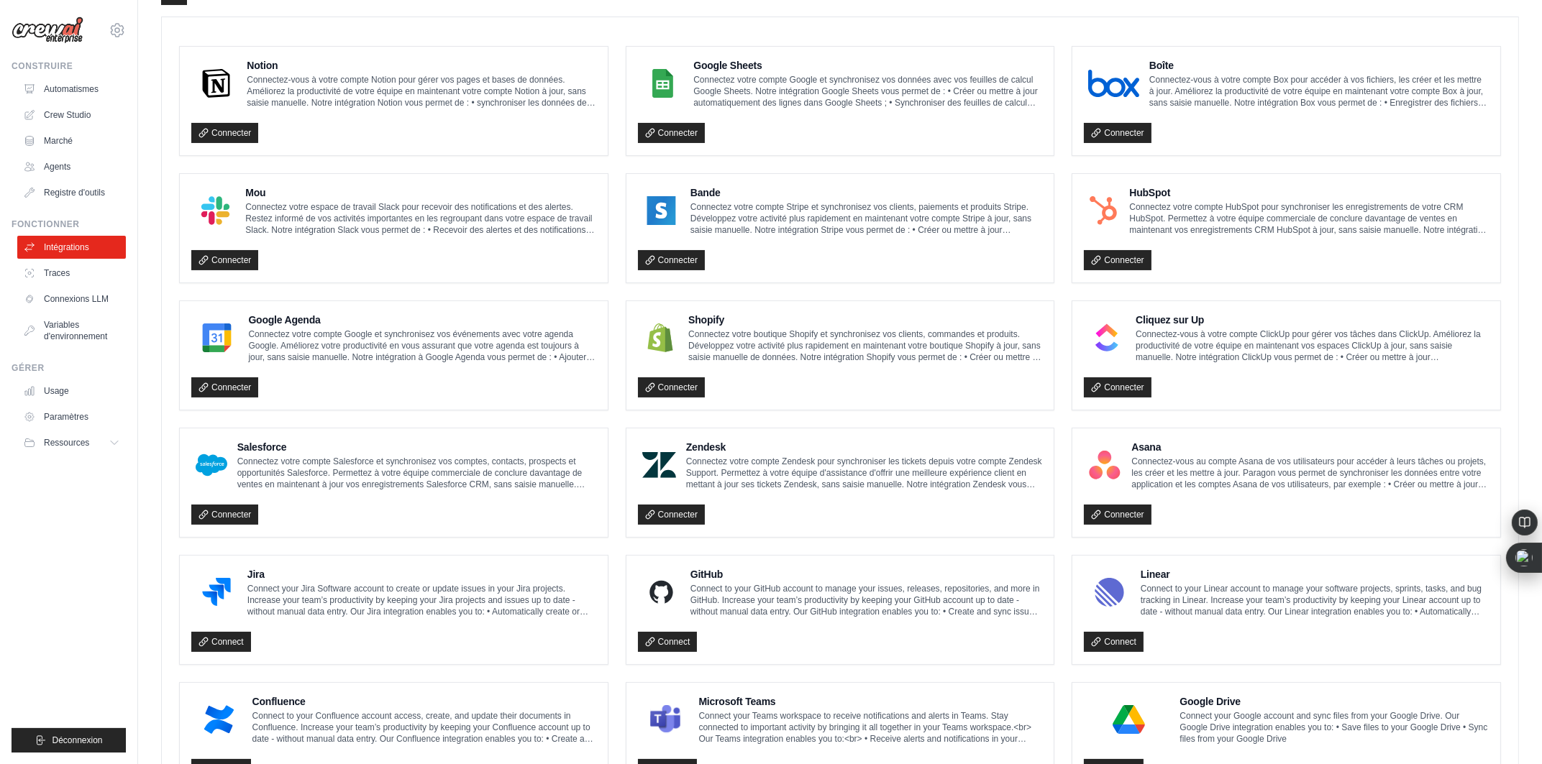
scroll to position [449, 0]
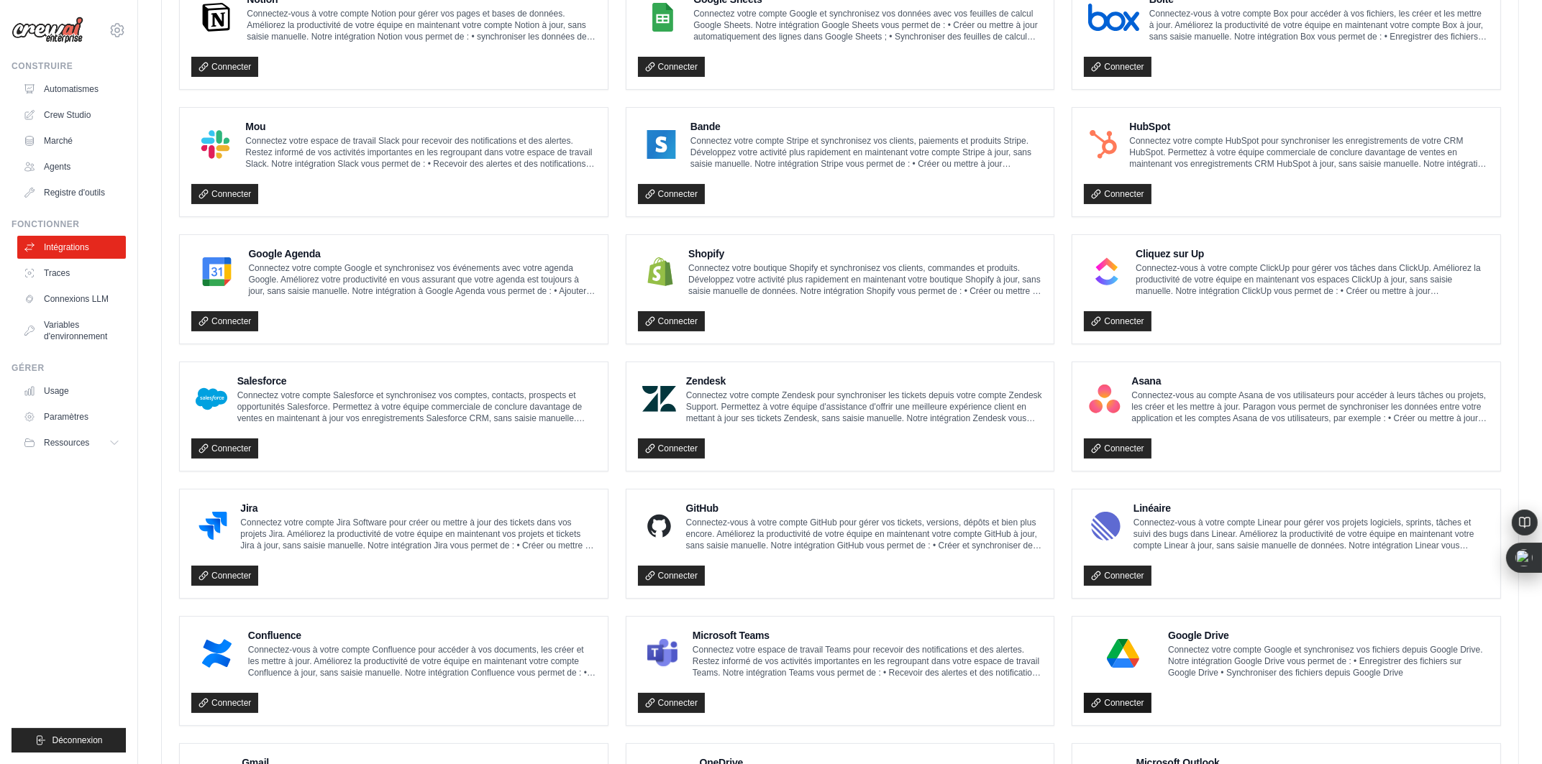
click at [1119, 701] on font "Connecter" at bounding box center [1124, 703] width 40 height 10
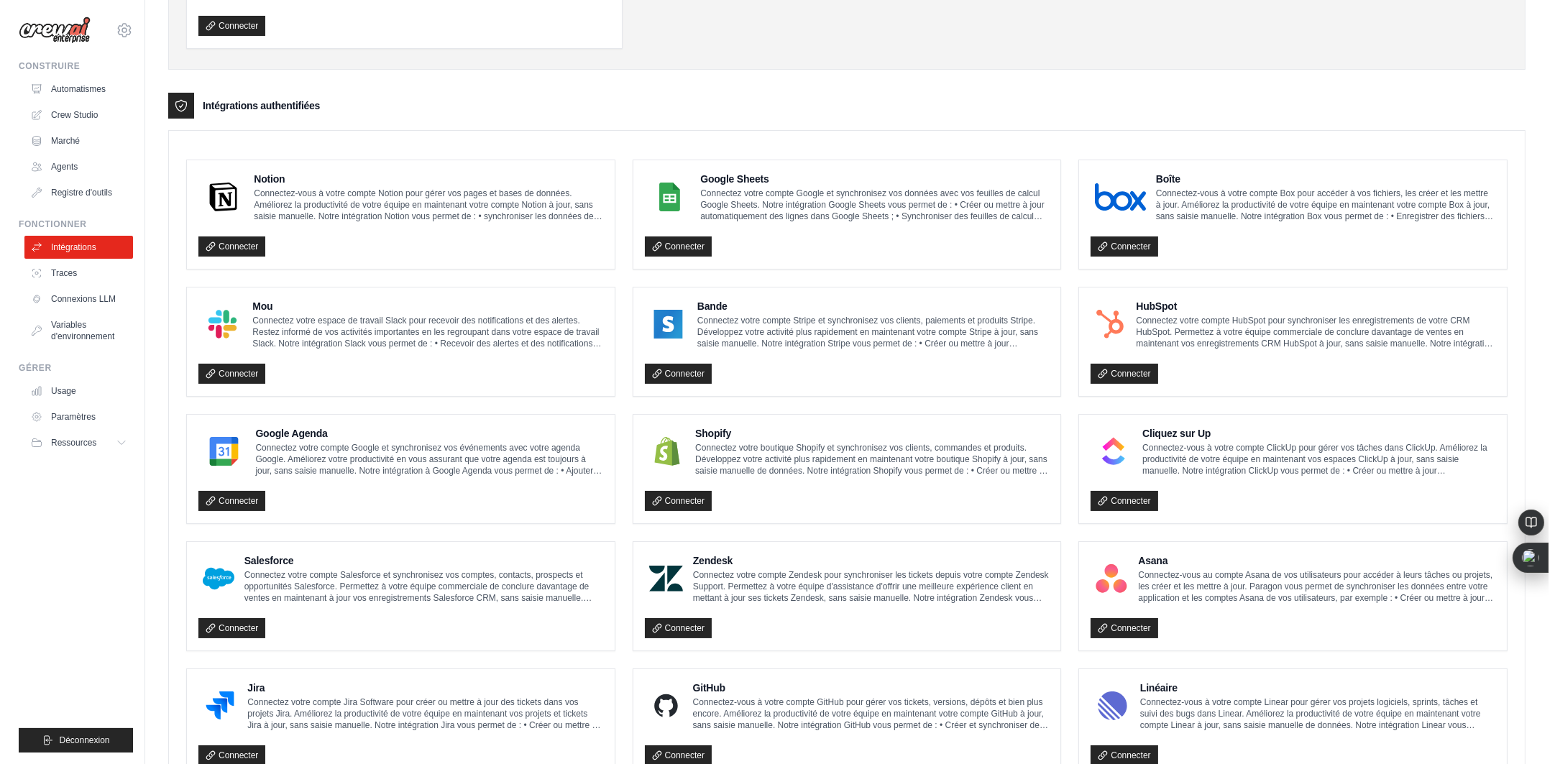
scroll to position [0, 0]
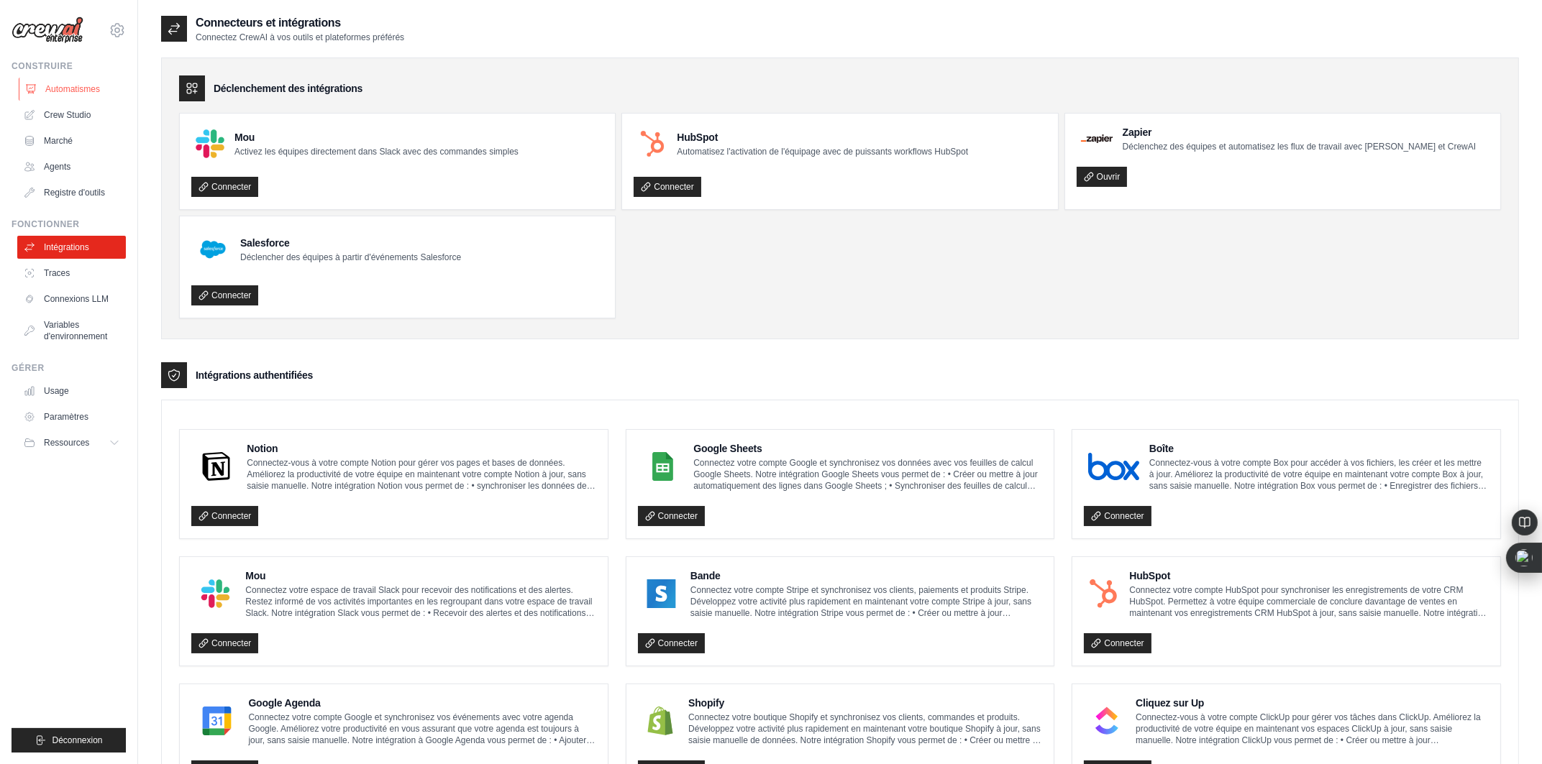
click at [33, 90] on icon at bounding box center [31, 89] width 12 height 12
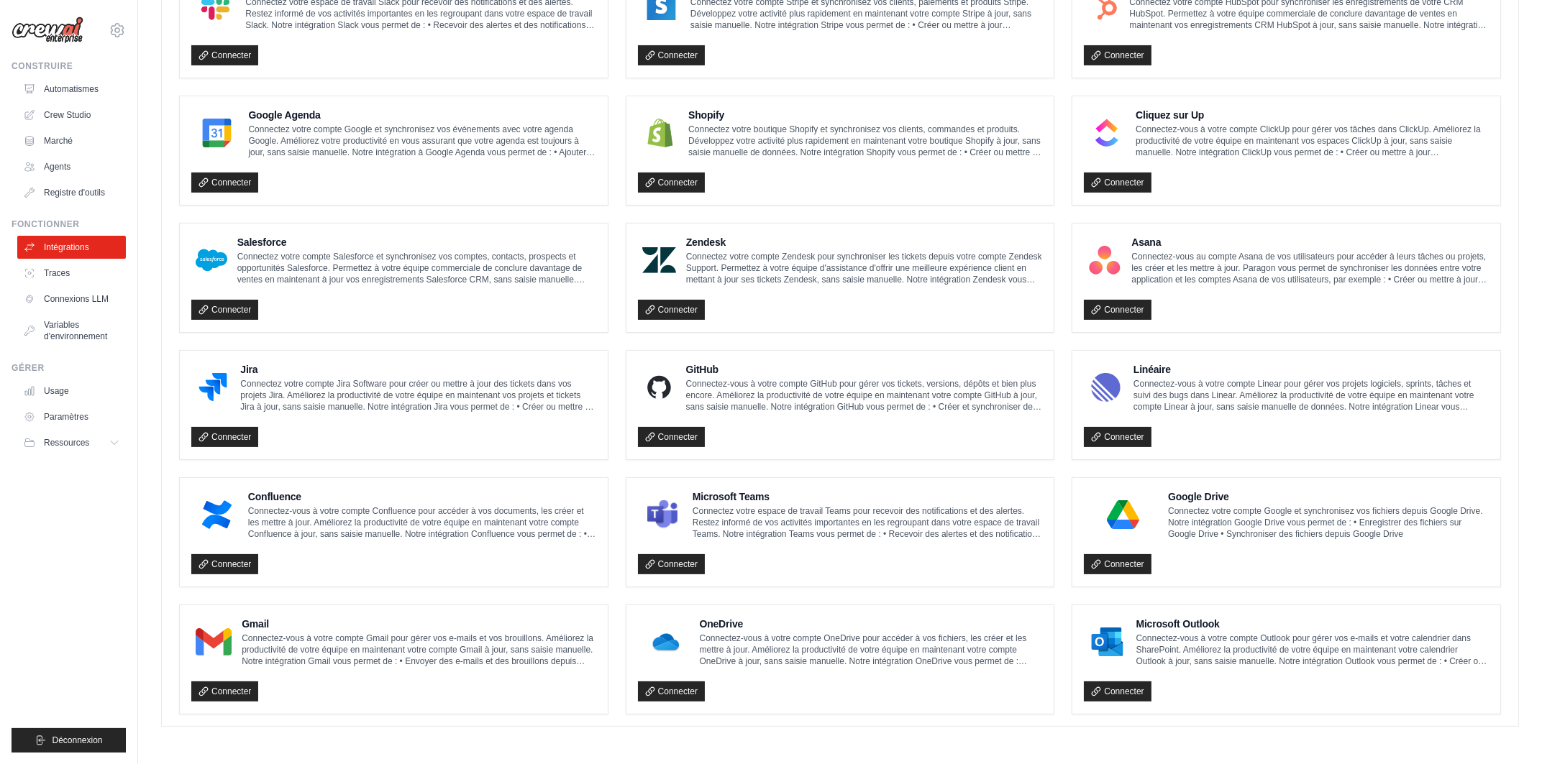
scroll to position [637, 0]
click at [1107, 562] on font "Connecter" at bounding box center [1124, 564] width 40 height 10
click at [1119, 563] on font "Connecter" at bounding box center [1124, 564] width 40 height 10
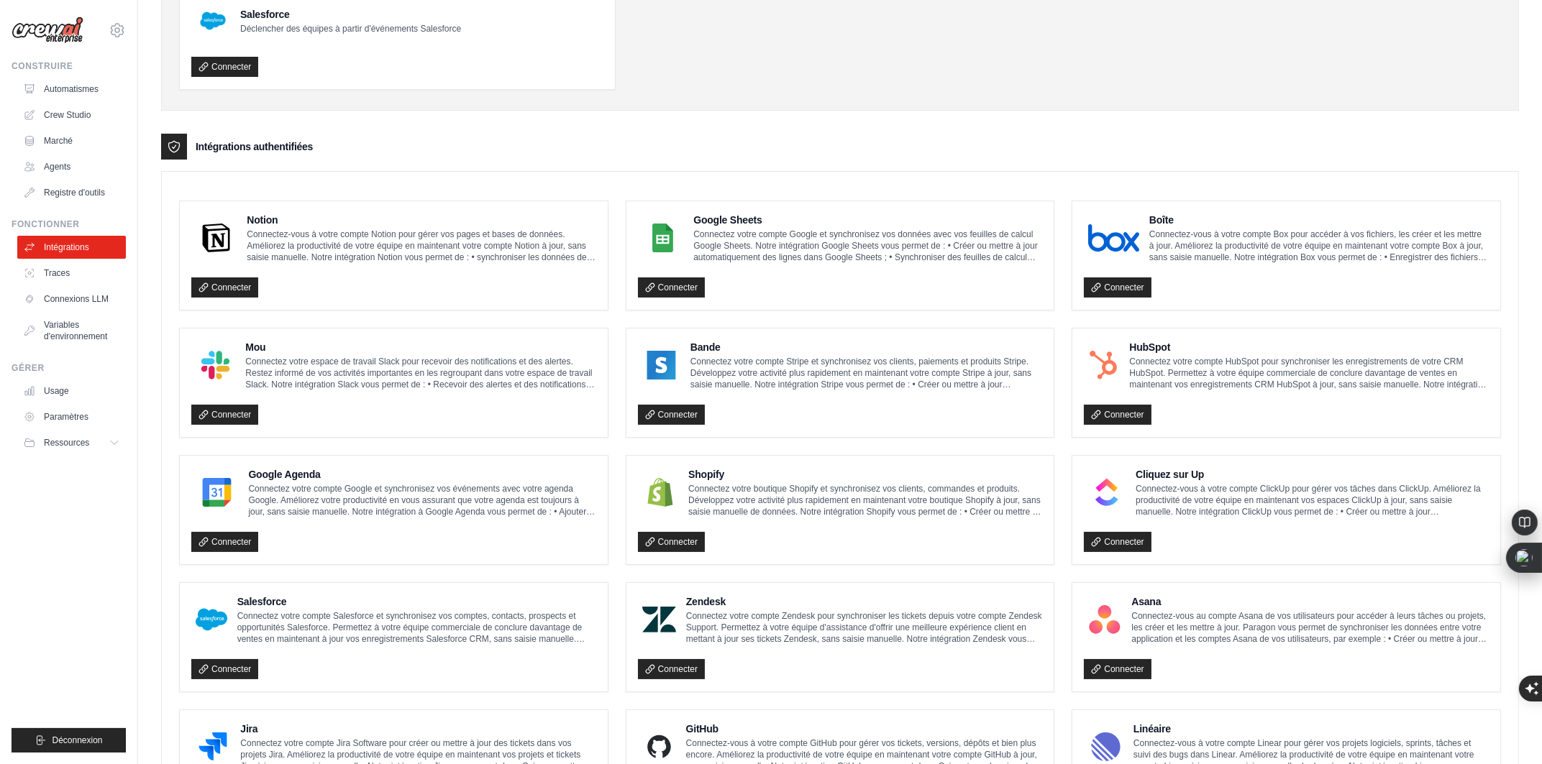
scroll to position [0, 0]
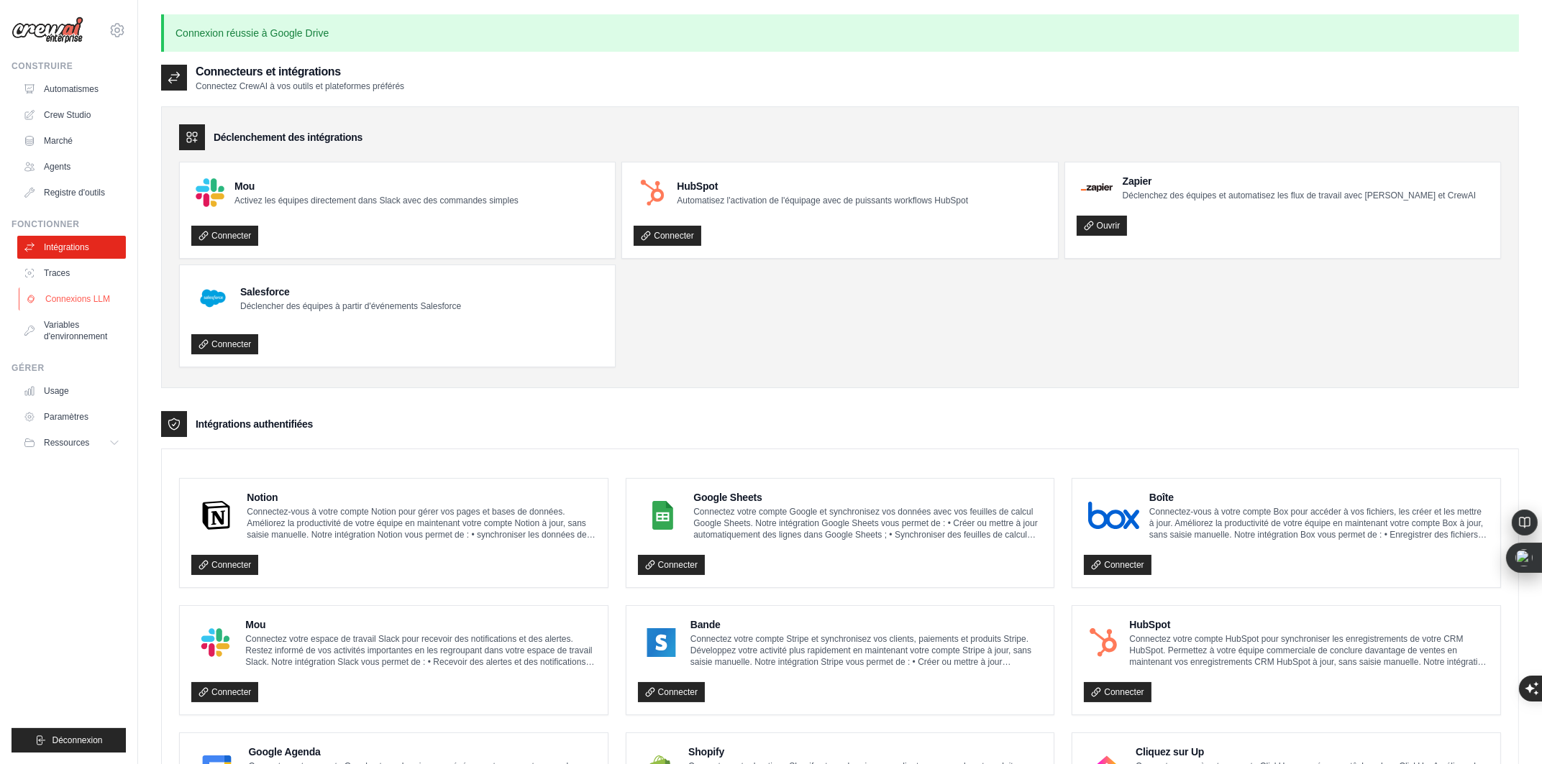
click at [75, 303] on font "Connexions LLM" at bounding box center [77, 299] width 65 height 10
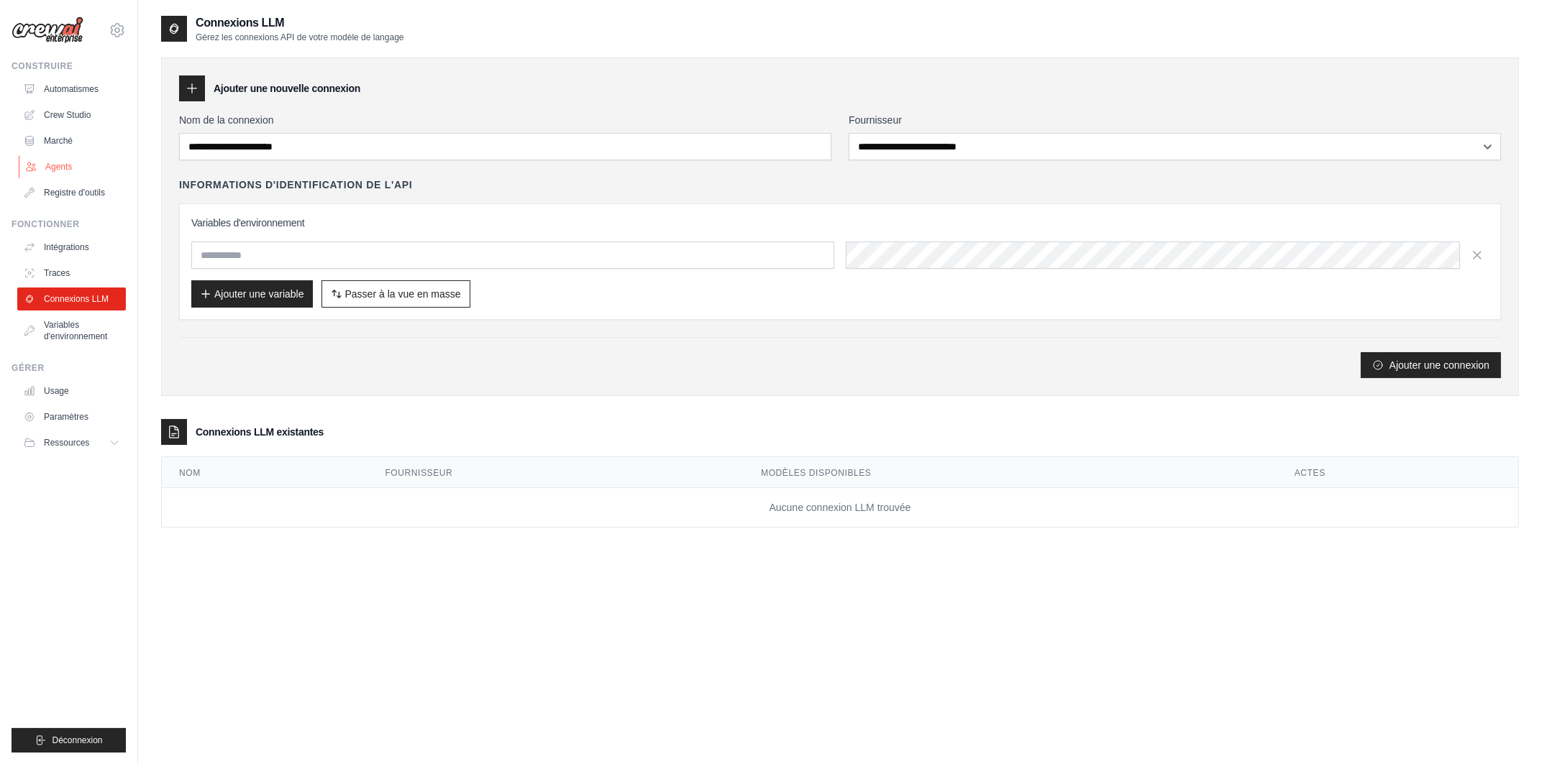
click at [78, 168] on link "Agents" at bounding box center [73, 166] width 109 height 23
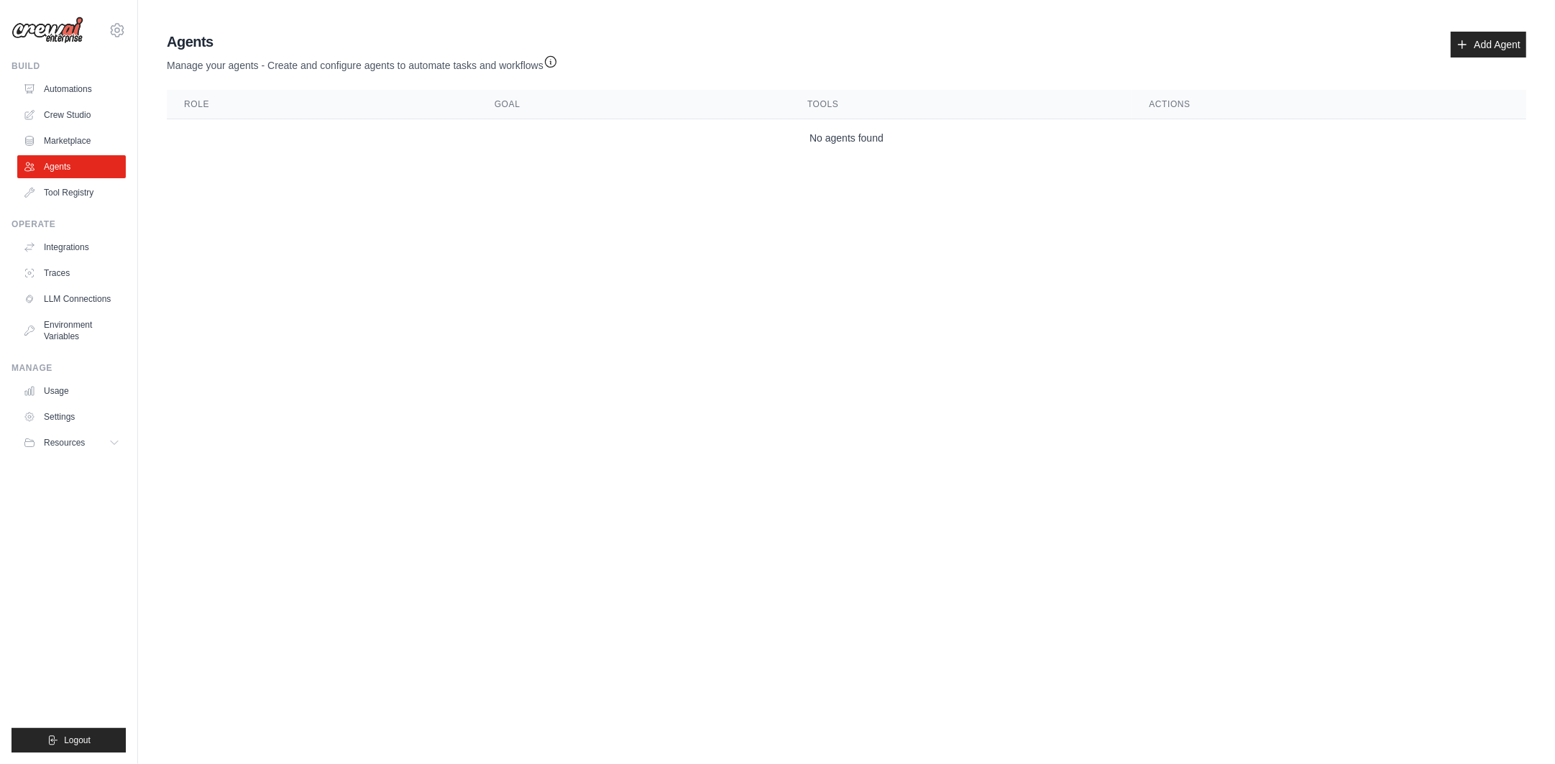
click at [279, 111] on th "Role" at bounding box center [322, 104] width 311 height 29
click at [484, 109] on th "Goal" at bounding box center [633, 104] width 313 height 29
click at [339, 55] on p "Manage your agents - Create and configure agents to automate tasks and workflows" at bounding box center [362, 62] width 391 height 21
click at [57, 142] on link "Marketplace" at bounding box center [73, 140] width 109 height 23
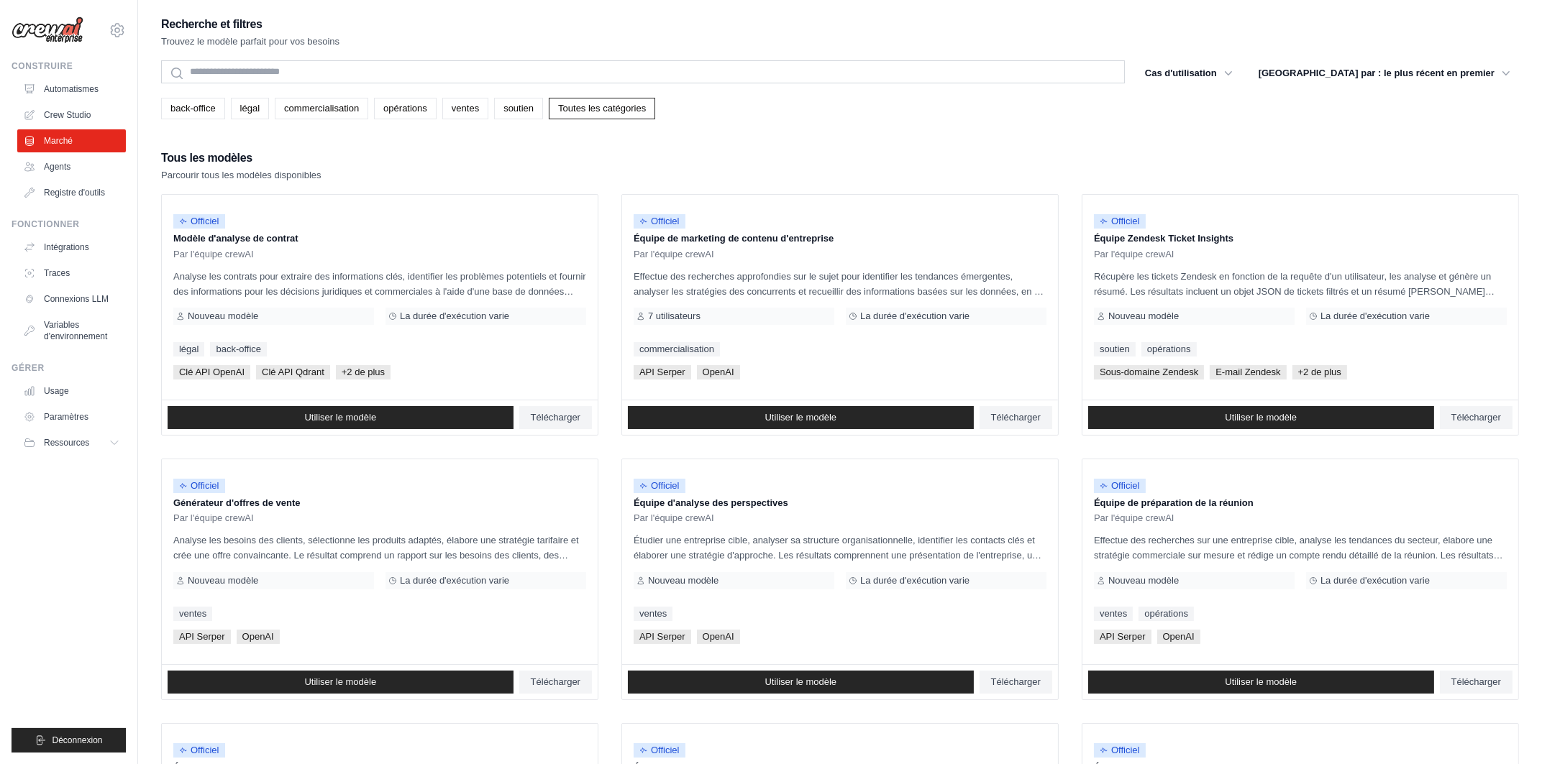
click at [871, 140] on div "Recherche et filtres Trouvez le modèle parfait pour vos besoins Recherche Cas d…" at bounding box center [840, 657] width 1358 height 1286
click at [58, 93] on font "Automatismes" at bounding box center [72, 89] width 55 height 10
